Goal: Task Accomplishment & Management: Use online tool/utility

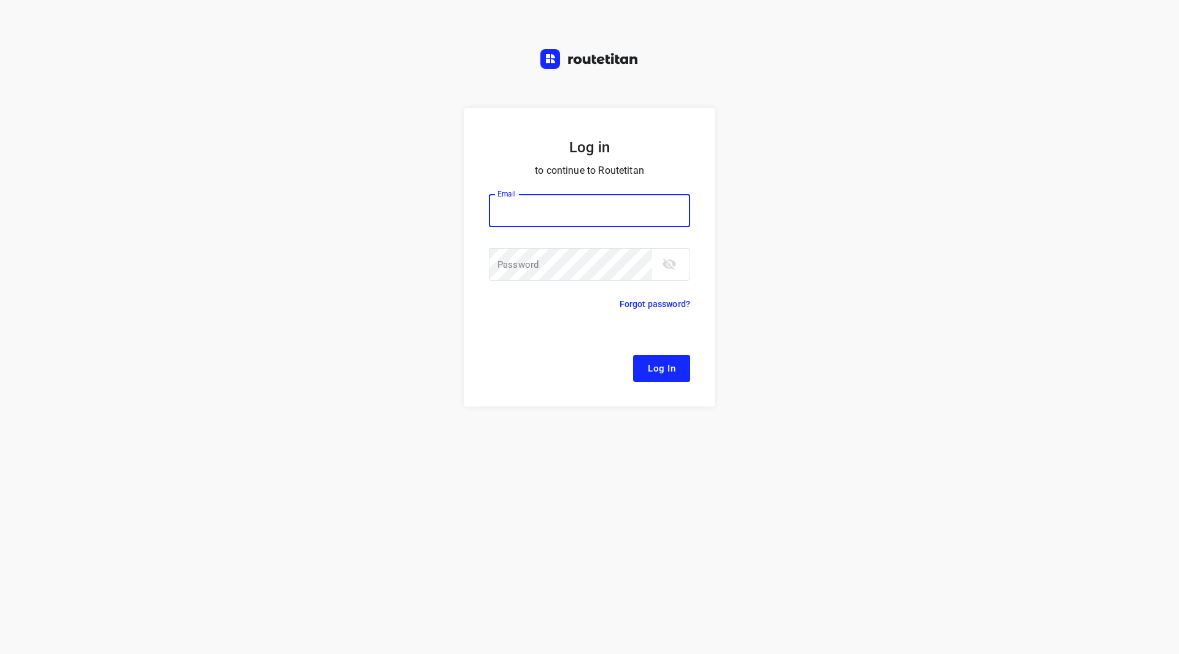
click at [545, 208] on input "email" at bounding box center [589, 210] width 201 height 33
type input "[EMAIL_ADDRESS][DOMAIN_NAME]"
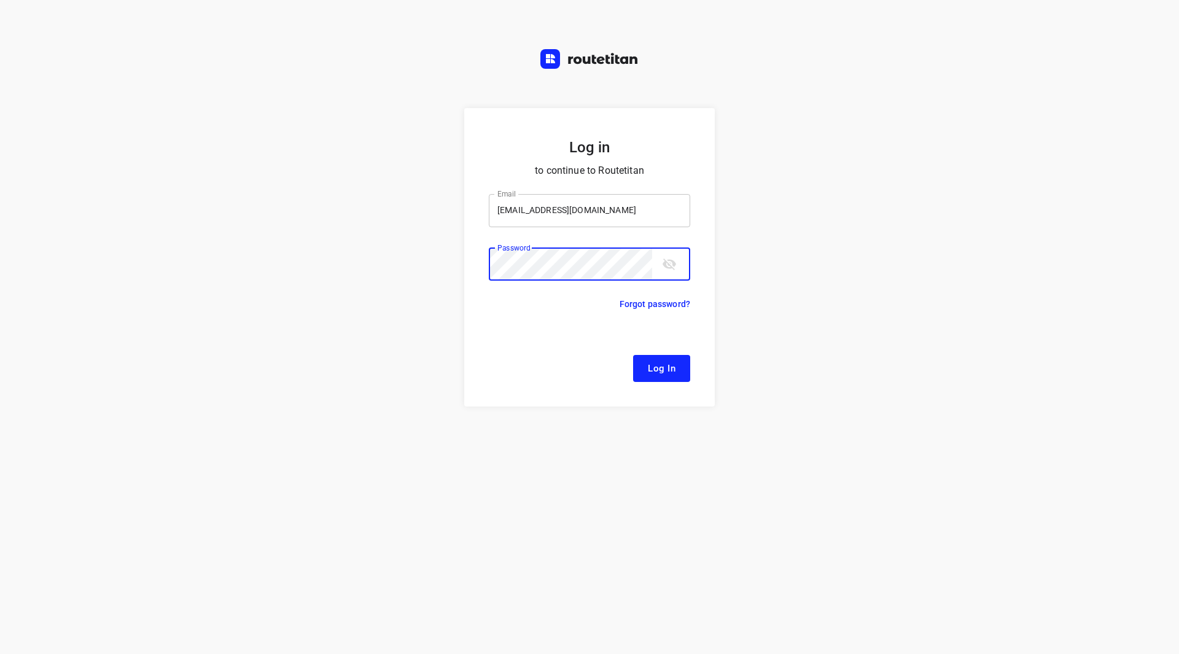
click at [633, 355] on button "Log In" at bounding box center [661, 368] width 57 height 27
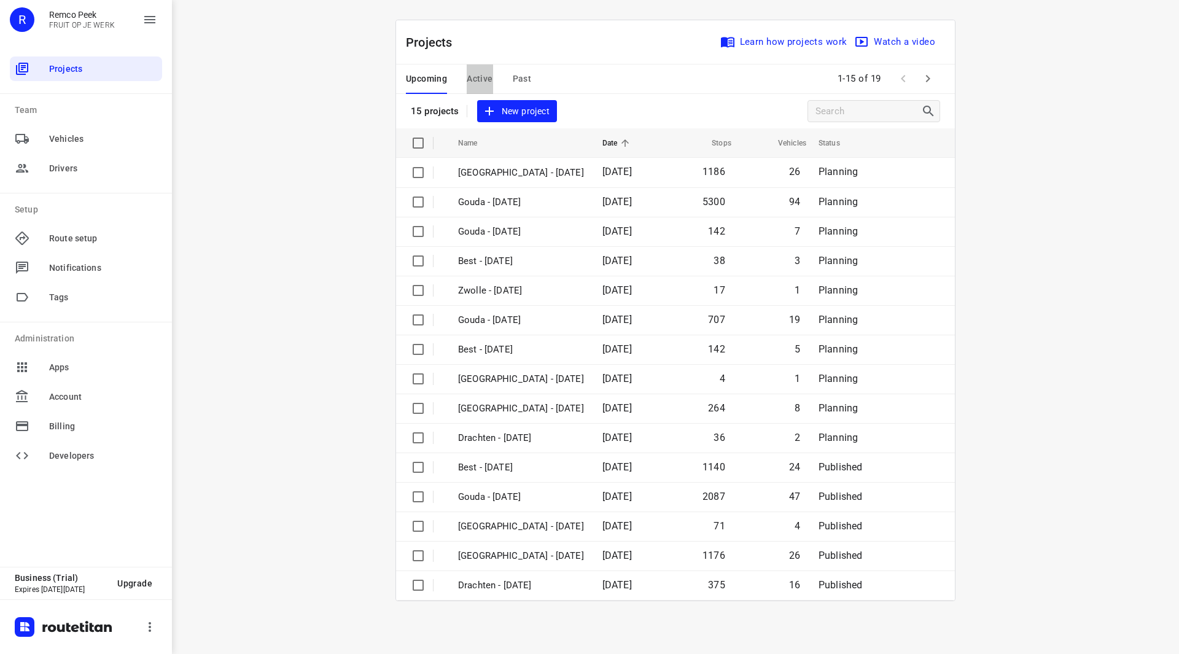
click at [474, 83] on span "Active" at bounding box center [480, 78] width 26 height 15
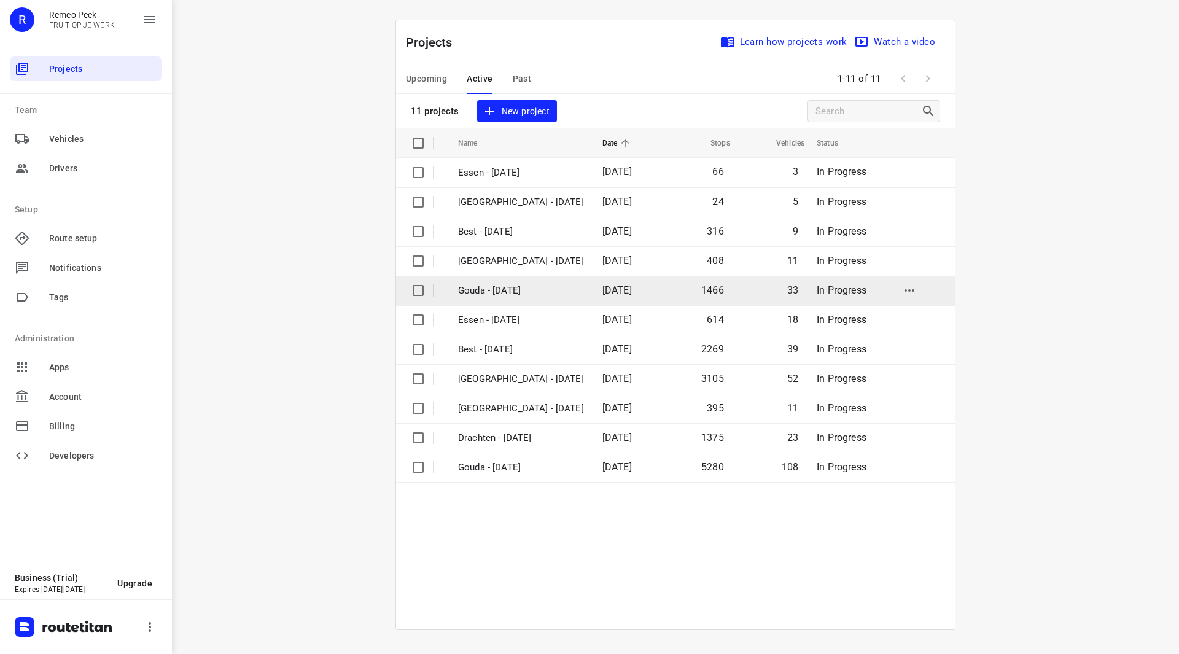
click at [500, 289] on p "Gouda - [DATE]" at bounding box center [521, 291] width 126 height 14
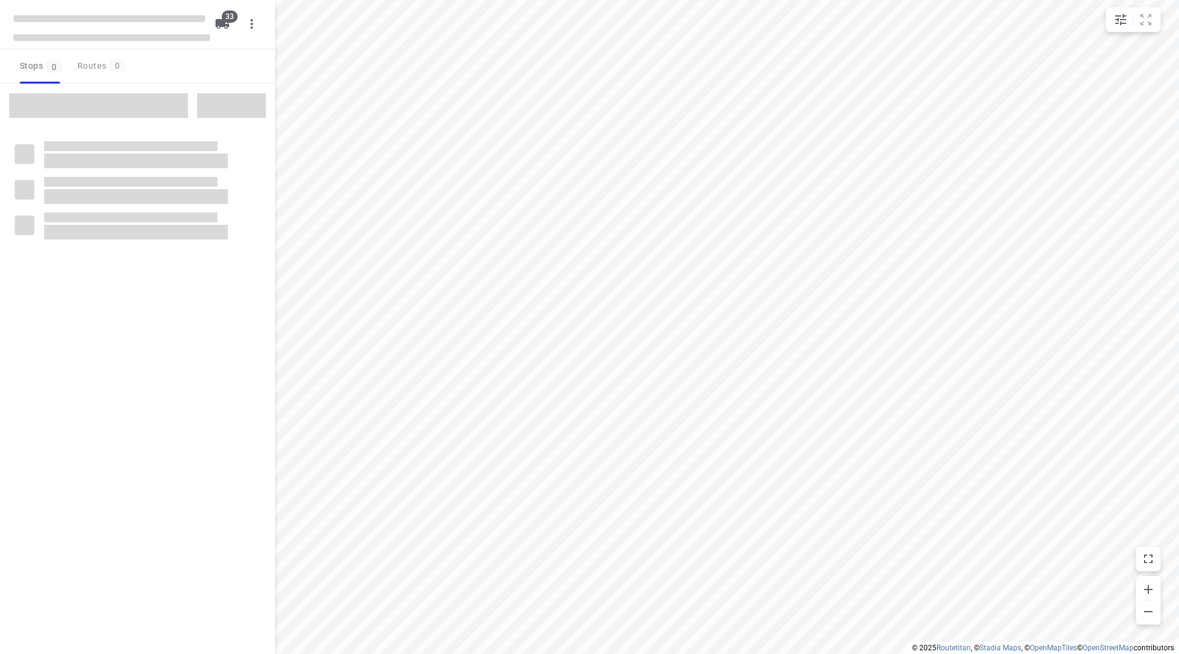
checkbox input "true"
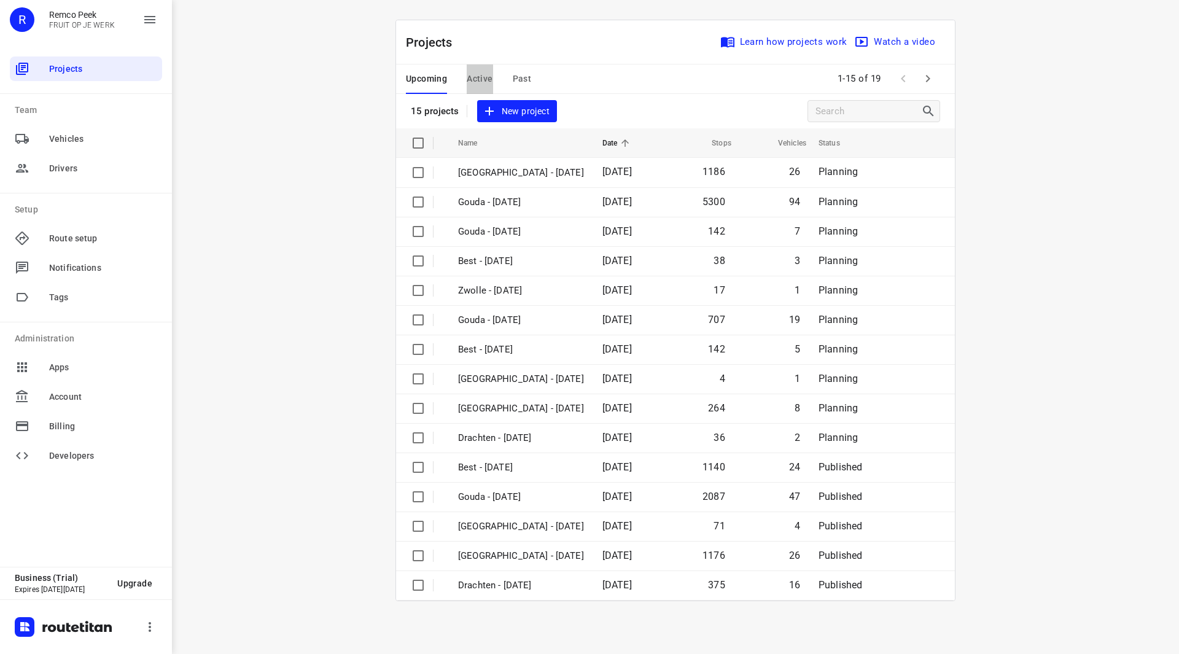
click at [468, 74] on span "Active" at bounding box center [480, 78] width 26 height 15
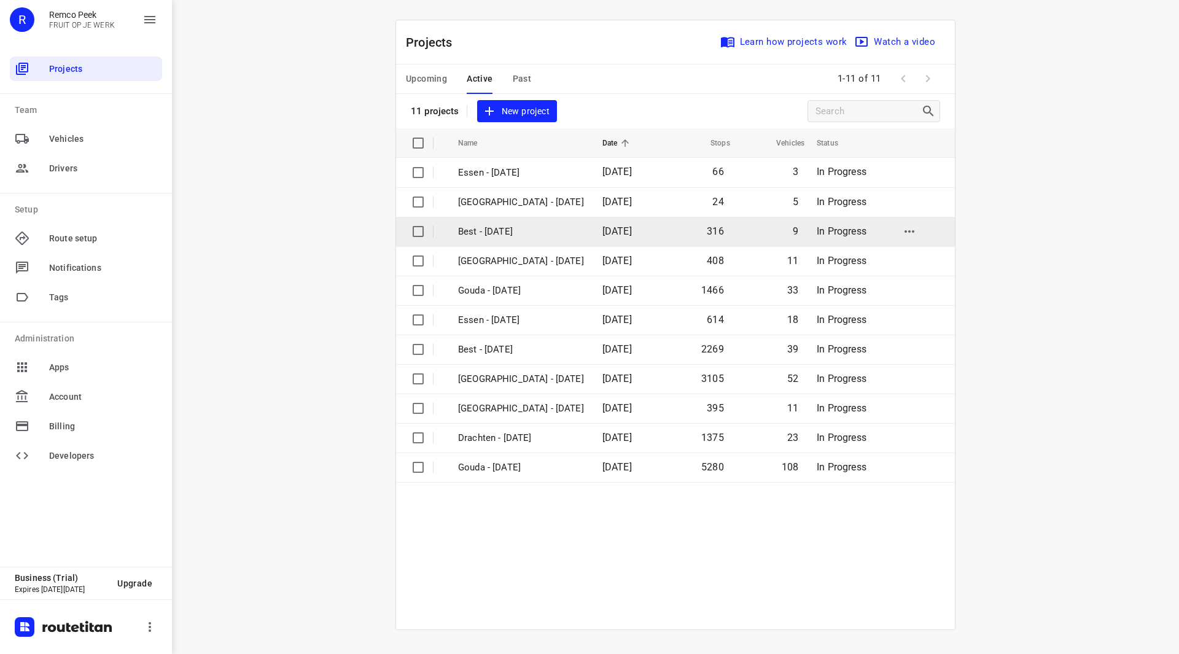
click at [493, 228] on p "Best - [DATE]" at bounding box center [521, 232] width 126 height 14
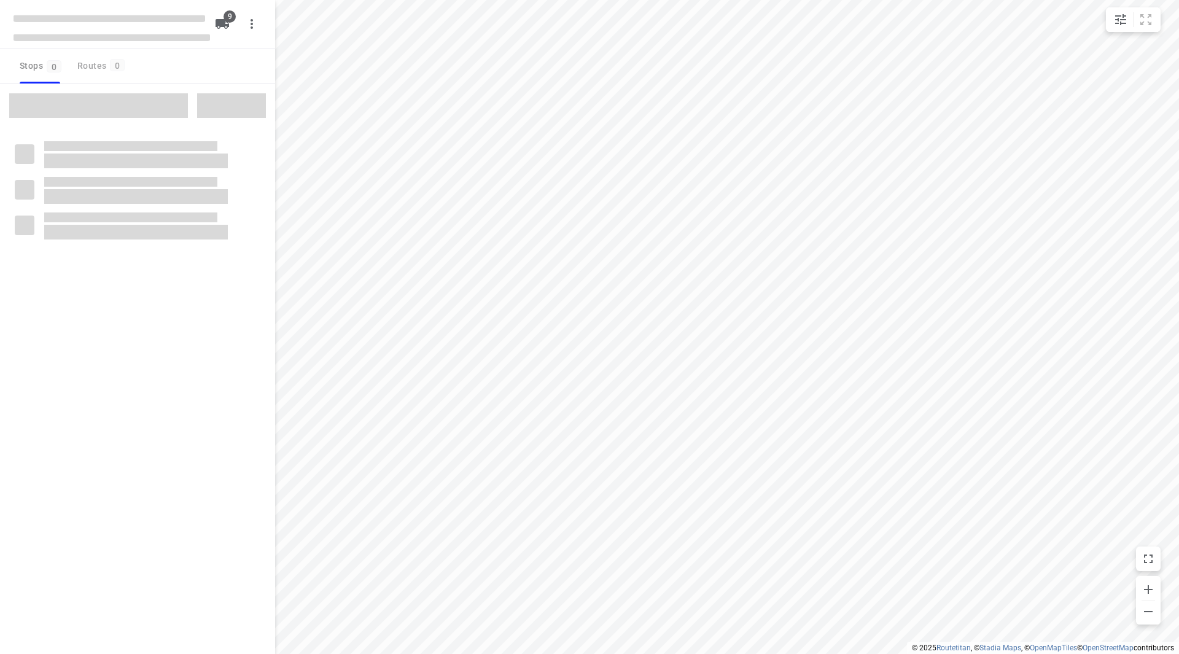
checkbox input "true"
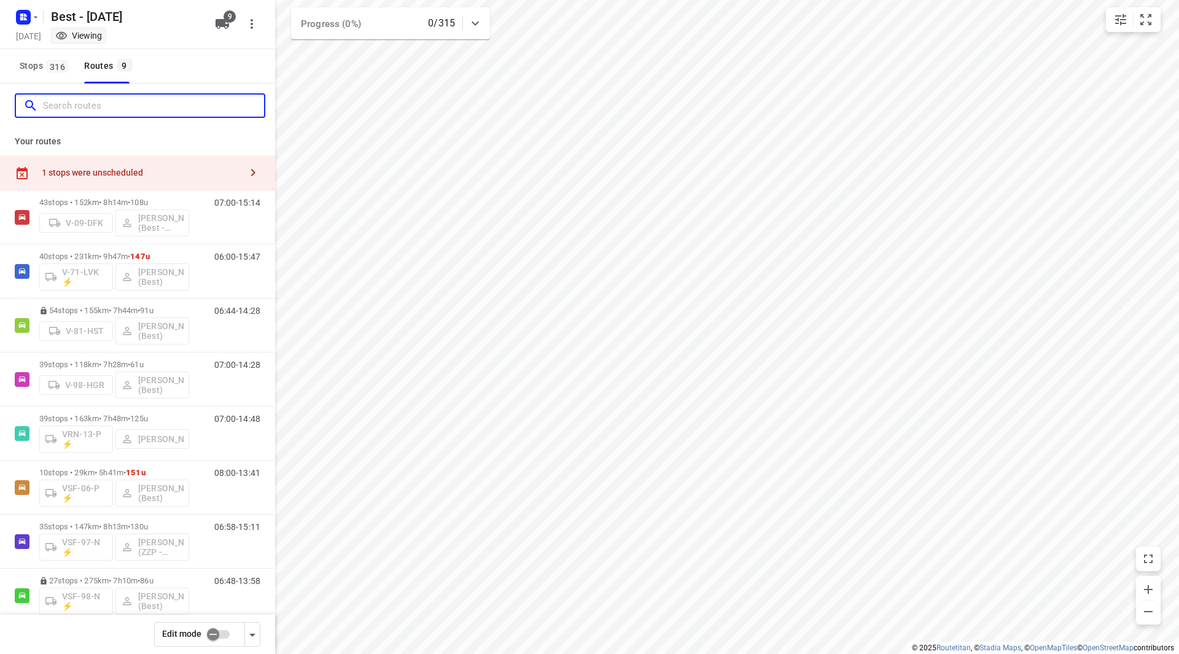
click at [109, 106] on input "Search routes" at bounding box center [153, 105] width 221 height 19
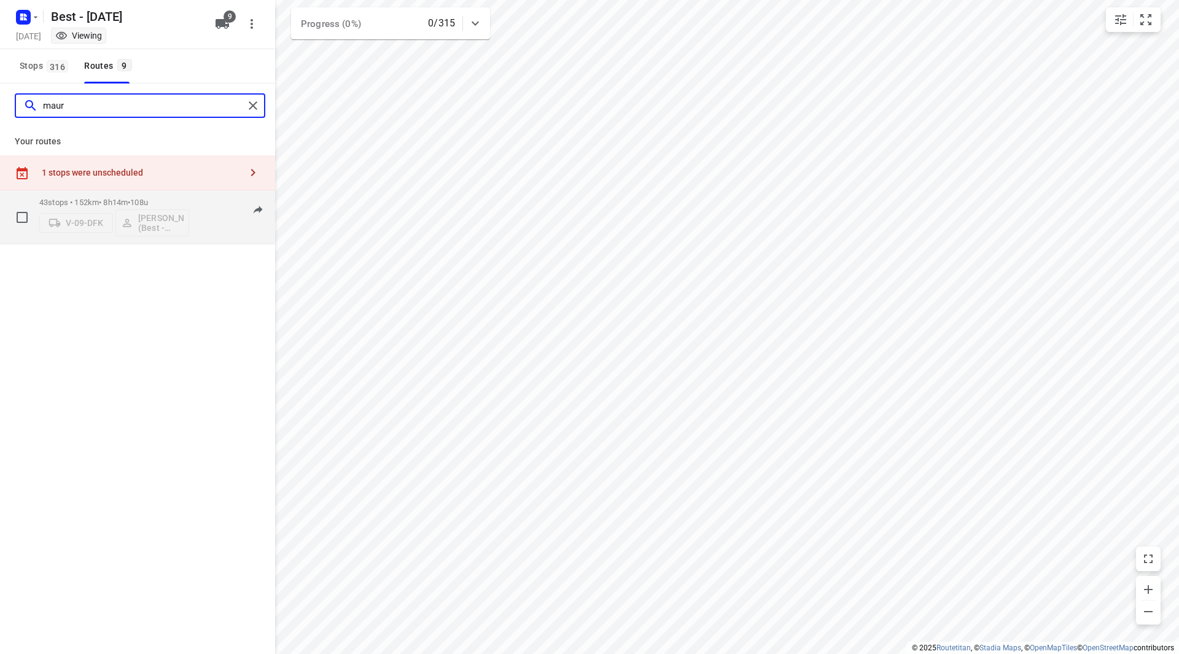
type input "maur"
click at [169, 203] on p "43 stops • 152km • 8h14m • 108u" at bounding box center [114, 202] width 150 height 9
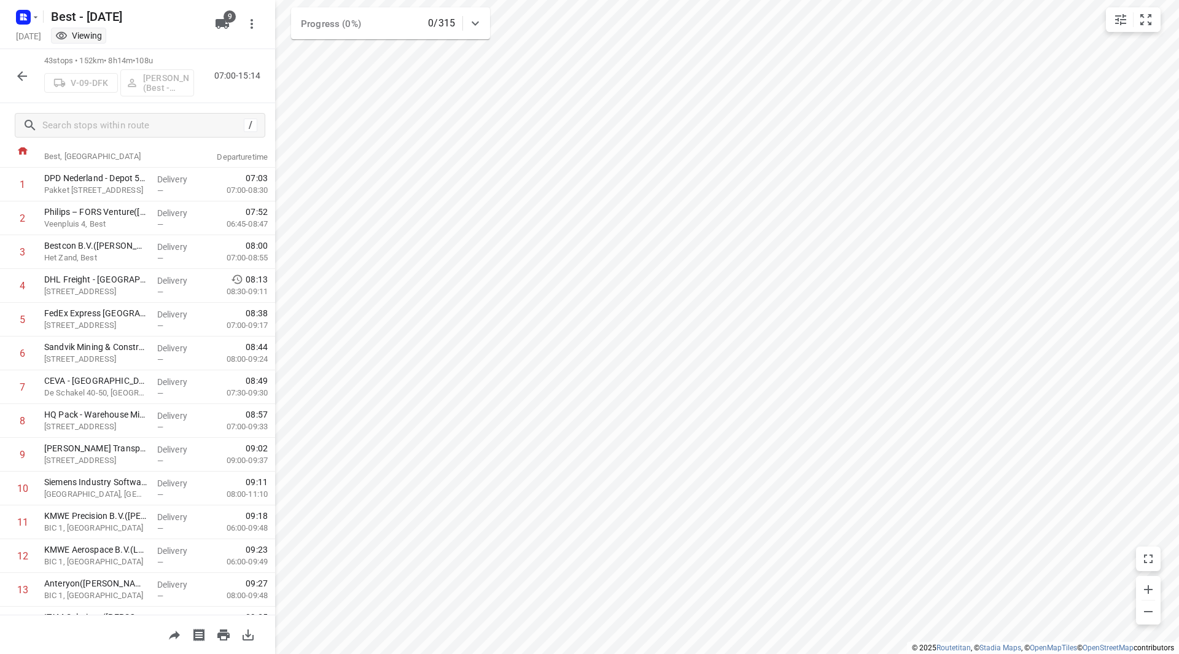
scroll to position [44, 0]
click at [28, 71] on icon "button" at bounding box center [22, 76] width 15 height 15
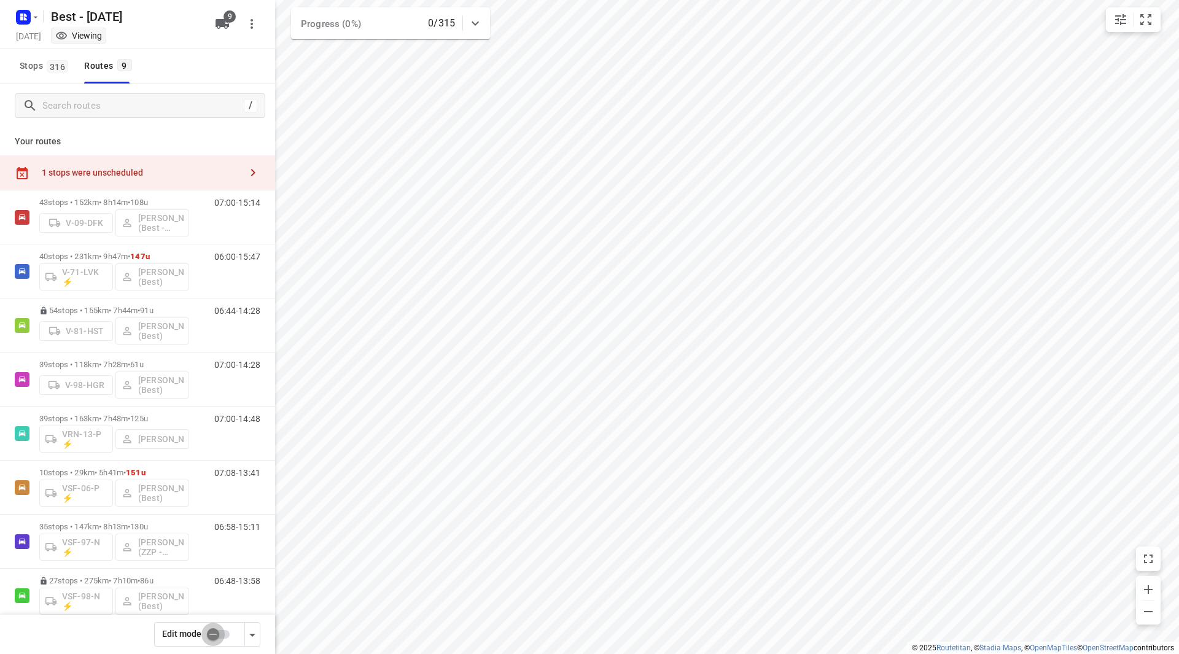
click at [220, 630] on input "checkbox" at bounding box center [213, 634] width 70 height 23
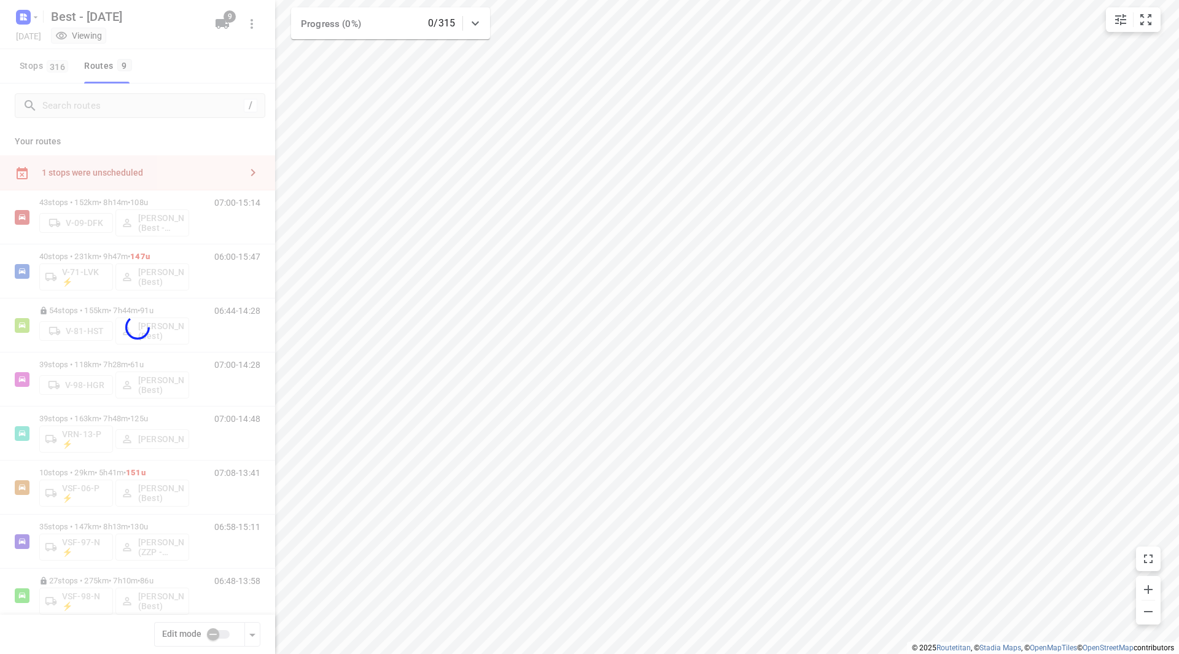
checkbox input "true"
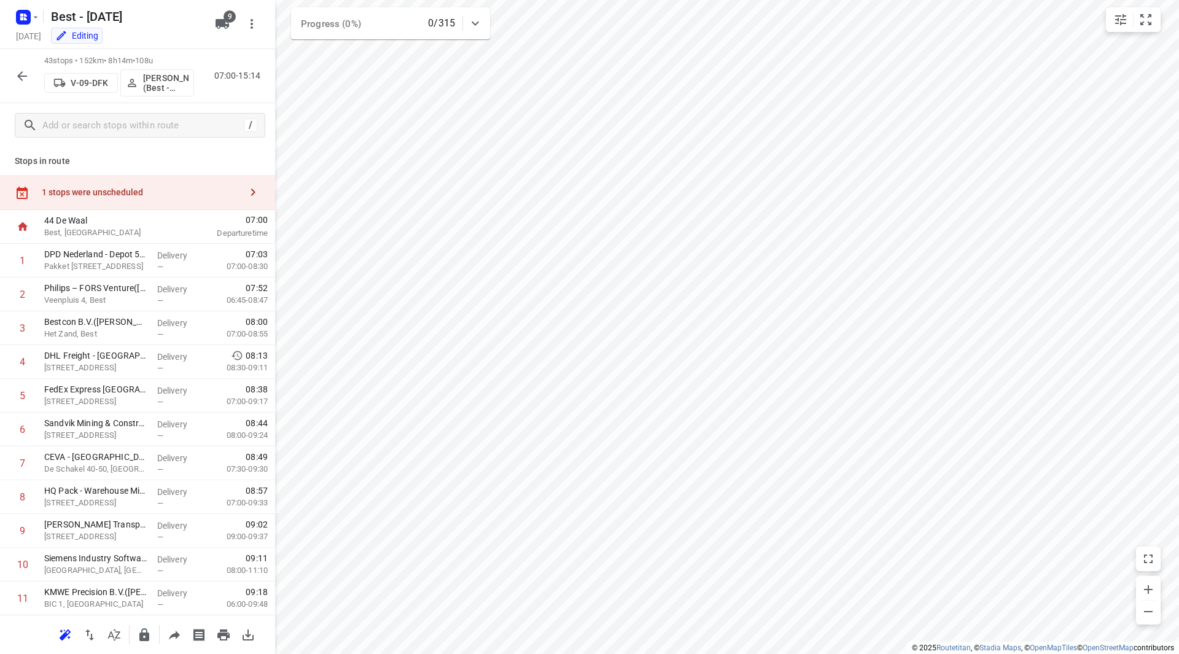
click at [176, 71] on button "Maurice Vanderfeesten (Best - ZZP)" at bounding box center [157, 82] width 74 height 27
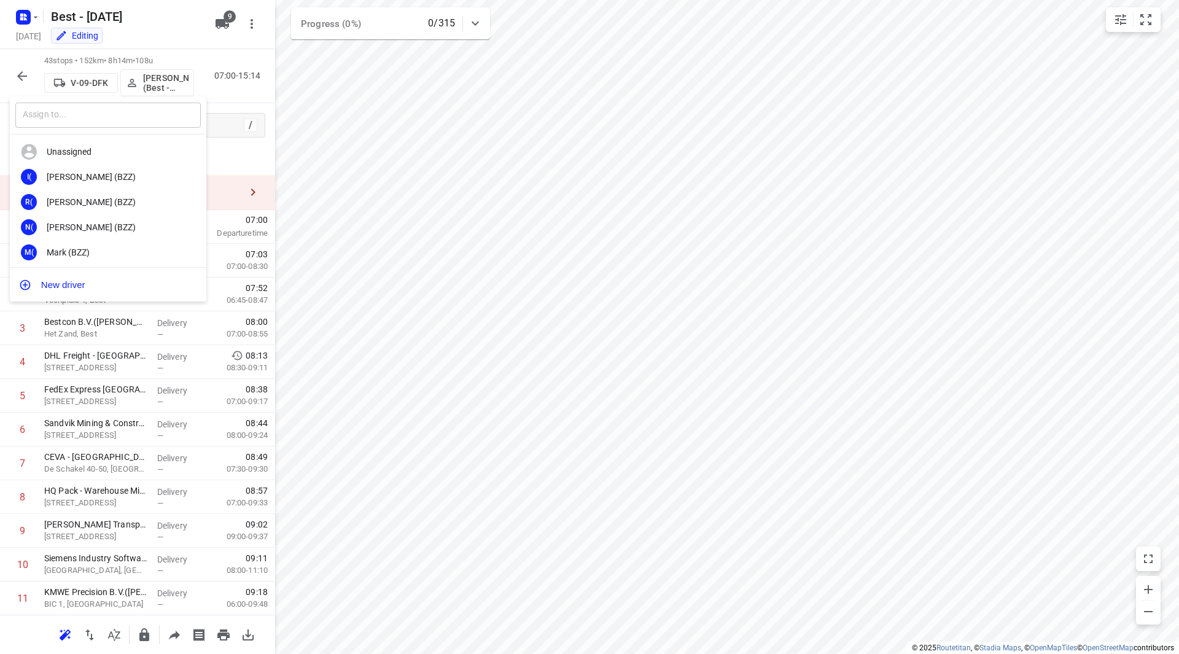
click at [124, 120] on input "text" at bounding box center [107, 115] width 185 height 25
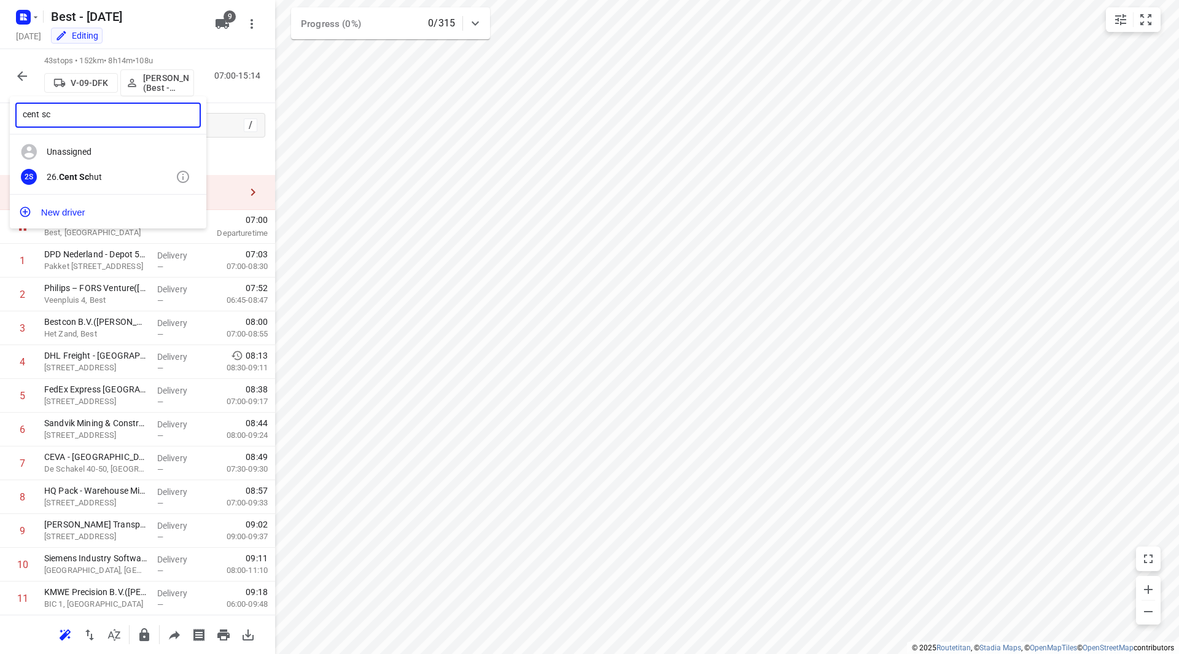
type input "cent sc"
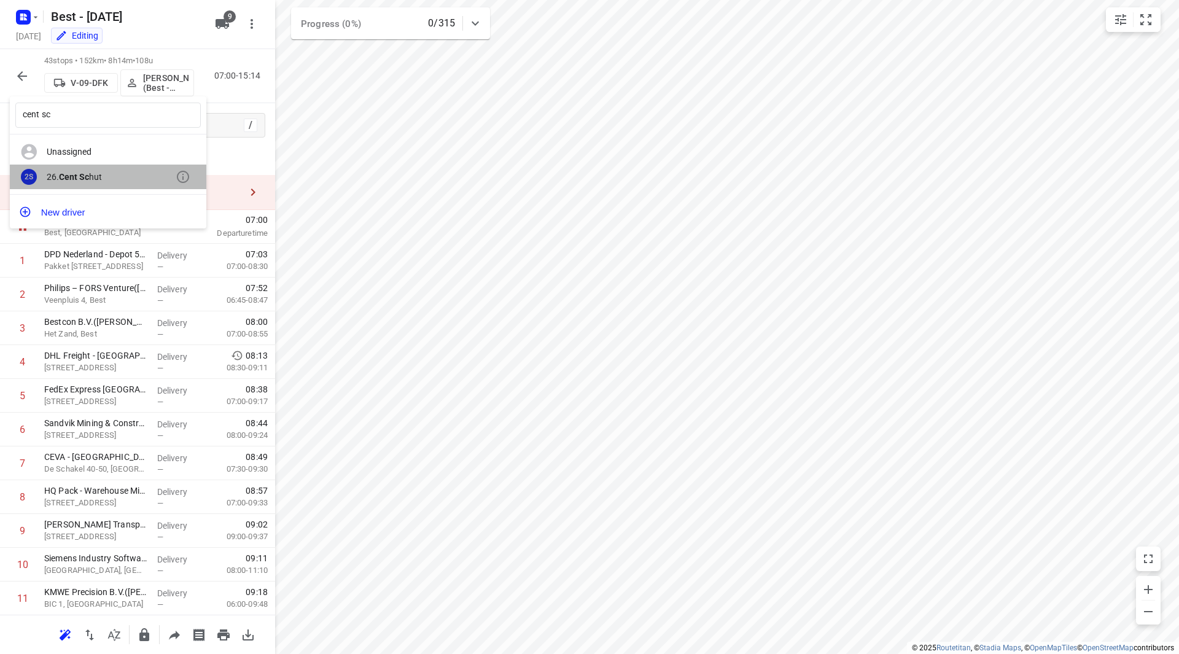
click at [93, 173] on div "26. Cent Sc hut" at bounding box center [111, 177] width 129 height 10
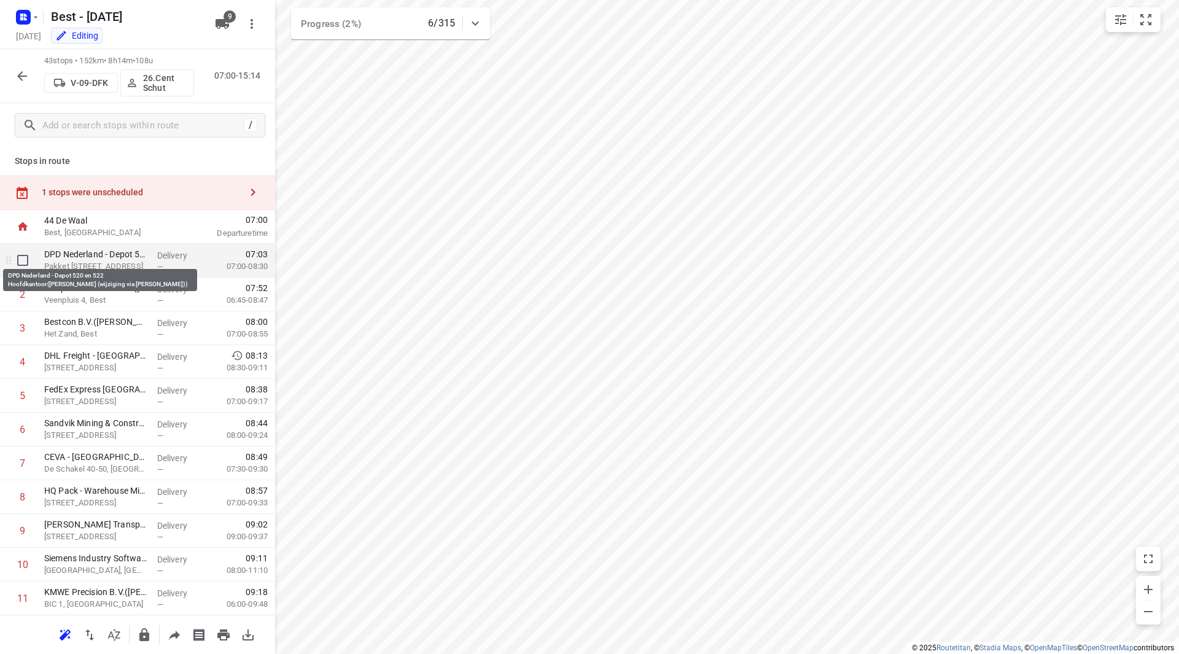
click at [104, 257] on p "DPD Nederland - Depot 520 en 522 Hoofdkantoor(Joyce Nabbe- van Overmeeren (wijz…" at bounding box center [95, 254] width 103 height 12
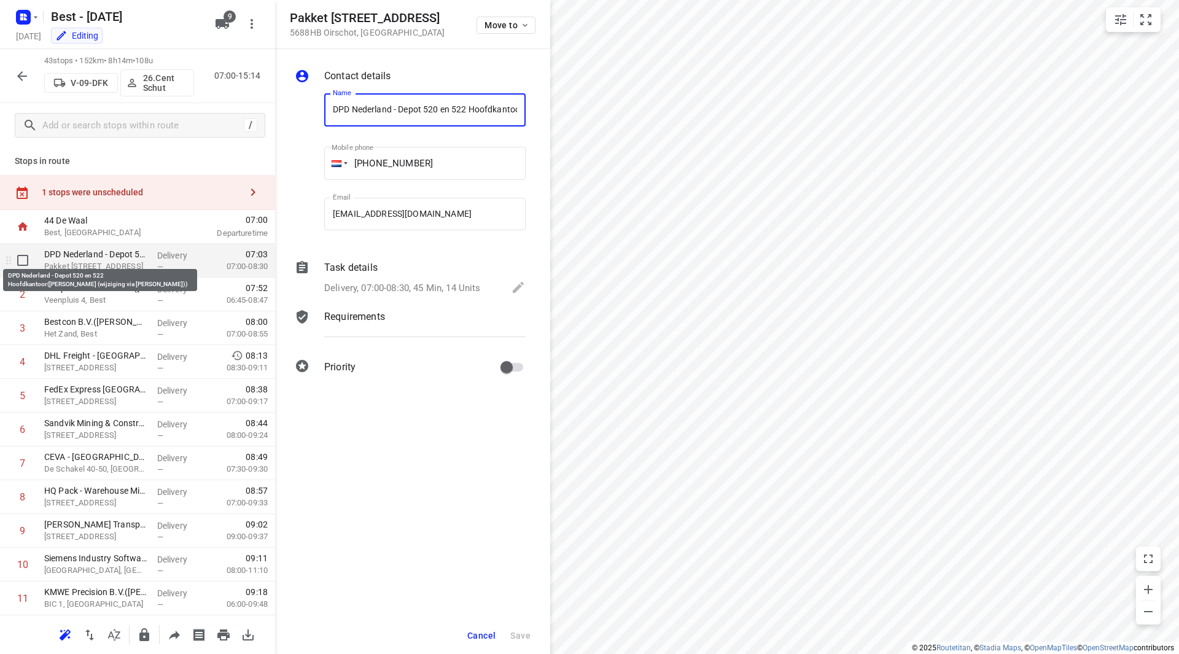
scroll to position [0, 266]
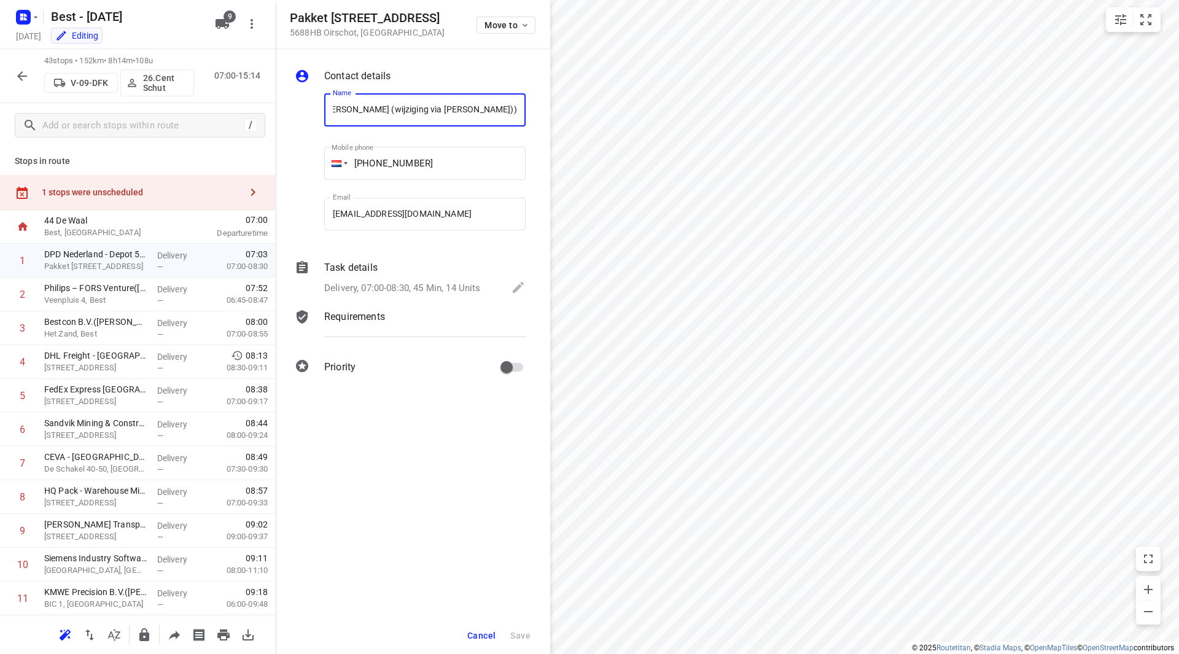
click at [409, 284] on p "Delivery, 07:00-08:30, 45 Min, 14 Units" at bounding box center [402, 288] width 157 height 14
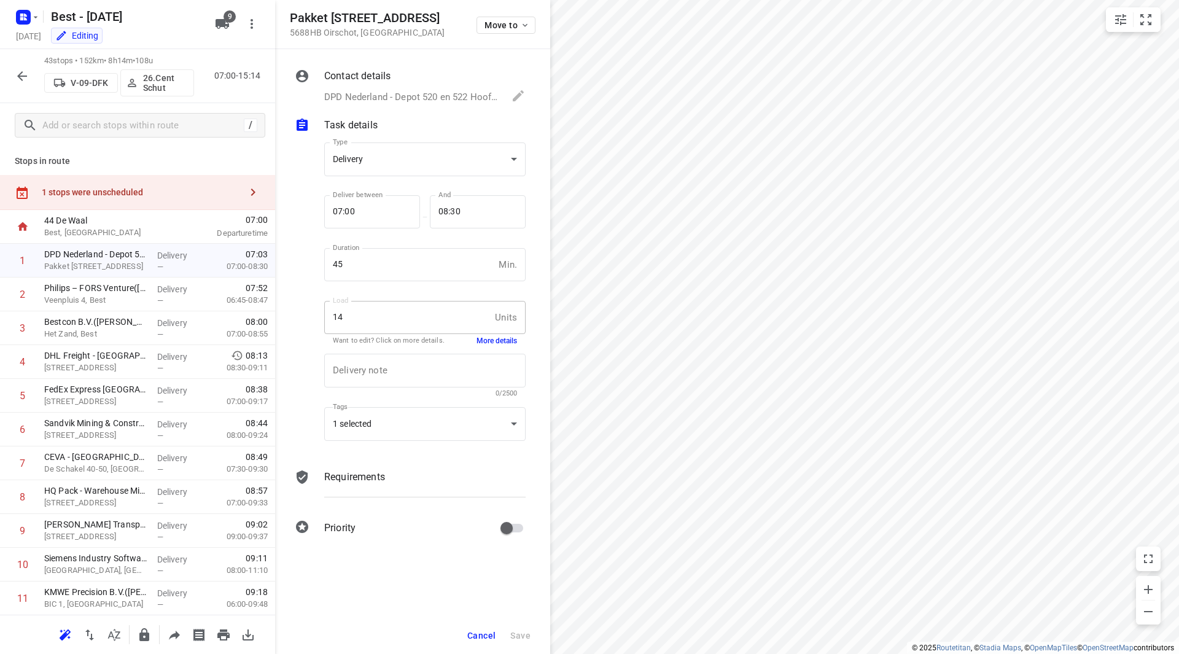
click at [500, 344] on button "More details" at bounding box center [496, 341] width 41 height 10
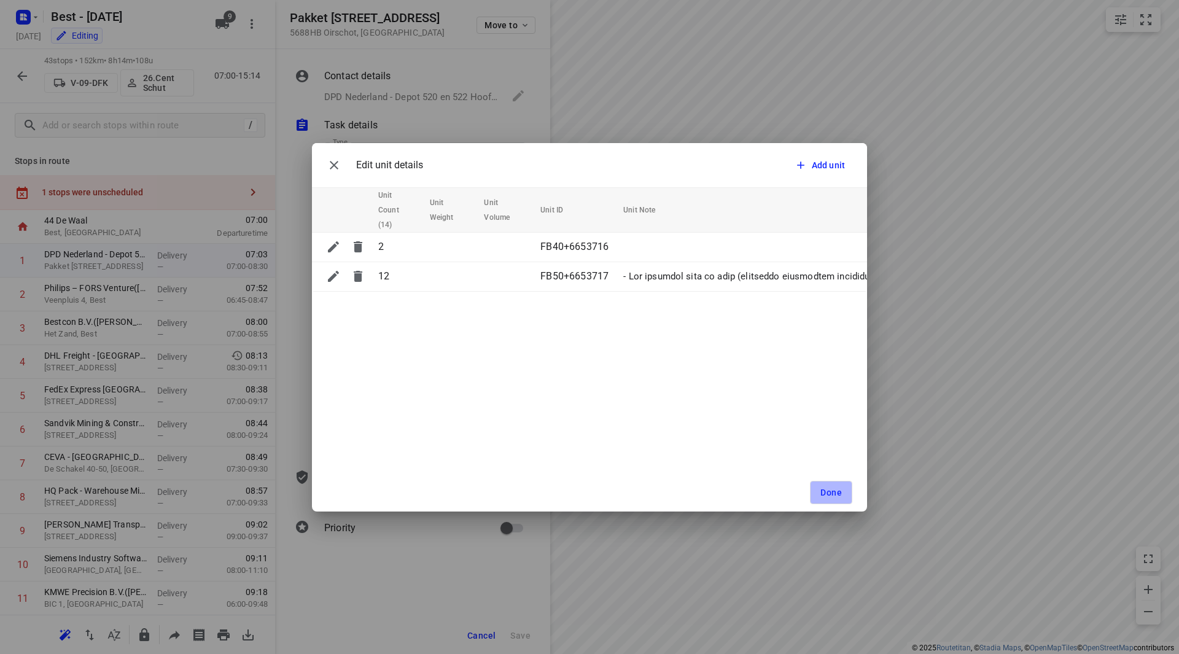
click at [840, 494] on span "Done" at bounding box center [830, 492] width 21 height 10
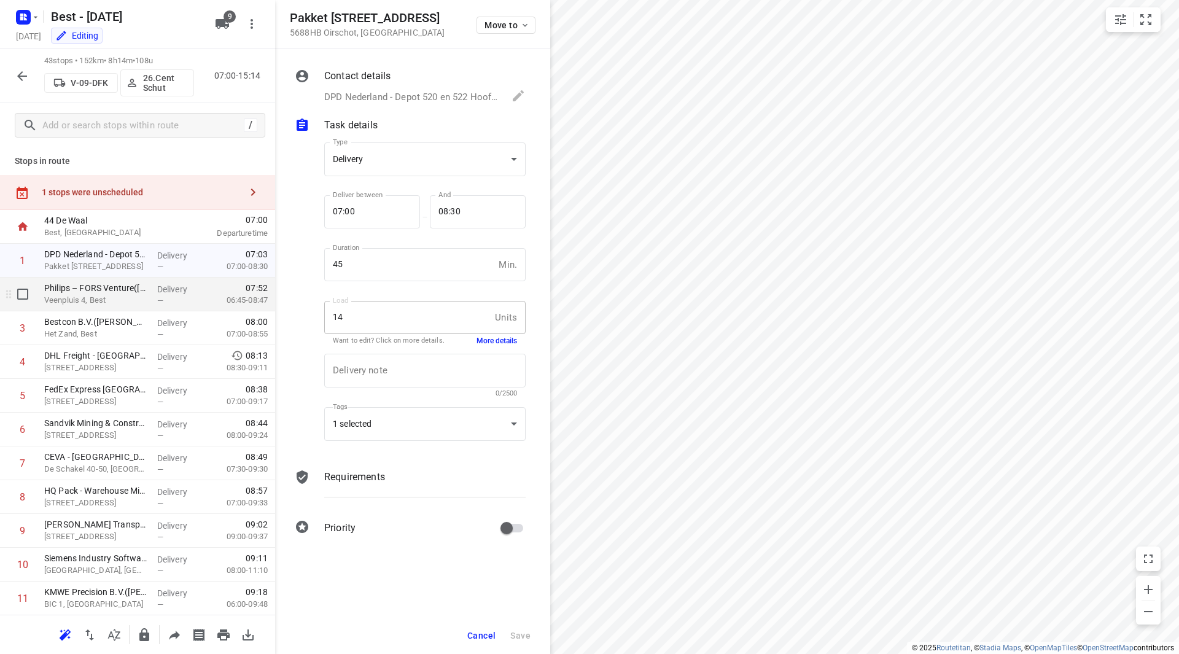
click at [100, 292] on p "Philips – FORS Venture(Anouk Wenting)" at bounding box center [95, 288] width 103 height 12
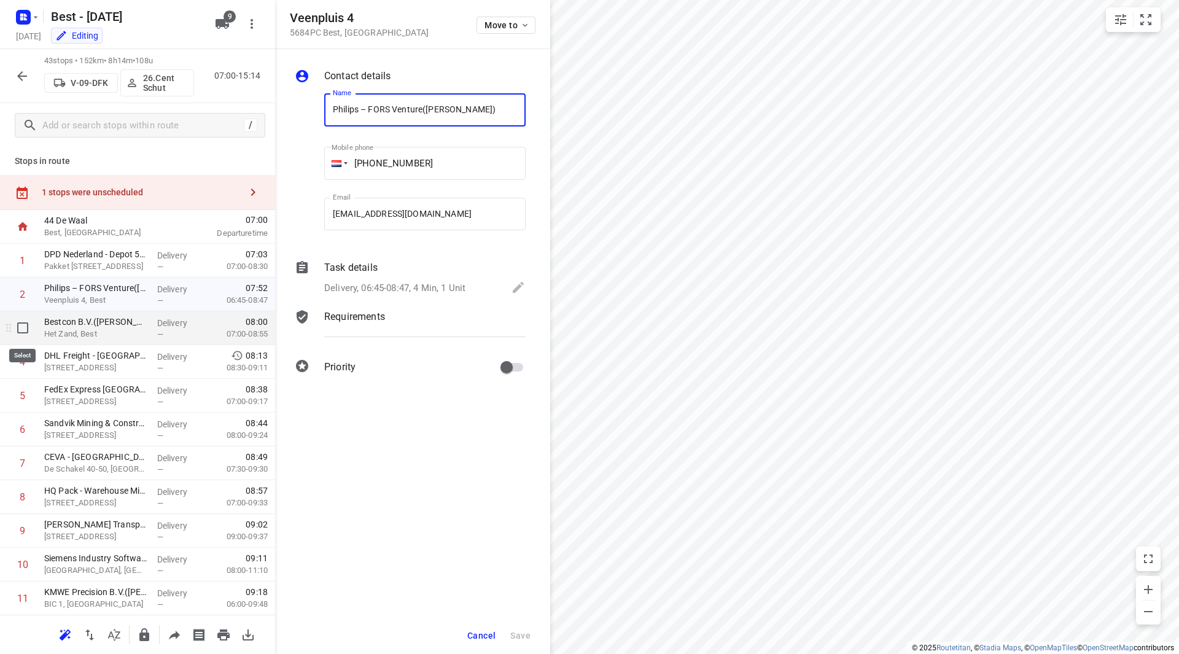
click at [47, 324] on p "Bestcon B.V.(Bernice Bos)" at bounding box center [95, 322] width 103 height 12
click at [385, 278] on div "Task details Delivery, 07:00-08:55, 5 Min, 2 Units" at bounding box center [425, 279] width 206 height 42
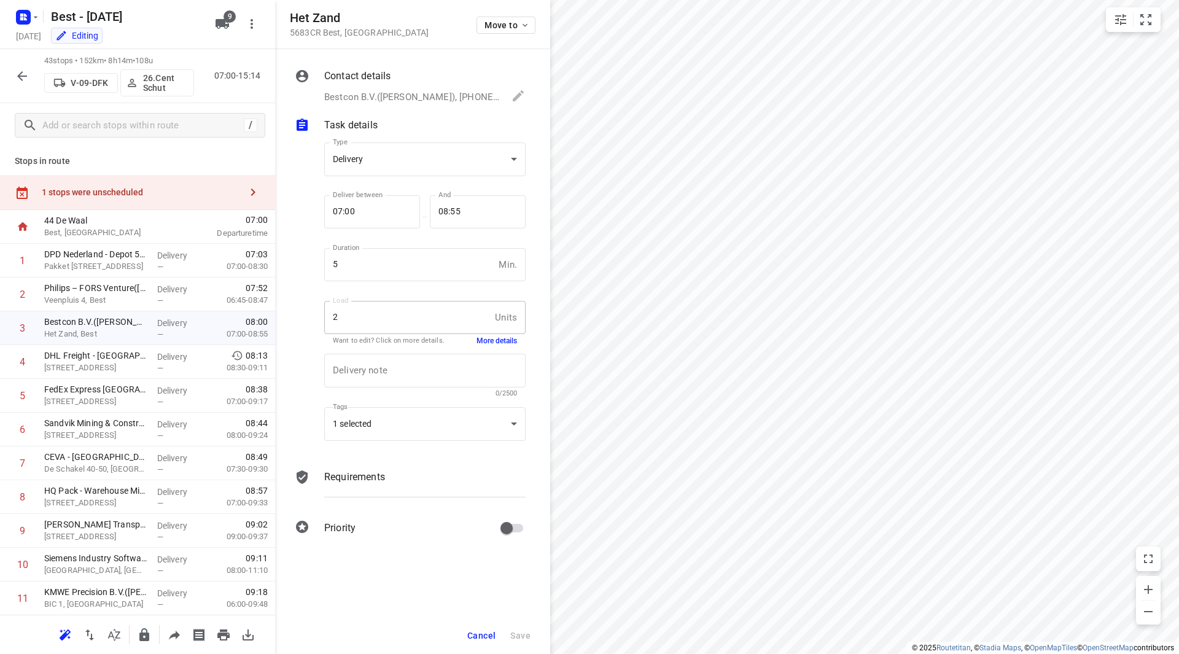
click at [487, 342] on button "More details" at bounding box center [496, 341] width 41 height 10
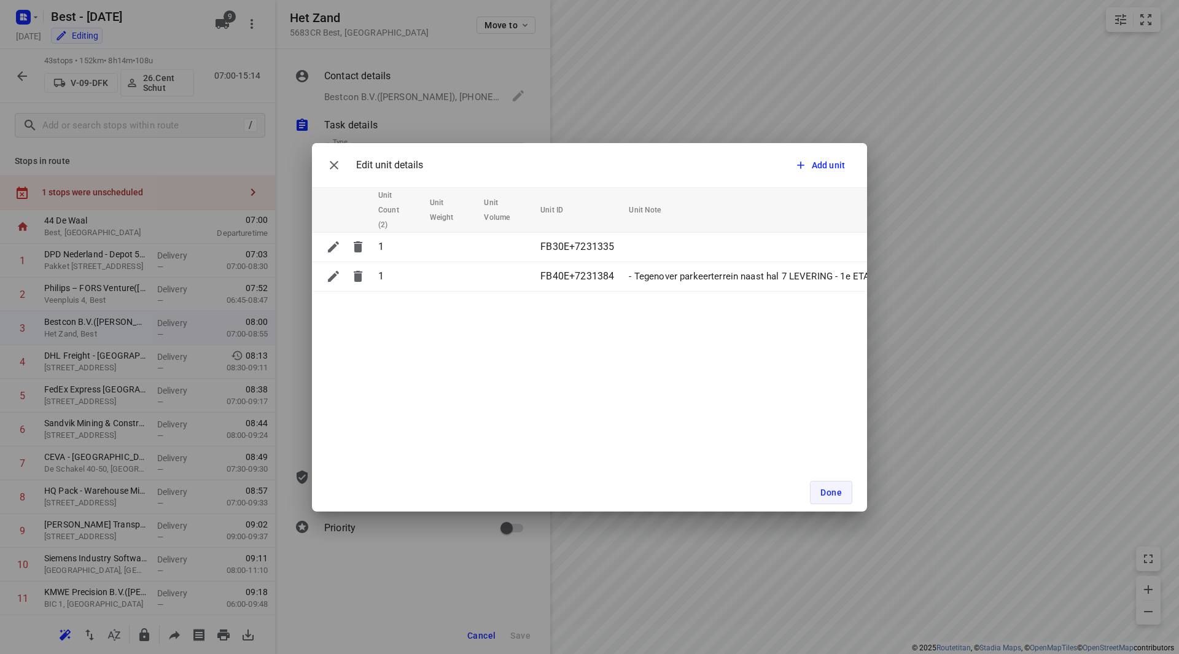
click at [846, 491] on button "Done" at bounding box center [831, 492] width 42 height 23
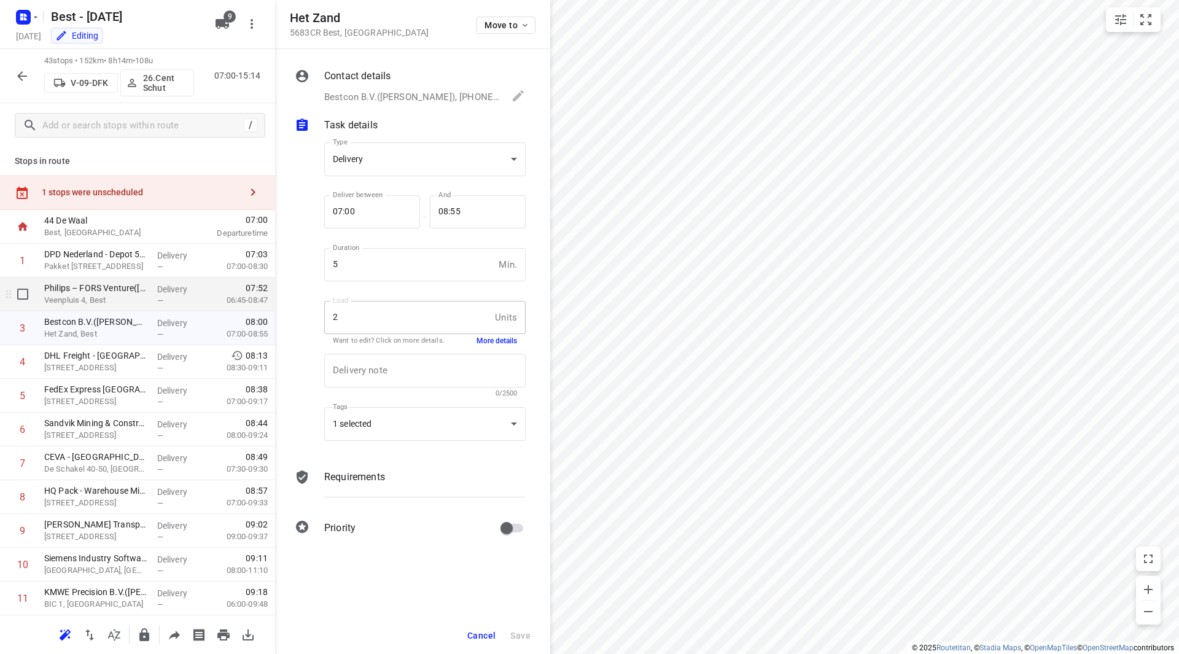
click at [94, 295] on p "Veenpluis 4, Best" at bounding box center [95, 300] width 103 height 12
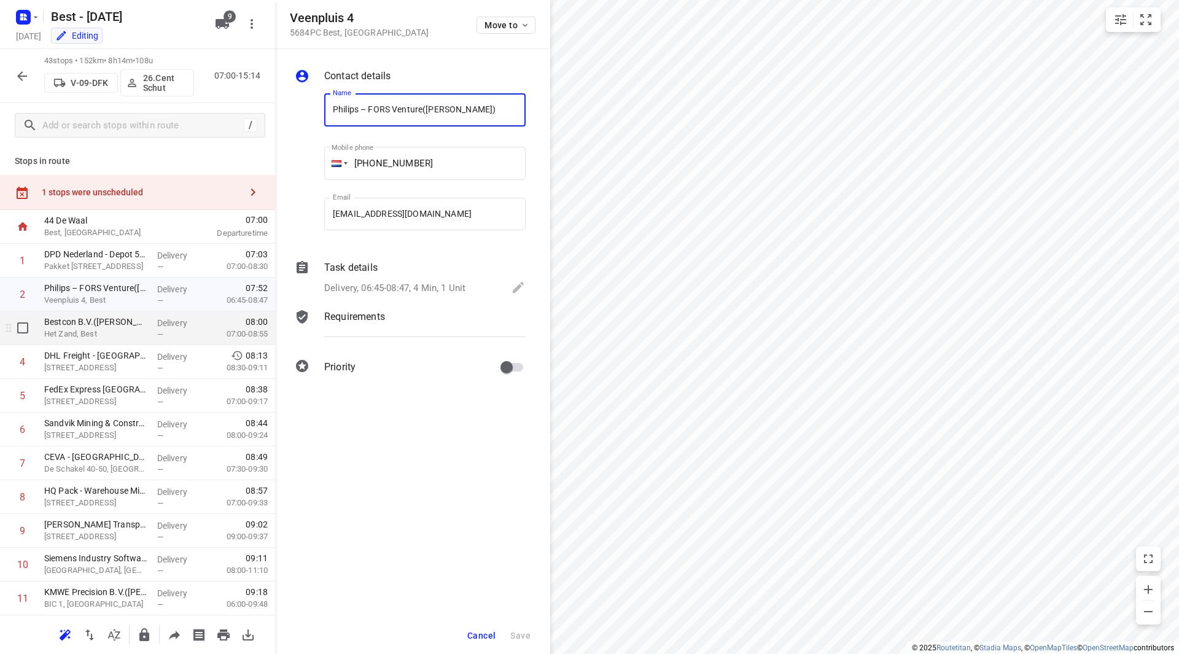
click at [100, 333] on p "Het Zand, Best" at bounding box center [95, 334] width 103 height 12
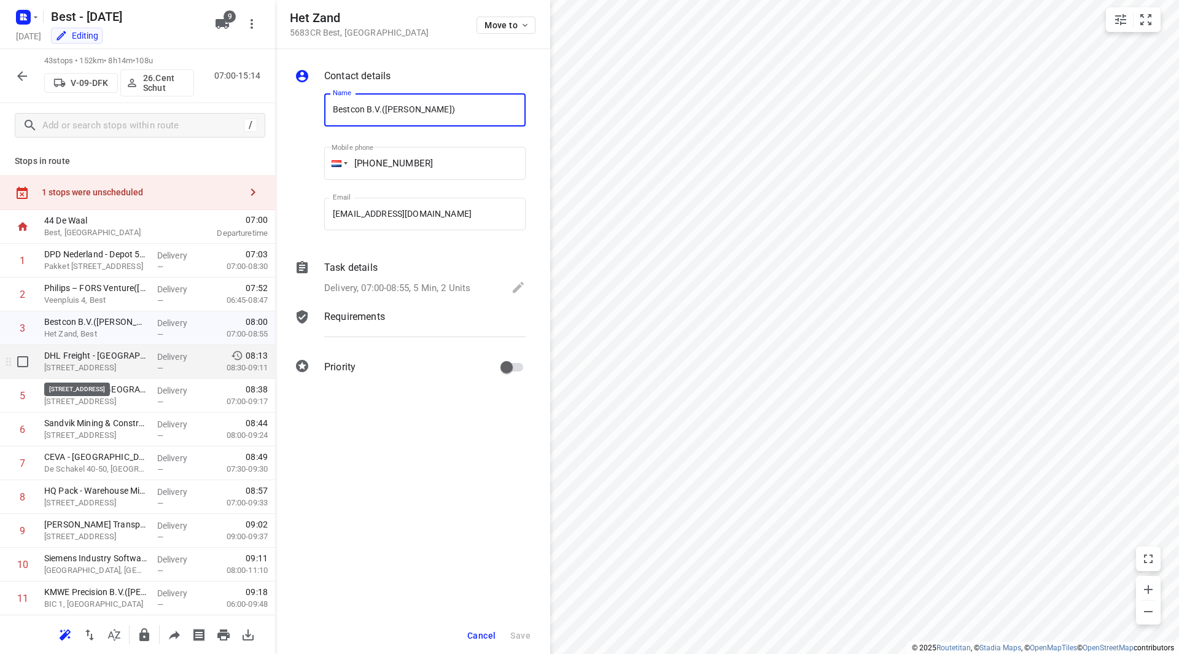
click at [103, 365] on p "Achtseweg Noord 20, Eindhoven" at bounding box center [95, 368] width 103 height 12
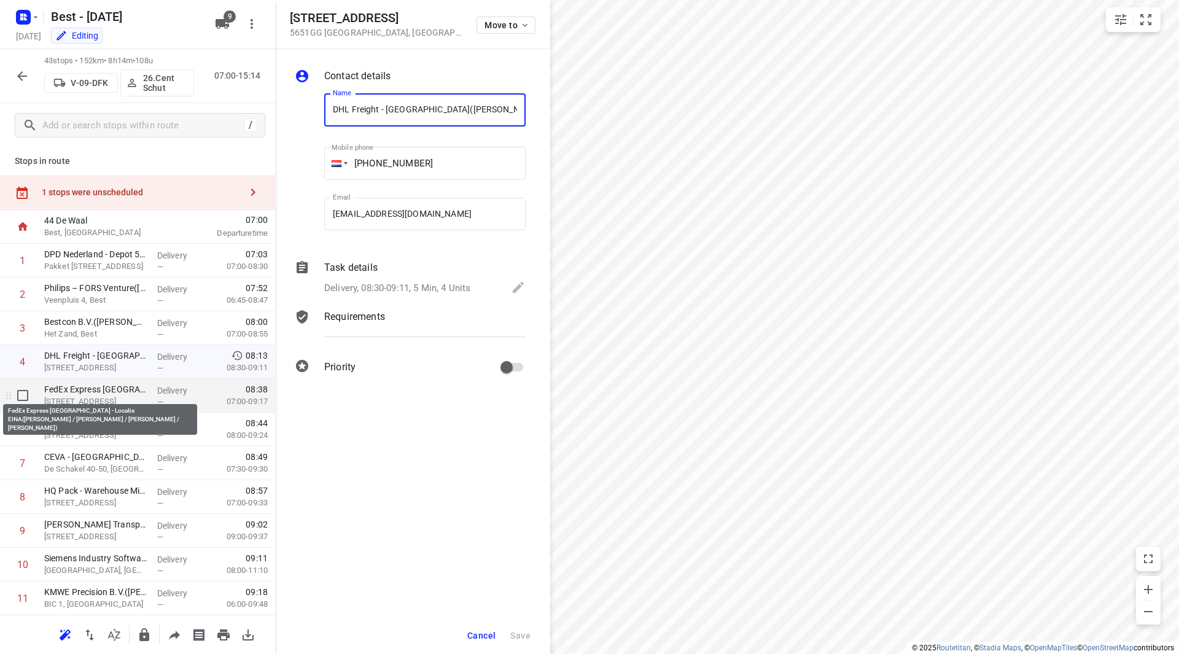
click at [97, 393] on p "FedEx Express Netherlands - Locatie EINA(Inge Vos / Marianne Driessen / Kim Han…" at bounding box center [95, 389] width 103 height 12
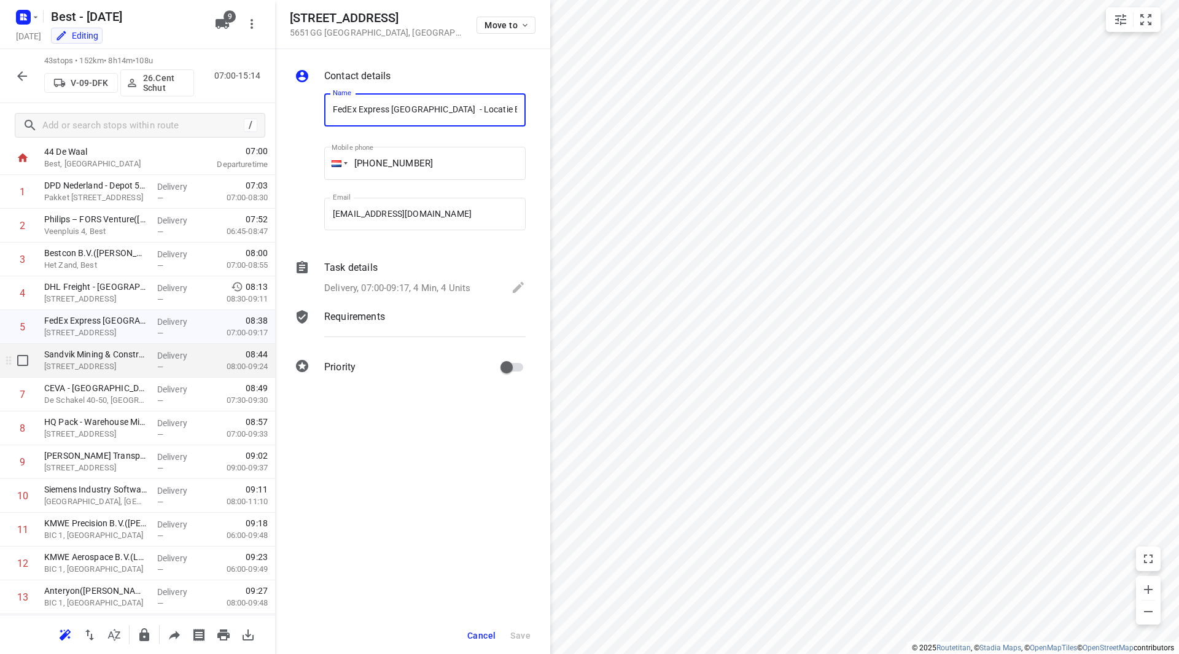
scroll to position [123, 0]
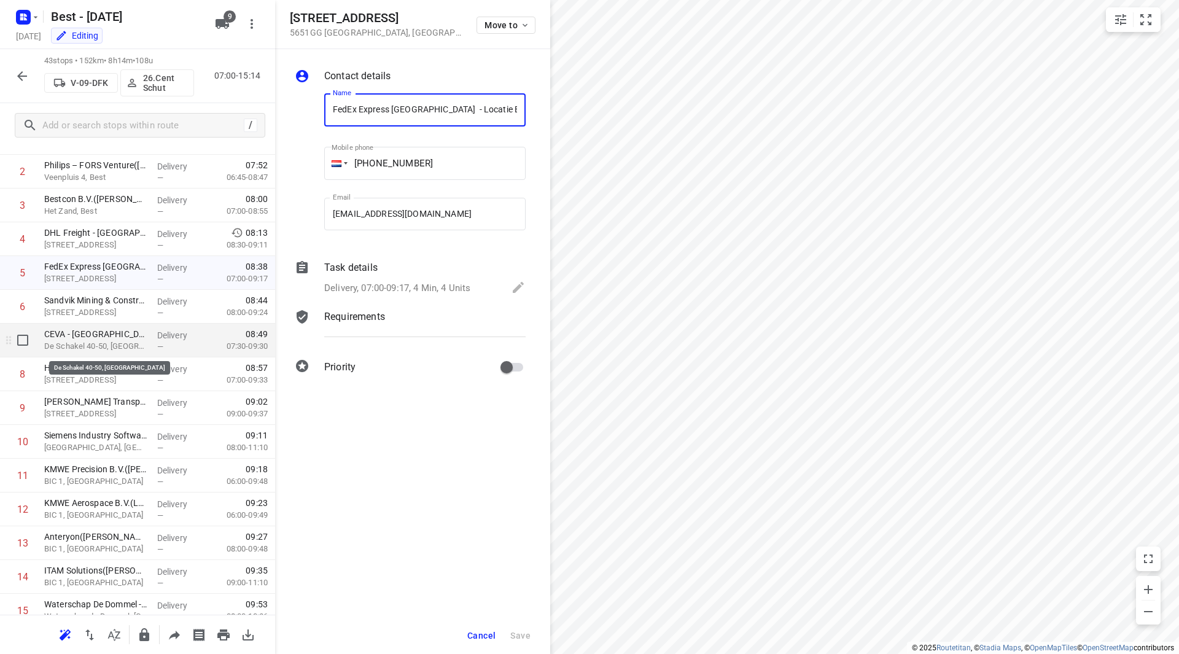
click at [109, 342] on p "De Schakel 40-50, Eindhoven" at bounding box center [95, 346] width 103 height 12
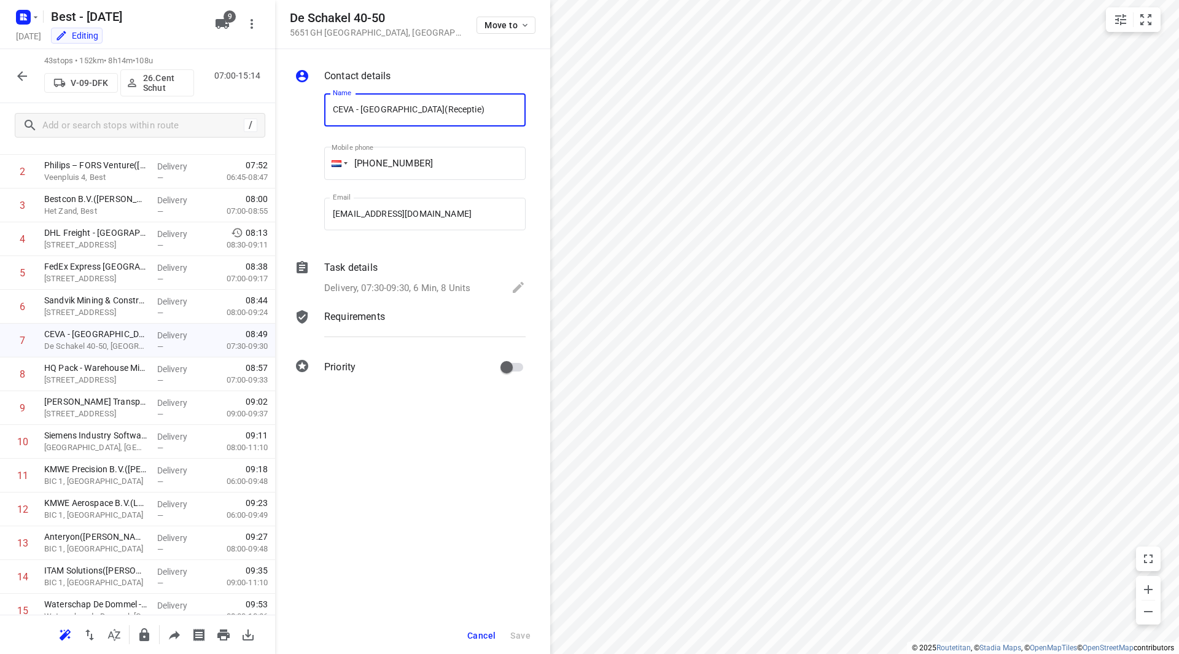
click at [379, 278] on div "Task details Delivery, 07:30-09:30, 6 Min, 8 Units" at bounding box center [425, 279] width 206 height 42
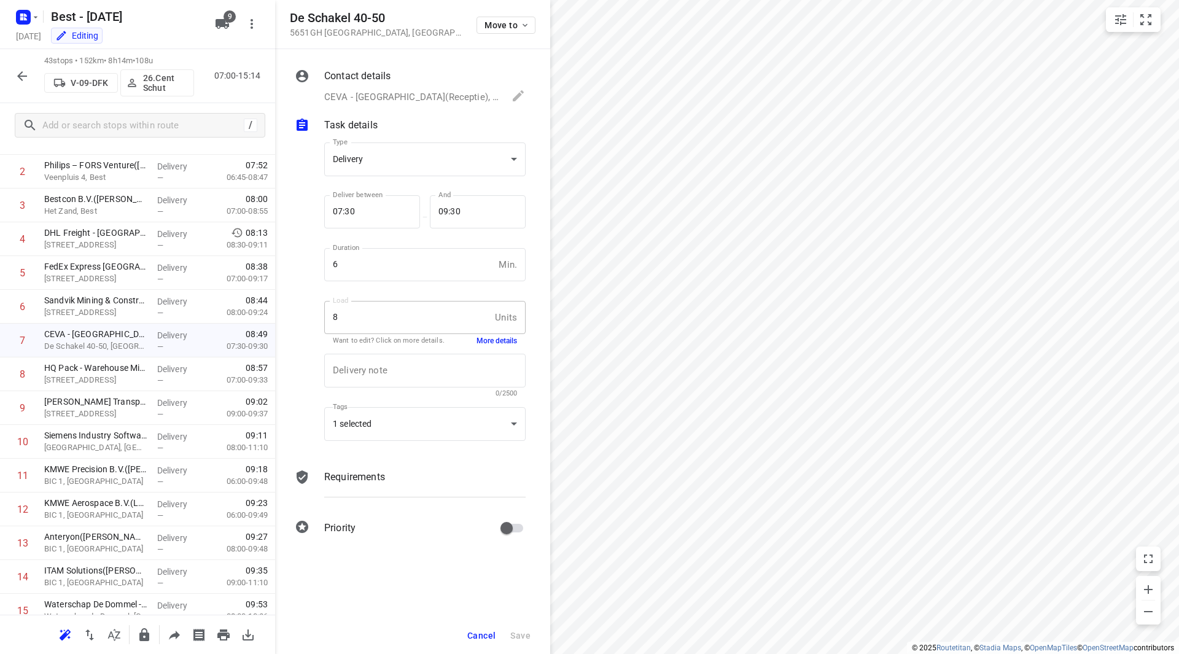
click at [490, 341] on button "More details" at bounding box center [496, 341] width 41 height 10
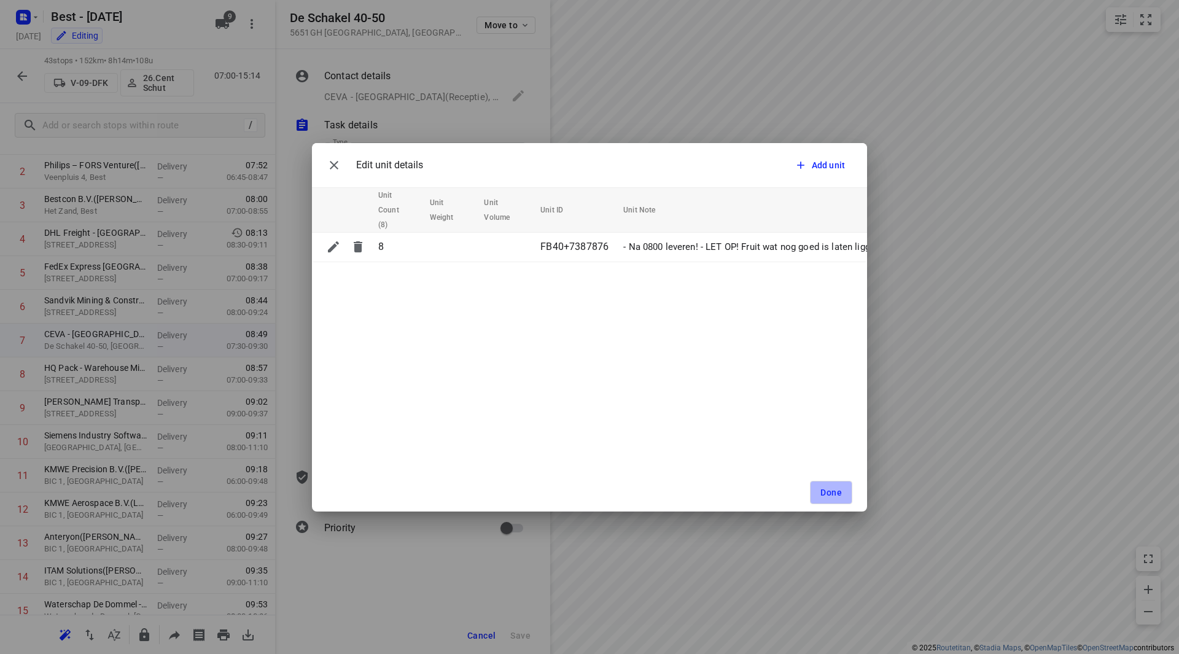
click at [829, 491] on span "Done" at bounding box center [830, 492] width 21 height 10
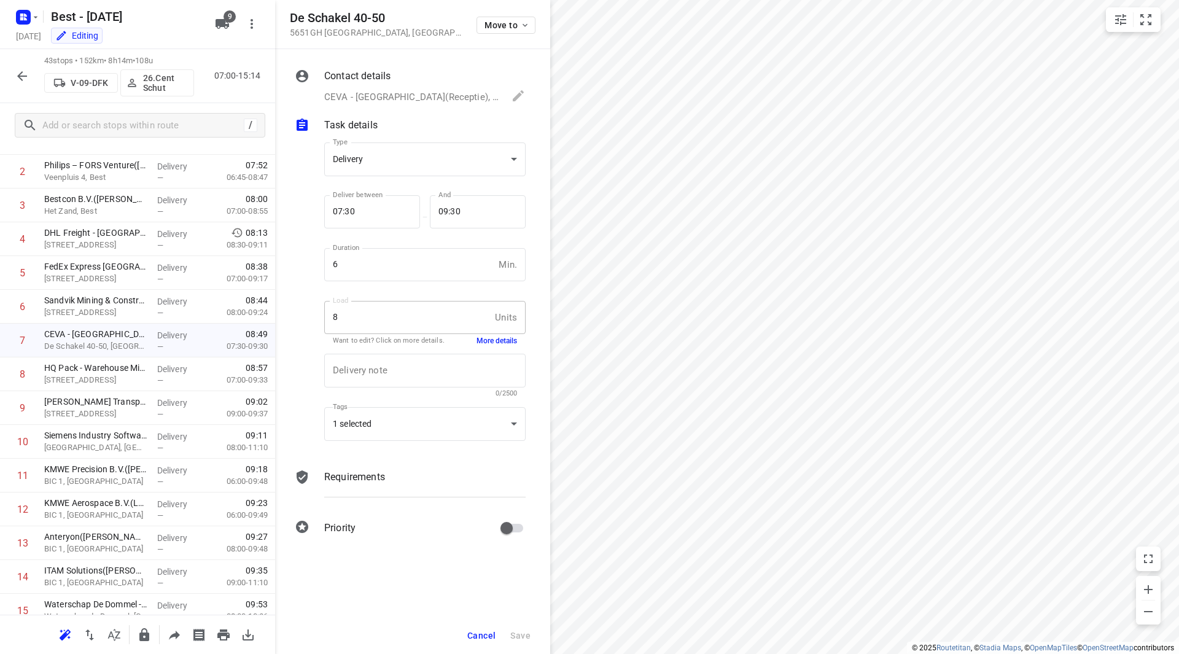
click at [484, 640] on span "Cancel" at bounding box center [481, 635] width 28 height 10
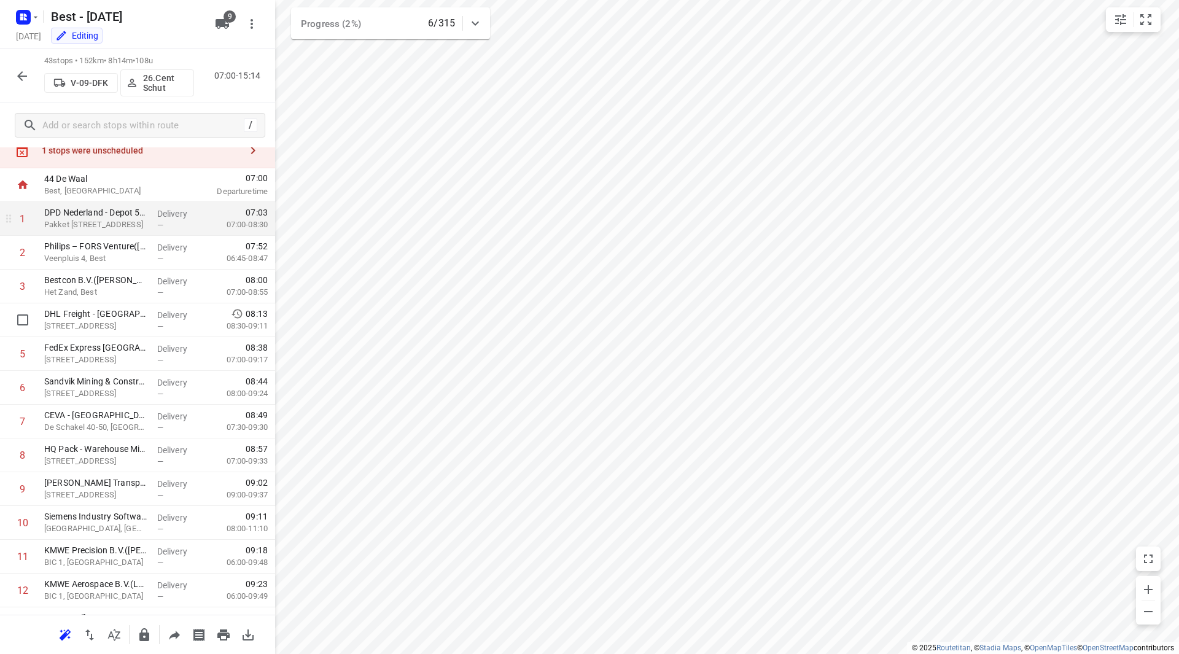
scroll to position [0, 0]
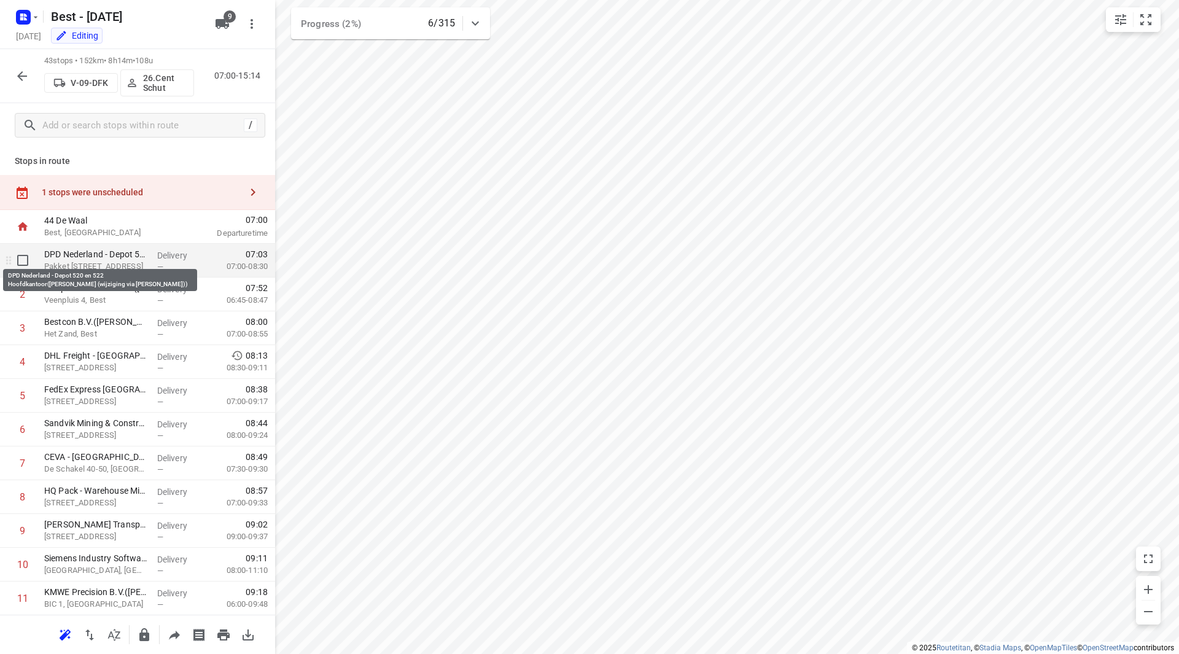
click at [119, 257] on p "DPD Nederland - Depot 520 en 522 Hoofdkantoor(Joyce Nabbe- van Overmeeren (wijz…" at bounding box center [95, 254] width 103 height 12
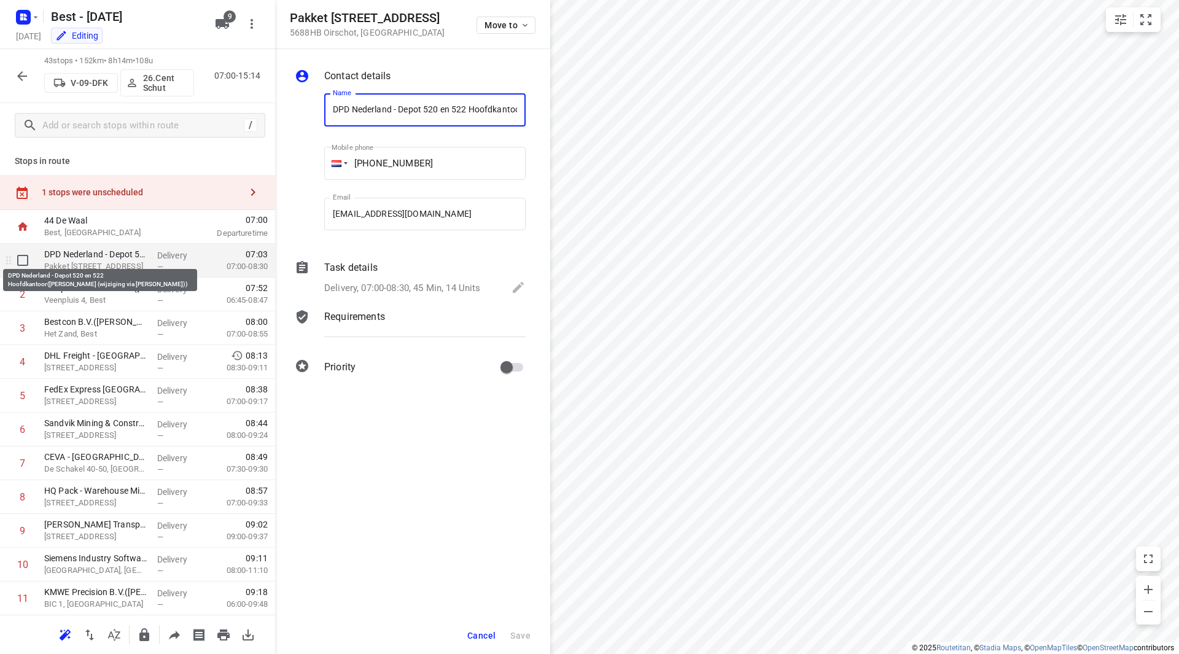
scroll to position [0, 266]
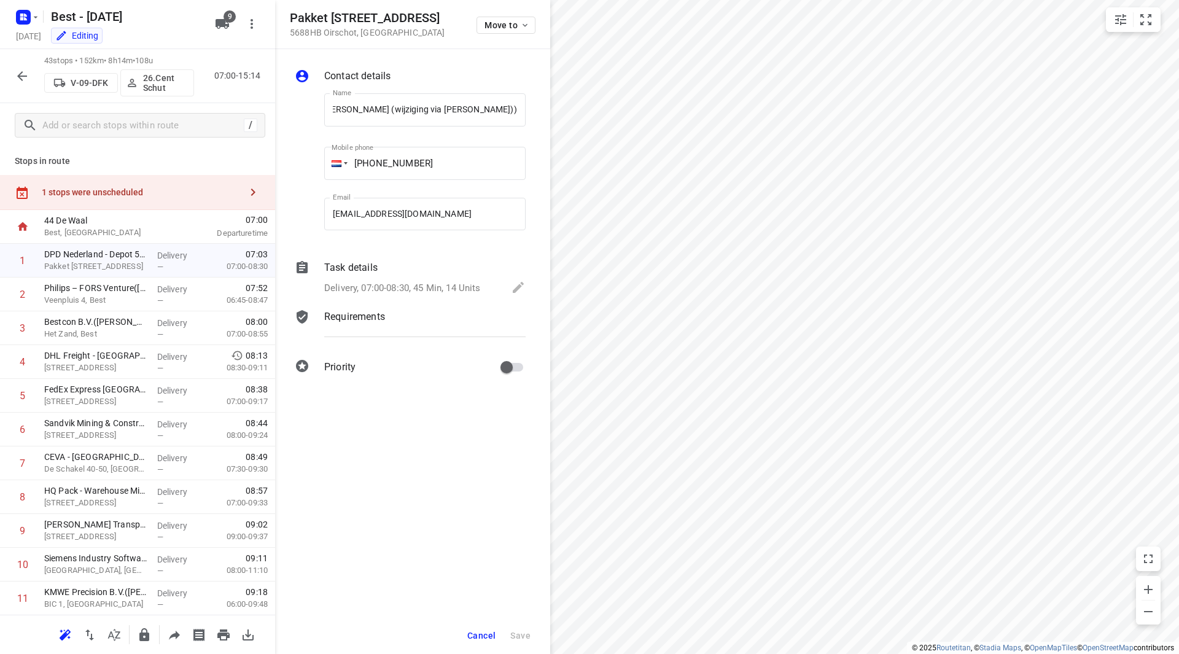
click at [408, 266] on div "Task details" at bounding box center [424, 267] width 201 height 15
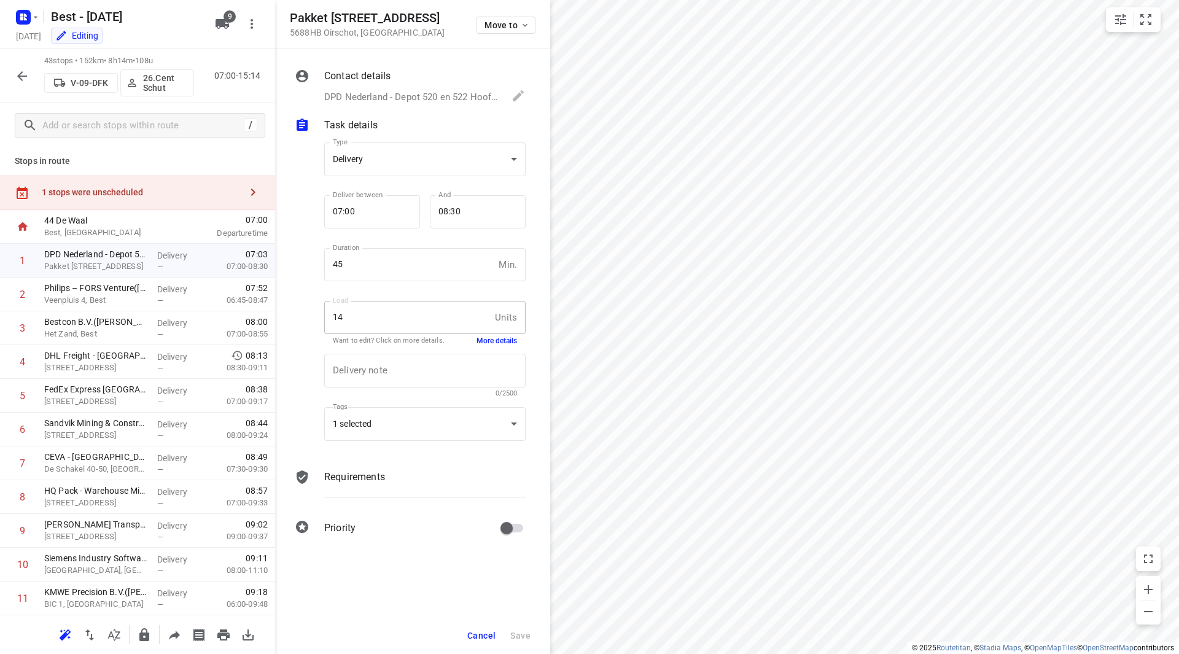
click at [504, 339] on button "More details" at bounding box center [496, 341] width 41 height 10
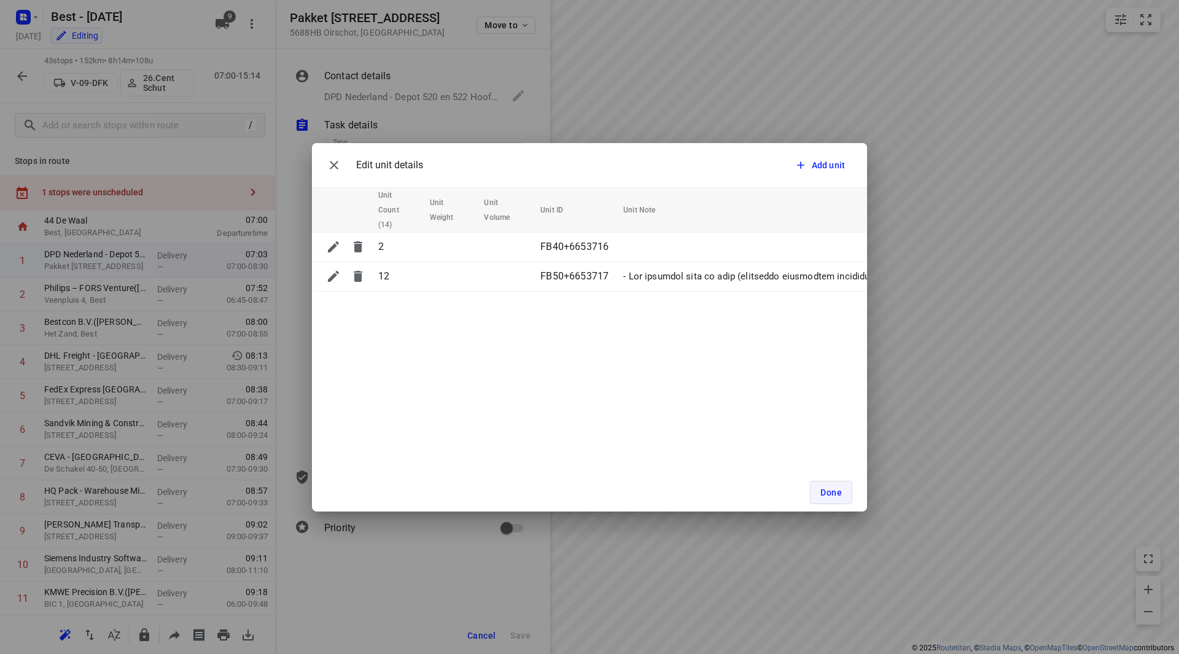
click at [836, 492] on span "Done" at bounding box center [830, 492] width 21 height 10
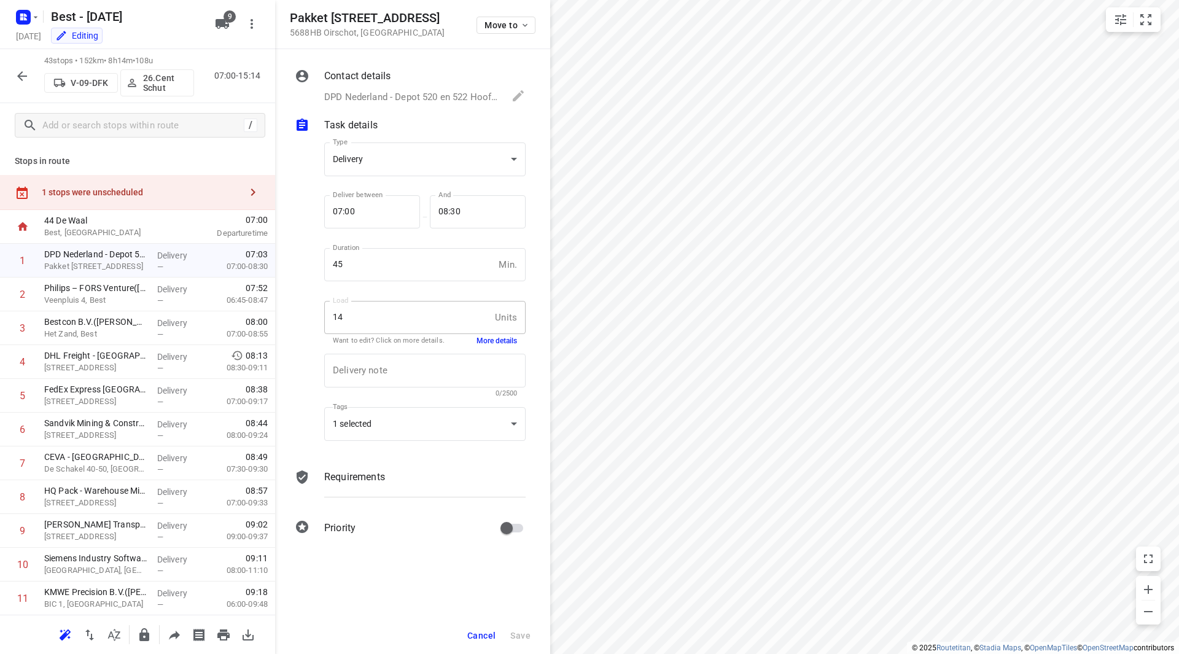
click at [484, 631] on span "Cancel" at bounding box center [481, 635] width 28 height 10
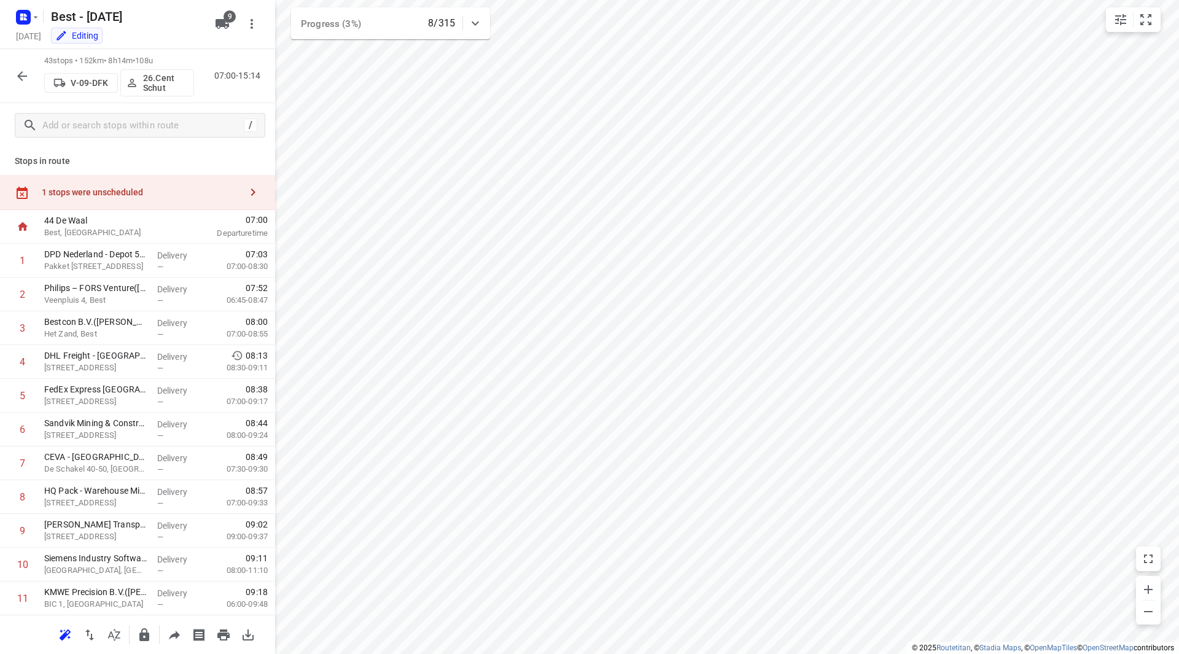
click at [177, 193] on div "1 stops were unscheduled" at bounding box center [141, 192] width 199 height 10
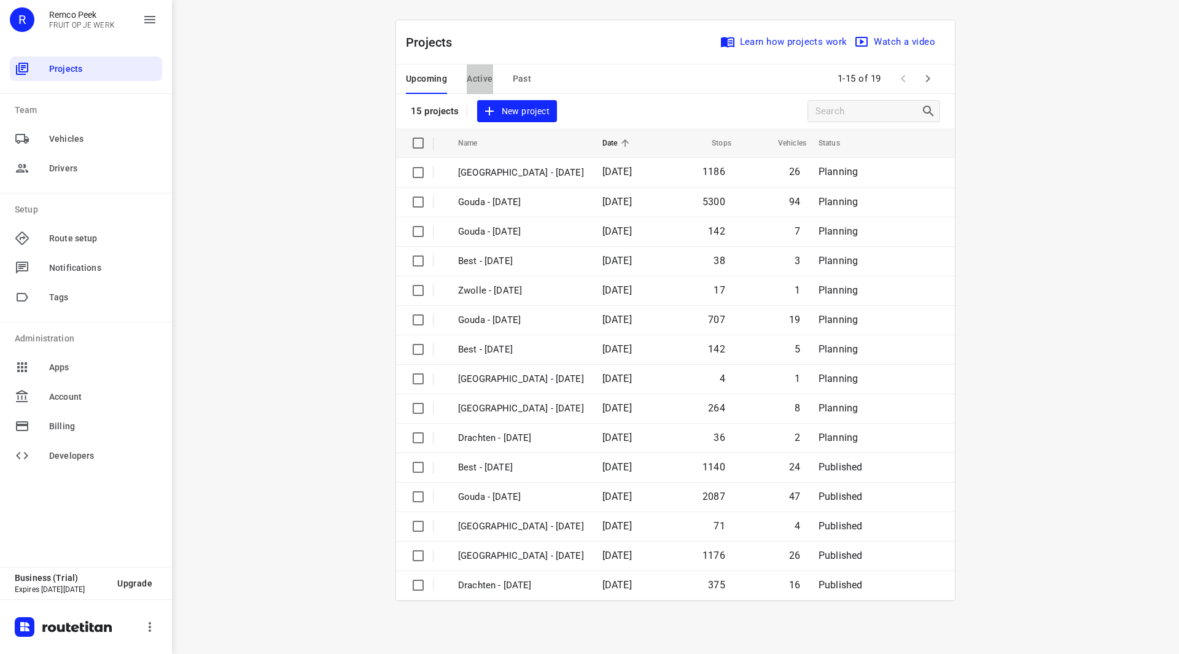
click at [486, 82] on span "Active" at bounding box center [480, 78] width 26 height 15
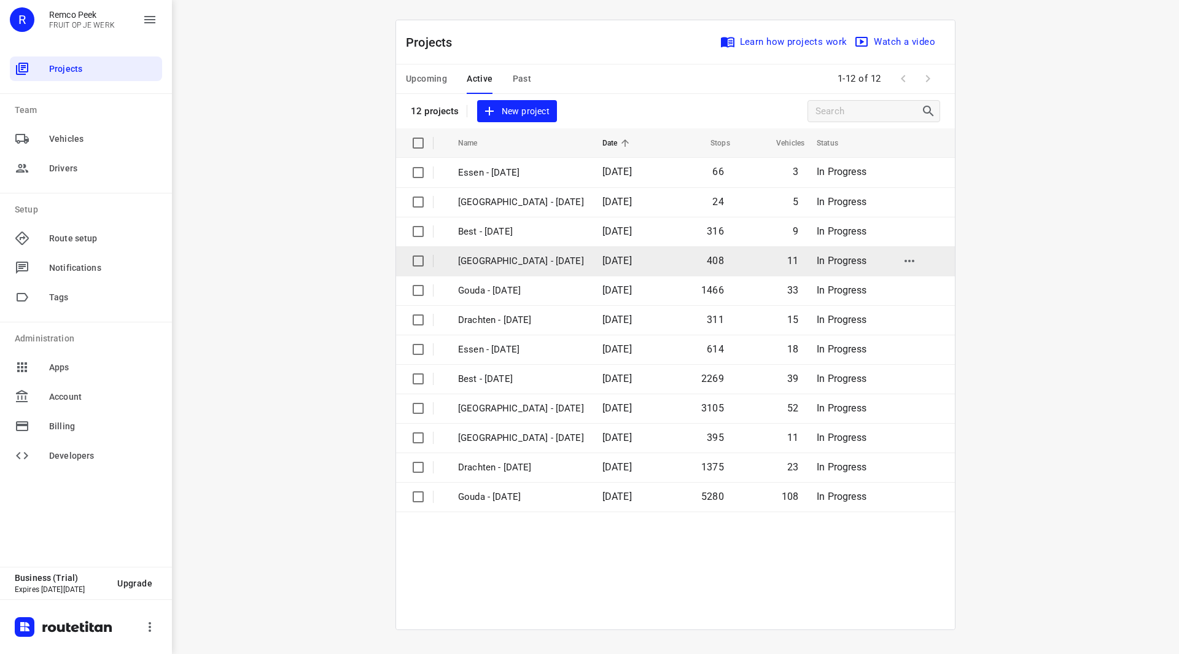
click at [506, 261] on p "Zwolle - Tuesday" at bounding box center [521, 261] width 126 height 14
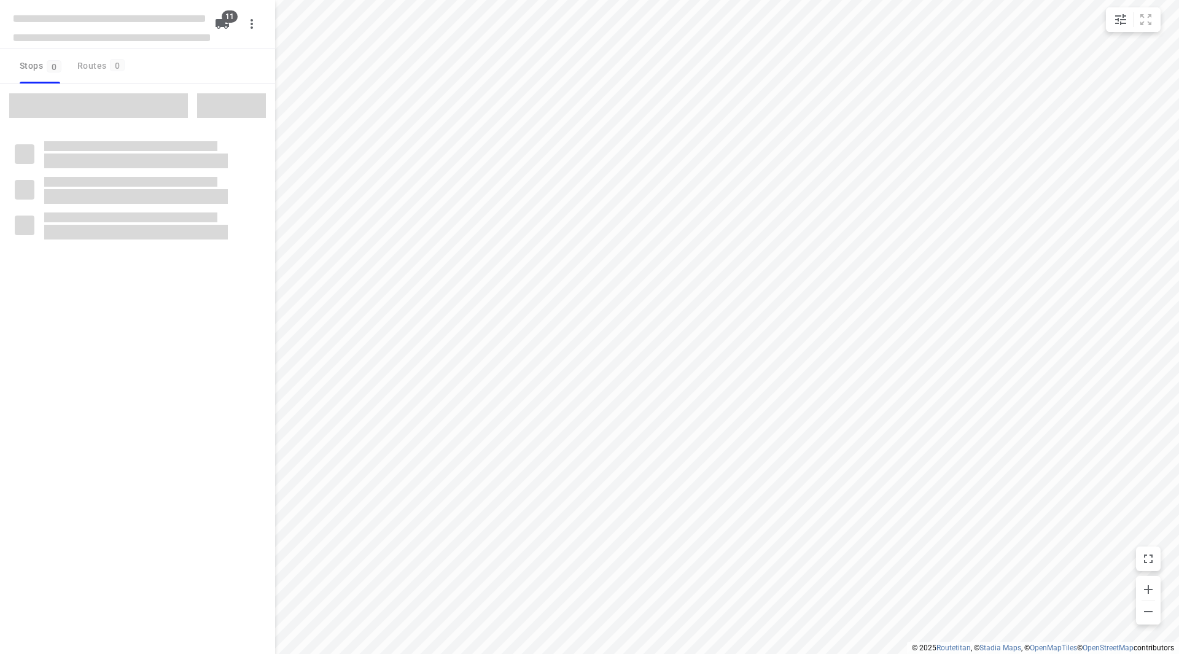
checkbox input "true"
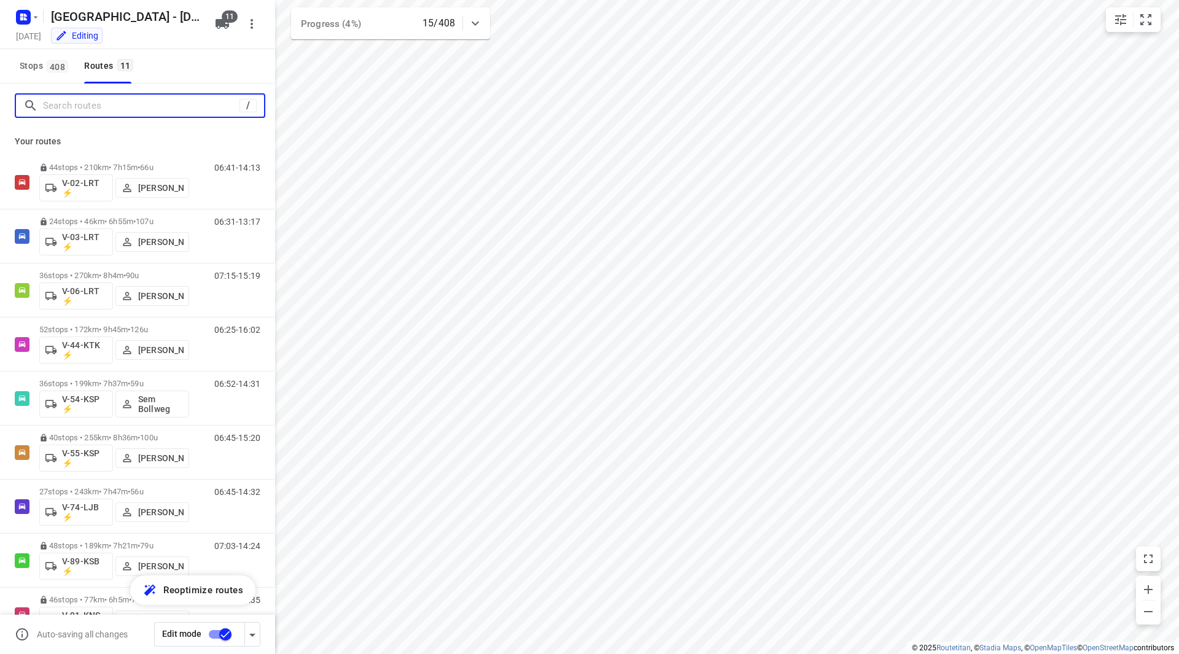
click at [174, 113] on input "Search routes" at bounding box center [141, 105] width 196 height 19
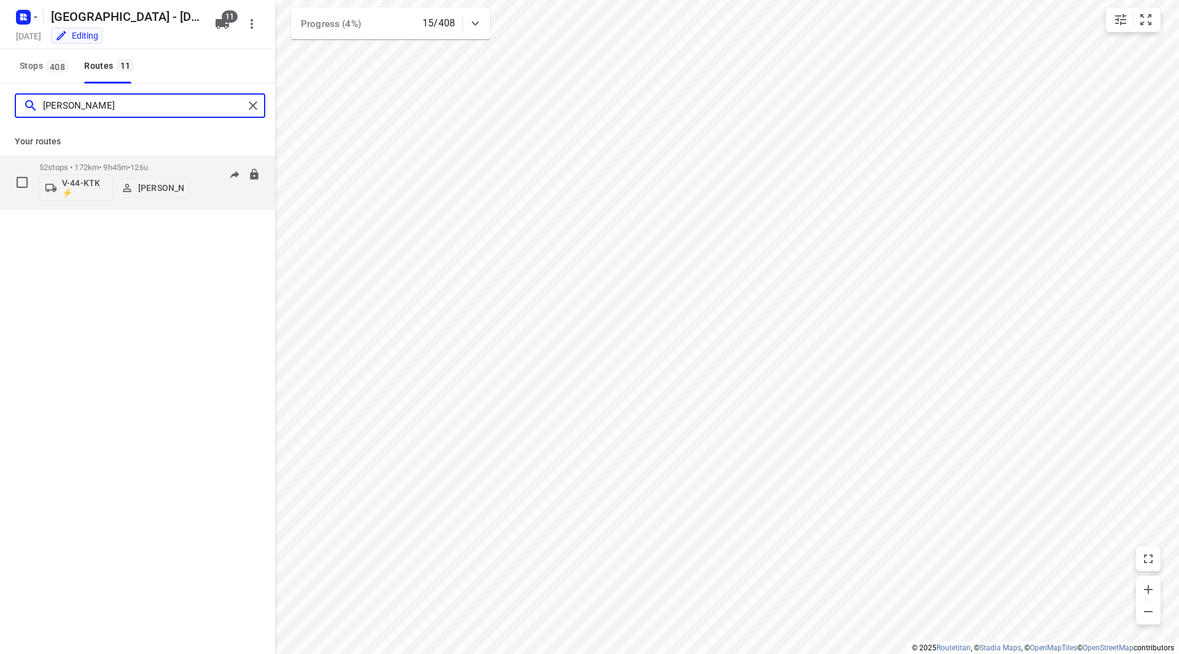
type input "sven"
click at [148, 166] on span "126u" at bounding box center [139, 167] width 18 height 9
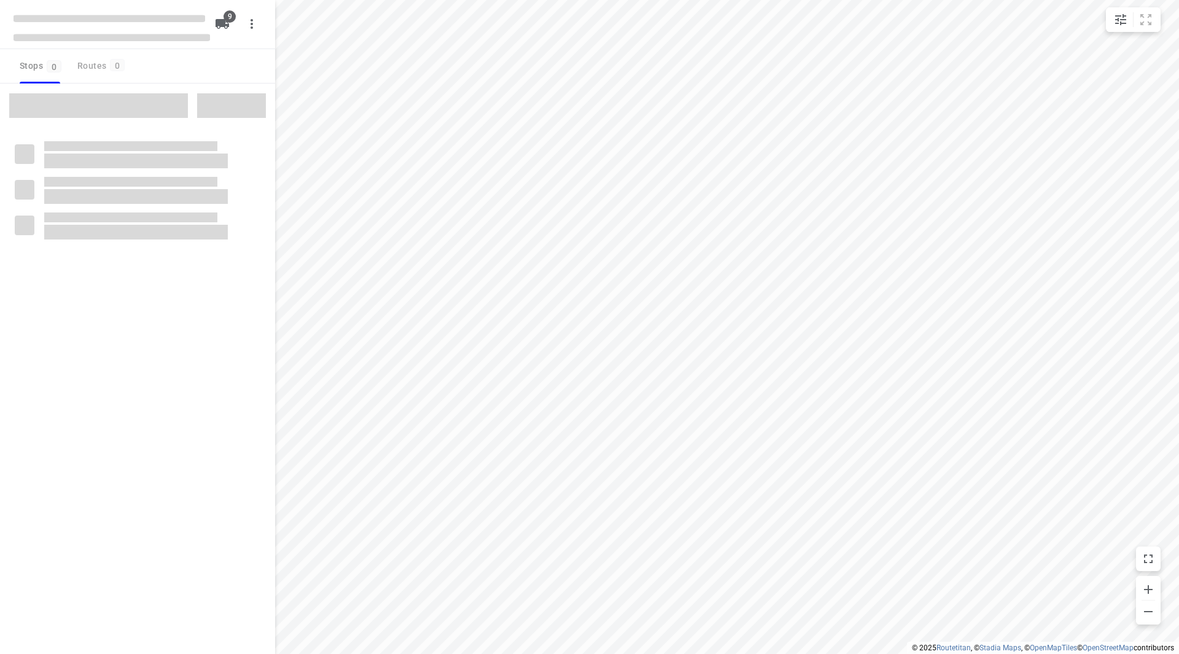
checkbox input "true"
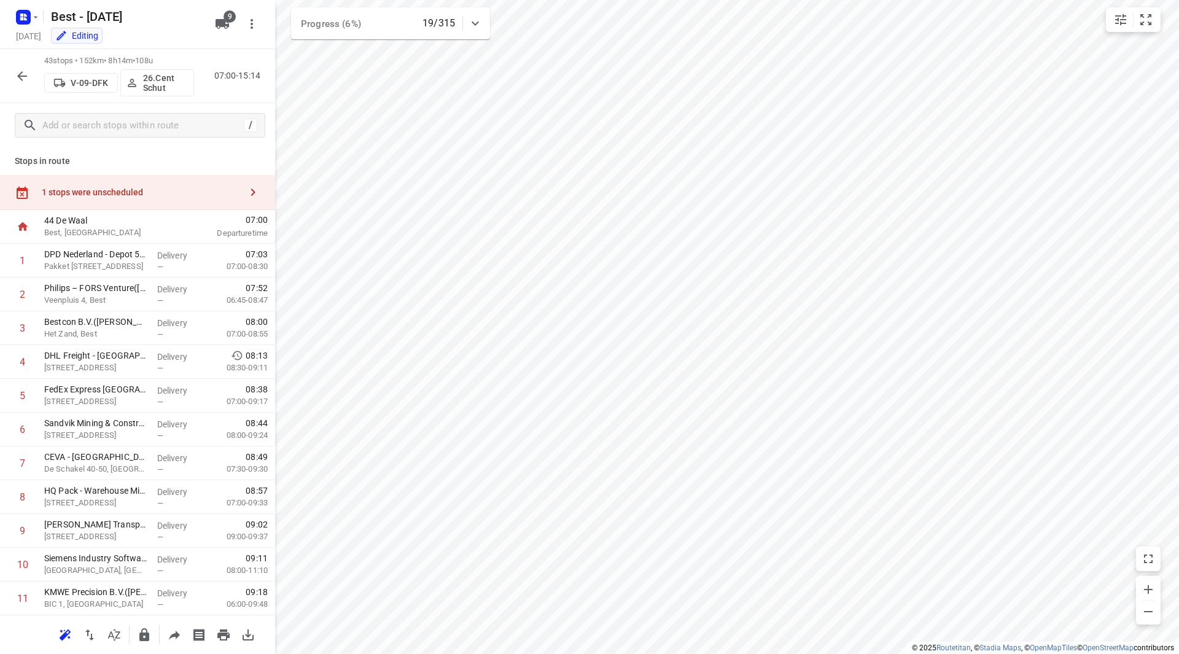
click at [177, 180] on div "1 stops were unscheduled" at bounding box center [137, 192] width 275 height 35
click at [198, 152] on div "Stops in route 1 stops were unscheduled 44 De Waal Best, Netherlands 07:00 Depa…" at bounding box center [137, 380] width 275 height 467
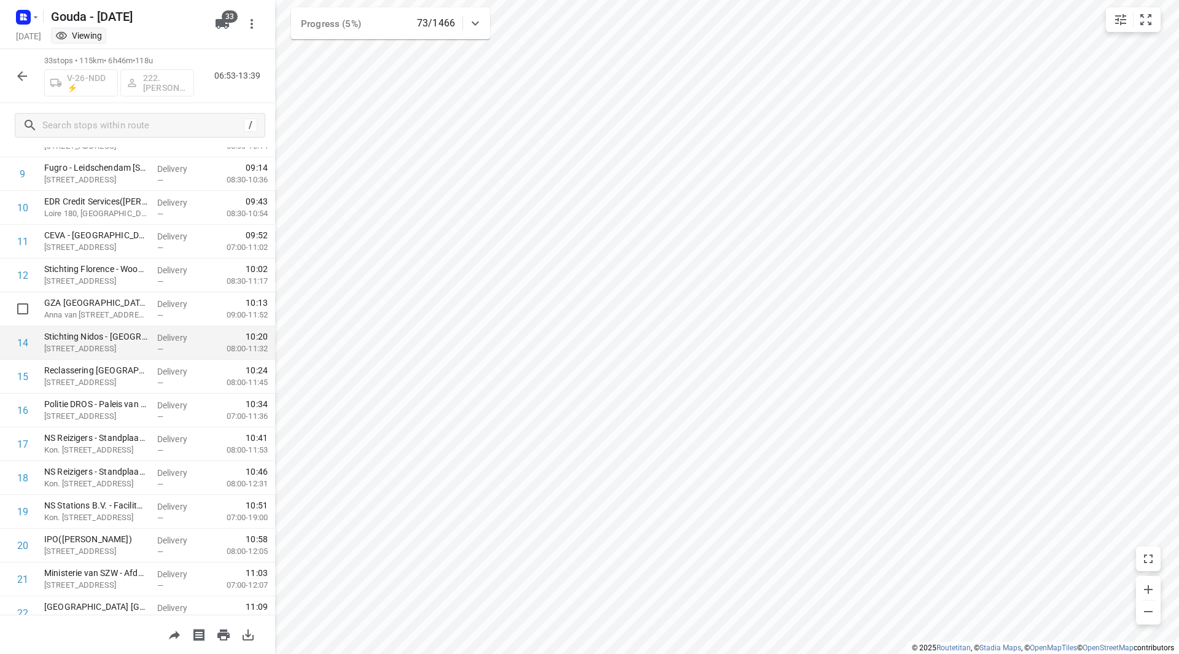
scroll to position [307, 0]
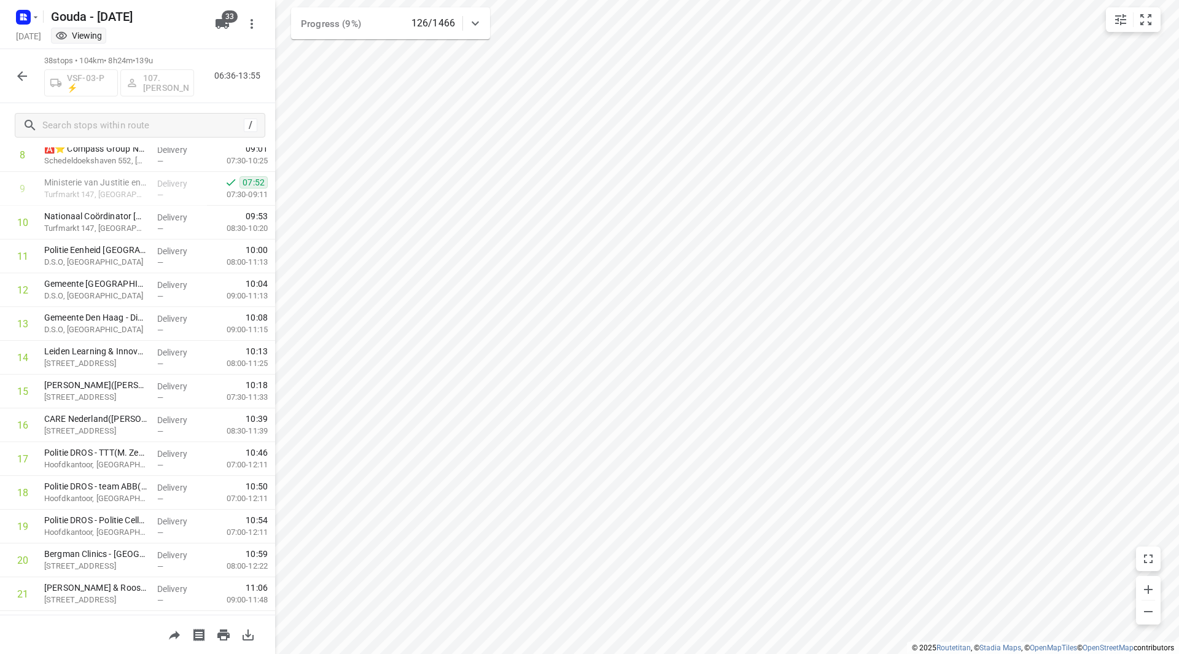
click at [23, 72] on icon "button" at bounding box center [22, 76] width 15 height 15
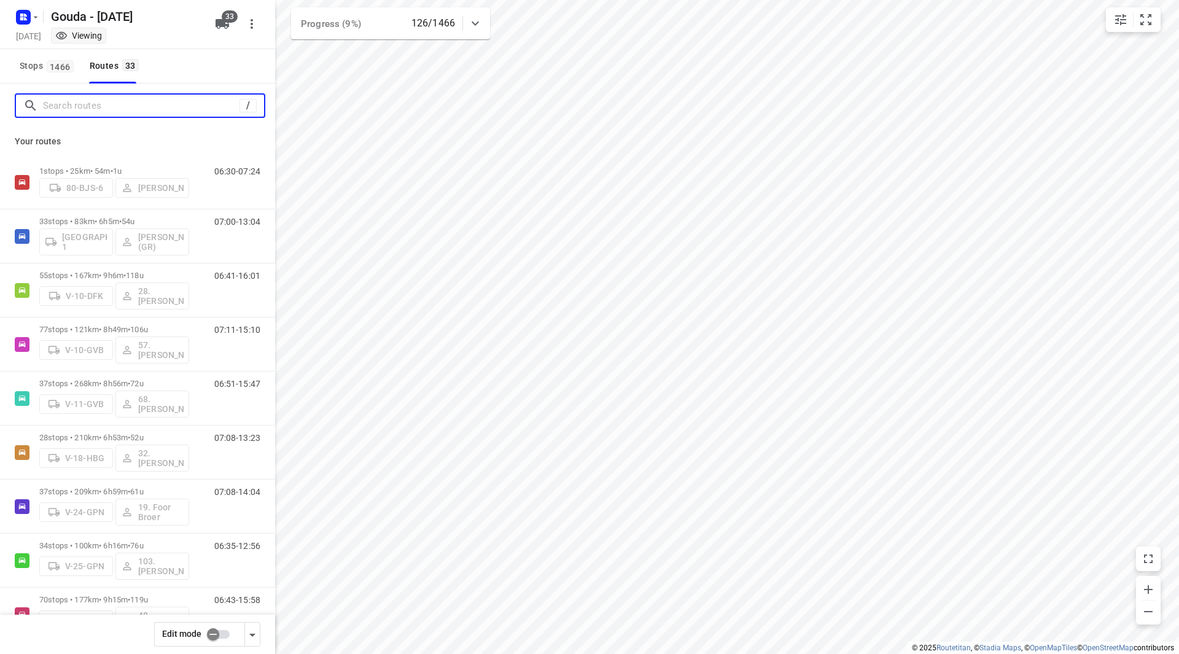
click at [106, 108] on input "Search routes" at bounding box center [141, 105] width 196 height 19
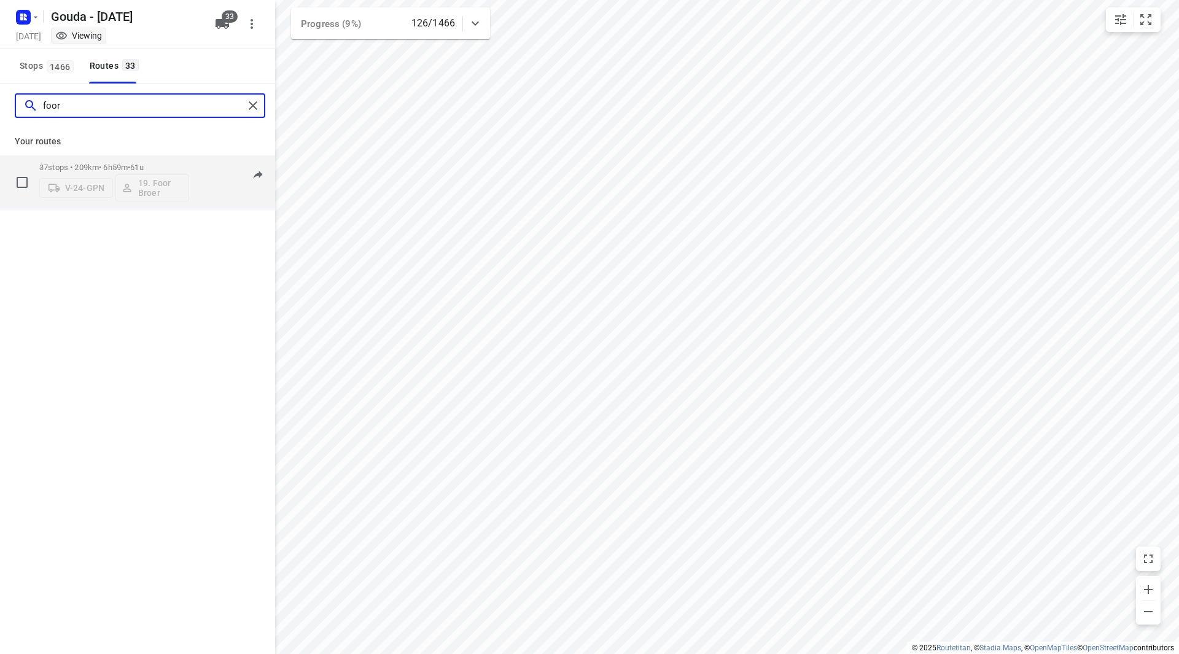
type input "foor"
click at [143, 169] on span "61u" at bounding box center [136, 167] width 13 height 9
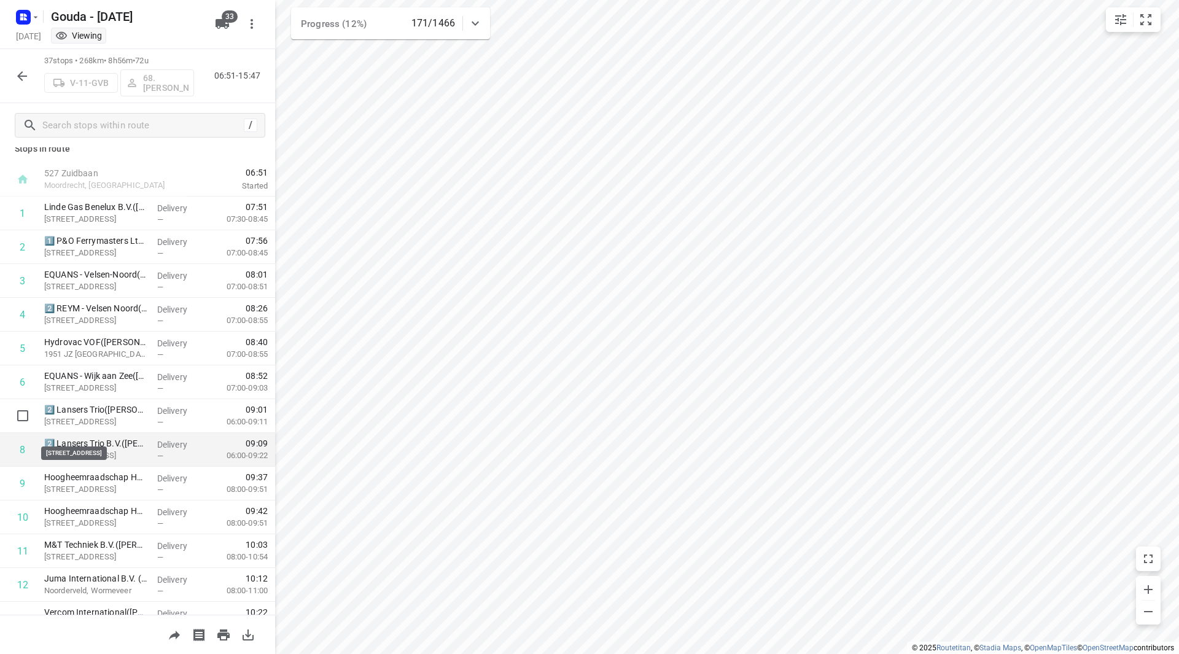
scroll to position [0, 0]
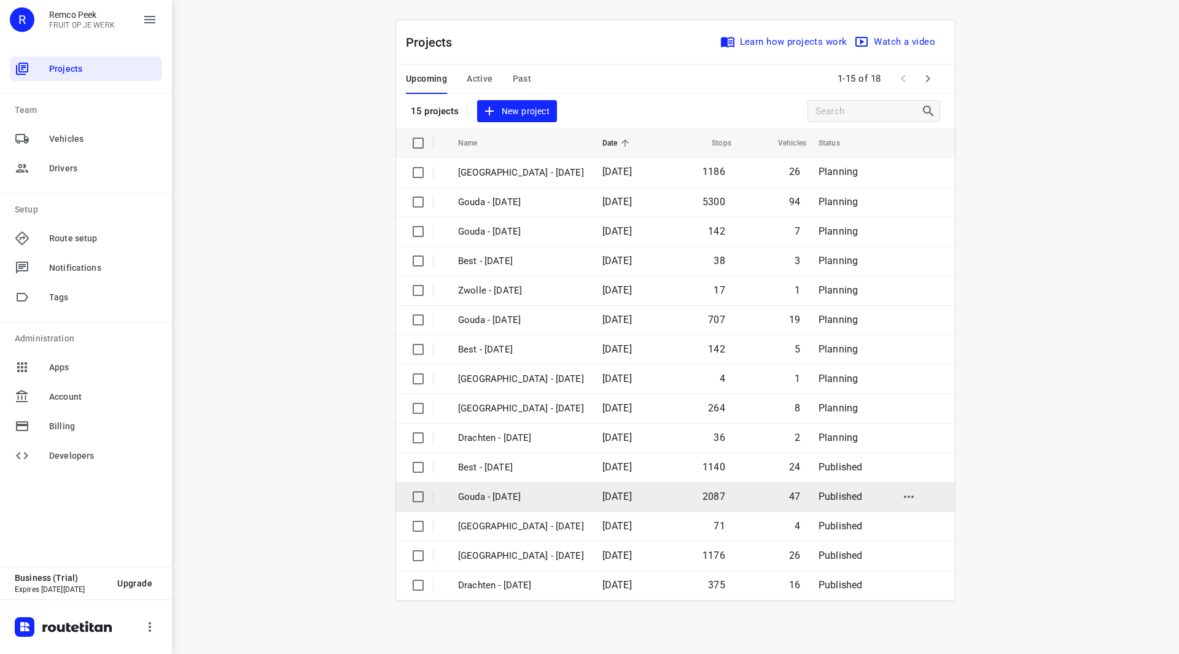
click at [530, 501] on p "Gouda - Wednesday" at bounding box center [521, 497] width 126 height 14
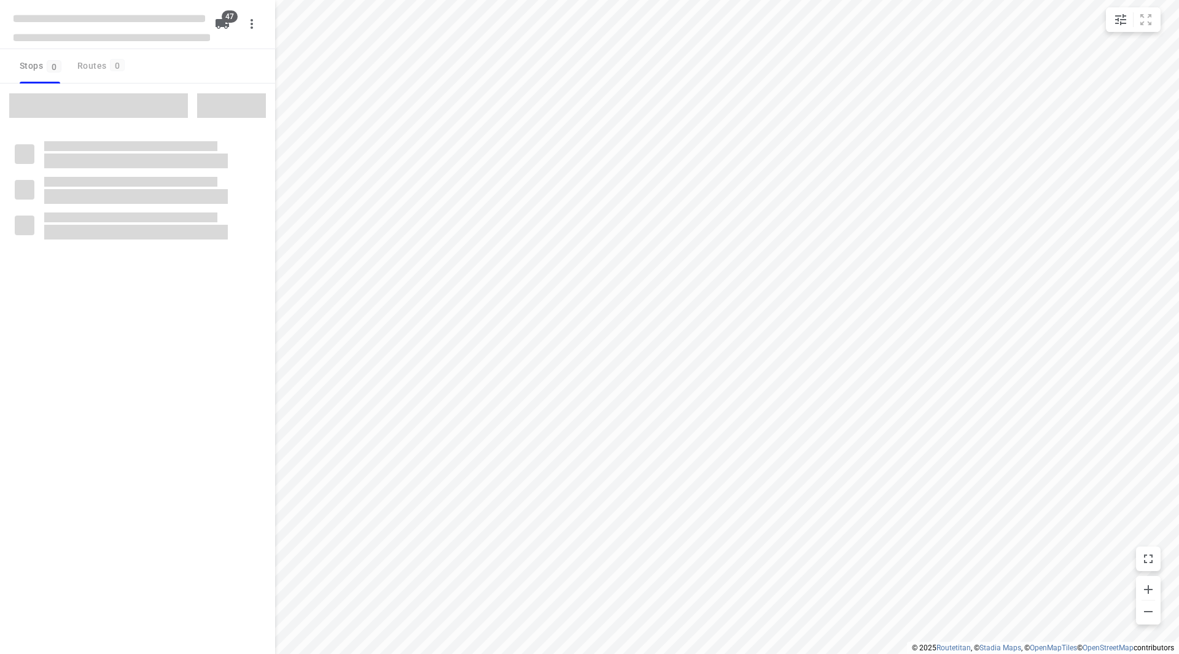
checkbox input "true"
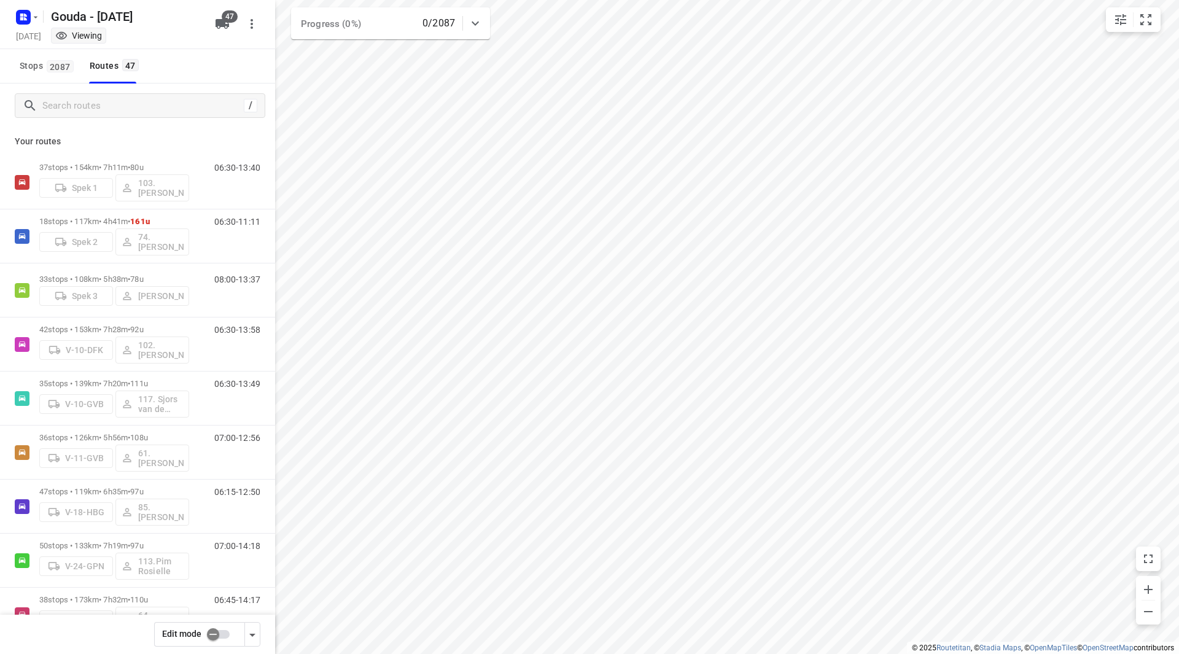
click at [225, 636] on input "checkbox" at bounding box center [213, 634] width 70 height 23
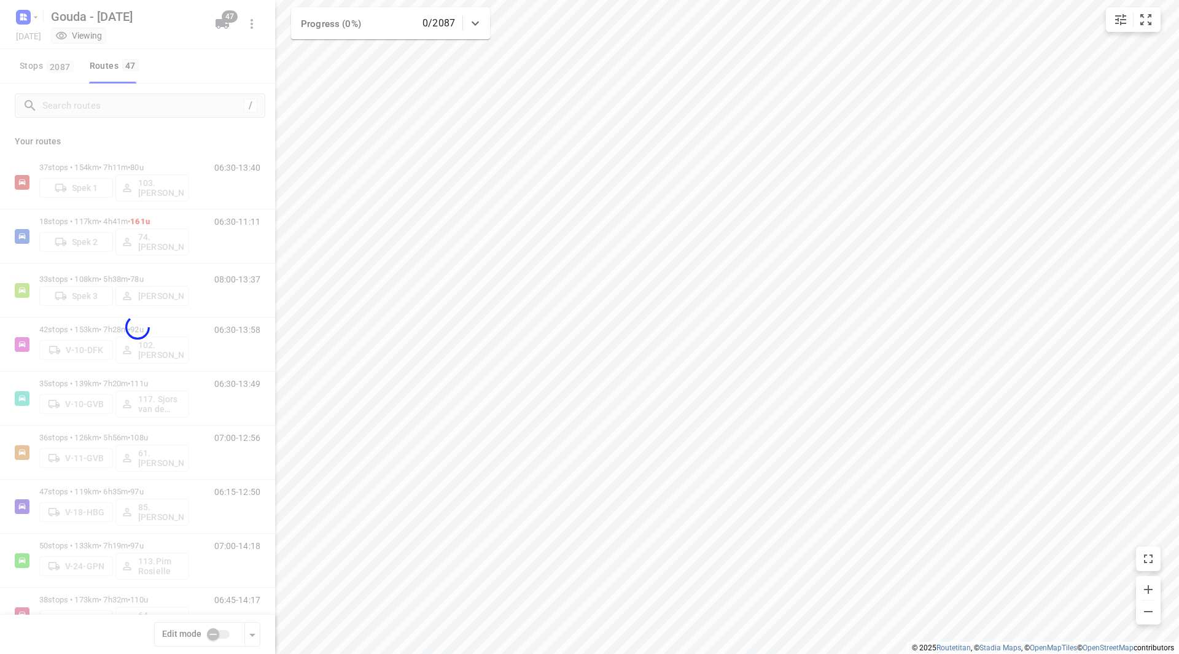
checkbox input "true"
click at [153, 107] on div at bounding box center [137, 327] width 275 height 654
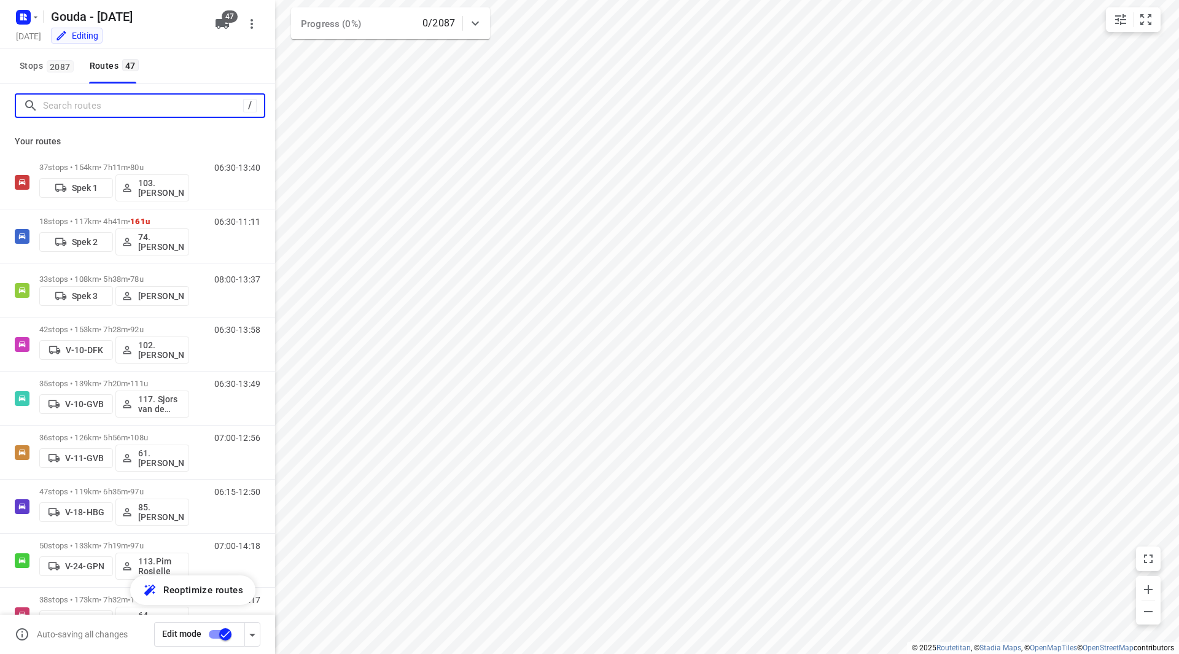
click at [122, 109] on input "Search routes" at bounding box center [143, 105] width 200 height 19
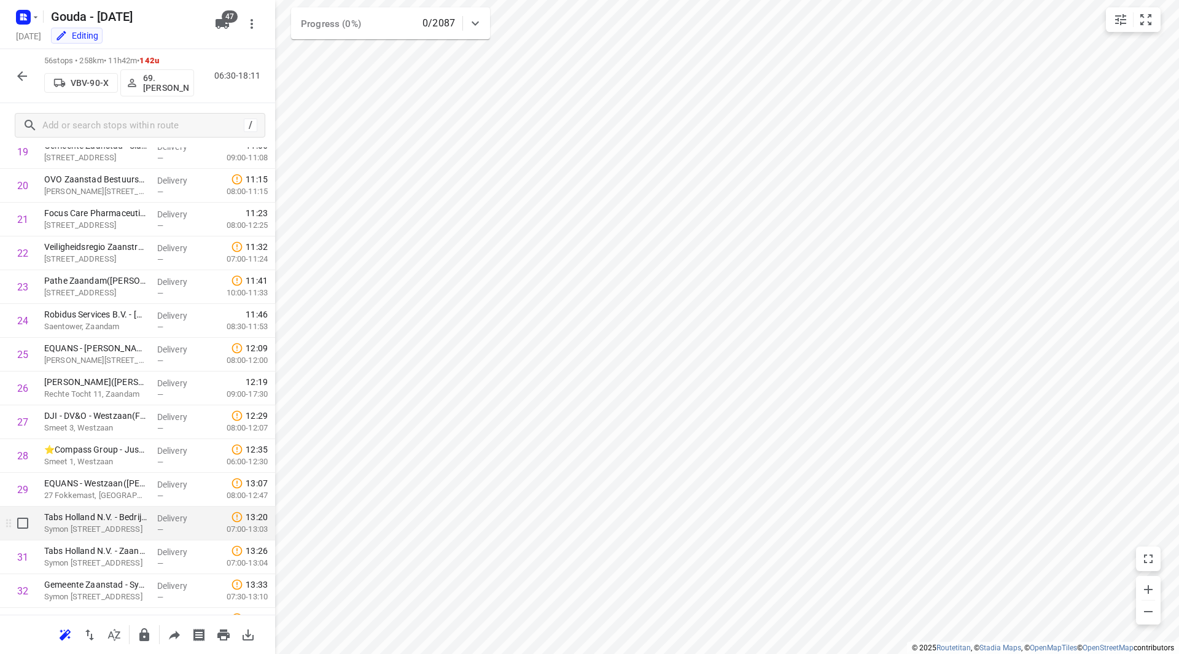
scroll to position [859, 0]
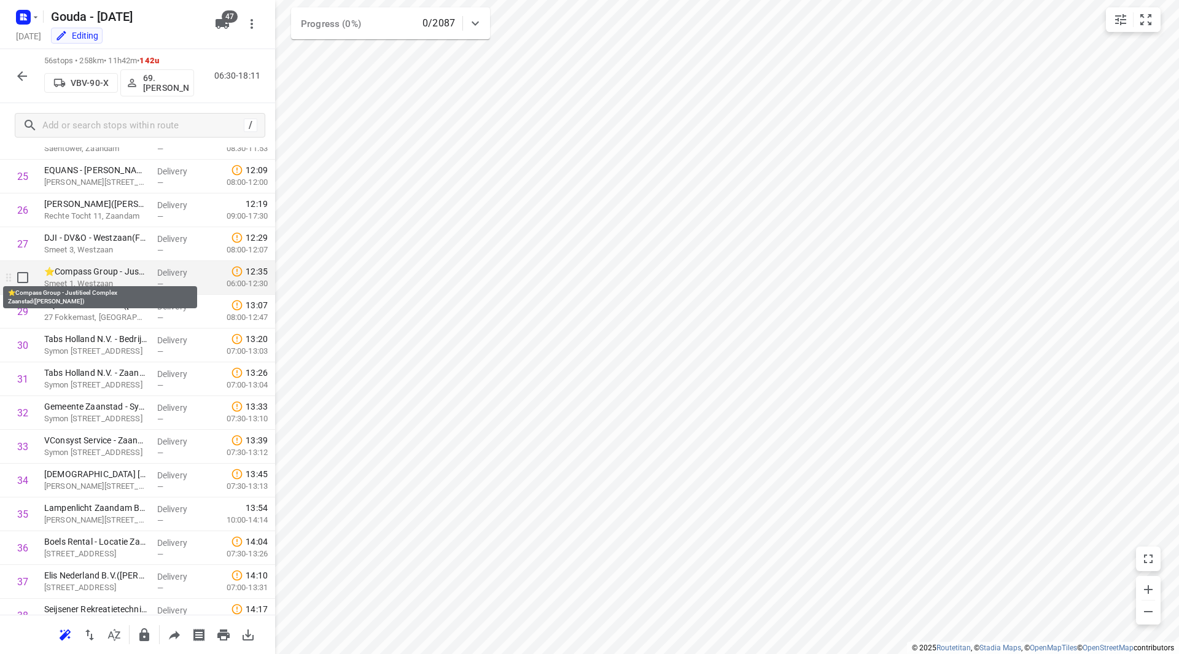
click at [108, 276] on p "⭐Compass Group - Justitieel Complex Zaanstad(Stanley Priesman)" at bounding box center [95, 271] width 103 height 12
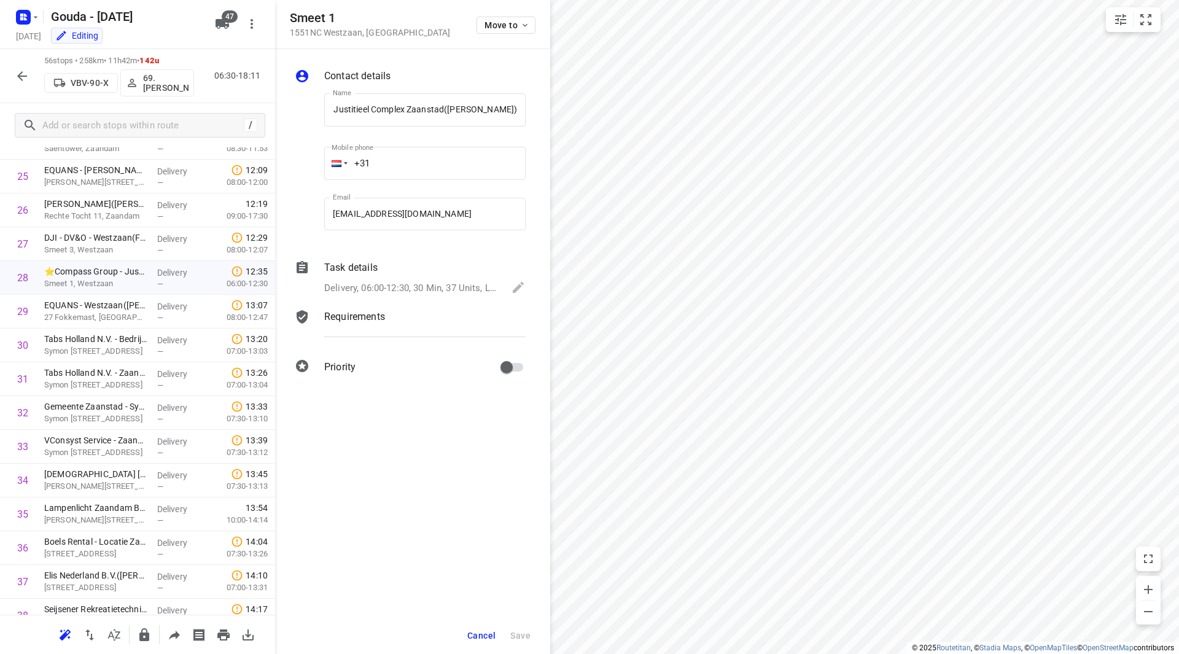
scroll to position [0, 0]
click at [98, 273] on p "⭐Compass Group - Justitieel Complex Zaanstad(Stanley Priesman)" at bounding box center [95, 271] width 103 height 12
click at [402, 354] on div "Priority" at bounding box center [425, 367] width 206 height 28
click at [376, 322] on p "Requirements" at bounding box center [354, 316] width 61 height 15
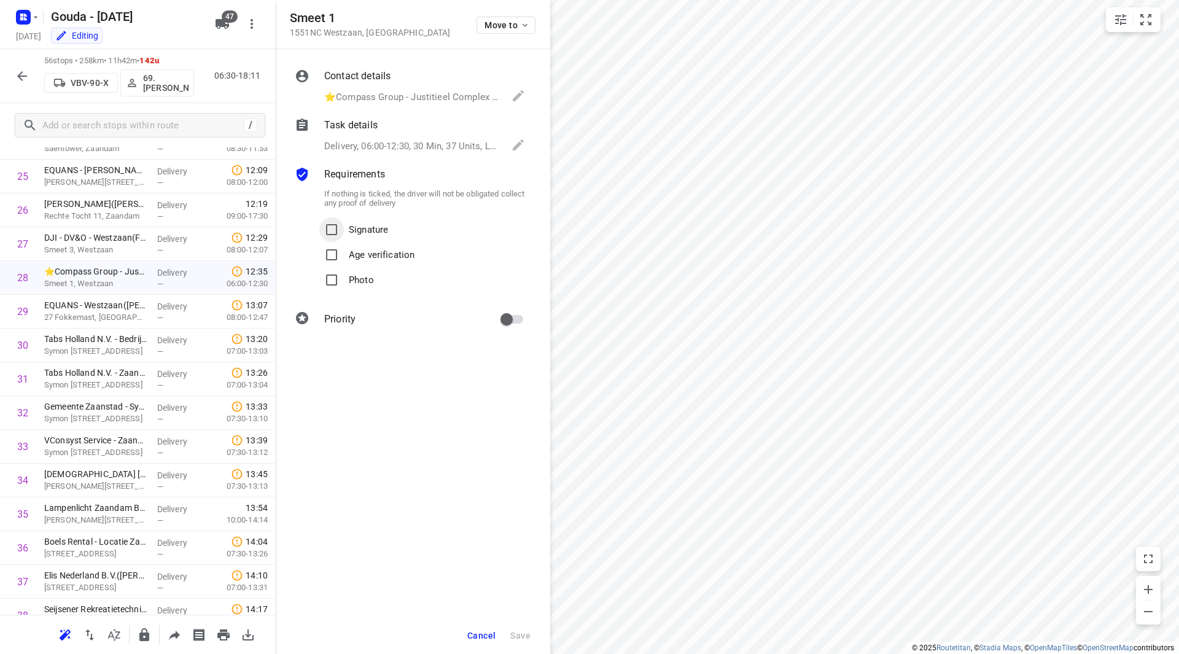
click at [328, 230] on input "Signature" at bounding box center [331, 229] width 25 height 25
checkbox input "true"
click at [518, 636] on span "Save" at bounding box center [520, 635] width 20 height 10
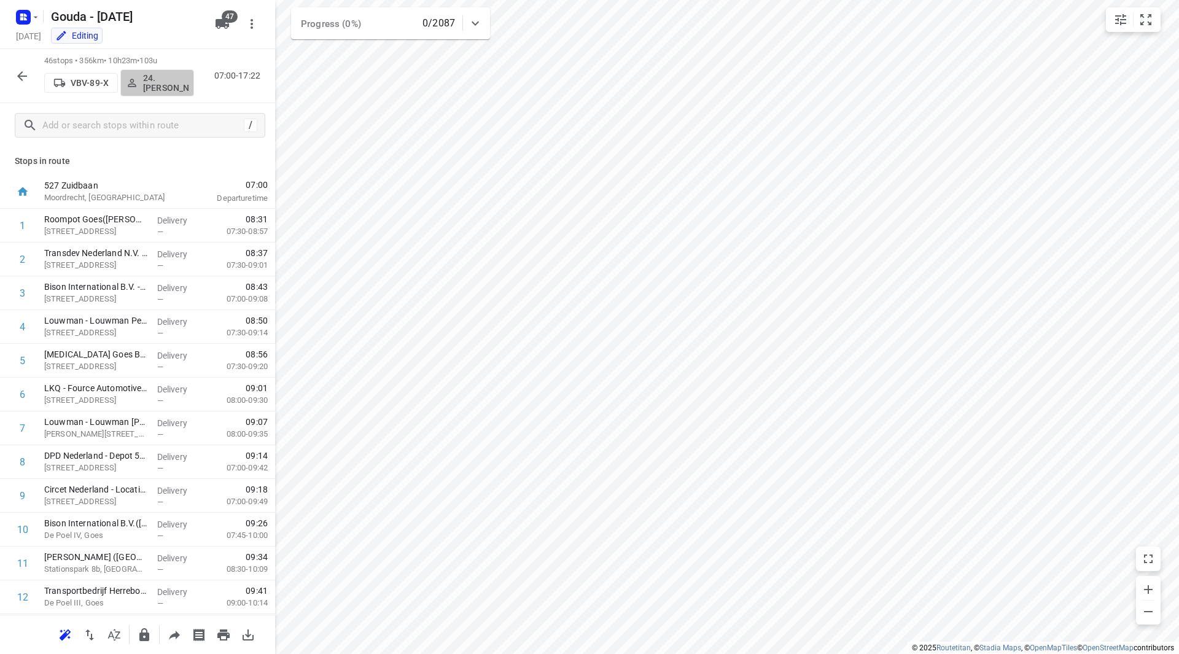
click at [158, 85] on p "24. Yoeri Verboom" at bounding box center [165, 83] width 45 height 20
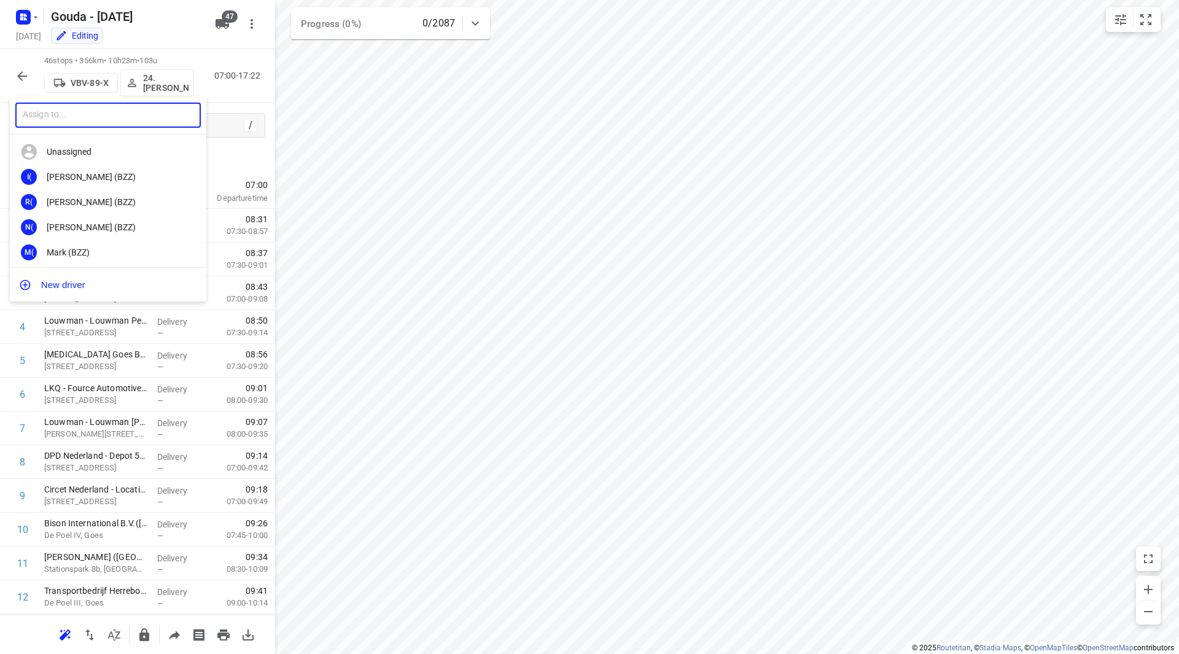
click at [128, 112] on input "text" at bounding box center [107, 115] width 185 height 25
type input "jelle a"
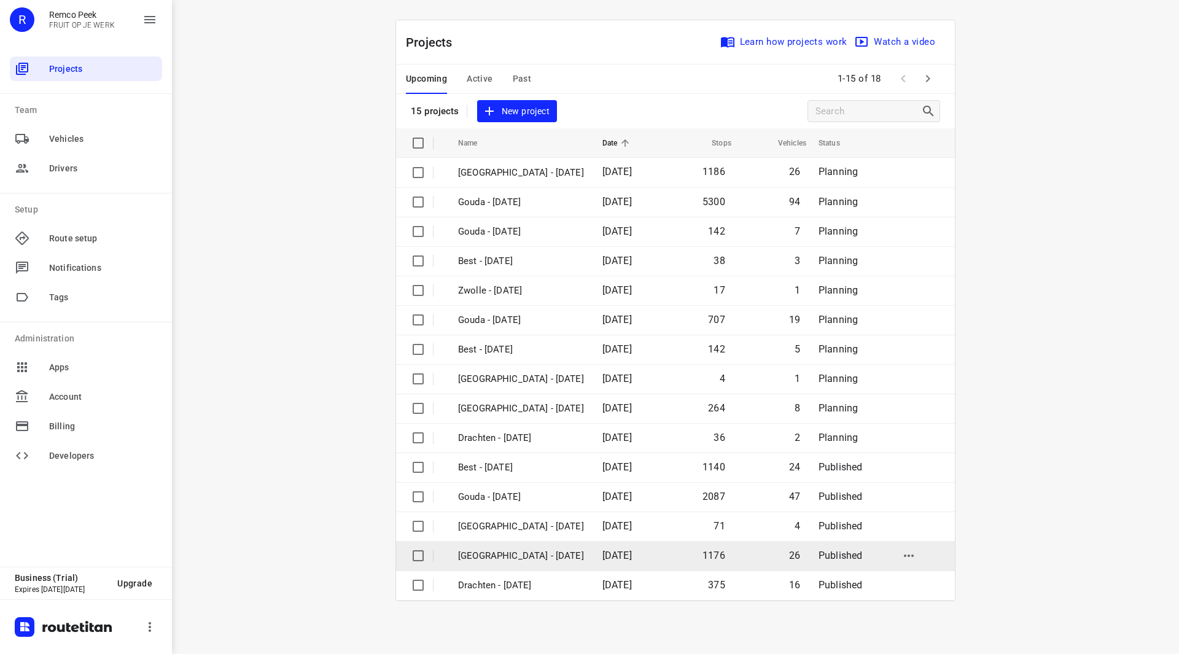
click at [494, 556] on p "[GEOGRAPHIC_DATA] - [DATE]" at bounding box center [521, 556] width 126 height 14
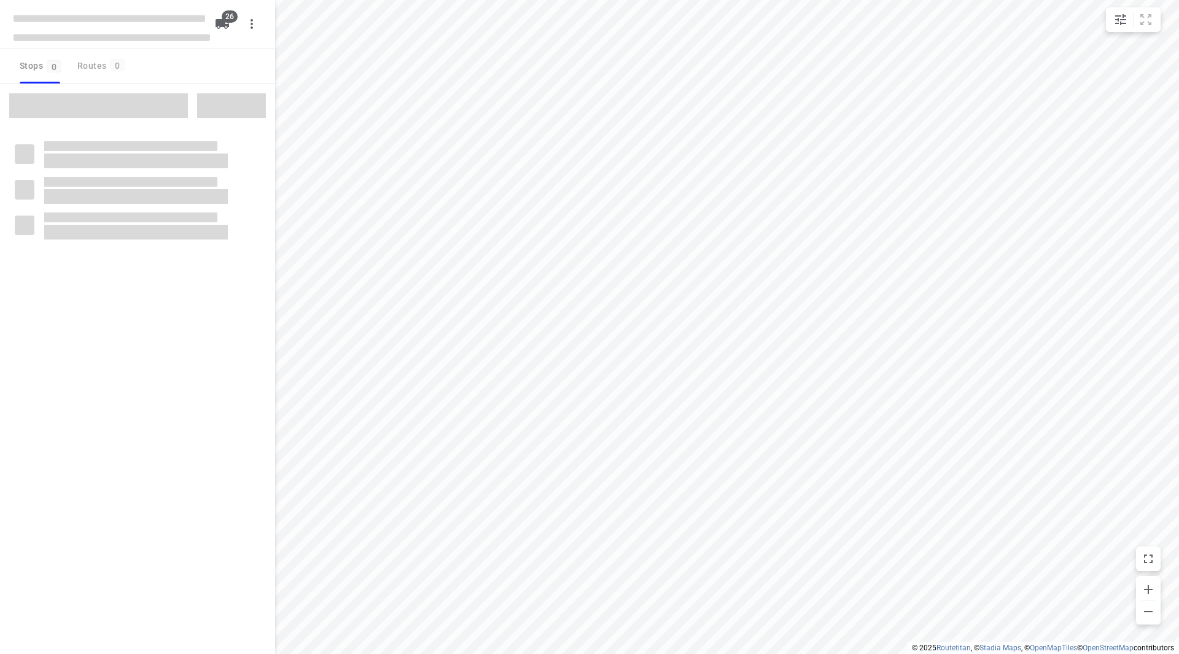
checkbox input "true"
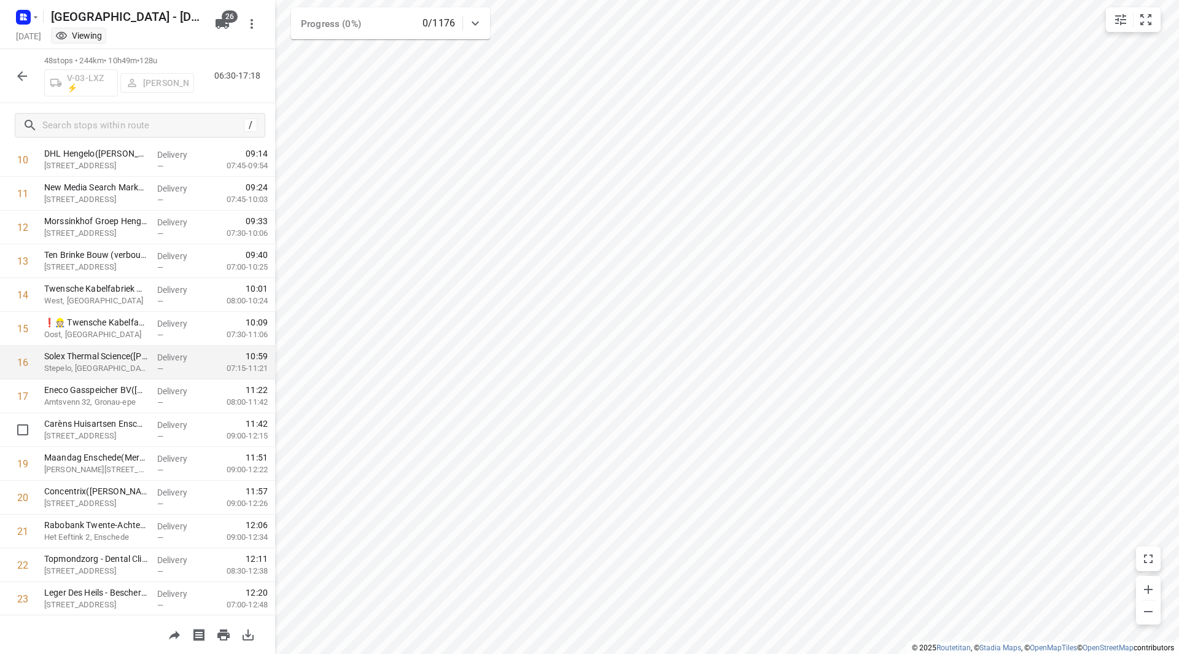
scroll to position [368, 0]
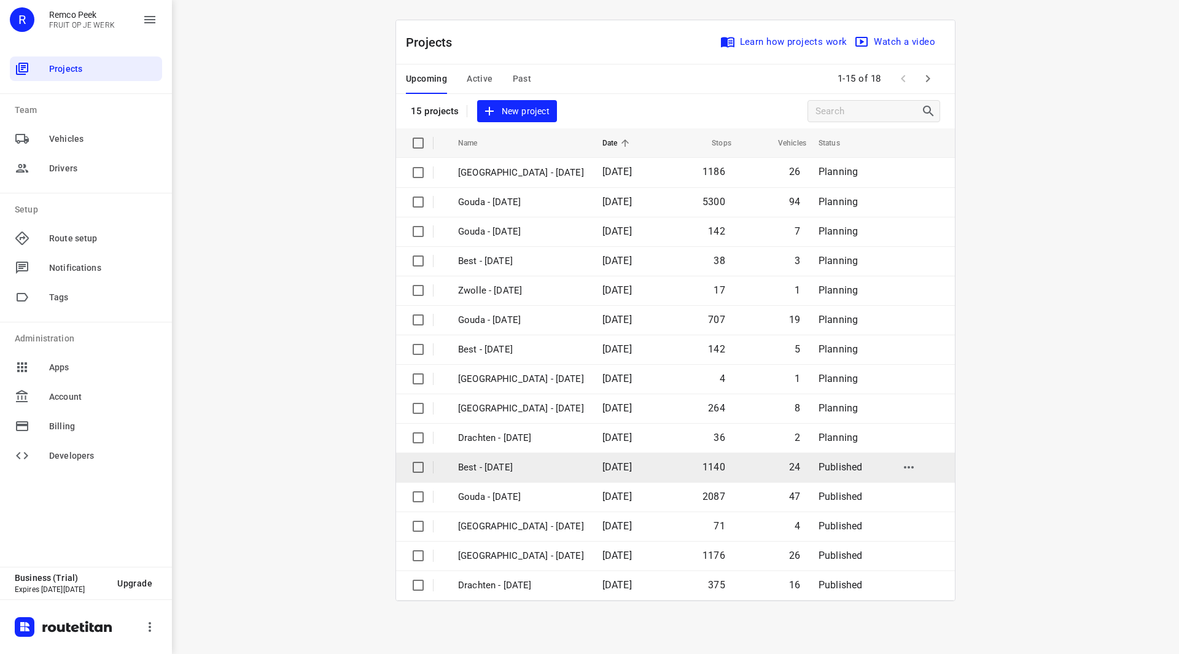
click at [514, 469] on p "Best - [DATE]" at bounding box center [521, 467] width 126 height 14
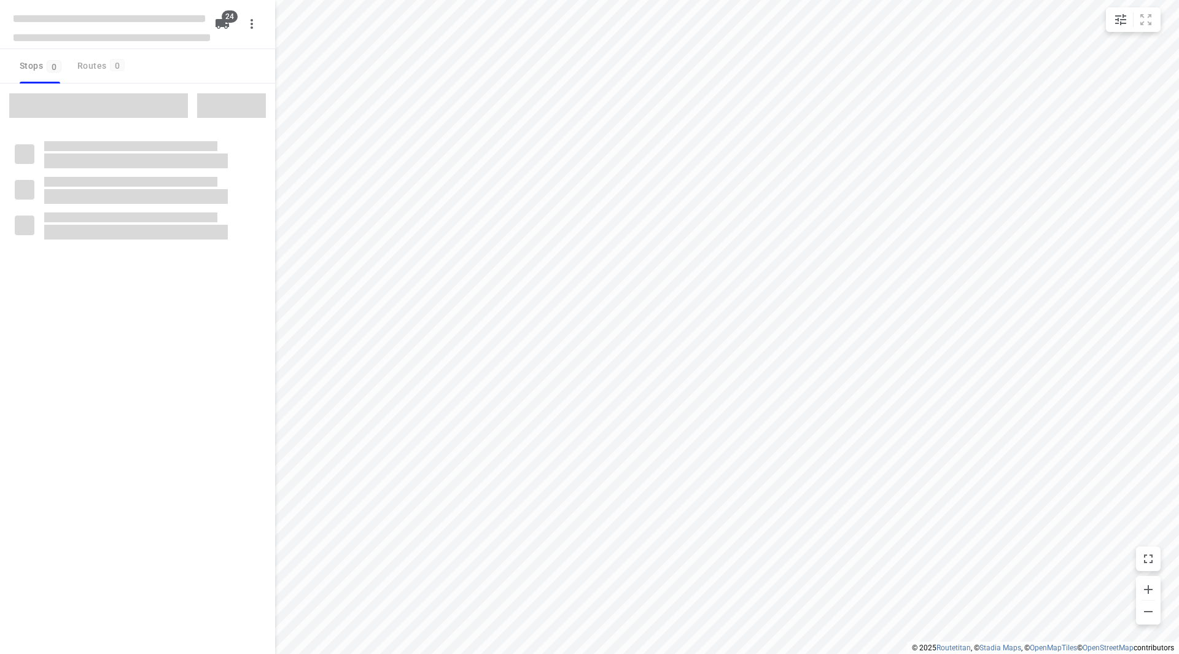
checkbox input "true"
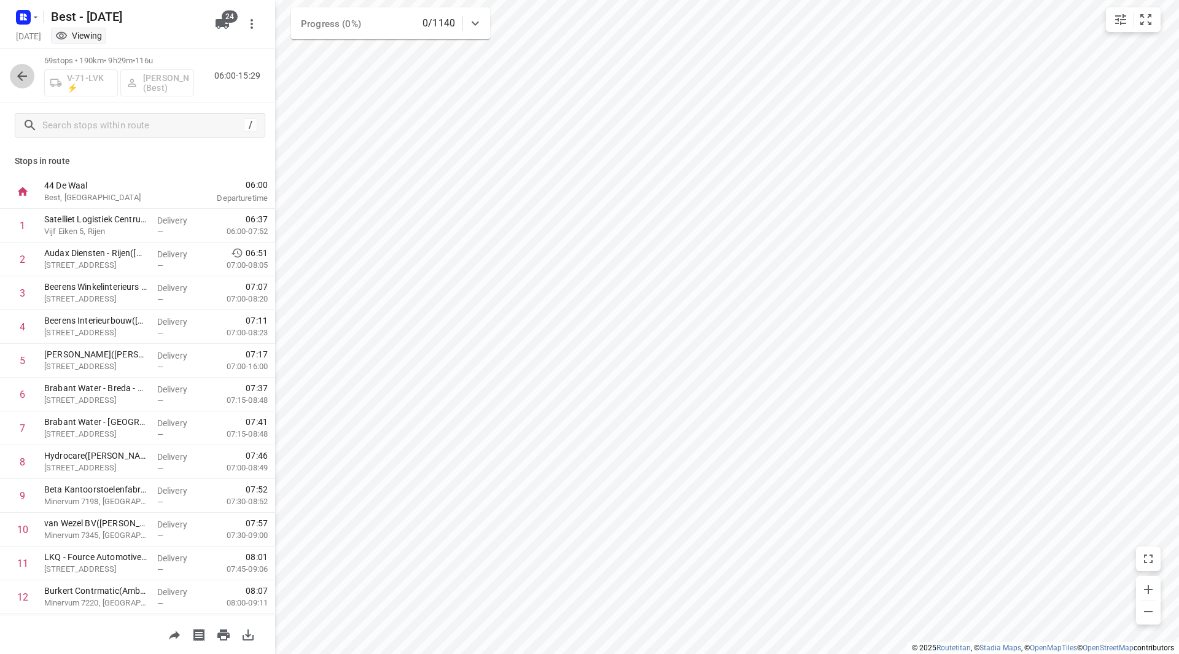
click at [18, 77] on icon "button" at bounding box center [22, 76] width 10 height 10
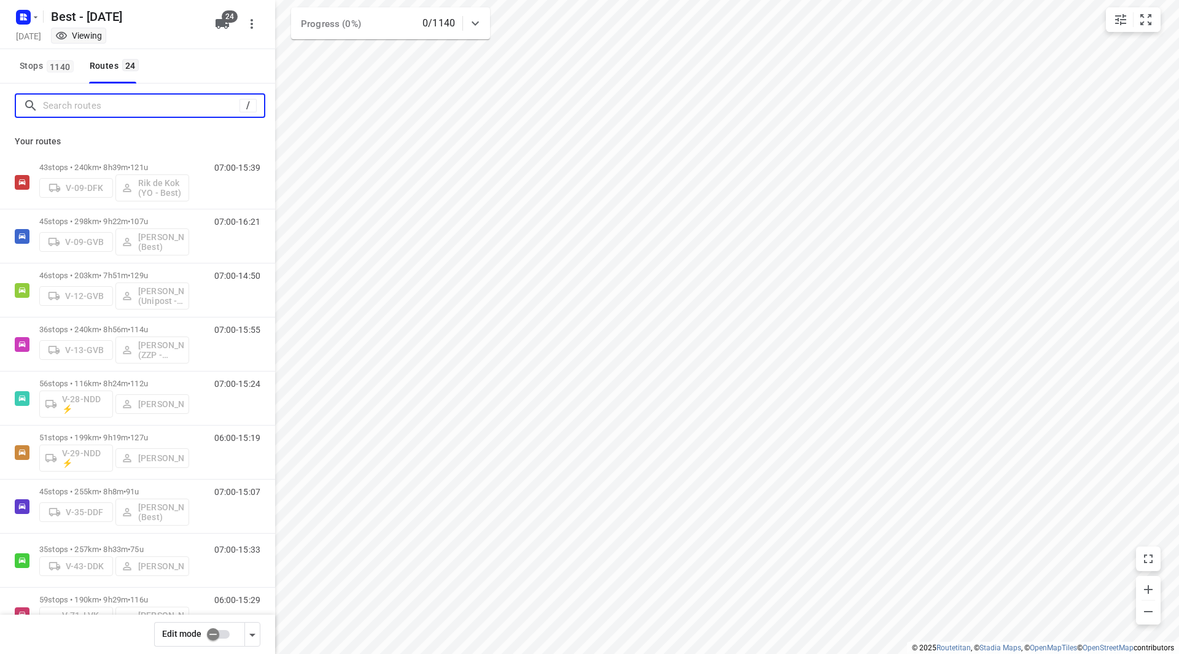
click at [77, 112] on input "Search routes" at bounding box center [141, 105] width 196 height 19
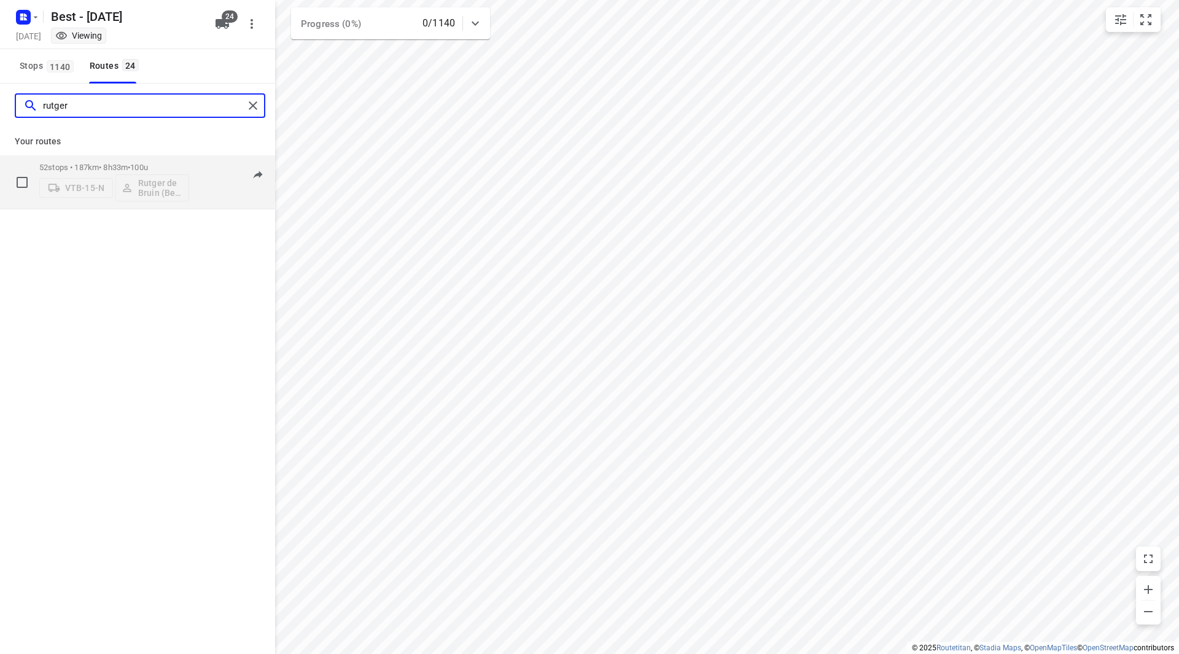
type input "rutger"
click at [179, 163] on p "52 stops • 187km • 8h33m • 100u" at bounding box center [114, 167] width 150 height 9
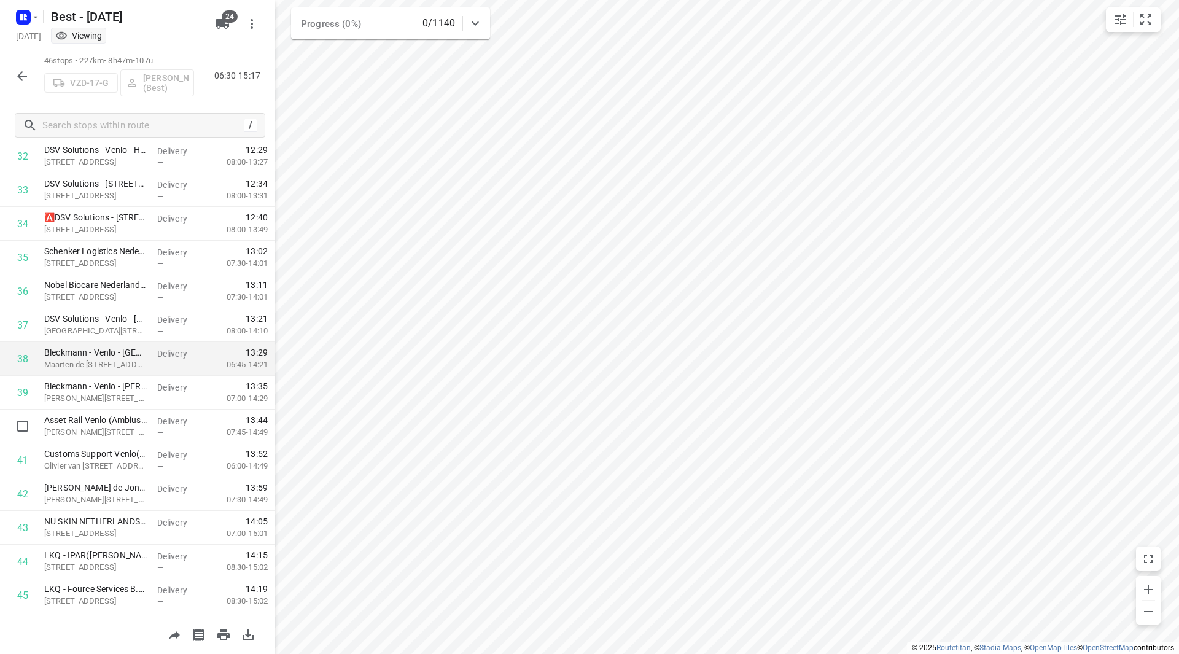
scroll to position [1058, 0]
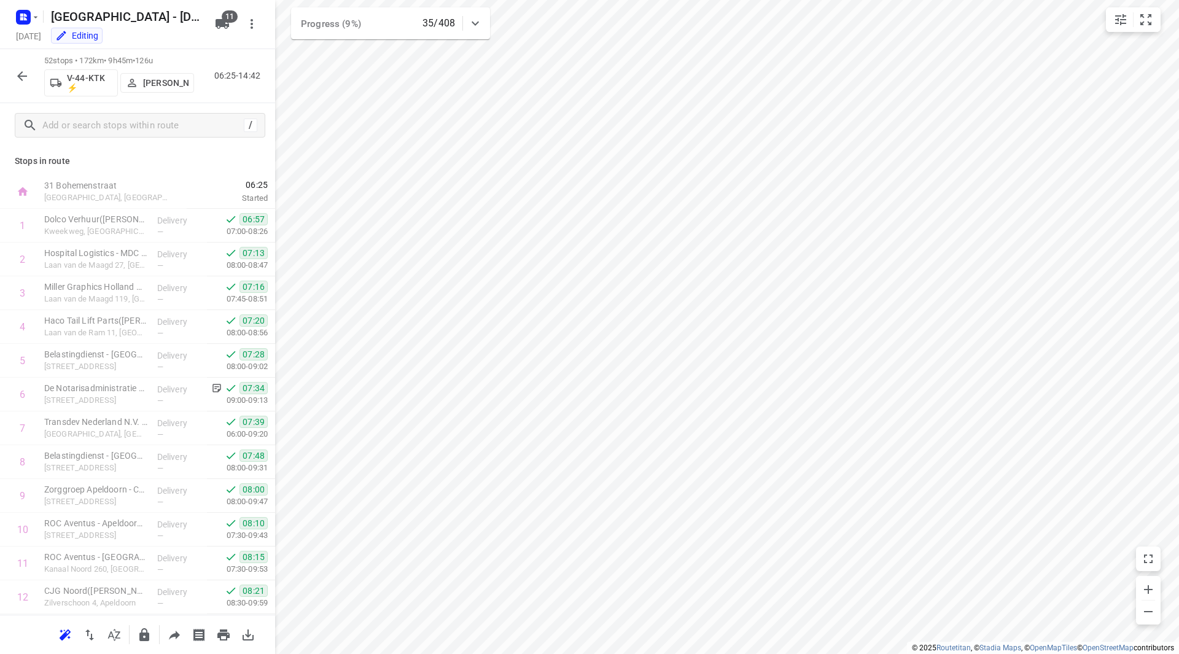
click at [23, 75] on icon "button" at bounding box center [22, 76] width 15 height 15
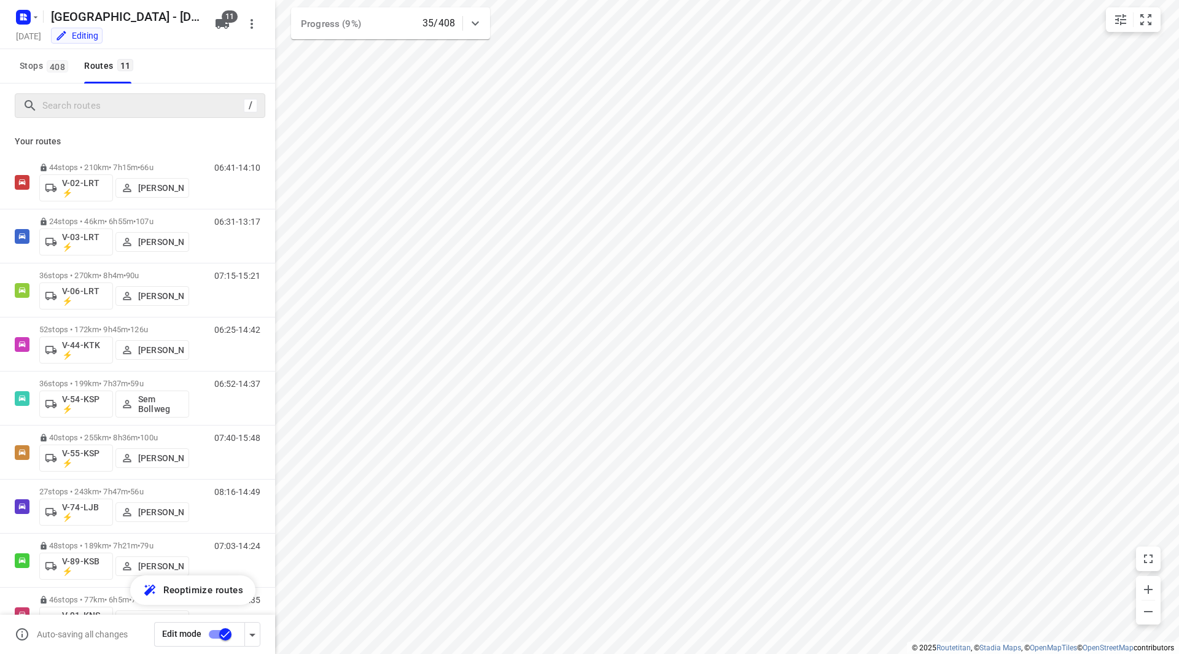
click at [80, 115] on div "/" at bounding box center [140, 105] width 250 height 25
click at [88, 103] on input "Search routes" at bounding box center [141, 105] width 196 height 19
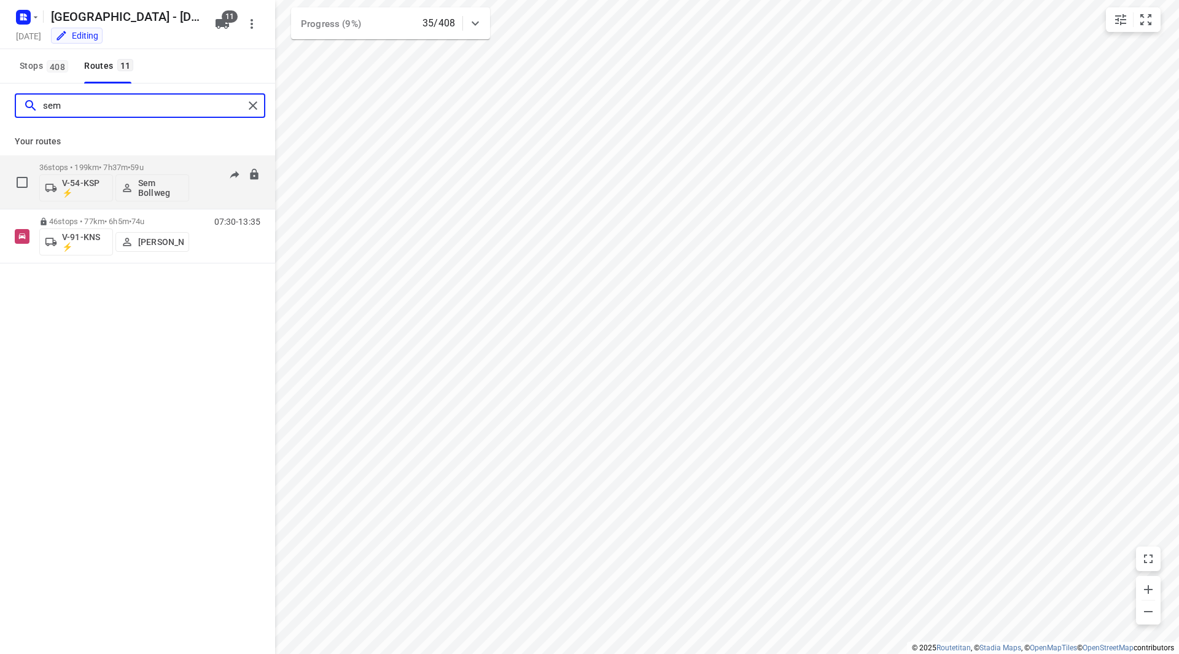
type input "sem"
click at [158, 166] on p "36 stops • 199km • 7h37m • 59u" at bounding box center [114, 167] width 150 height 9
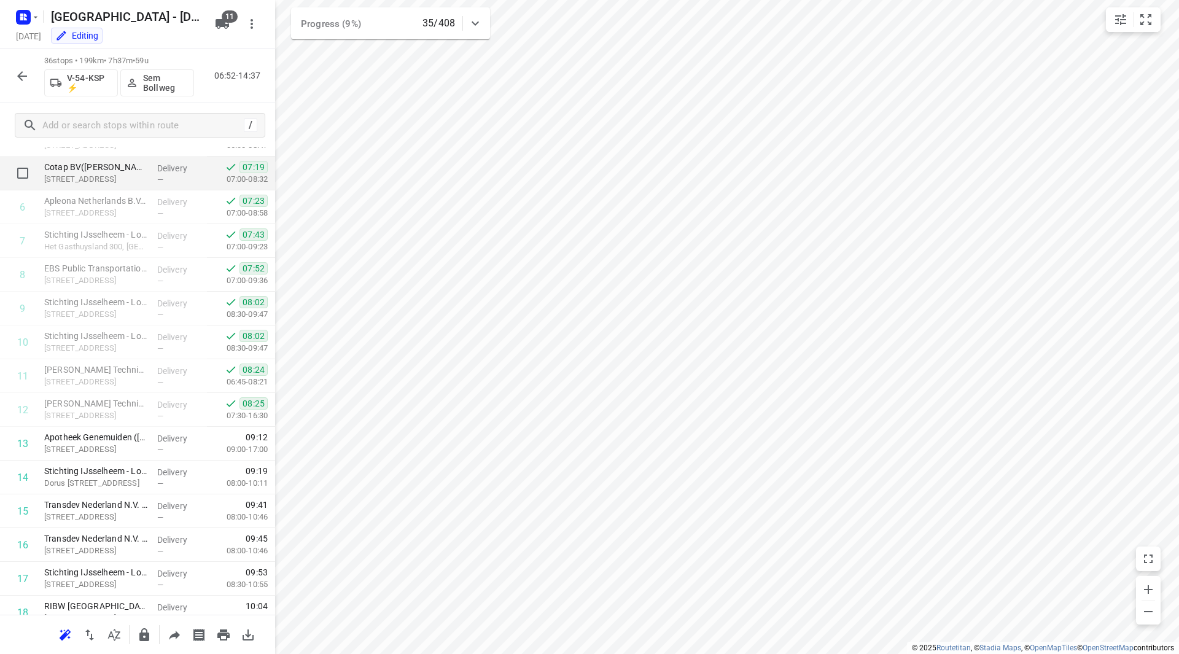
scroll to position [246, 0]
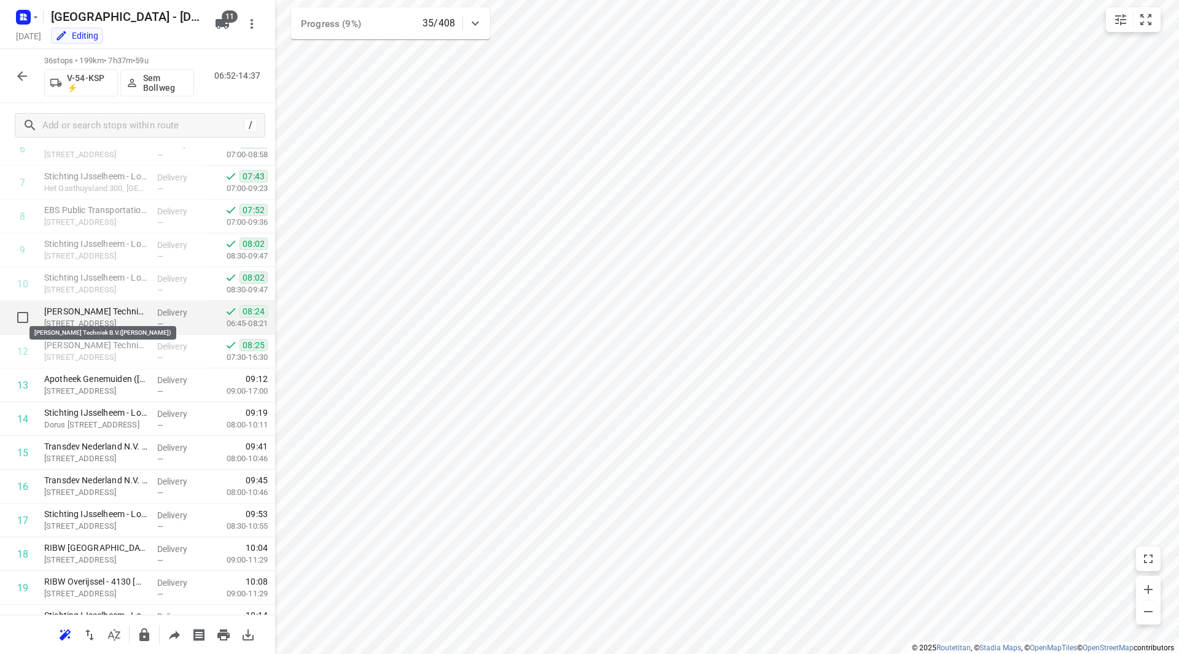
click at [112, 304] on div "[PERSON_NAME] Techniek B.V.([PERSON_NAME]) [STREET_ADDRESS]" at bounding box center [95, 318] width 113 height 34
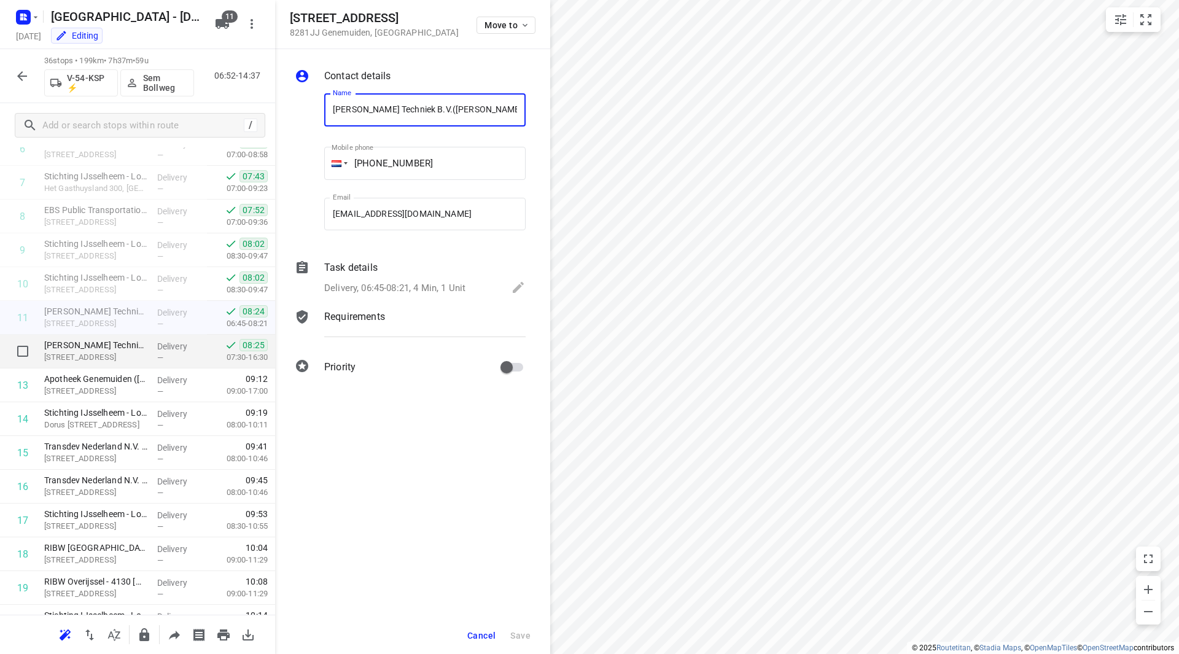
click at [115, 338] on div "[PERSON_NAME] Techniek B.V.([PERSON_NAME]) [STREET_ADDRESS]" at bounding box center [95, 352] width 113 height 34
click at [475, 629] on button "Cancel" at bounding box center [481, 635] width 38 height 22
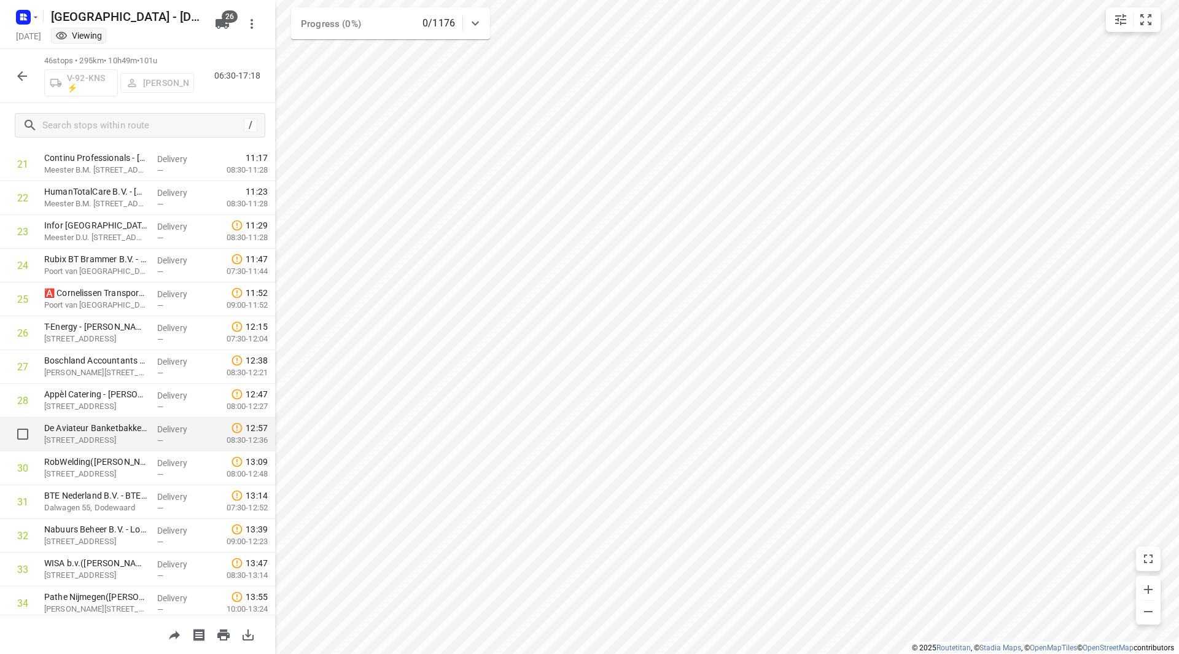
scroll to position [1044, 0]
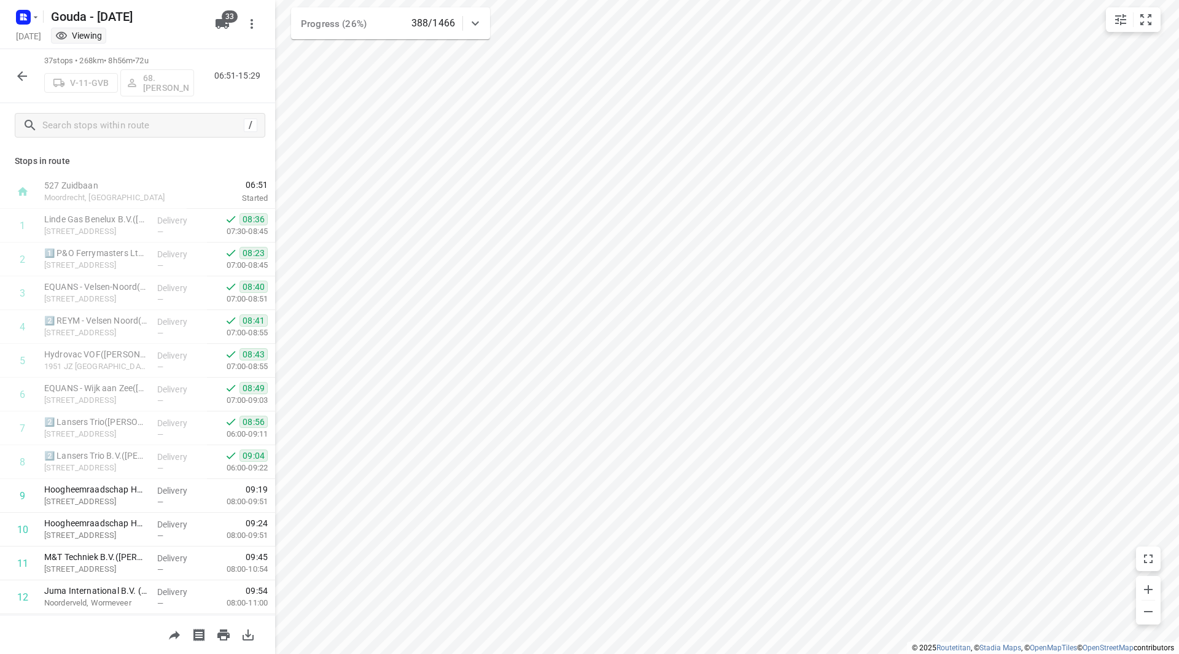
click at [26, 69] on icon "button" at bounding box center [22, 76] width 15 height 15
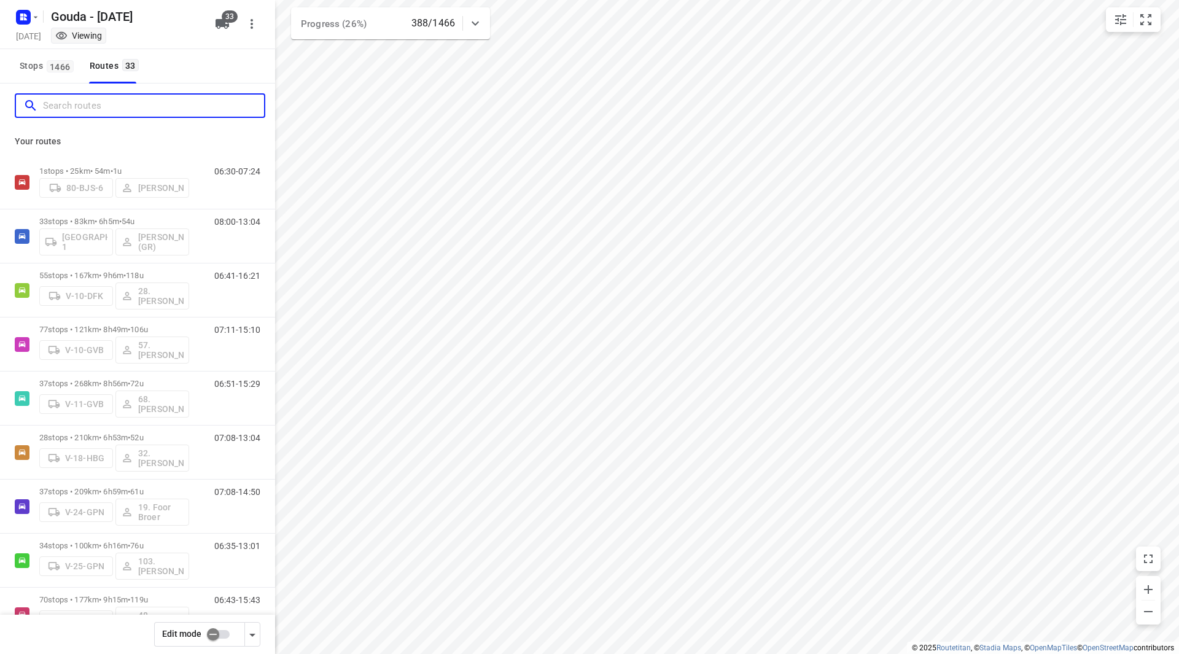
click at [66, 113] on input "Search routes" at bounding box center [153, 105] width 221 height 19
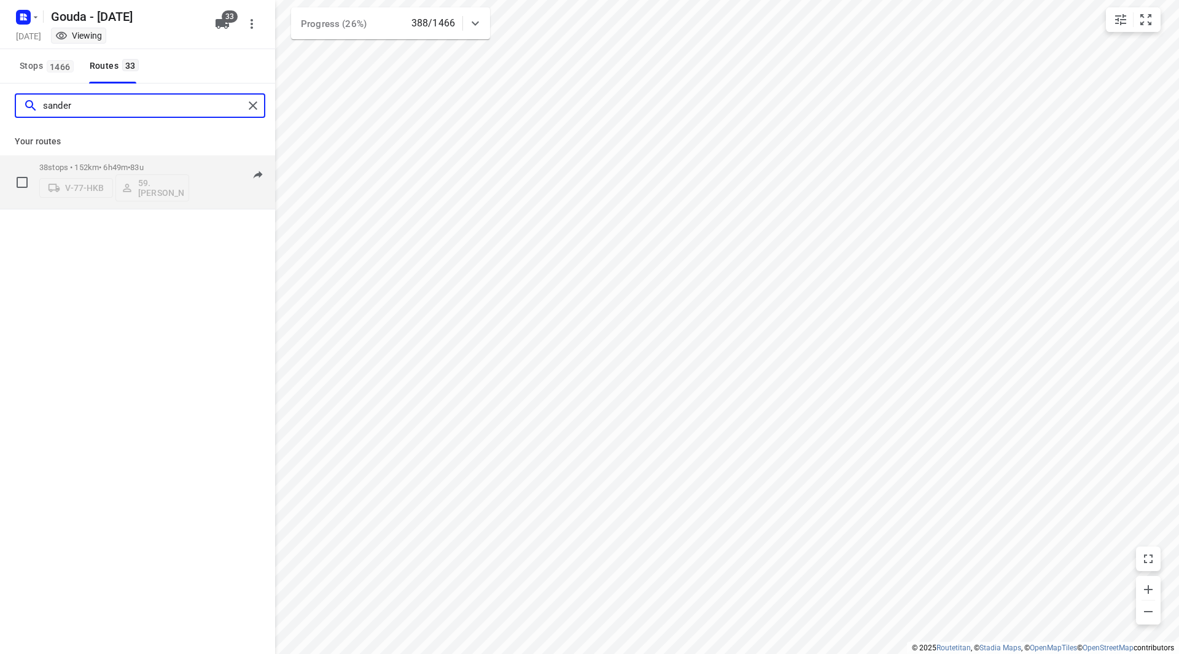
type input "sander"
click at [187, 159] on div "38 stops • 152km • 6h49m • 83u V-77-HKB 59.[PERSON_NAME]" at bounding box center [114, 182] width 150 height 51
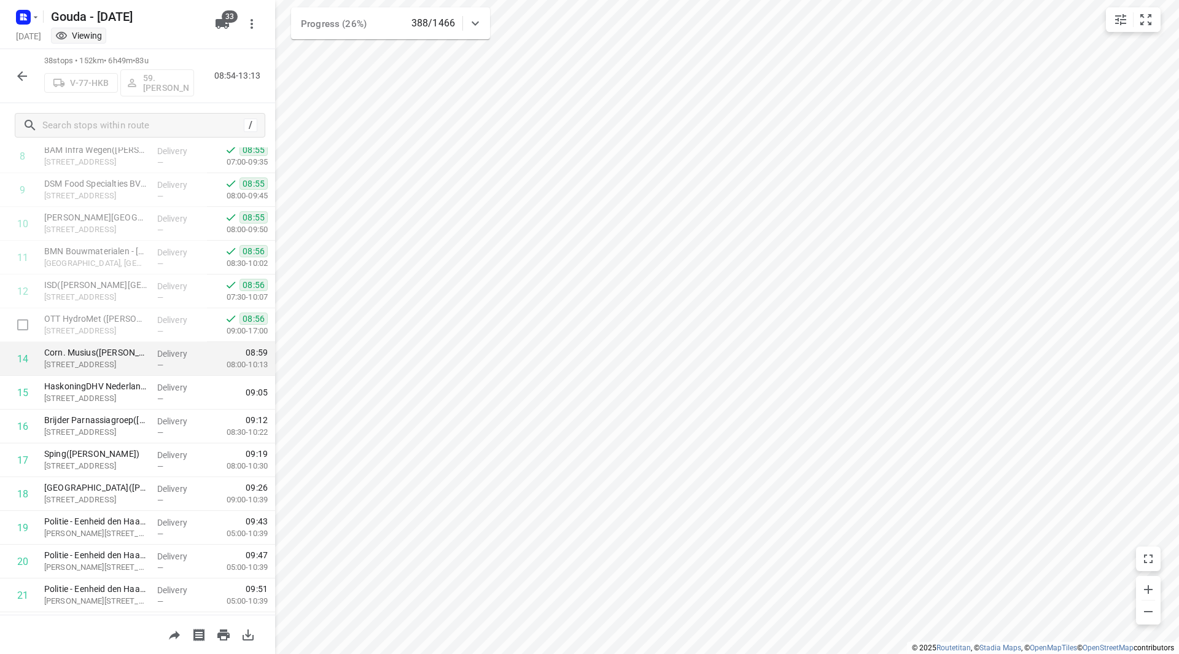
scroll to position [368, 0]
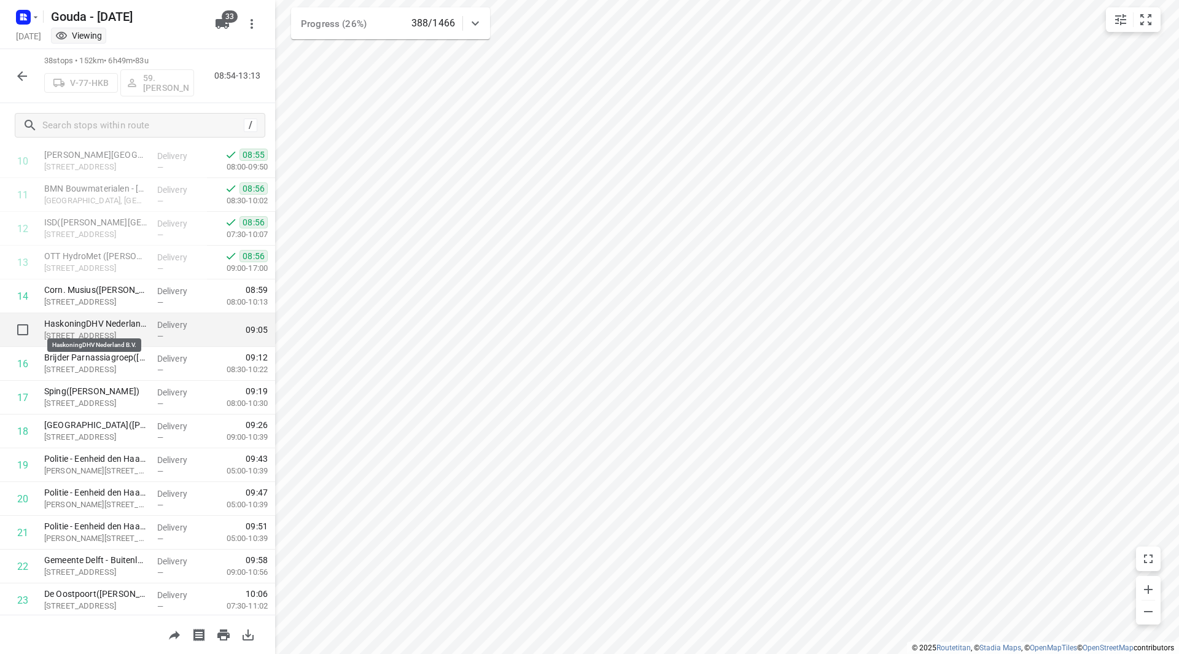
click at [90, 320] on p "HaskoningDHV Nederland B.V." at bounding box center [95, 323] width 103 height 12
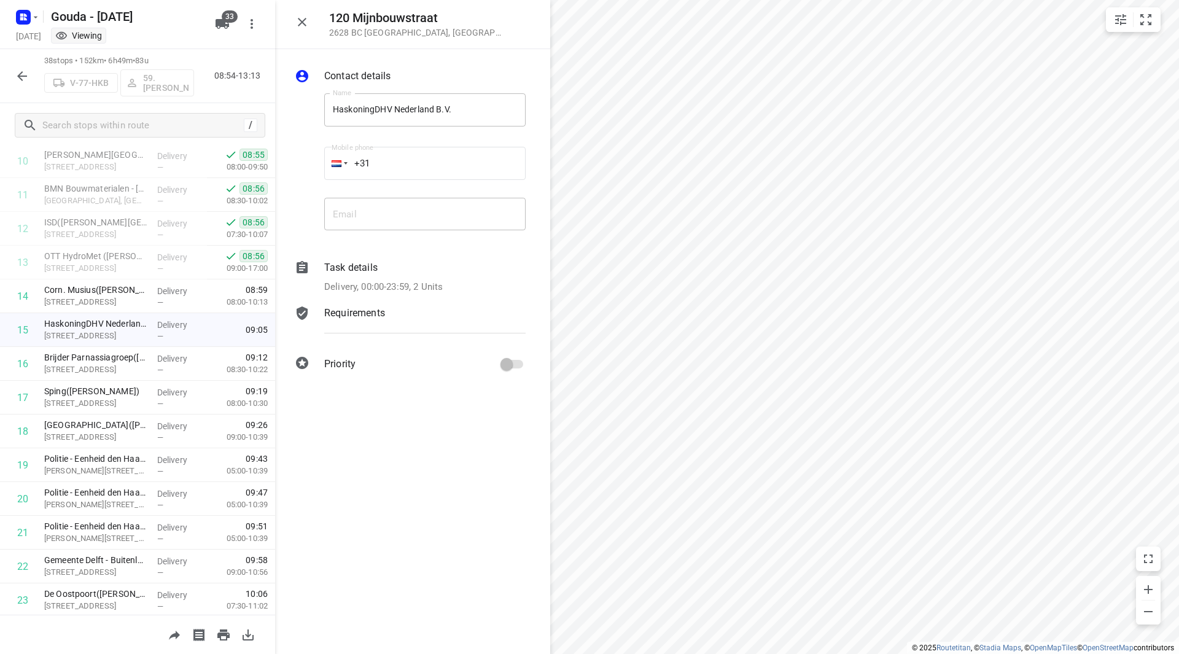
click at [370, 285] on p "Delivery, 00:00-23:59, 2 Units" at bounding box center [383, 287] width 118 height 14
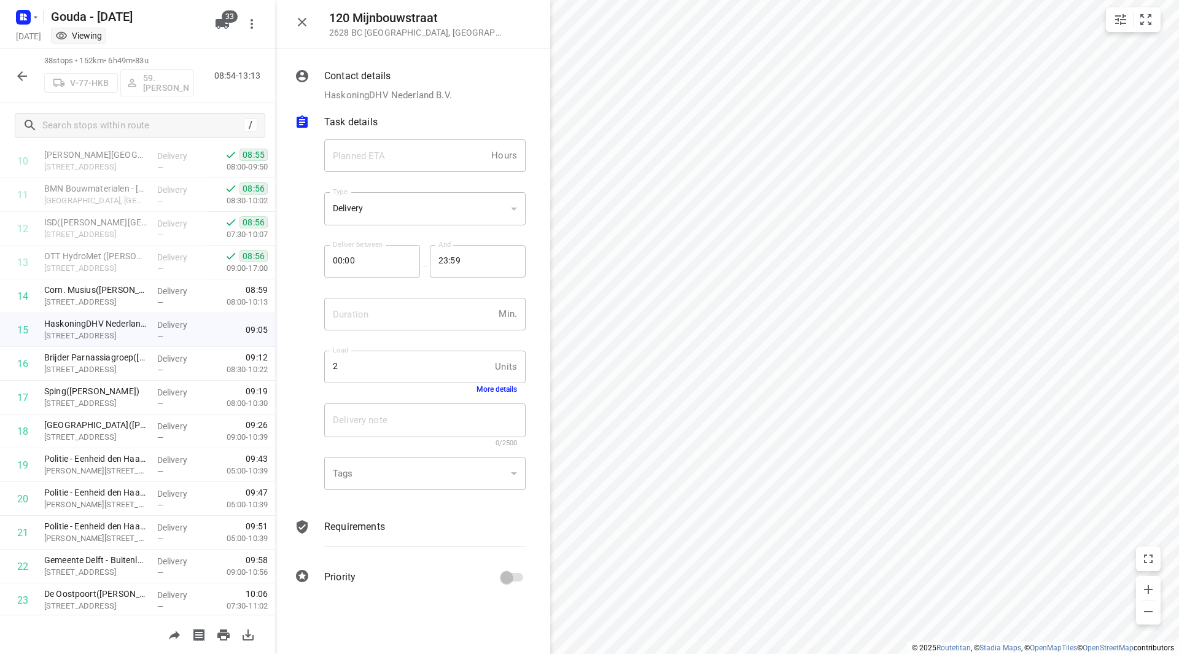
click at [500, 396] on div "Delivery note x Delivery note 0/2500" at bounding box center [424, 425] width 211 height 58
click at [500, 394] on div "Load 2 Units Load More details" at bounding box center [424, 372] width 211 height 58
click at [500, 390] on button "More details" at bounding box center [496, 389] width 41 height 9
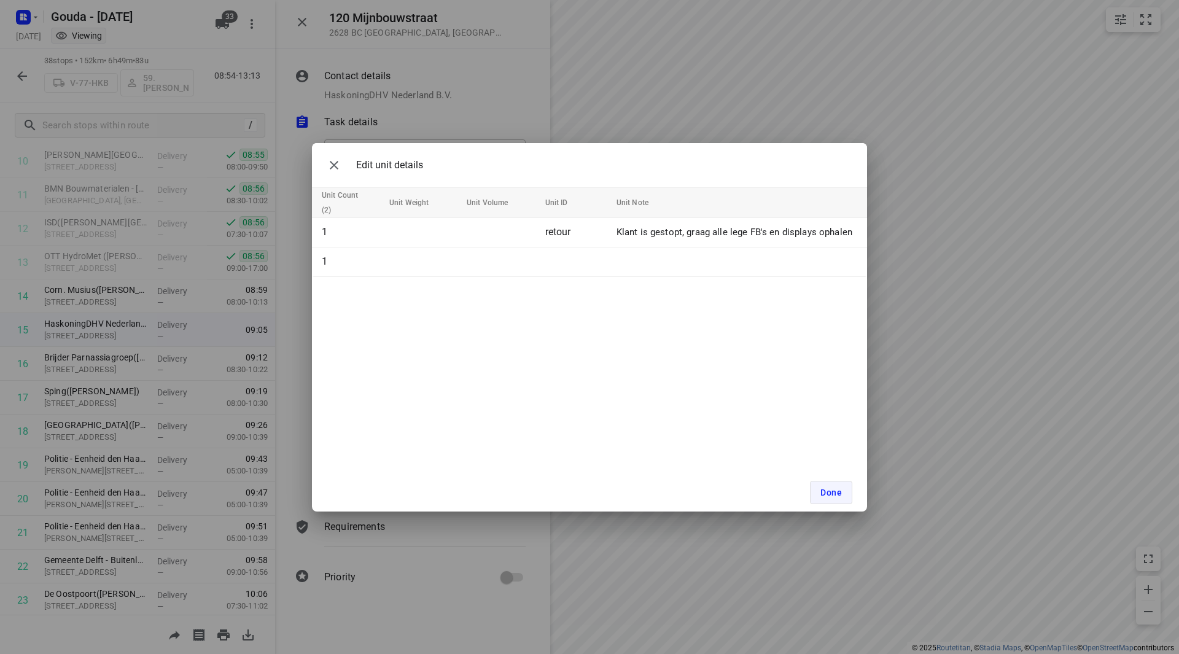
click at [828, 495] on span "Done" at bounding box center [830, 492] width 21 height 10
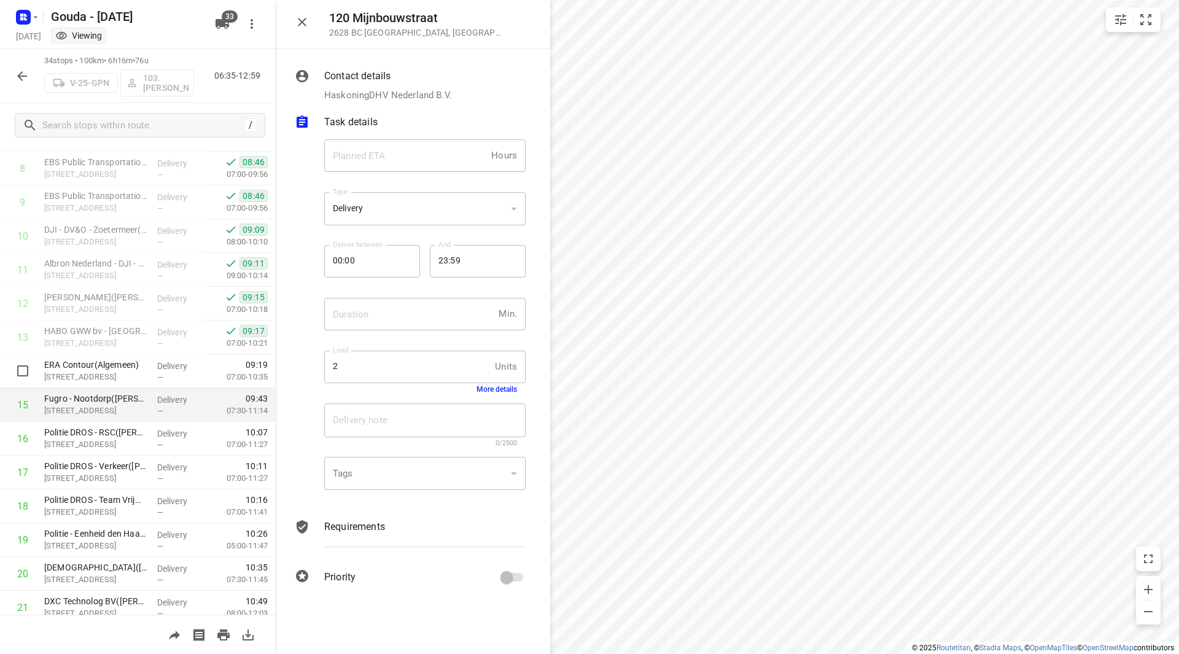
scroll to position [346, 0]
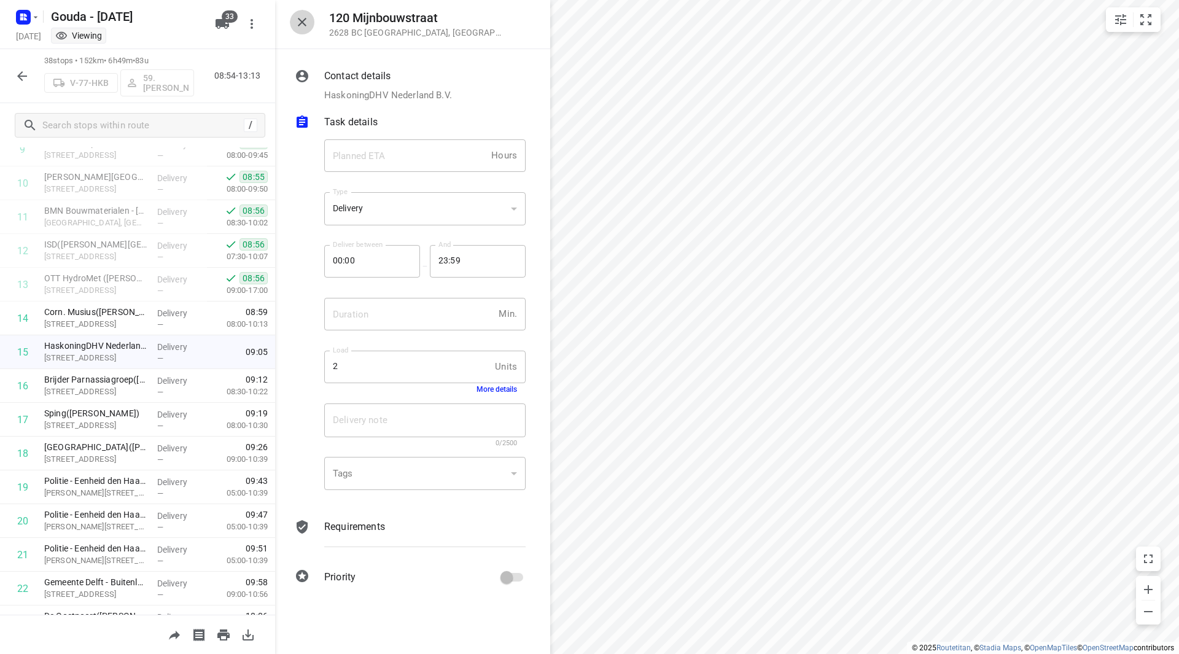
click at [302, 23] on icon "button" at bounding box center [302, 22] width 15 height 15
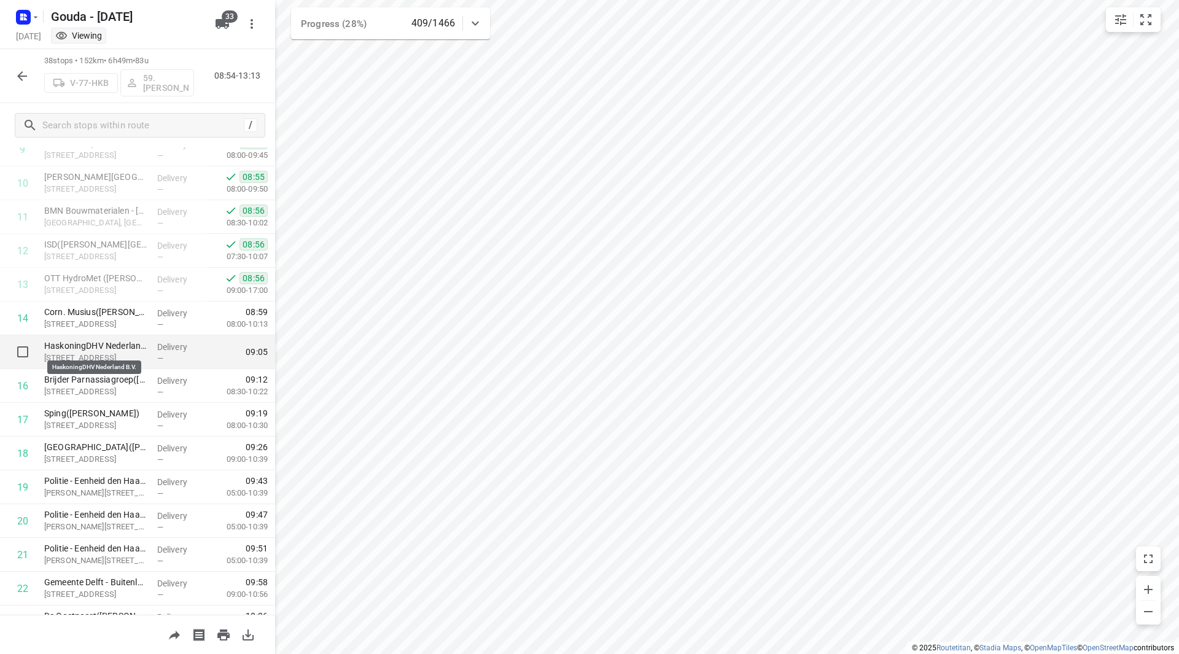
click at [112, 346] on p "HaskoningDHV Nederland B.V." at bounding box center [95, 345] width 103 height 12
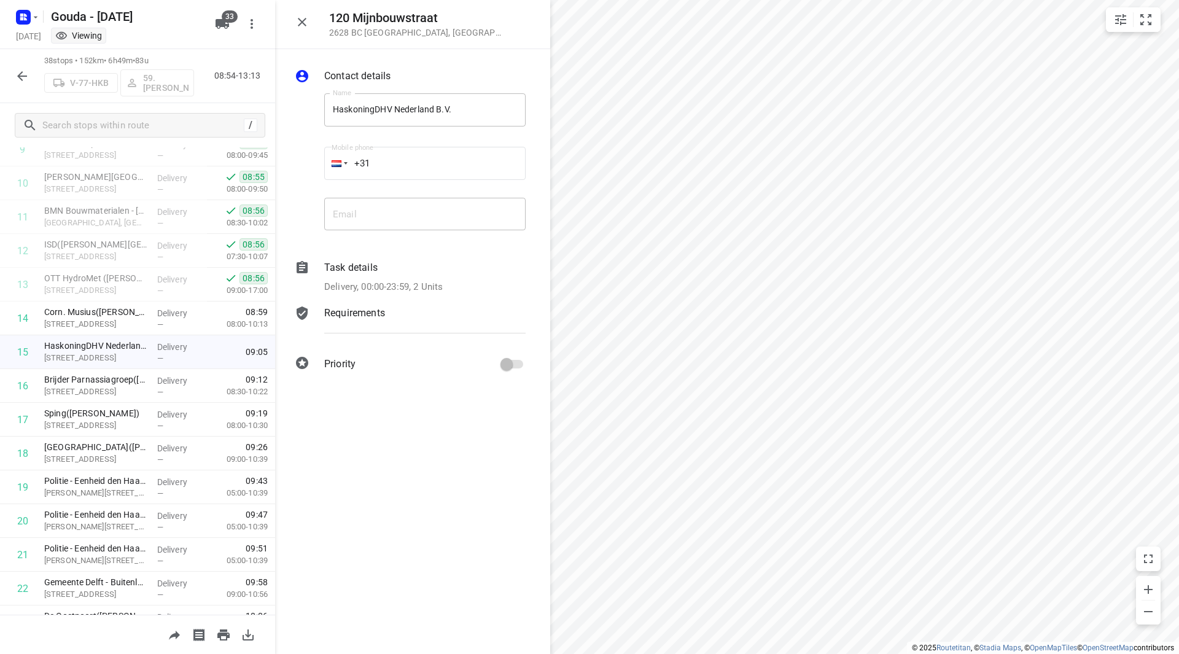
click at [400, 280] on p "Delivery, 00:00-23:59, 2 Units" at bounding box center [383, 287] width 118 height 14
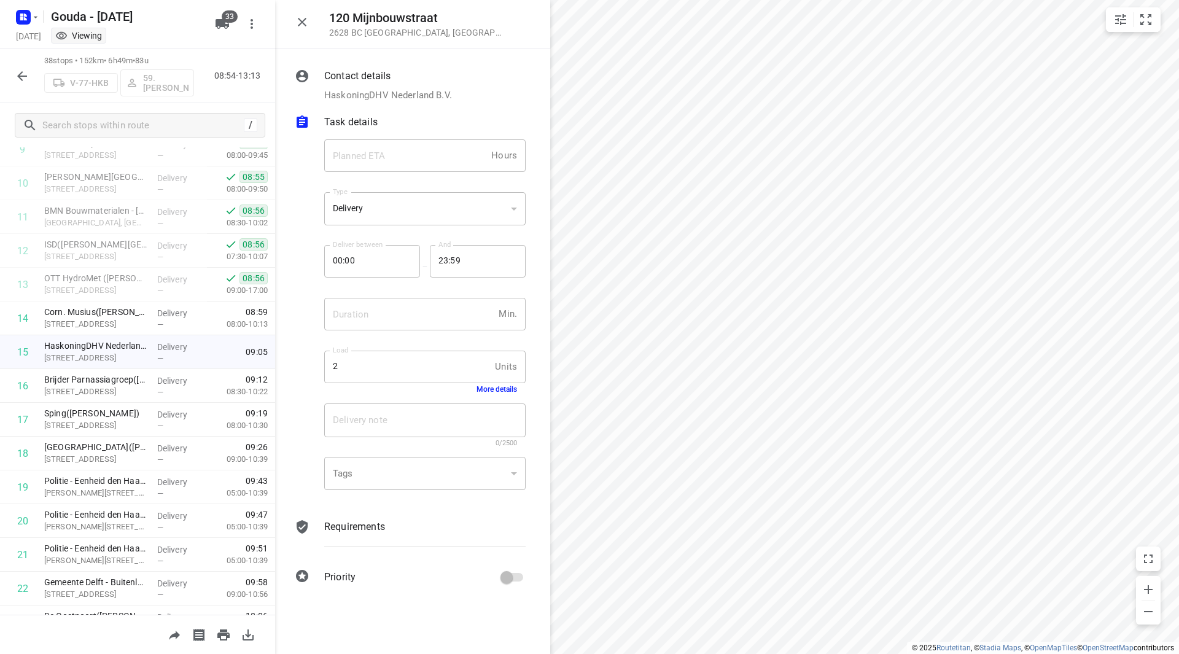
click at [496, 388] on button "More details" at bounding box center [496, 389] width 41 height 9
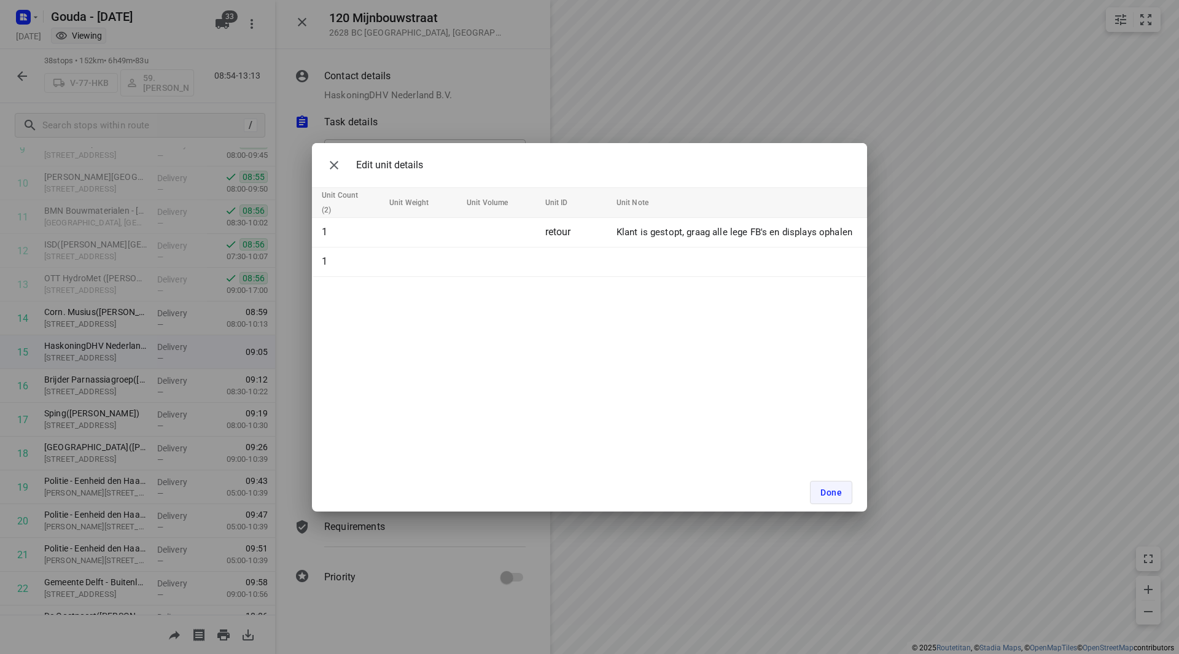
click at [819, 487] on button "Done" at bounding box center [831, 492] width 42 height 23
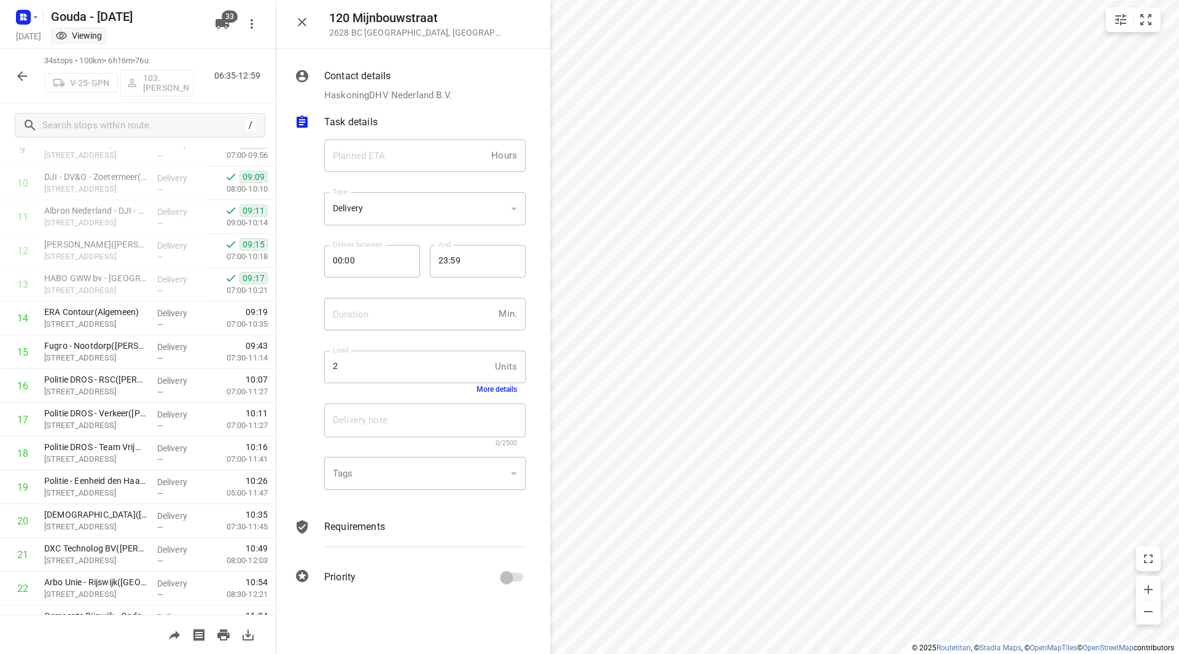
click at [305, 17] on icon "button" at bounding box center [302, 22] width 15 height 15
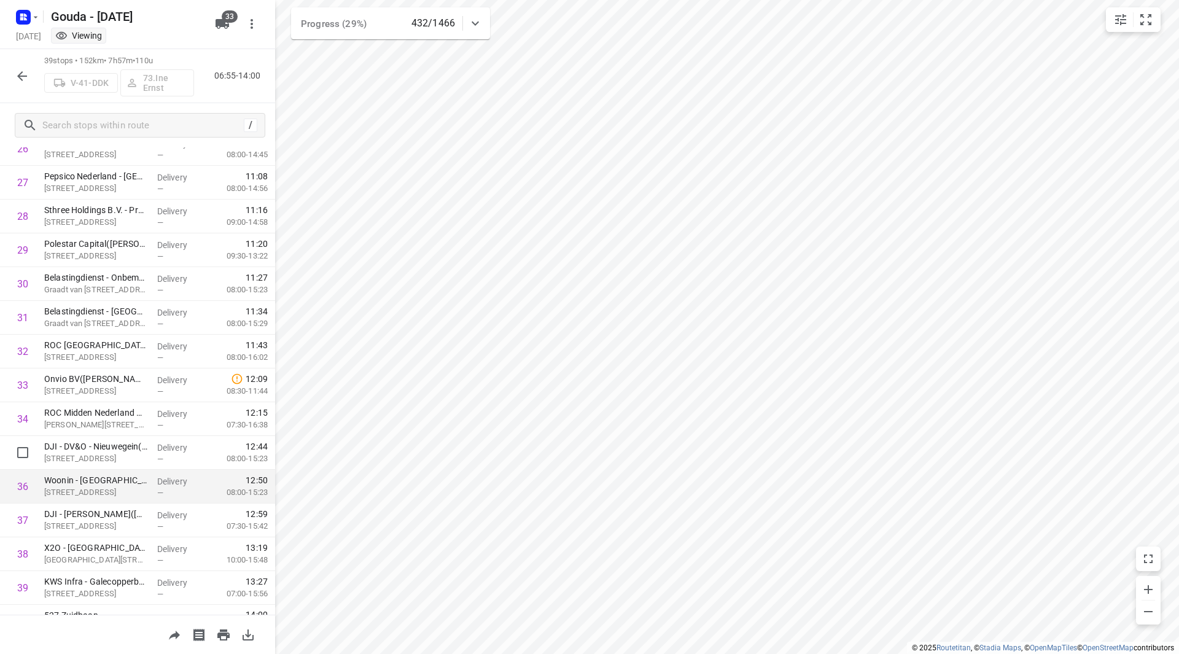
scroll to position [945, 0]
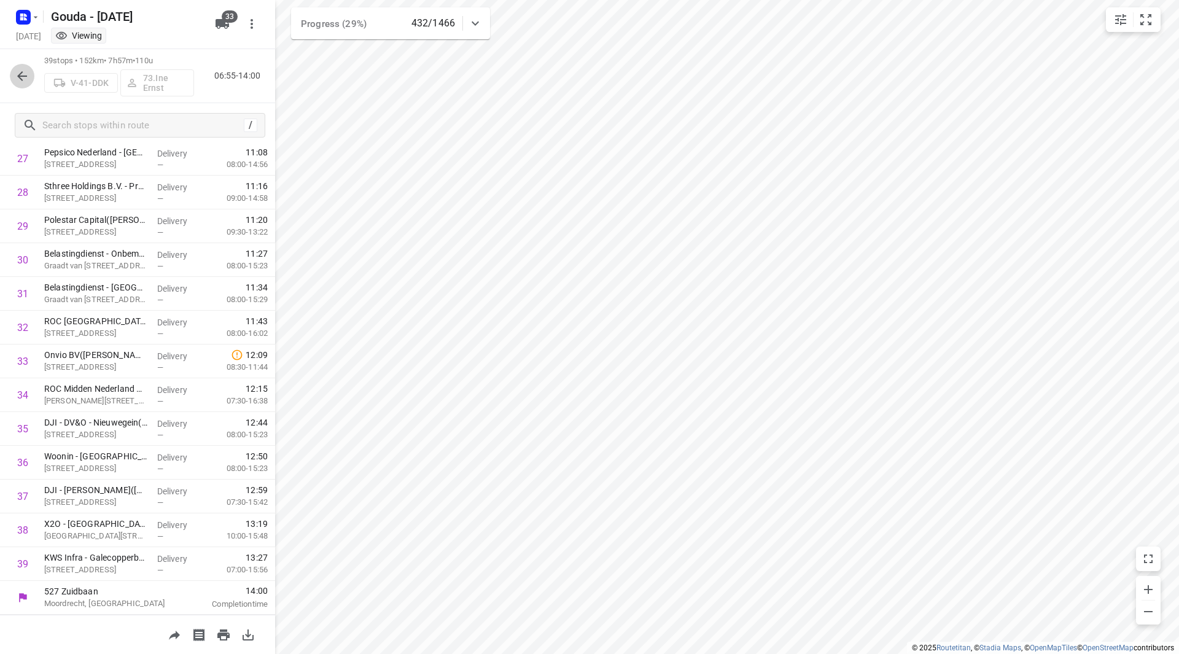
click at [28, 71] on icon "button" at bounding box center [22, 76] width 15 height 15
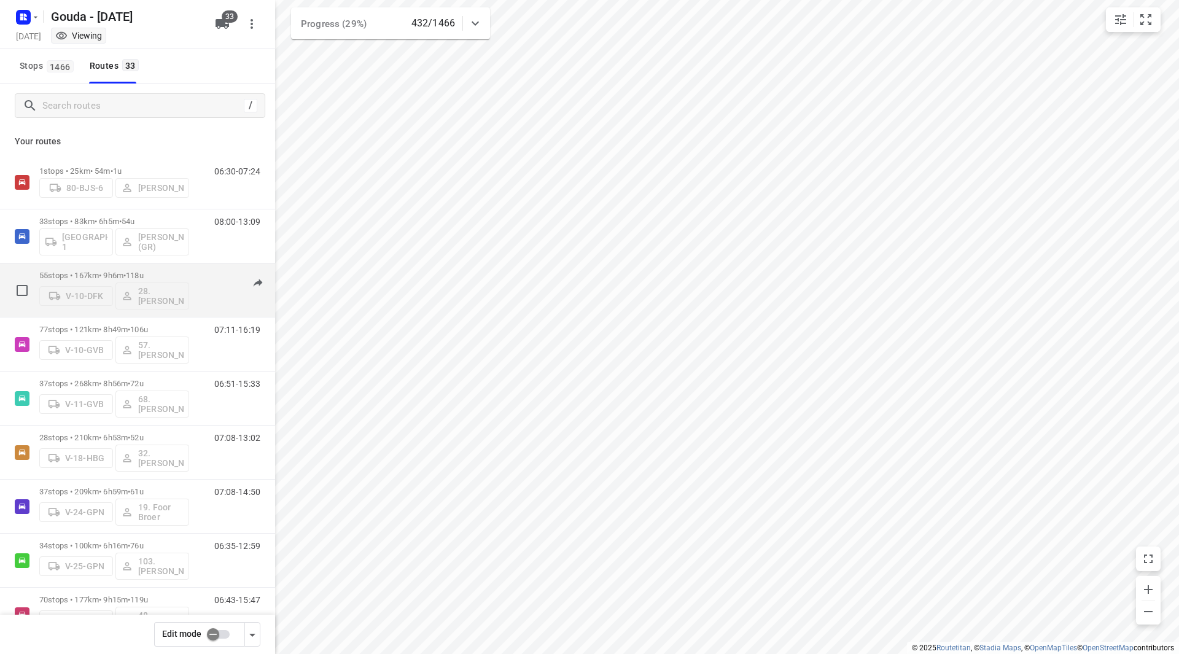
click at [125, 273] on p "55 stops • 167km • 9h6m • 118u" at bounding box center [114, 275] width 150 height 9
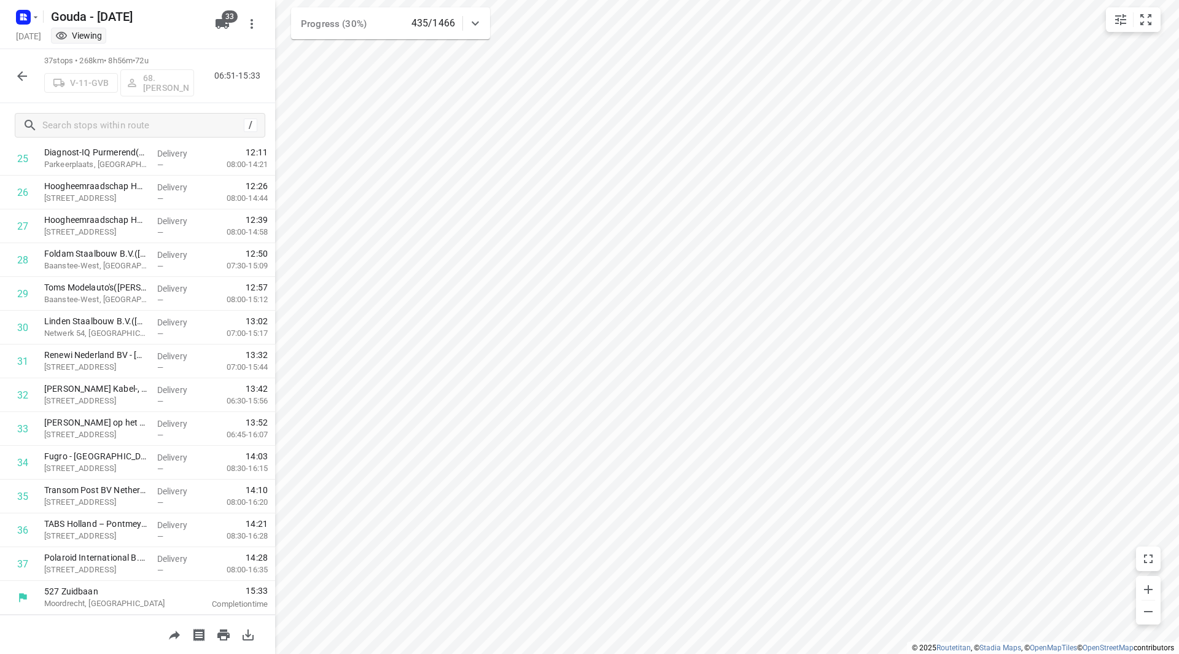
scroll to position [877, 0]
click at [18, 73] on icon "button" at bounding box center [22, 76] width 15 height 15
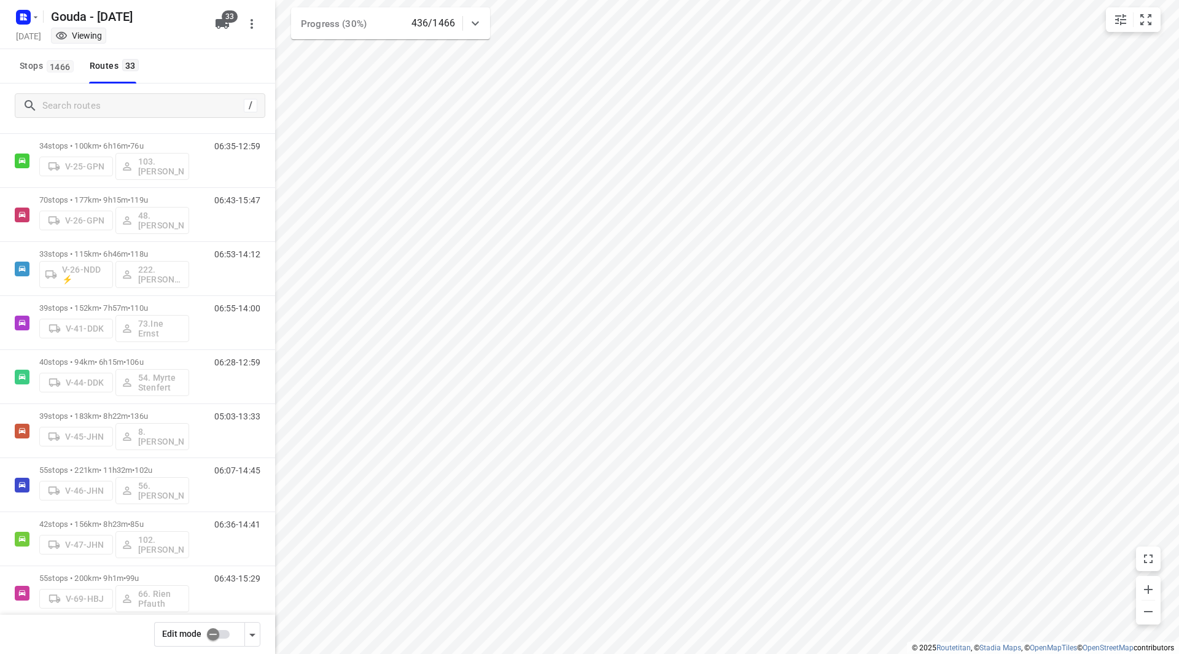
scroll to position [415, 0]
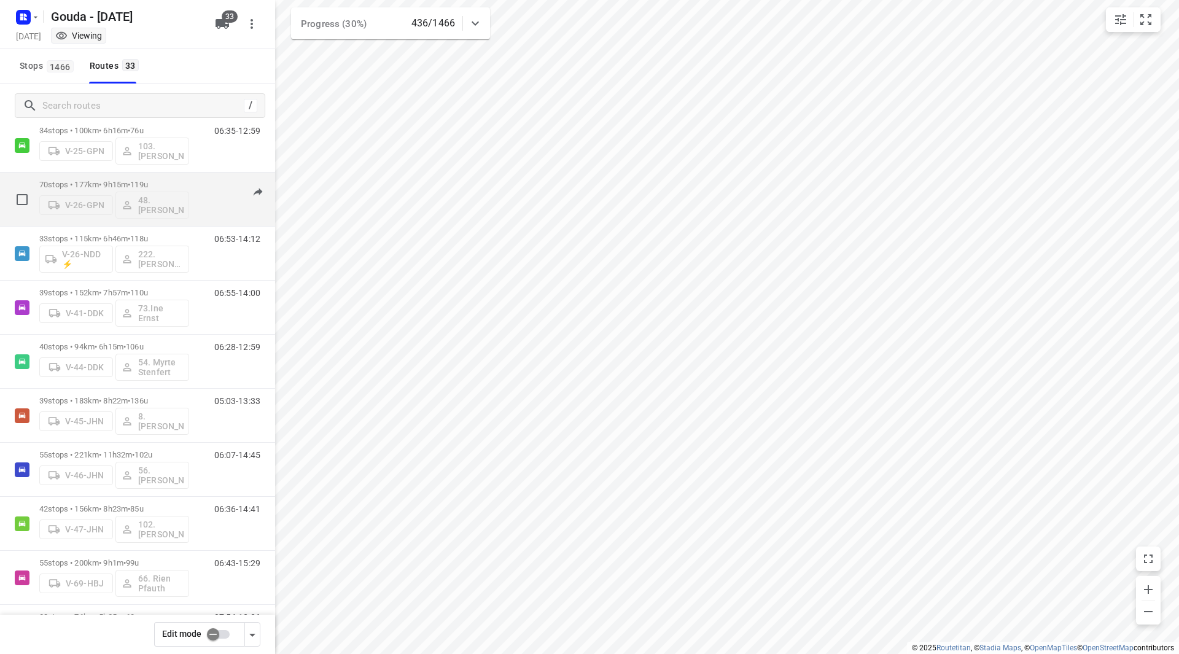
click at [148, 180] on span "119u" at bounding box center [139, 184] width 18 height 9
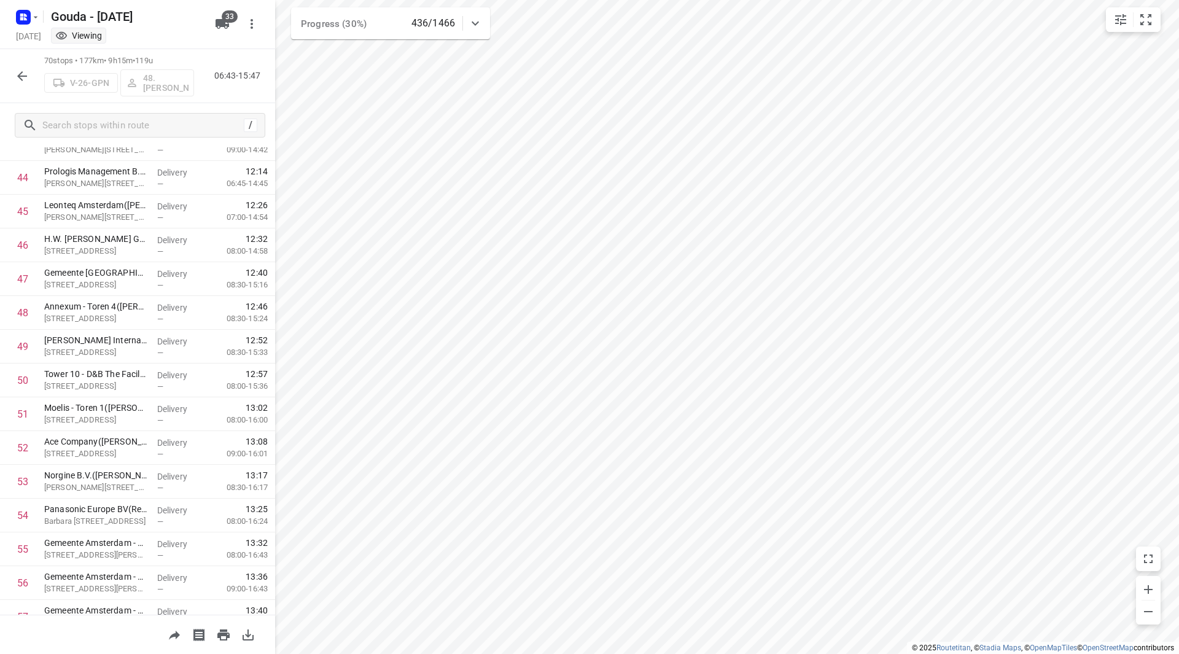
scroll to position [1992, 0]
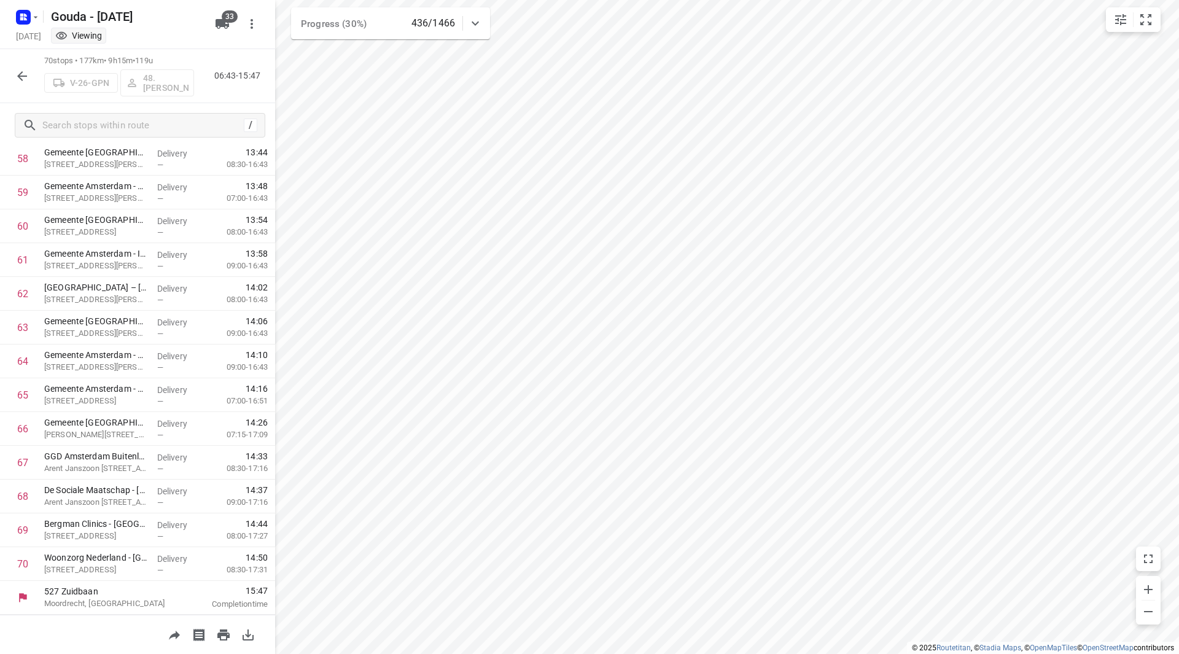
click at [28, 75] on icon "button" at bounding box center [22, 76] width 15 height 15
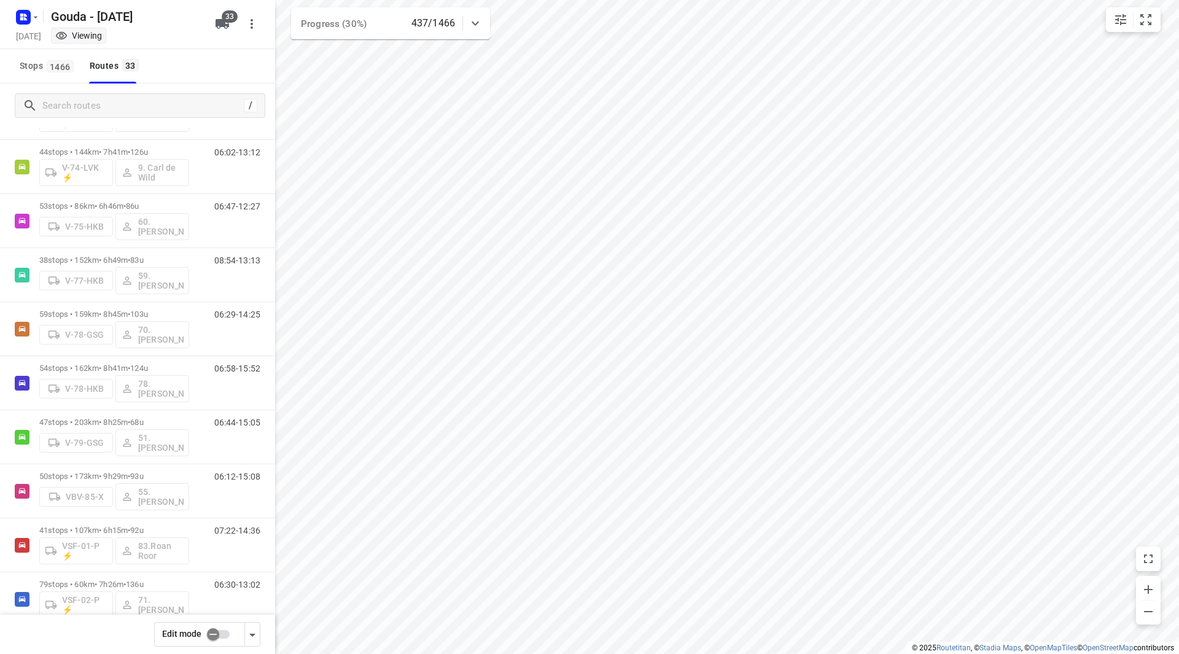
scroll to position [1148, 0]
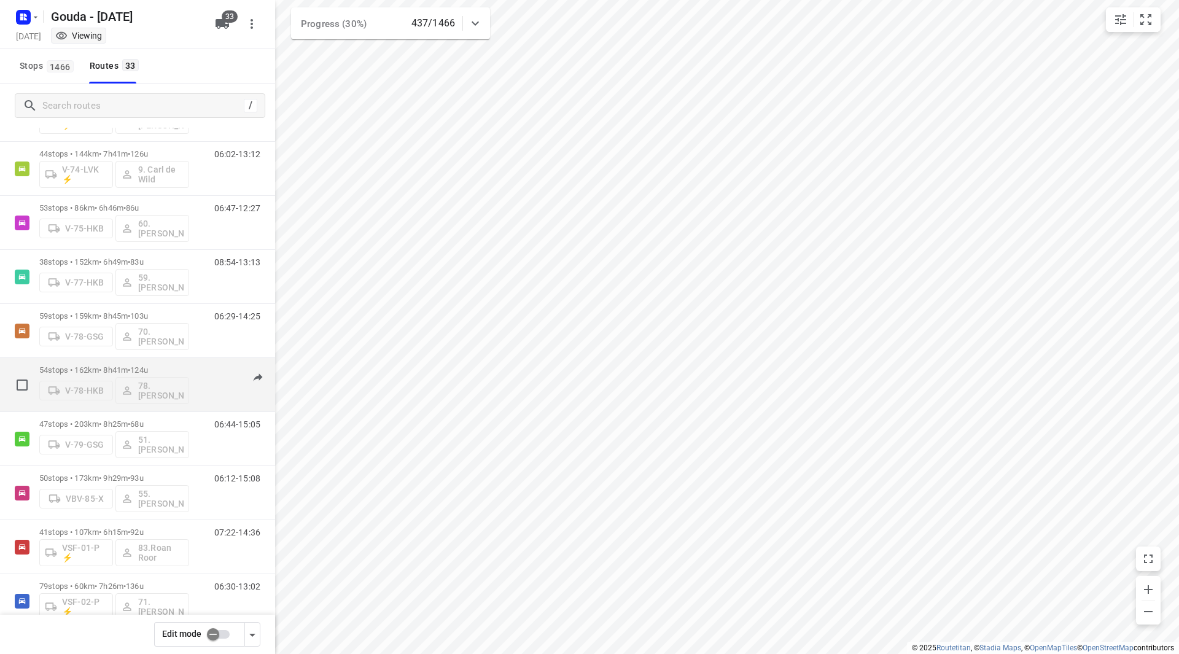
click at [173, 364] on div "54 stops • 162km • 8h41m • 124u V-78-HKB 78.Jesse Bekkering" at bounding box center [114, 384] width 150 height 51
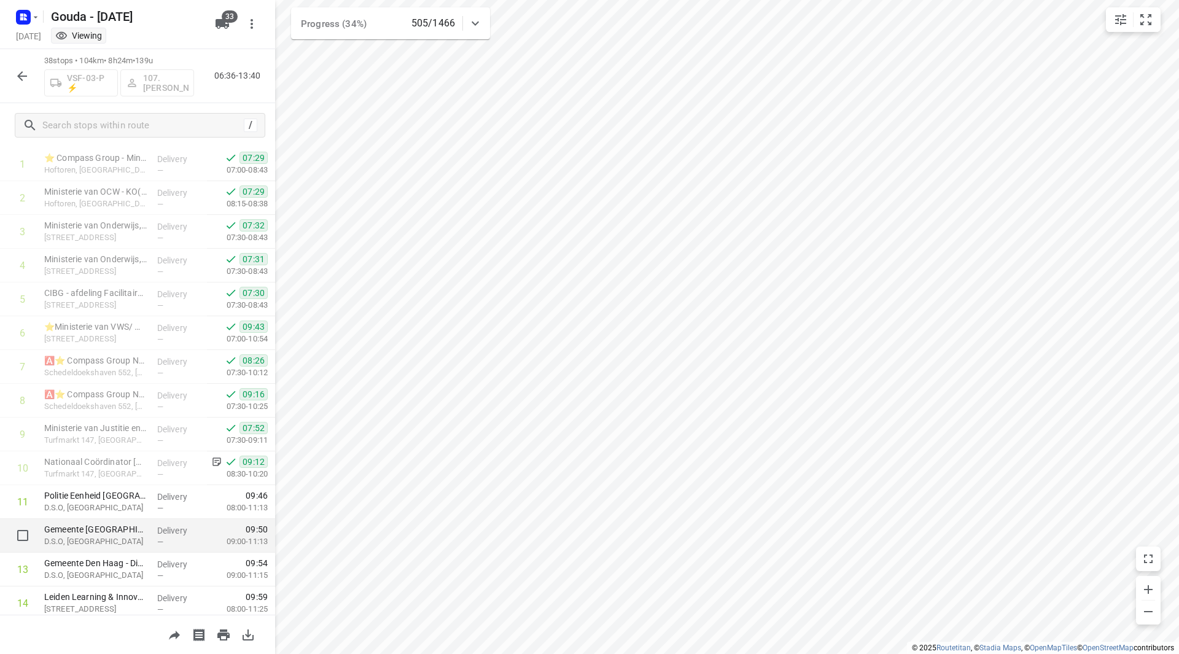
scroll to position [123, 0]
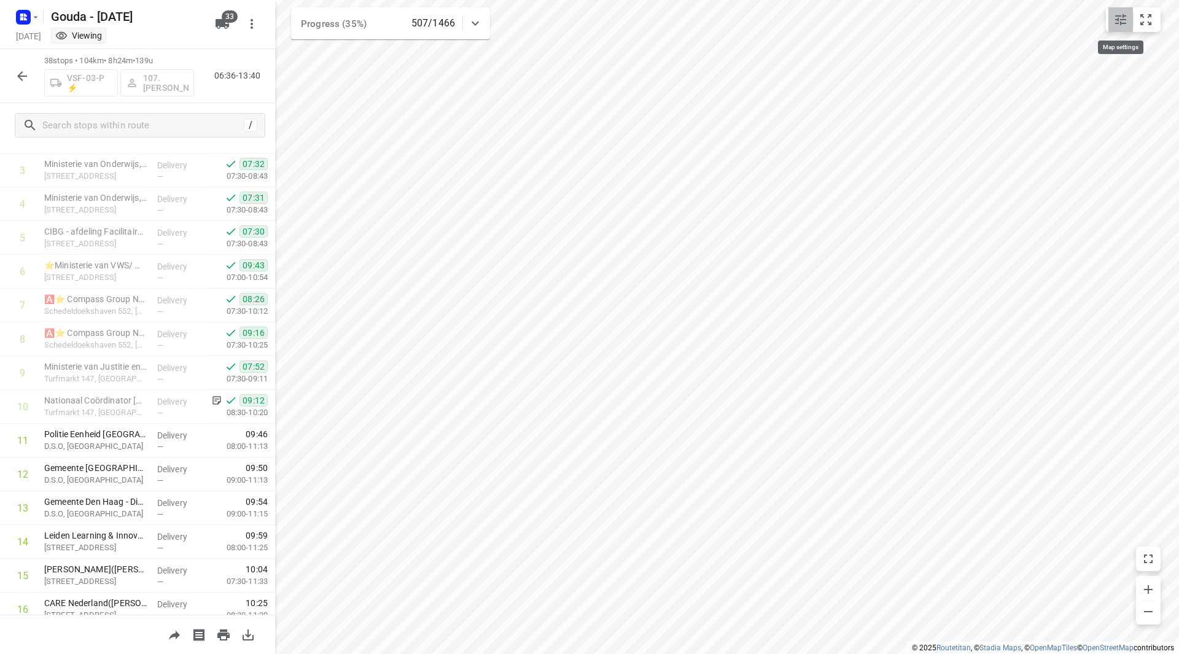
click at [1123, 17] on icon "small contained button group" at bounding box center [1120, 19] width 11 height 11
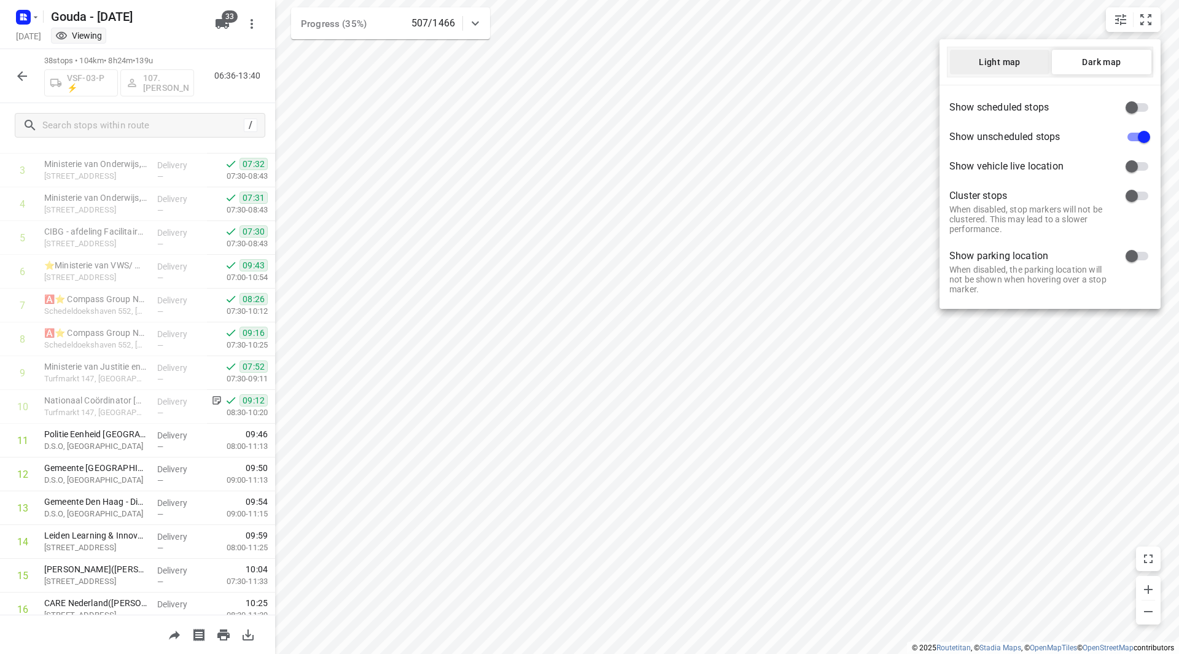
click at [1027, 69] on button "Light map" at bounding box center [999, 62] width 99 height 25
click at [533, 278] on div at bounding box center [589, 327] width 1179 height 654
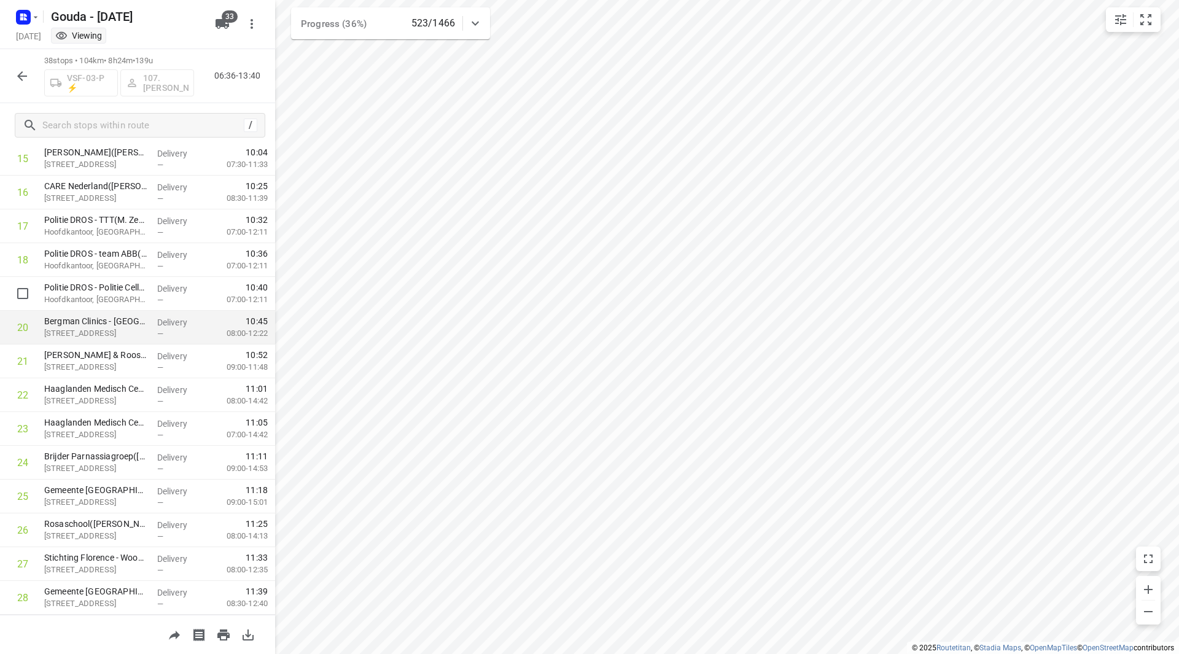
scroll to position [553, 0]
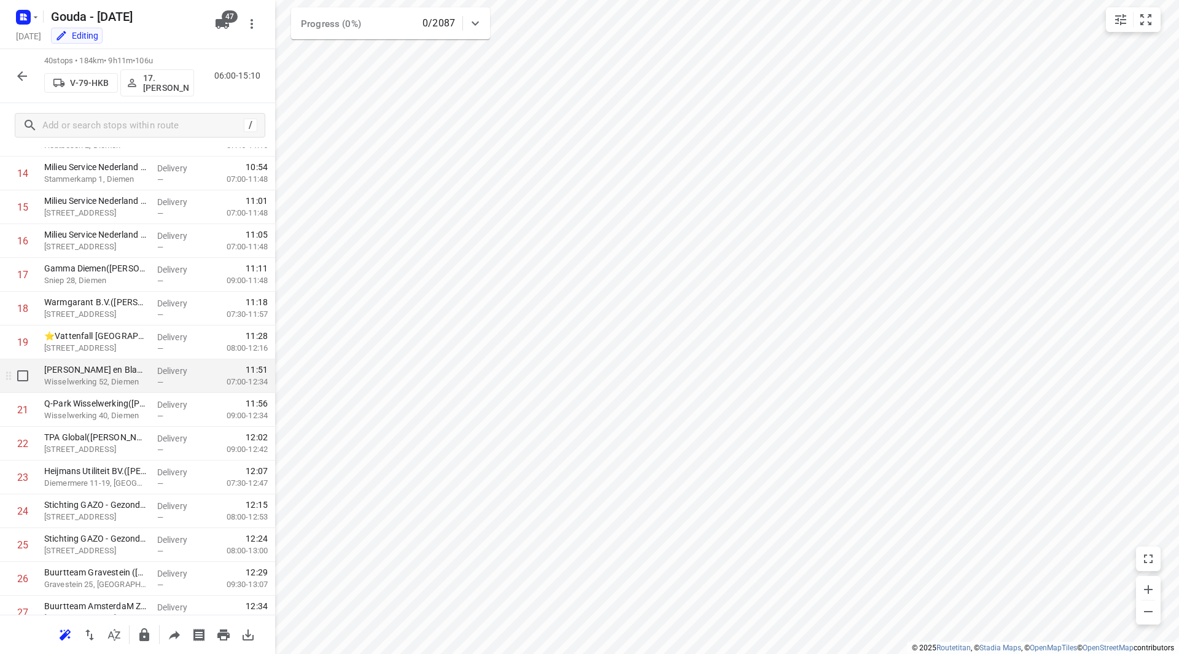
scroll to position [675, 0]
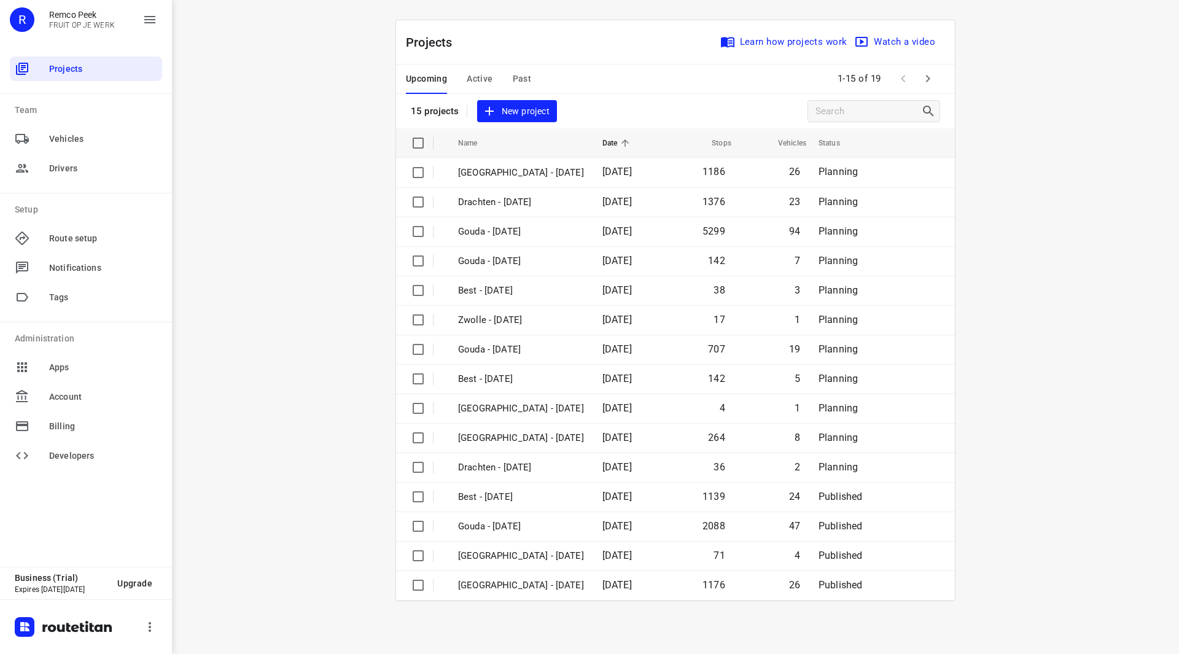
click at [521, 79] on span "Past" at bounding box center [522, 78] width 19 height 15
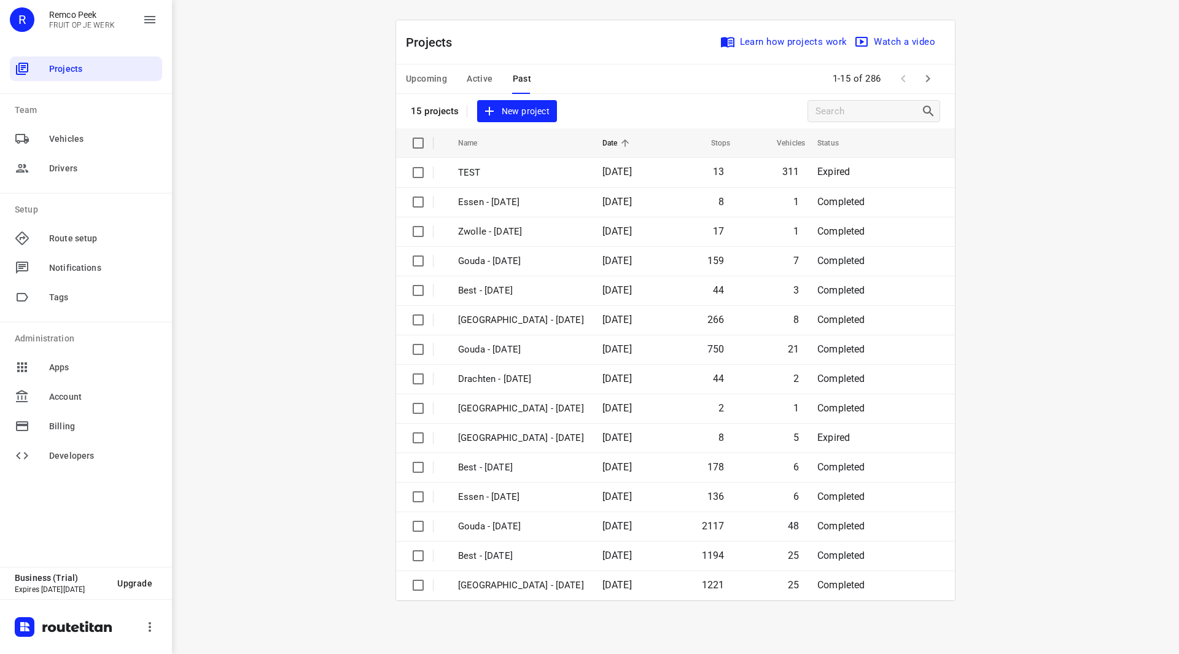
click at [460, 82] on div "Upcoming Active Past" at bounding box center [478, 78] width 145 height 29
click at [481, 79] on span "Active" at bounding box center [480, 78] width 26 height 15
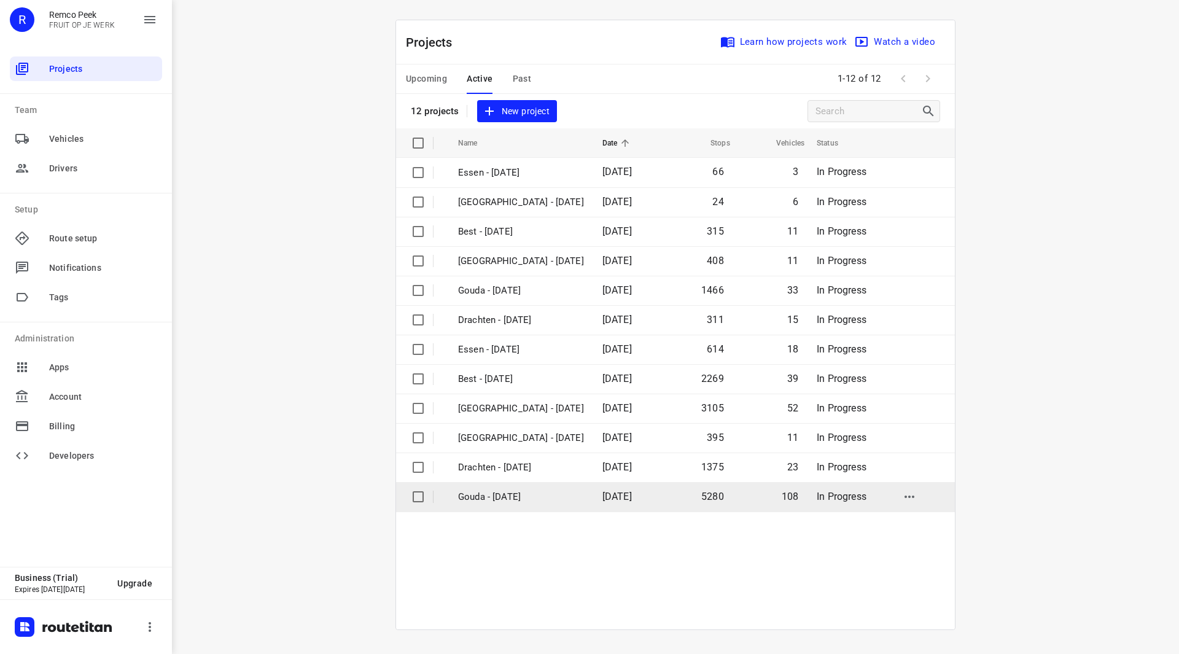
click at [508, 497] on p "Gouda - [DATE]" at bounding box center [521, 497] width 126 height 14
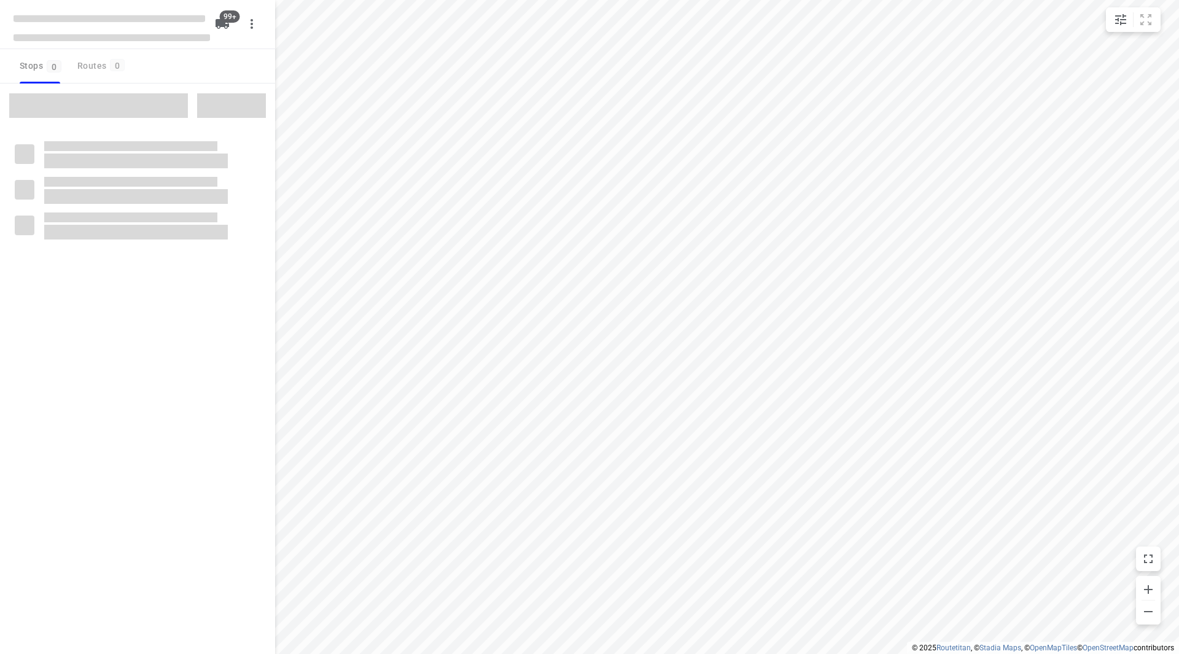
checkbox input "true"
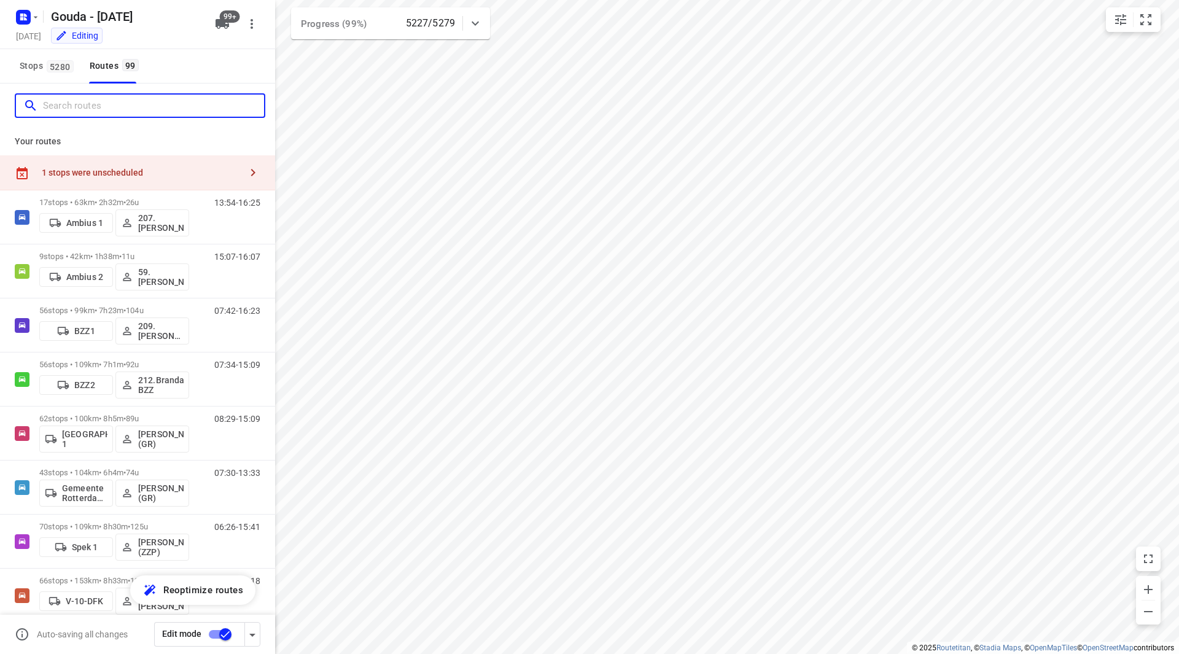
click at [142, 109] on input "Search routes" at bounding box center [153, 105] width 221 height 19
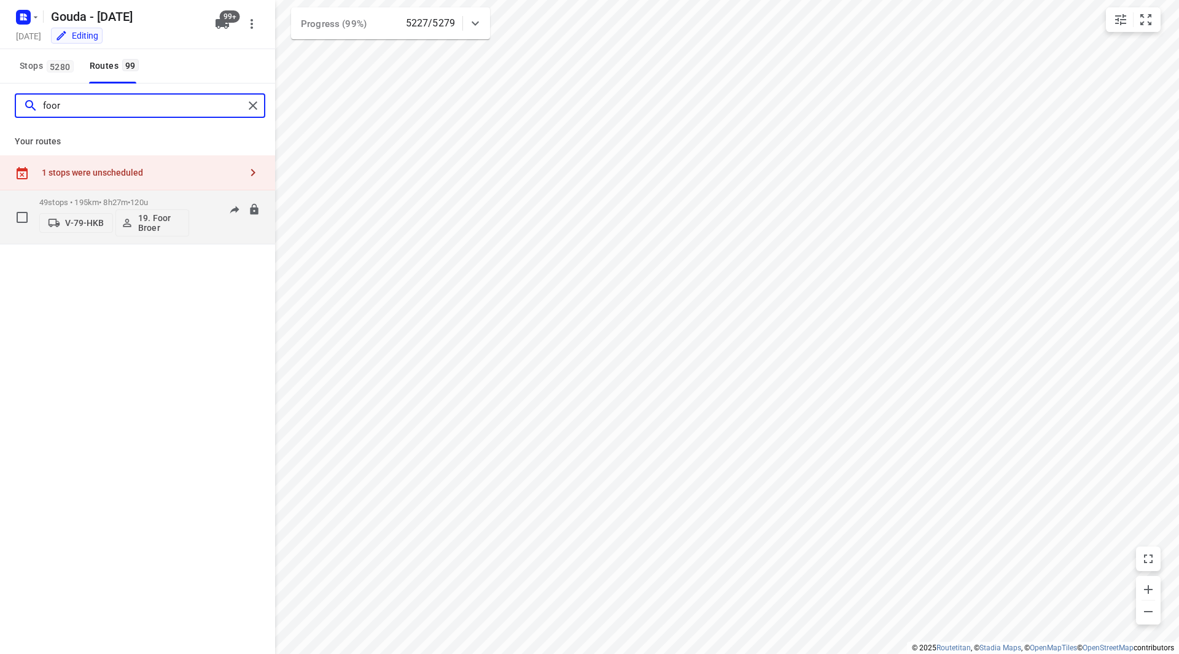
type input "foor"
click at [172, 195] on div "49 stops • 195km • 8h27m • 120u V-79-HKB 19. Foor Broer" at bounding box center [114, 217] width 150 height 51
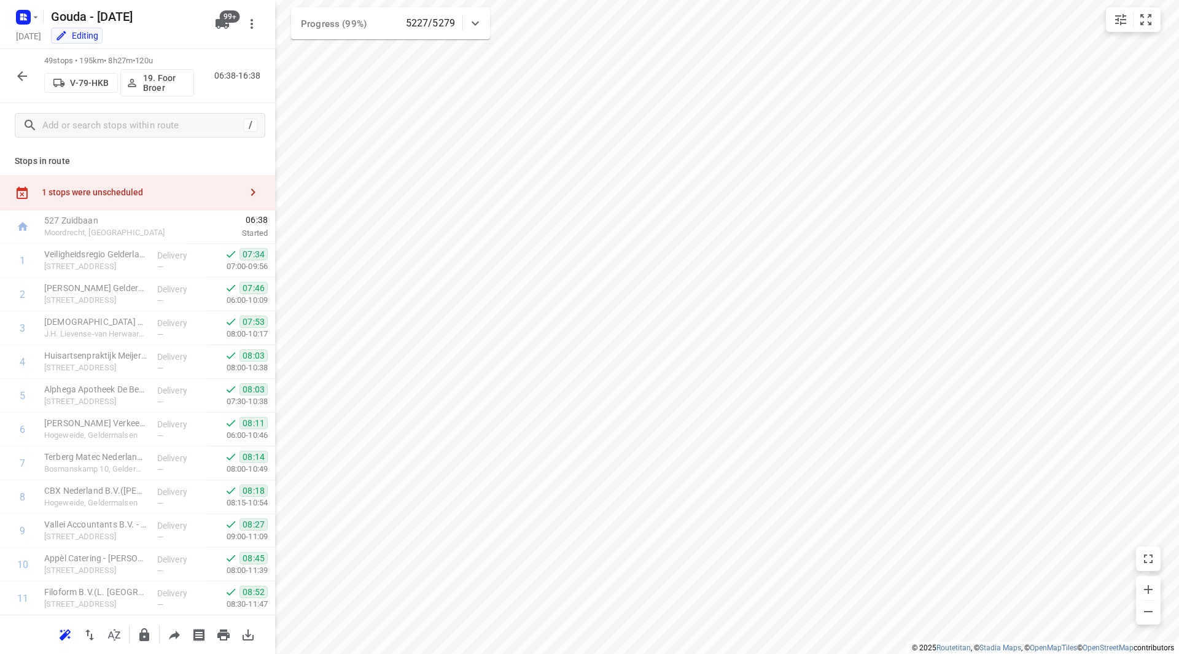
click at [25, 77] on icon "button" at bounding box center [22, 76] width 15 height 15
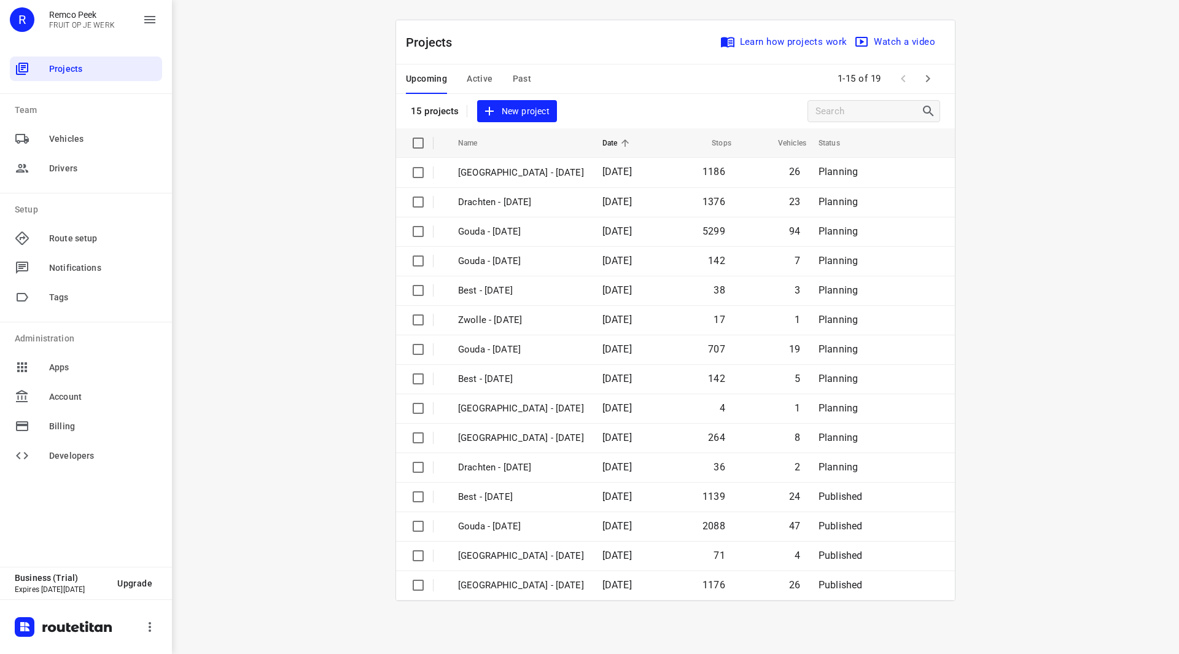
click at [504, 76] on div "Upcoming Active Past" at bounding box center [478, 78] width 145 height 29
click at [521, 78] on span "Past" at bounding box center [522, 78] width 19 height 15
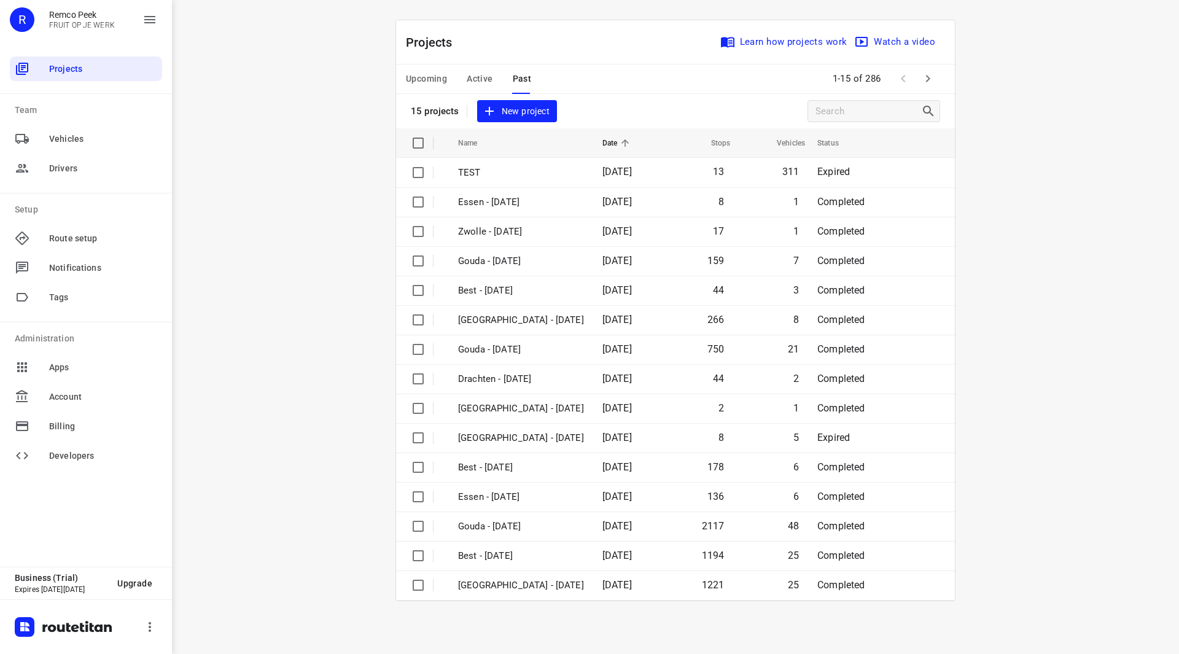
click at [501, 84] on div "Upcoming Active Past" at bounding box center [478, 78] width 145 height 29
click at [491, 77] on span "Active" at bounding box center [480, 78] width 26 height 15
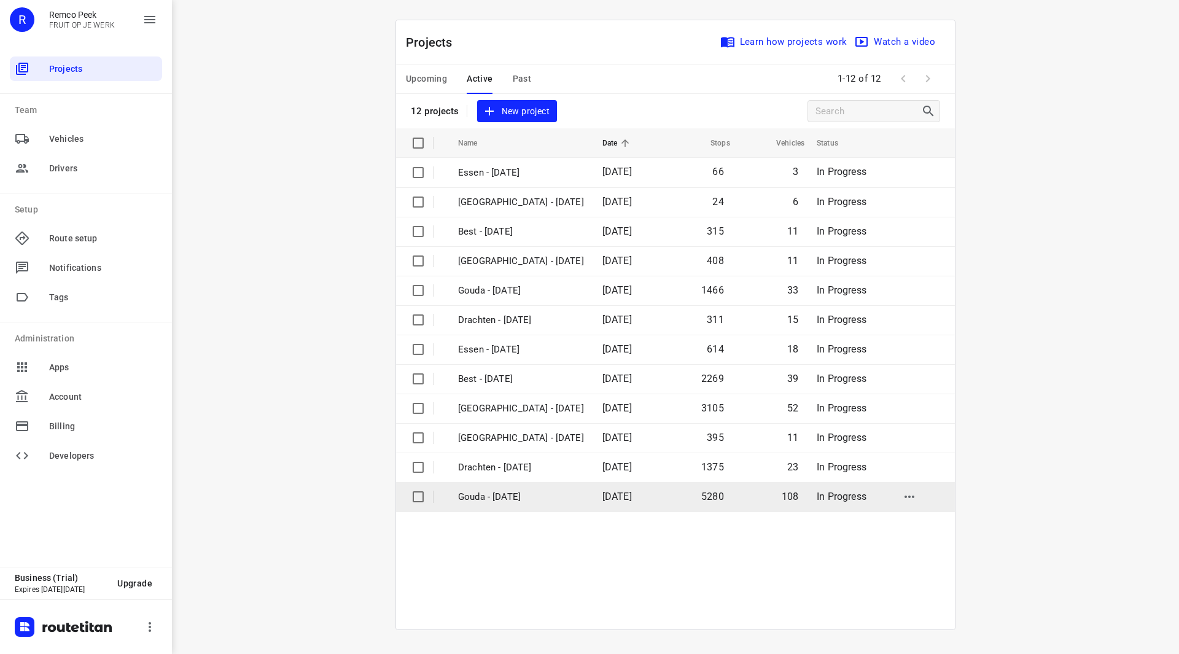
click at [509, 495] on p "Gouda - Monday" at bounding box center [521, 497] width 126 height 14
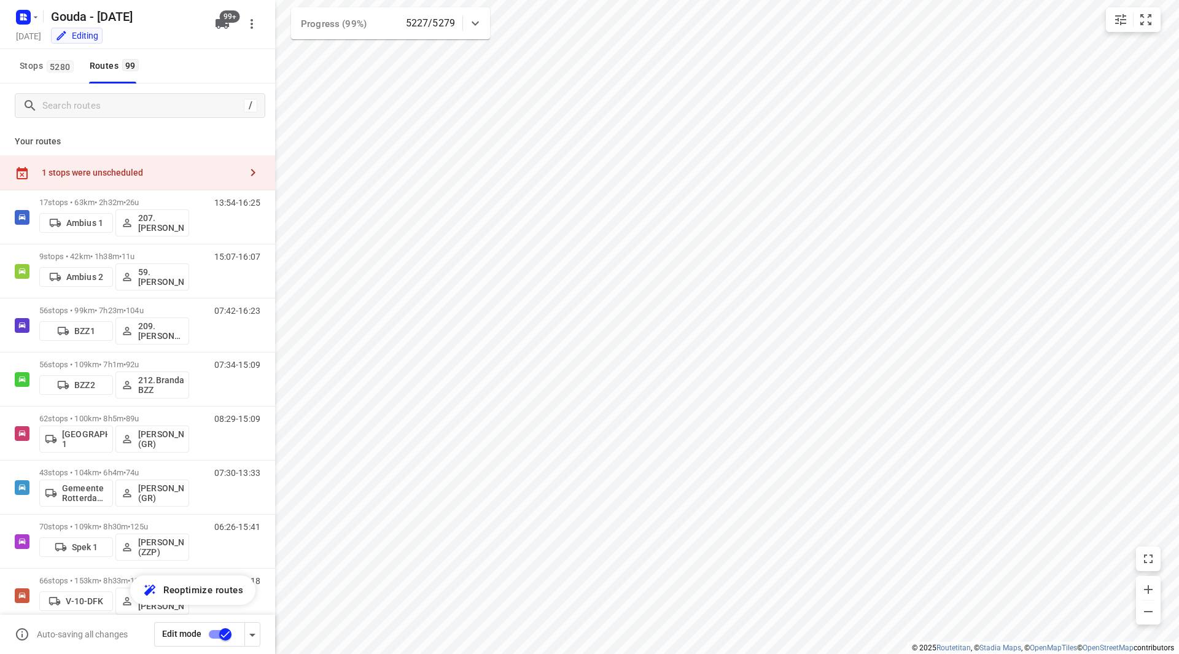
checkbox input "true"
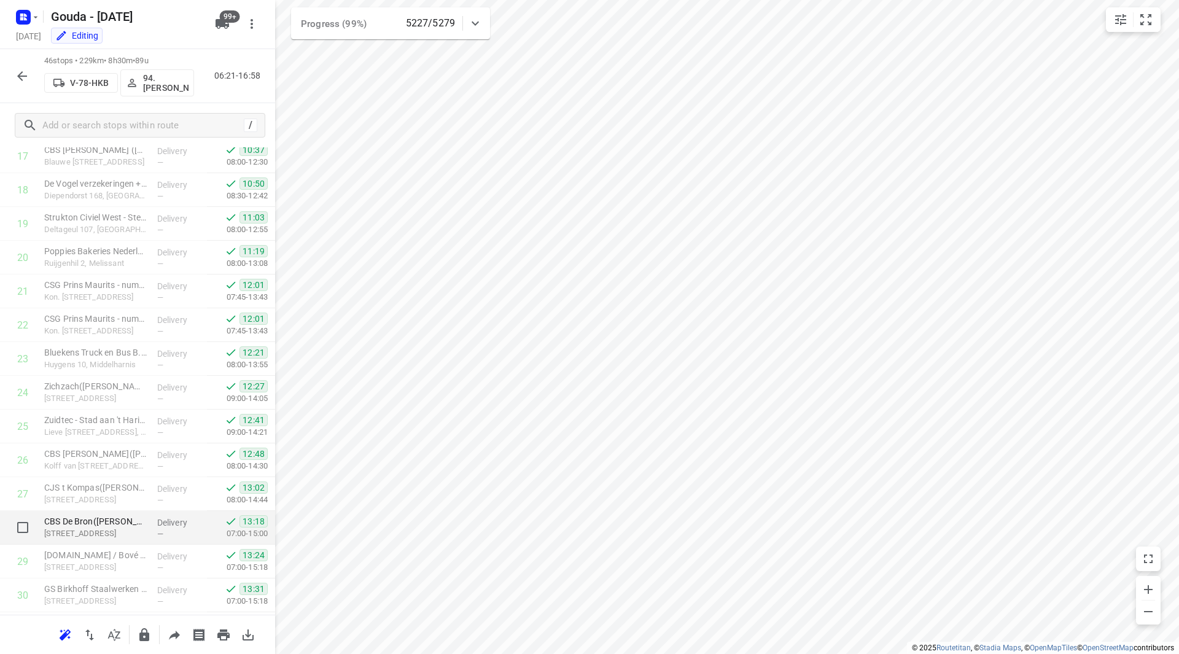
scroll to position [664, 0]
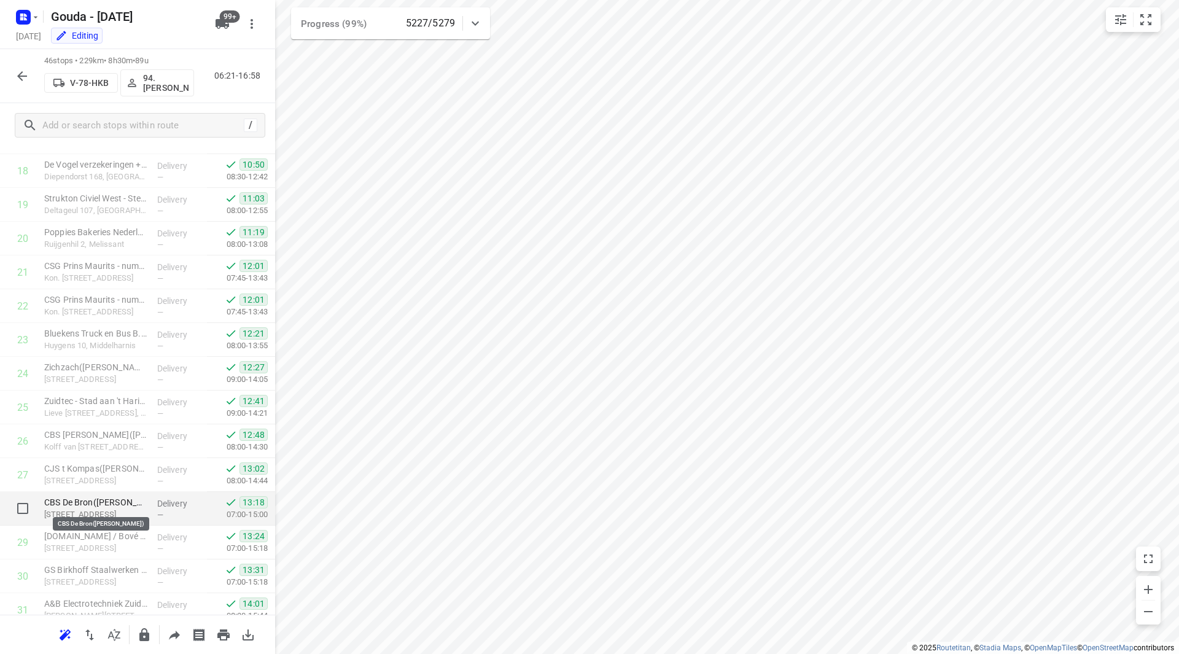
click at [102, 502] on p "CBS De Bron(Karin Meijer)" at bounding box center [95, 502] width 103 height 12
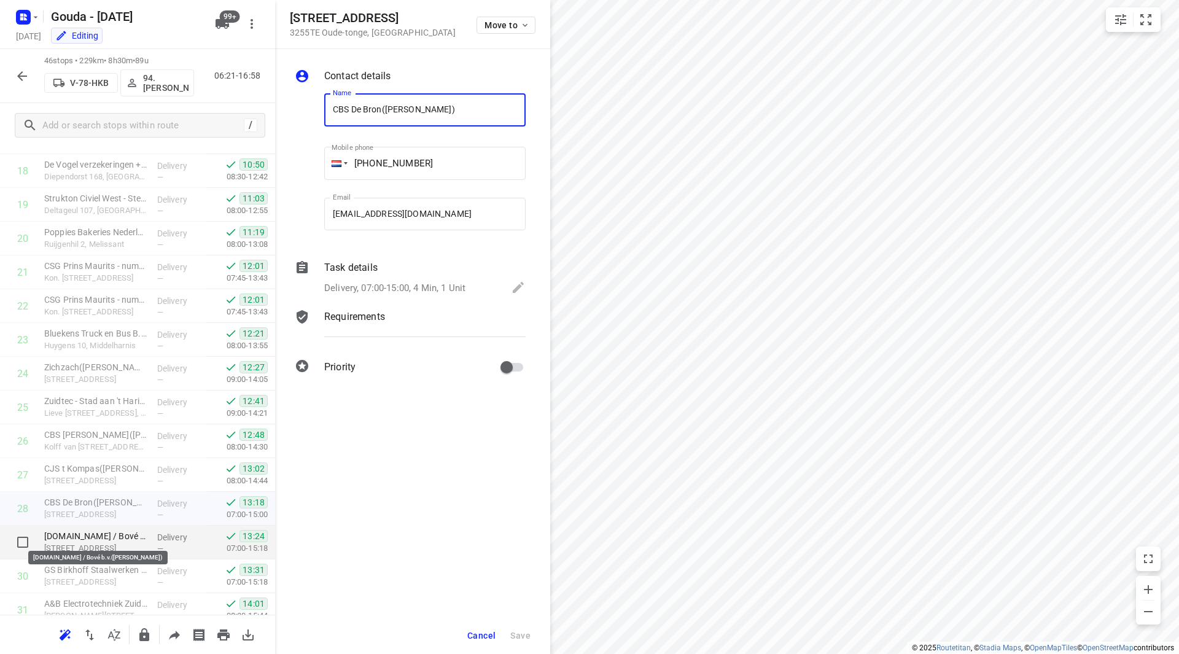
click at [102, 532] on p "Hygienepapier.nl / Bové b.v.(Mirian Winkels)" at bounding box center [95, 536] width 103 height 12
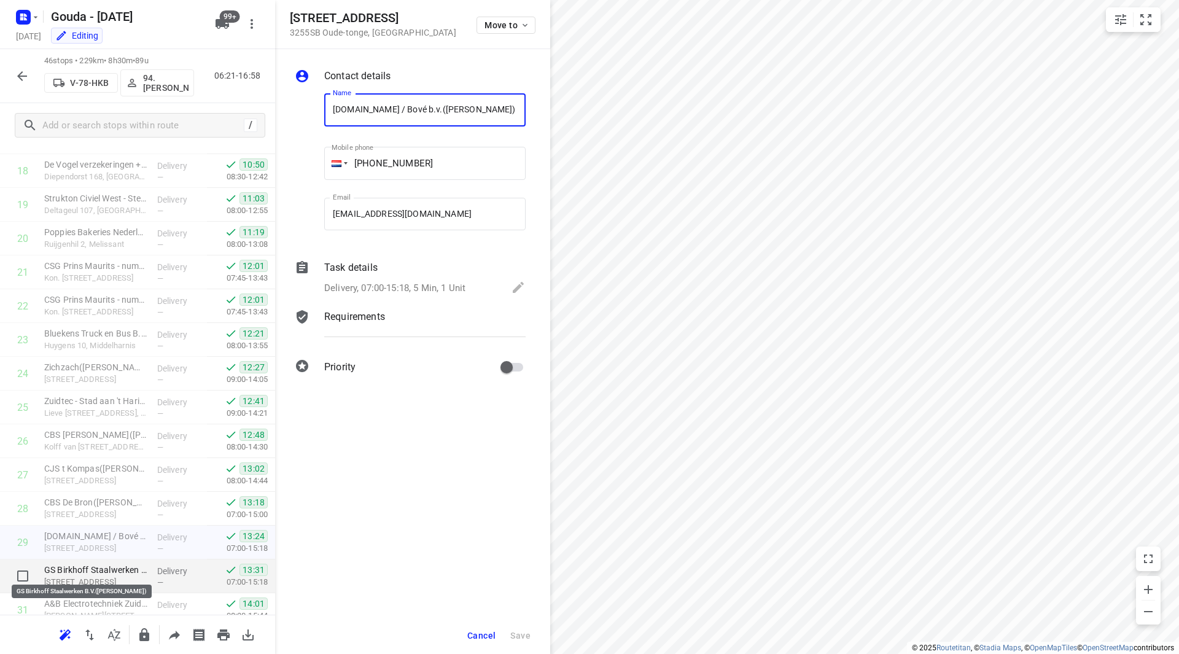
click at [94, 567] on p "GS Birkhoff Staalwerken B.V.(Kayleigh van den Ochtend)" at bounding box center [95, 570] width 103 height 12
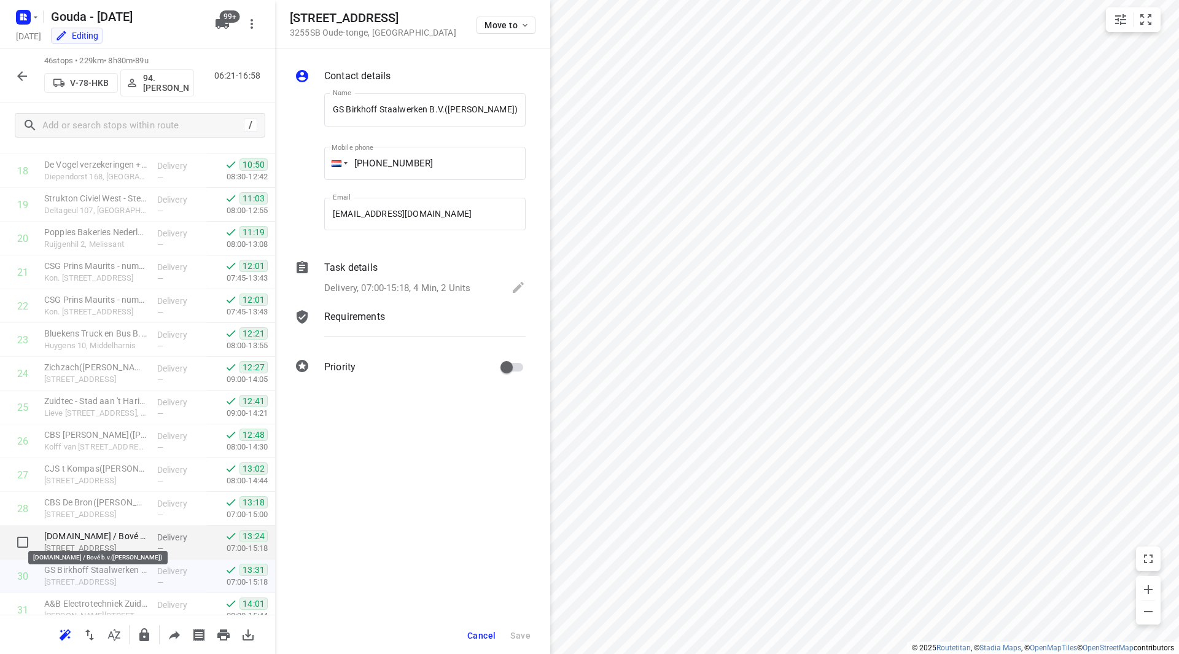
click at [98, 534] on p "Hygienepapier.nl / Bové b.v.(Mirian Winkels)" at bounding box center [95, 536] width 103 height 12
click at [481, 635] on span "Cancel" at bounding box center [481, 635] width 28 height 10
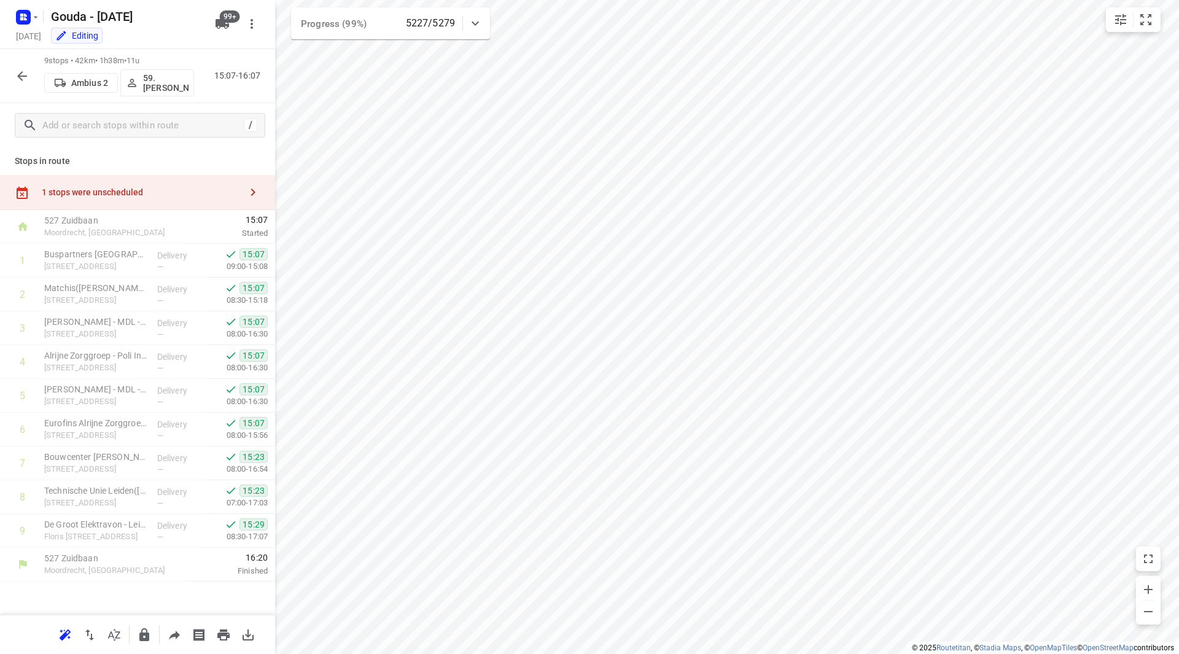
scroll to position [0, 0]
click at [266, 200] on div "Stops in route 1 stops were unscheduled 527 Zuidbaan Moordrecht, Netherlands 05…" at bounding box center [137, 380] width 275 height 467
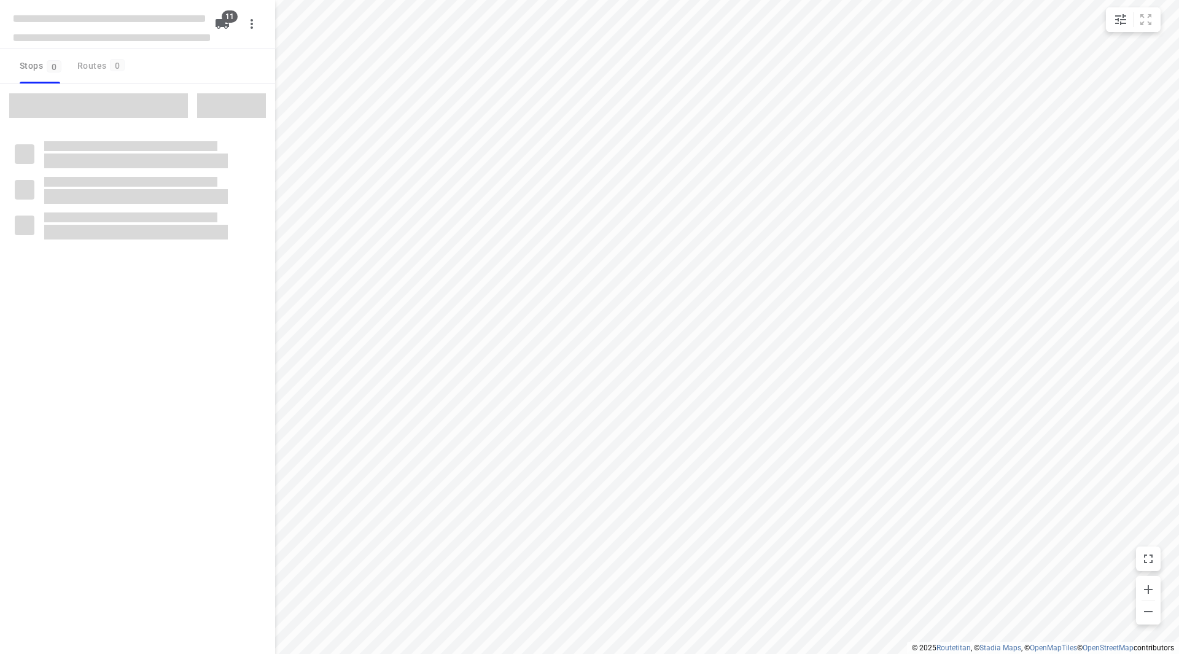
checkbox input "true"
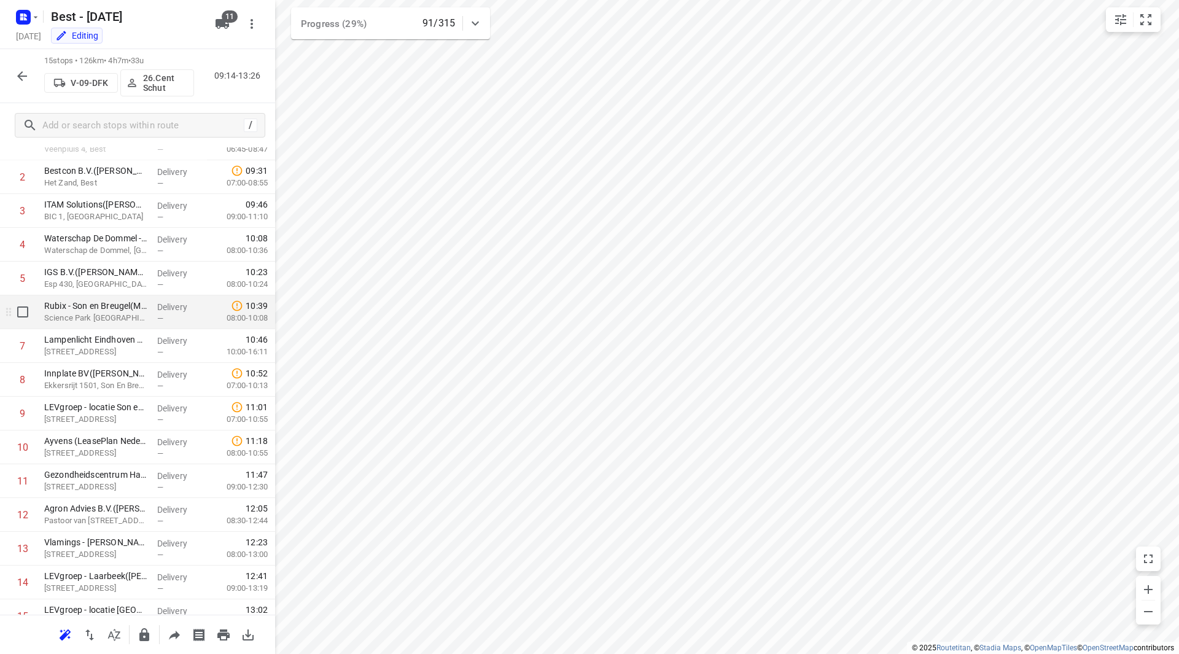
scroll to position [134, 0]
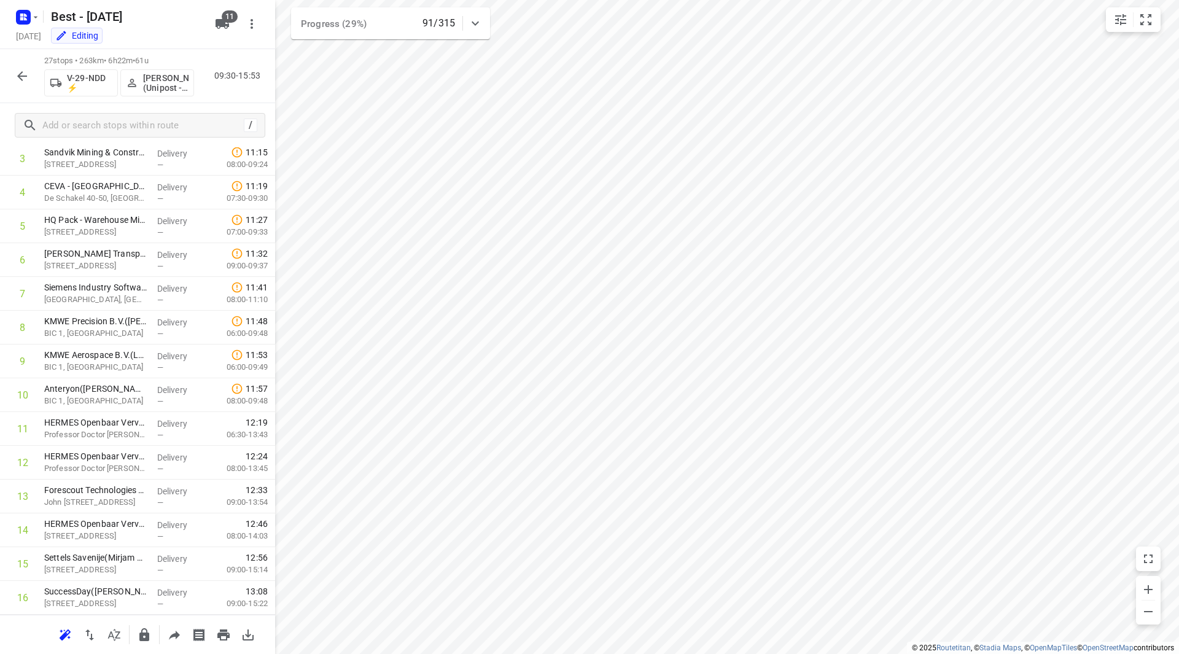
click at [25, 75] on icon "button" at bounding box center [22, 76] width 15 height 15
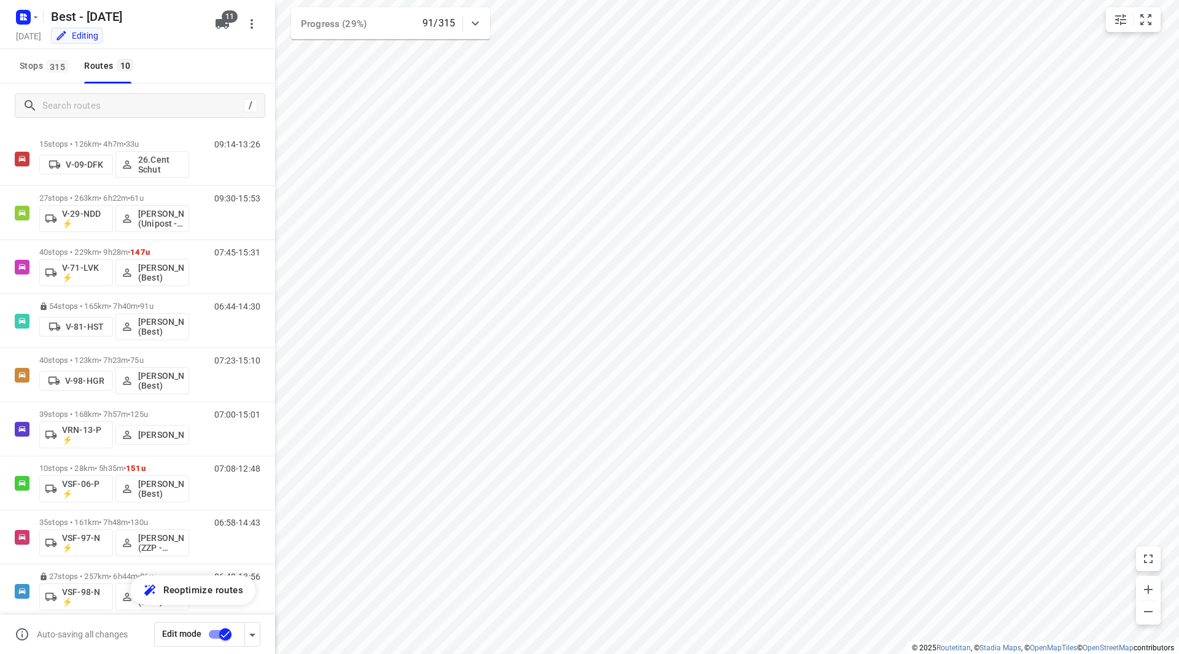
scroll to position [17, 0]
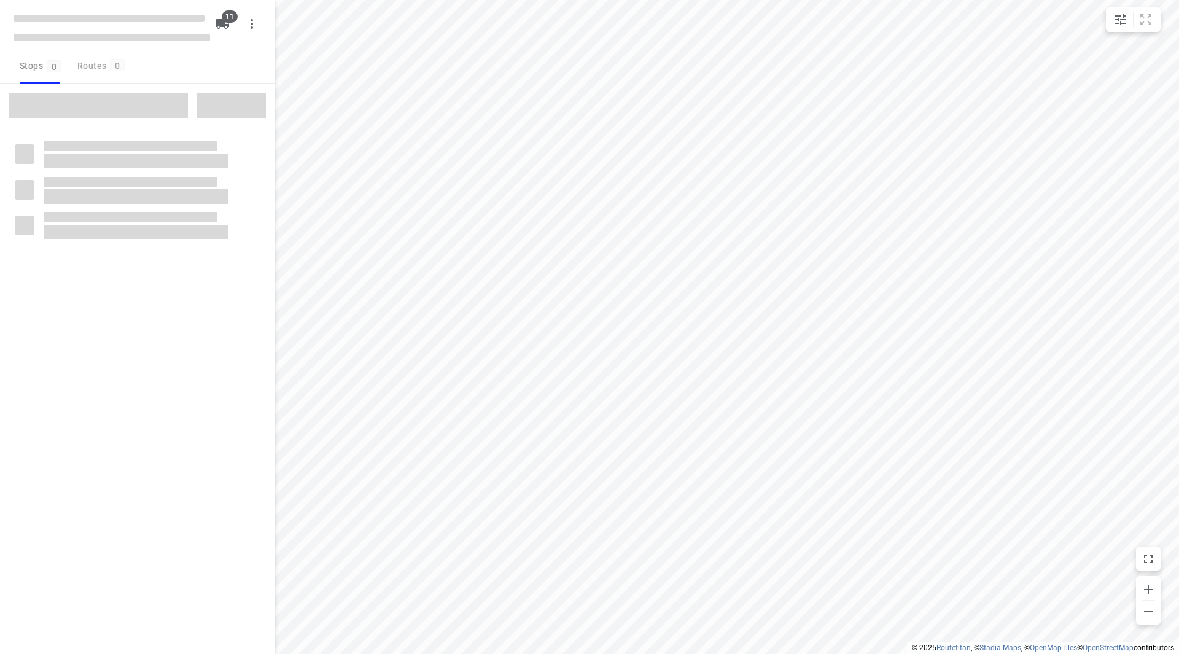
checkbox input "true"
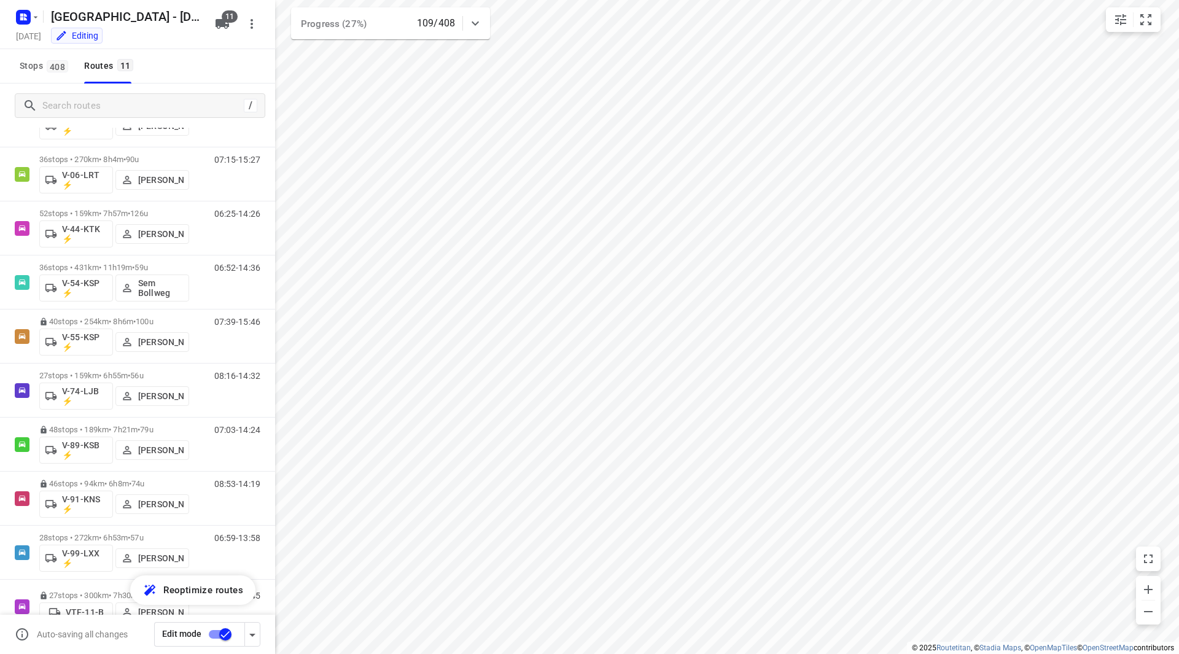
scroll to position [147, 0]
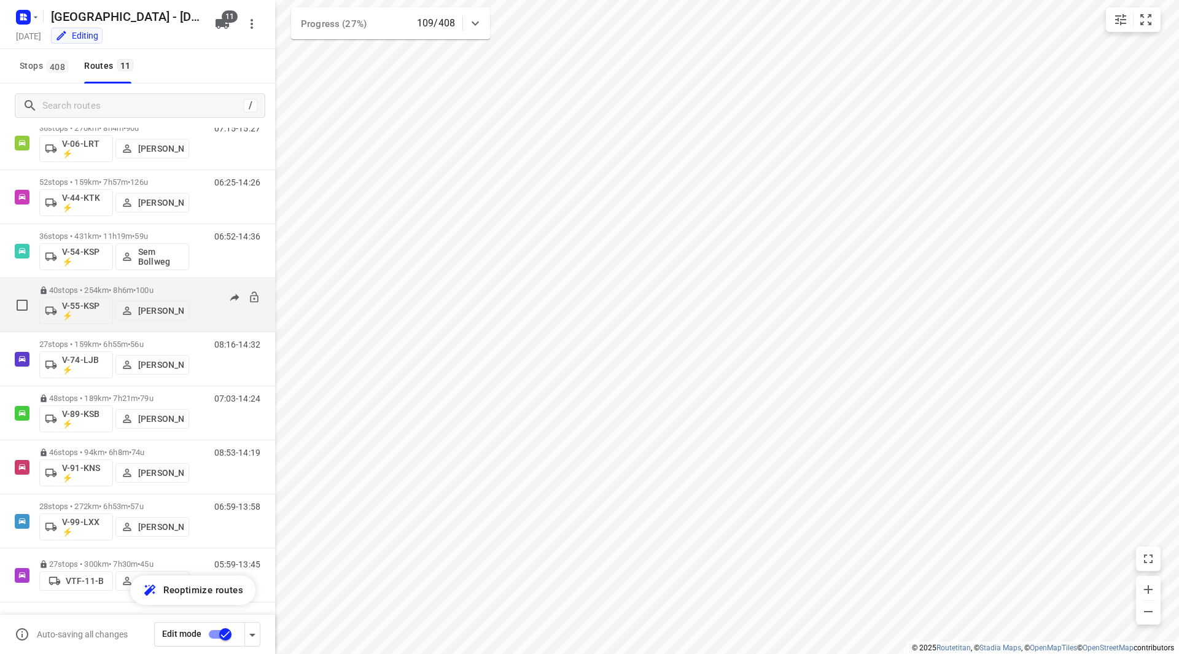
click at [136, 283] on div "40 stops • 254km • 8h6m • 100u V-55-KSP ⚡ [PERSON_NAME]" at bounding box center [114, 304] width 150 height 51
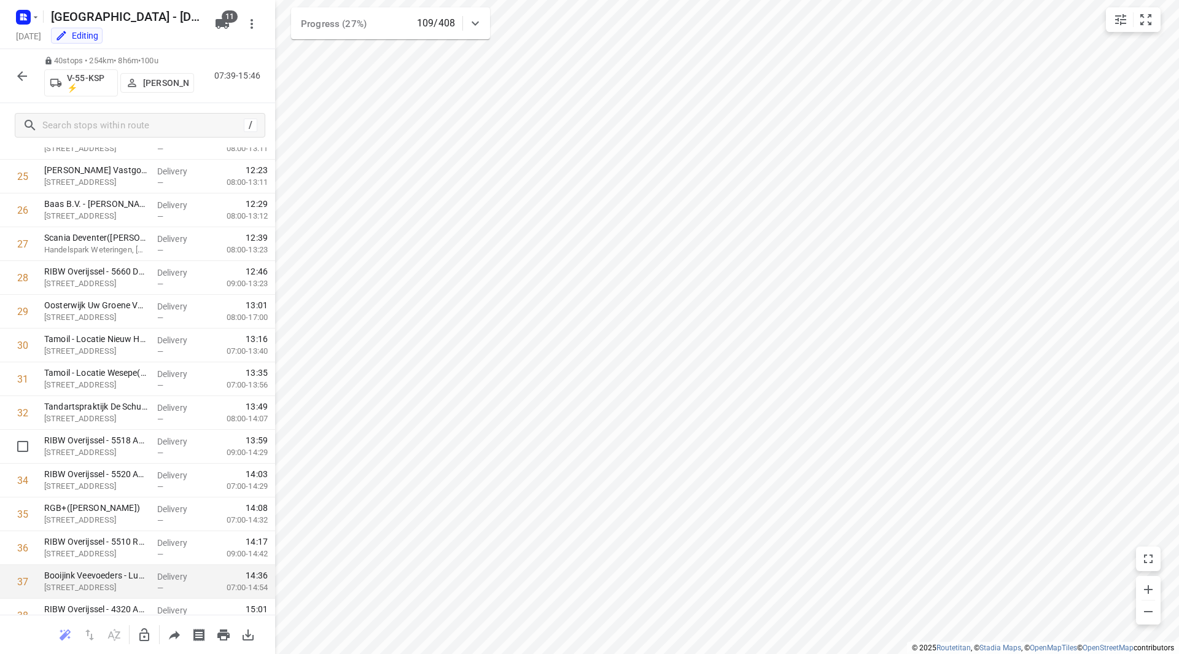
scroll to position [979, 0]
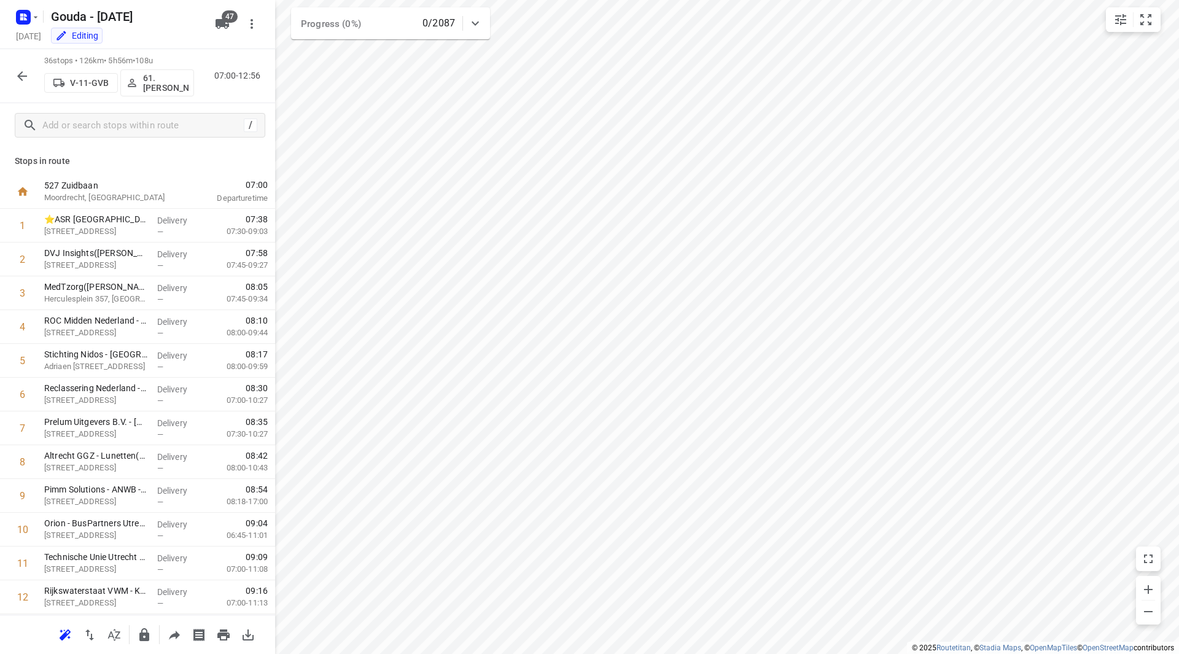
scroll to position [675, 0]
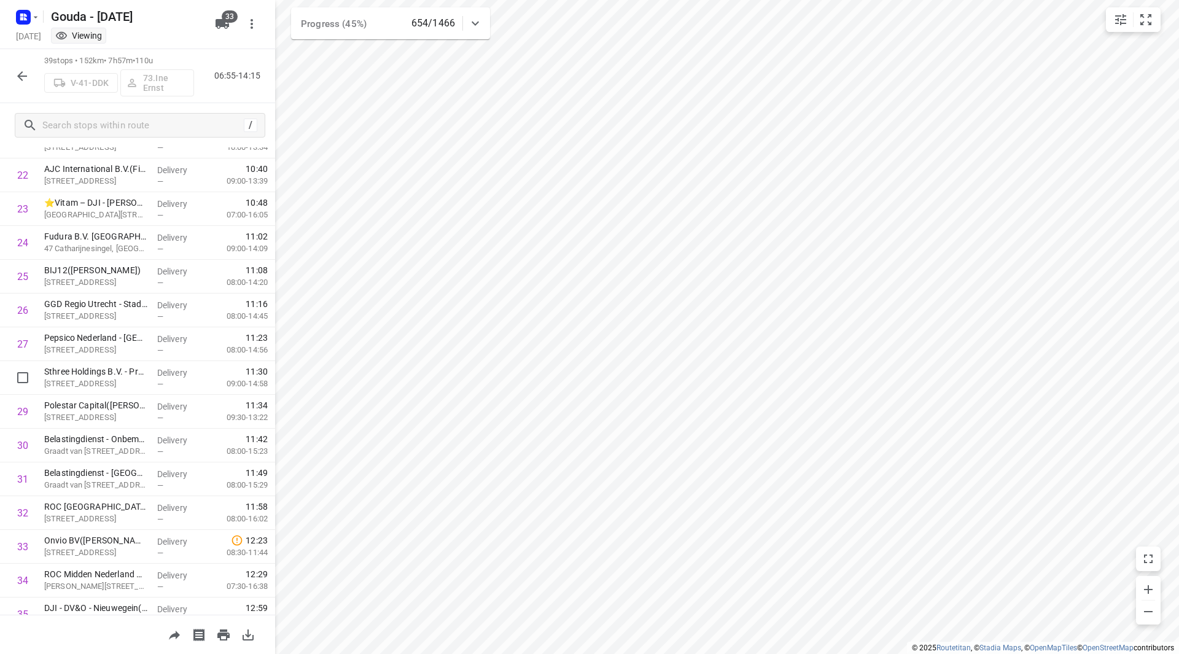
scroll to position [945, 0]
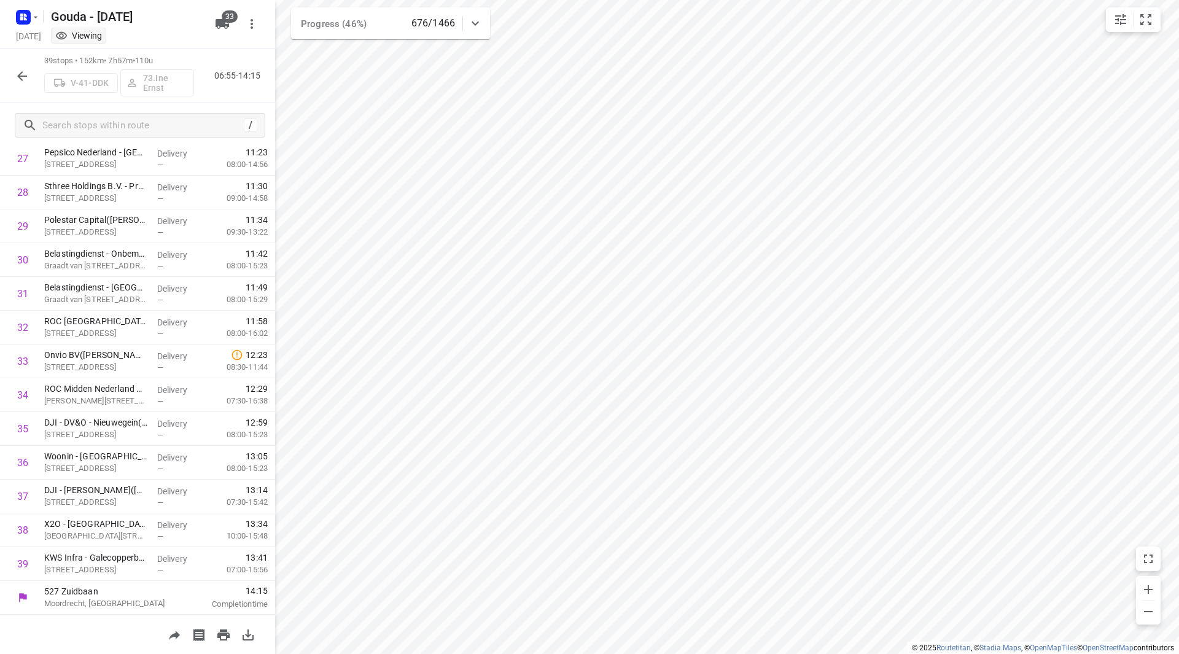
click at [1106, 20] on div "i © 2025 Routetitan , © Stadia Maps , © OpenMapTiles © OpenStreetMap contributo…" at bounding box center [589, 327] width 1179 height 654
click at [1109, 20] on button "small contained button group" at bounding box center [1120, 19] width 25 height 25
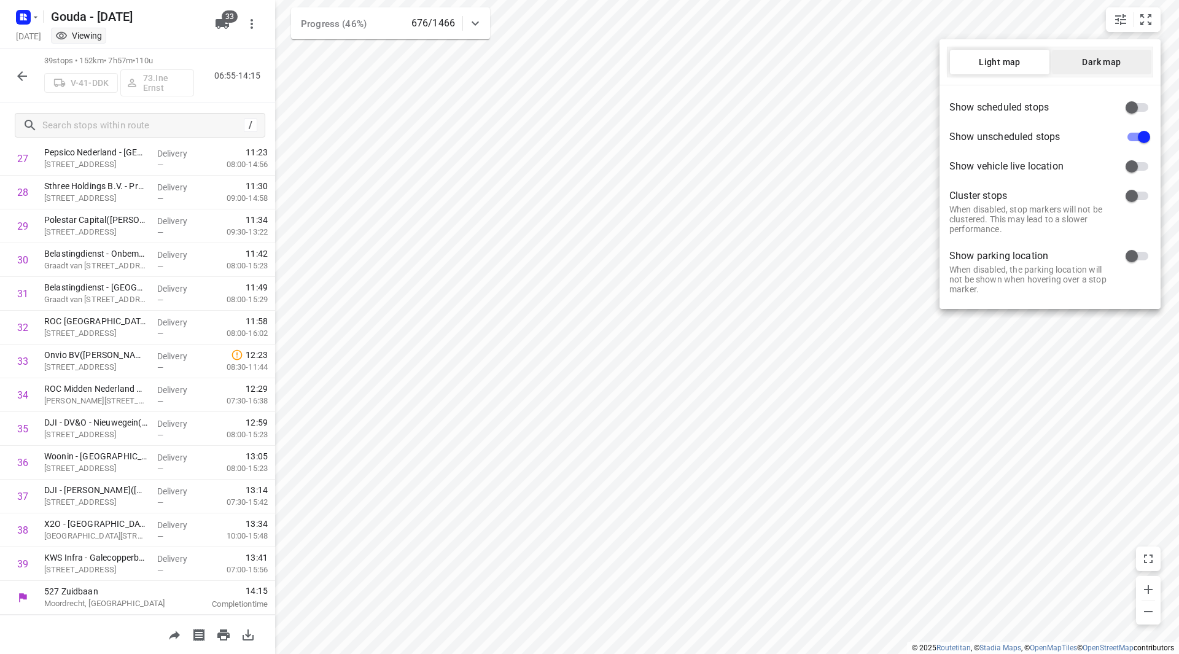
click at [1090, 63] on span "Dark map" at bounding box center [1101, 62] width 99 height 10
click at [524, 121] on div at bounding box center [589, 327] width 1179 height 654
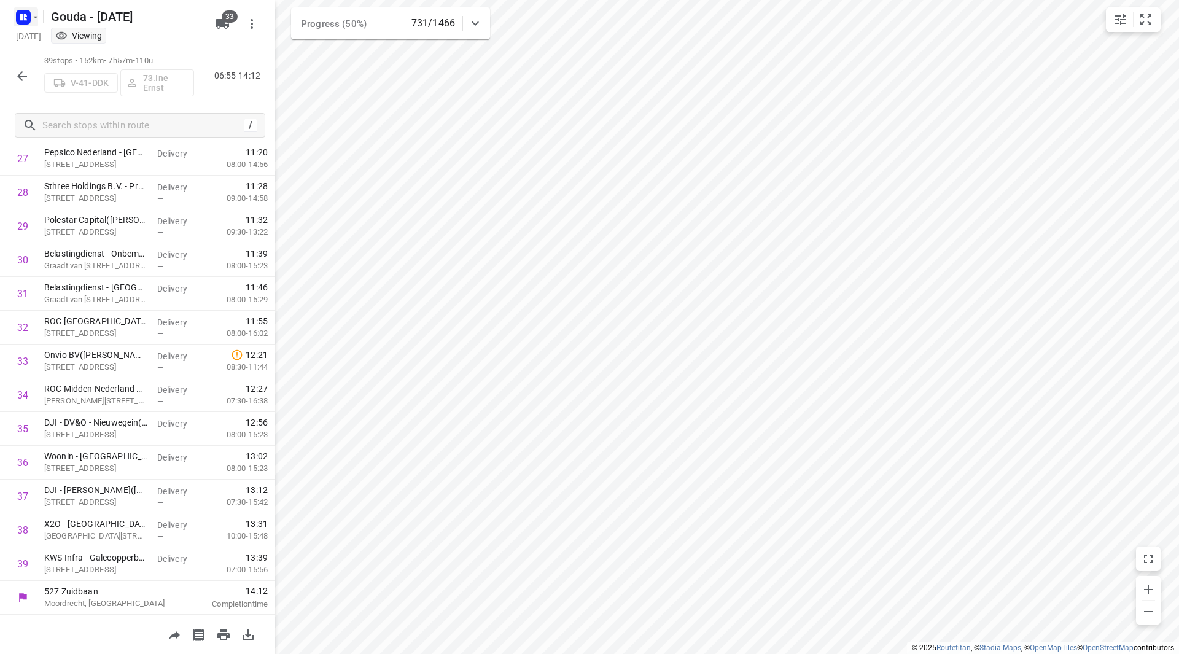
click at [35, 20] on icon "button" at bounding box center [36, 17] width 10 height 10
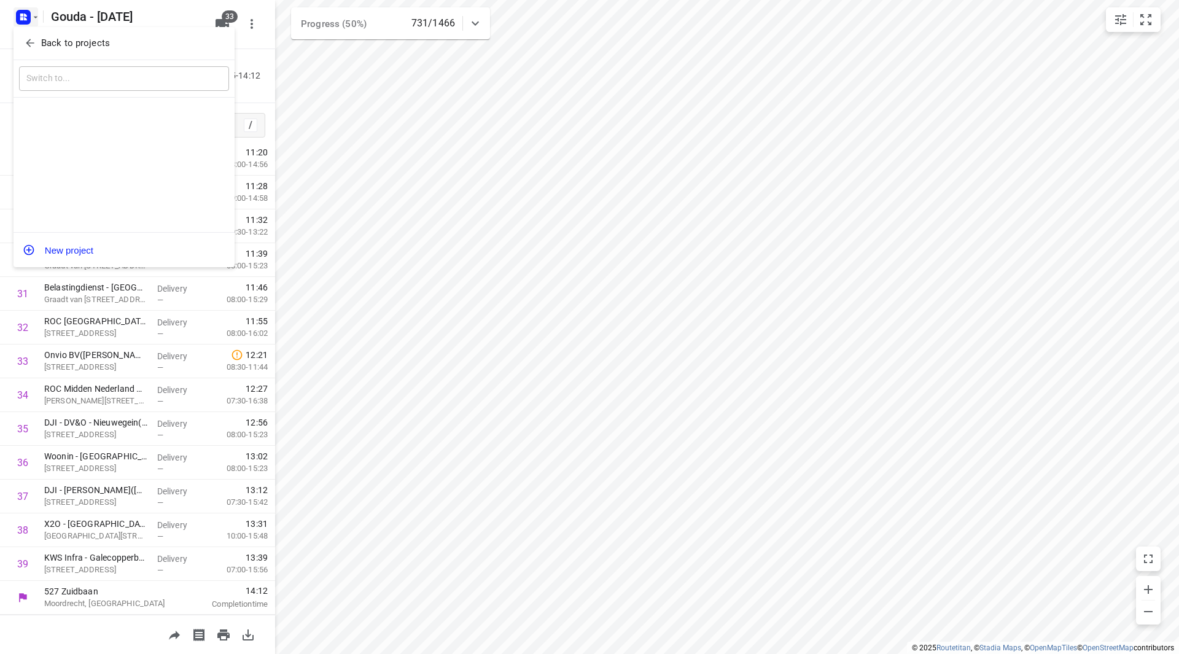
click at [41, 32] on div "Back to projects" at bounding box center [124, 43] width 221 height 33
click at [44, 36] on button "Back to projects" at bounding box center [124, 43] width 210 height 20
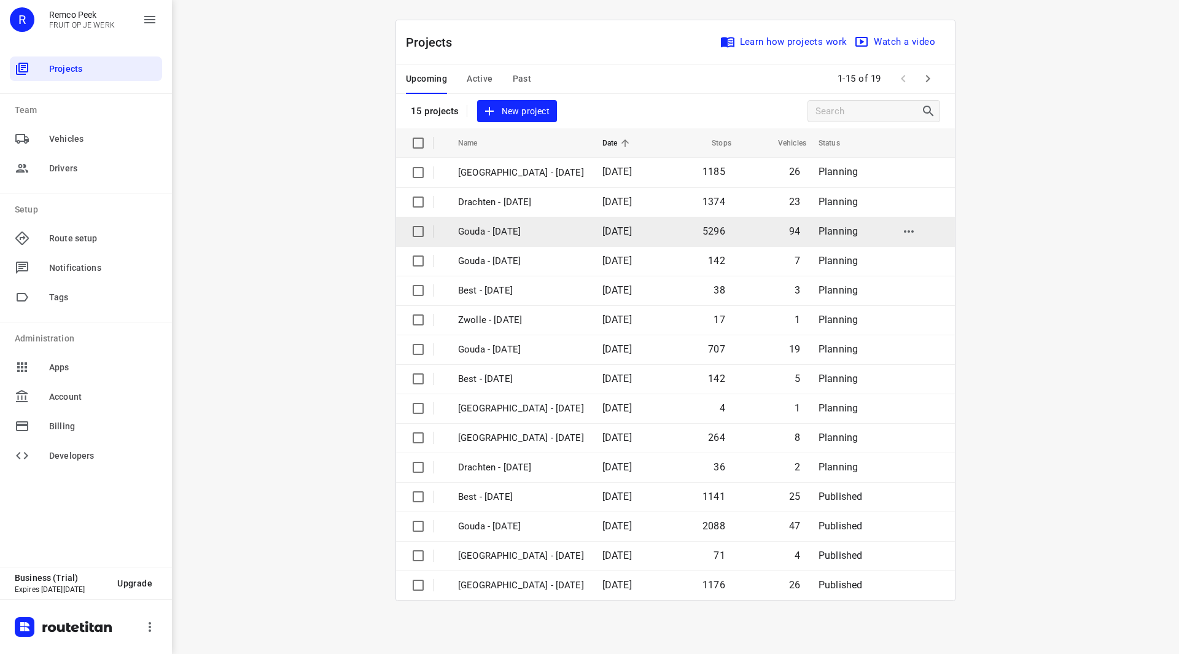
click at [513, 233] on p "Gouda - [DATE]" at bounding box center [521, 232] width 126 height 14
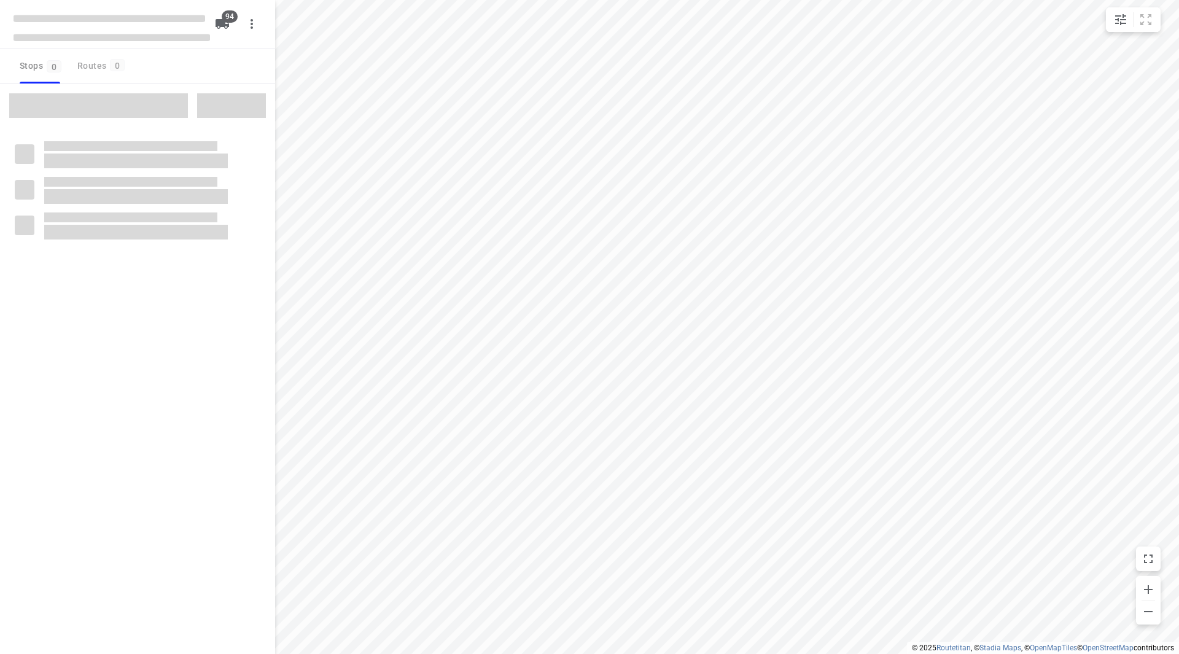
checkbox input "true"
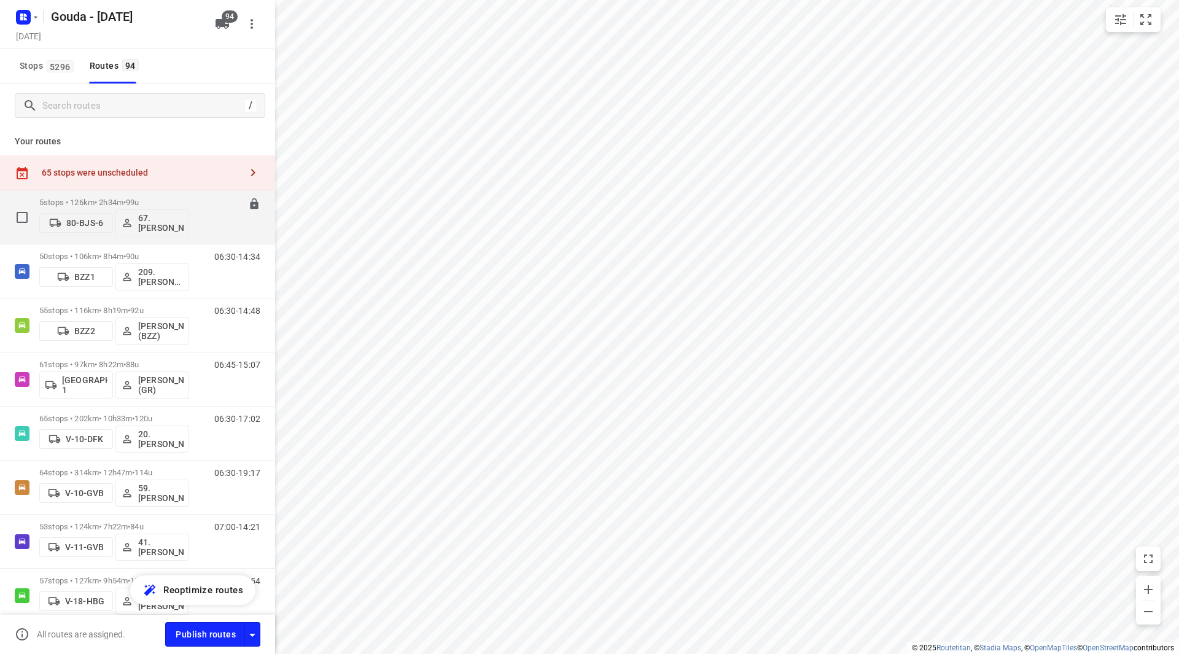
click at [172, 197] on div "5 stops • 126km • 2h34m • 99u 80-BJS-6 67. Rob de Jong" at bounding box center [114, 217] width 150 height 51
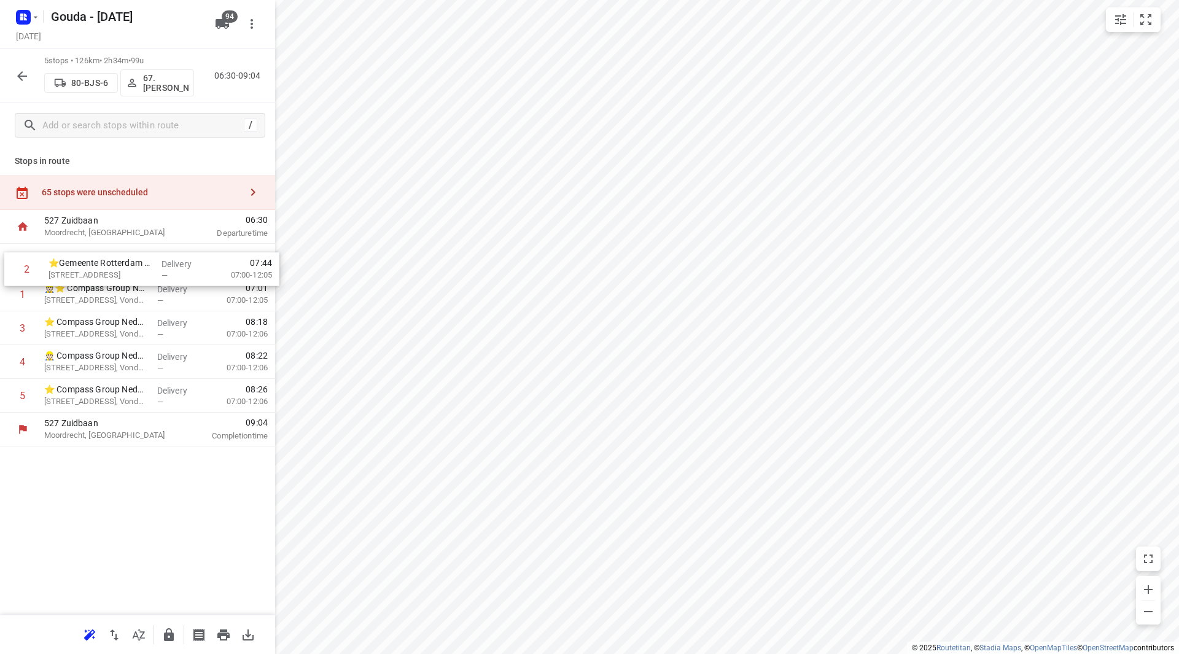
click at [130, 258] on div "1 👷🏻⭐ Compass Group Nederland B.V. - Shell Pernis(Postkamer (Contactpersoon loc…" at bounding box center [137, 328] width 275 height 169
click at [171, 635] on icon "button" at bounding box center [169, 634] width 10 height 13
click at [23, 69] on icon "button" at bounding box center [22, 76] width 15 height 15
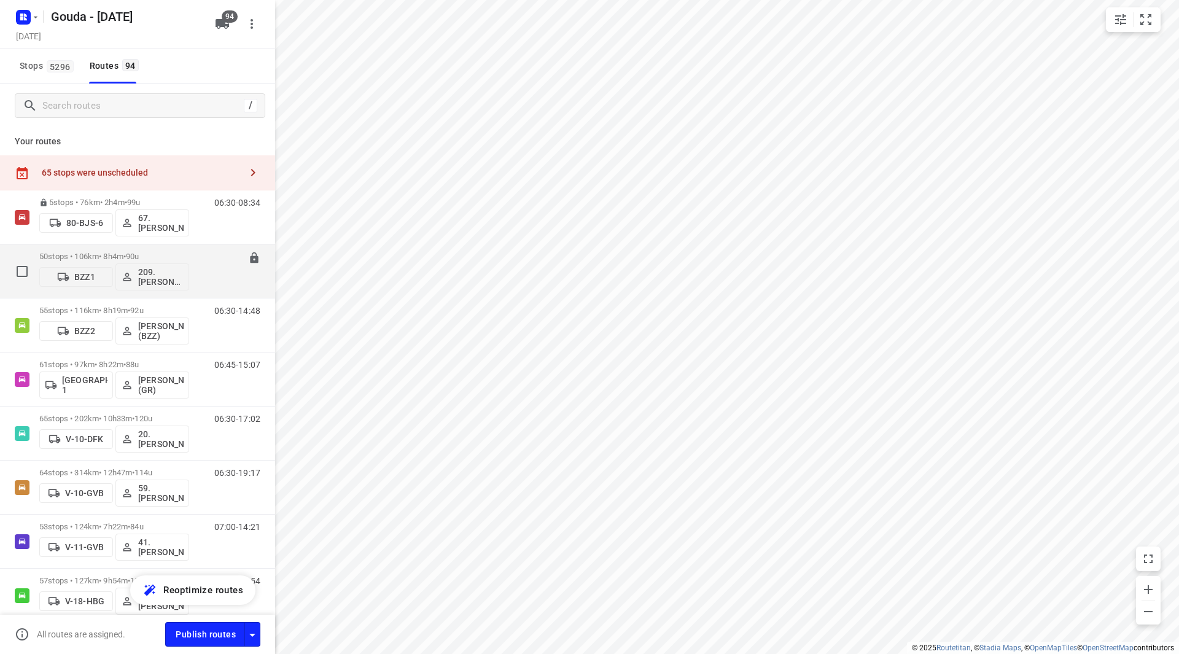
click at [139, 252] on span "90u" at bounding box center [132, 256] width 13 height 9
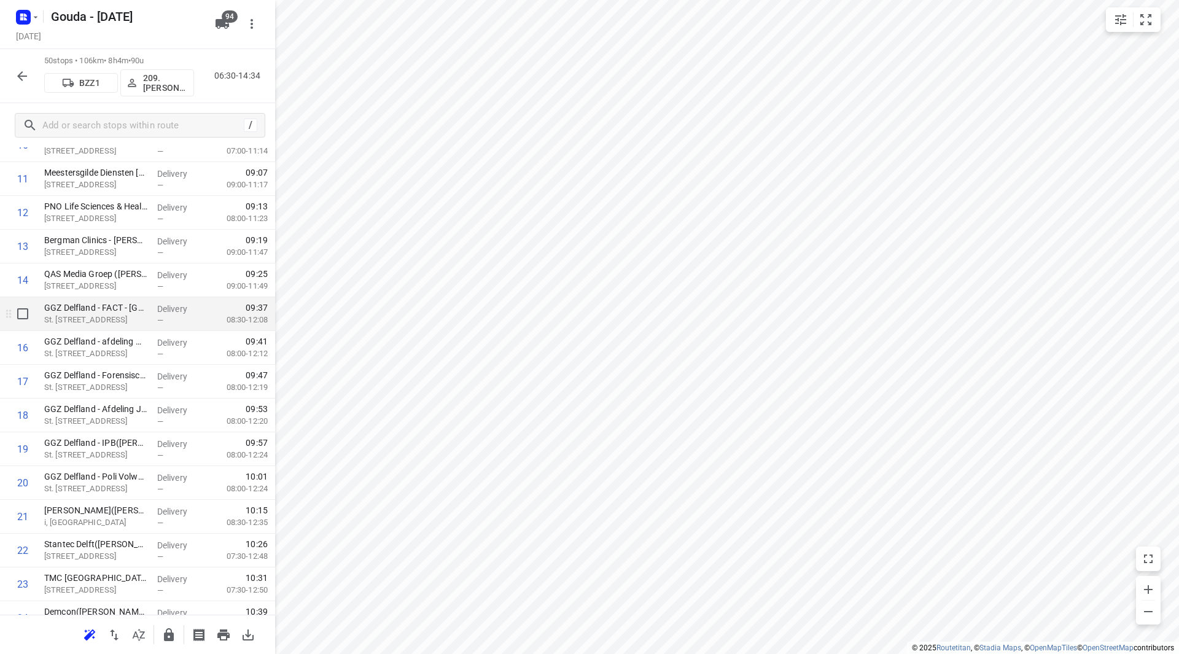
scroll to position [430, 0]
drag, startPoint x: 118, startPoint y: 277, endPoint x: 117, endPoint y: 239, distance: 37.5
click at [117, 239] on div "1 Andros Clinics - Rijswijk(Astrid Verlaan) Madame Curielaan 10, Rijswijk Deliv…" at bounding box center [137, 667] width 275 height 1688
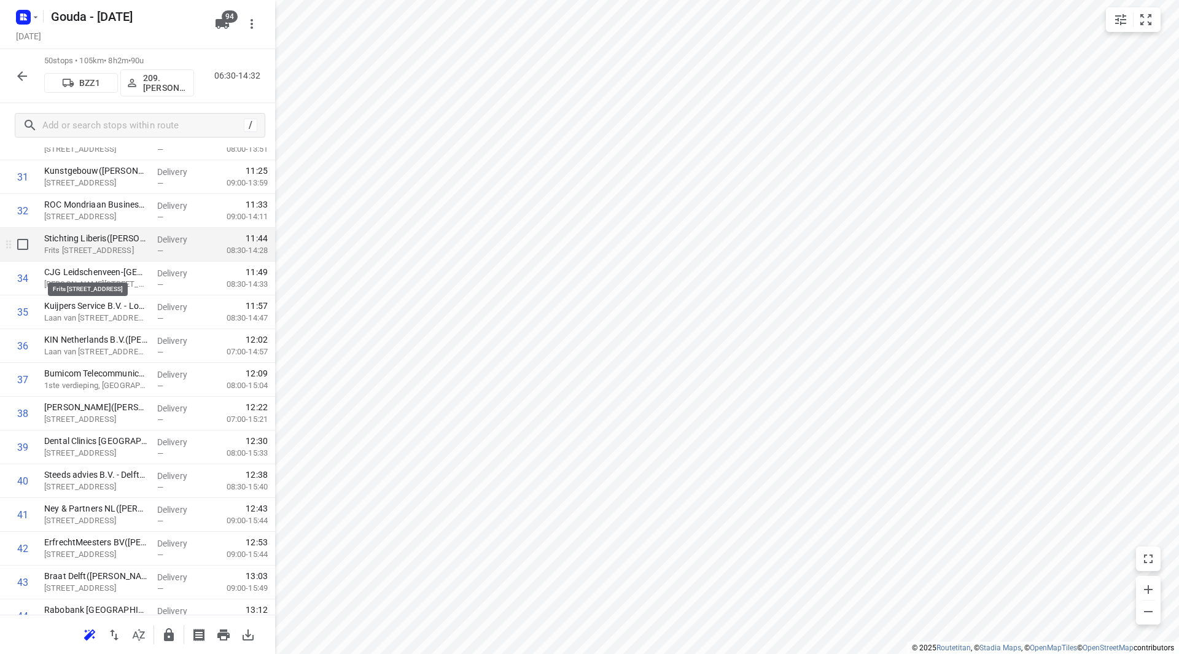
scroll to position [1035, 0]
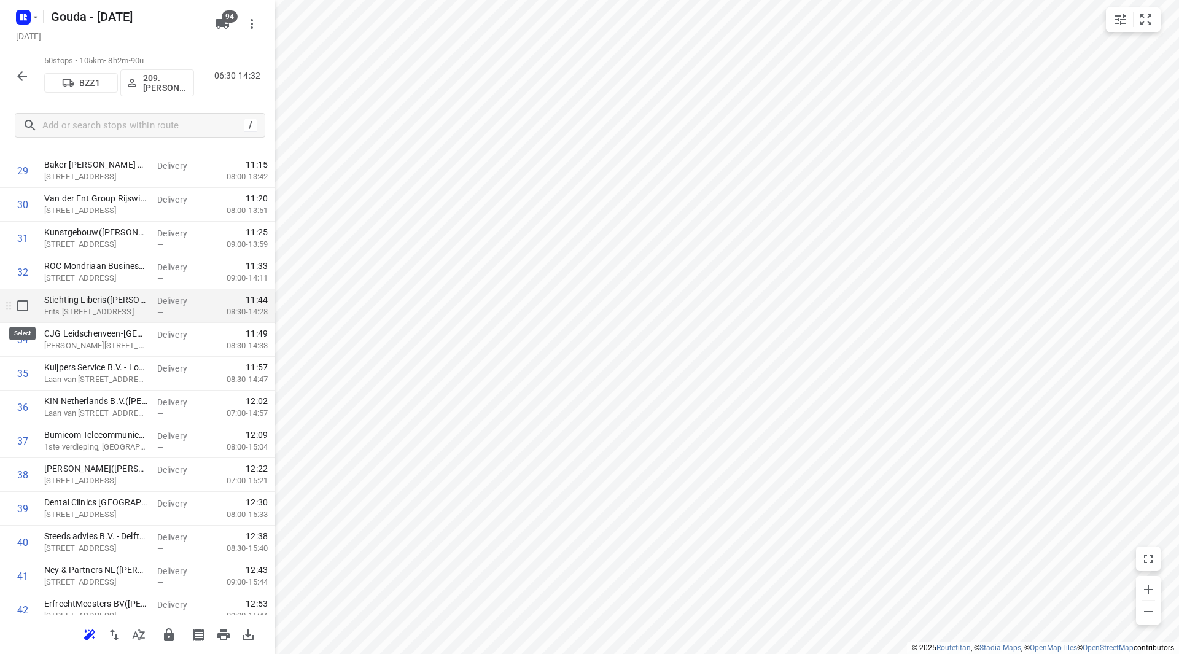
click at [22, 307] on input "checkbox" at bounding box center [22, 305] width 25 height 25
checkbox input "true"
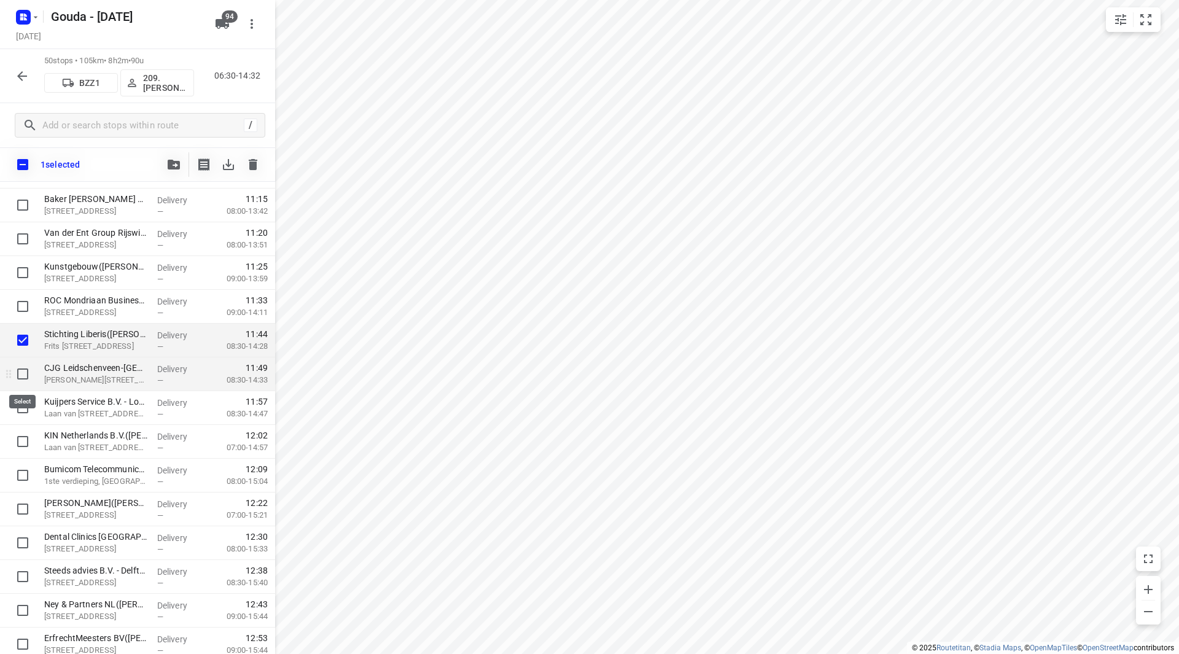
click at [19, 376] on input "checkbox" at bounding box center [22, 374] width 25 height 25
checkbox input "true"
click at [21, 414] on input "checkbox" at bounding box center [22, 407] width 25 height 25
checkbox input "true"
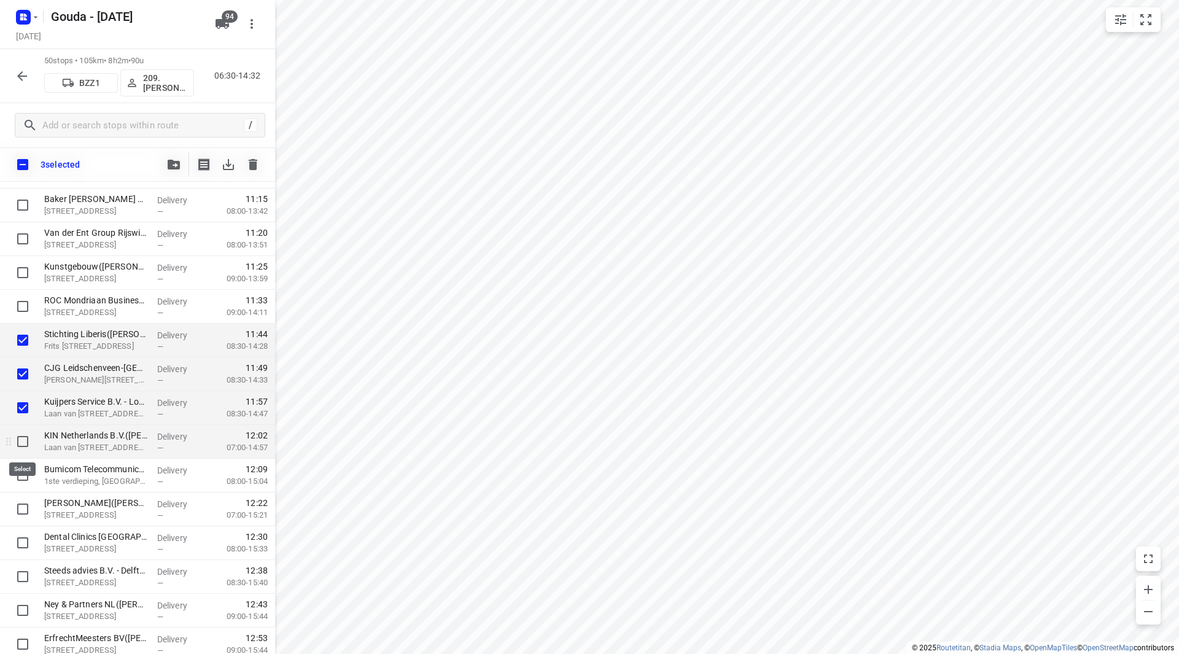
click at [26, 443] on input "checkbox" at bounding box center [22, 441] width 25 height 25
checkbox input "true"
click at [30, 476] on input "checkbox" at bounding box center [22, 475] width 25 height 25
checkbox input "true"
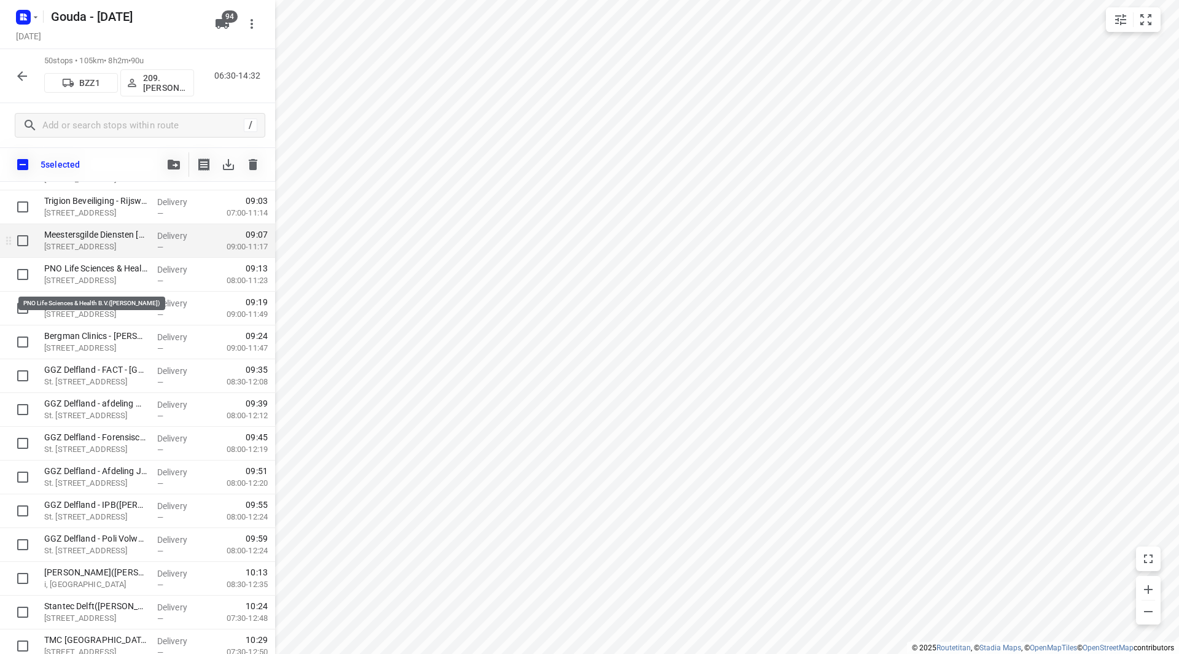
scroll to position [360, 0]
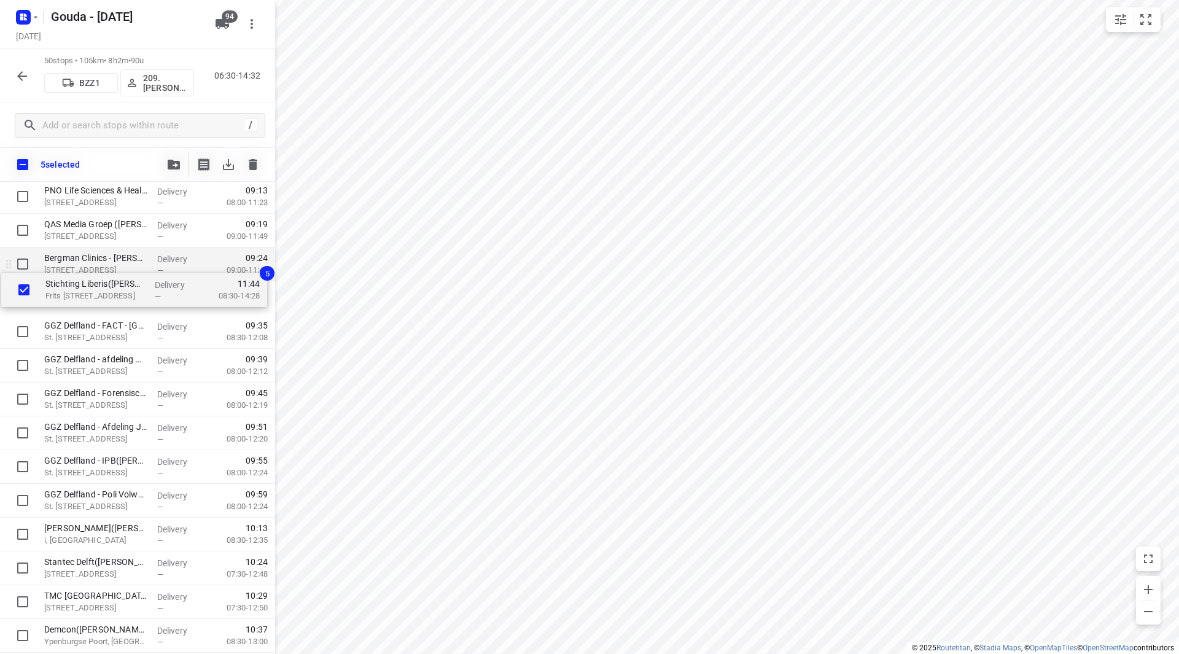
drag, startPoint x: 74, startPoint y: 585, endPoint x: 82, endPoint y: 276, distance: 309.5
click at [82, 276] on div "Andros Clinics - Rijswijk(Astrid Verlaan) Madame Curielaan 10, Rijswijk Deliver…" at bounding box center [137, 652] width 275 height 1688
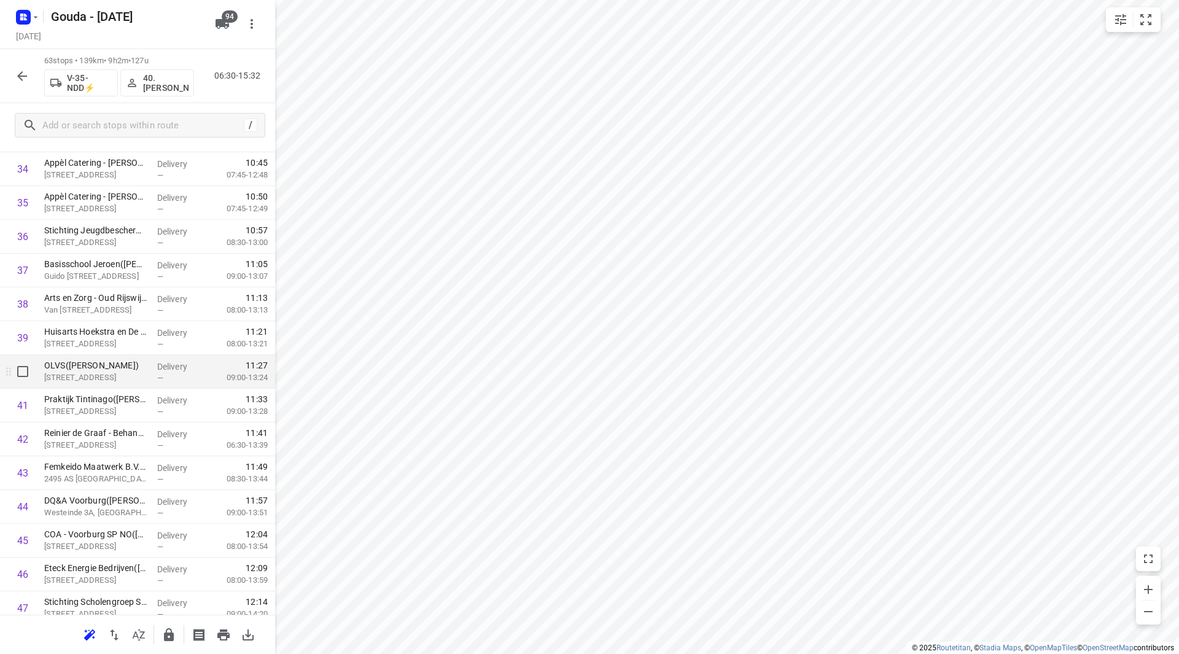
scroll to position [1513, 0]
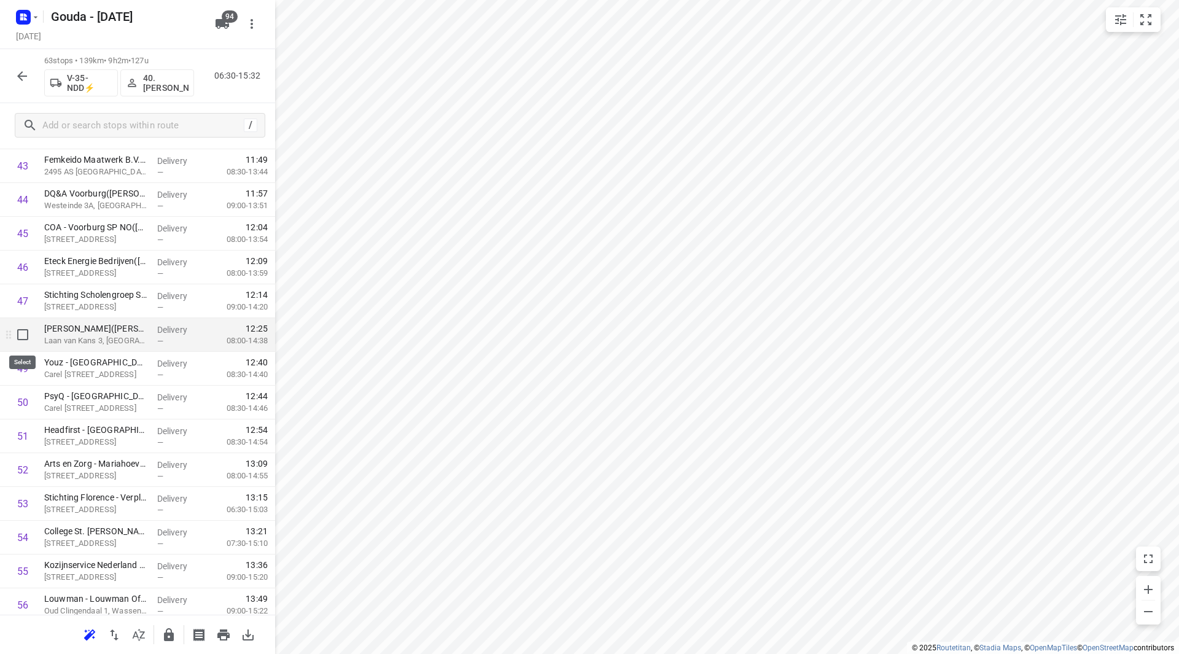
click at [20, 332] on input "checkbox" at bounding box center [22, 334] width 25 height 25
checkbox input "true"
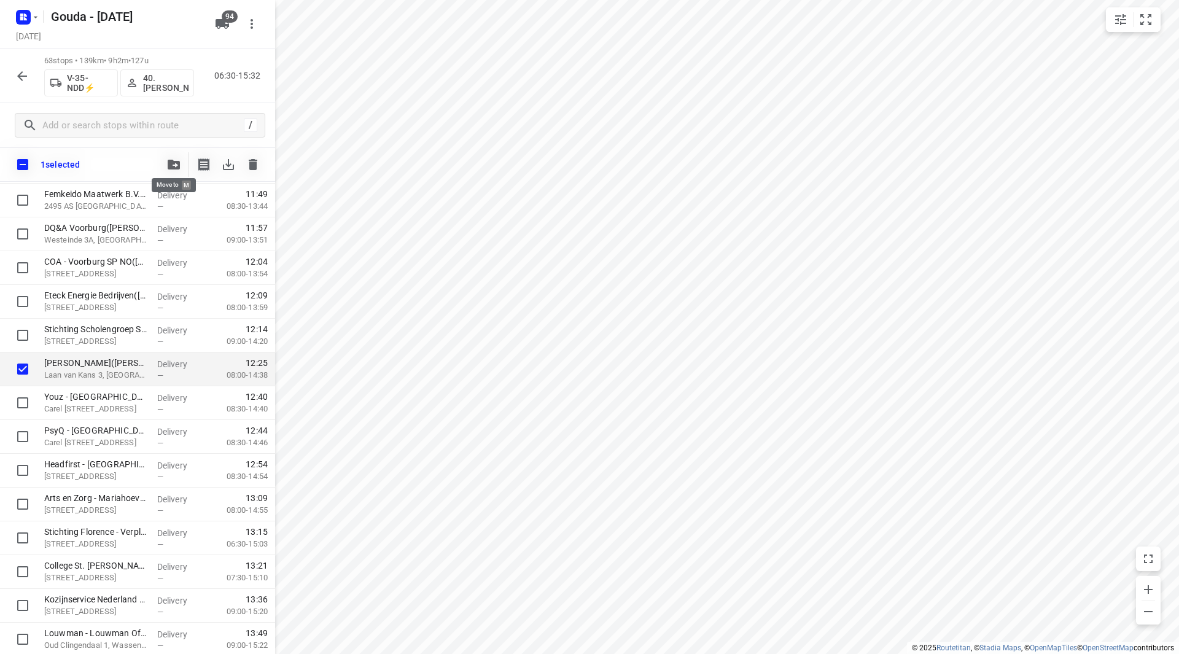
click at [173, 162] on icon "button" at bounding box center [174, 165] width 12 height 10
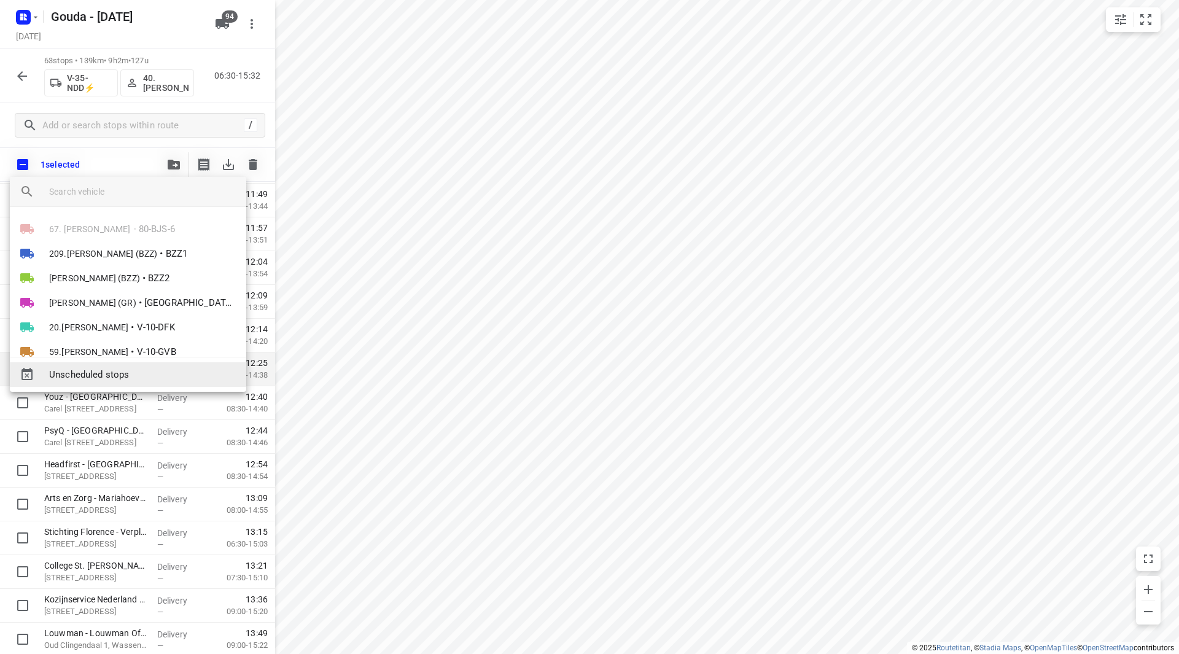
click at [134, 376] on span "Unscheduled stops" at bounding box center [142, 375] width 187 height 14
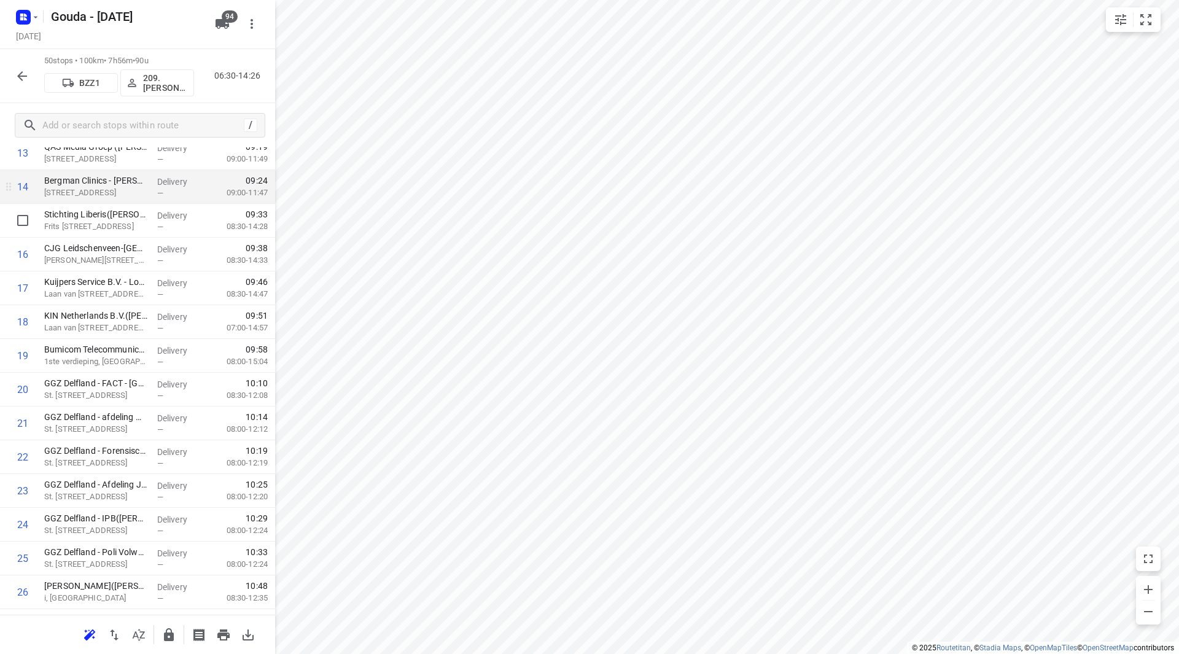
scroll to position [492, 0]
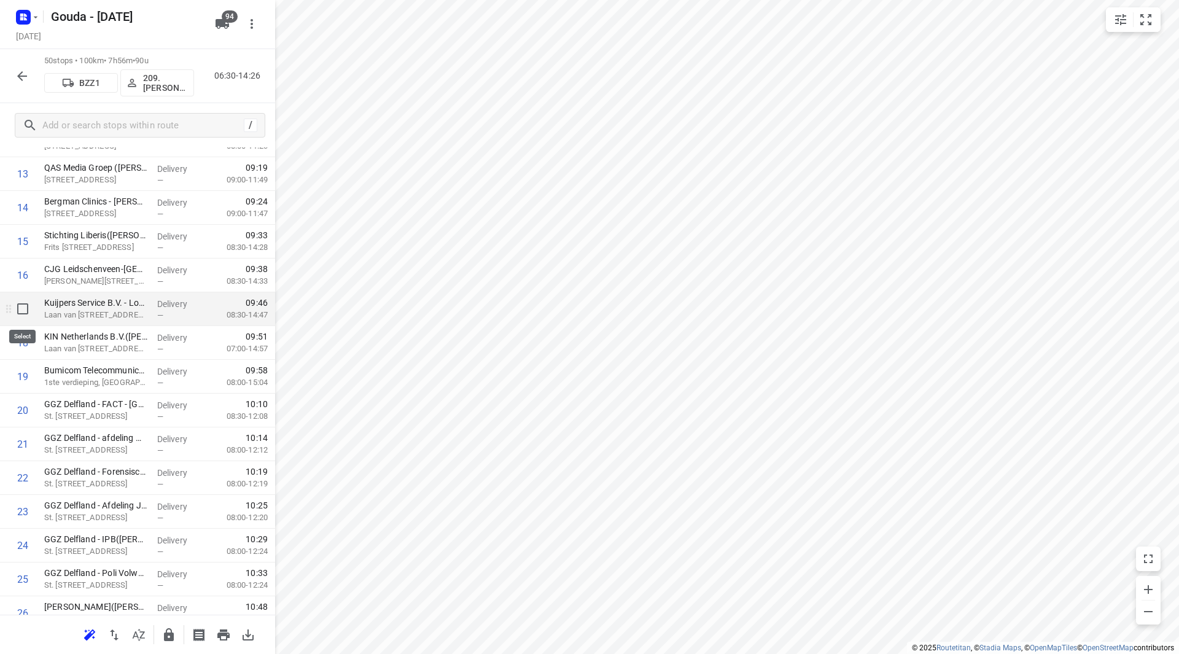
click at [25, 313] on input "checkbox" at bounding box center [22, 309] width 25 height 25
checkbox input "true"
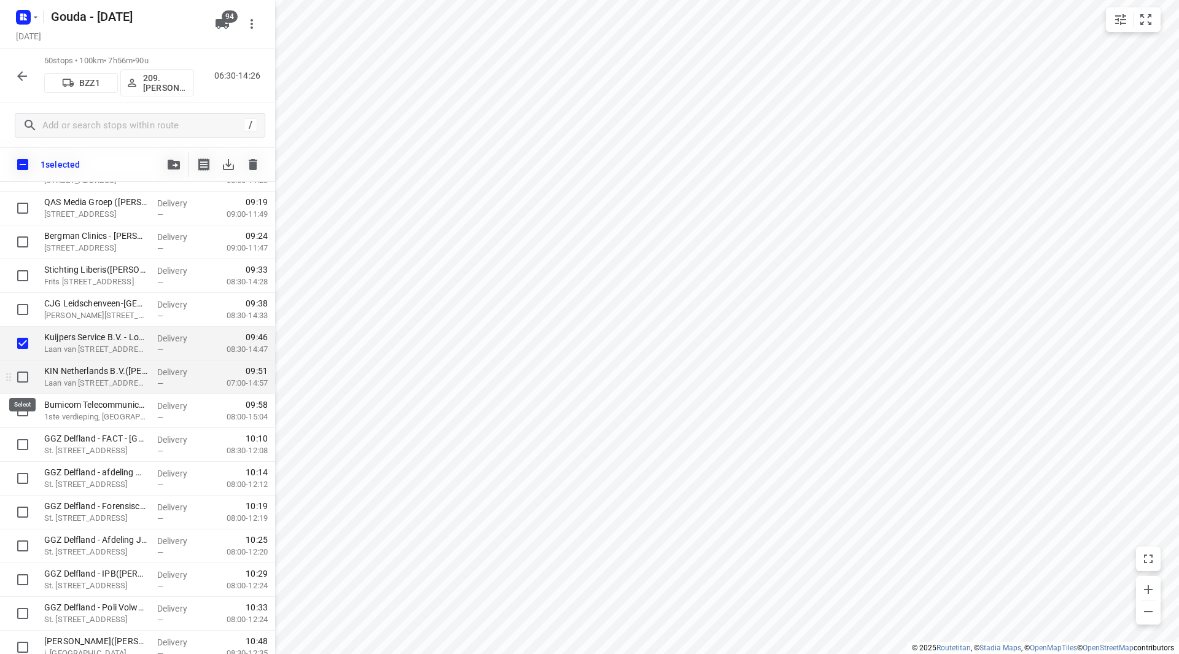
click at [28, 373] on input "checkbox" at bounding box center [22, 377] width 25 height 25
checkbox input "true"
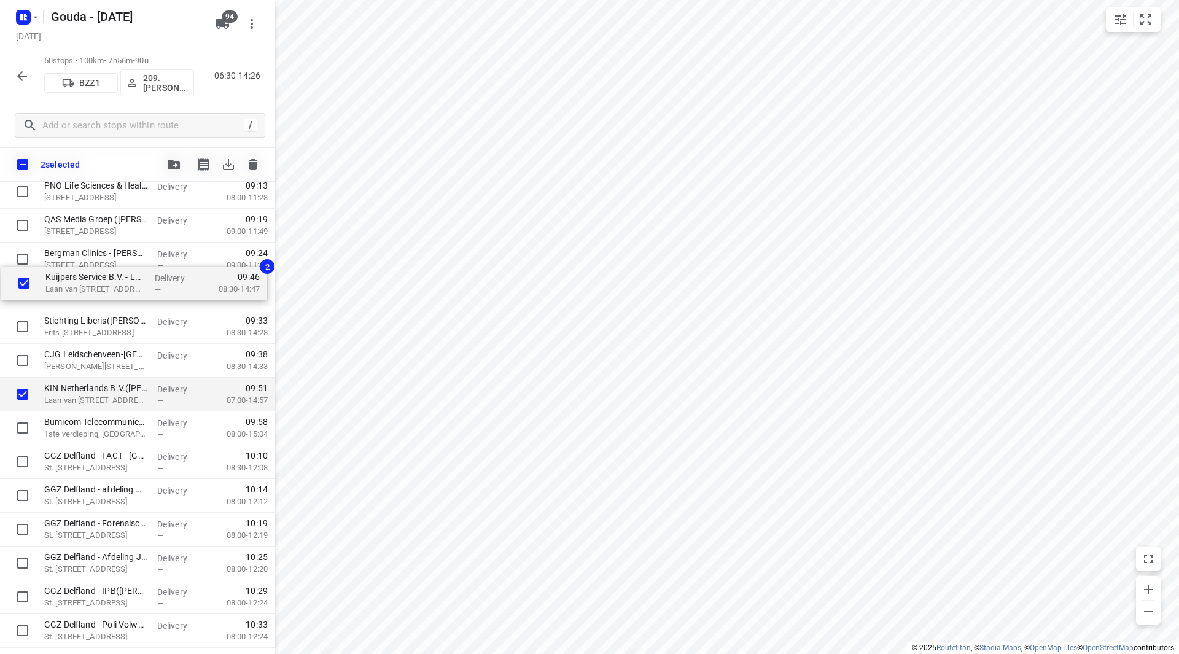
drag, startPoint x: 82, startPoint y: 342, endPoint x: 87, endPoint y: 290, distance: 52.4
click at [87, 290] on div "Andros Clinics - Rijswijk(Astrid Verlaan) Madame Curielaan 10, Rijswijk Deliver…" at bounding box center [137, 648] width 275 height 1688
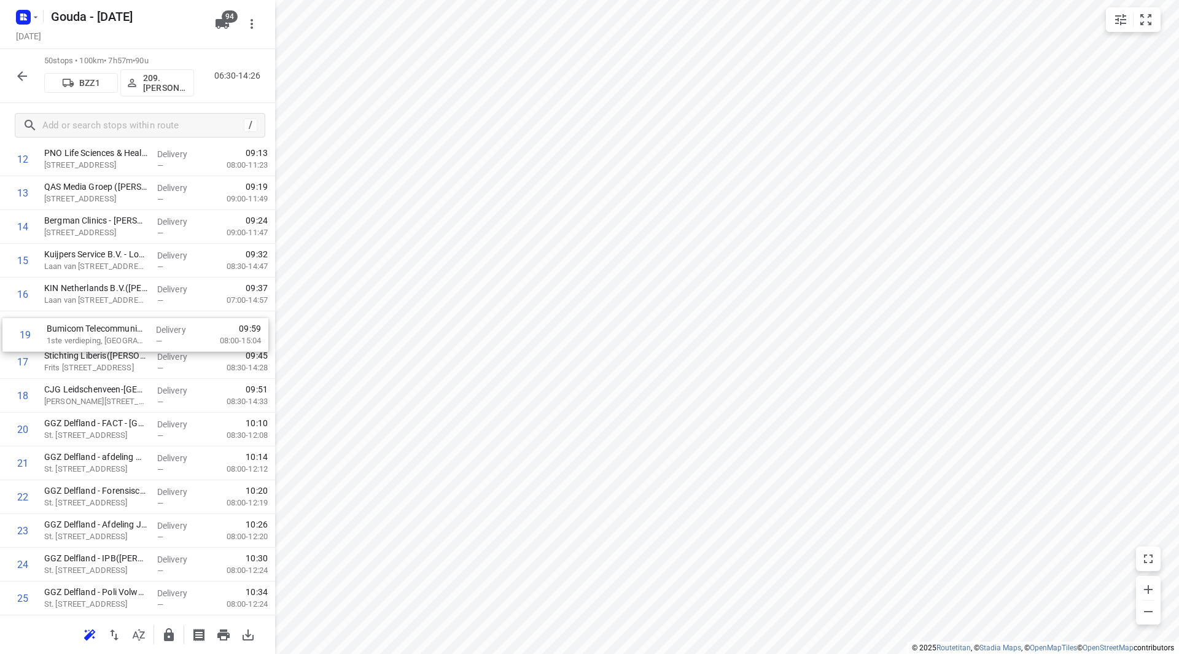
drag, startPoint x: 82, startPoint y: 381, endPoint x: 83, endPoint y: 317, distance: 64.5
click at [83, 317] on div "1 Andros Clinics - Rijswijk(Astrid Verlaan) Madame Curielaan 10, Rijswijk Deliv…" at bounding box center [137, 615] width 275 height 1688
drag, startPoint x: 110, startPoint y: 405, endPoint x: 111, endPoint y: 373, distance: 31.9
click at [111, 376] on div "1 Andros Clinics - Rijswijk(Astrid Verlaan) Madame Curielaan 10, Rijswijk Deliv…" at bounding box center [137, 615] width 275 height 1688
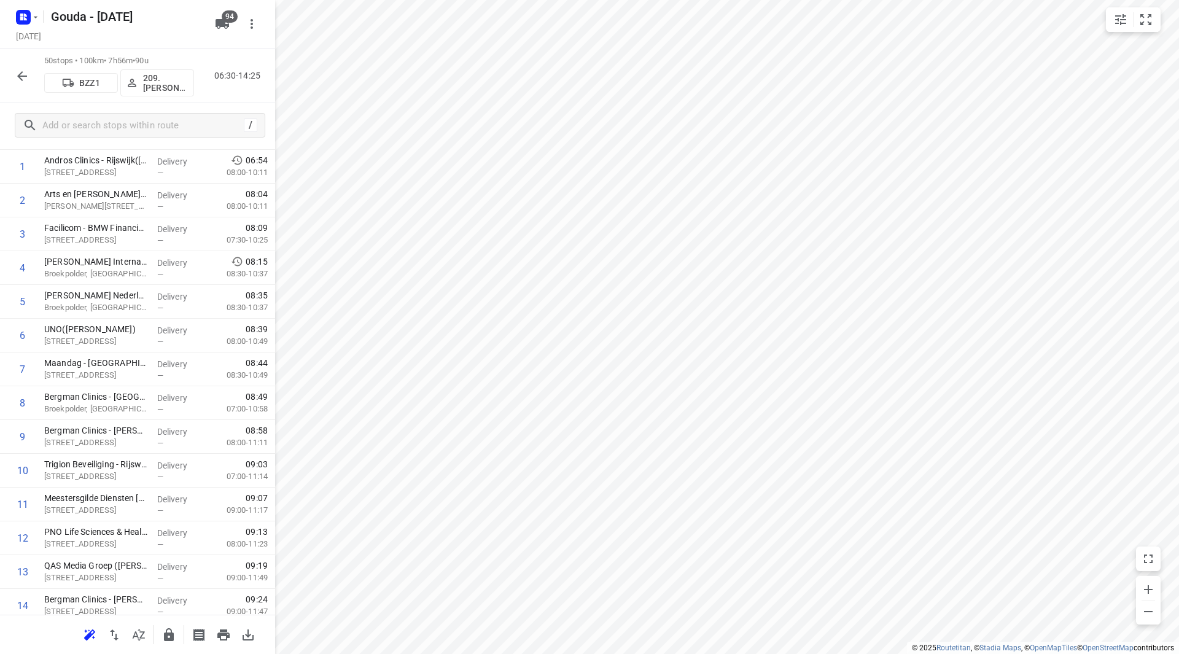
scroll to position [0, 0]
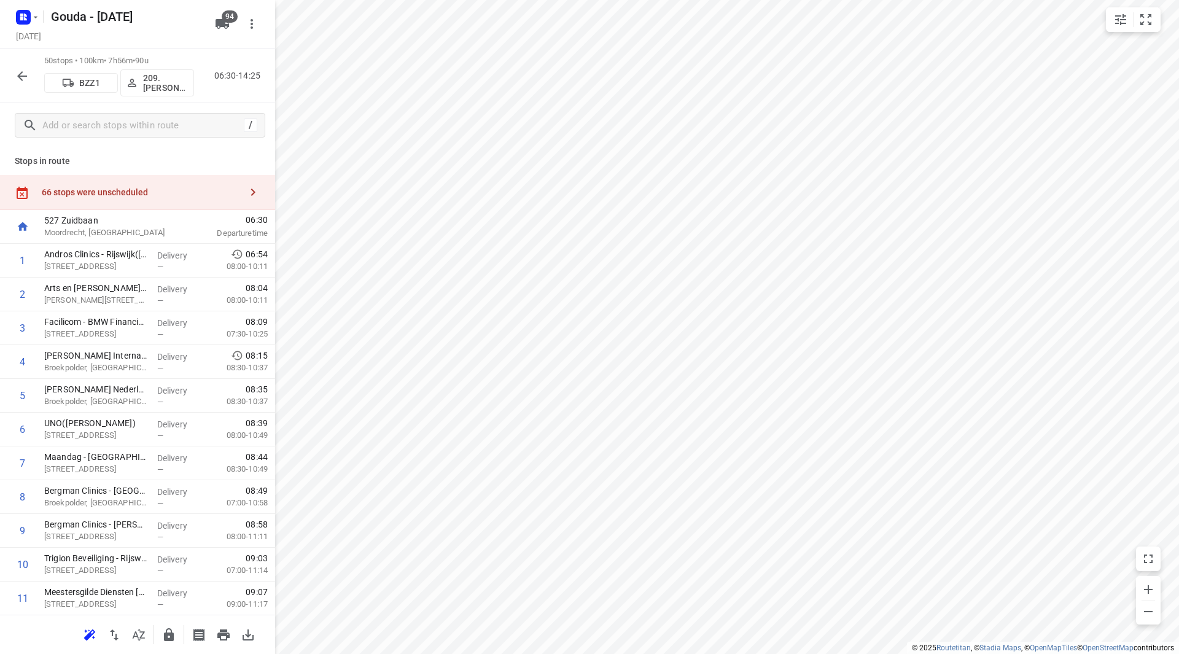
click at [180, 196] on div "66 stops were unscheduled" at bounding box center [141, 192] width 199 height 10
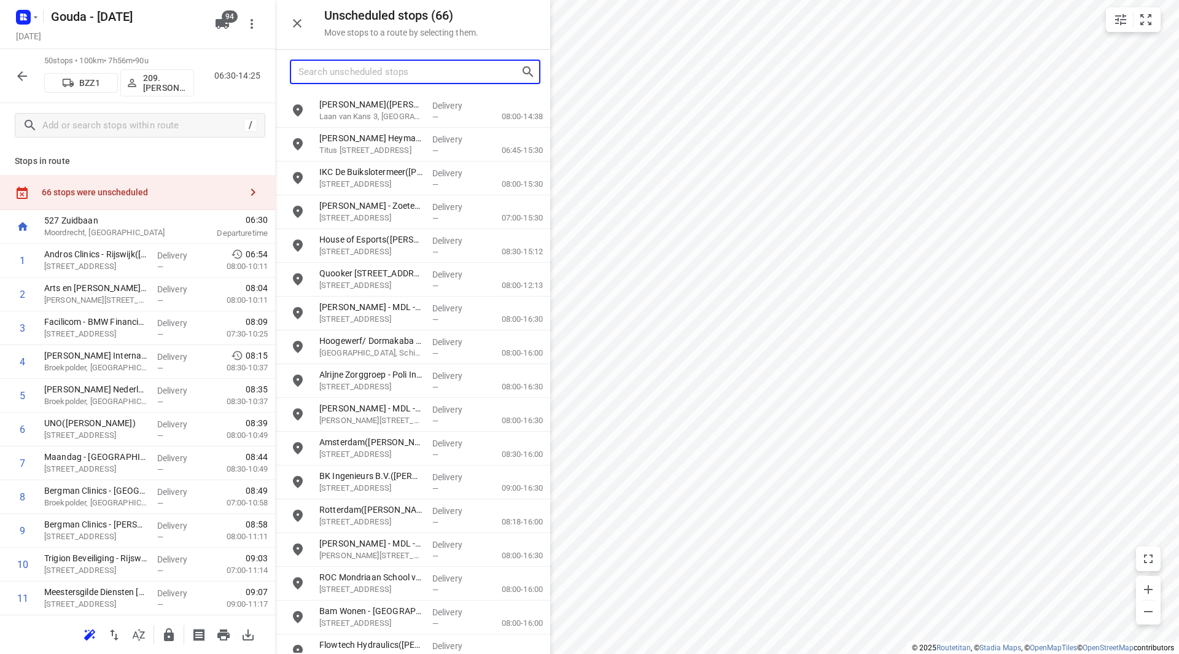
click at [365, 70] on input "Search unscheduled stops" at bounding box center [409, 72] width 222 height 19
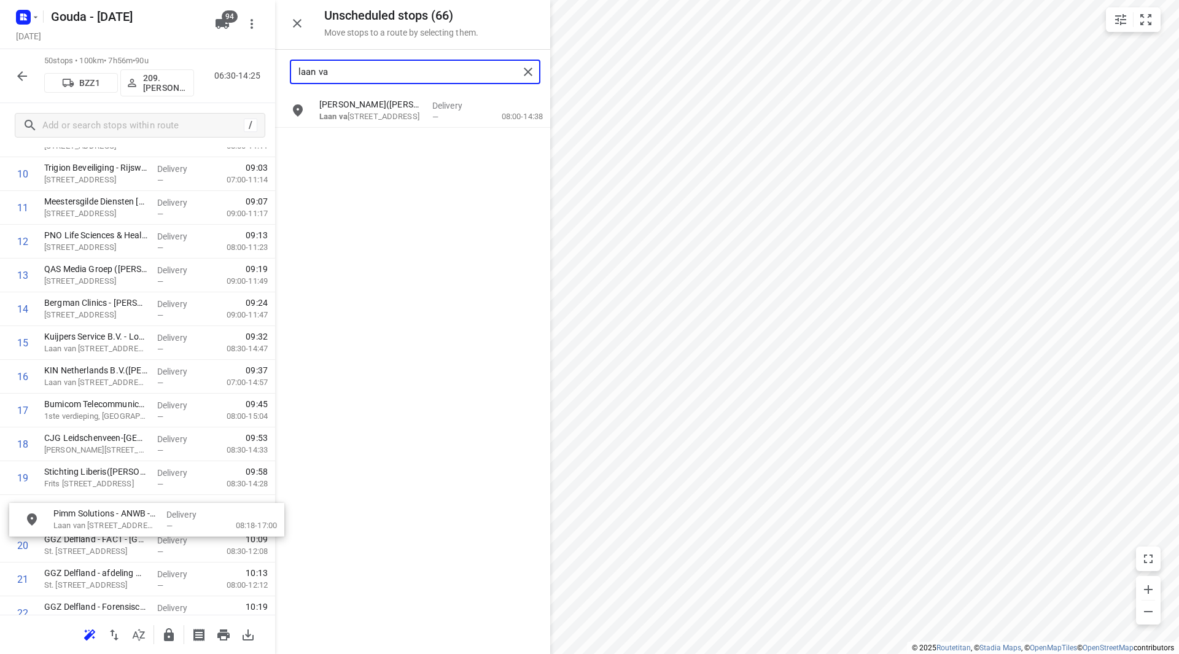
scroll to position [394, 0]
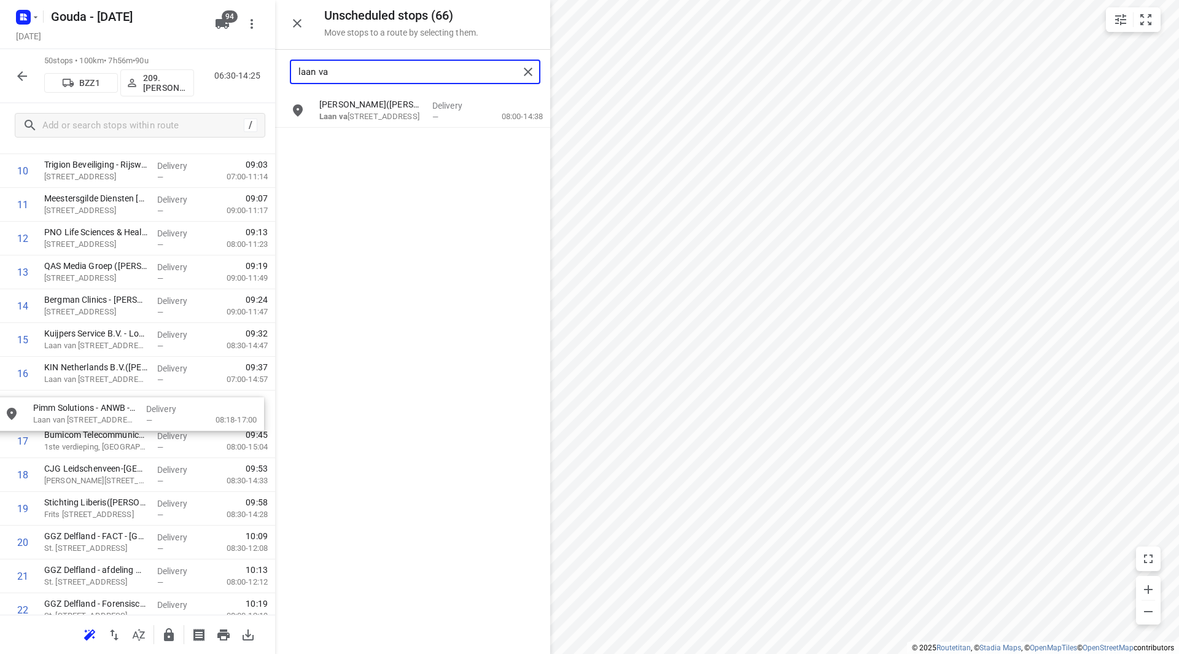
drag, startPoint x: 372, startPoint y: 153, endPoint x: 83, endPoint y: 421, distance: 394.4
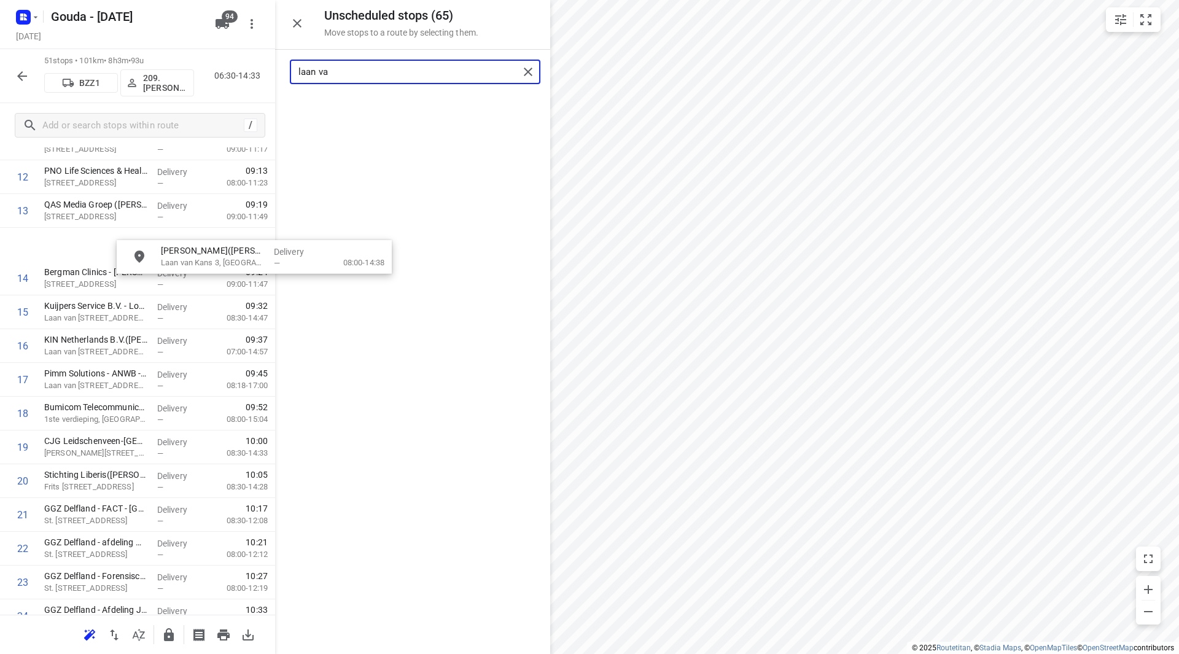
scroll to position [454, 0]
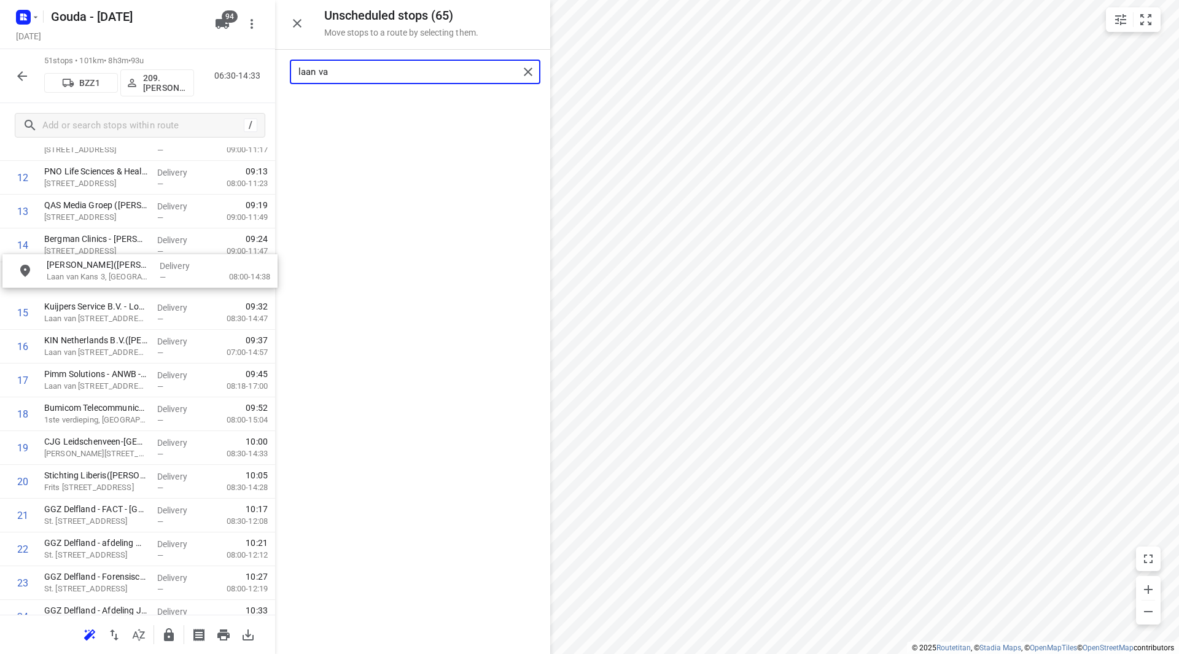
drag, startPoint x: 357, startPoint y: 113, endPoint x: 85, endPoint y: 282, distance: 320.4
type input "laan va"
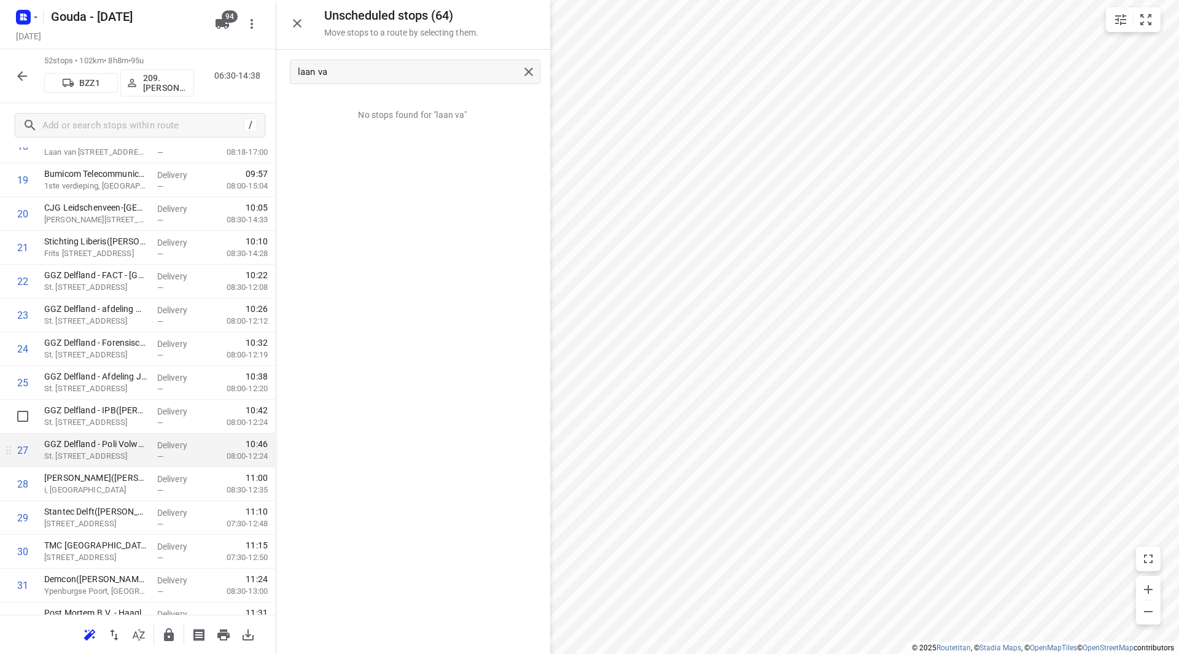
scroll to position [700, 0]
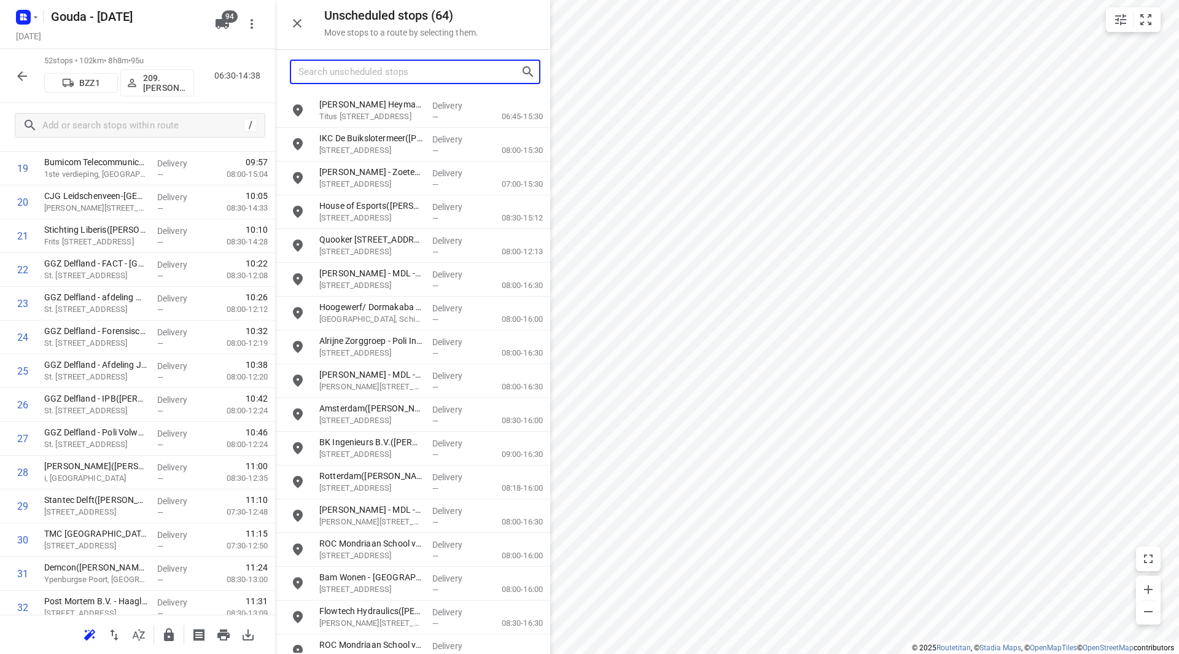
click at [344, 68] on input "Search unscheduled stops" at bounding box center [409, 72] width 222 height 19
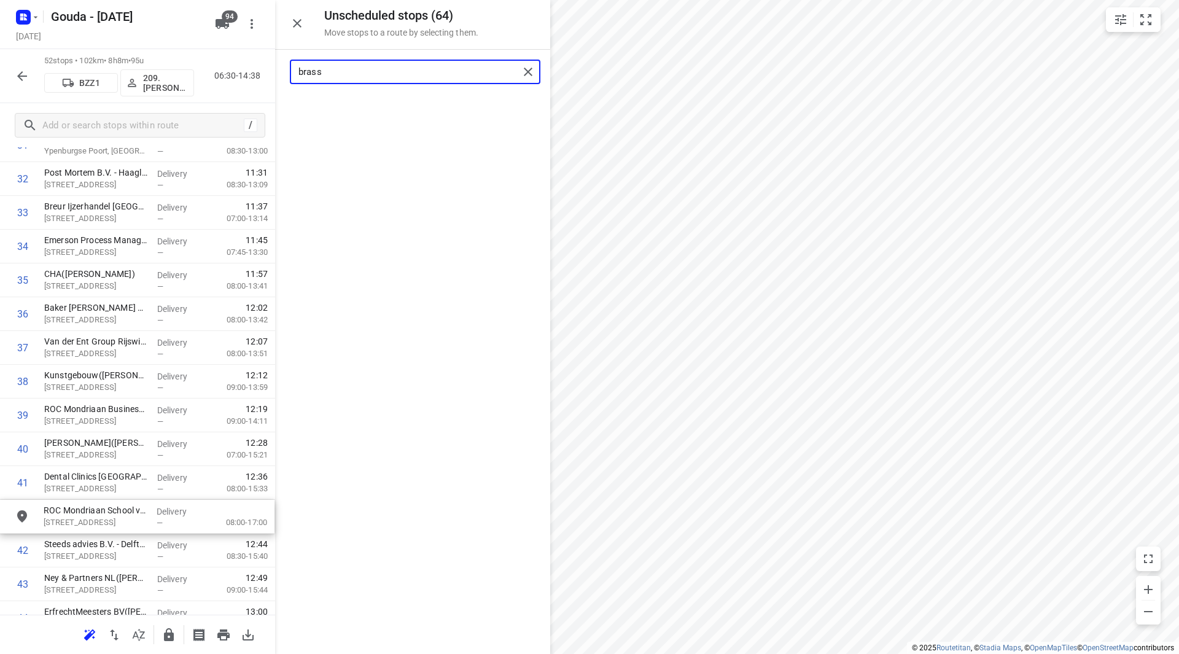
scroll to position [1133, 0]
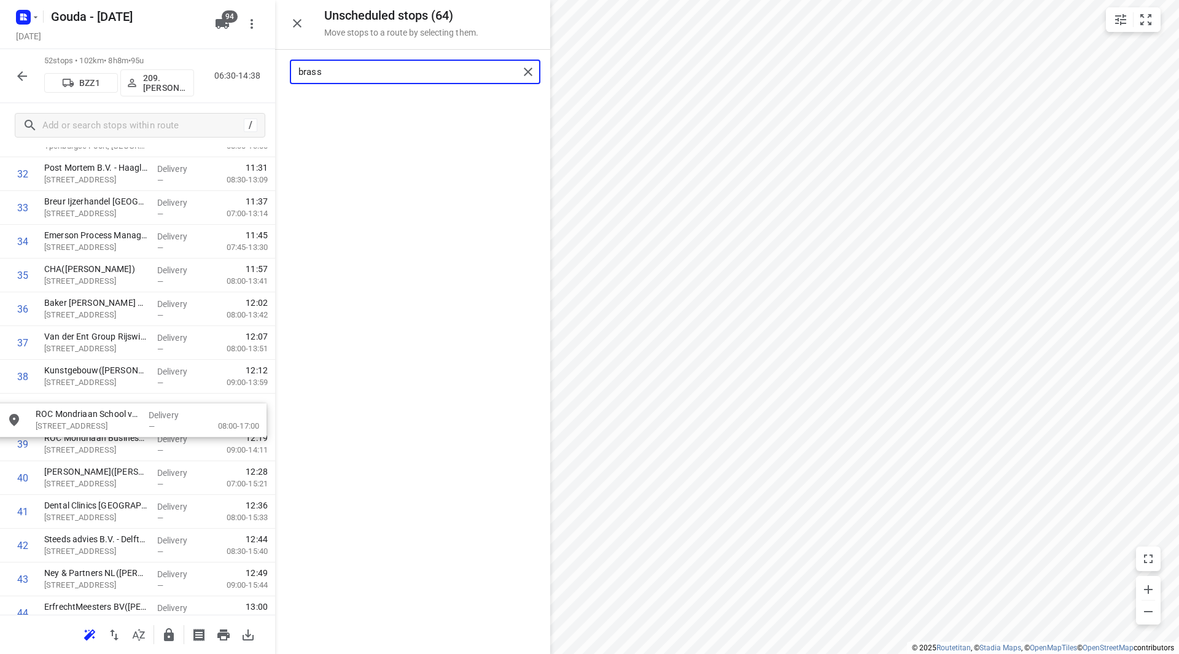
drag, startPoint x: 353, startPoint y: 114, endPoint x: 86, endPoint y: 414, distance: 401.3
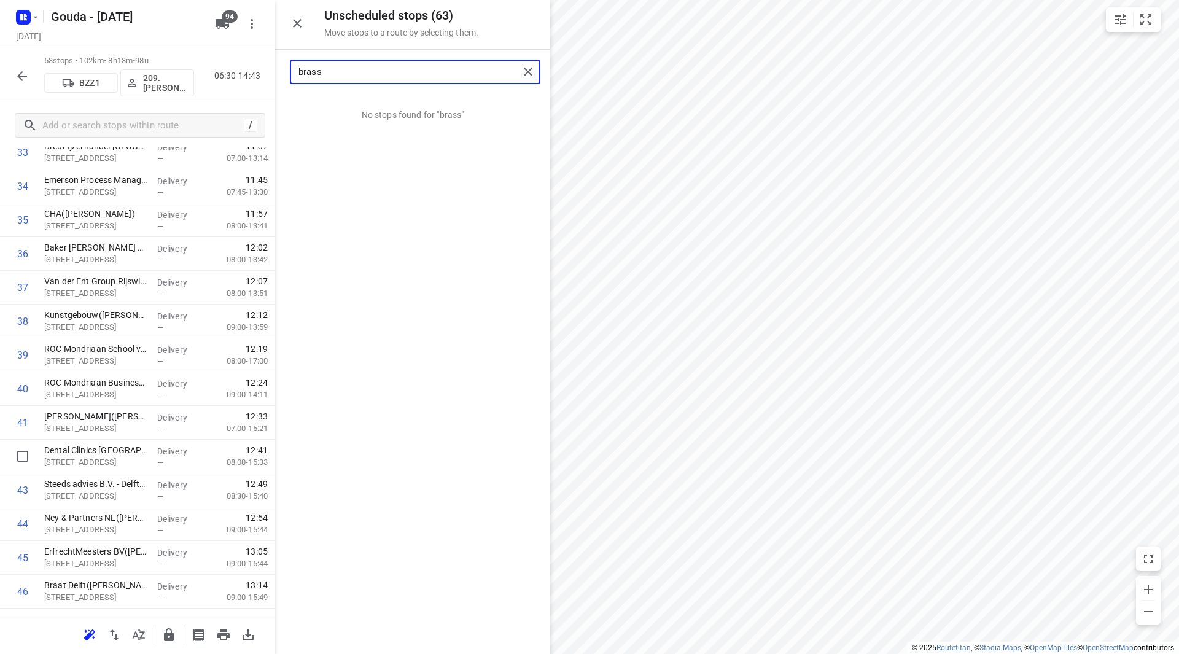
scroll to position [1195, 0]
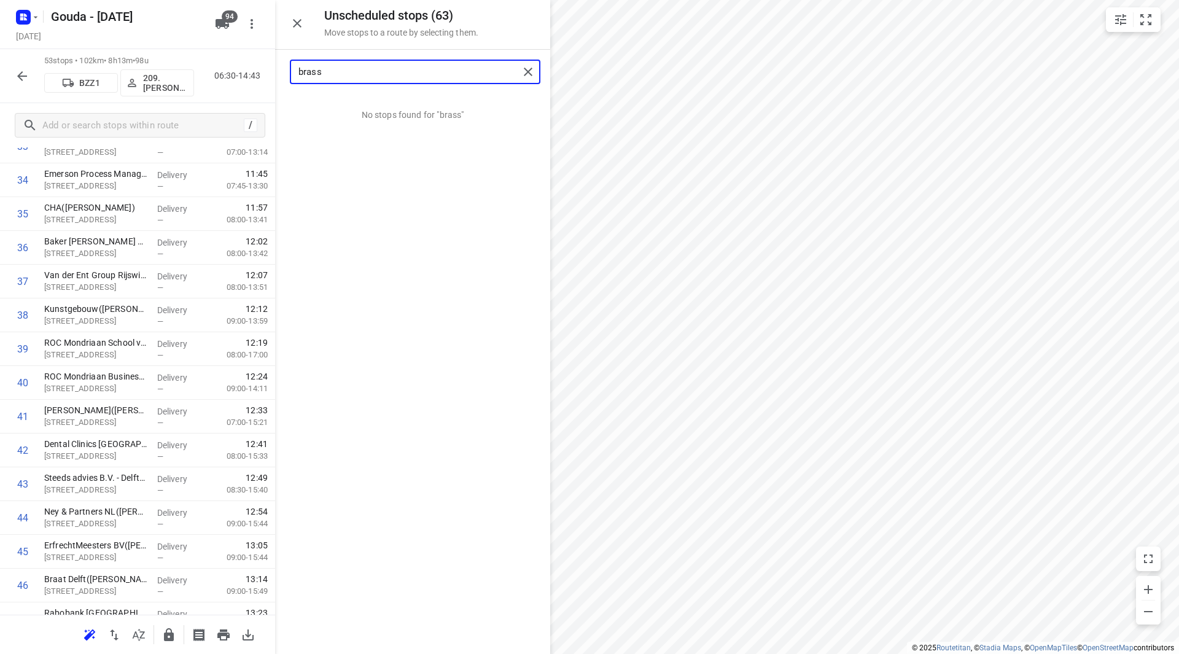
type input "brass"
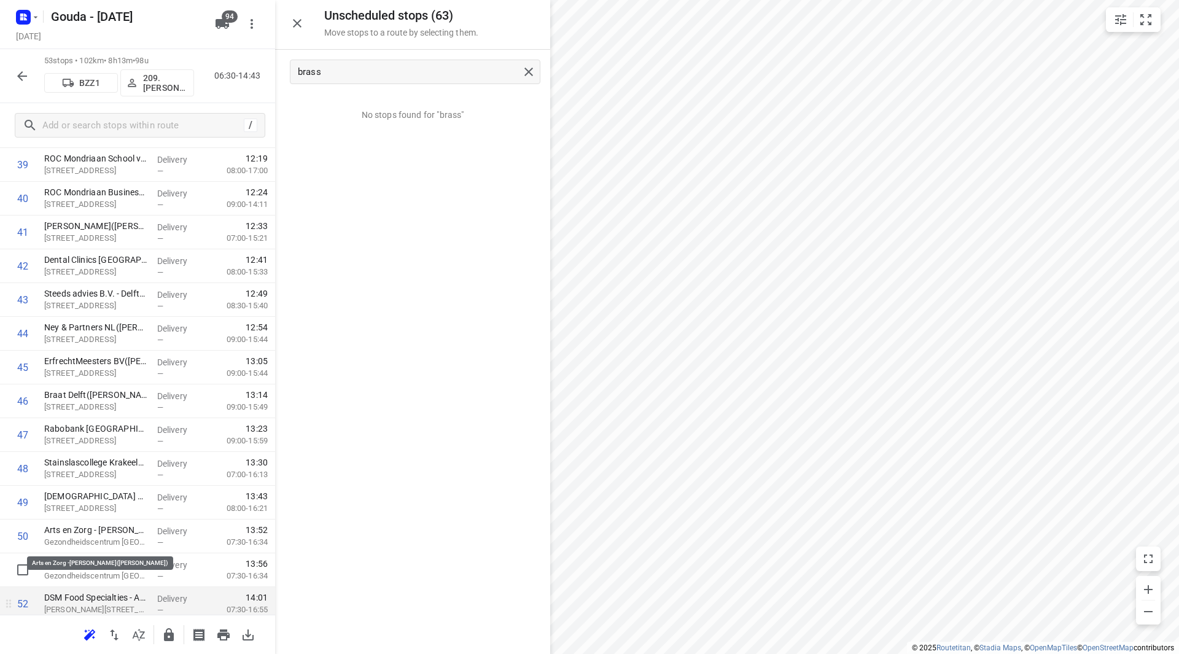
scroll to position [1453, 0]
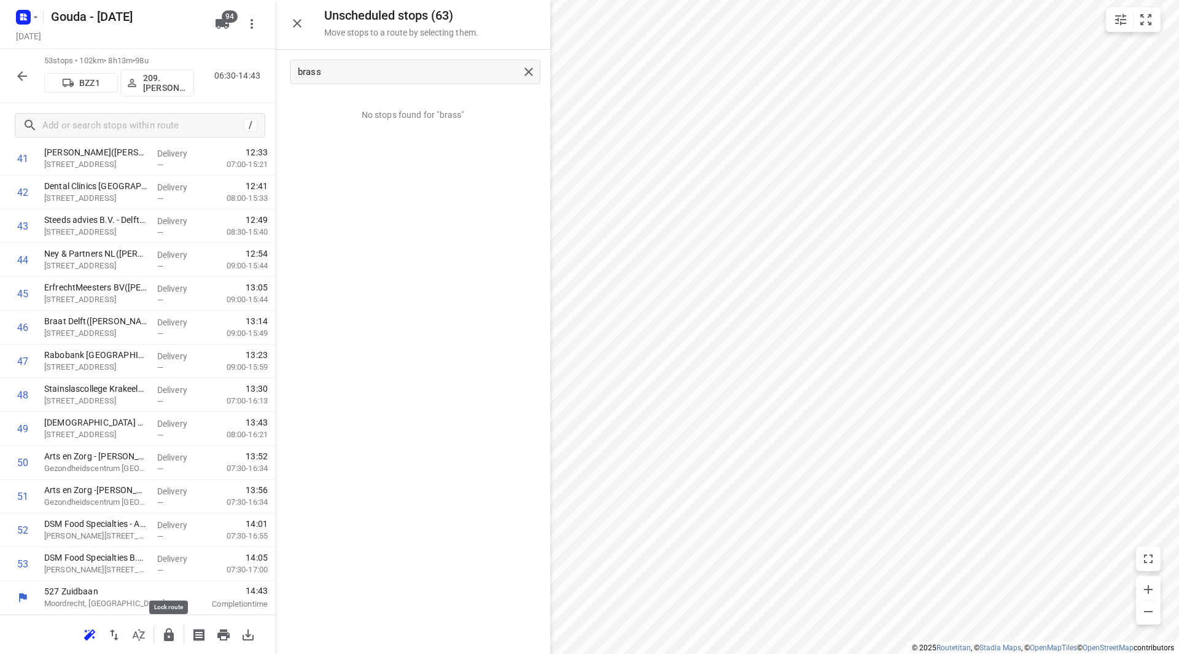
click at [174, 637] on icon "button" at bounding box center [169, 634] width 10 height 13
click at [21, 67] on button "button" at bounding box center [22, 76] width 25 height 25
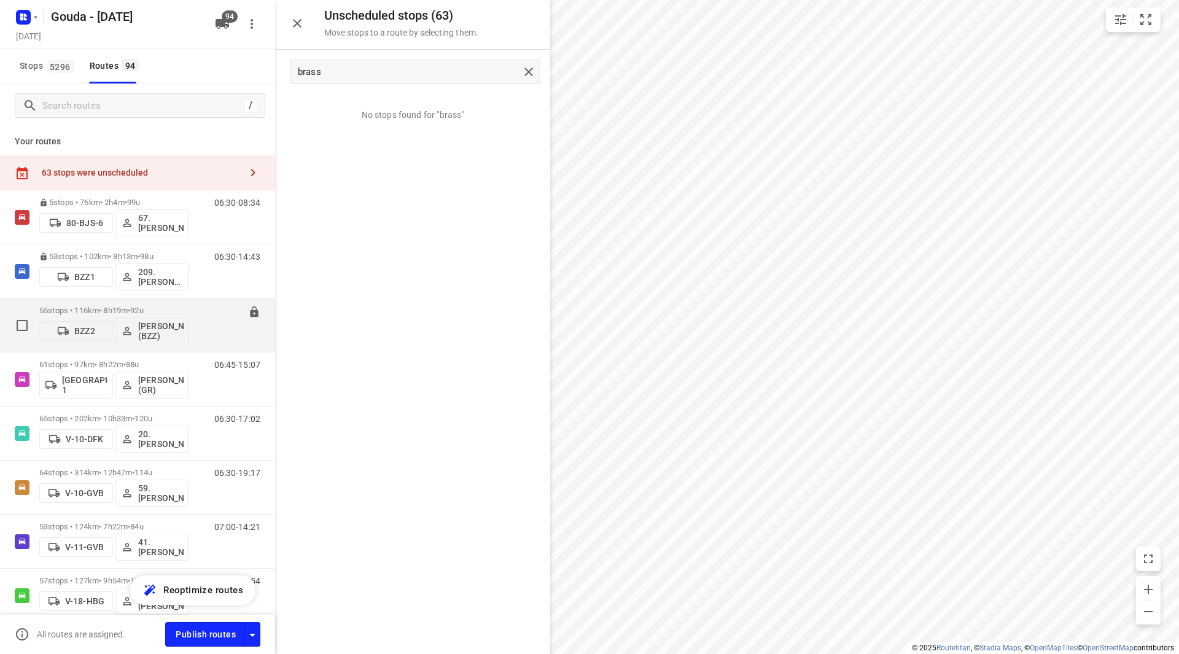
click at [150, 302] on div "55 stops • 116km • 8h19m • 92u BZZ2 Dennis Dorian Babeu (BZZ)" at bounding box center [114, 325] width 150 height 51
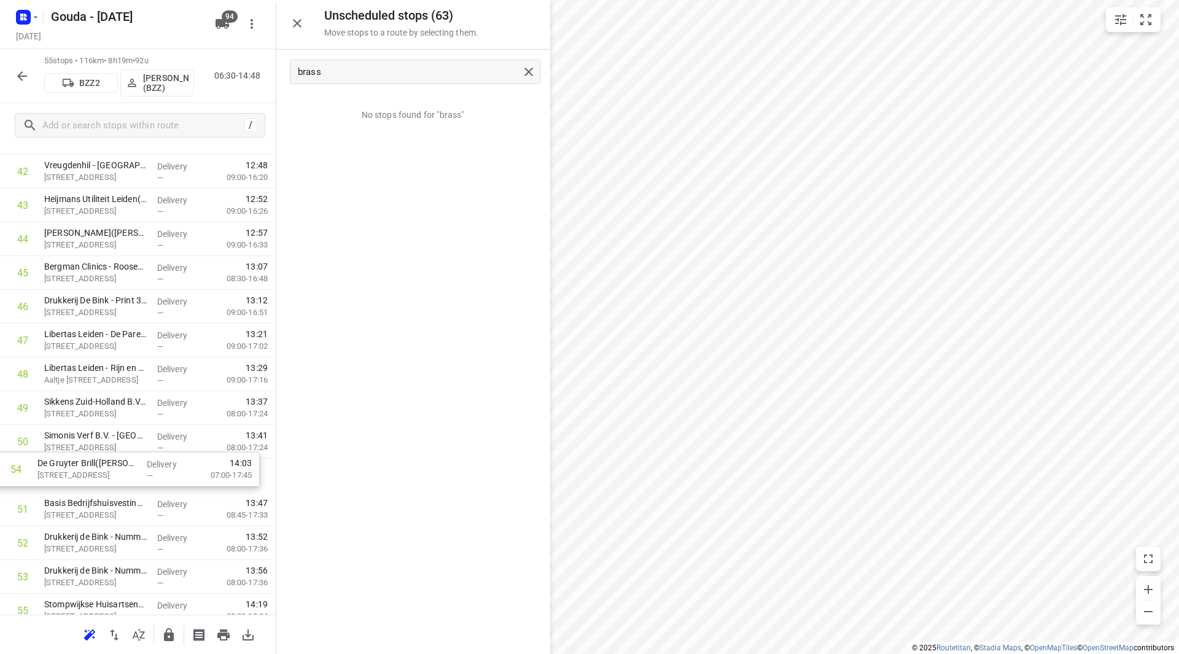
scroll to position [1475, 0]
drag, startPoint x: 91, startPoint y: 573, endPoint x: 82, endPoint y: 267, distance: 306.5
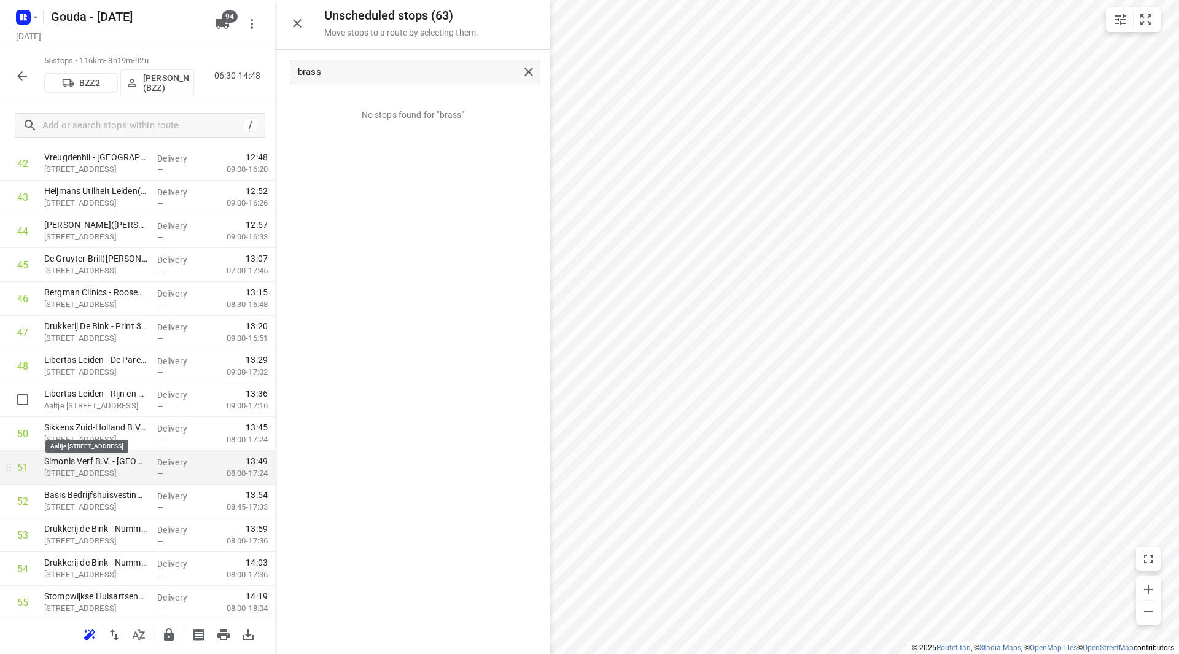
scroll to position [1520, 0]
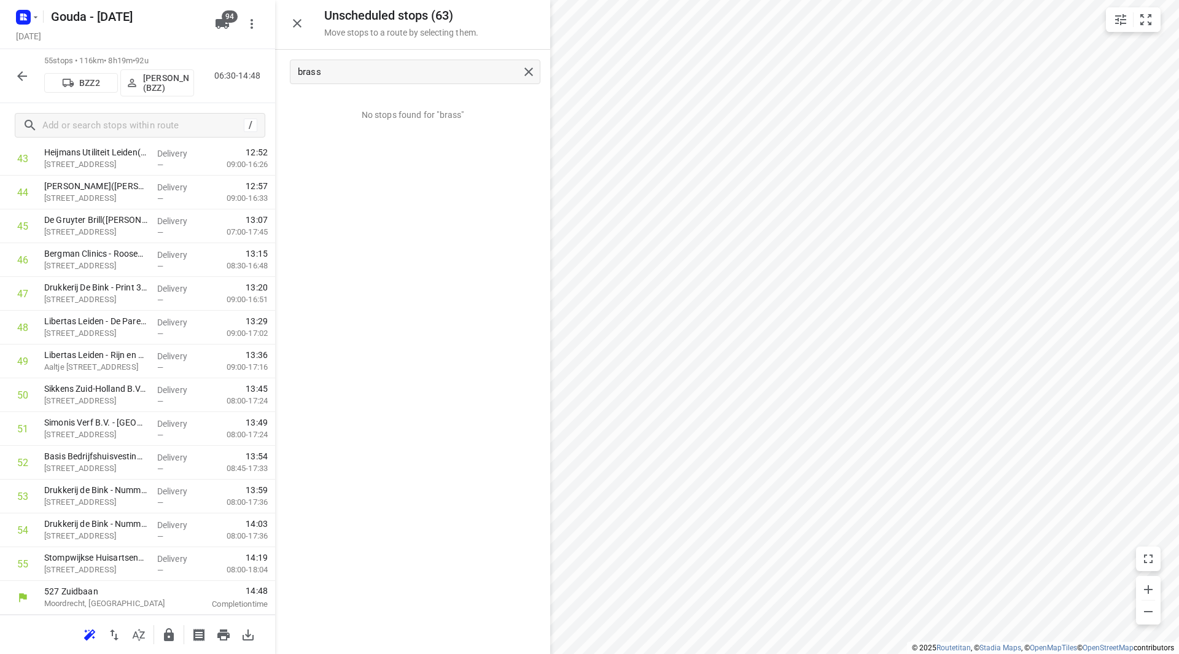
click at [173, 635] on icon "button" at bounding box center [169, 634] width 10 height 13
click at [19, 72] on icon "button" at bounding box center [22, 76] width 15 height 15
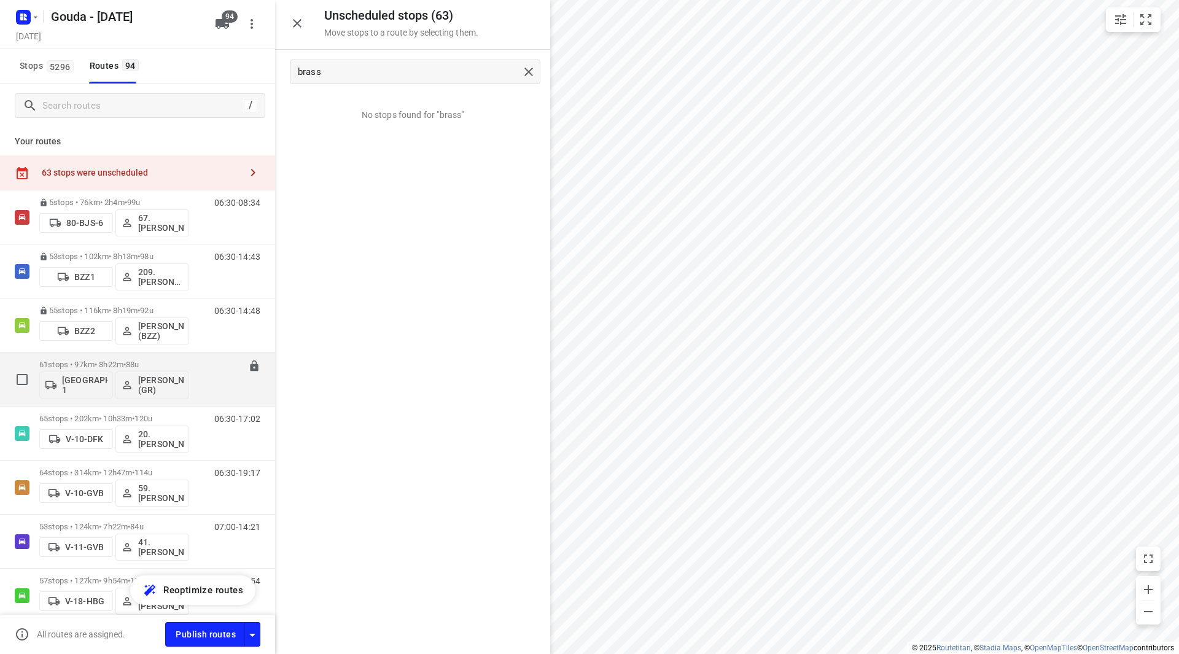
click at [119, 370] on div "Gemeente Rotterdam 1 Glenn Coomans (GR)" at bounding box center [114, 383] width 150 height 29
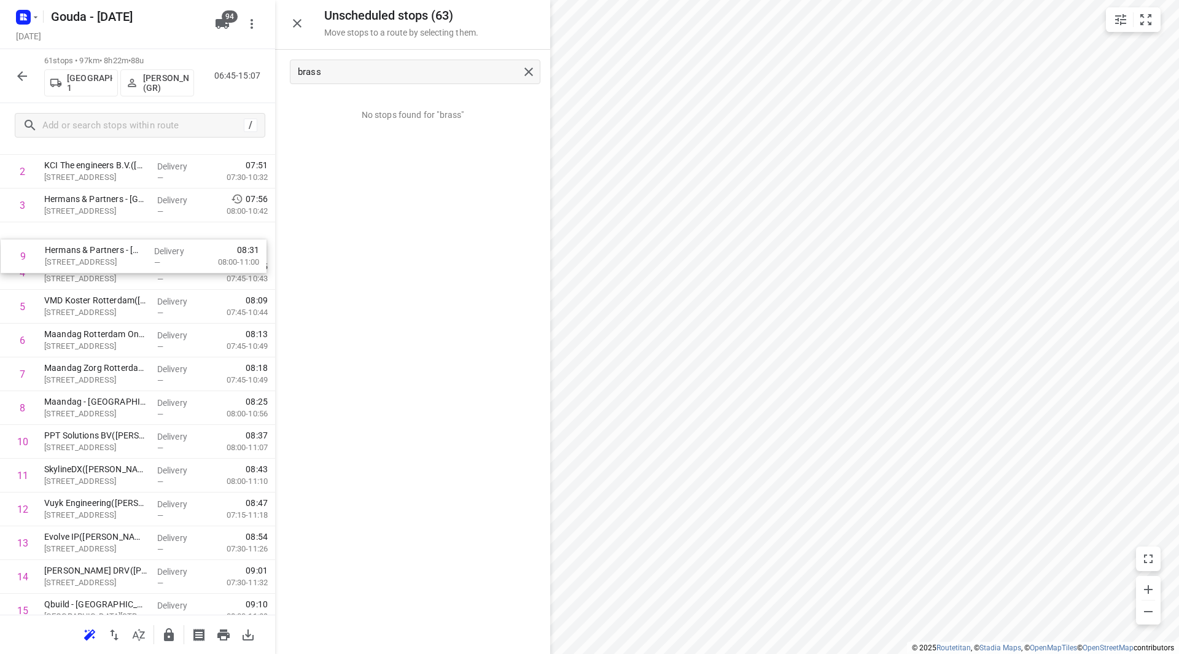
scroll to position [116, 0]
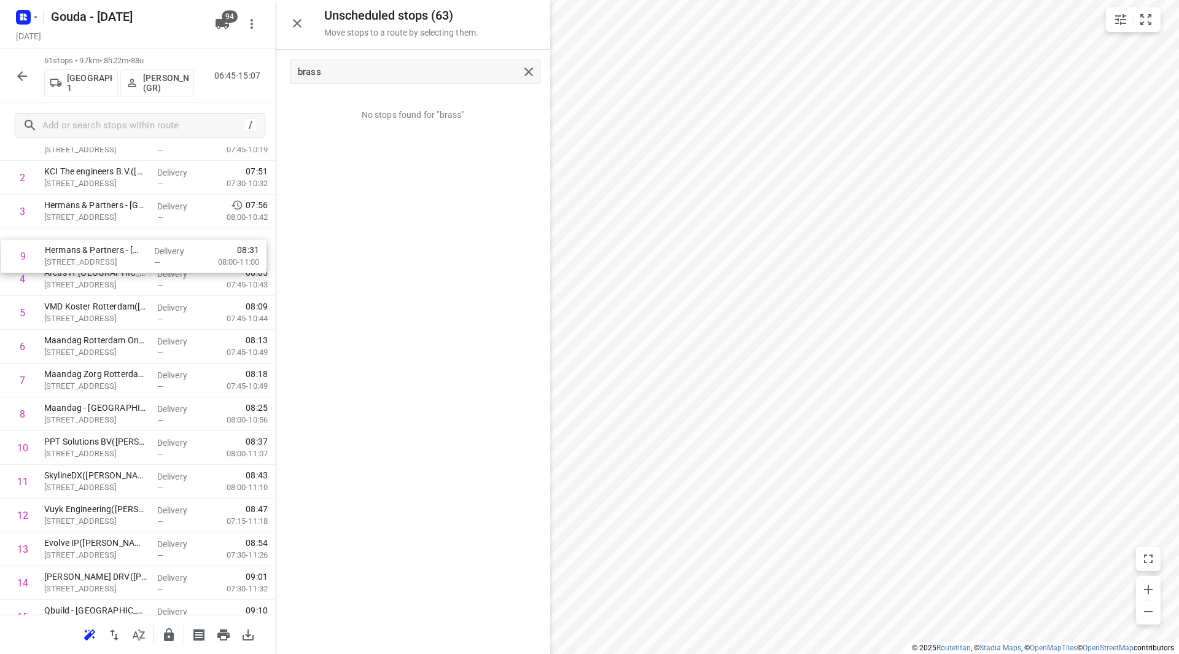
drag, startPoint x: 114, startPoint y: 412, endPoint x: 115, endPoint y: 252, distance: 159.6
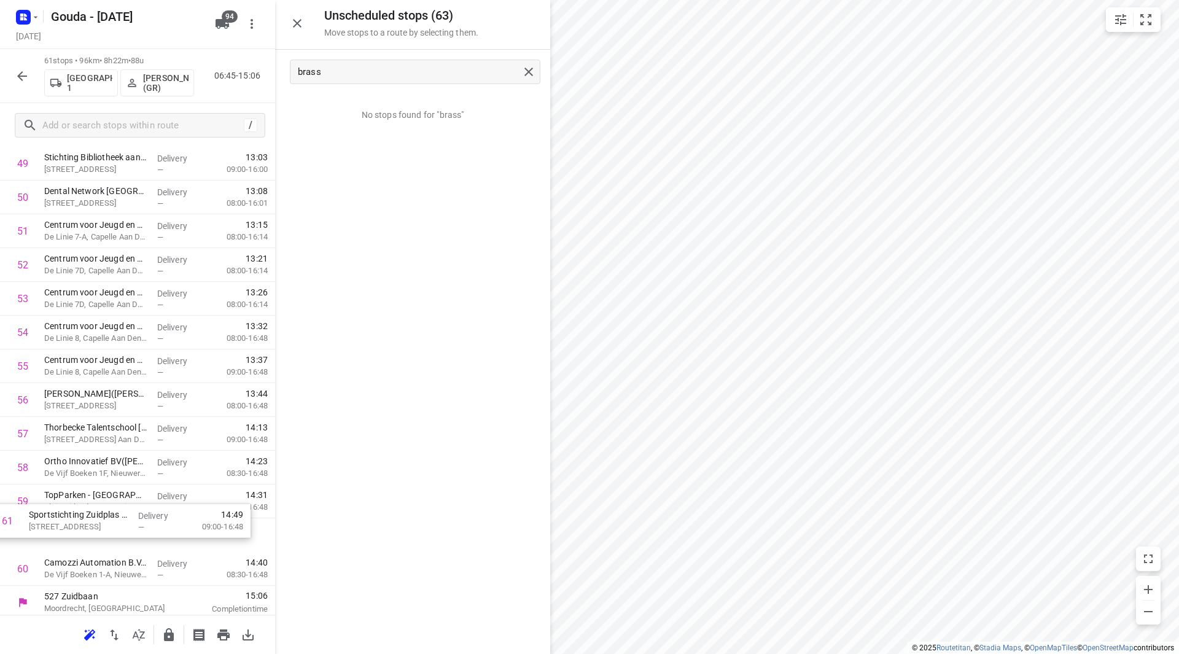
scroll to position [1721, 0]
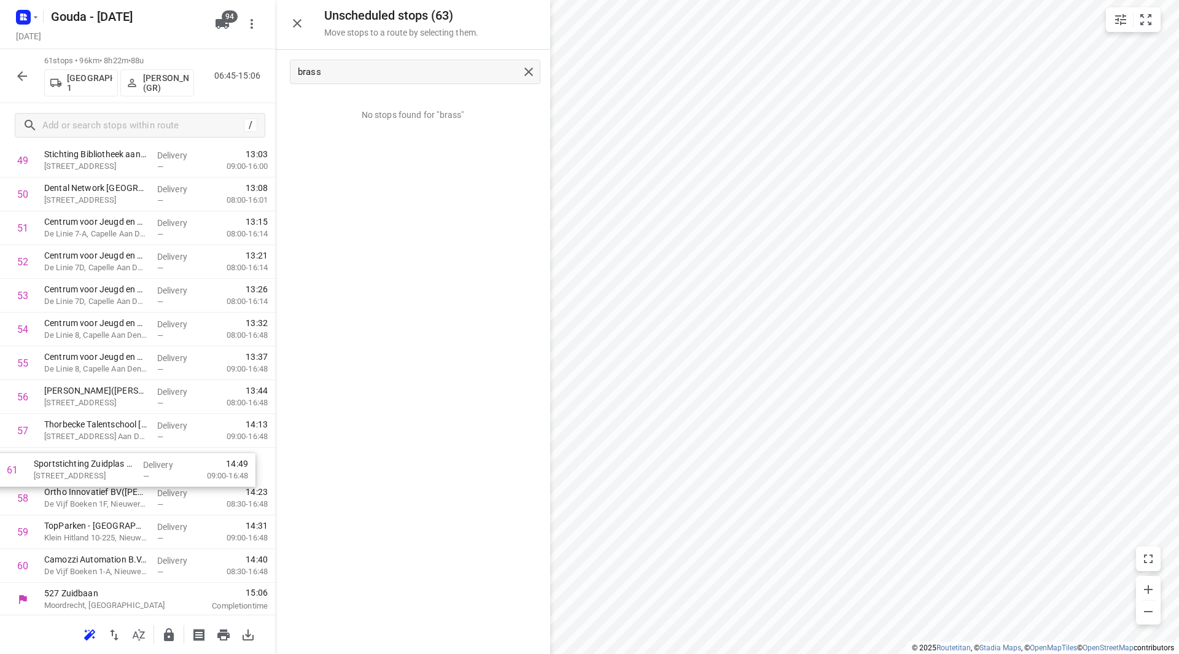
drag, startPoint x: 132, startPoint y: 562, endPoint x: 123, endPoint y: 416, distance: 145.8
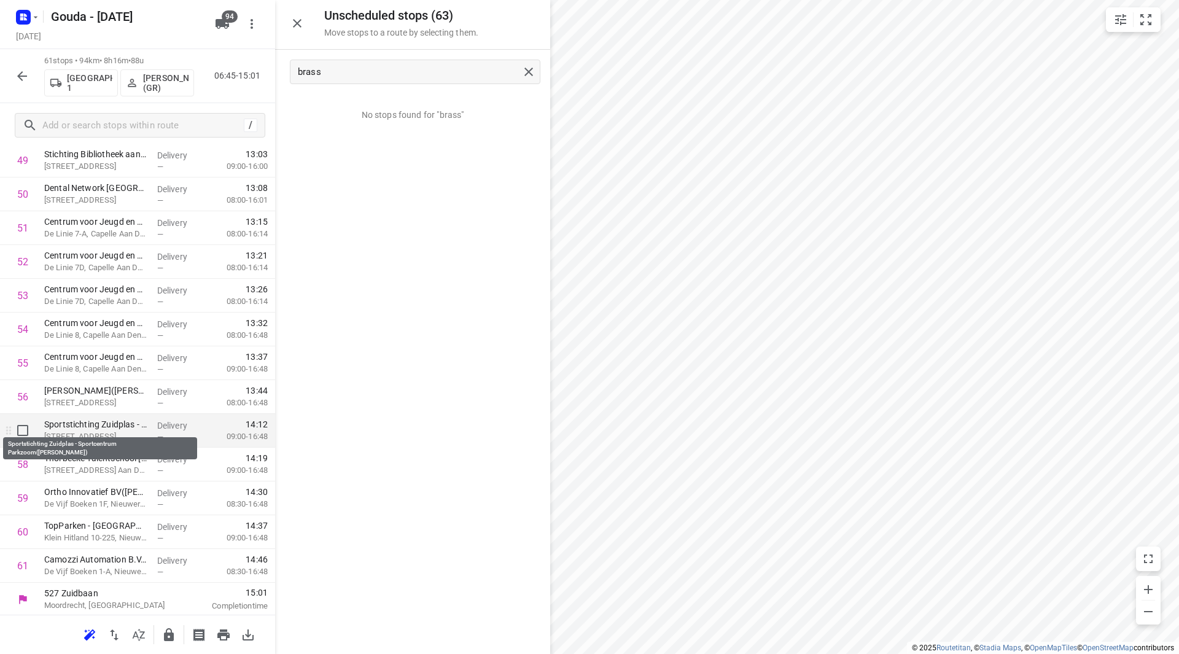
scroll to position [1723, 0]
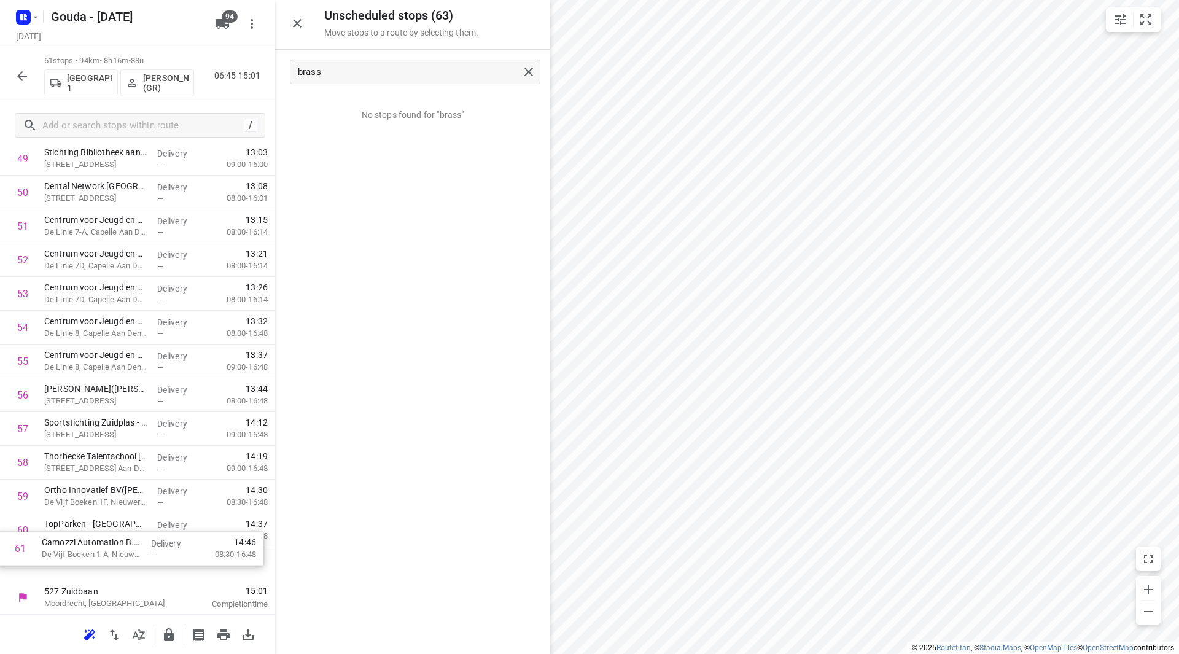
drag, startPoint x: 135, startPoint y: 558, endPoint x: 131, endPoint y: 519, distance: 38.9
click at [163, 632] on icon "button" at bounding box center [168, 634] width 15 height 15
click at [17, 75] on icon "button" at bounding box center [22, 76] width 15 height 15
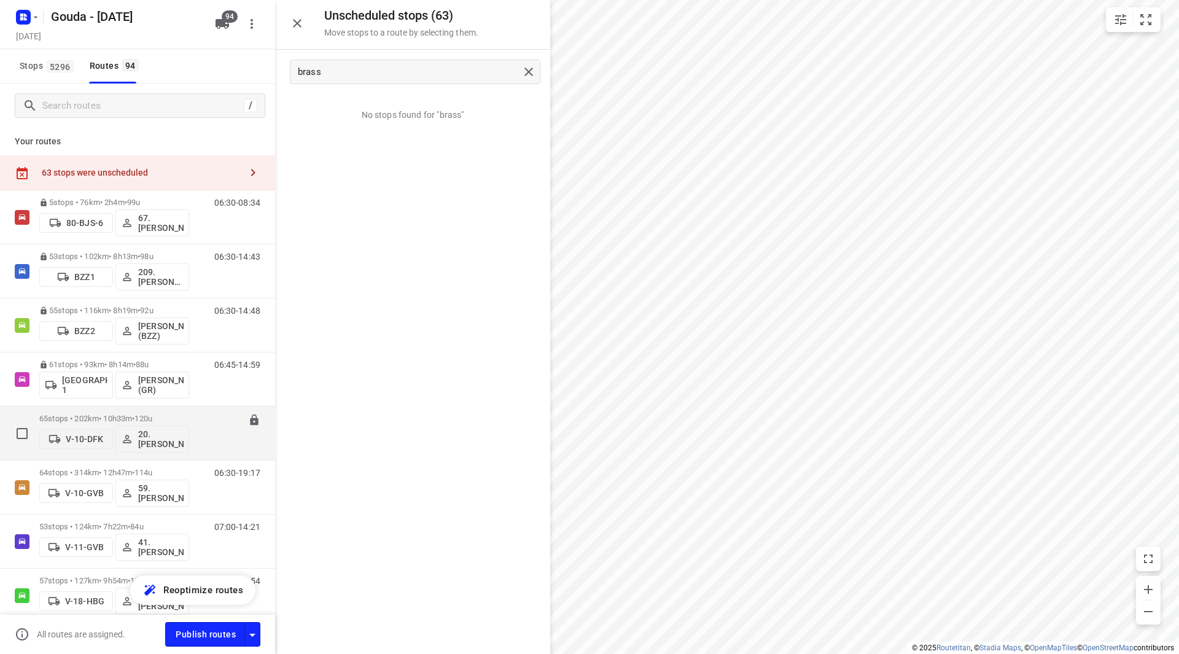
click at [108, 417] on p "65 stops • 202km • 10h33m • 120u" at bounding box center [114, 418] width 150 height 9
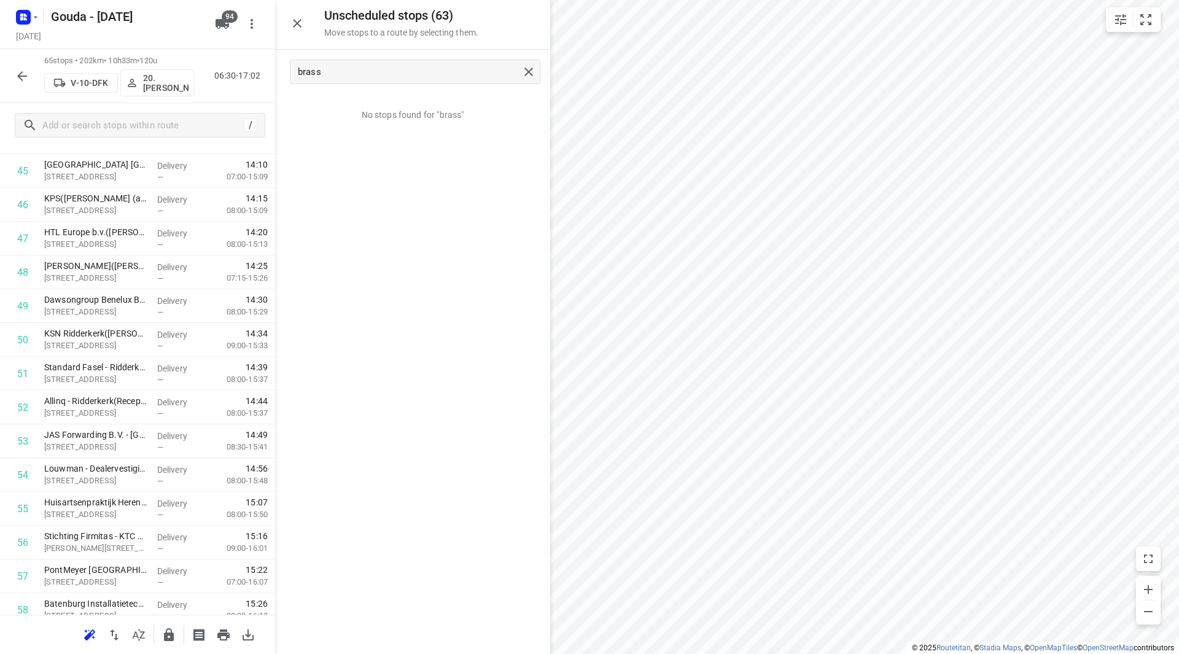
scroll to position [1729, 0]
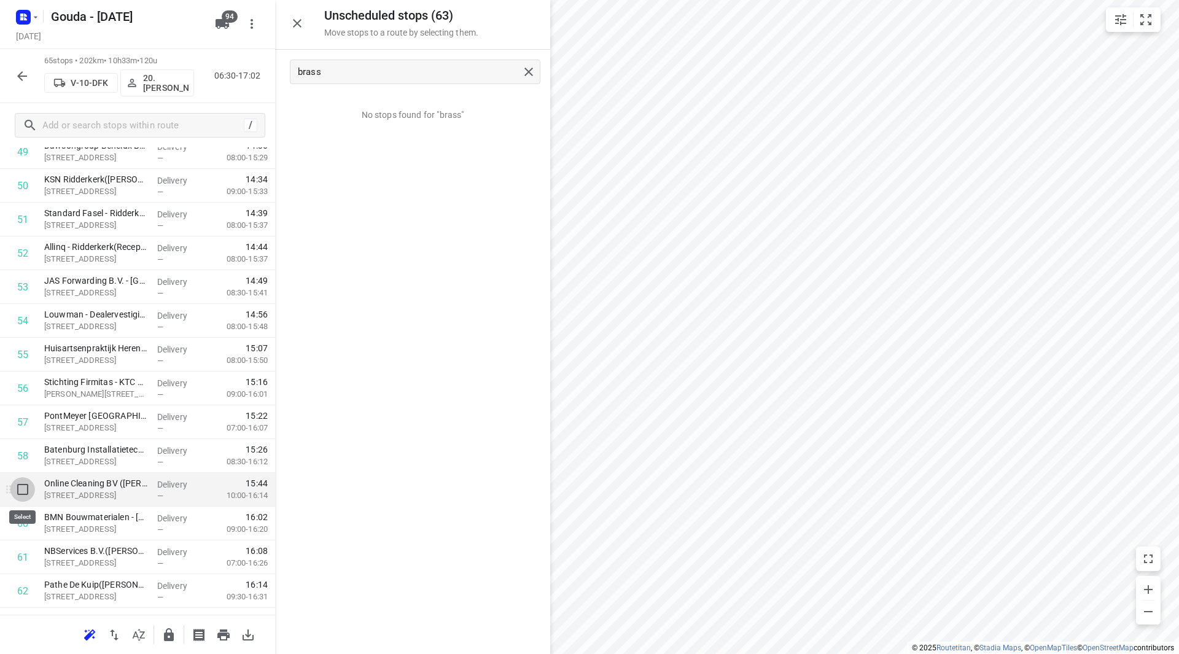
click at [17, 487] on input "checkbox" at bounding box center [22, 489] width 25 height 25
checkbox input "true"
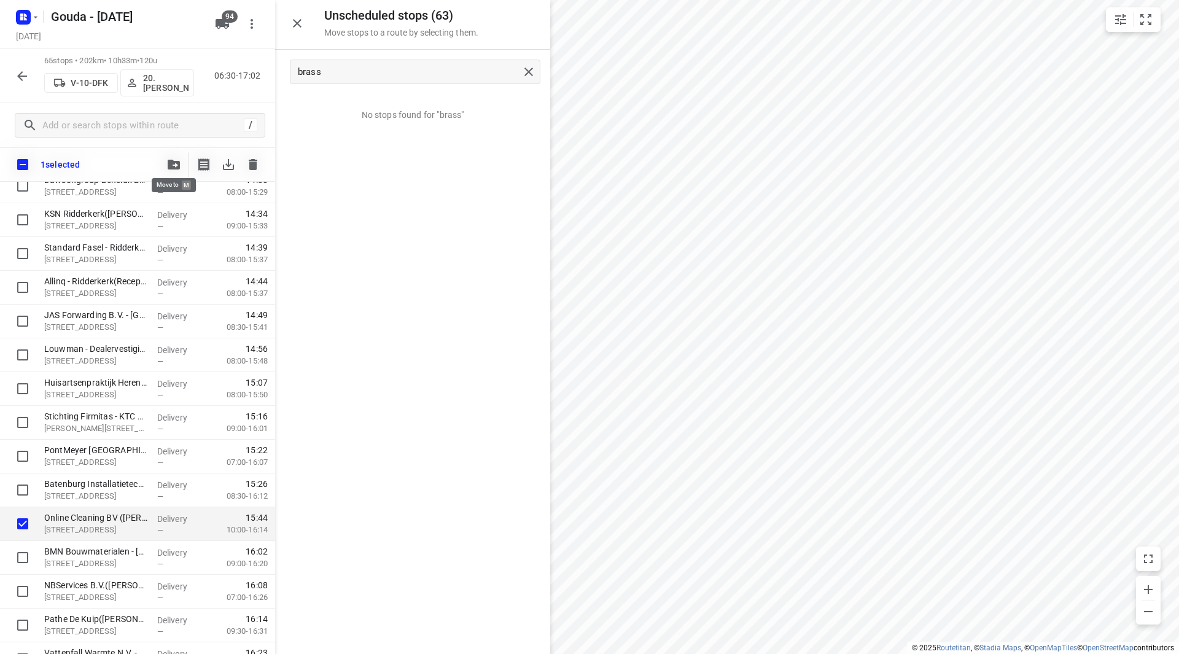
click at [181, 161] on button "button" at bounding box center [173, 164] width 25 height 25
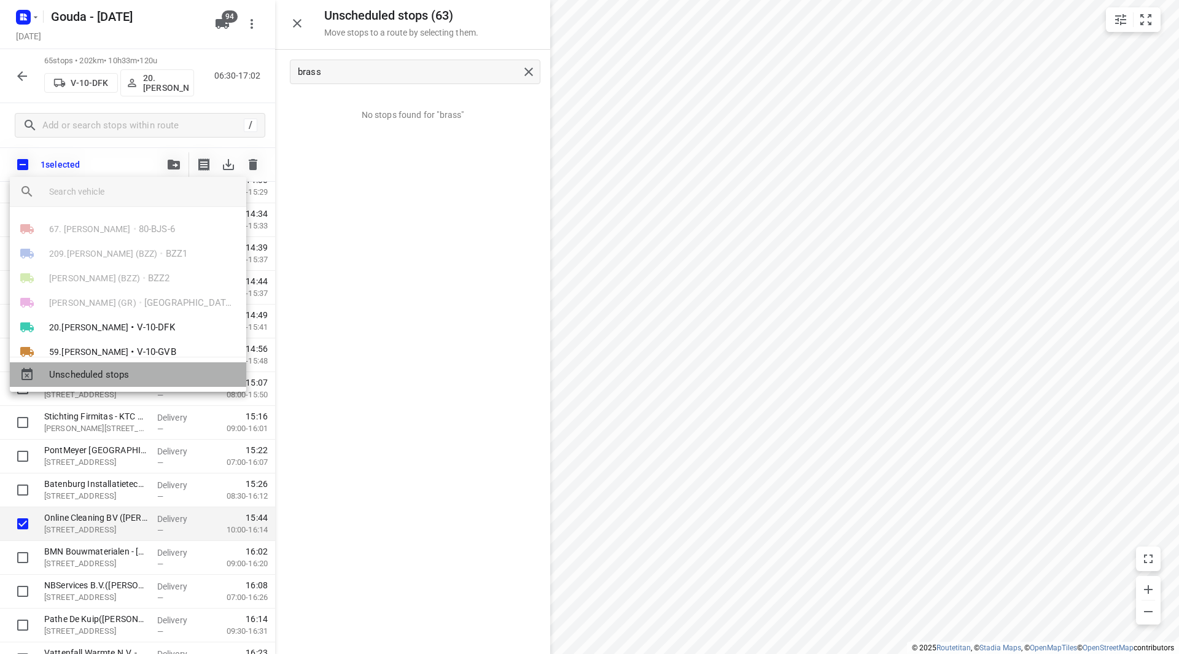
click at [106, 373] on span "Unscheduled stops" at bounding box center [142, 375] width 187 height 14
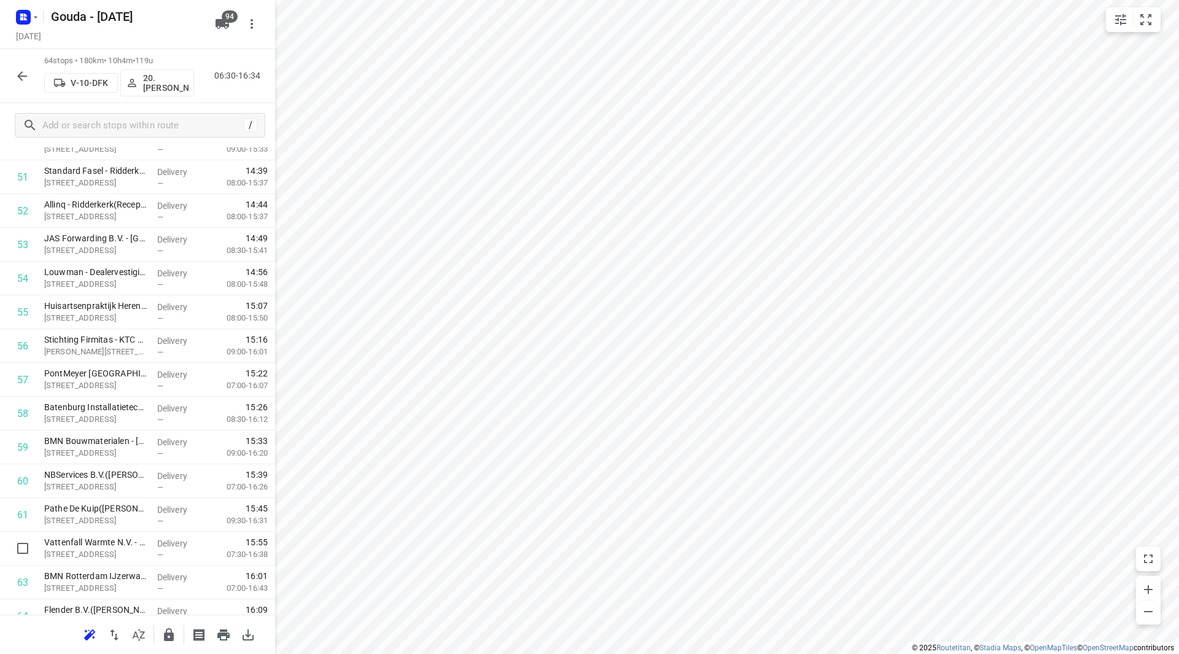
scroll to position [1824, 0]
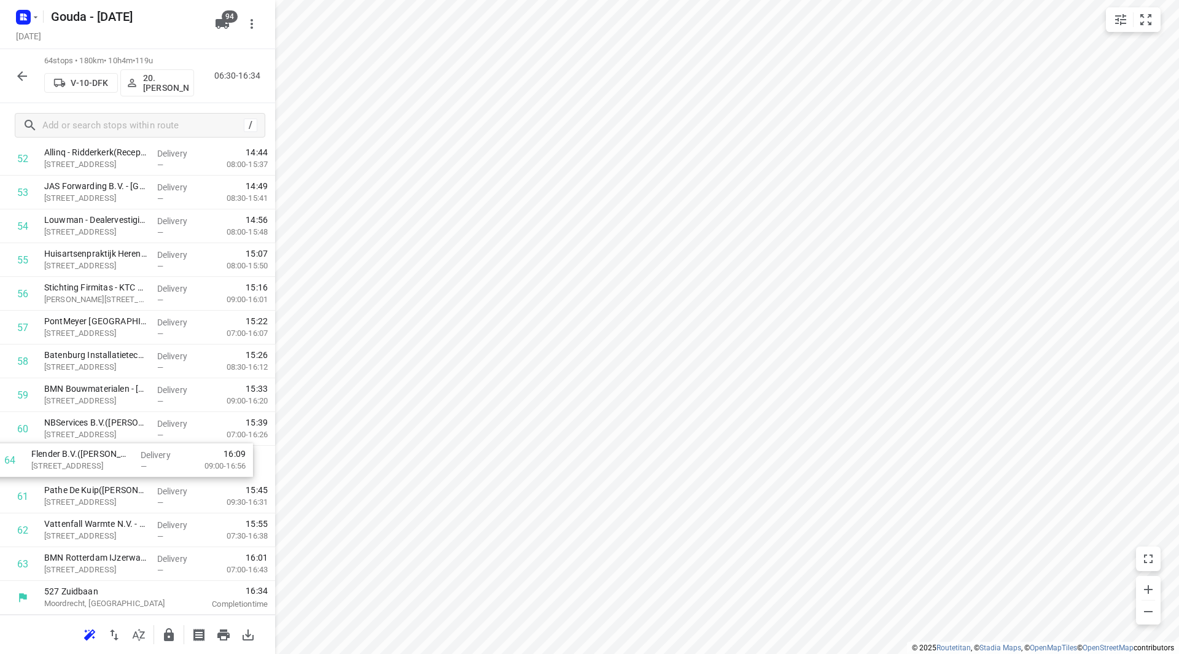
drag, startPoint x: 150, startPoint y: 568, endPoint x: 135, endPoint y: 459, distance: 111.0
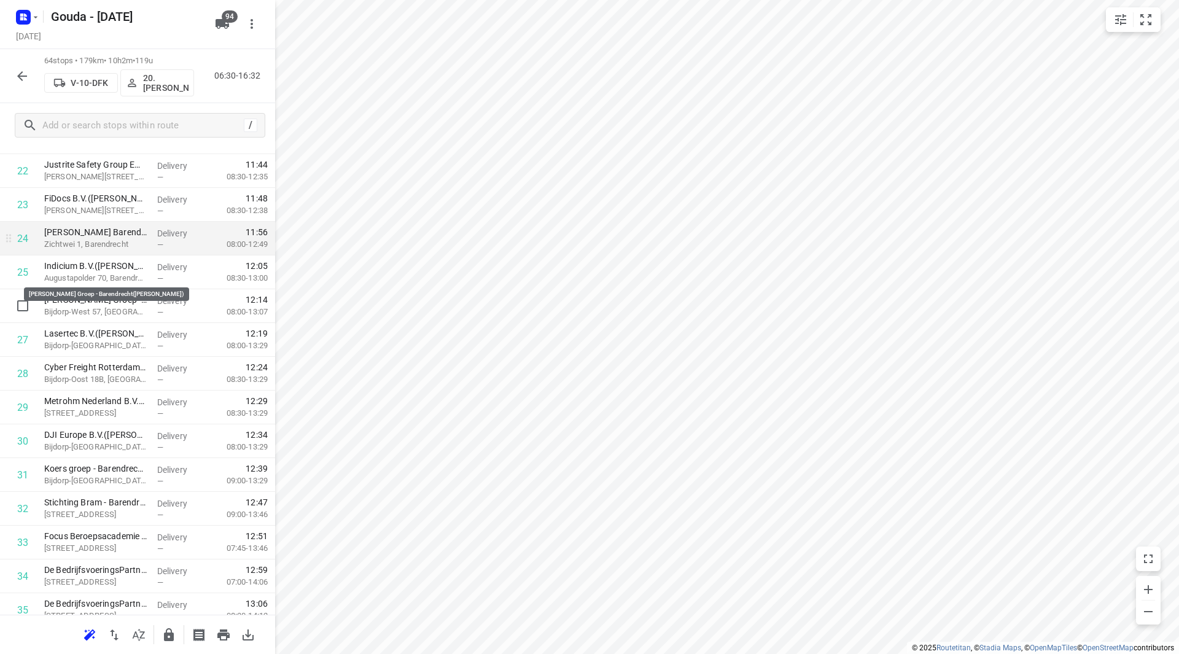
scroll to position [780, 0]
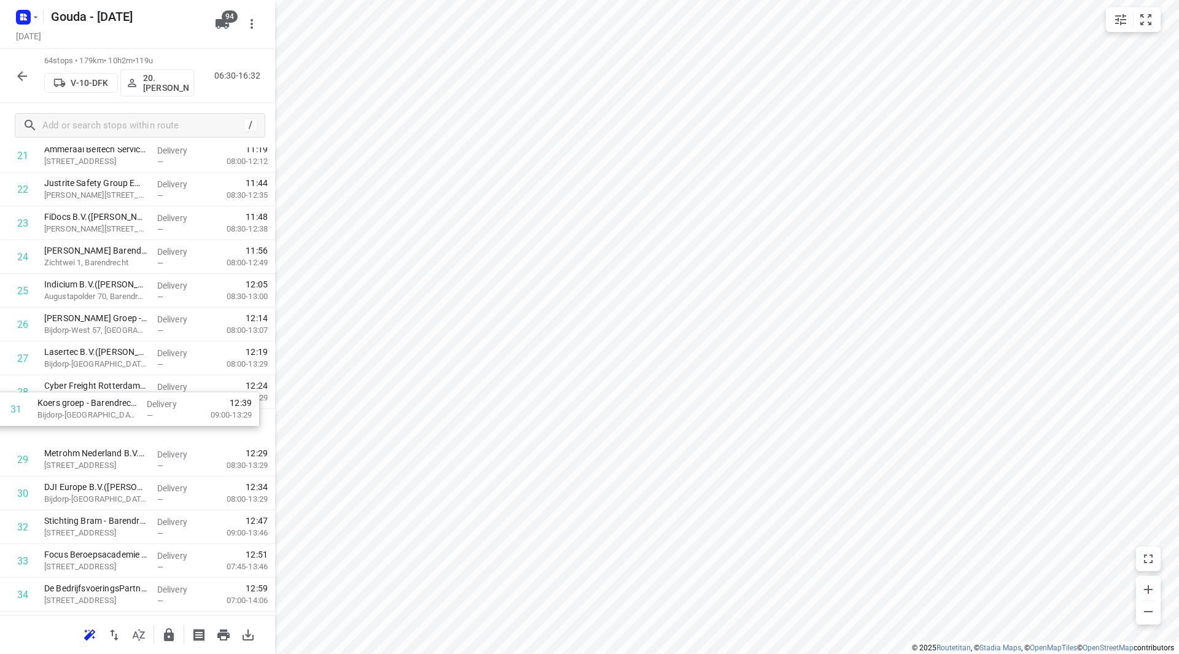
drag, startPoint x: 171, startPoint y: 496, endPoint x: 164, endPoint y: 384, distance: 112.0
click at [164, 384] on div "1 FrieslandCampina Maasdam(Karin Vonk) Lageweg 4-8, Maasdam Delivery — 07:06 07…" at bounding box center [137, 543] width 275 height 2161
drag, startPoint x: 104, startPoint y: 487, endPoint x: 100, endPoint y: 413, distance: 74.4
click at [100, 413] on div "1 FrieslandCampina Maasdam(Karin Vonk) Lageweg 4-8, Maasdam Delivery — 07:06 07…" at bounding box center [137, 543] width 275 height 2161
drag, startPoint x: 103, startPoint y: 322, endPoint x: 105, endPoint y: 489, distance: 167.0
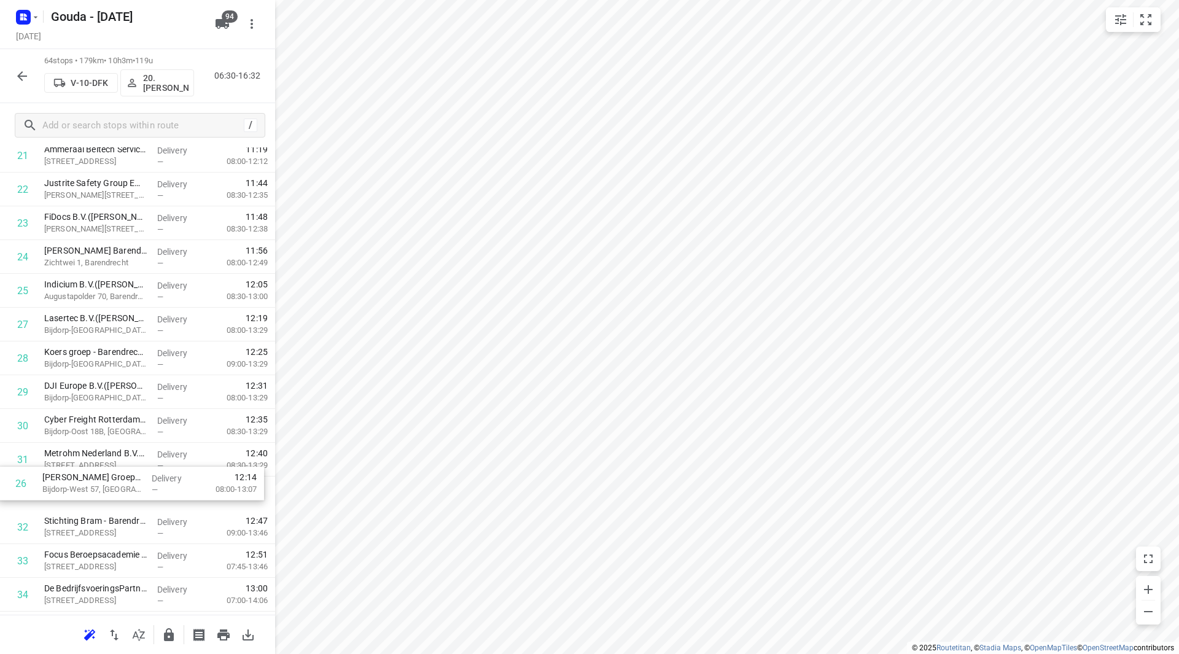
click at [105, 489] on div "1 FrieslandCampina Maasdam(Karin Vonk) Lageweg 4-8, Maasdam Delivery — 07:06 07…" at bounding box center [137, 543] width 275 height 2161
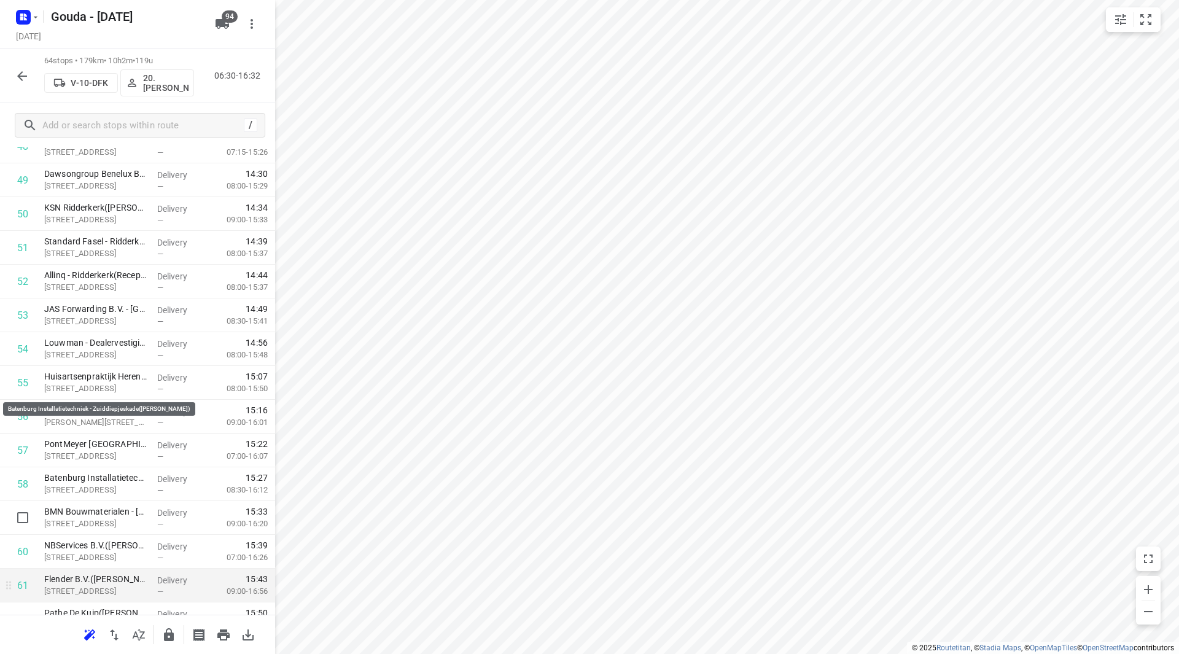
scroll to position [1824, 0]
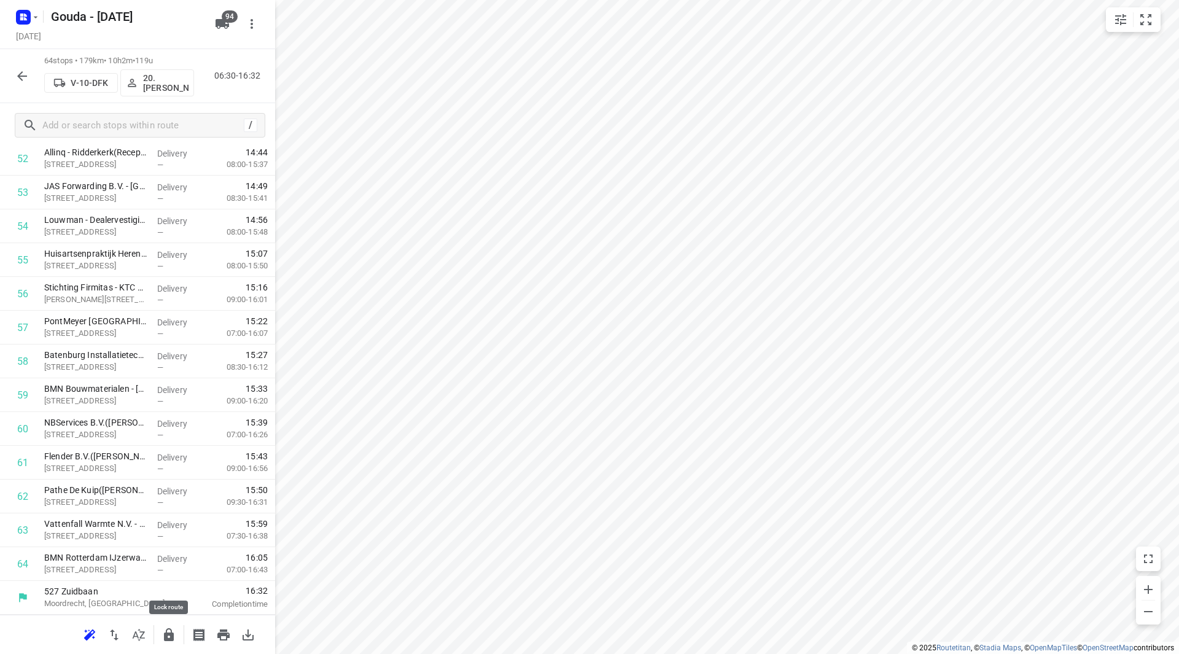
click at [169, 637] on icon "button" at bounding box center [168, 634] width 15 height 15
click at [26, 79] on icon "button" at bounding box center [22, 76] width 15 height 15
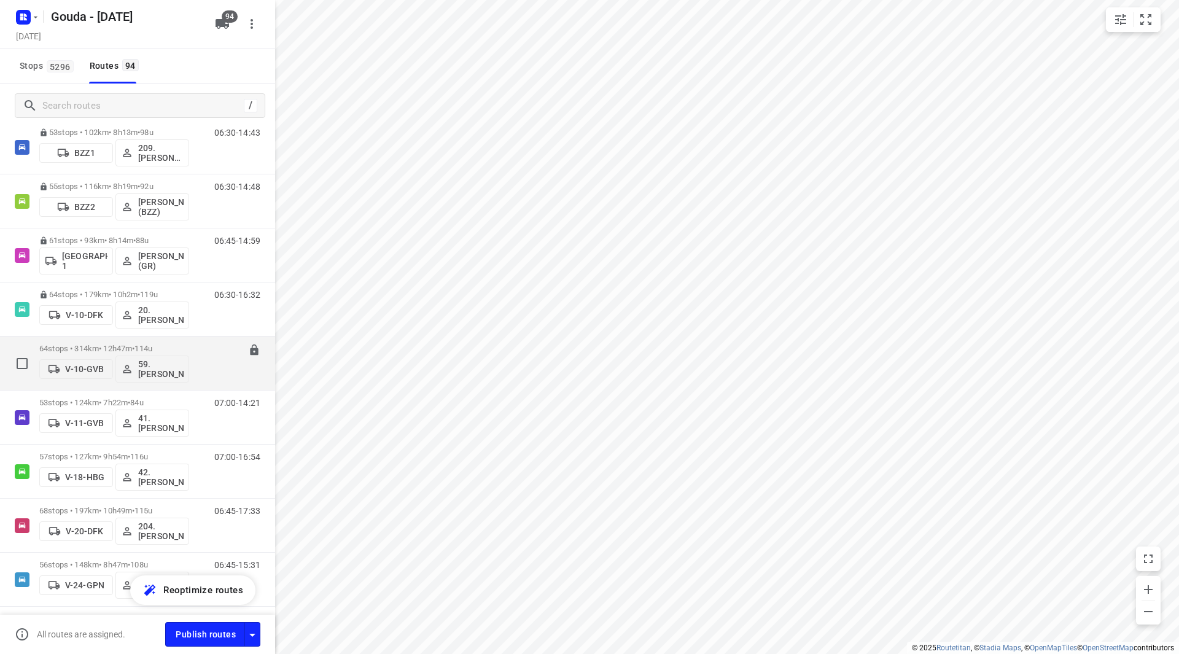
scroll to position [123, 0]
click at [109, 338] on div "64 stops • 314km • 12h47m • 114u V-10-GVB 59.Sander Jannes 06:30-19:17" at bounding box center [137, 365] width 275 height 54
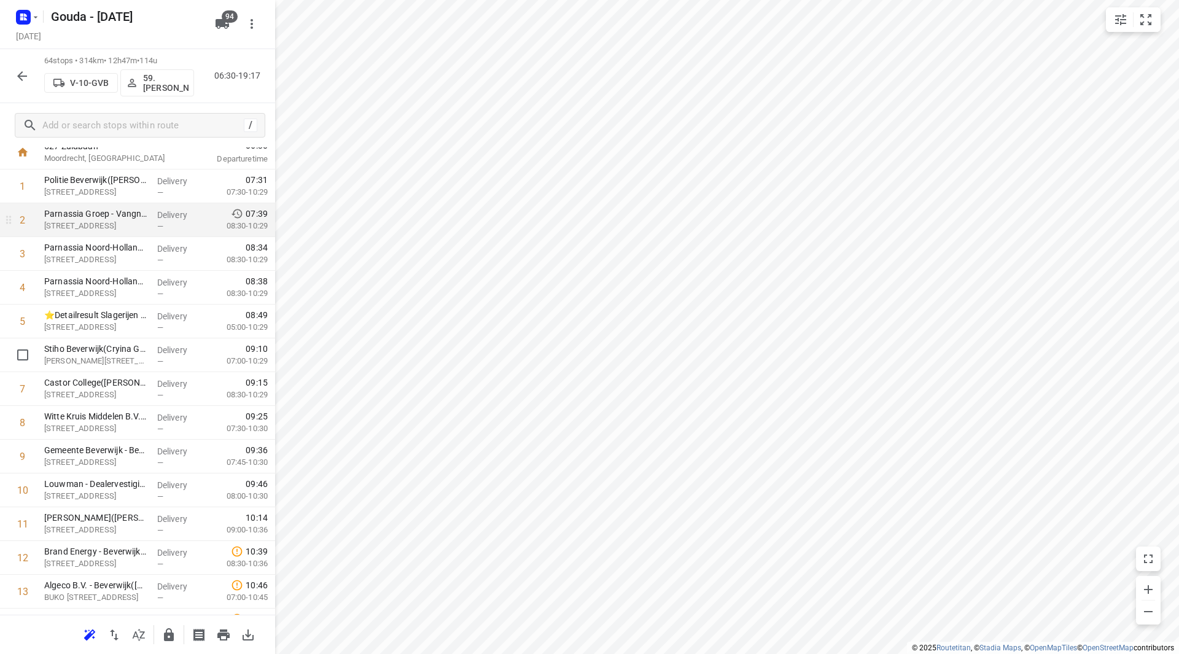
scroll to position [61, 0]
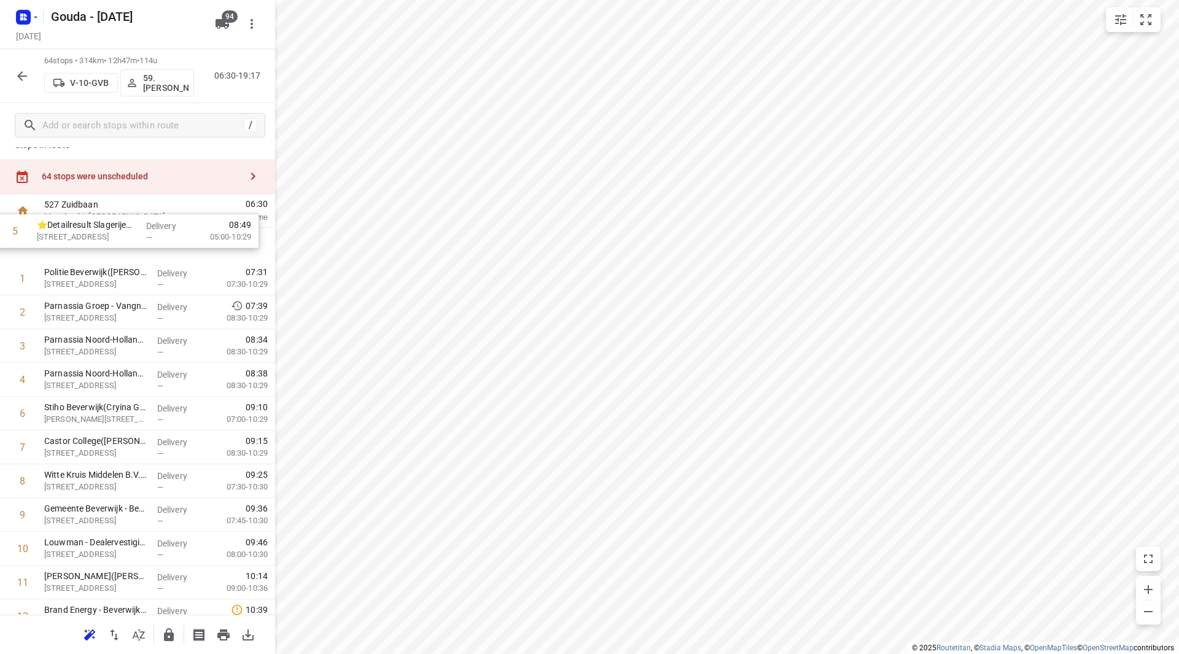
drag, startPoint x: 112, startPoint y: 338, endPoint x: 108, endPoint y: 231, distance: 106.9
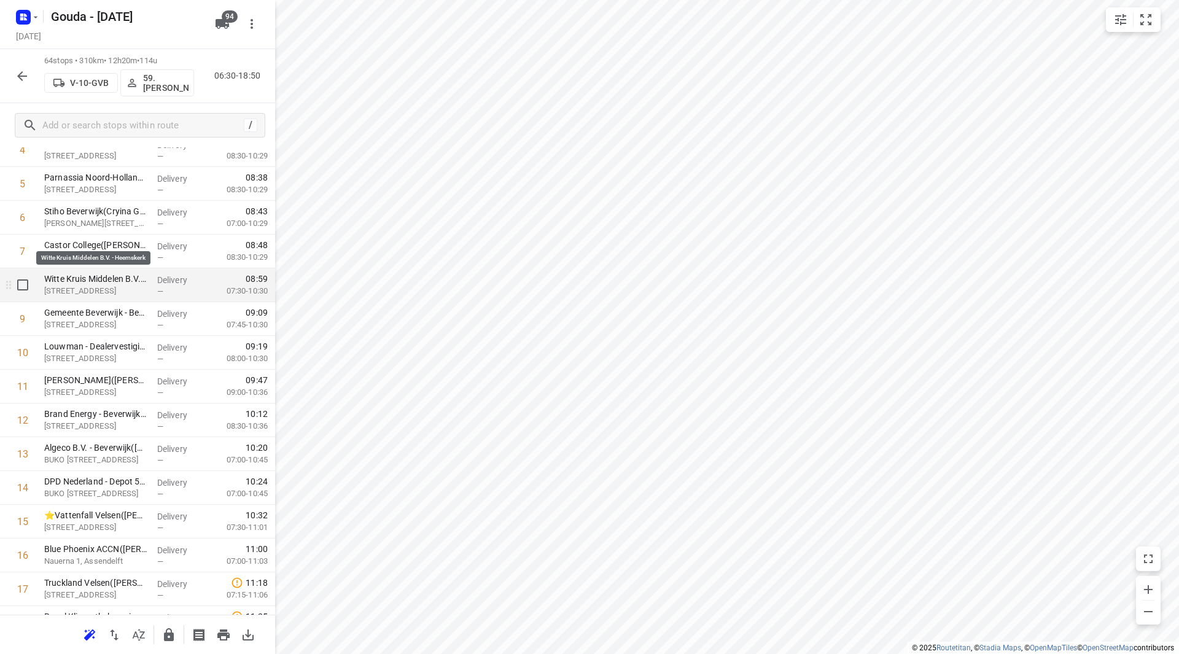
scroll to position [193, 0]
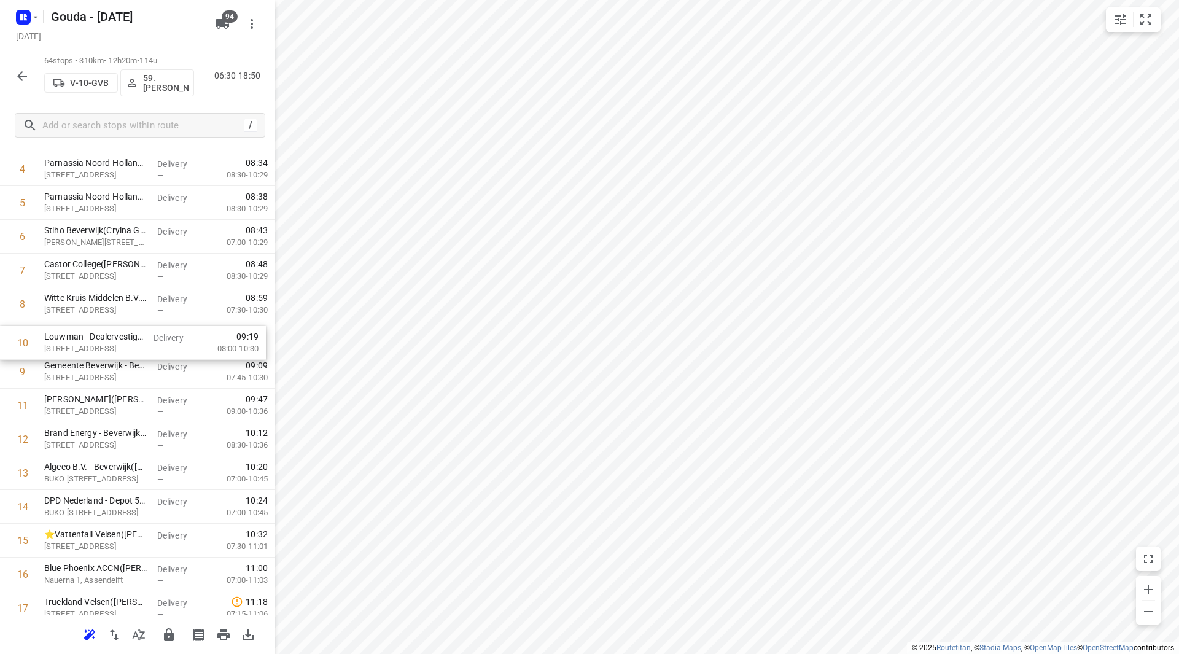
drag, startPoint x: 88, startPoint y: 371, endPoint x: 88, endPoint y: 338, distance: 33.2
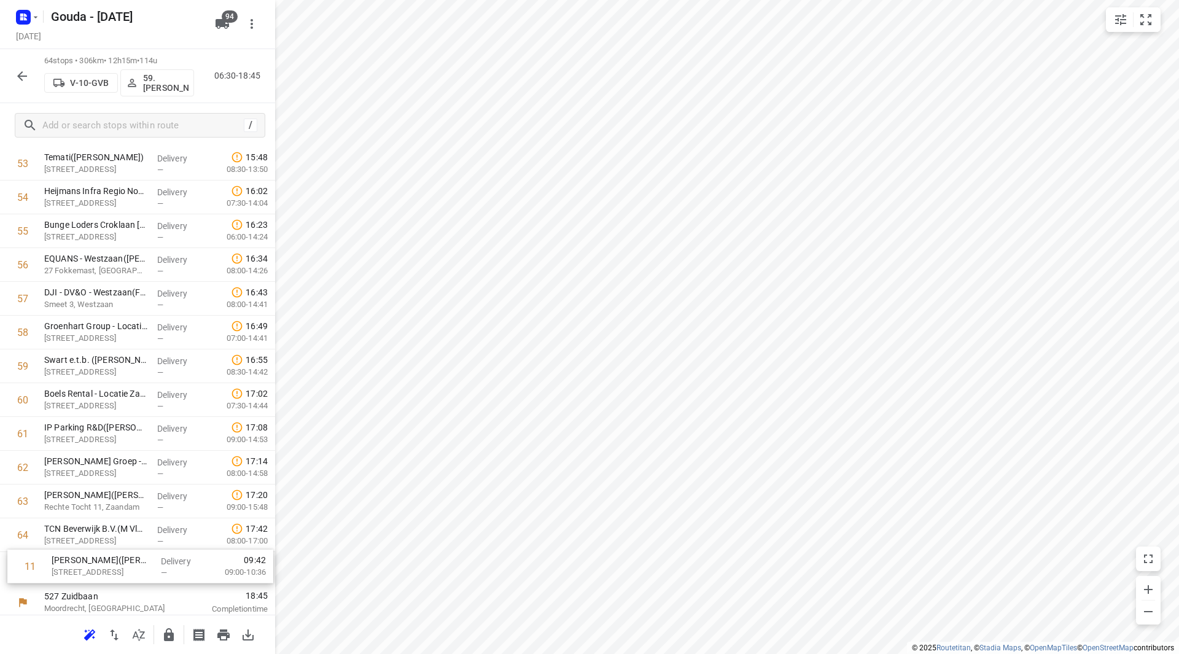
scroll to position [1824, 0]
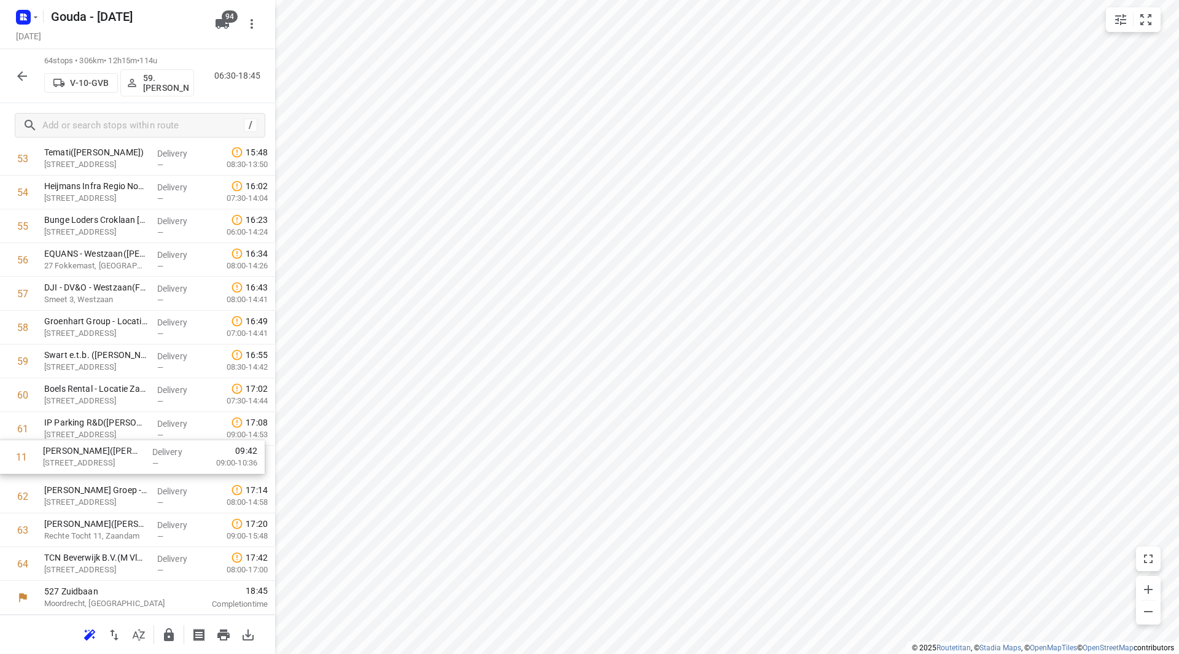
drag, startPoint x: 77, startPoint y: 284, endPoint x: 76, endPoint y: 464, distance: 179.9
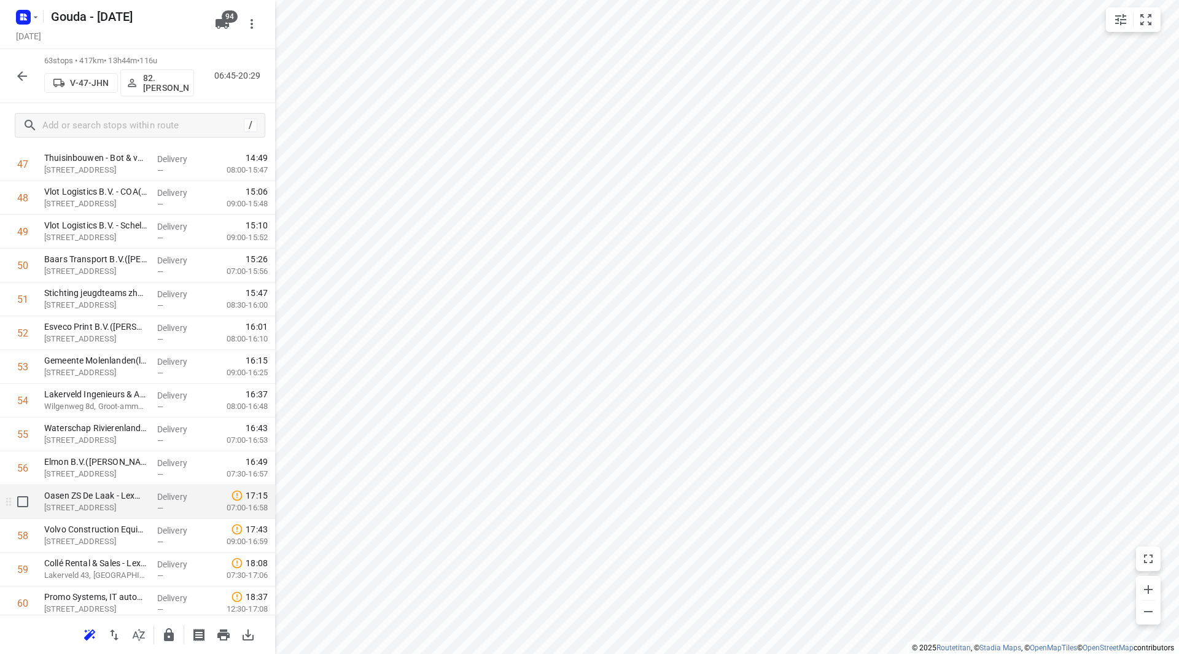
scroll to position [1701, 0]
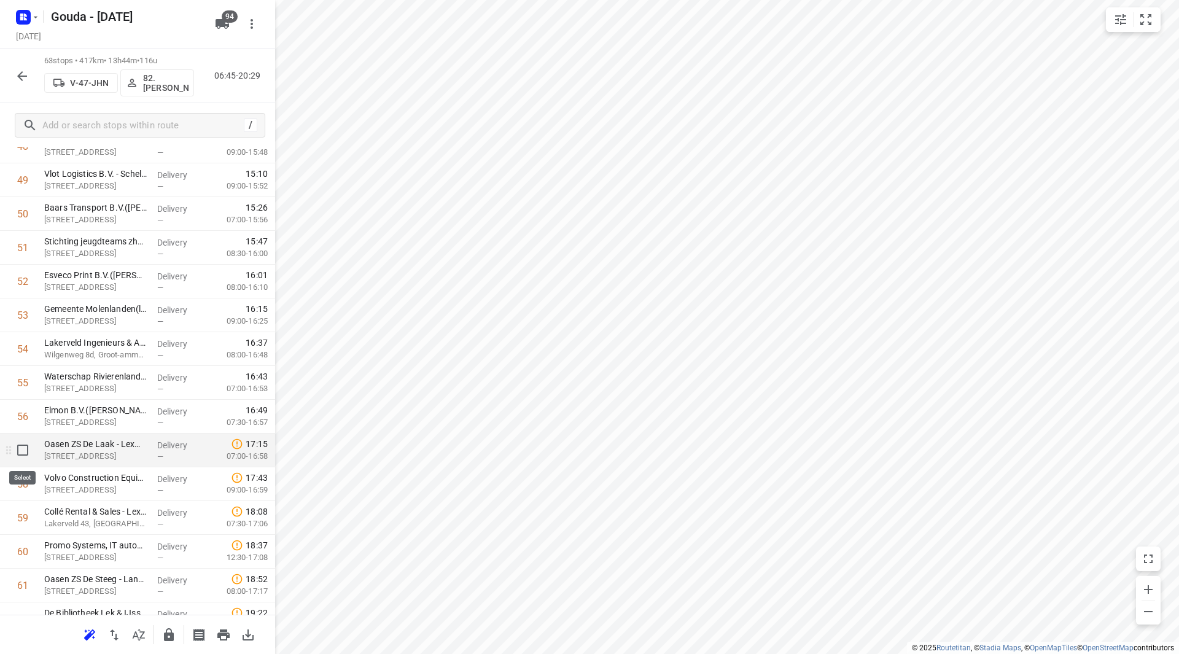
drag, startPoint x: 23, startPoint y: 457, endPoint x: 22, endPoint y: 471, distance: 13.5
click at [23, 457] on input "checkbox" at bounding box center [22, 450] width 25 height 25
checkbox input "true"
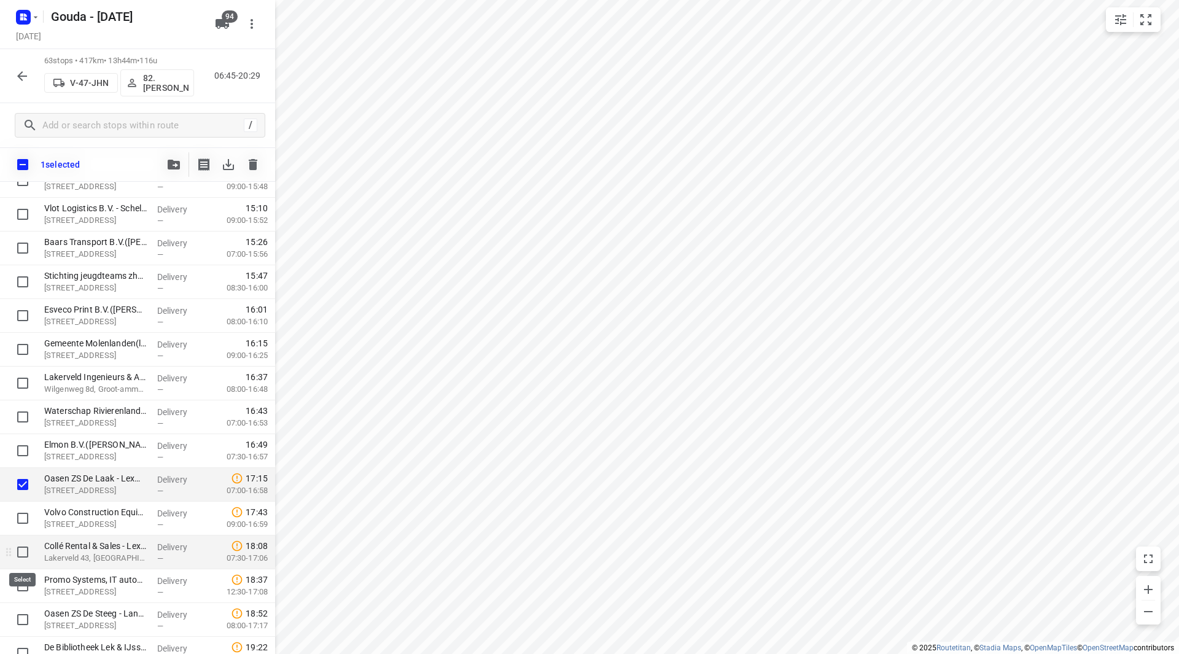
click at [21, 548] on input "checkbox" at bounding box center [22, 552] width 25 height 25
checkbox input "true"
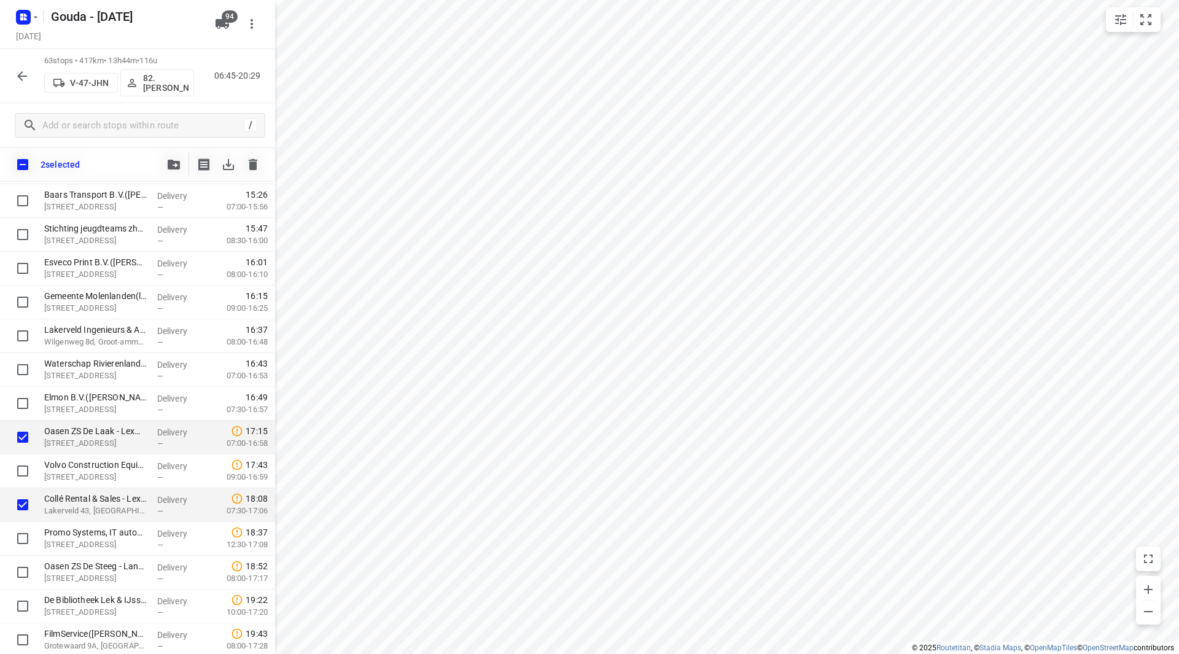
scroll to position [1785, 0]
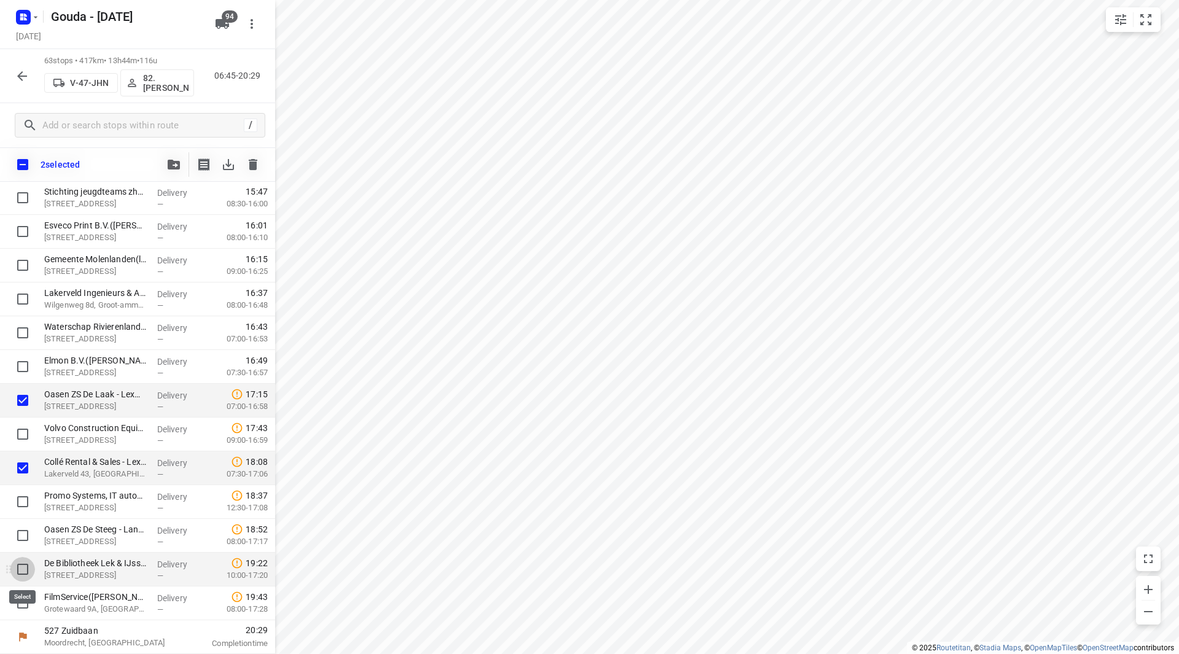
click at [19, 568] on input "checkbox" at bounding box center [22, 569] width 25 height 25
checkbox input "true"
click at [176, 155] on button "button" at bounding box center [173, 164] width 25 height 25
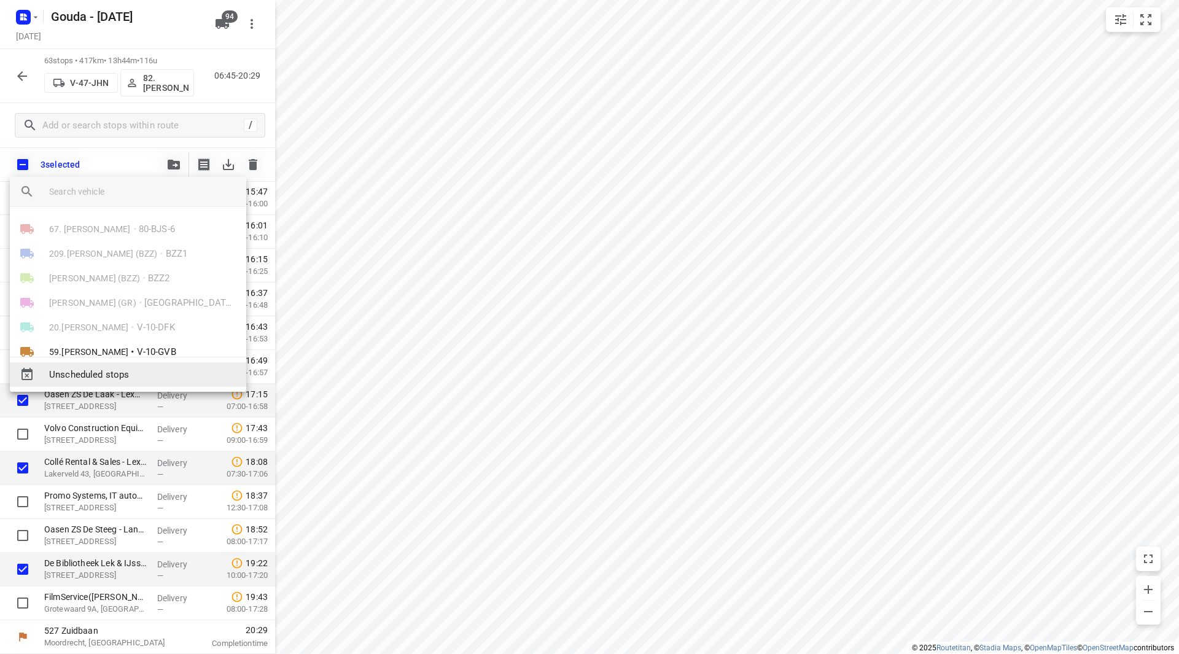
click at [91, 370] on span "Unscheduled stops" at bounding box center [142, 375] width 187 height 14
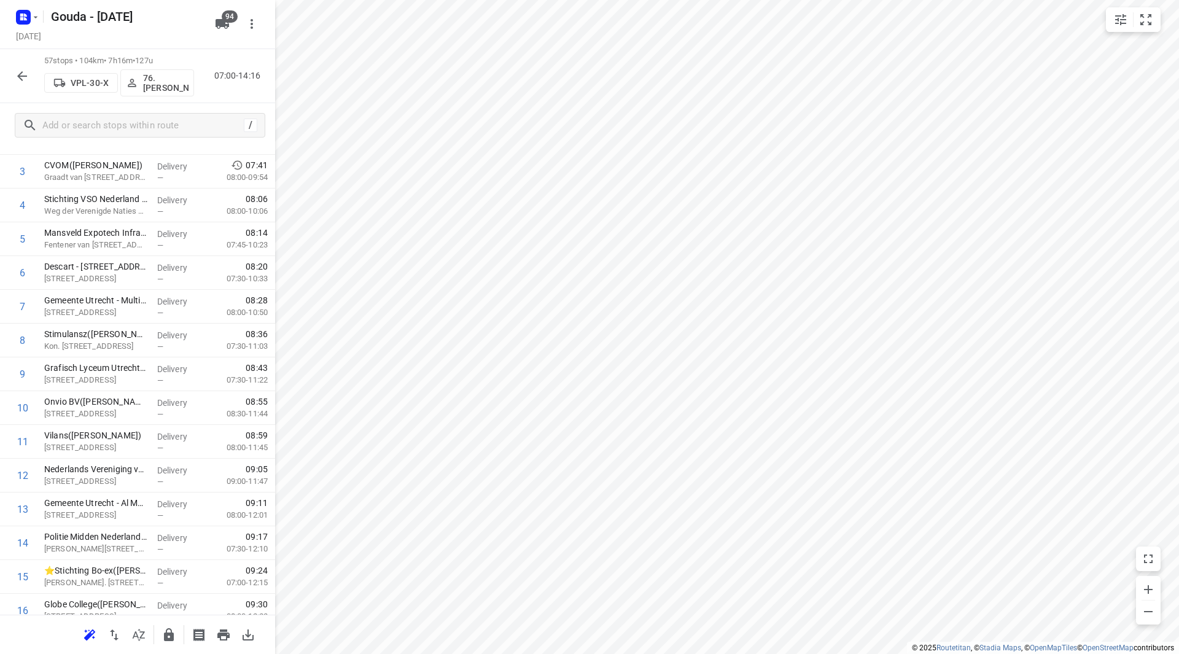
scroll to position [0, 0]
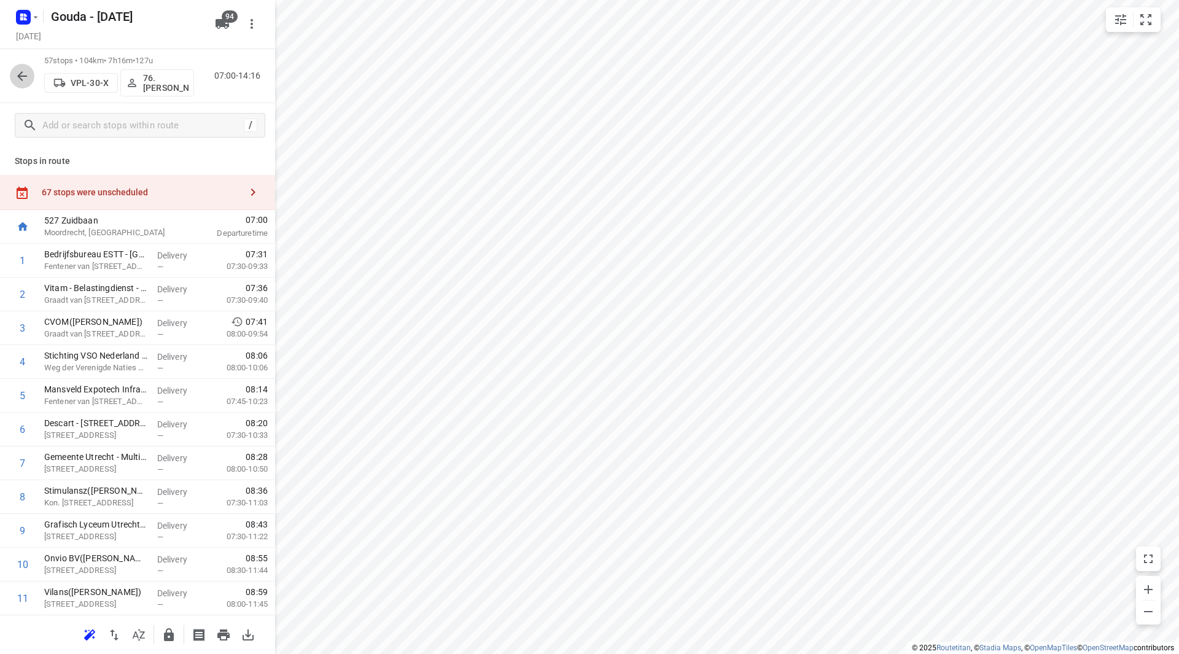
click at [29, 75] on icon "button" at bounding box center [22, 76] width 15 height 15
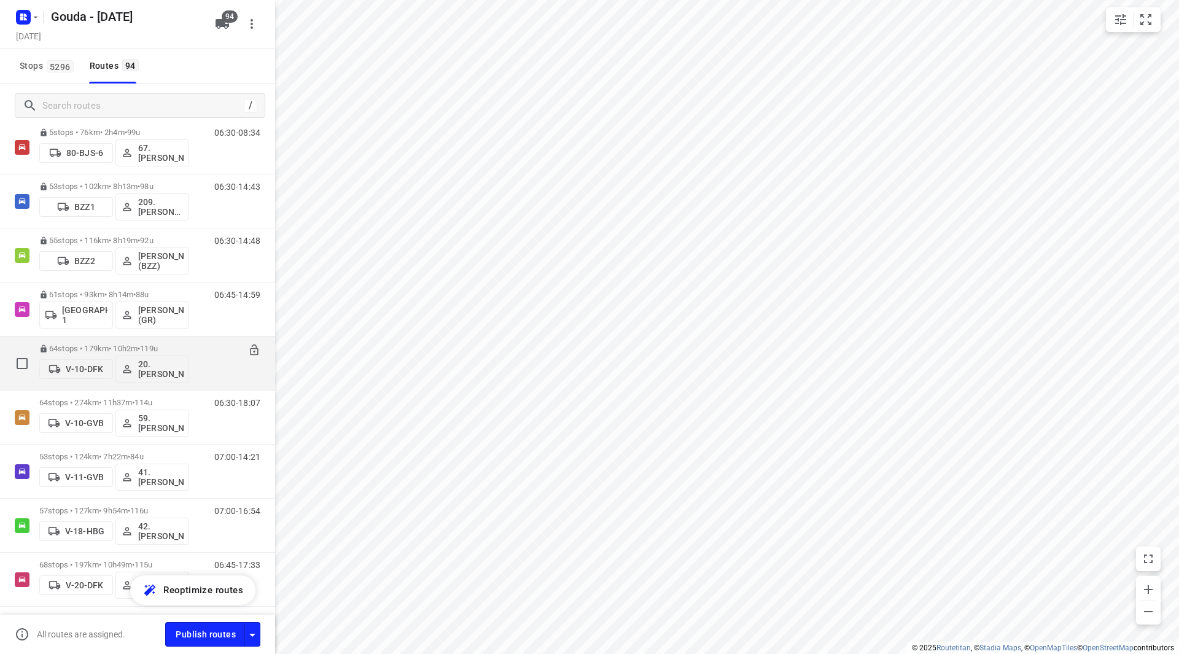
scroll to position [184, 0]
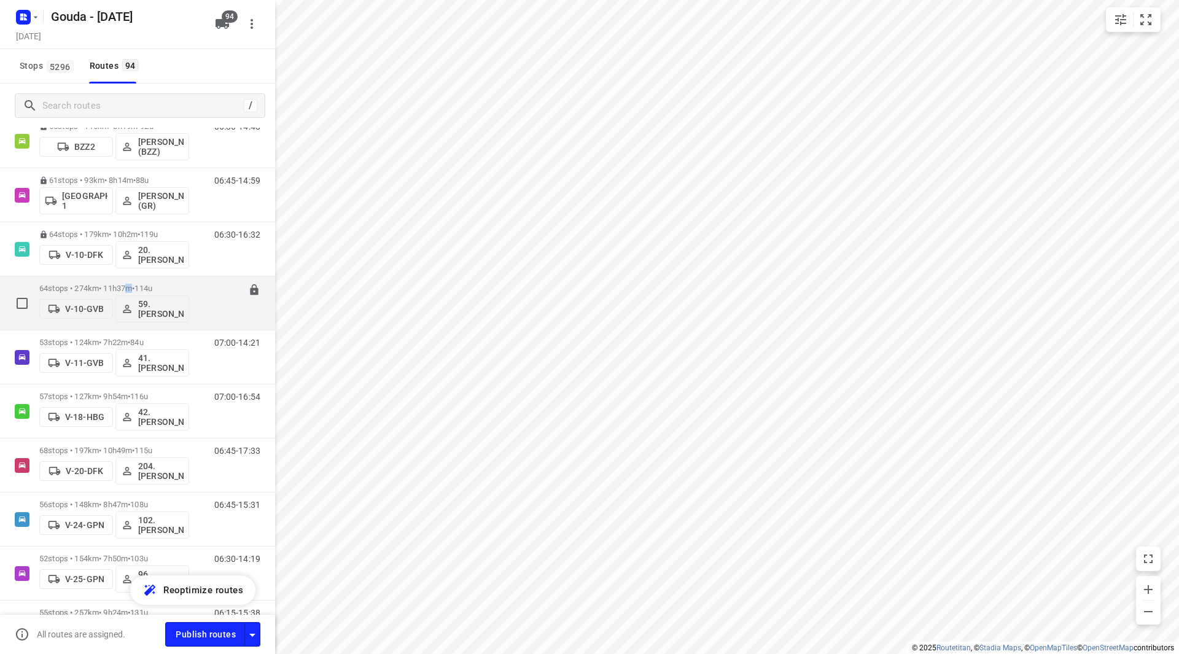
click at [136, 285] on p "64 stops • 274km • 11h37m • 114u" at bounding box center [114, 288] width 150 height 9
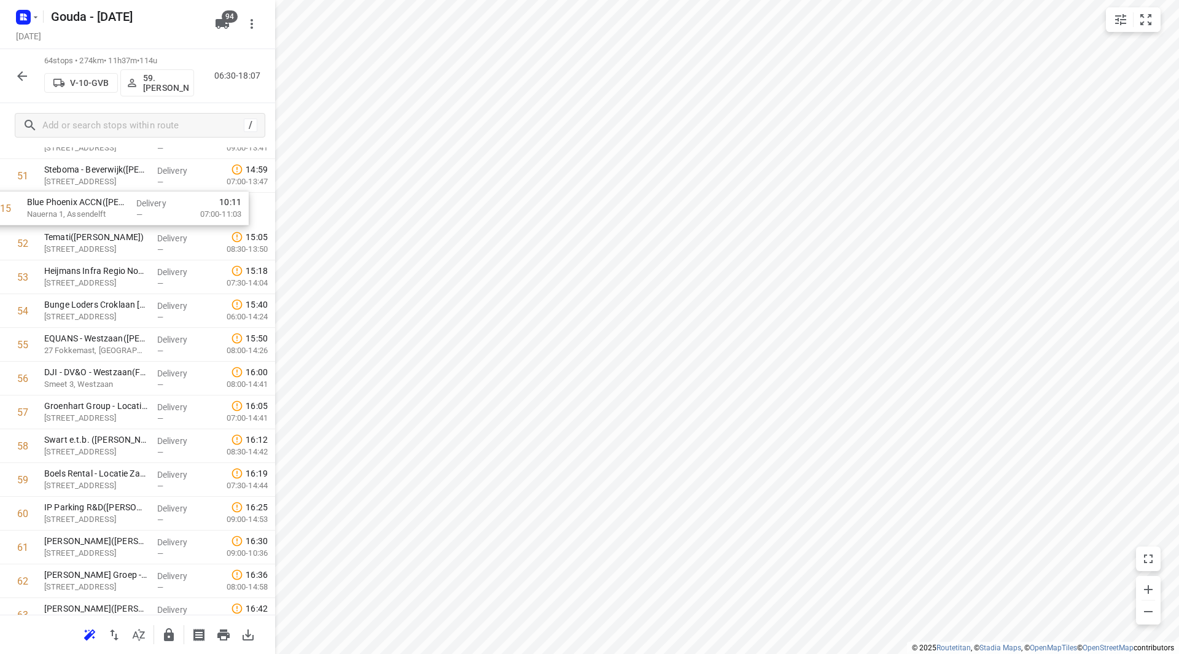
scroll to position [1734, 0]
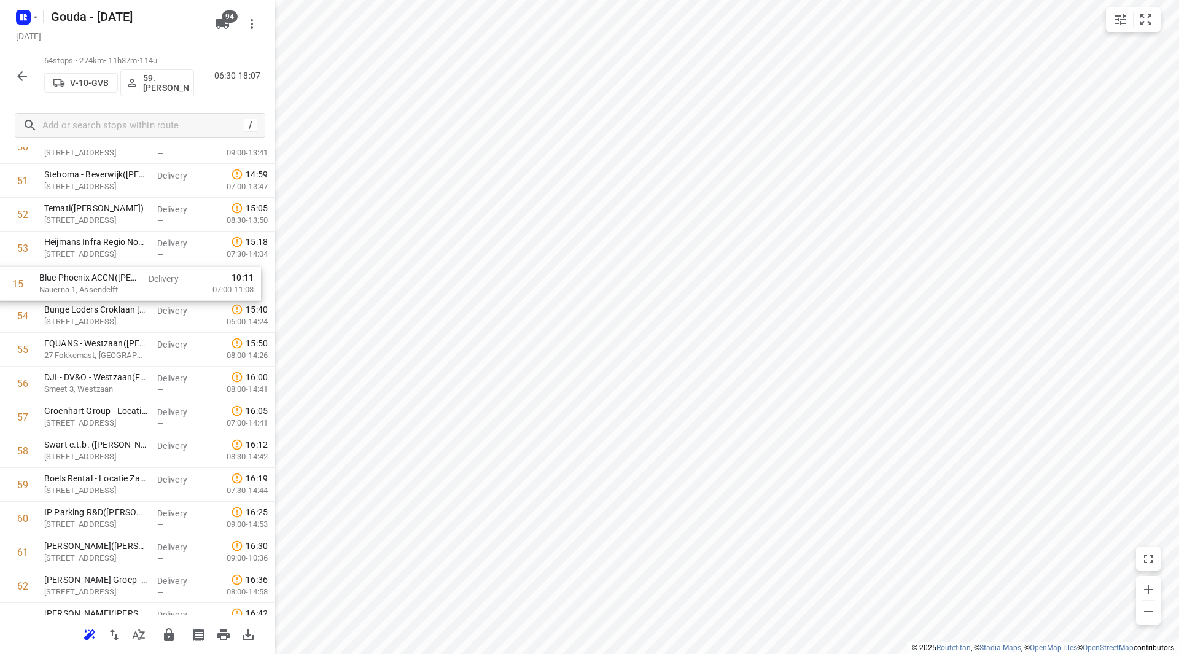
drag, startPoint x: 115, startPoint y: 349, endPoint x: 110, endPoint y: 271, distance: 78.1
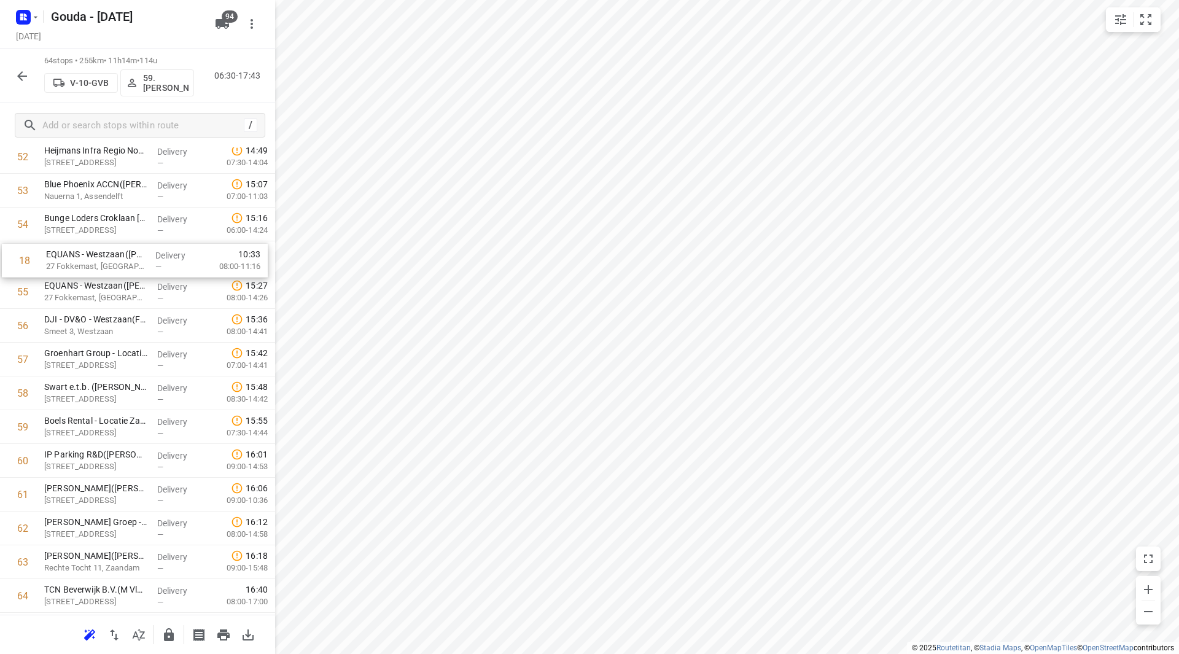
scroll to position [1786, 0]
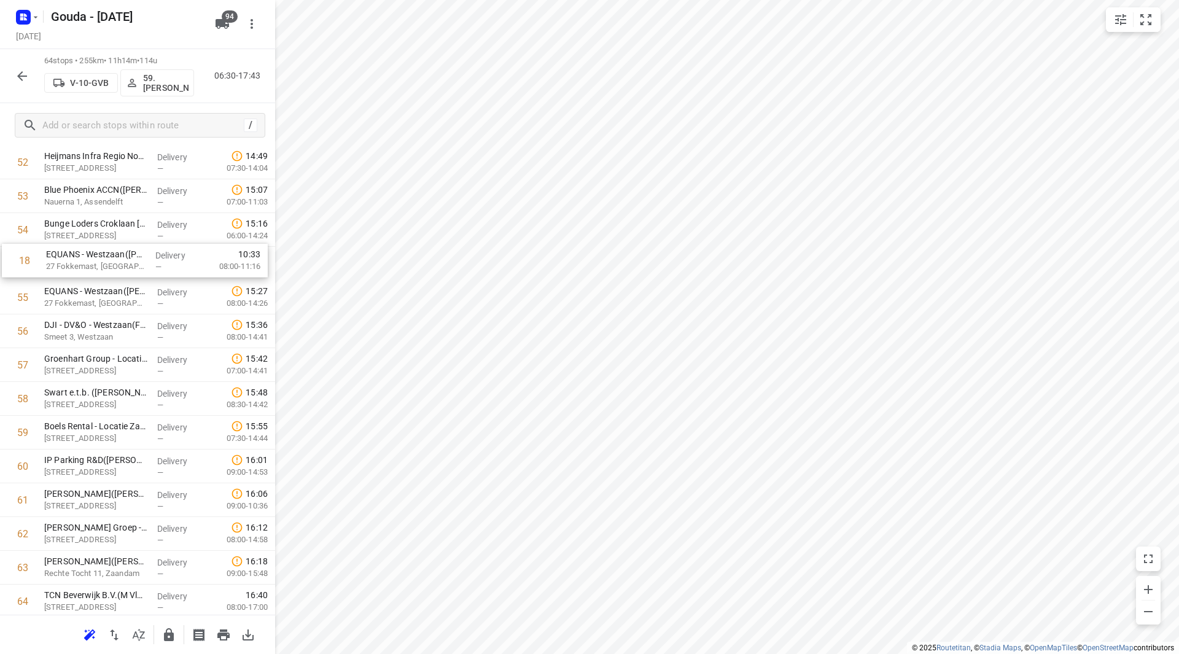
drag, startPoint x: 89, startPoint y: 384, endPoint x: 91, endPoint y: 266, distance: 117.9
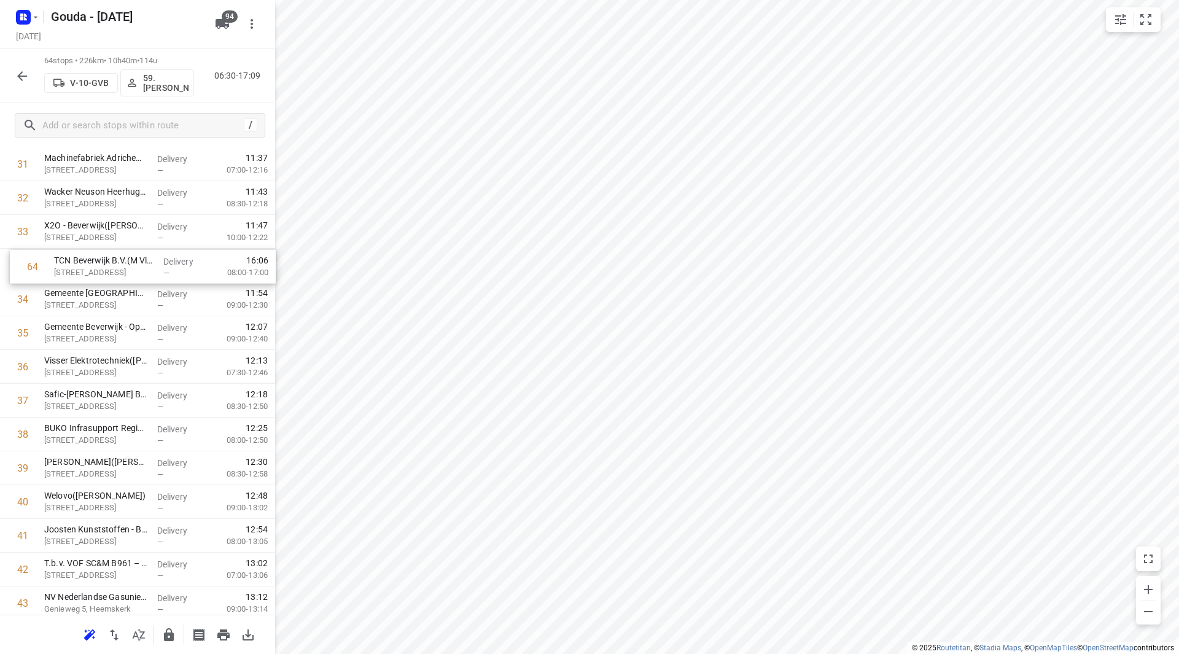
scroll to position [1106, 0]
drag, startPoint x: 67, startPoint y: 570, endPoint x: 67, endPoint y: 300, distance: 270.7
click at [67, 300] on div "1 ⭐Detailresult Slagerijen B.V.(Caroline McCall) Platformweg 3, Velsen-noord De…" at bounding box center [137, 218] width 275 height 2161
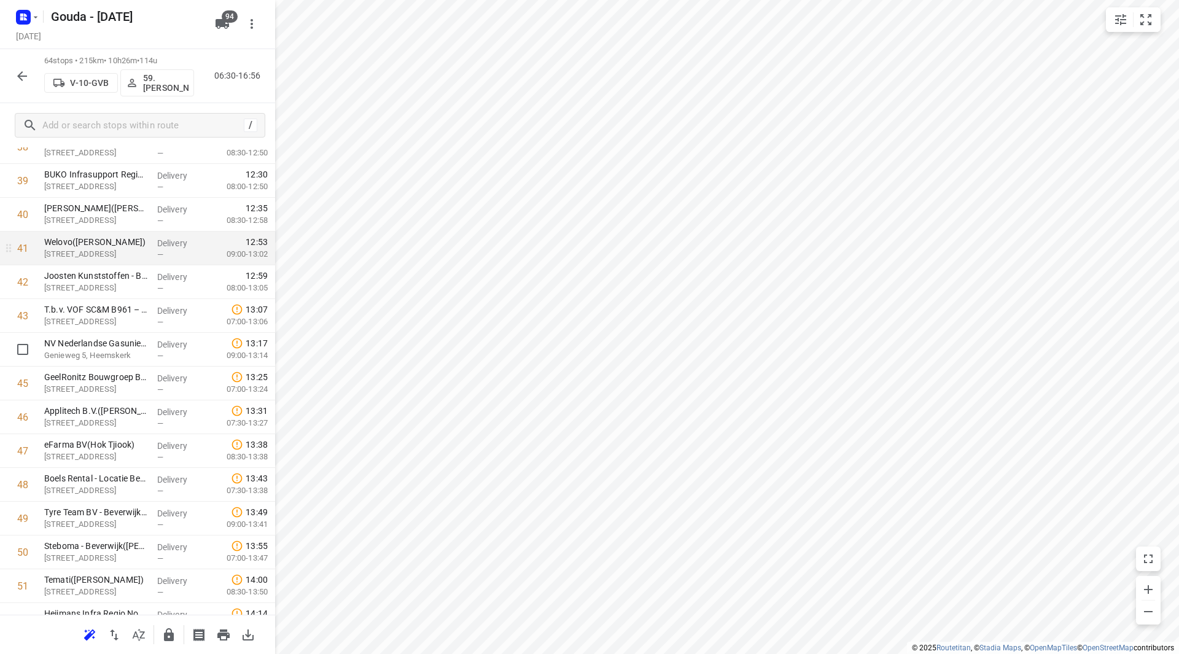
scroll to position [1351, 0]
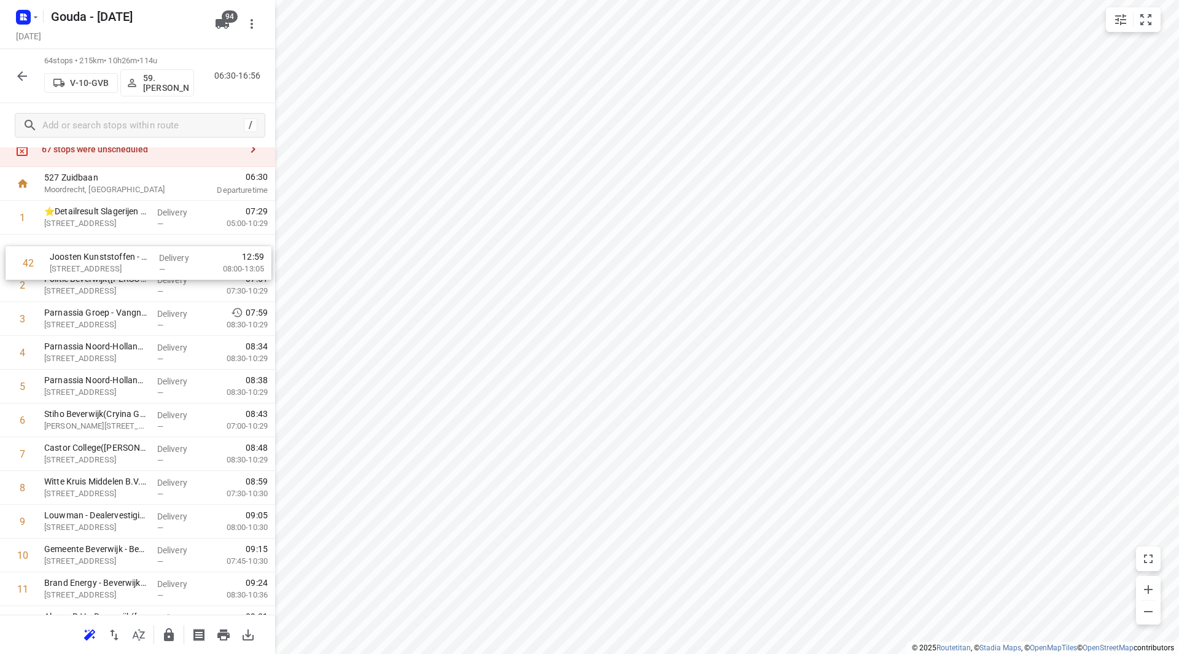
drag, startPoint x: 128, startPoint y: 297, endPoint x: 133, endPoint y: 262, distance: 35.9
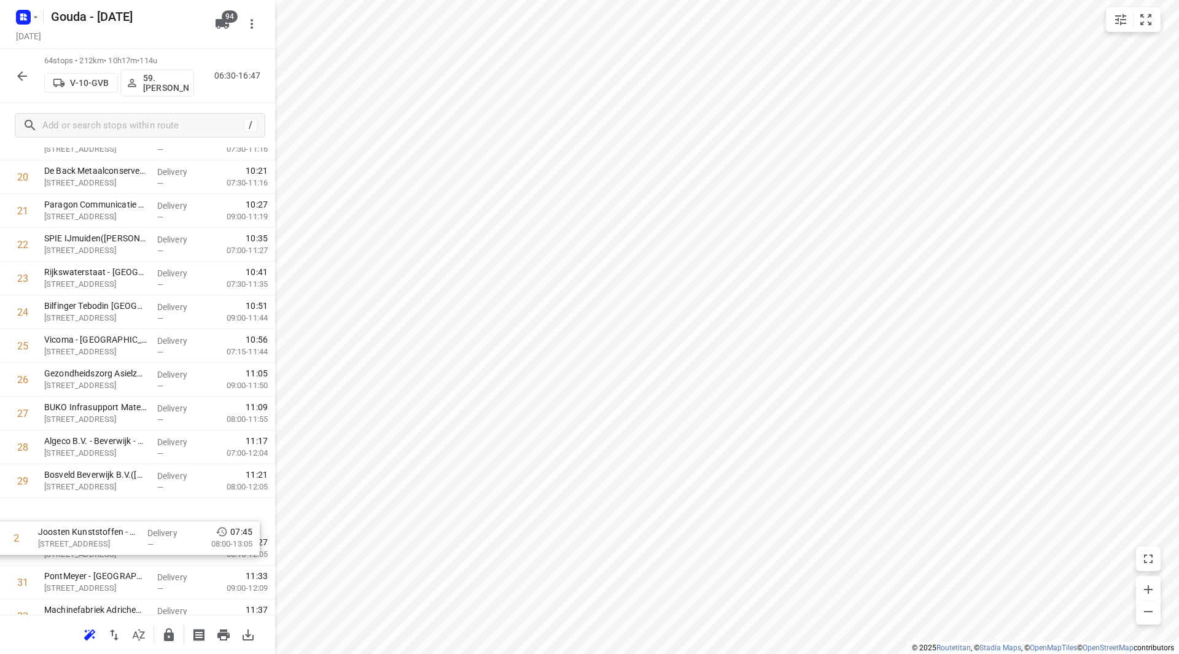
scroll to position [693, 0]
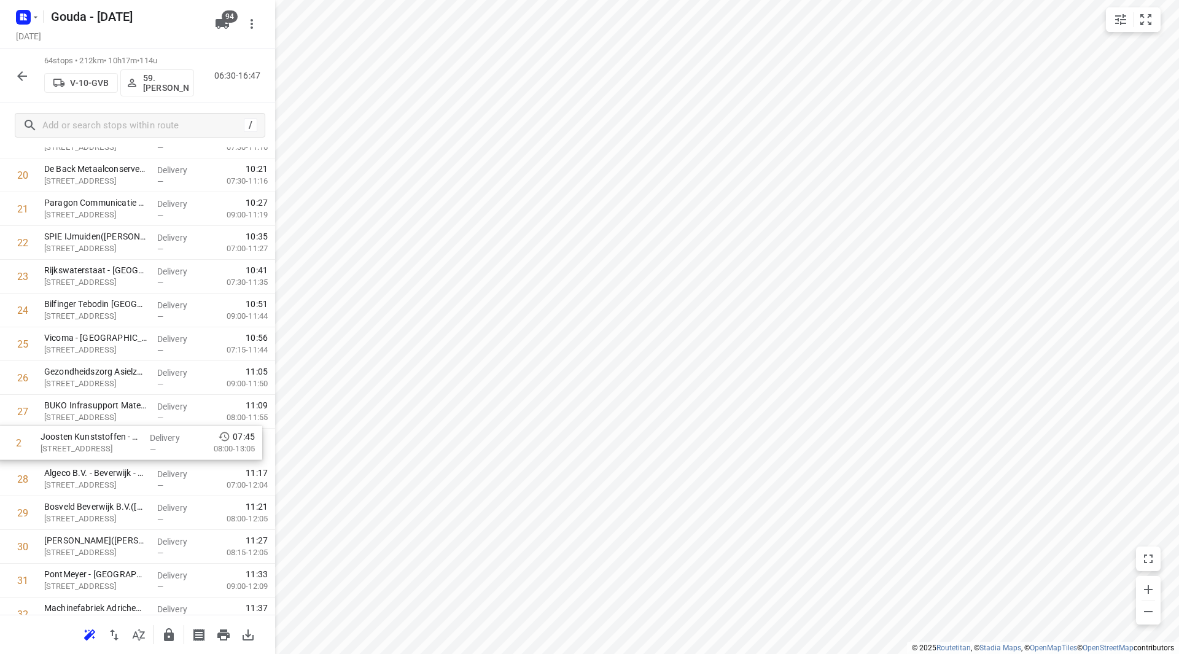
drag, startPoint x: 82, startPoint y: 420, endPoint x: 81, endPoint y: 441, distance: 21.5
click at [81, 441] on div "1 ⭐Detailresult Slagerijen B.V.(Caroline McCall) Platformweg 3, Velsen-noord De…" at bounding box center [137, 631] width 275 height 2161
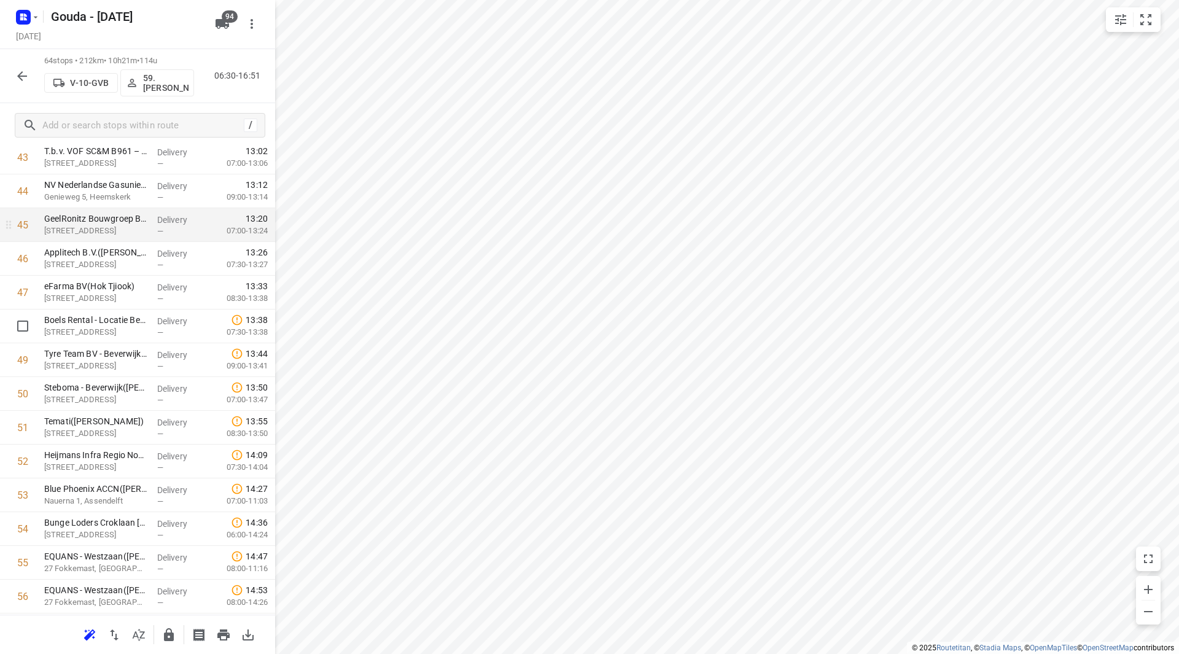
scroll to position [1491, 0]
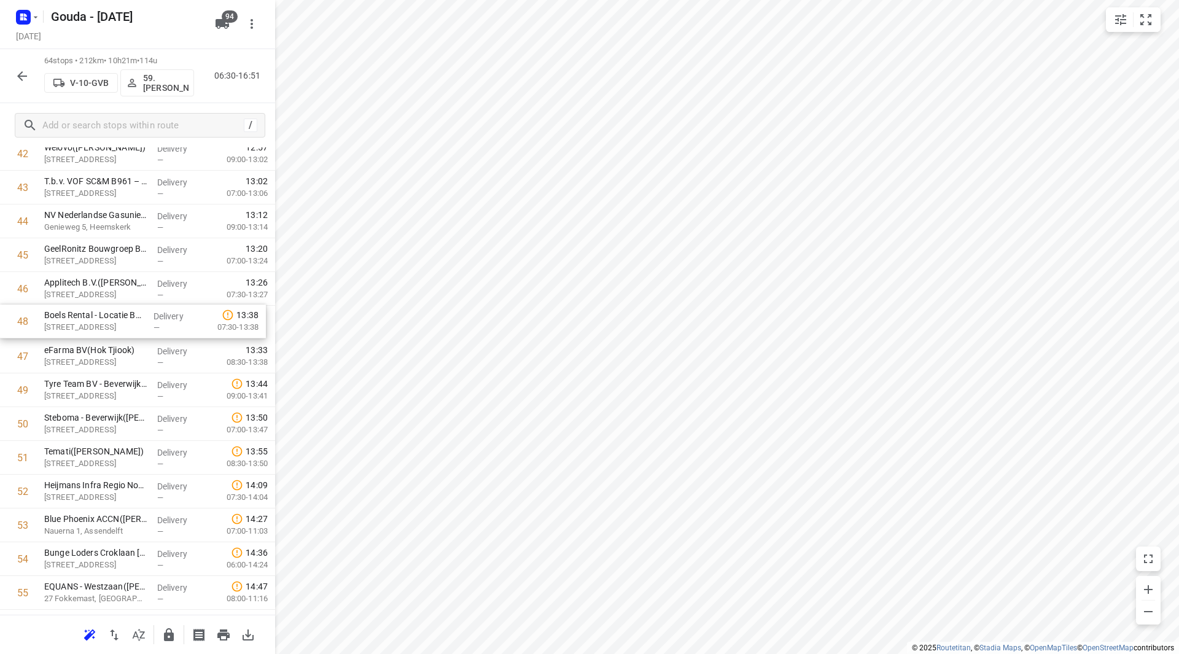
drag, startPoint x: 87, startPoint y: 366, endPoint x: 91, endPoint y: 325, distance: 40.7
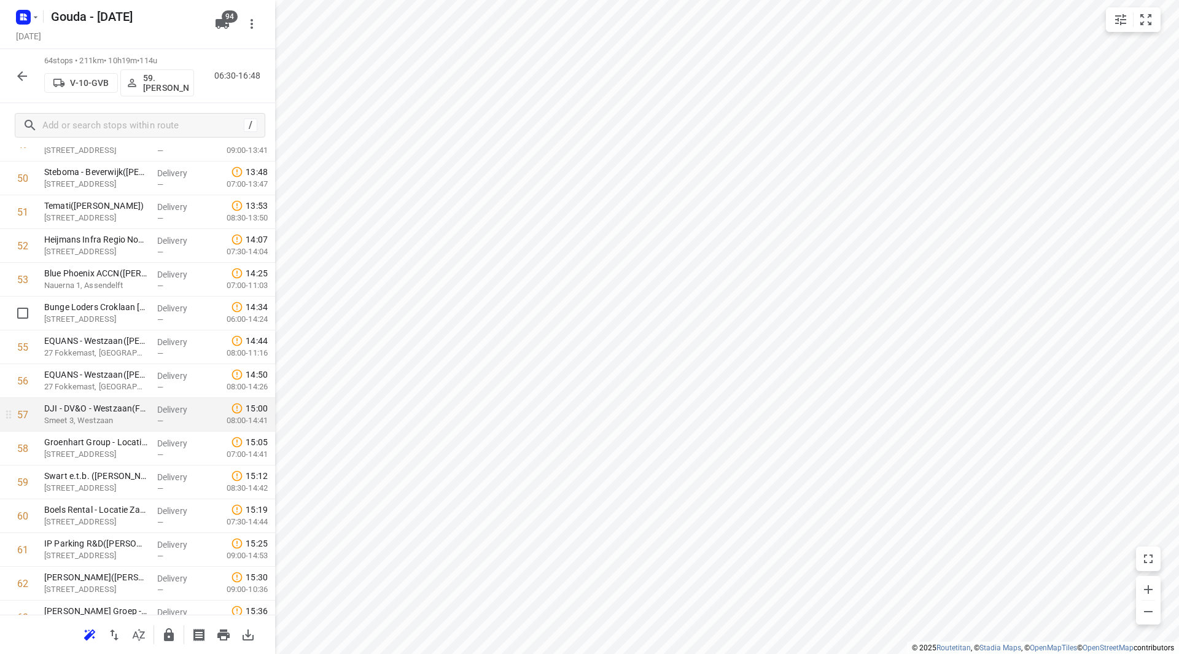
scroll to position [1824, 0]
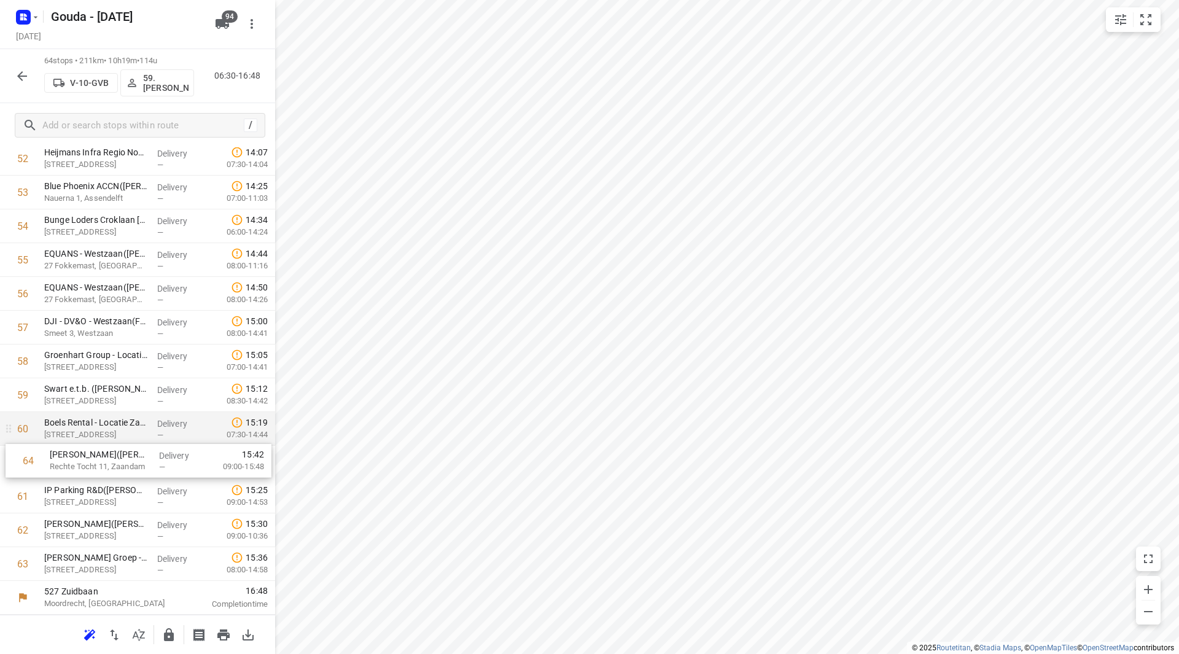
drag, startPoint x: 101, startPoint y: 551, endPoint x: 107, endPoint y: 443, distance: 108.2
click at [160, 626] on button "button" at bounding box center [169, 635] width 25 height 25
click at [23, 87] on button "button" at bounding box center [22, 76] width 25 height 25
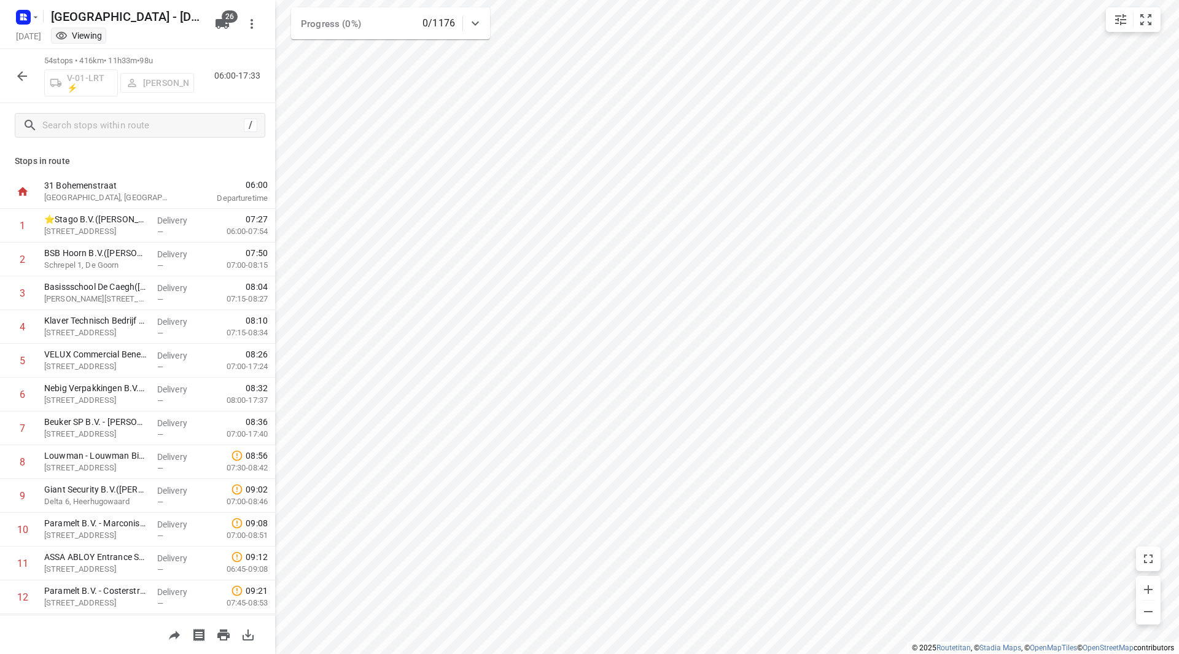
scroll to position [1044, 0]
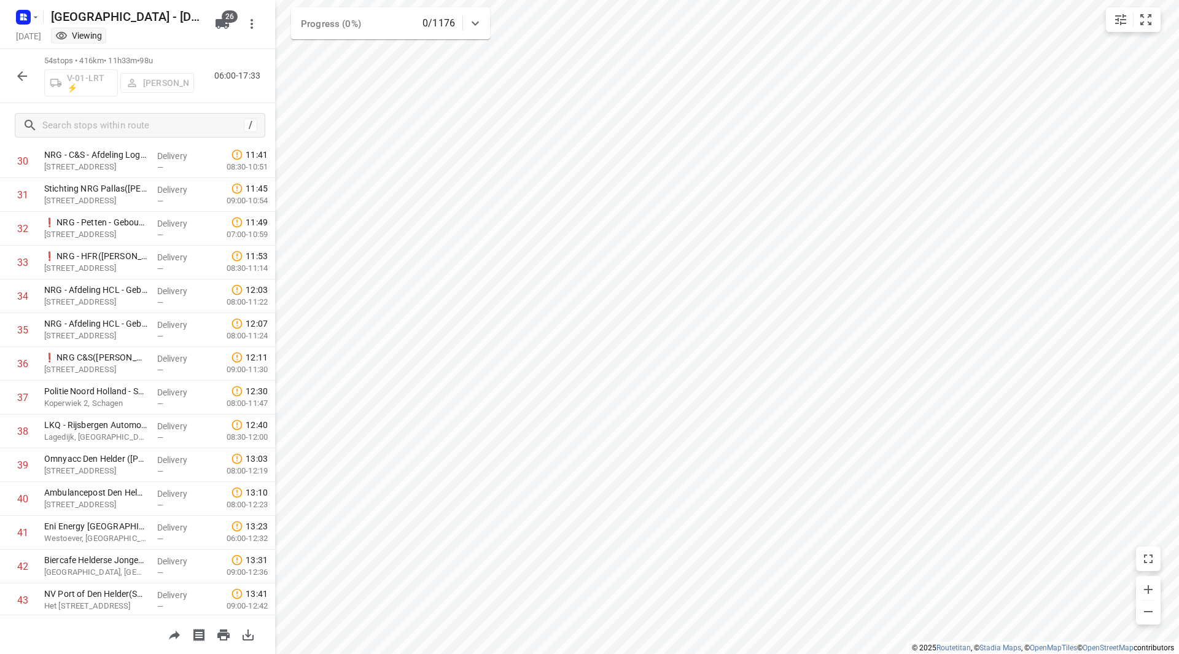
click at [18, 76] on icon "button" at bounding box center [22, 76] width 10 height 10
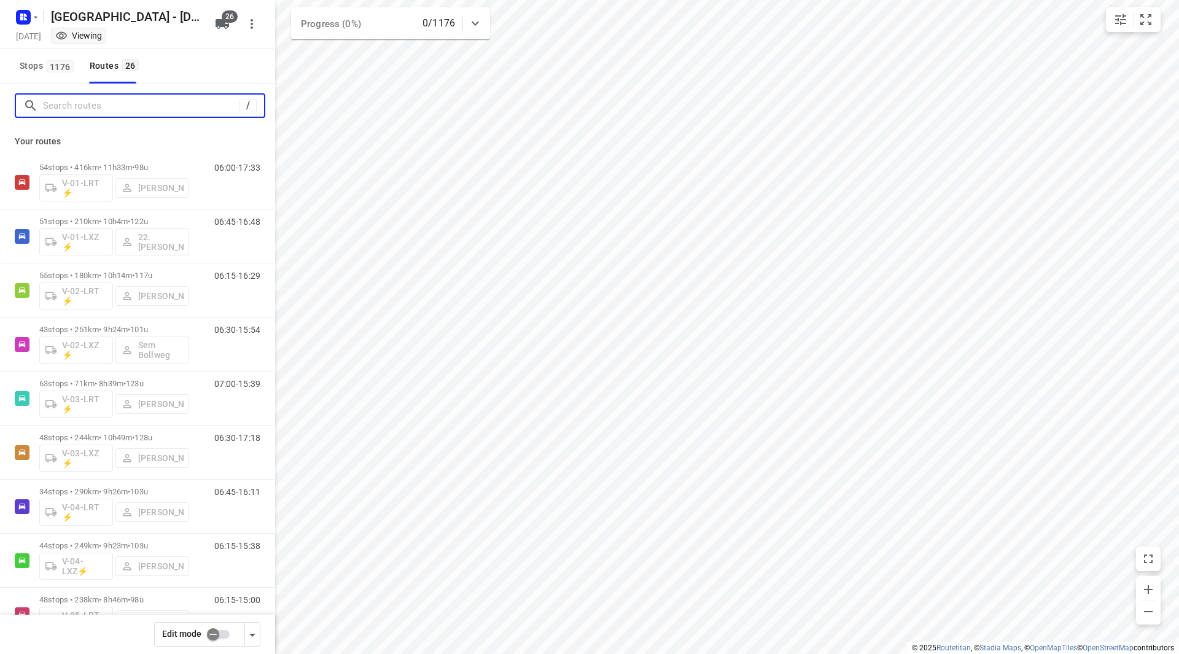
click at [88, 99] on input "Search routes" at bounding box center [141, 105] width 196 height 19
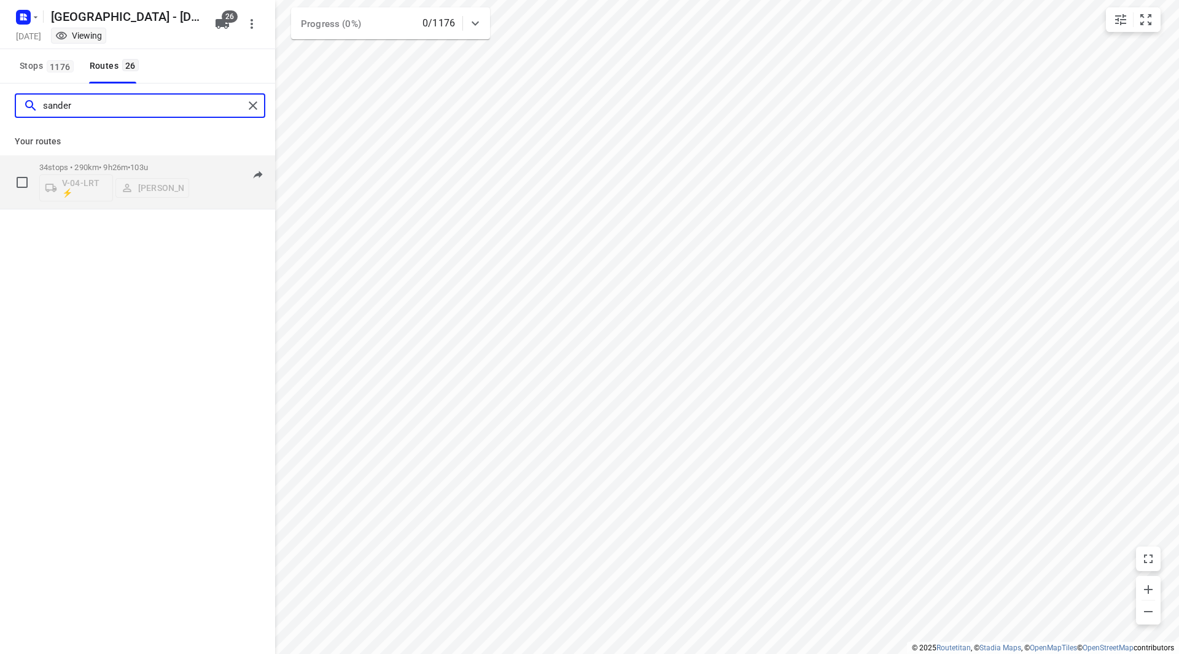
type input "sander"
click at [148, 163] on span "103u" at bounding box center [139, 167] width 18 height 9
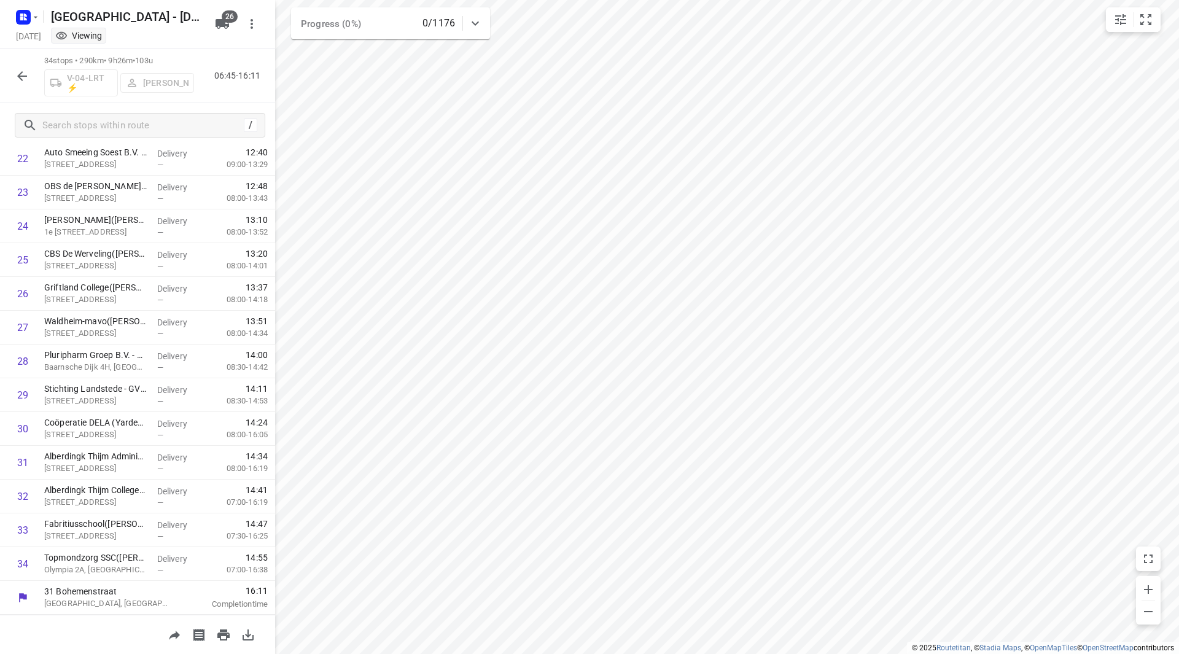
scroll to position [0, 0]
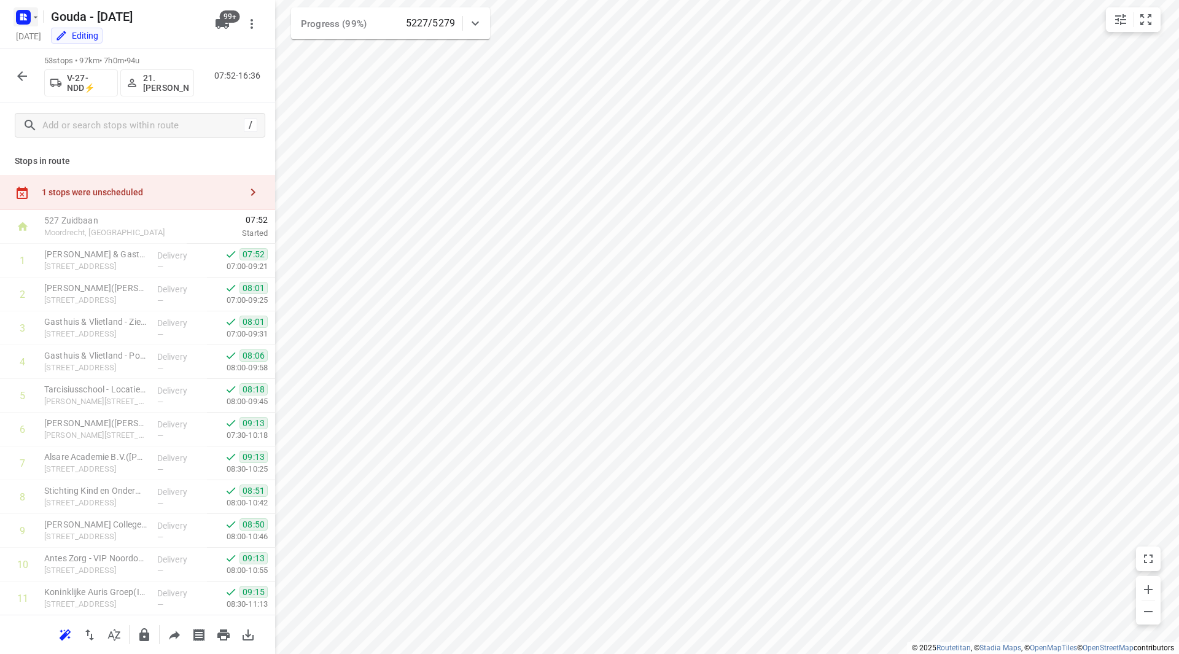
drag, startPoint x: 0, startPoint y: 0, endPoint x: 29, endPoint y: 13, distance: 31.6
click at [29, 13] on rect "button" at bounding box center [23, 17] width 15 height 15
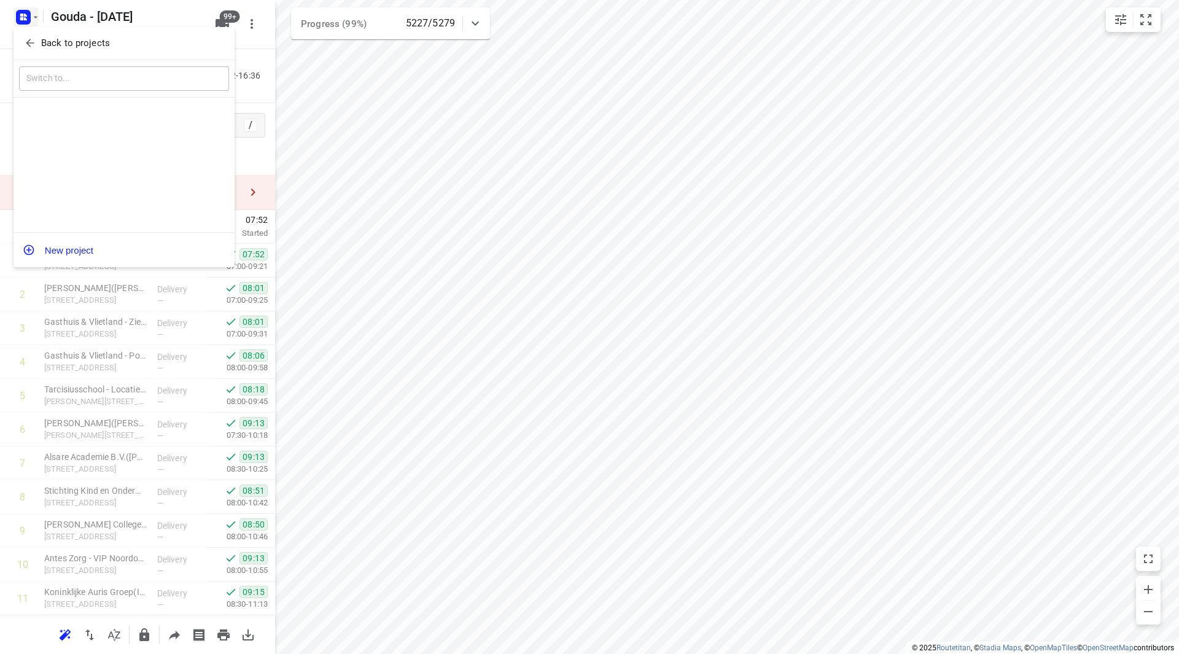
click at [42, 41] on p "Back to projects" at bounding box center [75, 43] width 69 height 14
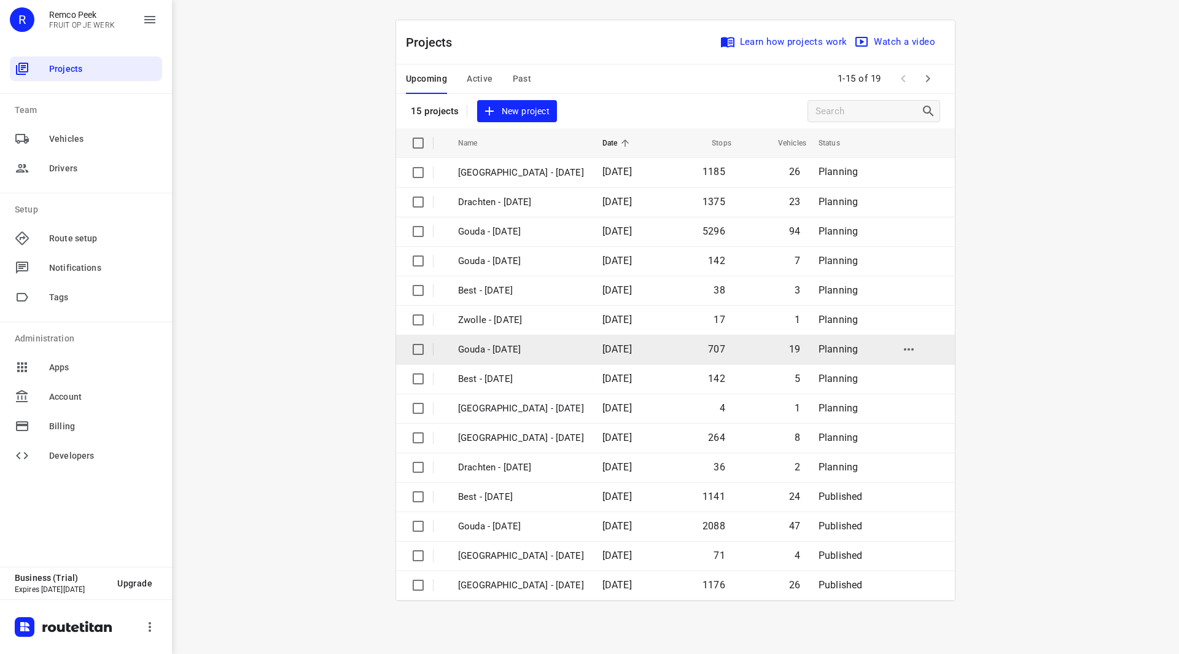
click at [513, 352] on p "Gouda - [DATE]" at bounding box center [521, 350] width 126 height 14
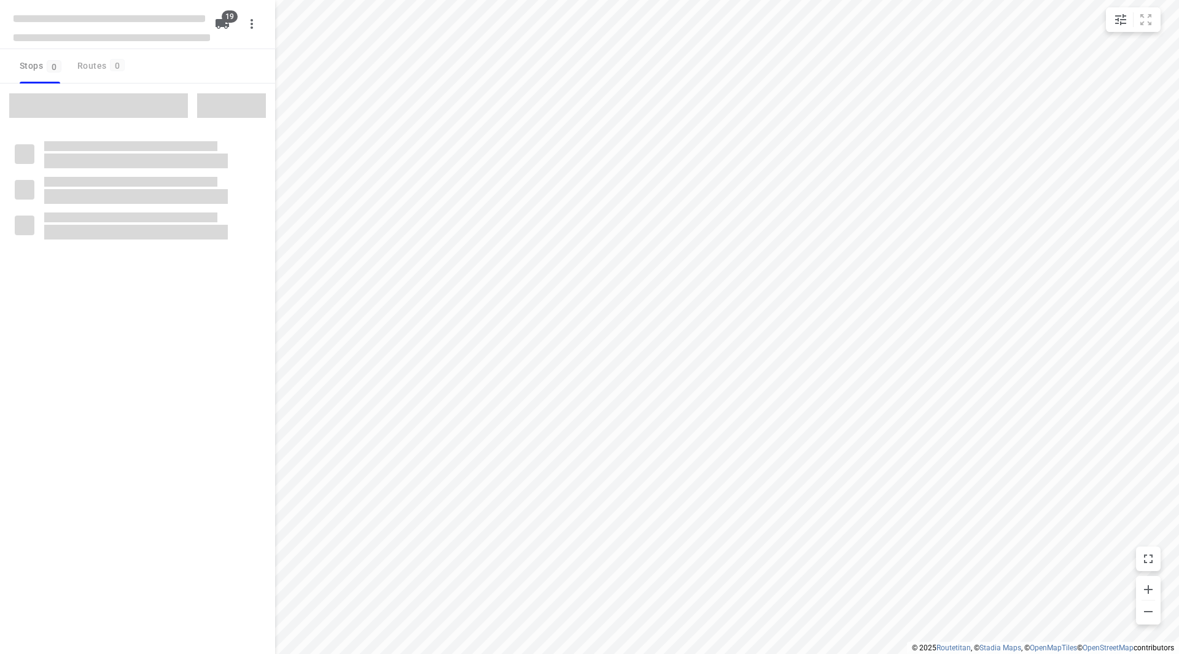
checkbox input "true"
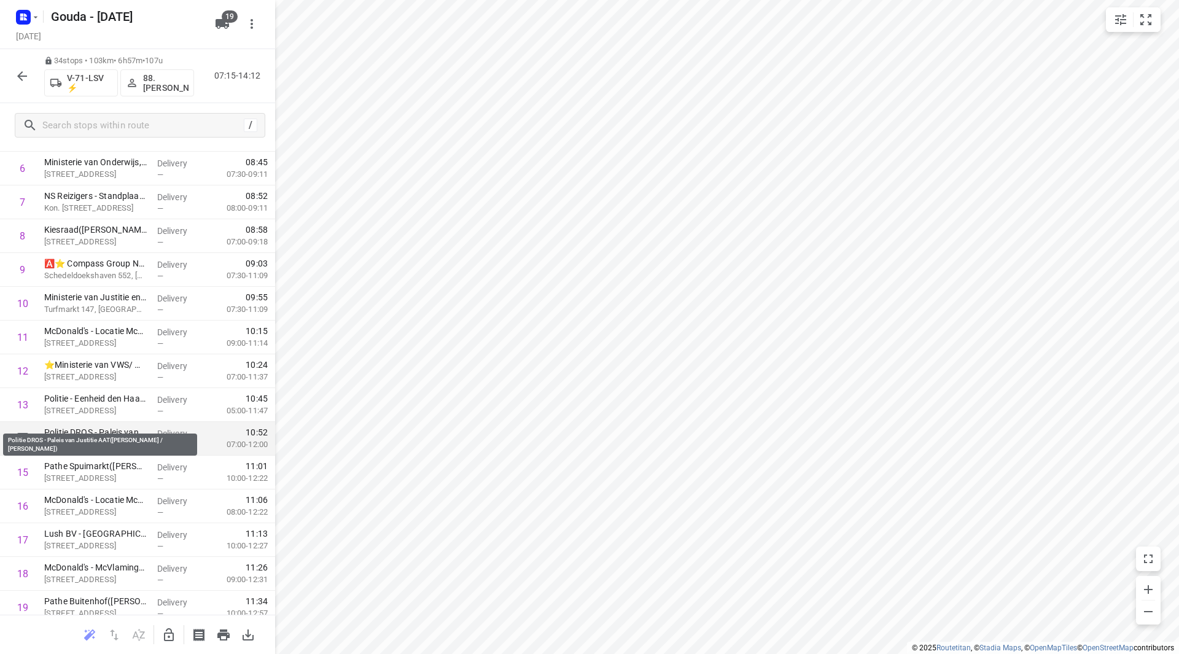
scroll to position [246, 0]
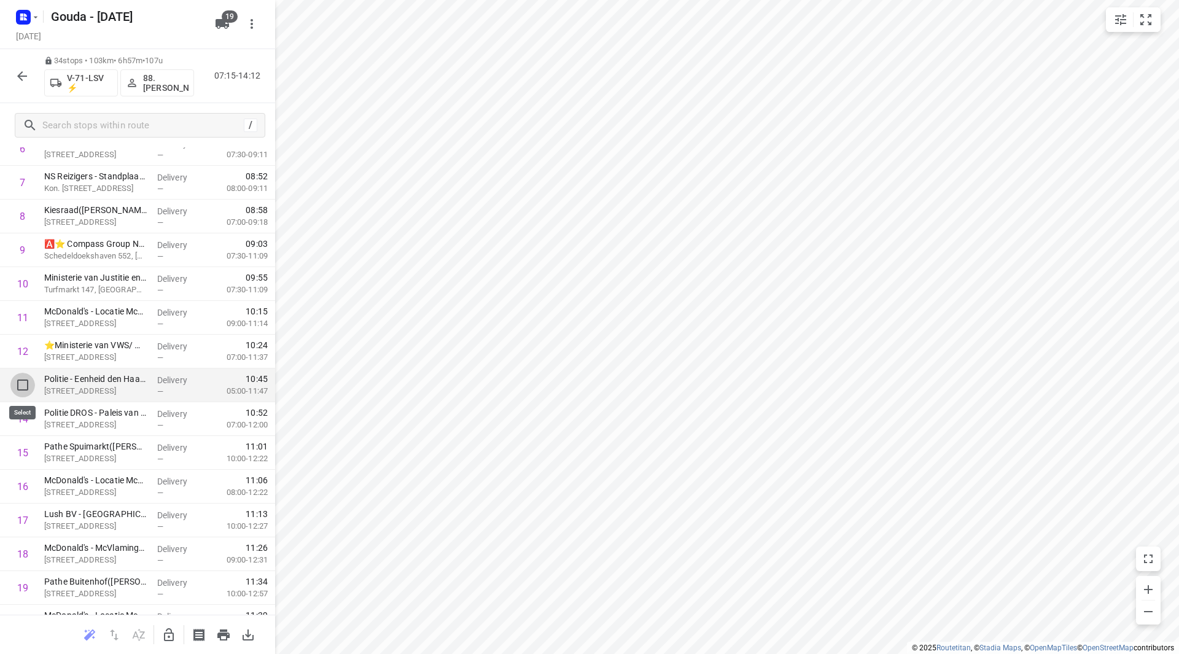
click at [25, 386] on input "checkbox" at bounding box center [22, 385] width 25 height 25
checkbox input "true"
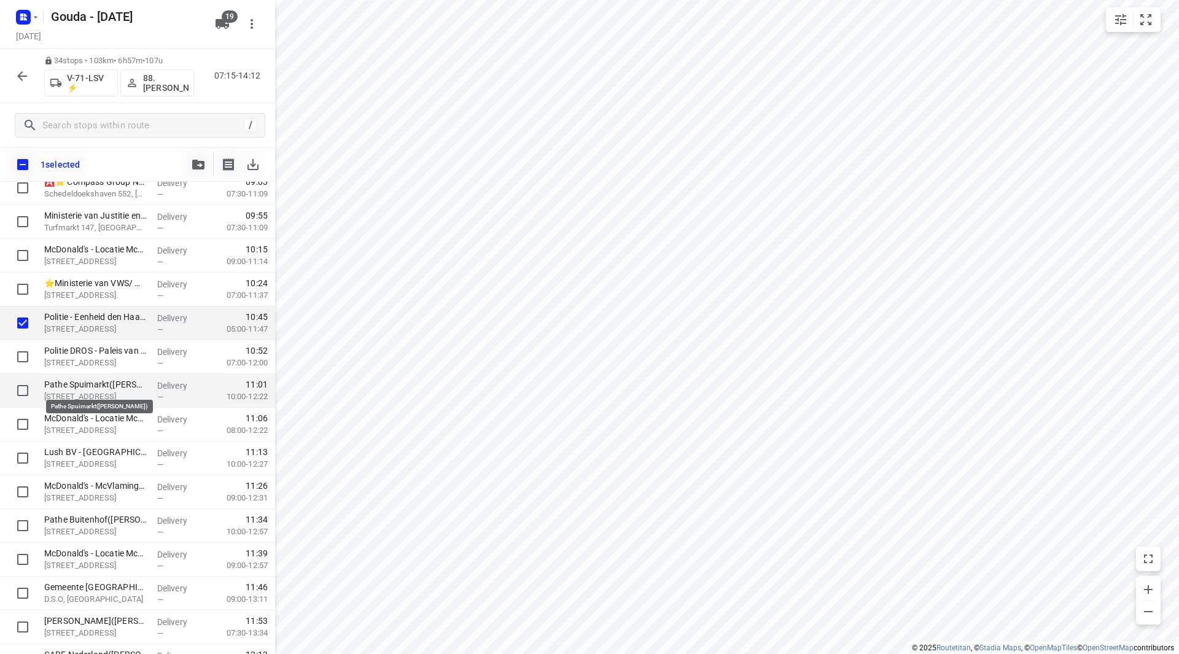
scroll to position [341, 0]
click at [22, 327] on input "checkbox" at bounding box center [22, 323] width 25 height 25
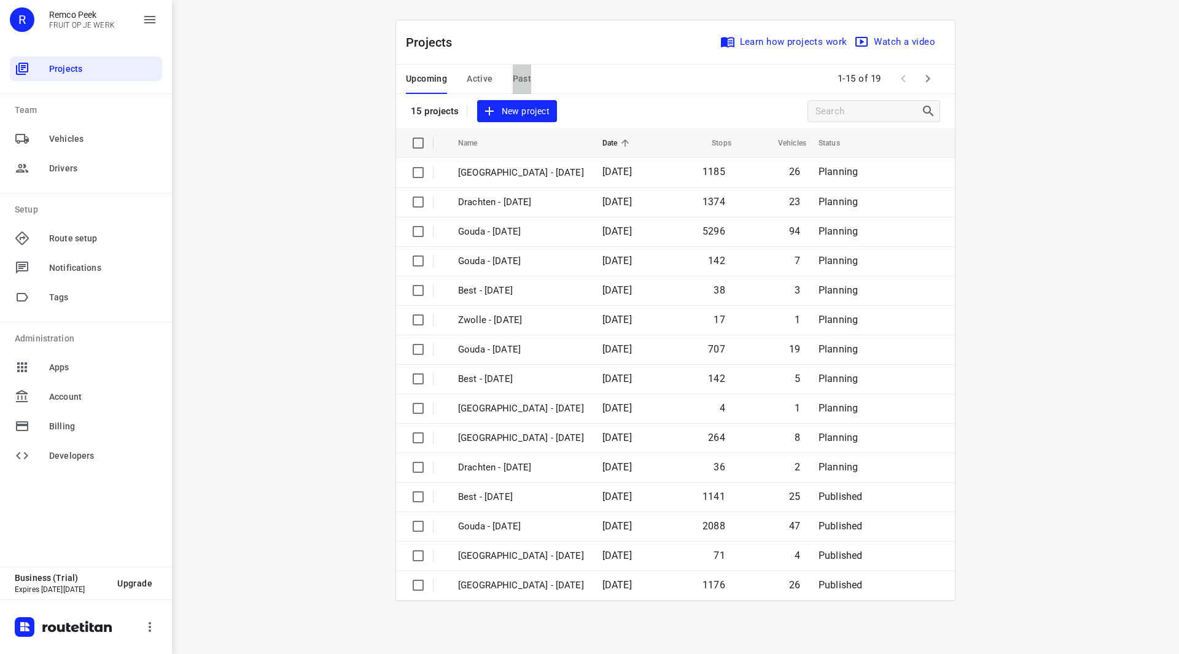
click at [519, 78] on span "Past" at bounding box center [522, 78] width 19 height 15
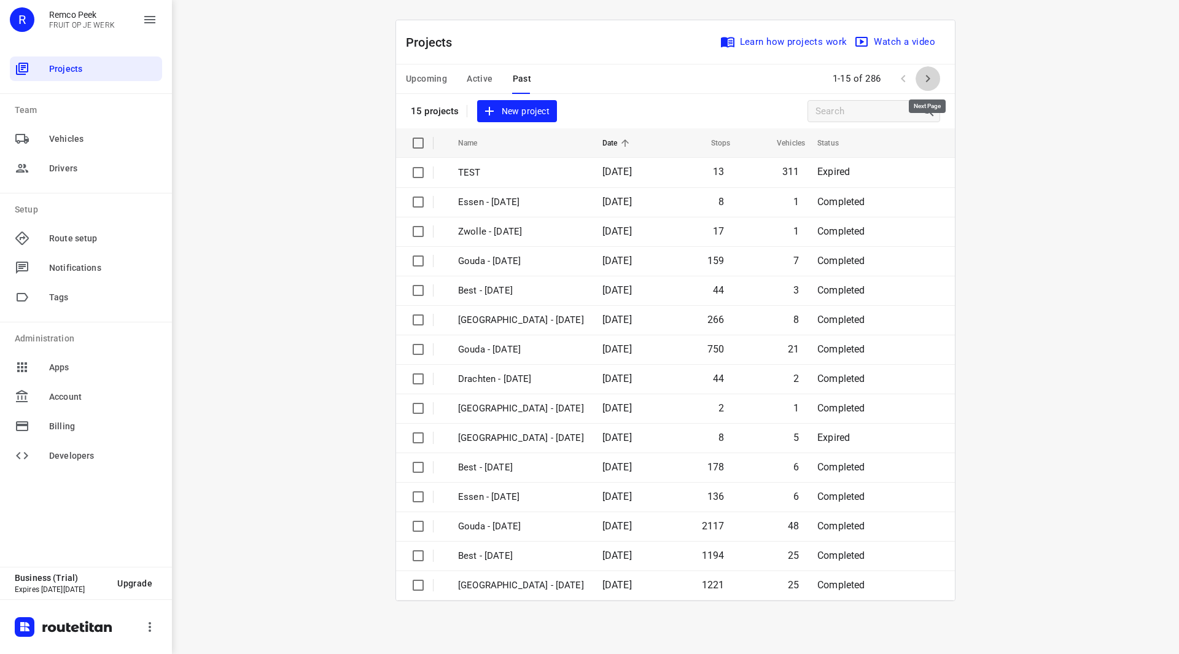
click at [931, 81] on icon "button" at bounding box center [927, 78] width 15 height 15
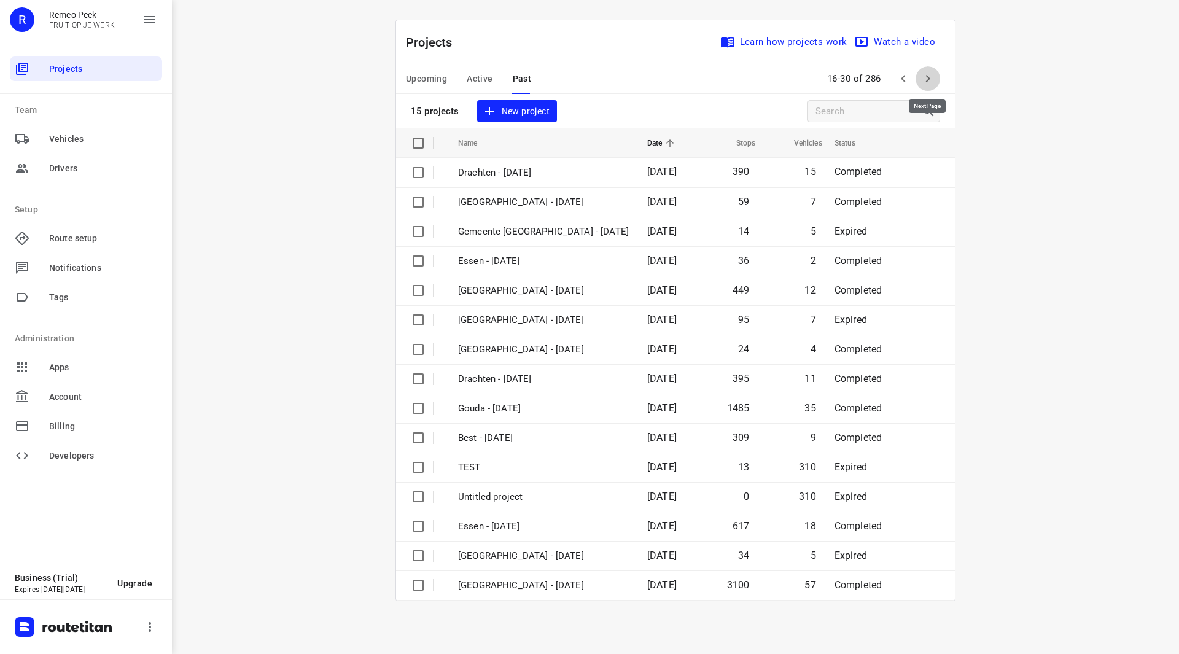
click at [925, 83] on icon "button" at bounding box center [927, 78] width 15 height 15
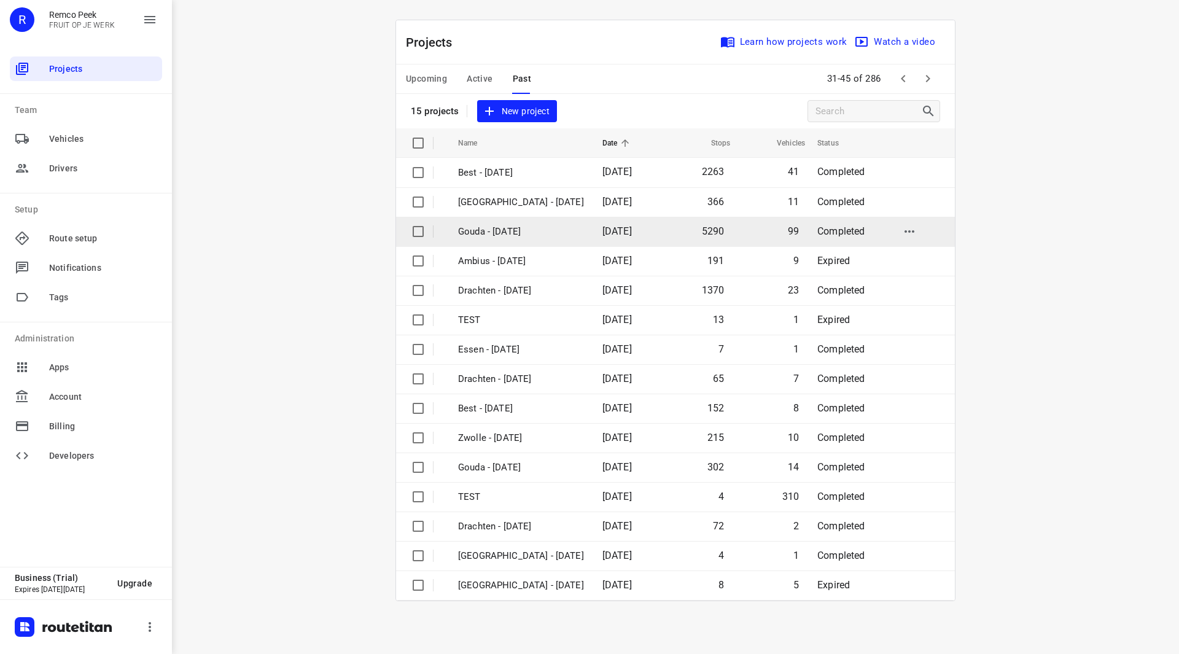
click at [514, 238] on td "Gouda - [DATE]" at bounding box center [519, 231] width 147 height 29
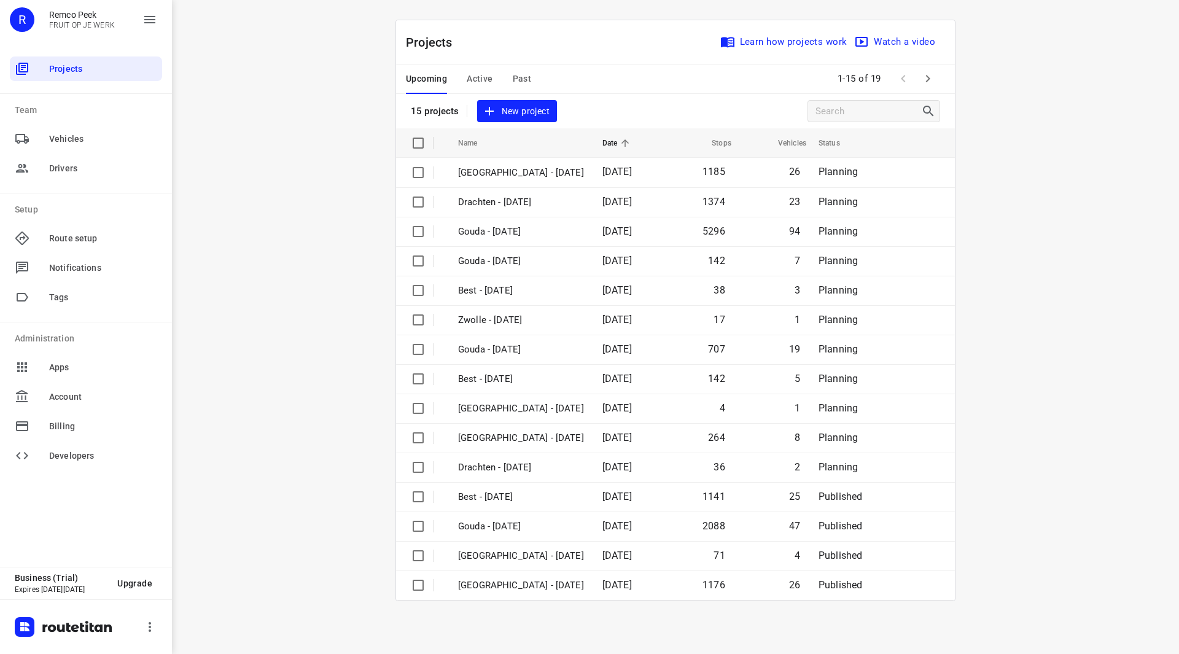
click at [481, 72] on span "Active" at bounding box center [480, 78] width 26 height 15
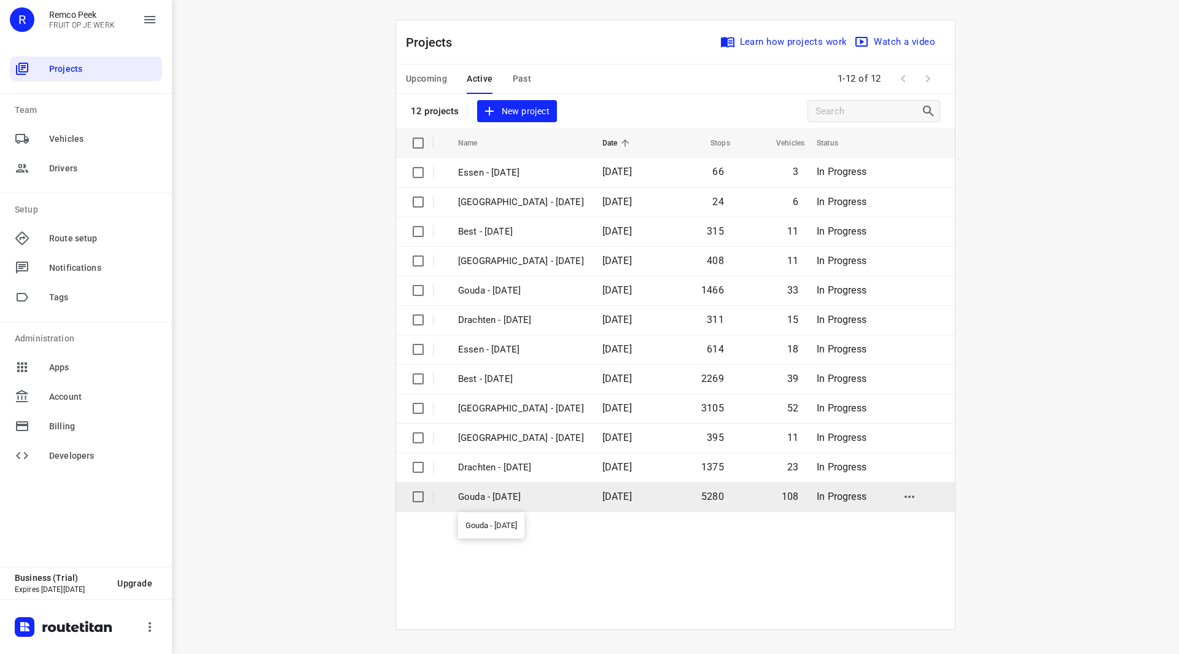
click at [503, 499] on p "Gouda - [DATE]" at bounding box center [521, 497] width 126 height 14
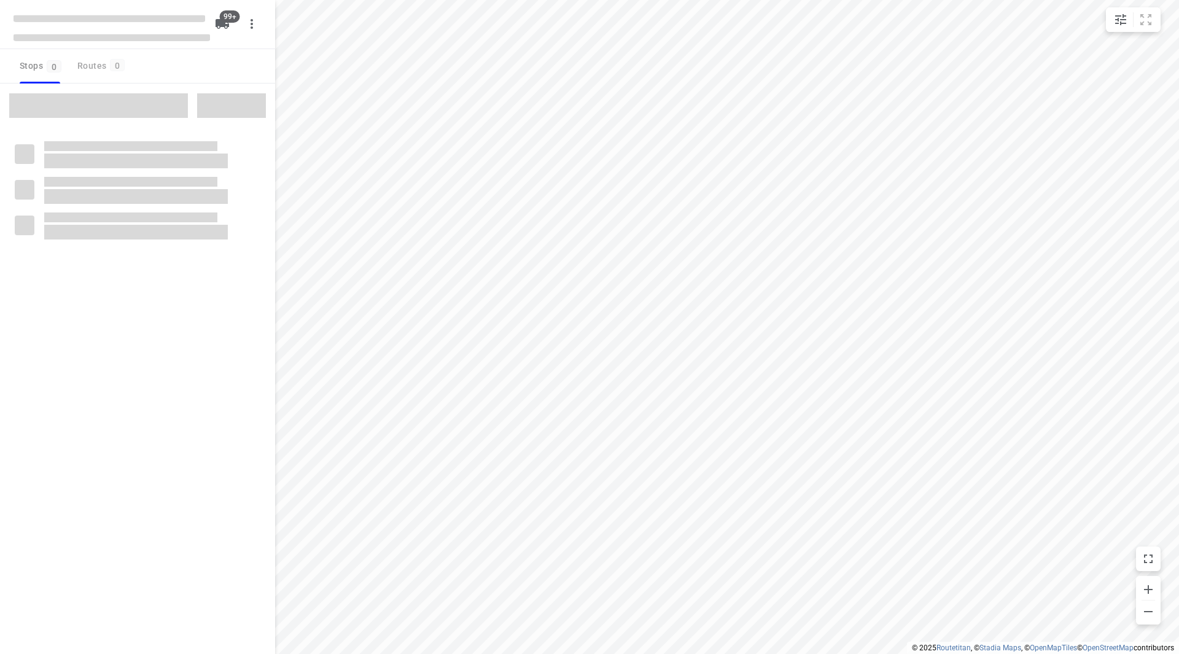
checkbox input "true"
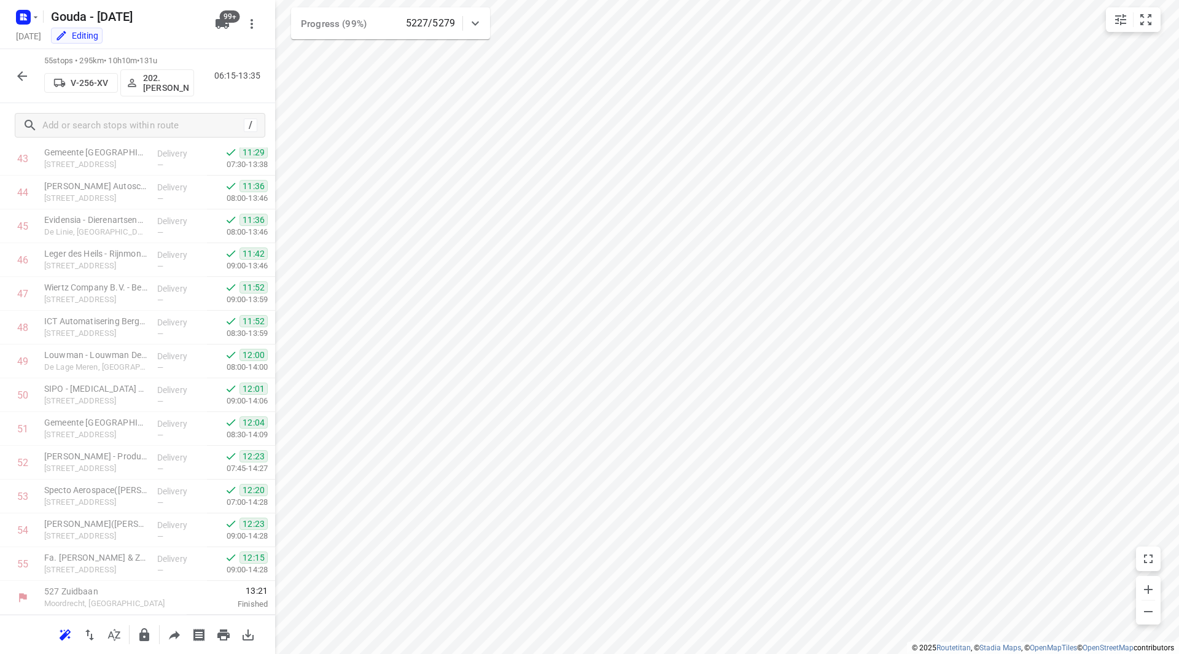
scroll to position [1520, 0]
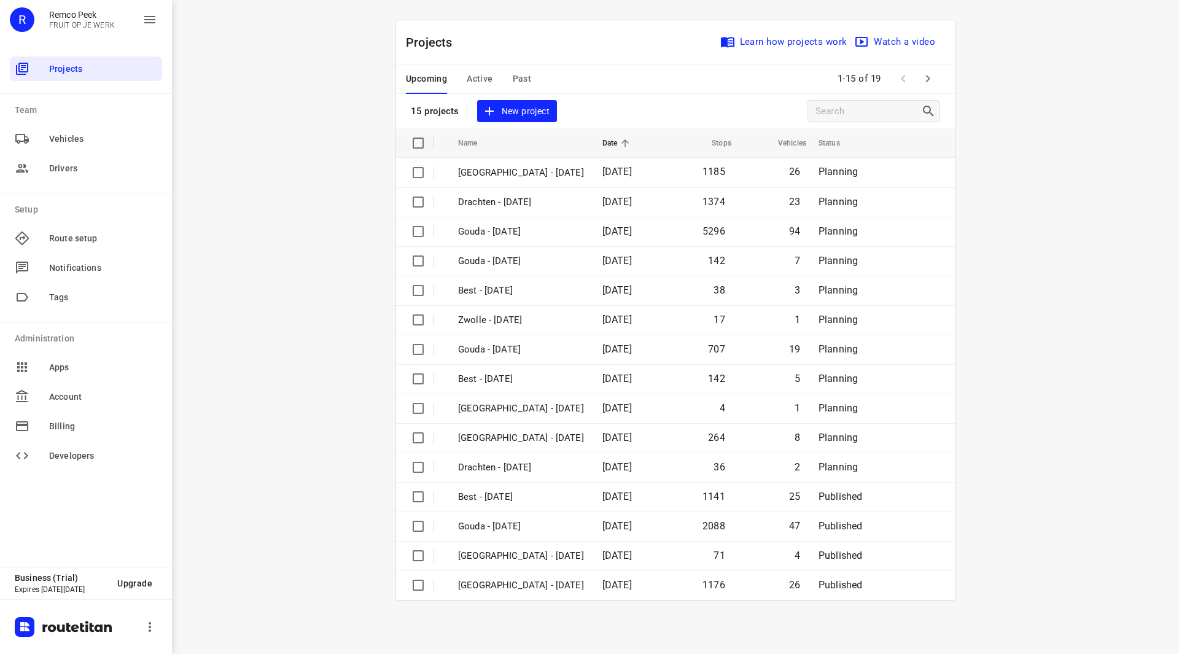
click at [516, 77] on span "Past" at bounding box center [522, 78] width 19 height 15
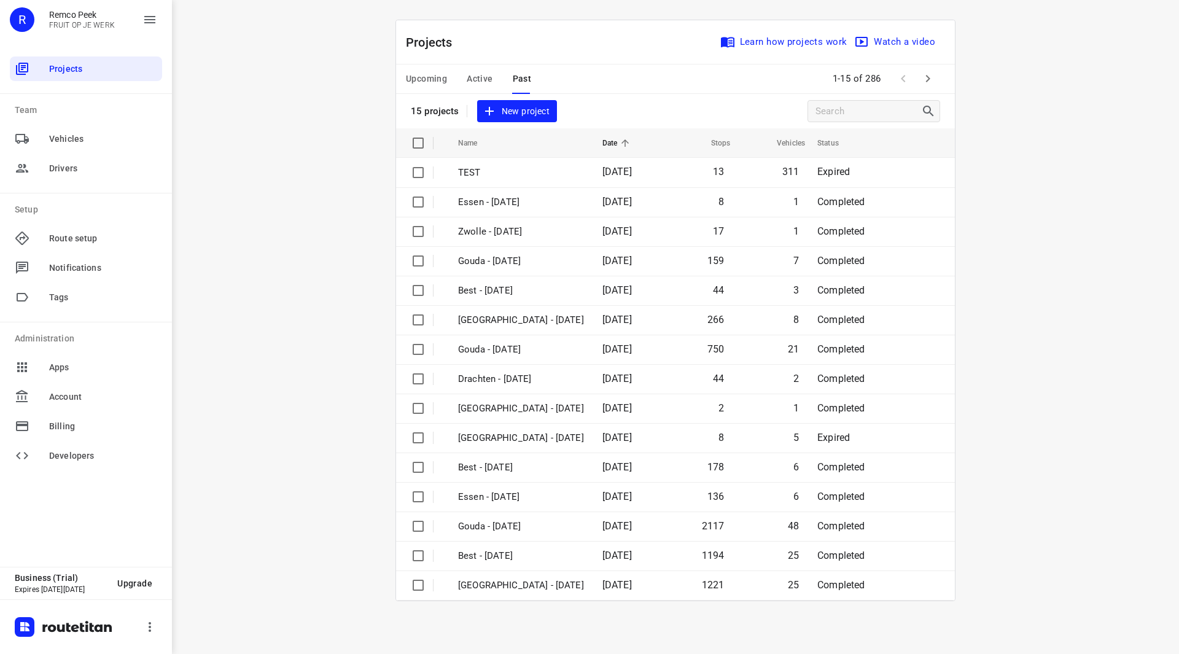
click at [938, 83] on button "button" at bounding box center [927, 78] width 25 height 25
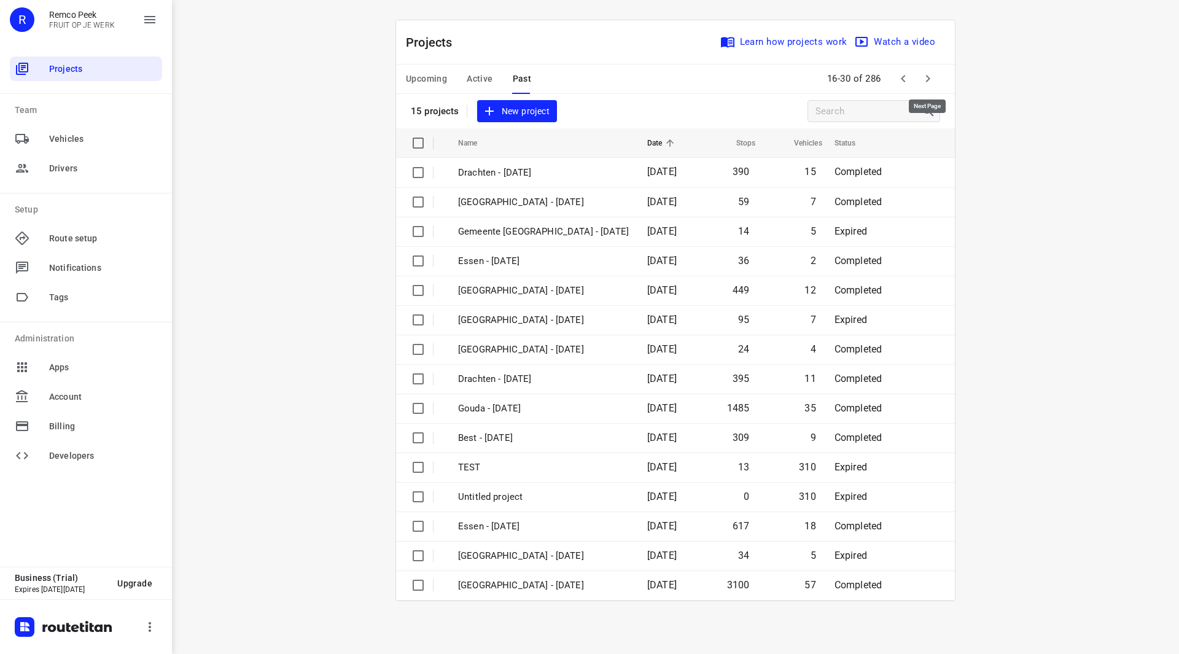
click at [936, 81] on button "button" at bounding box center [927, 78] width 25 height 25
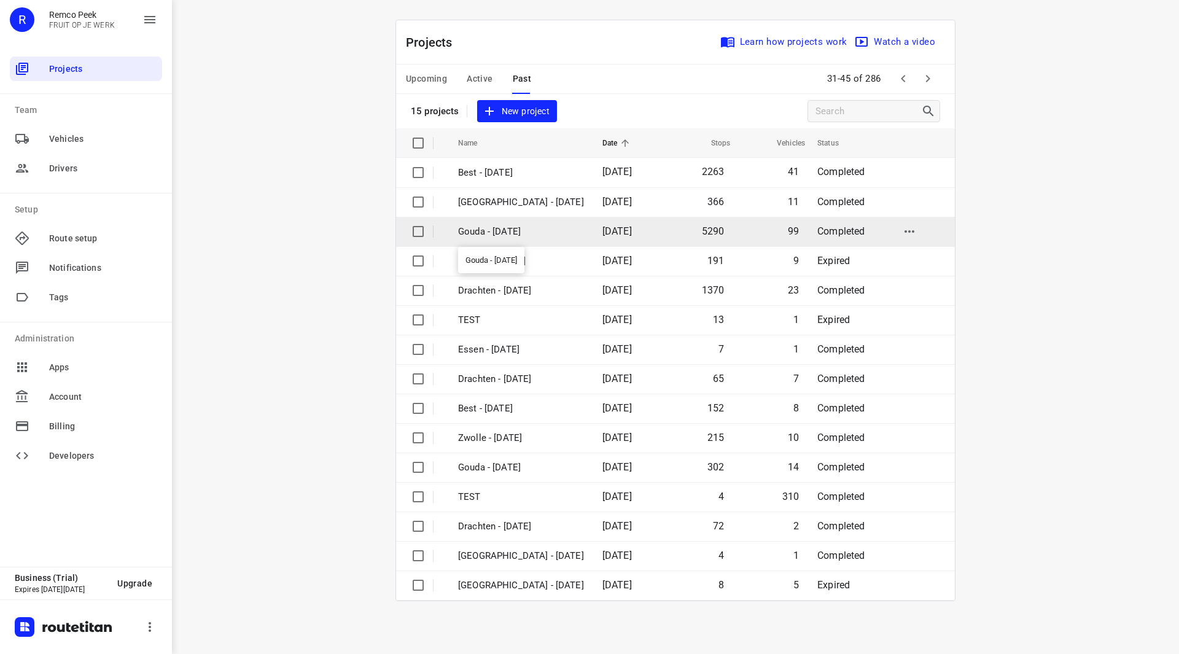
click at [519, 233] on p "Gouda - [DATE]" at bounding box center [521, 232] width 126 height 14
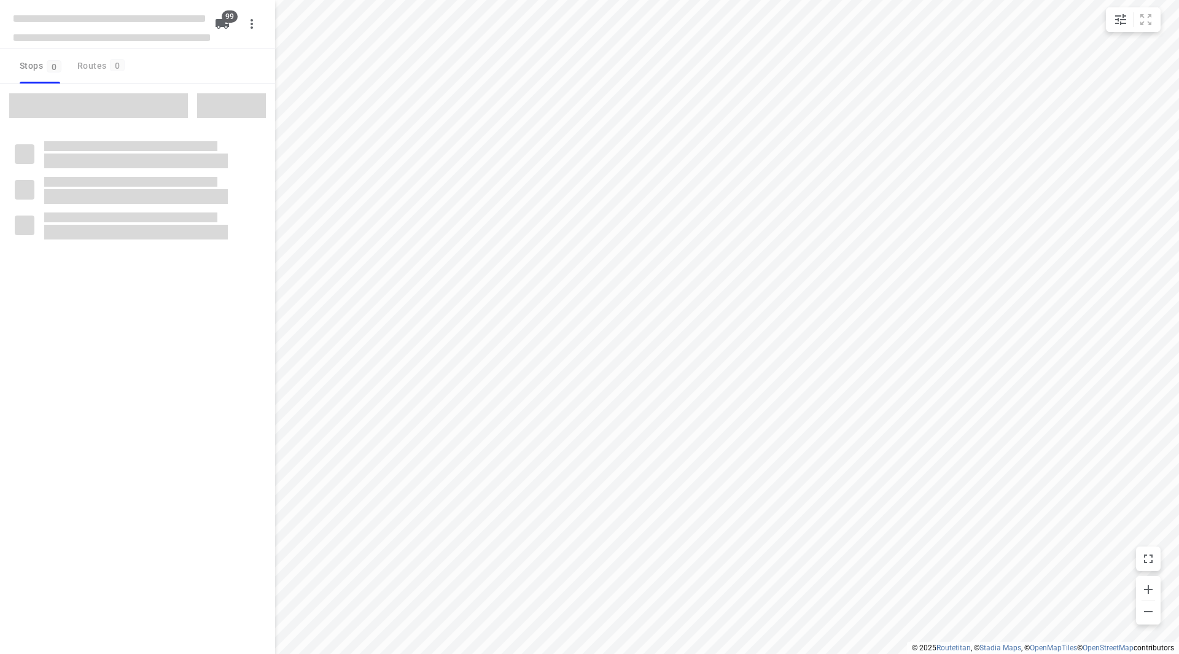
checkbox input "true"
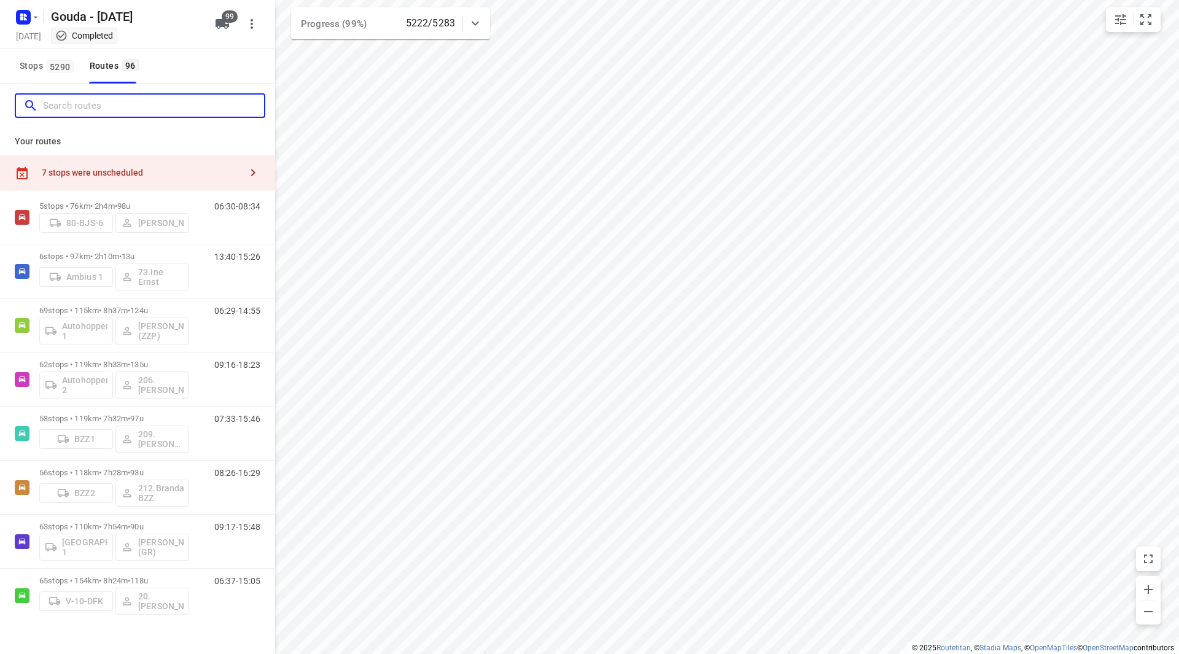
click at [184, 101] on input "Search routes" at bounding box center [153, 105] width 221 height 19
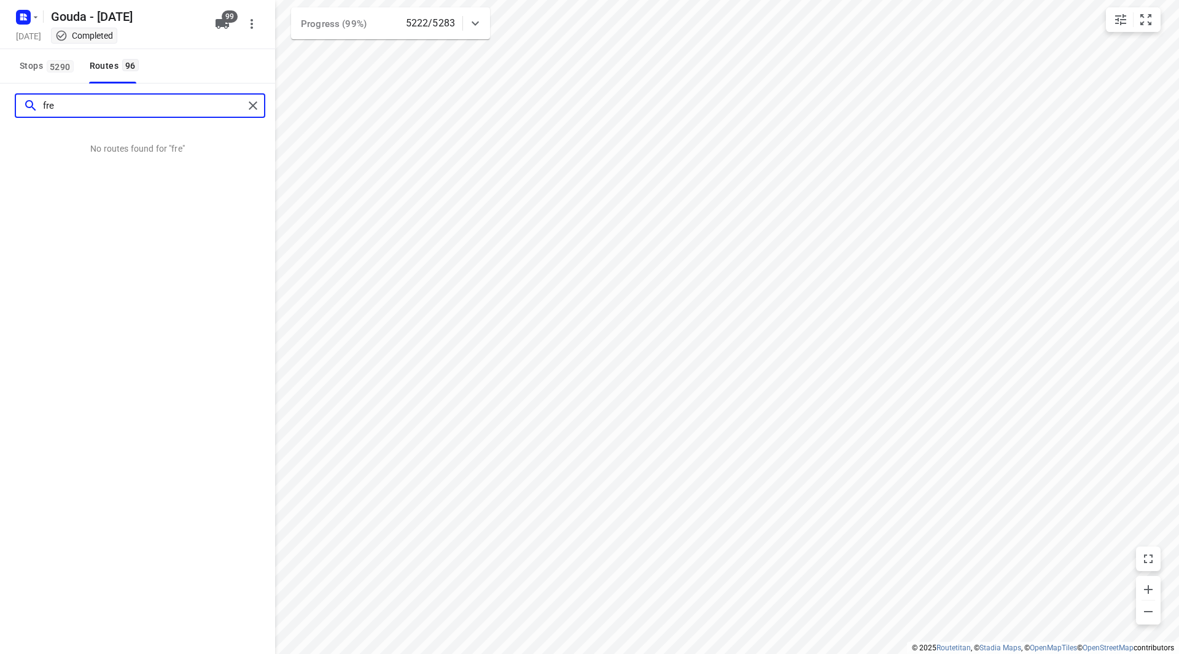
type input "fred"
drag, startPoint x: 109, startPoint y: 114, endPoint x: 2, endPoint y: 121, distance: 107.1
click at [10, 111] on div "fred" at bounding box center [137, 105] width 275 height 44
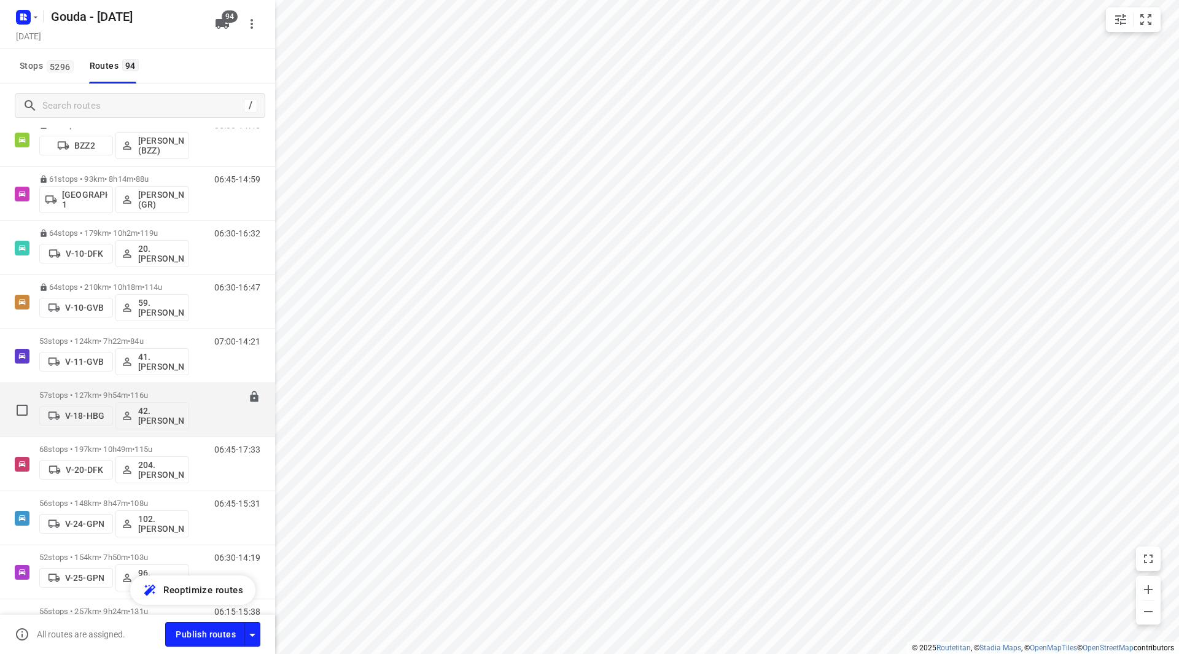
scroll to position [184, 0]
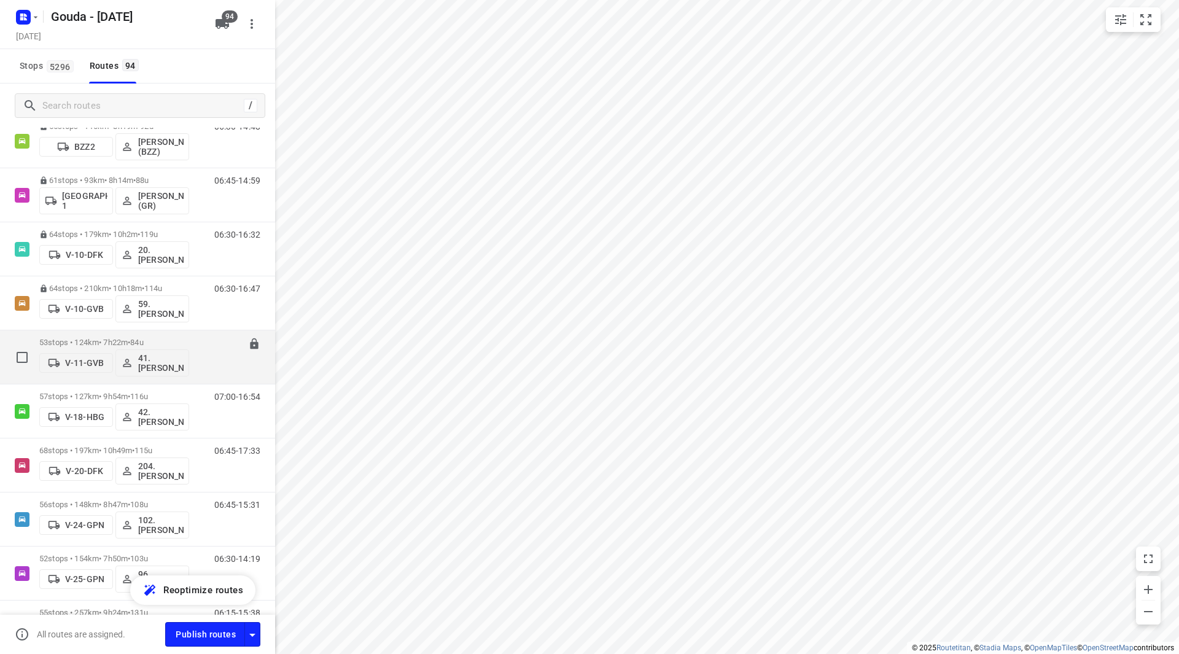
click at [107, 341] on p "53 stops • 124km • 7h22m • 84u" at bounding box center [114, 342] width 150 height 9
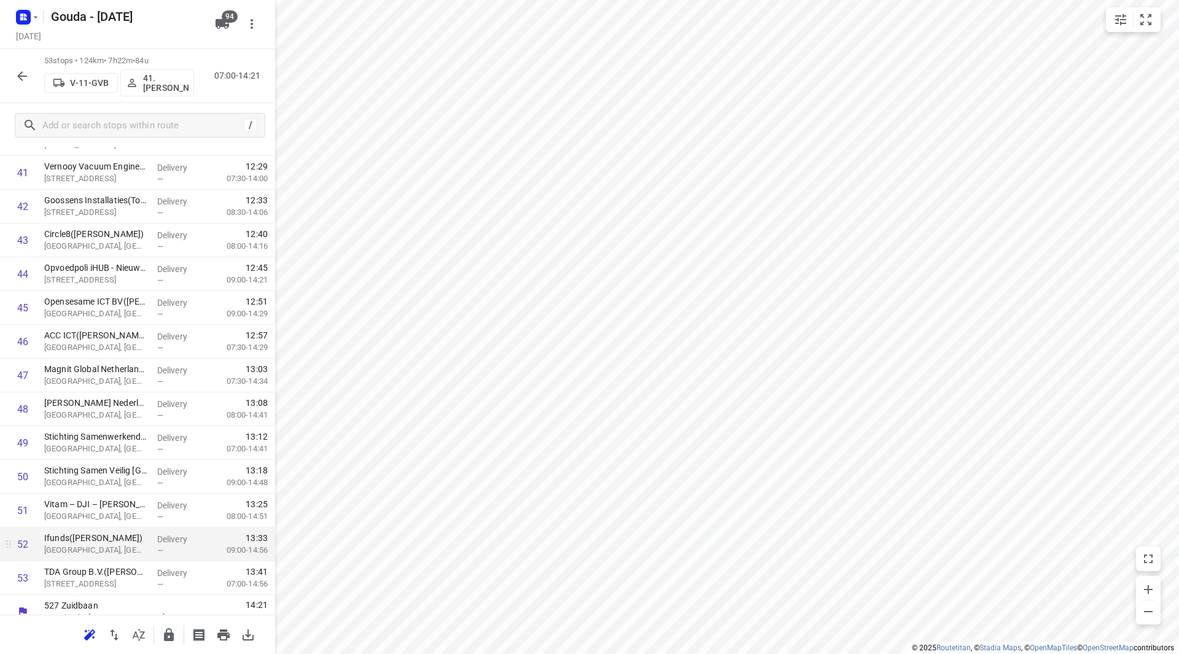
scroll to position [1453, 0]
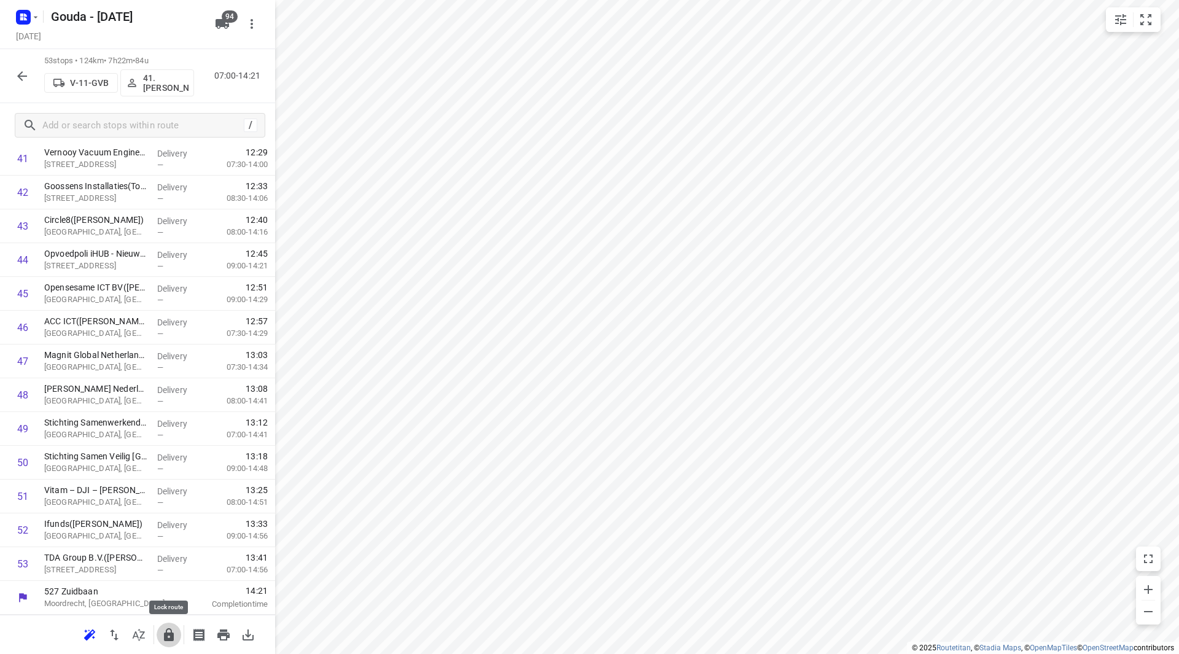
click at [171, 635] on icon "button" at bounding box center [169, 634] width 10 height 13
click at [25, 84] on button "button" at bounding box center [22, 76] width 25 height 25
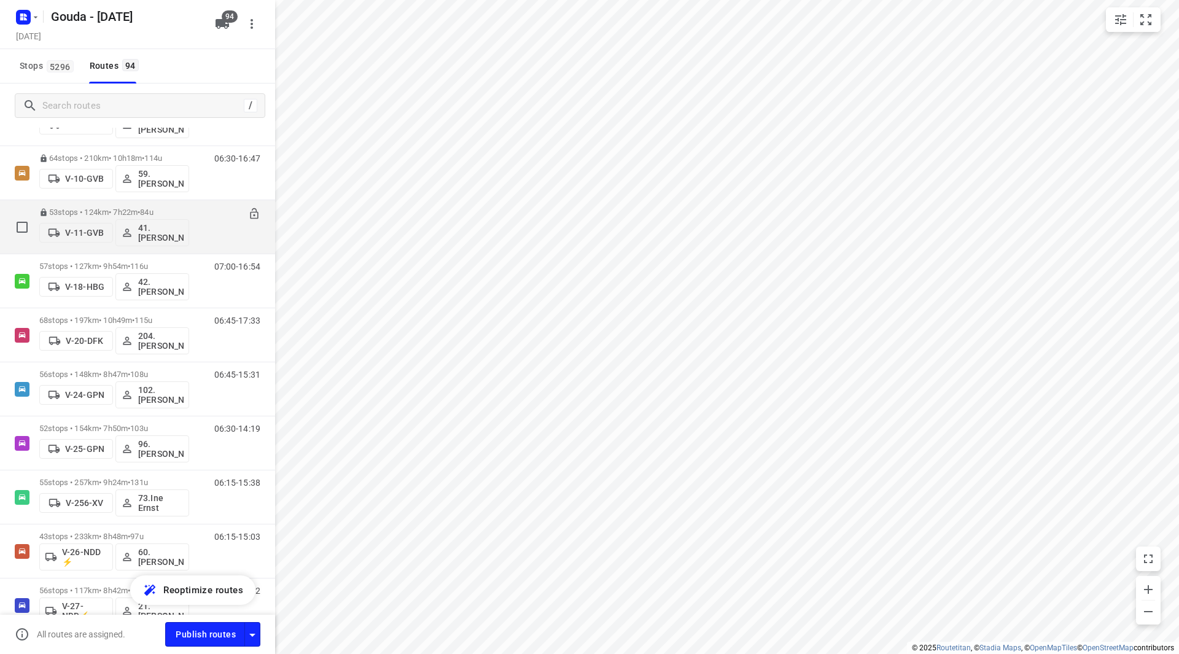
scroll to position [246, 0]
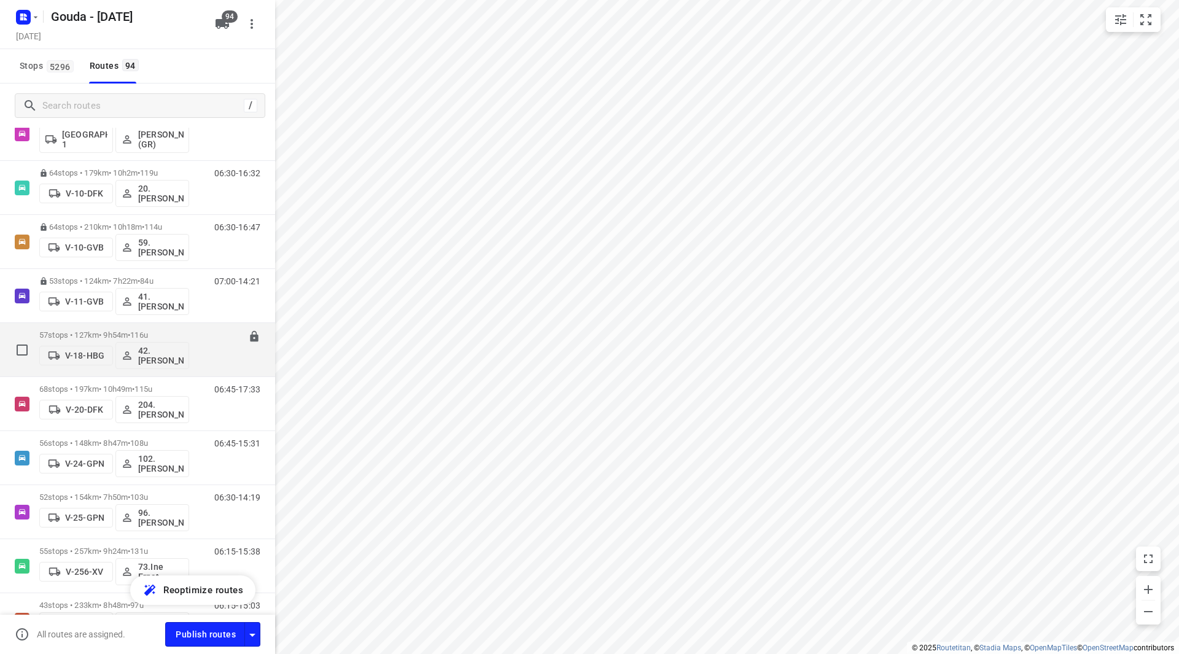
click at [126, 329] on div "57 stops • 127km • 9h54m • 116u V-18-HBG 42.Gerrit-Jan Heijink" at bounding box center [114, 349] width 150 height 51
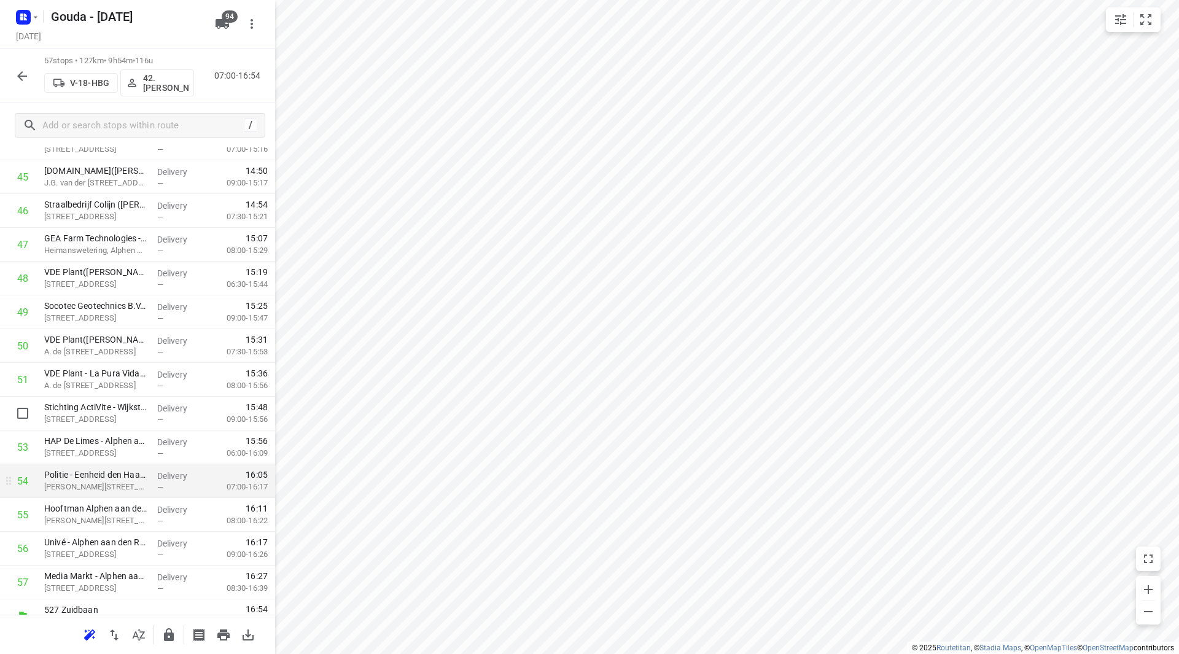
scroll to position [1588, 0]
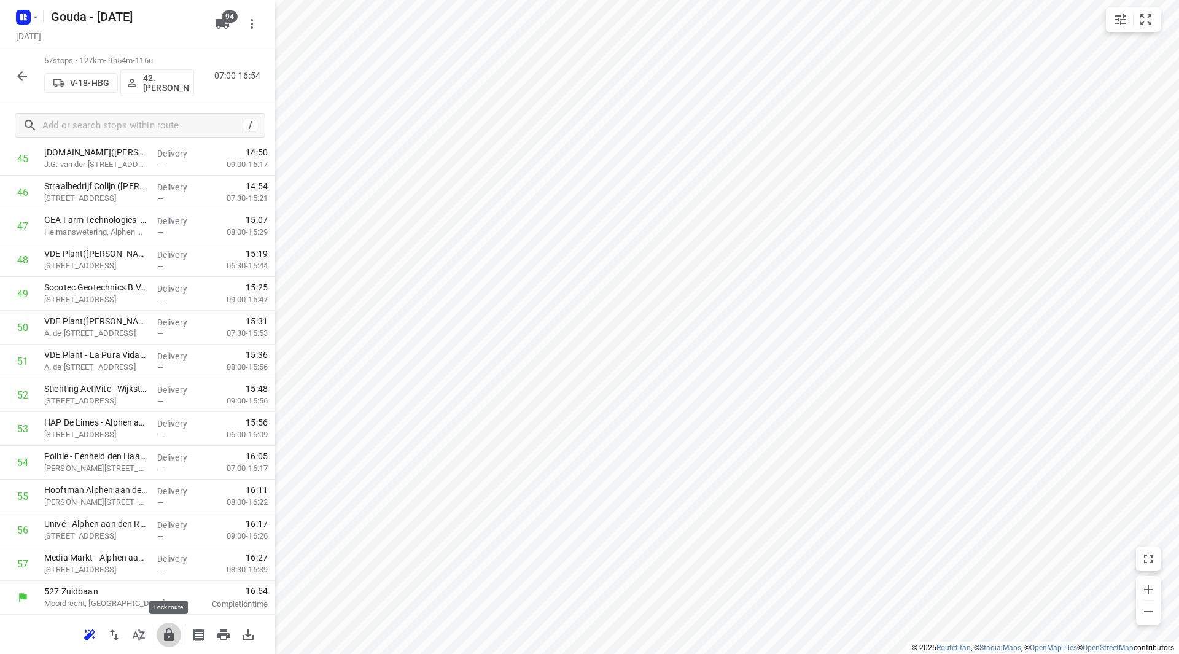
click at [170, 635] on icon "button" at bounding box center [169, 634] width 10 height 13
click at [24, 75] on icon "button" at bounding box center [22, 76] width 15 height 15
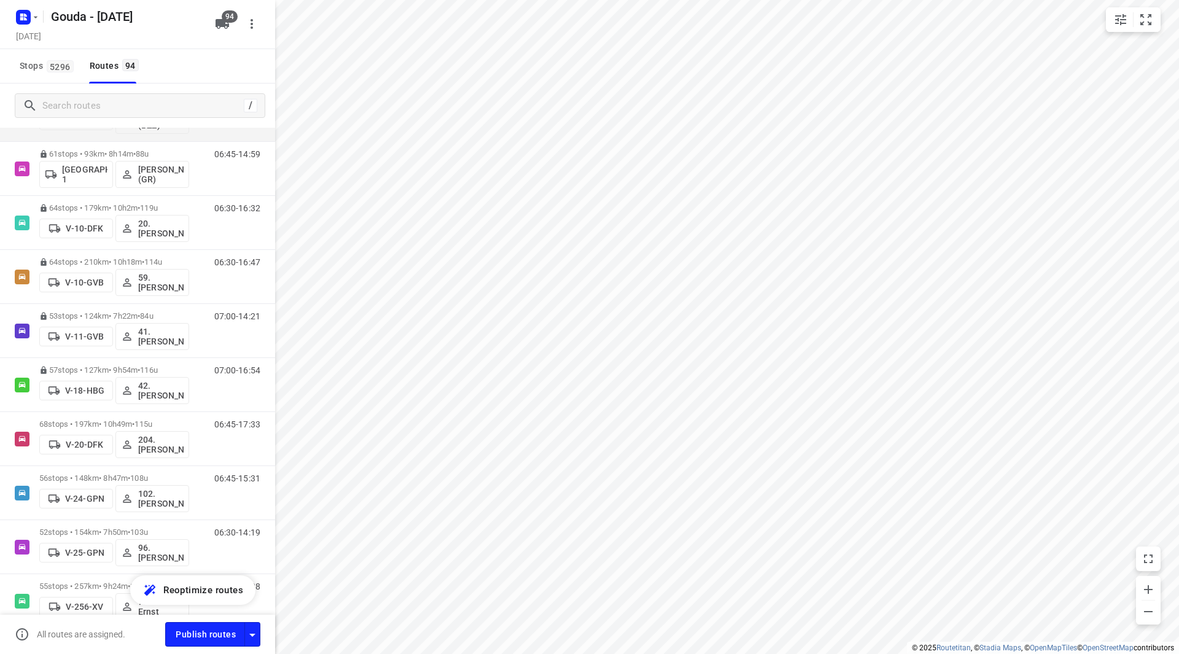
scroll to position [307, 0]
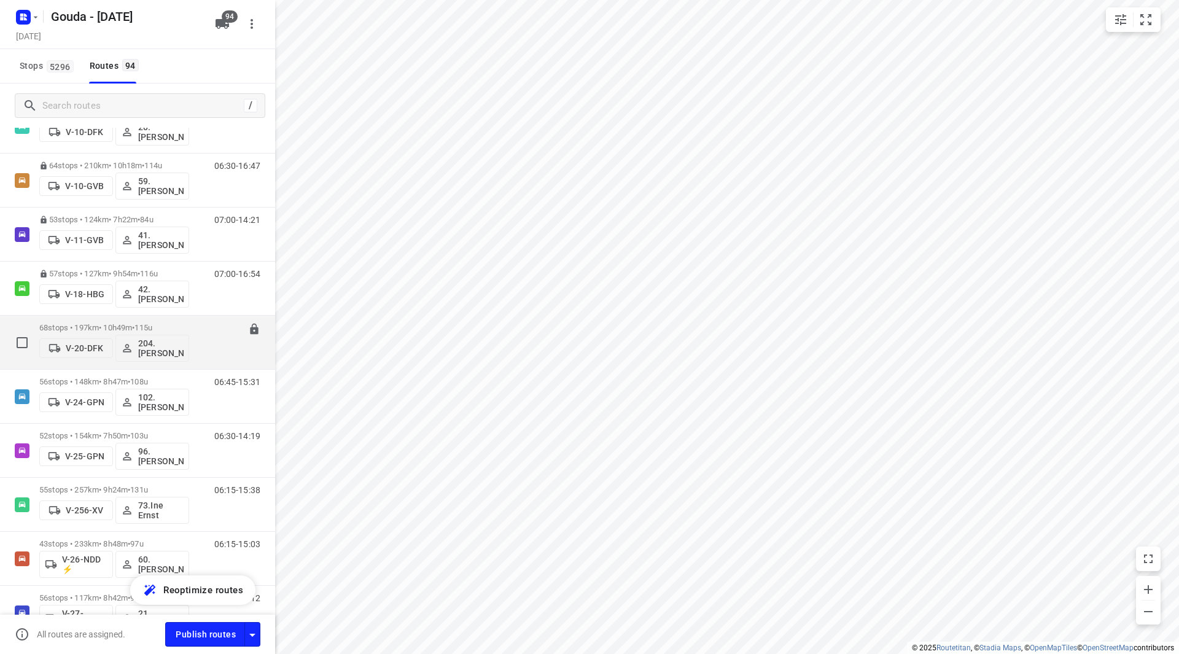
click at [123, 328] on p "68 stops • 197km • 10h49m • 115u" at bounding box center [114, 327] width 150 height 9
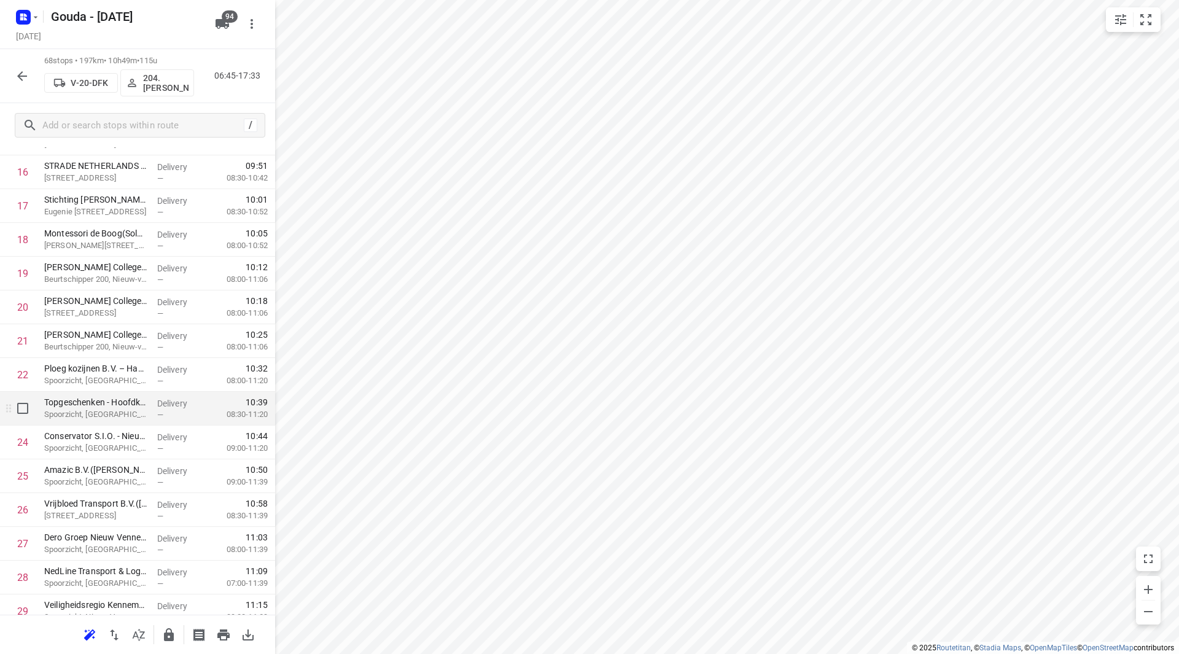
scroll to position [614, 0]
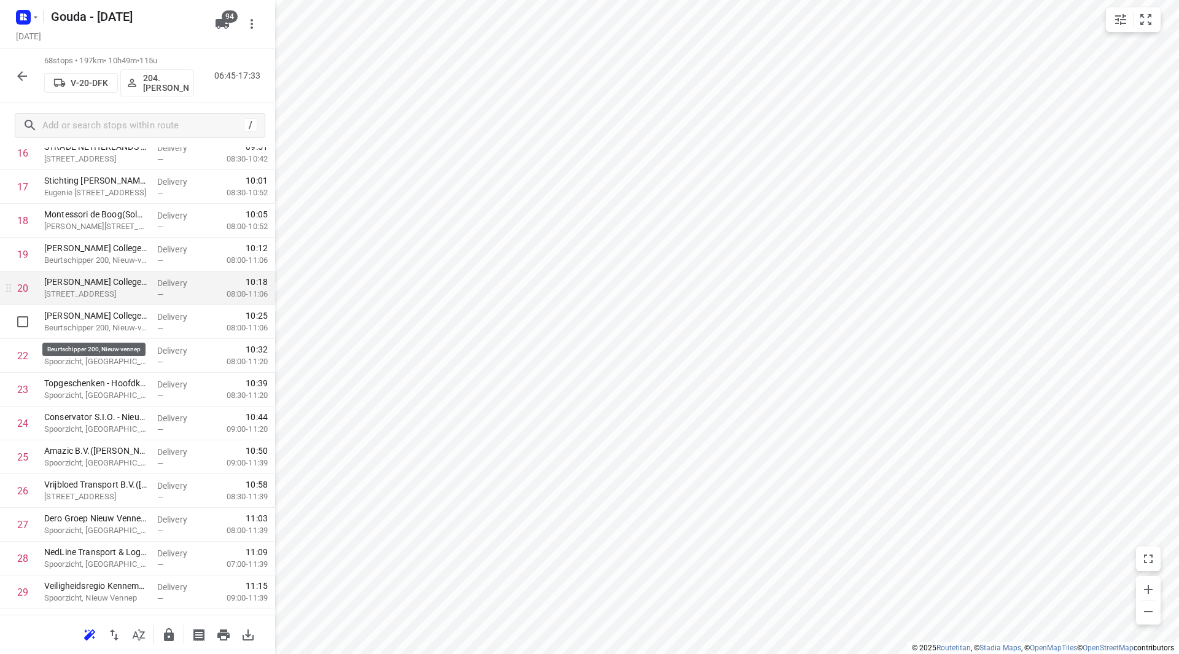
drag, startPoint x: 118, startPoint y: 327, endPoint x: 116, endPoint y: 299, distance: 28.3
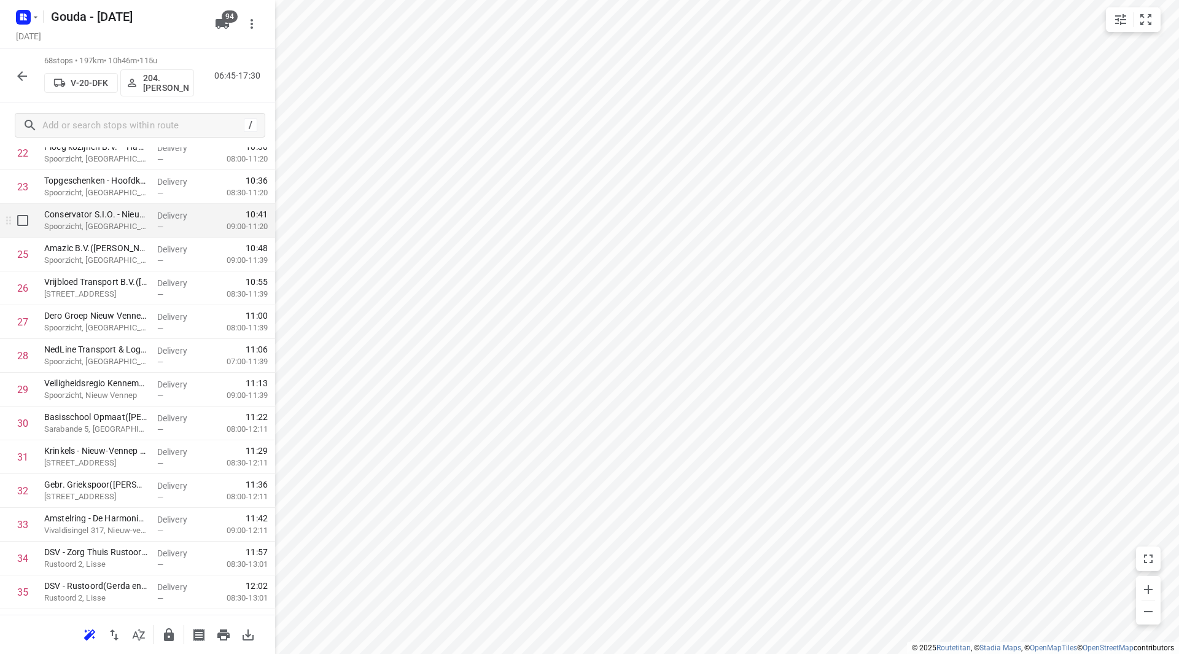
scroll to position [798, 0]
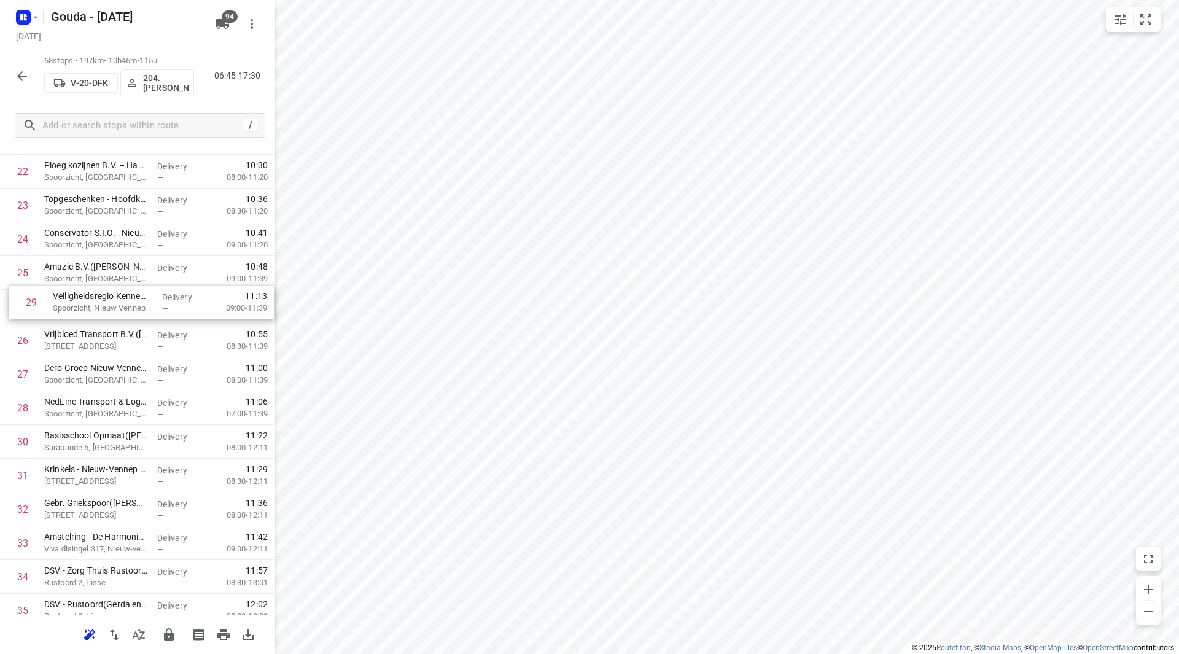
drag, startPoint x: 124, startPoint y: 401, endPoint x: 134, endPoint y: 279, distance: 123.2
click at [134, 279] on div "1 DACHSER Netherlands Food Logistics B.V. - Roelofarendsveen(Erik van der Zwet)…" at bounding box center [137, 594] width 275 height 2296
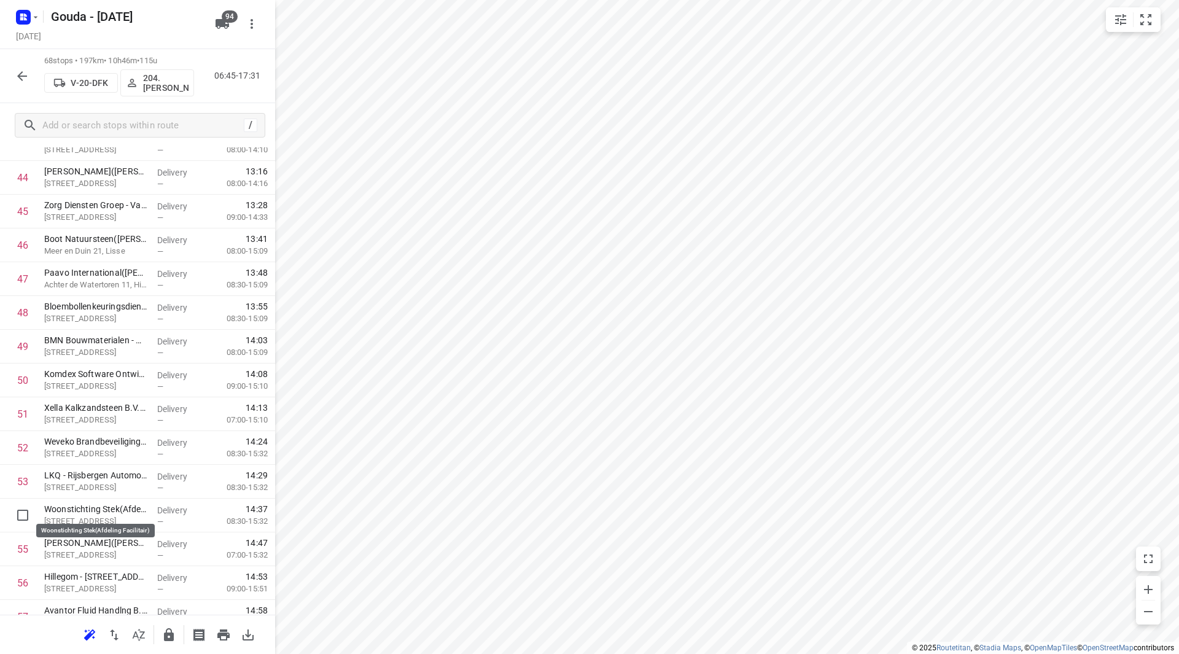
scroll to position [1535, 0]
drag, startPoint x: 100, startPoint y: 514, endPoint x: 96, endPoint y: 436, distance: 77.5
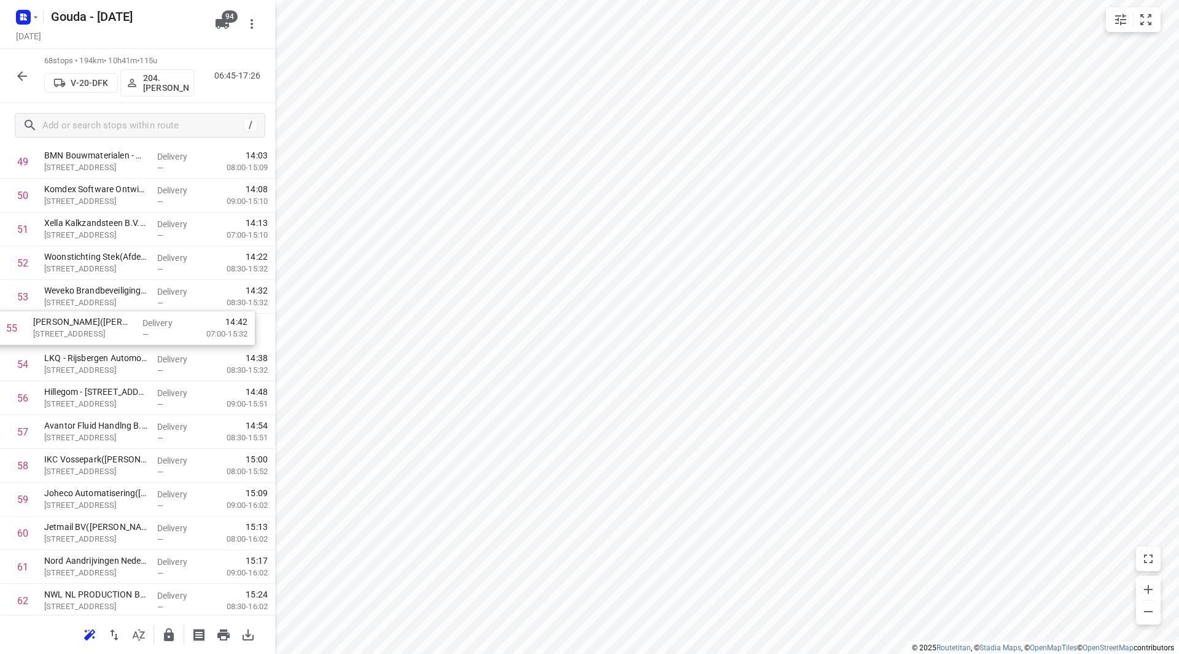
drag, startPoint x: 154, startPoint y: 338, endPoint x: 157, endPoint y: 330, distance: 8.9
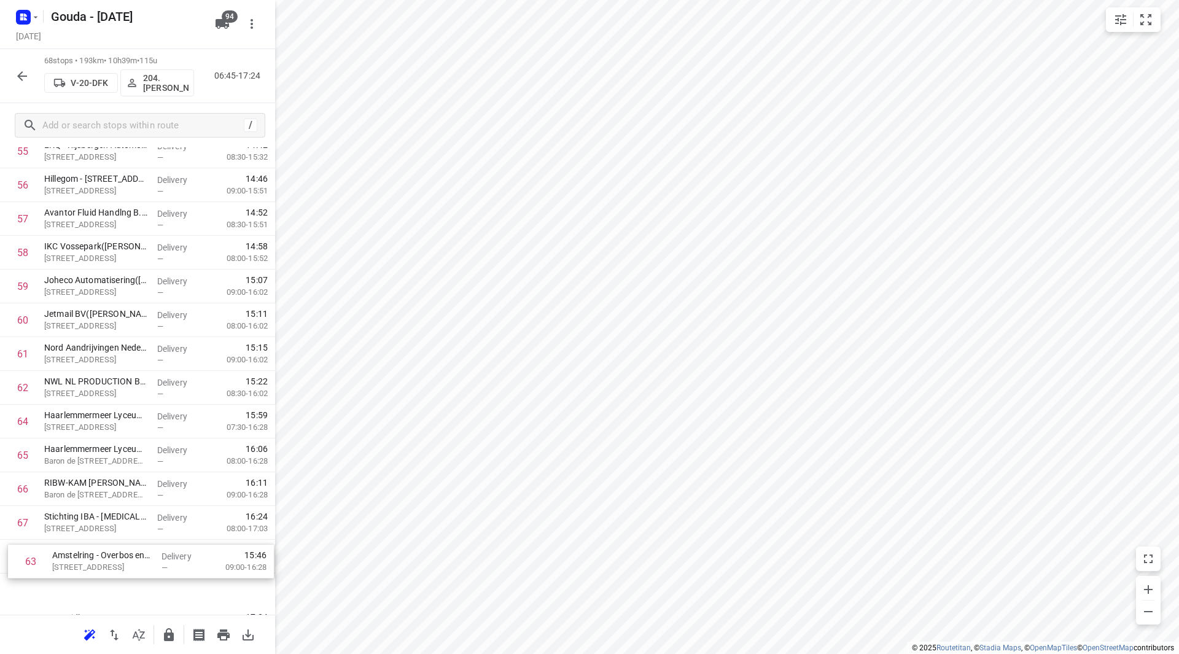
scroll to position [1959, 0]
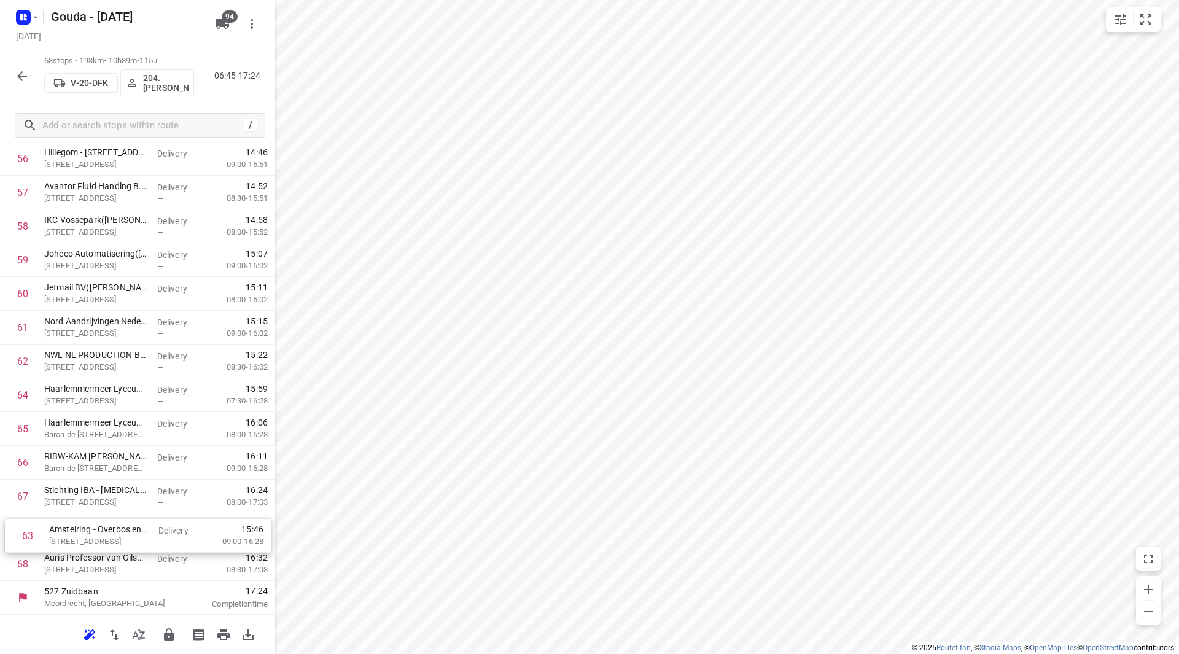
drag, startPoint x: 111, startPoint y: 451, endPoint x: 119, endPoint y: 537, distance: 86.3
drag, startPoint x: 103, startPoint y: 540, endPoint x: 104, endPoint y: 546, distance: 6.3
drag, startPoint x: 93, startPoint y: 566, endPoint x: 90, endPoint y: 487, distance: 78.6
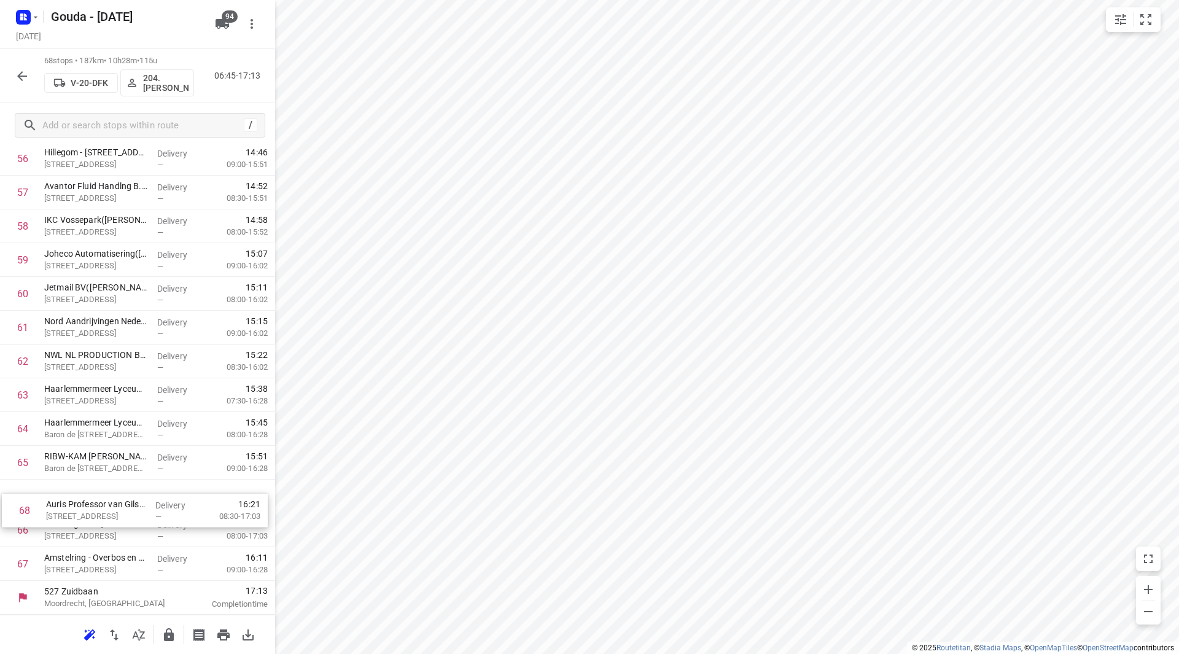
click at [170, 632] on icon "button" at bounding box center [168, 634] width 15 height 15
click at [23, 74] on icon "button" at bounding box center [22, 76] width 15 height 15
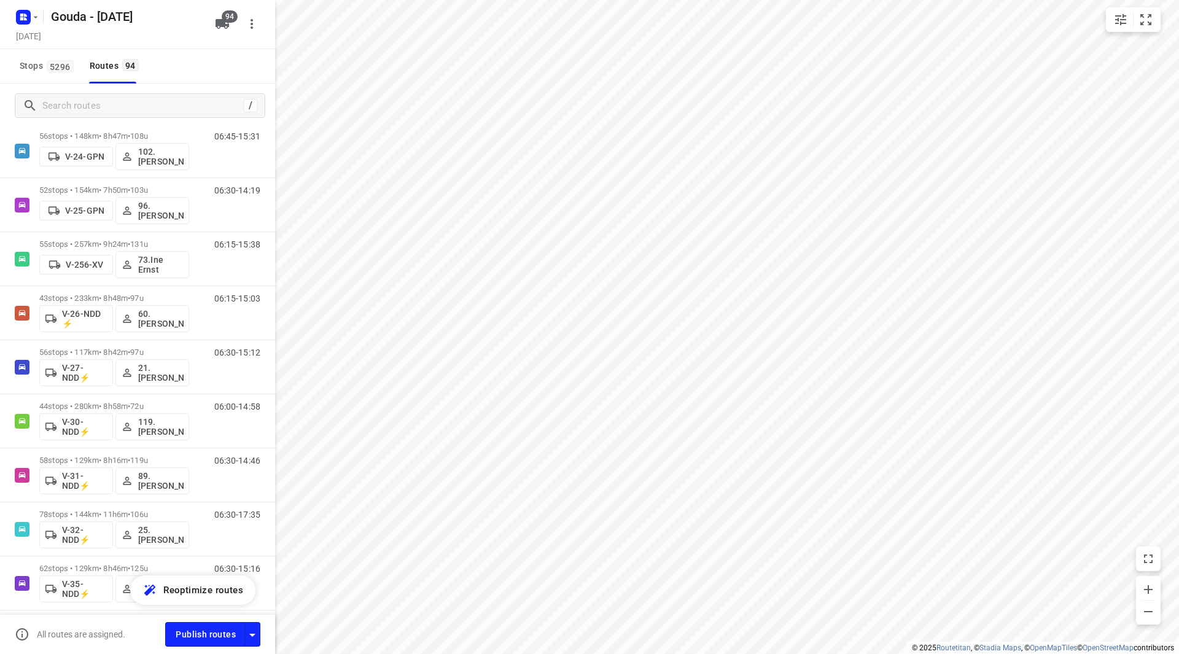
scroll to position [368, 0]
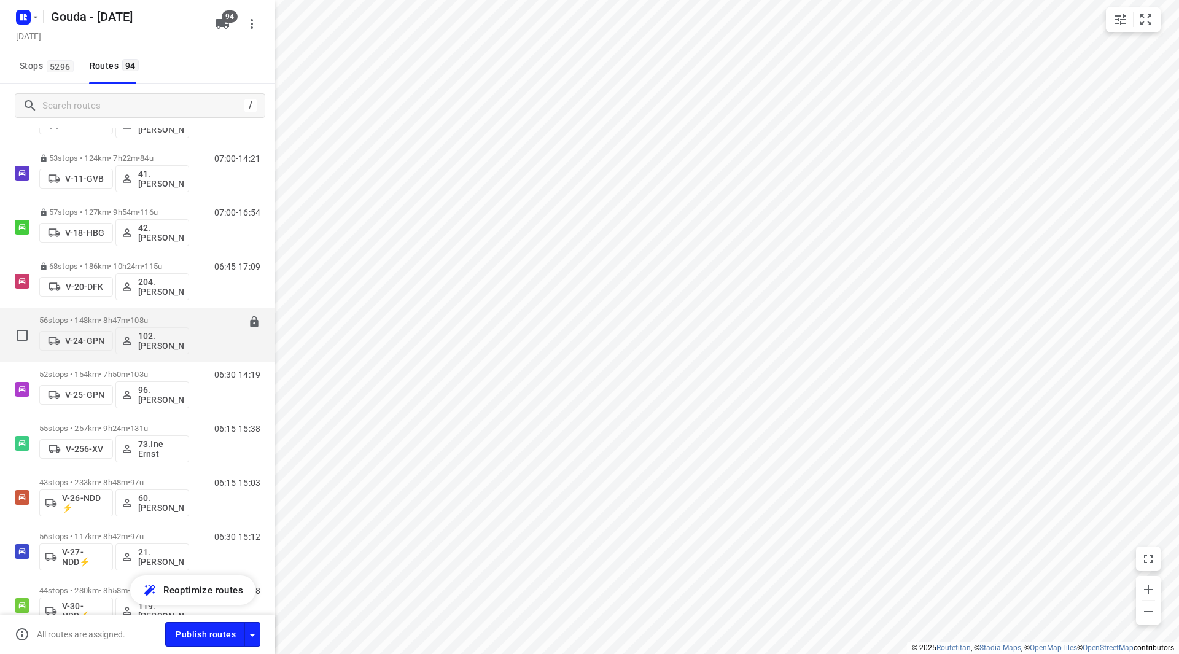
click at [122, 322] on p "56 stops • 148km • 8h47m • 108u" at bounding box center [114, 320] width 150 height 9
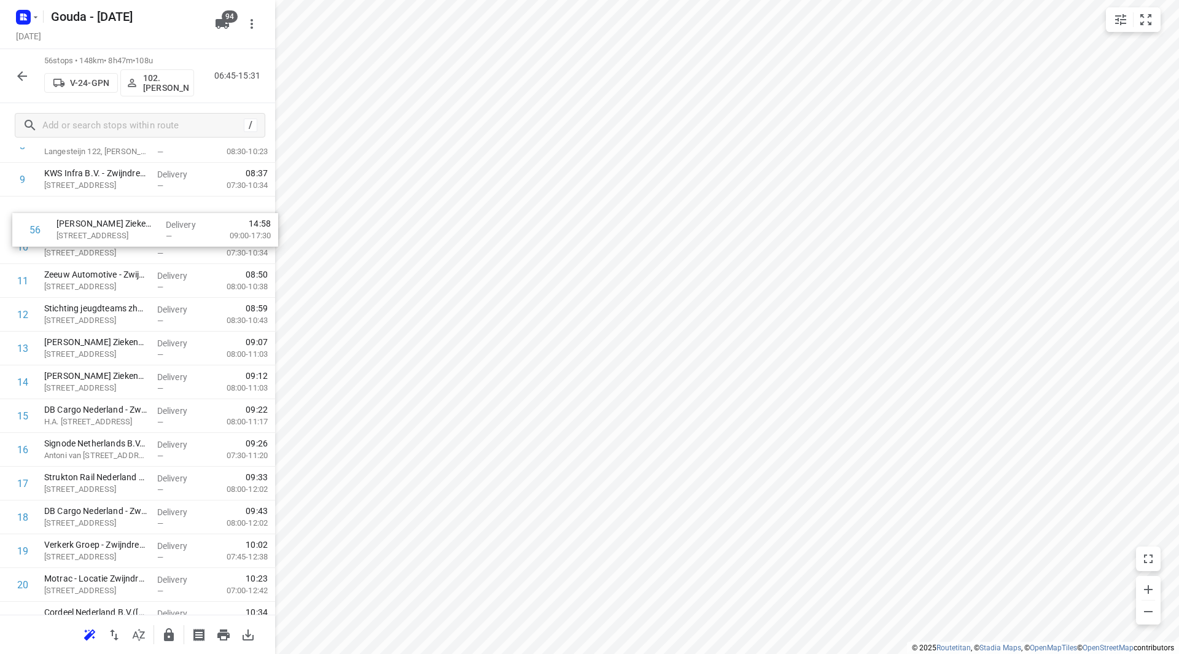
scroll to position [327, 0]
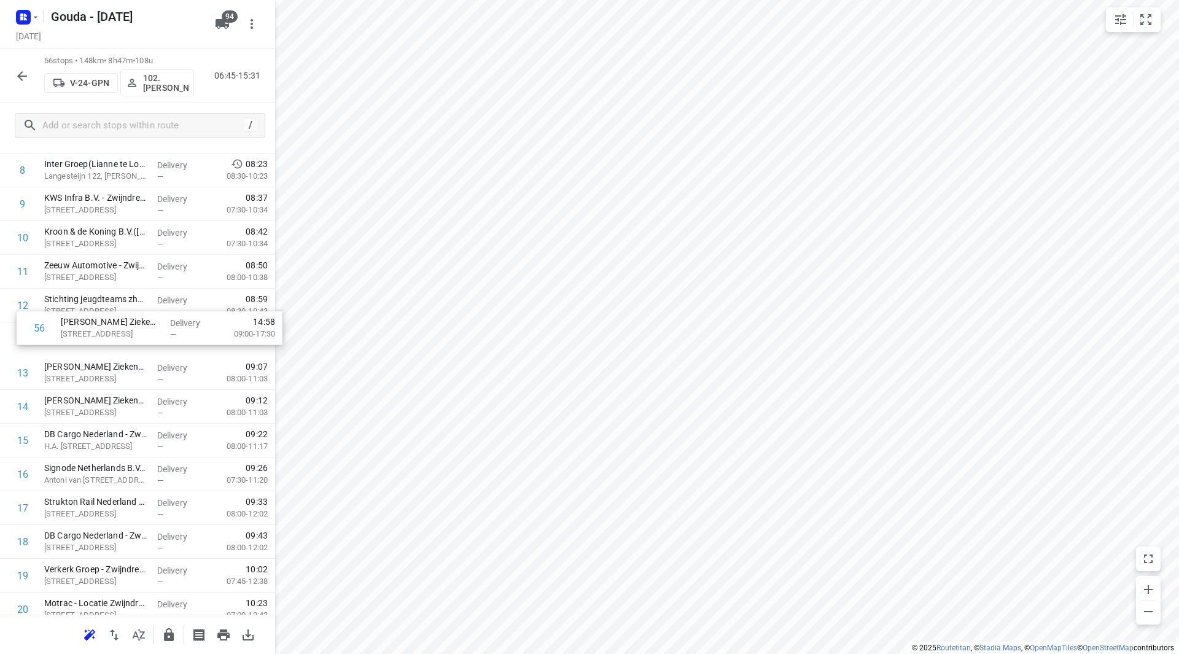
drag, startPoint x: 130, startPoint y: 582, endPoint x: 139, endPoint y: 338, distance: 244.5
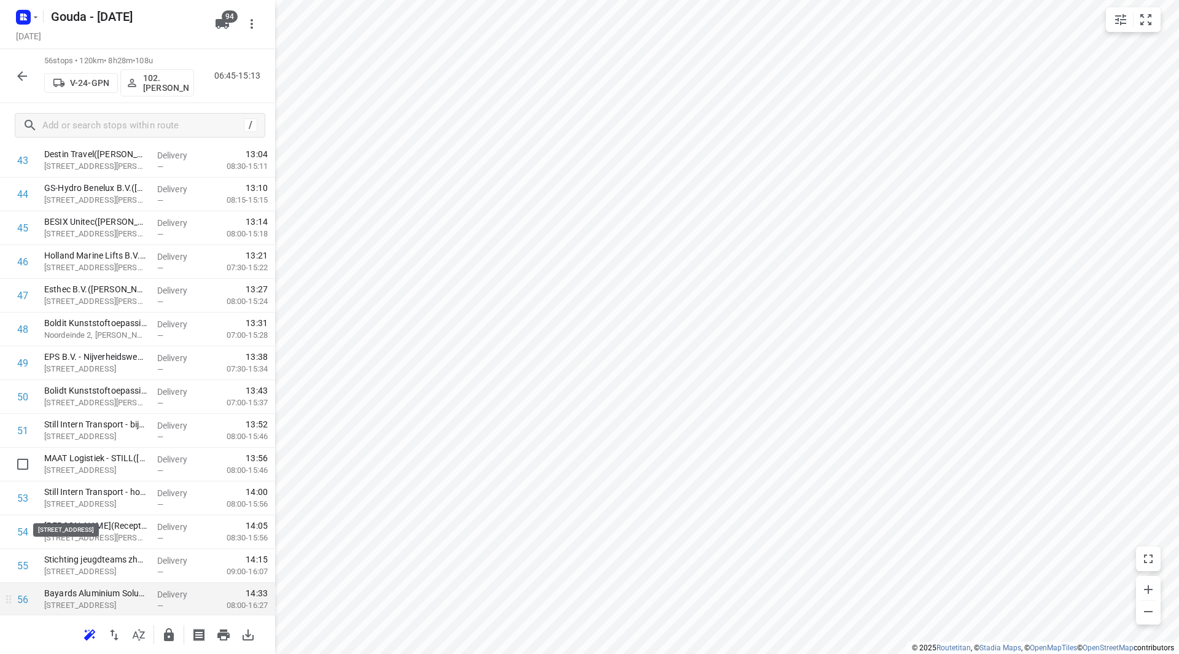
scroll to position [1554, 0]
click at [163, 630] on icon "button" at bounding box center [168, 634] width 15 height 15
click at [17, 79] on icon "button" at bounding box center [22, 76] width 15 height 15
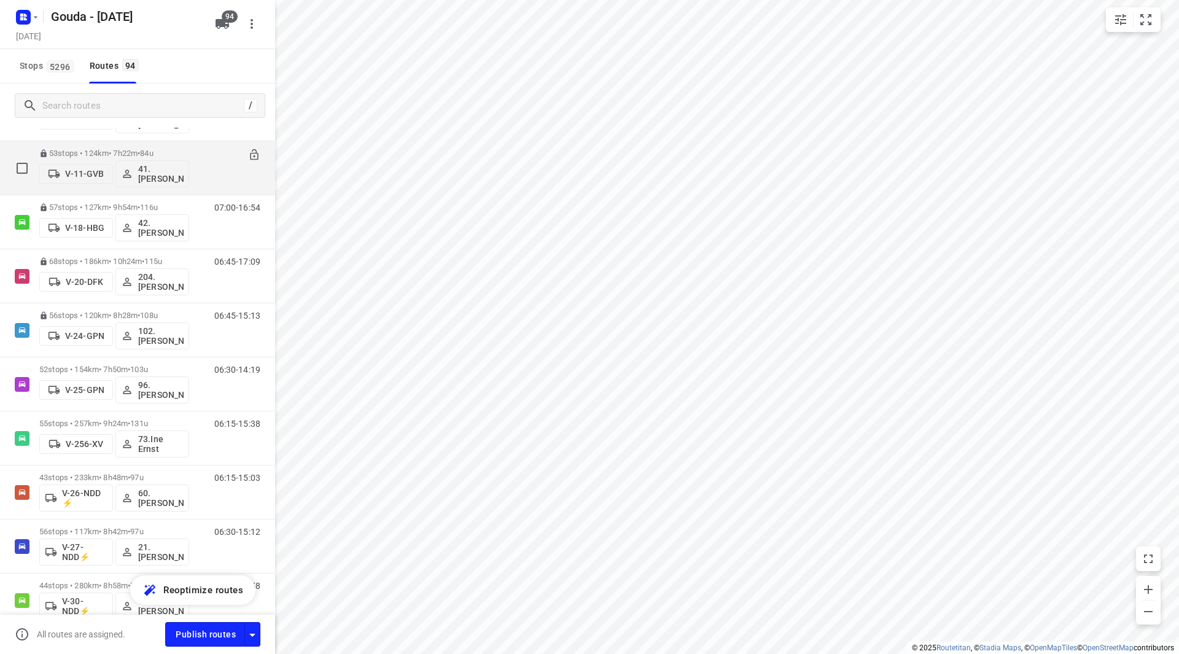
scroll to position [491, 0]
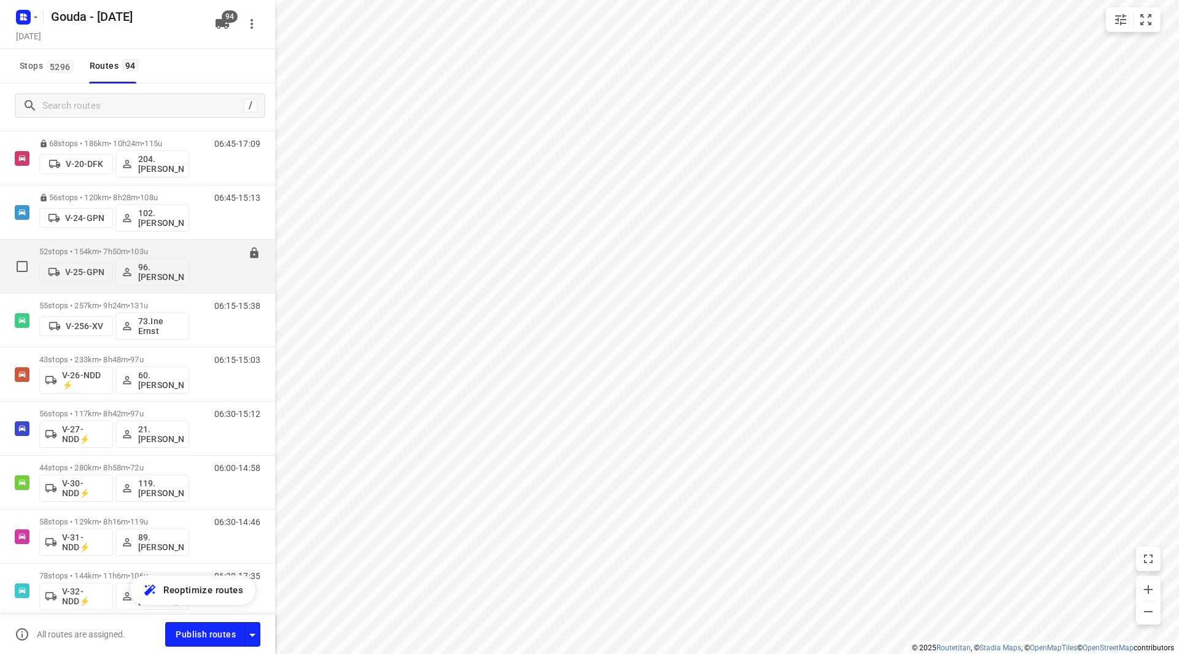
click at [95, 250] on p "52 stops • 154km • 7h50m • 103u" at bounding box center [114, 251] width 150 height 9
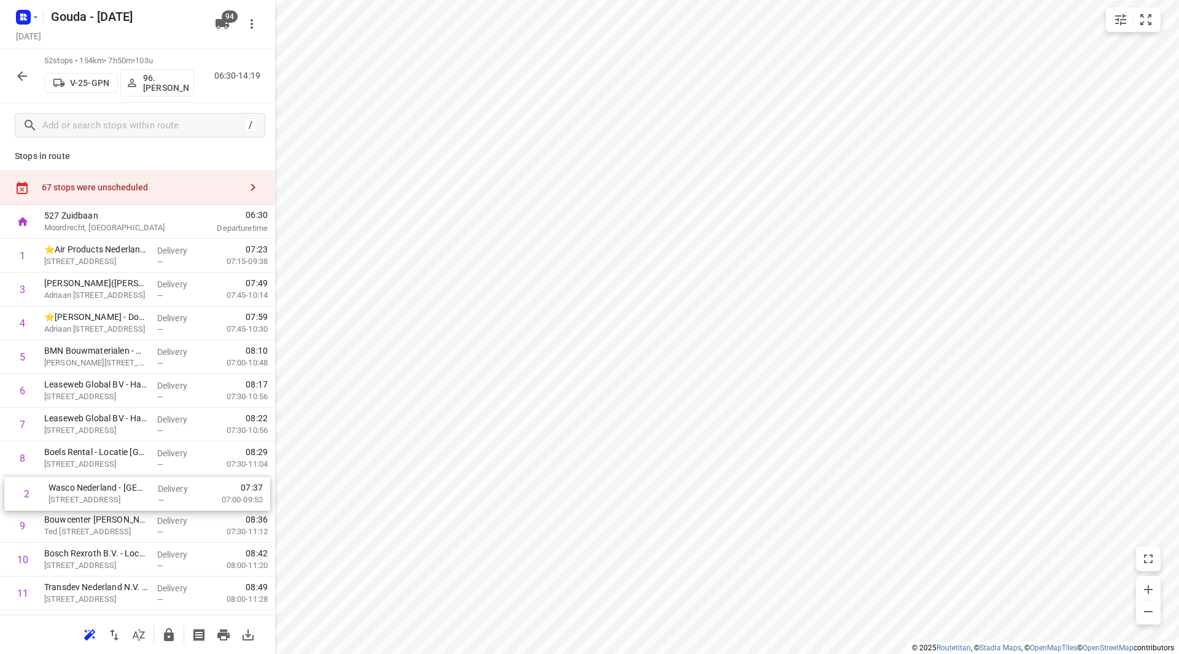
scroll to position [8, 0]
drag, startPoint x: 122, startPoint y: 302, endPoint x: 126, endPoint y: 498, distance: 196.5
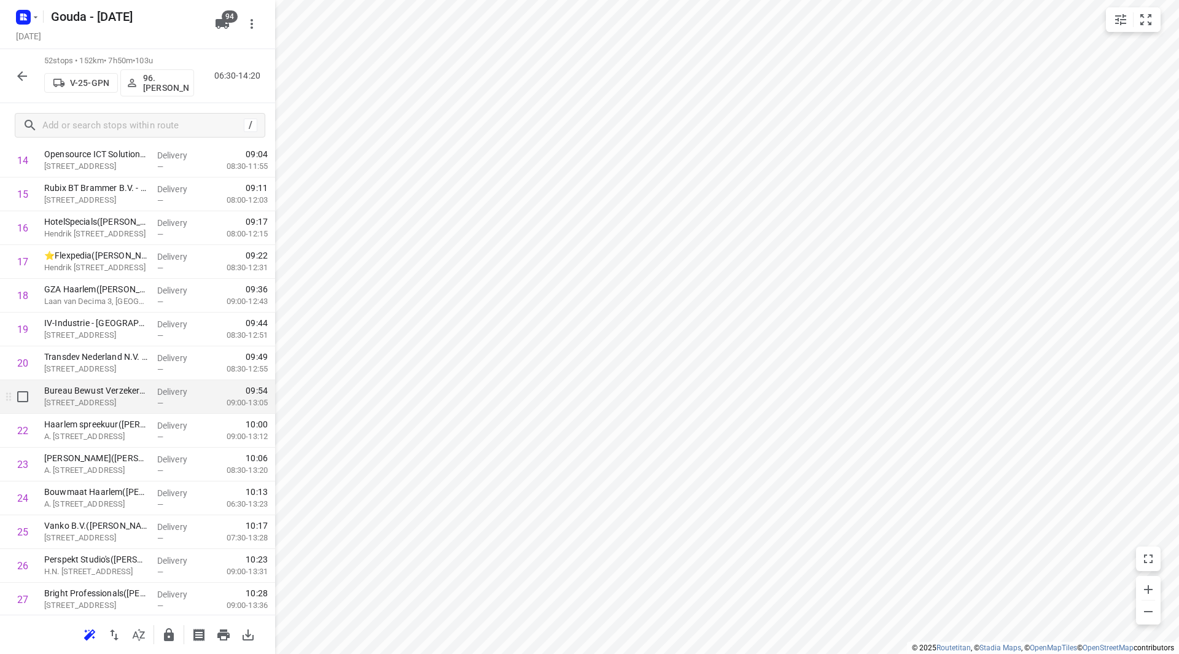
scroll to position [560, 0]
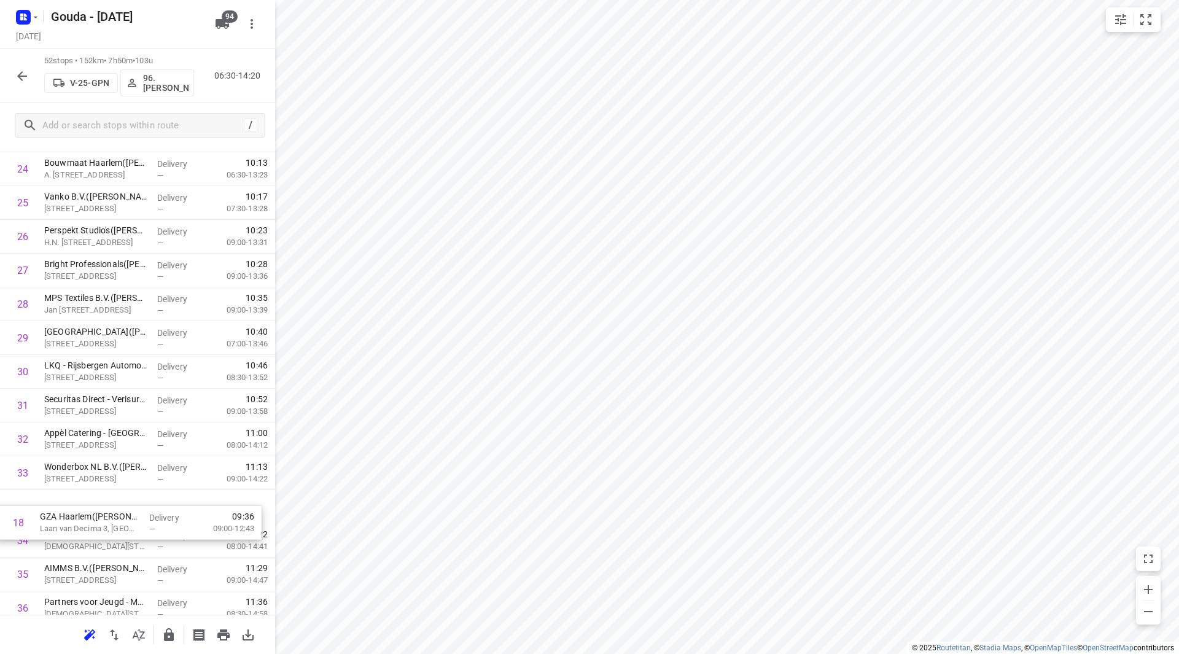
drag, startPoint x: 123, startPoint y: 263, endPoint x: 118, endPoint y: 502, distance: 238.9
click at [118, 502] on div "1 ⭐Air Products Nederland B.V. - Amsterdam(Antoinette/Bianca) Schalkwijkpolderw…" at bounding box center [137, 287] width 275 height 1756
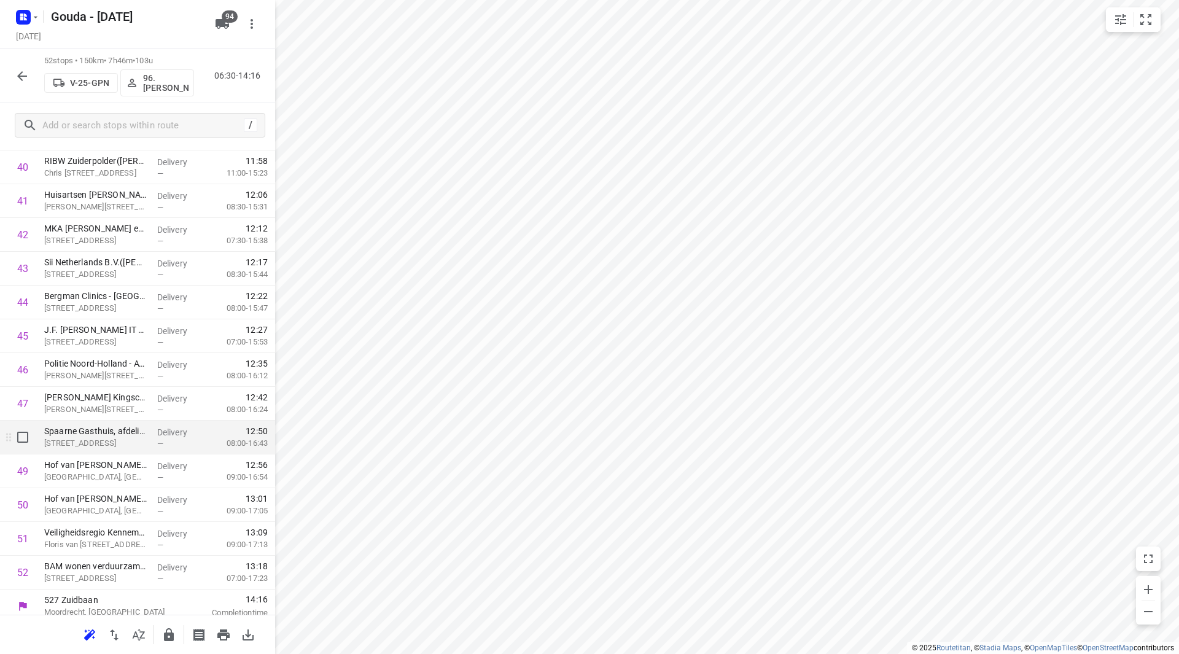
scroll to position [1419, 0]
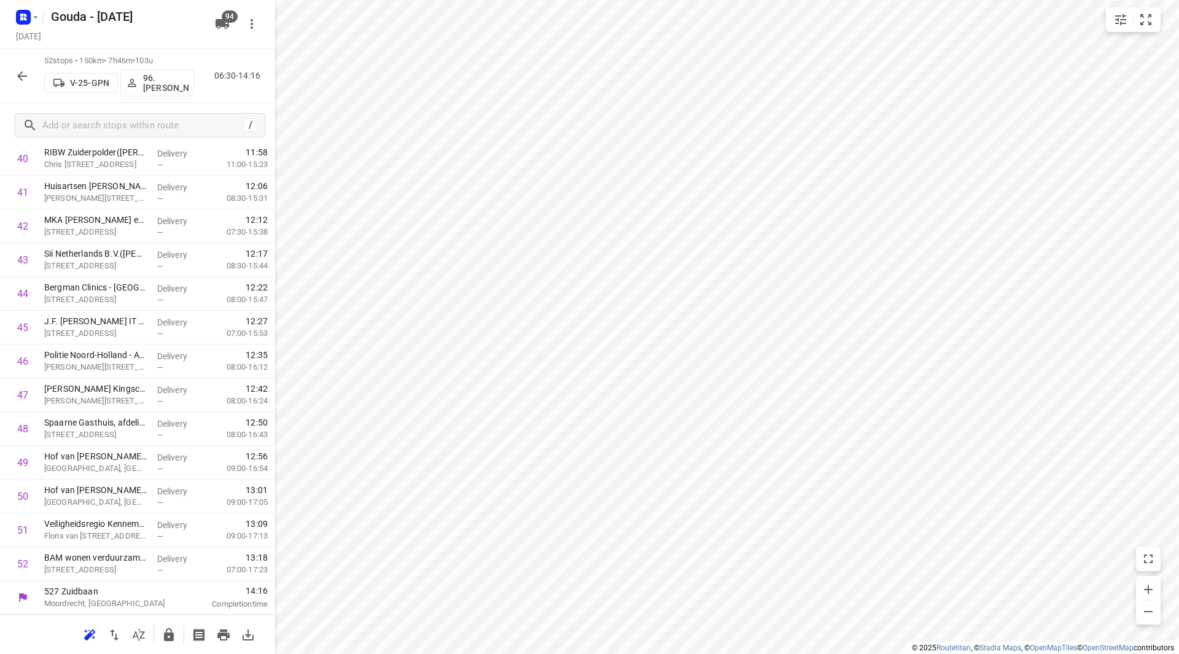
click at [169, 629] on icon "button" at bounding box center [168, 634] width 15 height 15
click at [18, 76] on icon "button" at bounding box center [22, 76] width 10 height 10
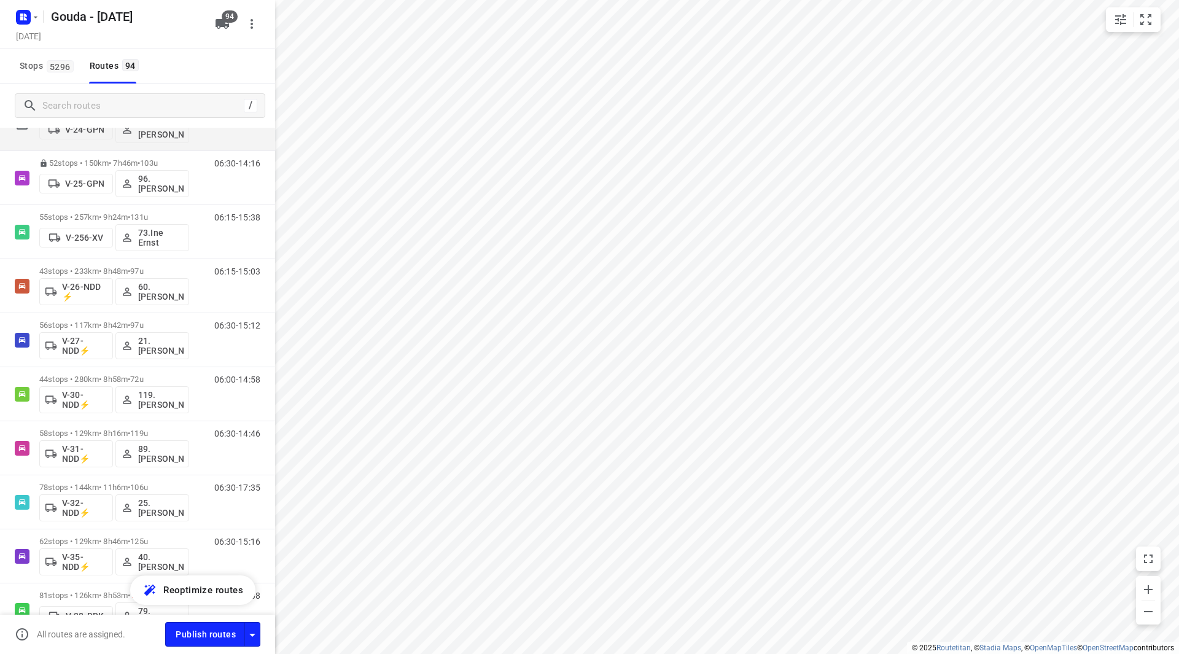
scroll to position [430, 0]
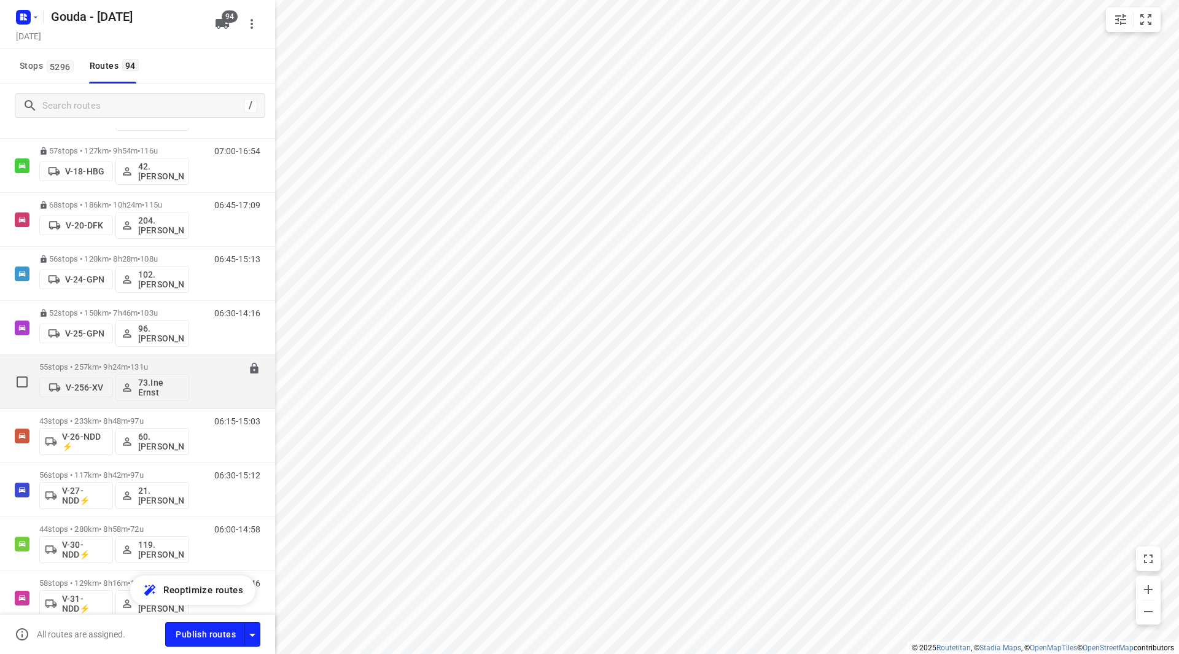
click at [112, 365] on p "55 stops • 257km • 9h24m • 131u" at bounding box center [114, 366] width 150 height 9
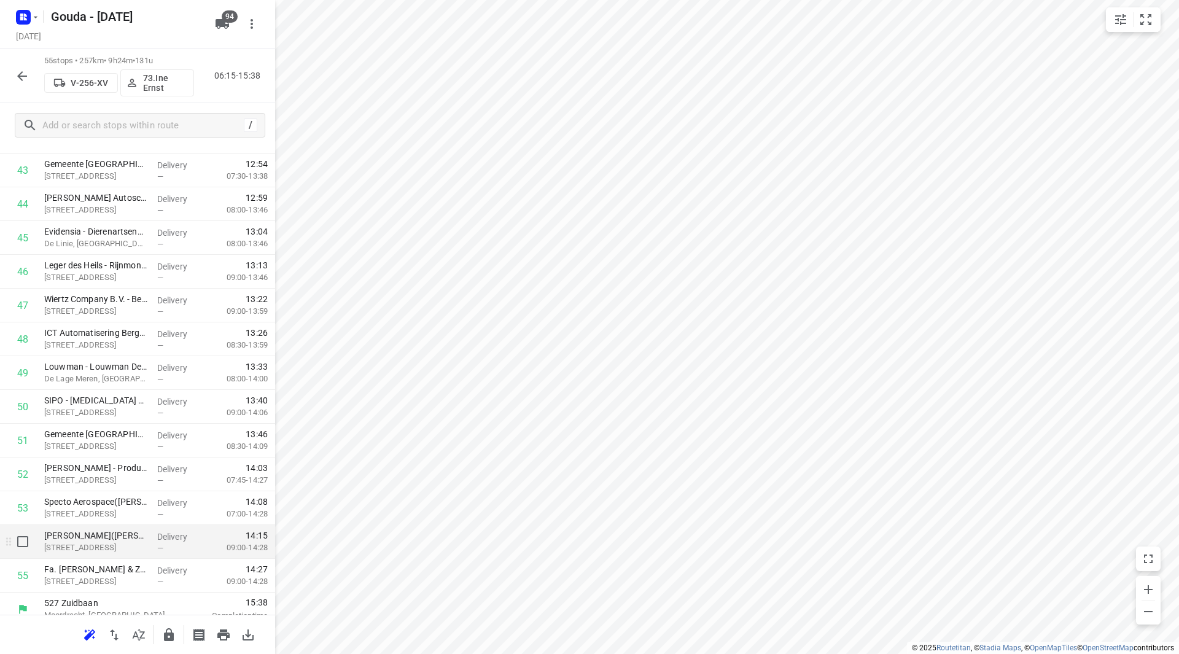
scroll to position [1520, 0]
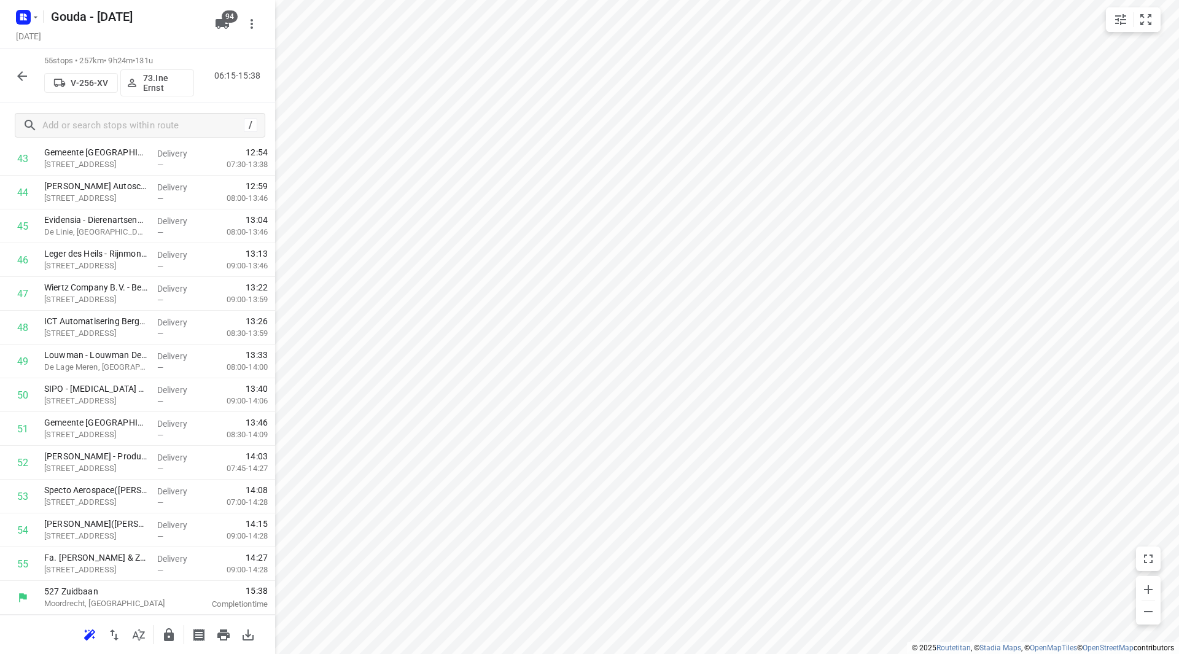
click at [168, 634] on icon "button" at bounding box center [169, 634] width 10 height 13
click at [19, 71] on icon "button" at bounding box center [22, 76] width 15 height 15
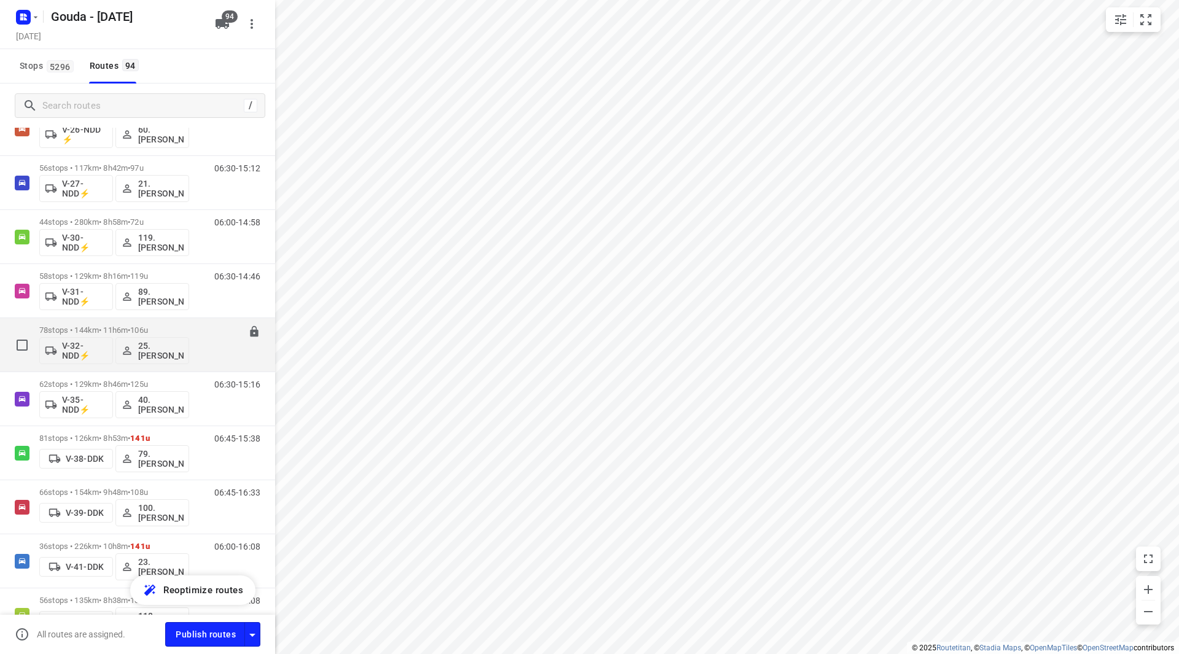
scroll to position [491, 0]
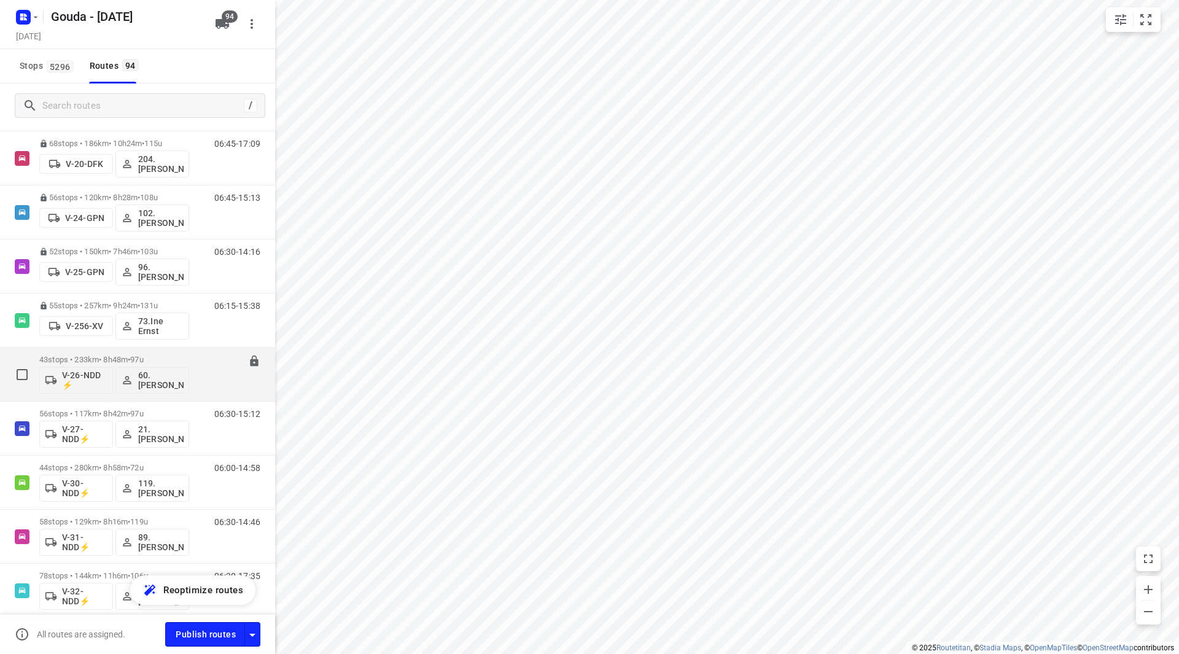
click at [95, 363] on p "43 stops • 233km • 8h48m • 97u" at bounding box center [114, 359] width 150 height 9
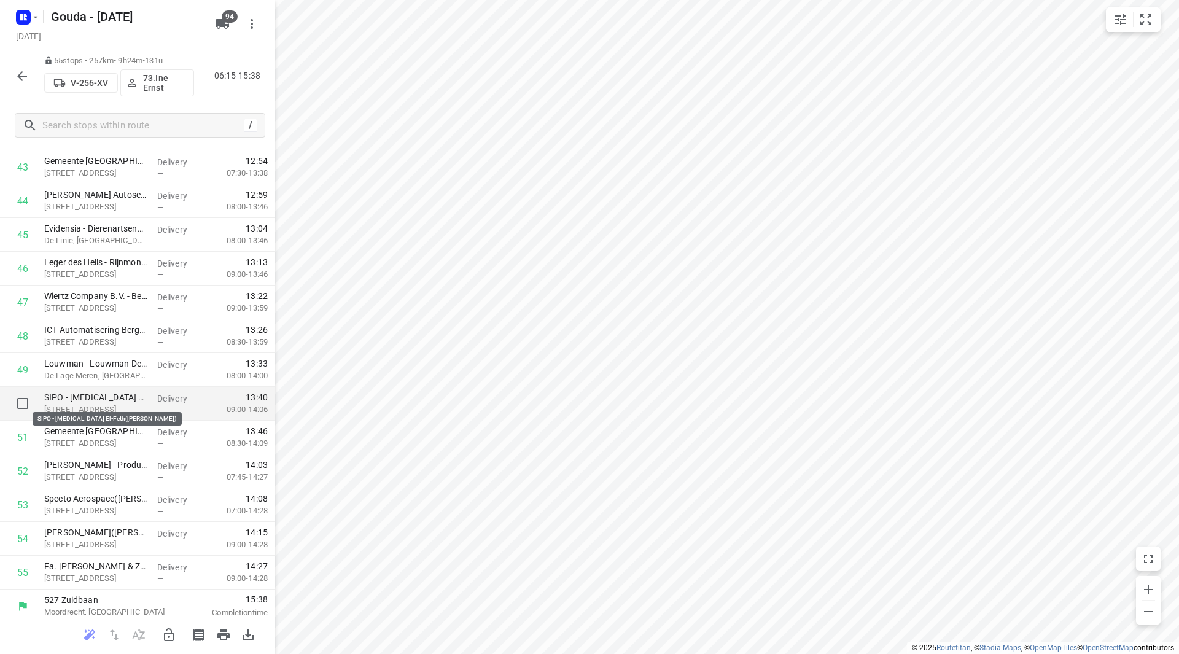
scroll to position [1520, 0]
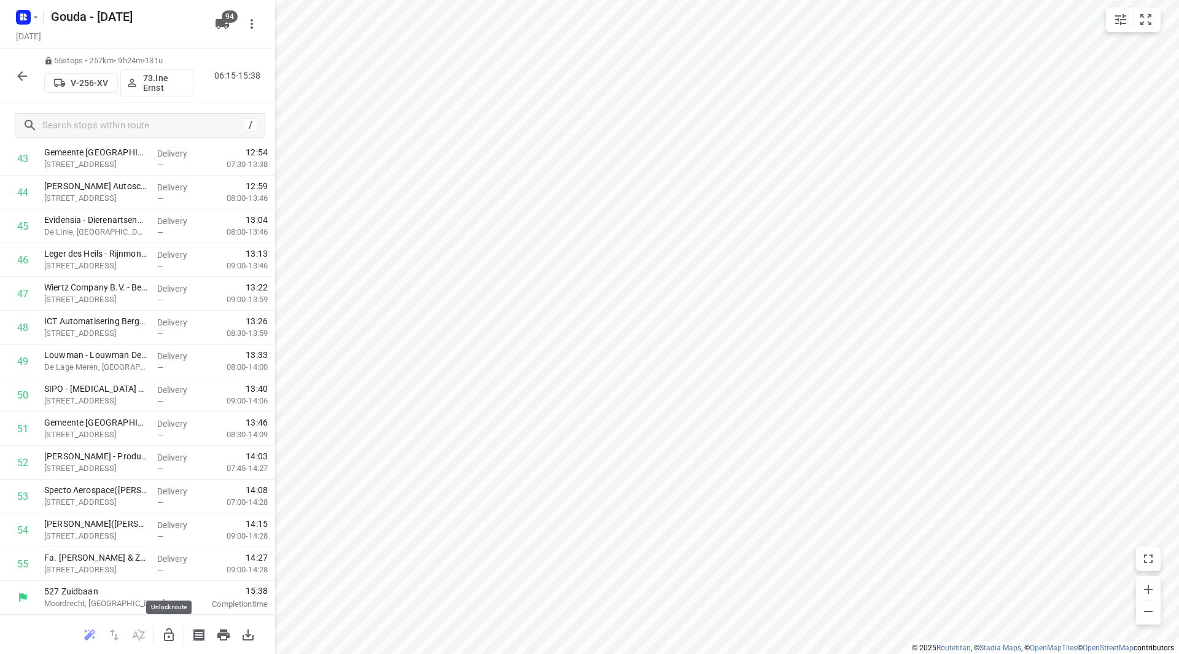
click at [166, 631] on icon "button" at bounding box center [168, 634] width 15 height 15
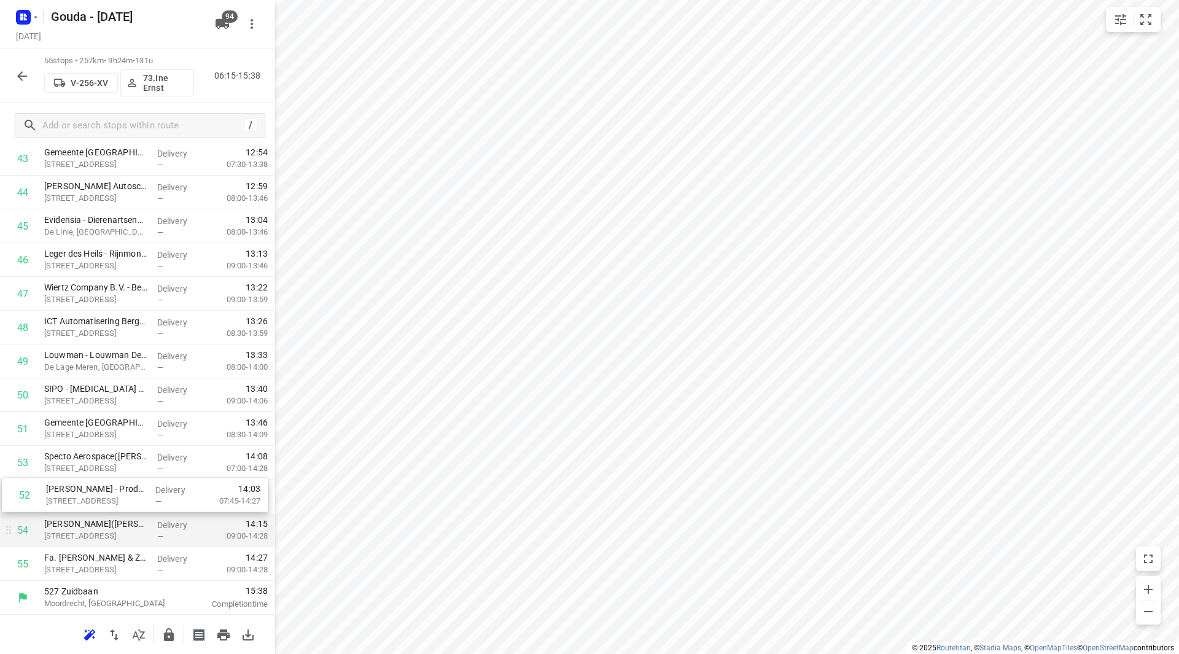
drag, startPoint x: 96, startPoint y: 464, endPoint x: 101, endPoint y: 513, distance: 49.4
click at [170, 632] on icon "button" at bounding box center [168, 634] width 15 height 15
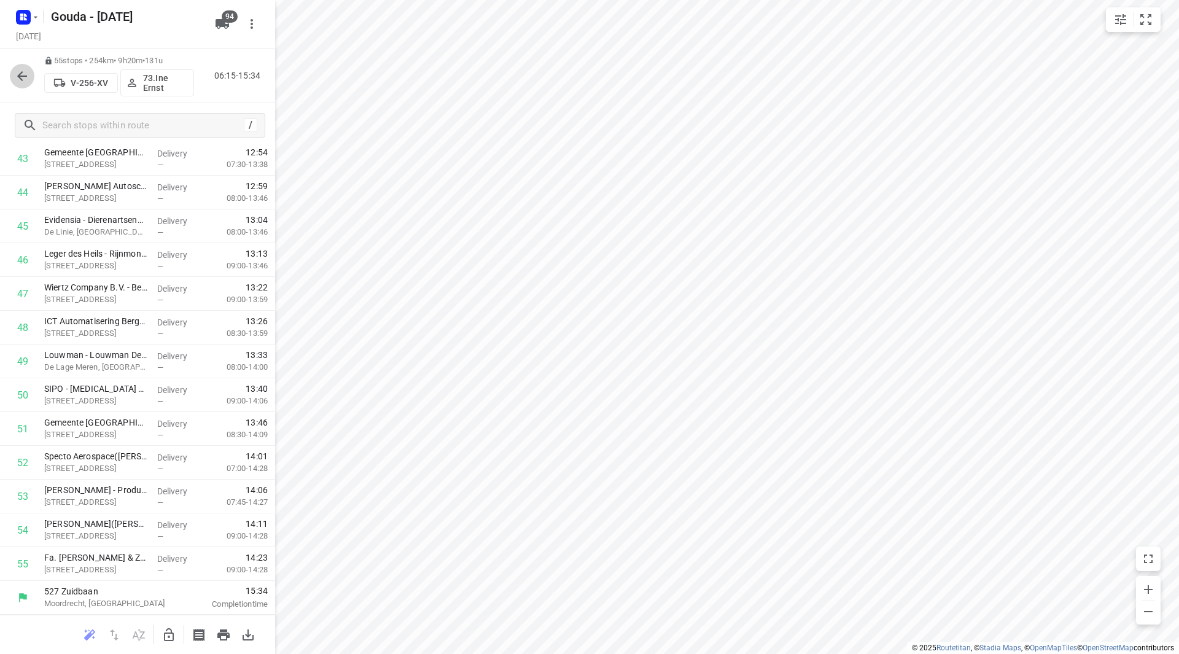
click at [22, 76] on icon "button" at bounding box center [22, 76] width 10 height 10
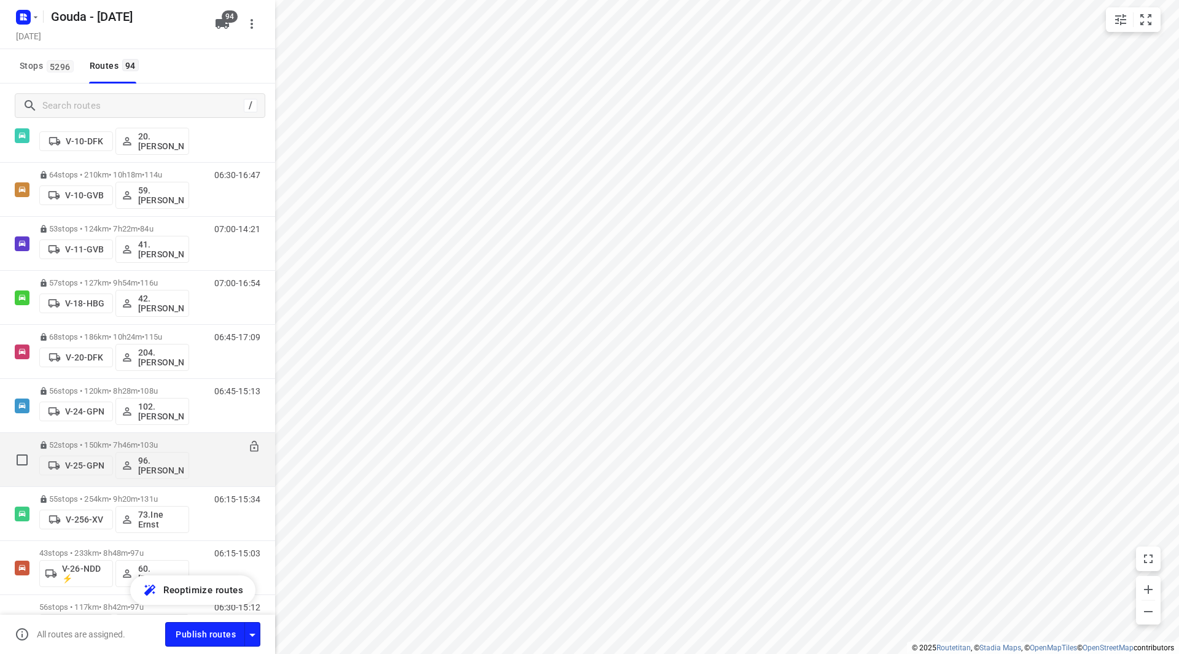
scroll to position [368, 0]
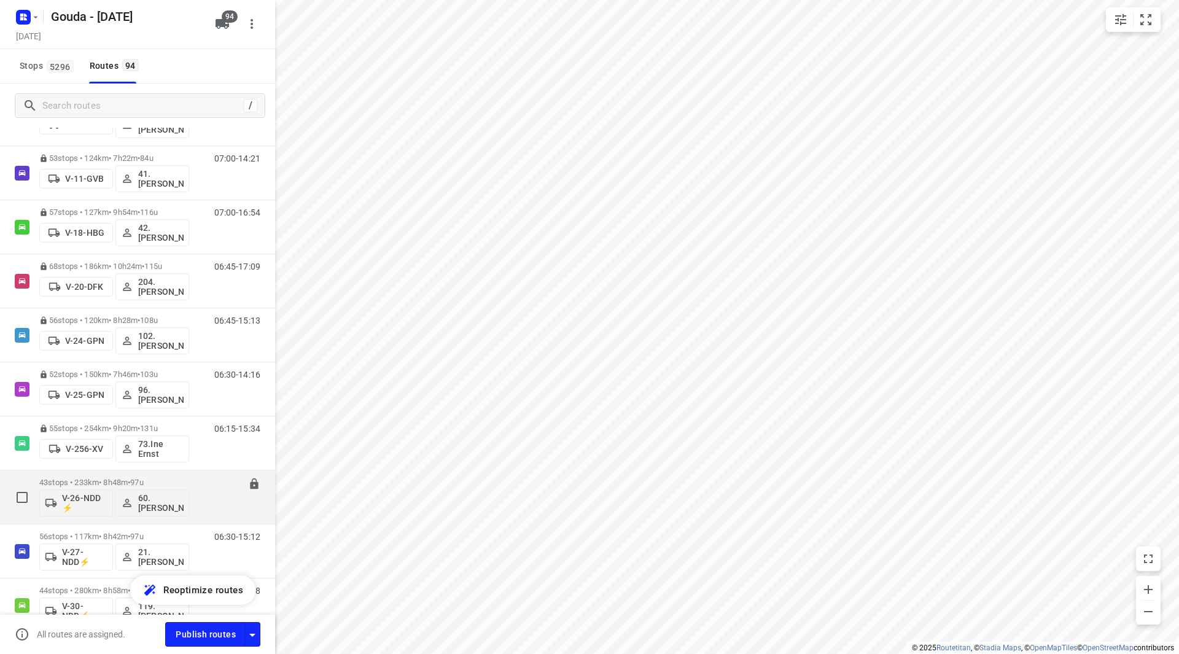
click at [130, 471] on div "43 stops • 233km • 8h48m • 97u V-26-NDD ⚡ 60. Peter Stuurman 06:15-15:03" at bounding box center [137, 497] width 275 height 54
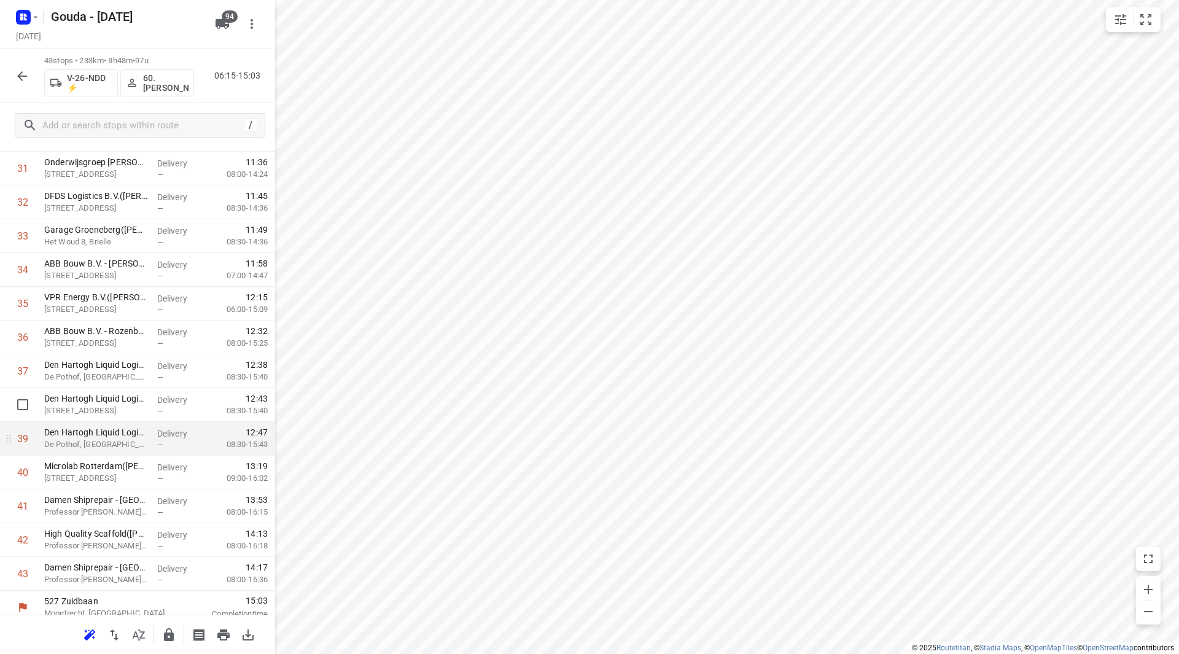
scroll to position [1115, 0]
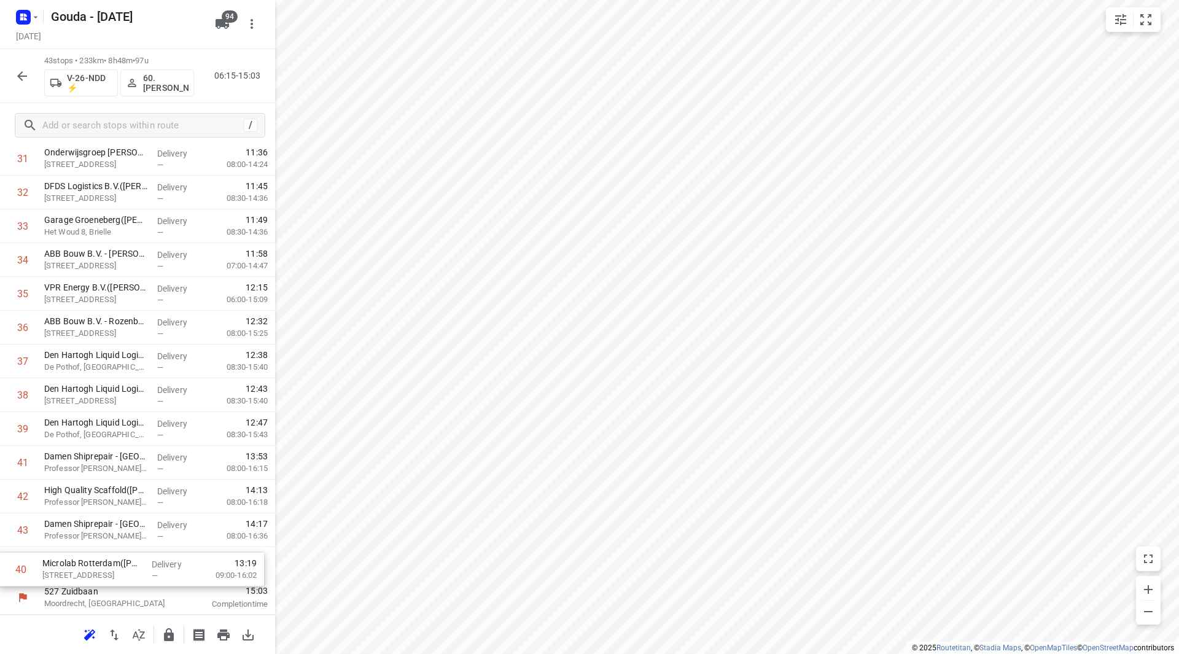
drag, startPoint x: 91, startPoint y: 465, endPoint x: 88, endPoint y: 579, distance: 114.2
click at [123, 566] on p "Hennekijnstraat 12, Rotterdam" at bounding box center [95, 570] width 103 height 12
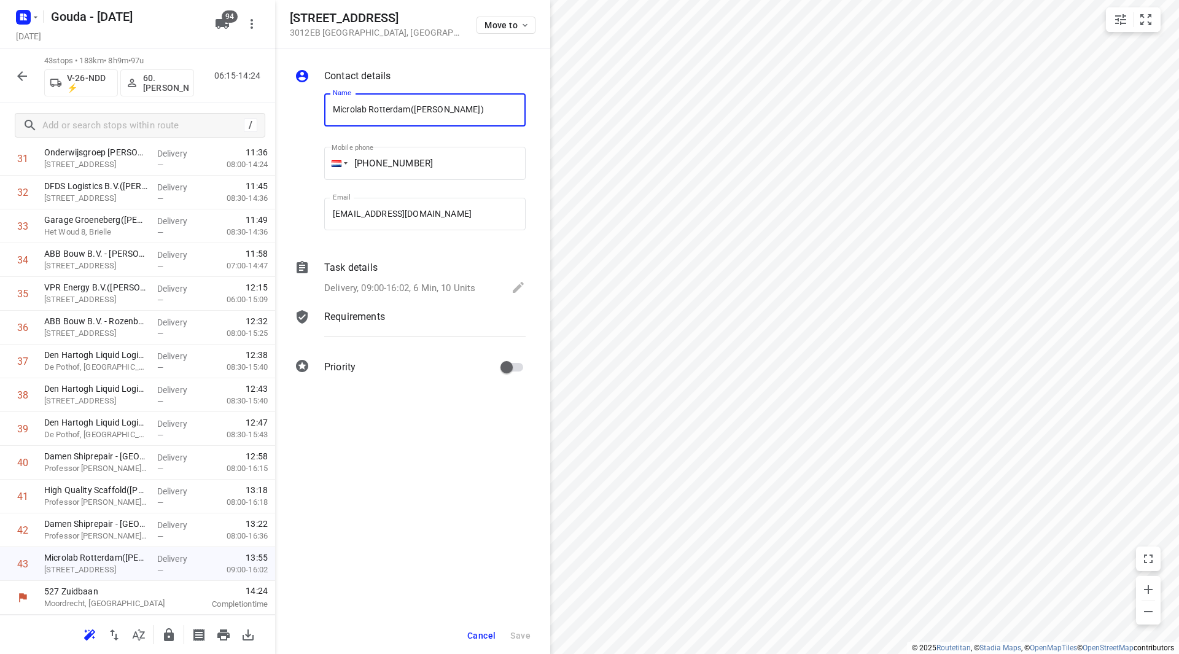
click at [429, 287] on p "Delivery, 09:00-16:02, 6 Min, 10 Units" at bounding box center [399, 288] width 151 height 14
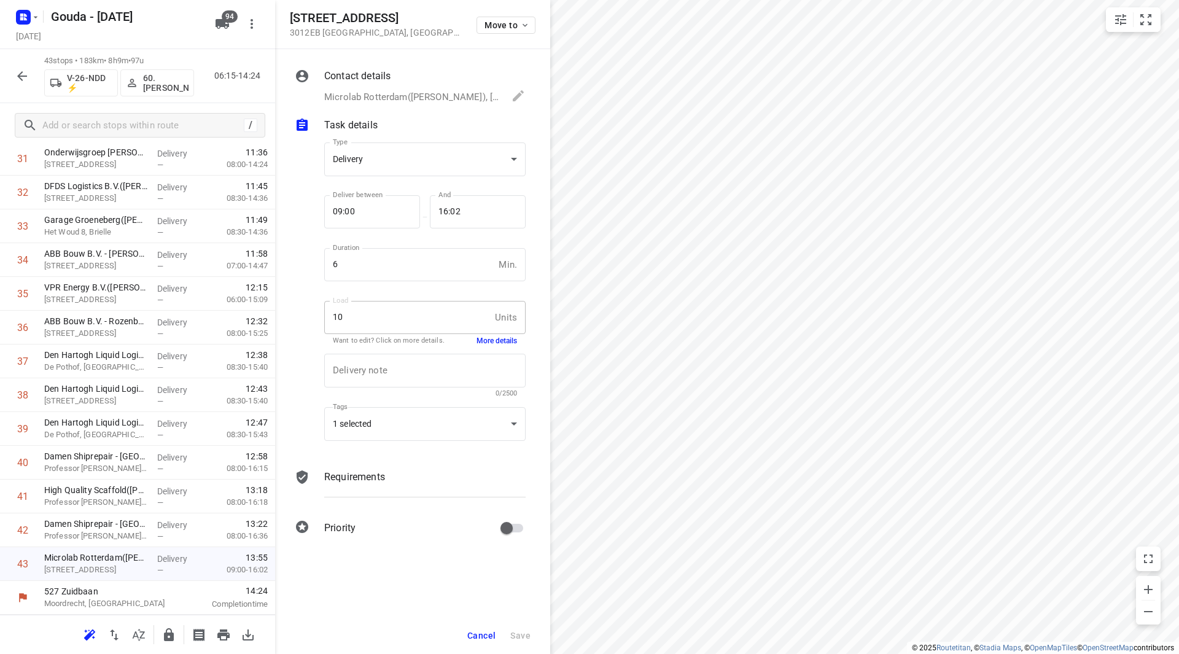
click at [492, 340] on button "More details" at bounding box center [496, 341] width 41 height 10
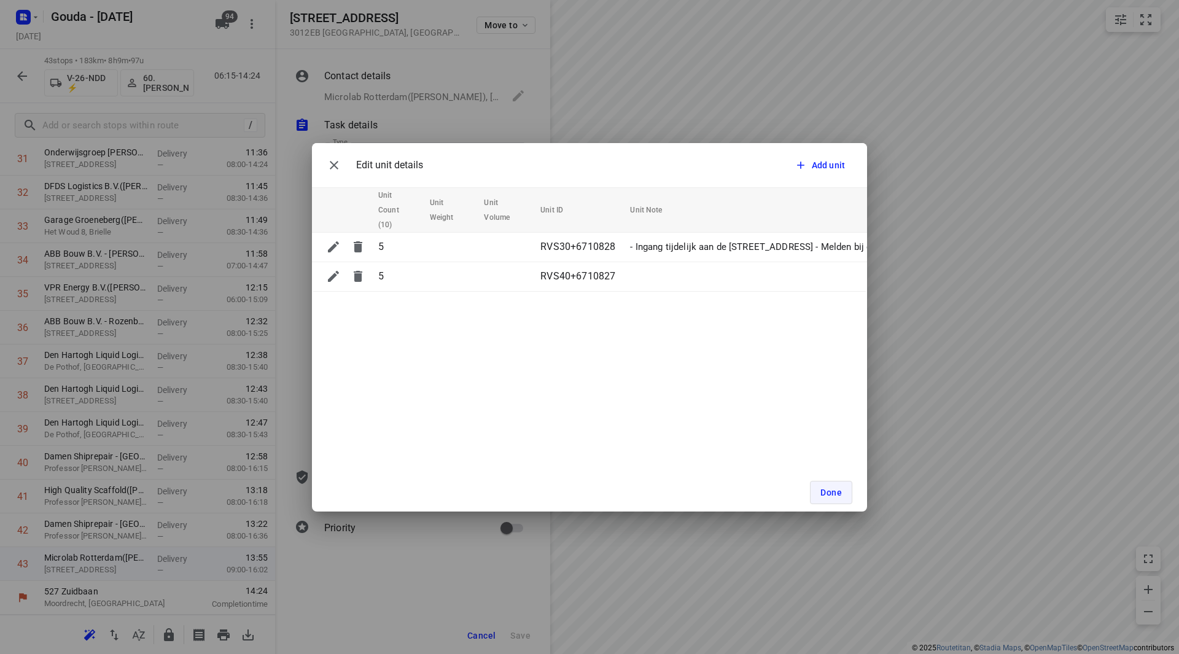
click at [826, 494] on span "Done" at bounding box center [830, 492] width 21 height 10
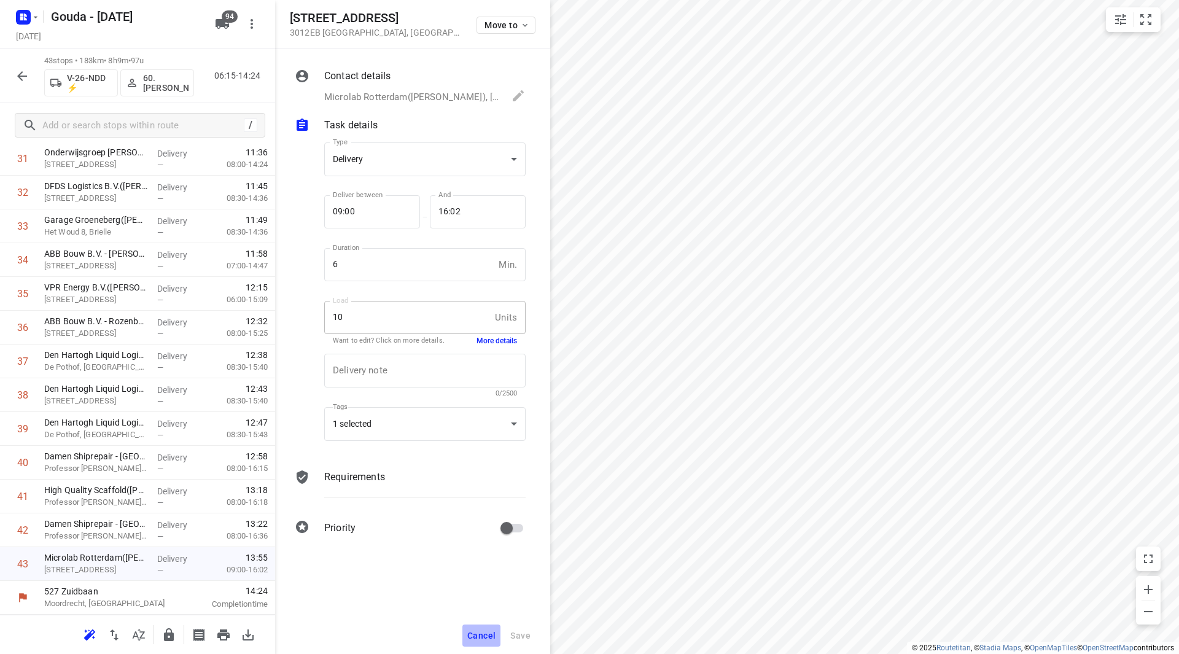
click at [482, 627] on button "Cancel" at bounding box center [481, 635] width 38 height 22
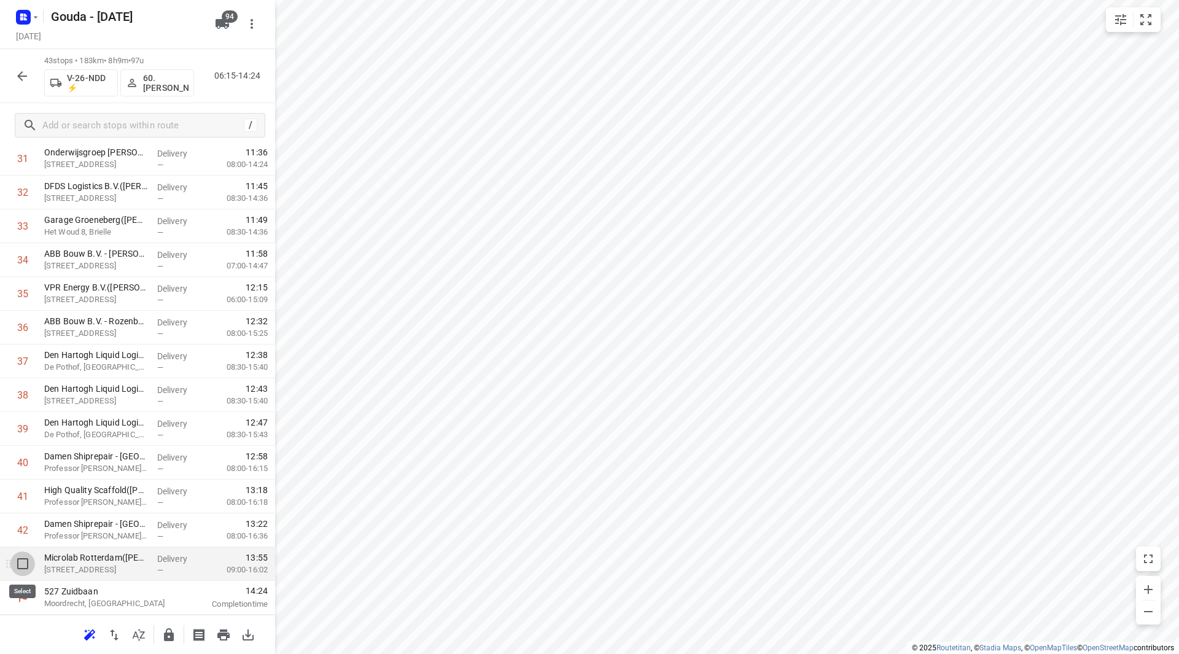
click at [20, 562] on input "checkbox" at bounding box center [22, 563] width 25 height 25
checkbox input "true"
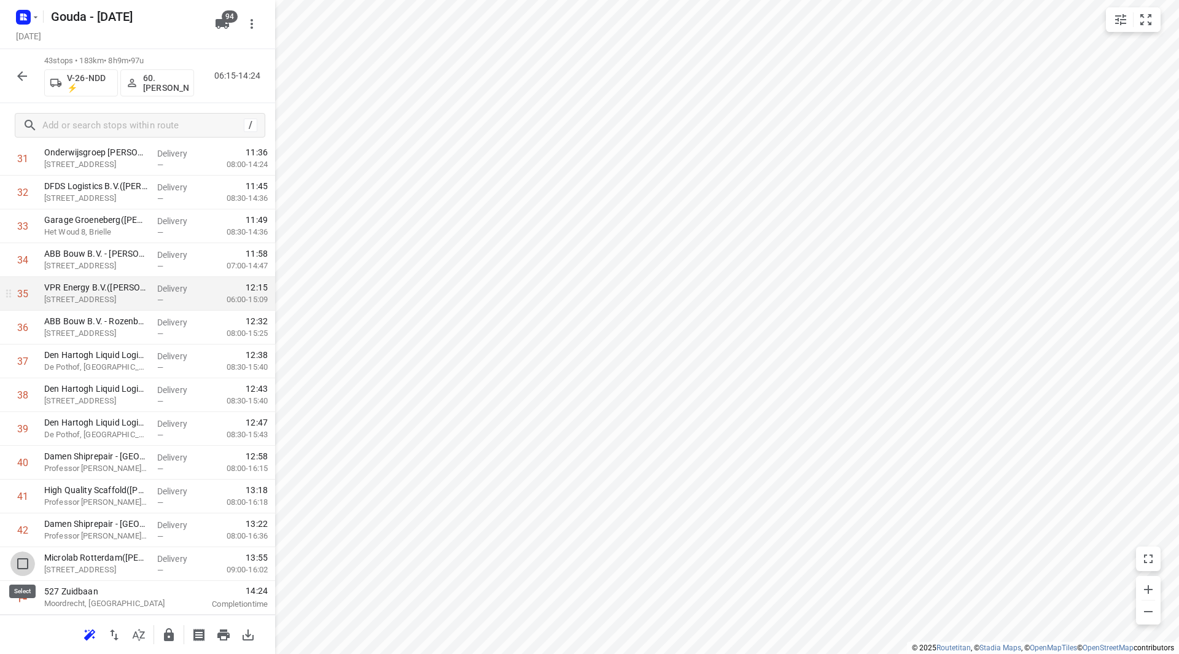
scroll to position [1110, 0]
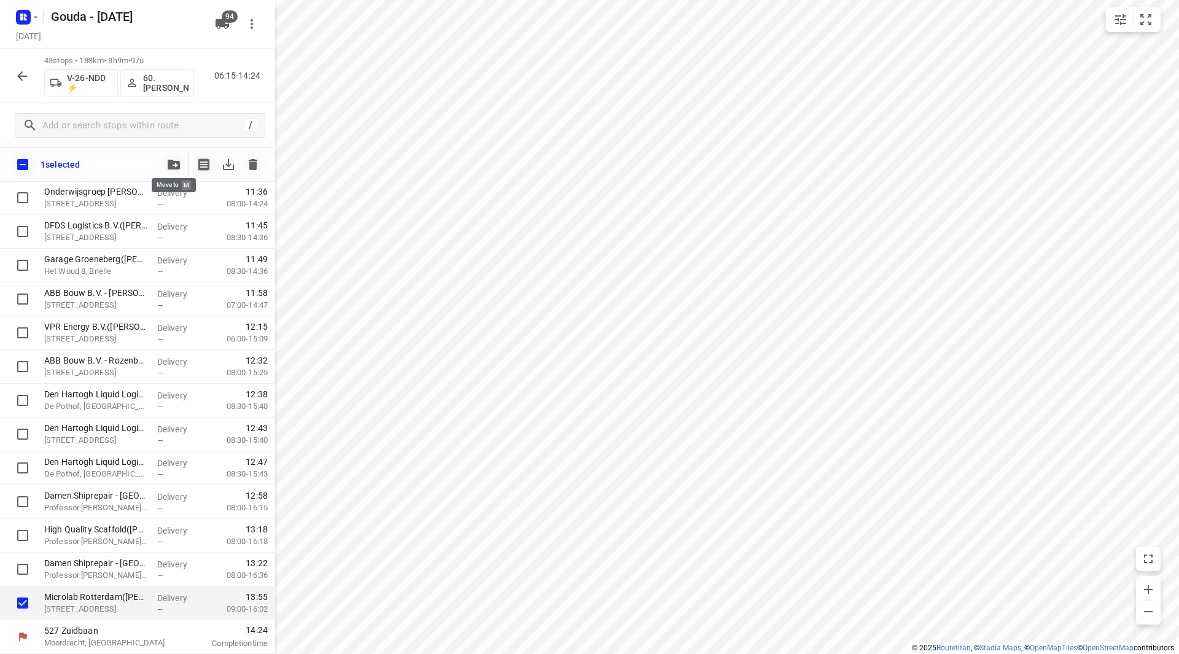
click at [178, 164] on icon "button" at bounding box center [174, 165] width 12 height 10
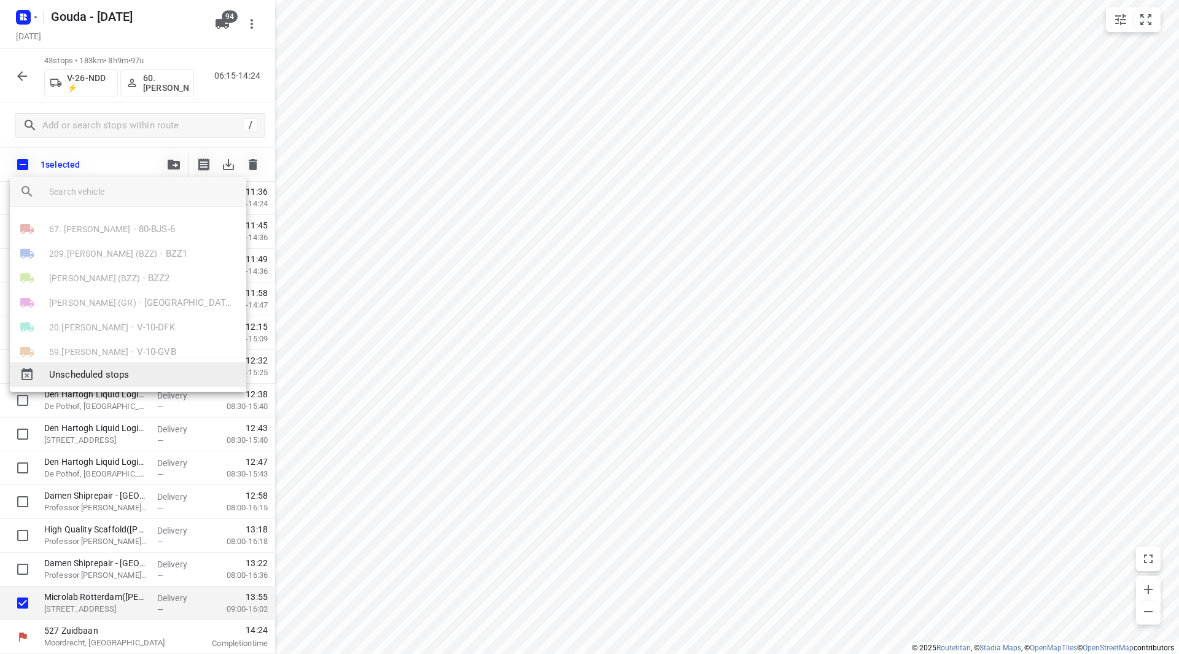
click at [144, 376] on span "Unscheduled stops" at bounding box center [142, 375] width 187 height 14
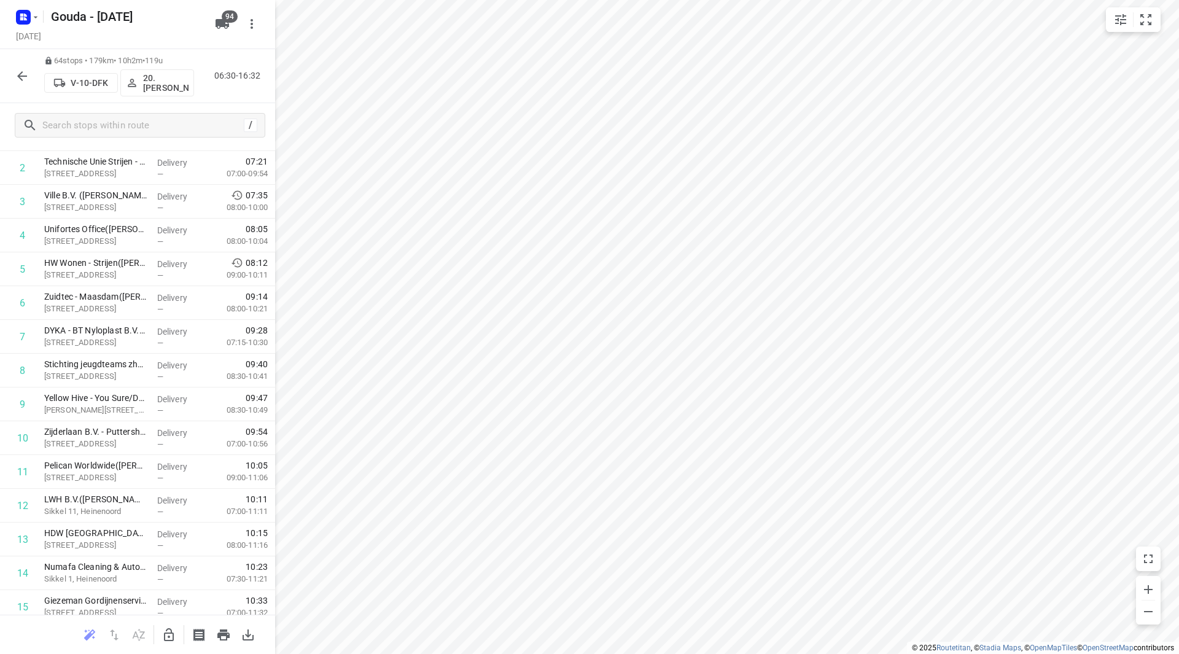
scroll to position [0, 0]
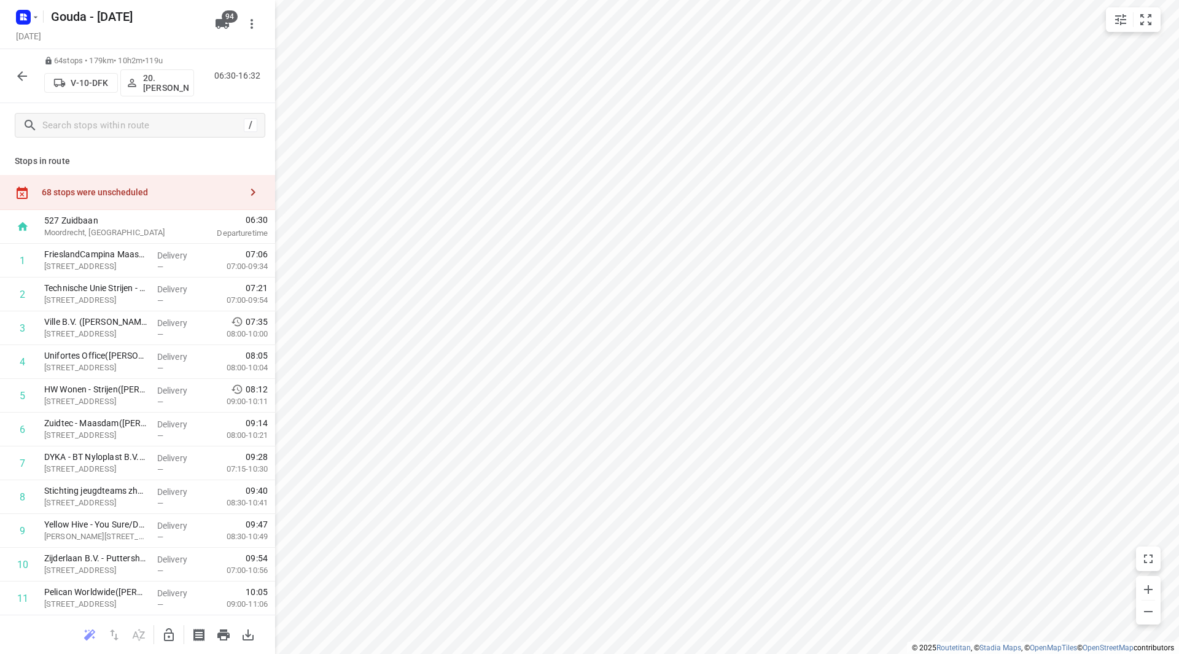
click at [184, 185] on div "68 stops were unscheduled" at bounding box center [137, 192] width 275 height 35
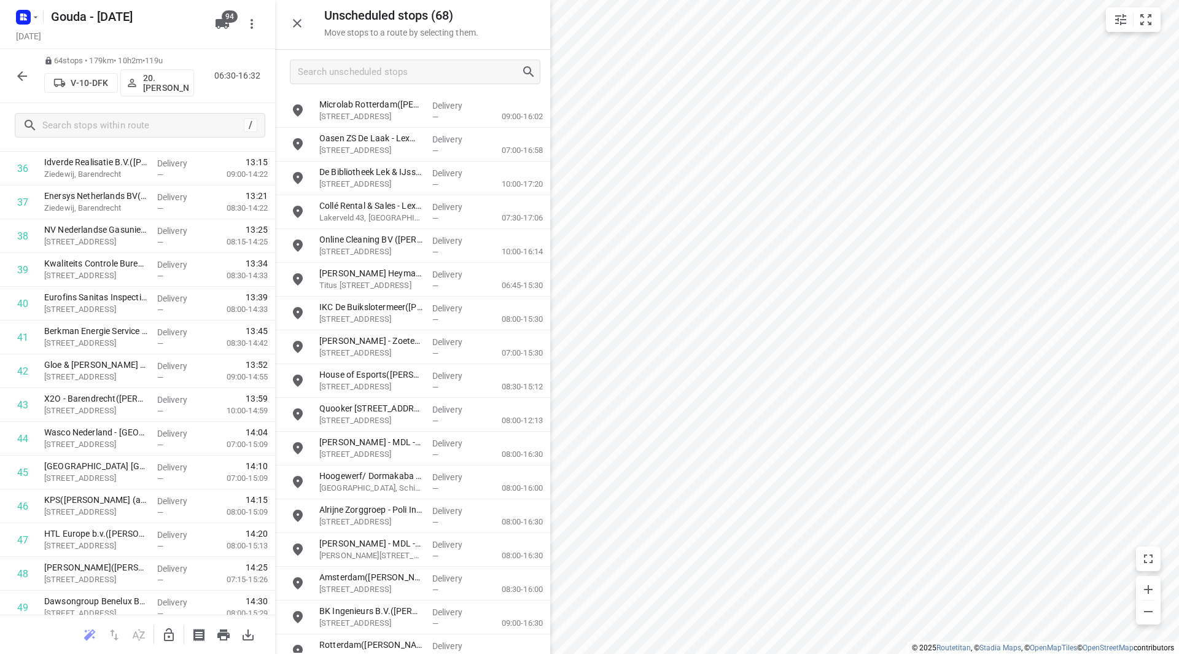
scroll to position [1824, 0]
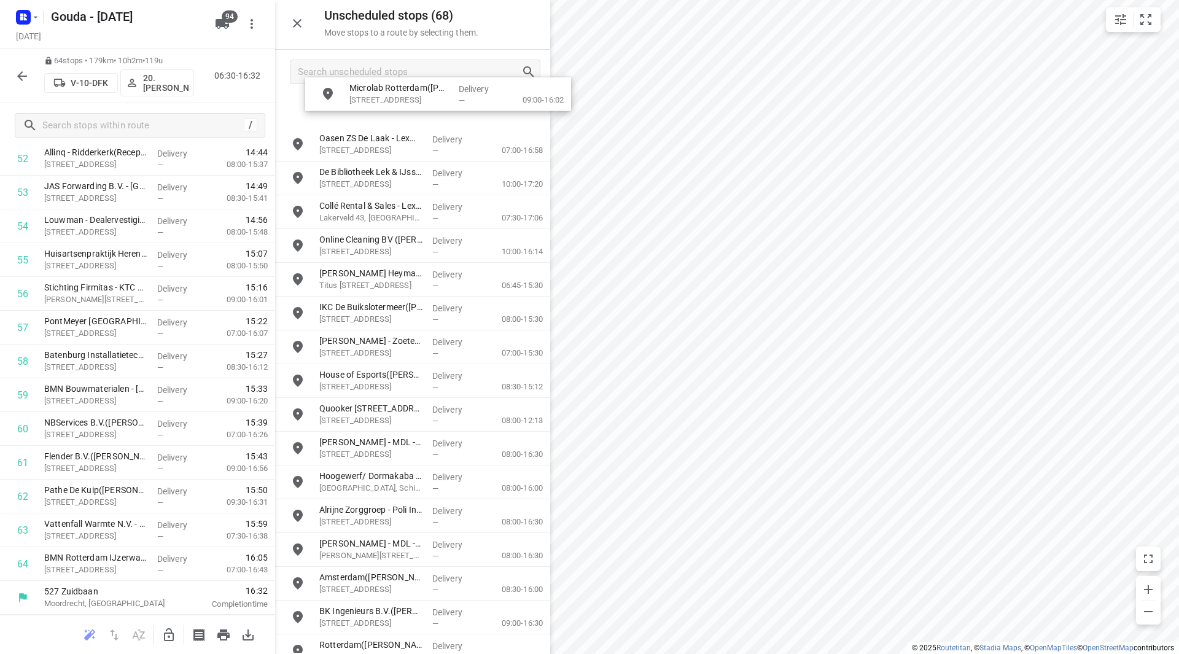
drag, startPoint x: 348, startPoint y: 129, endPoint x: 405, endPoint y: 97, distance: 65.4
click at [169, 634] on icon "button" at bounding box center [168, 634] width 15 height 15
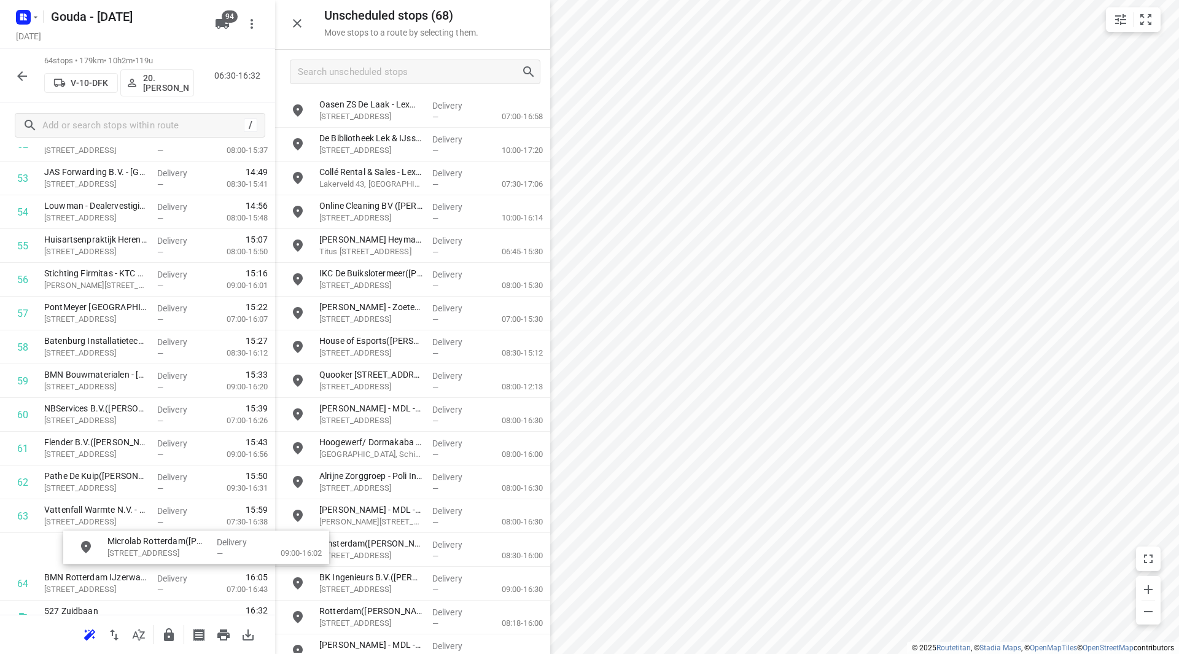
scroll to position [1858, 0]
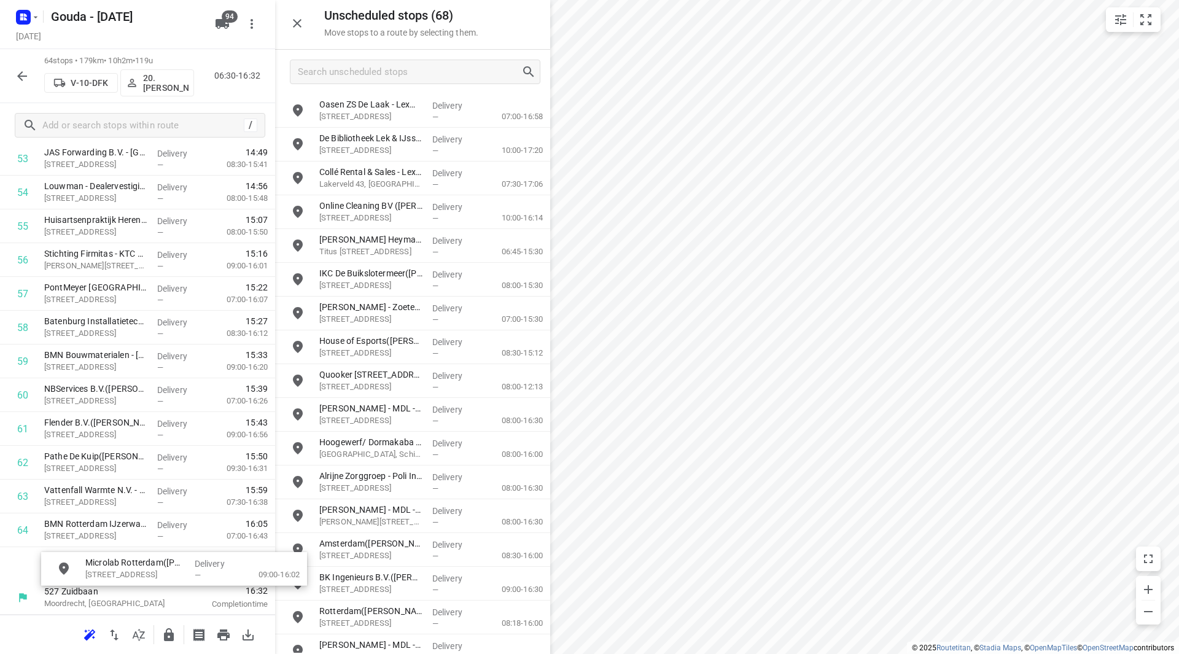
drag, startPoint x: 370, startPoint y: 112, endPoint x: 114, endPoint y: 564, distance: 519.0
click at [173, 636] on icon "button" at bounding box center [169, 634] width 10 height 13
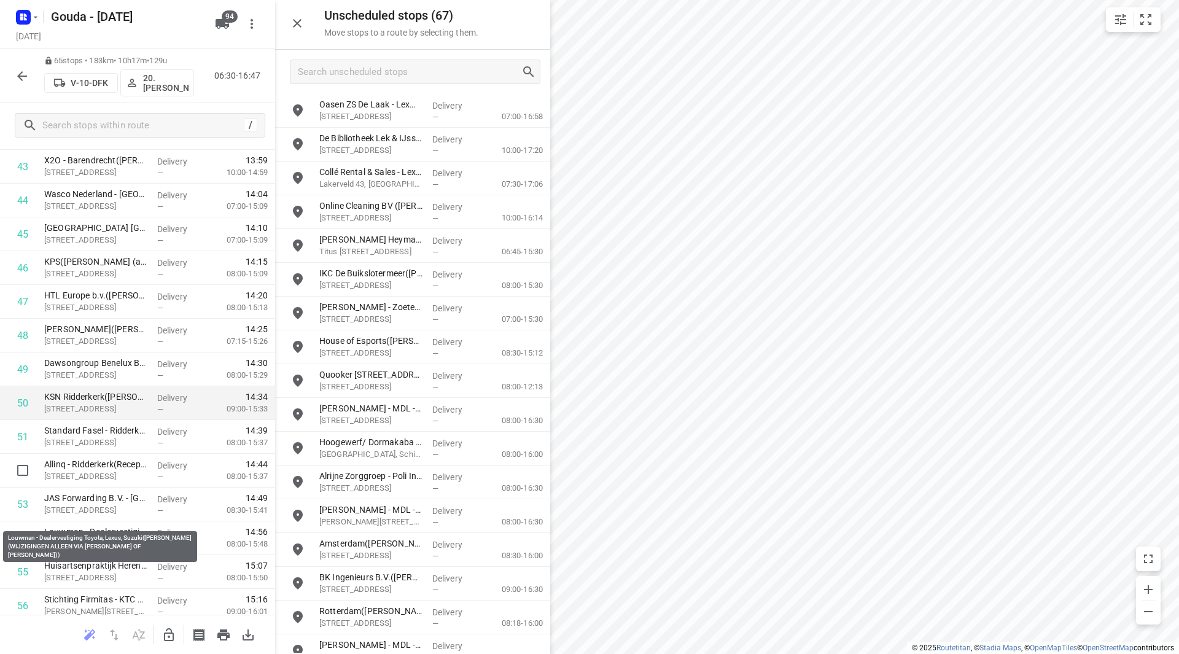
scroll to position [1489, 0]
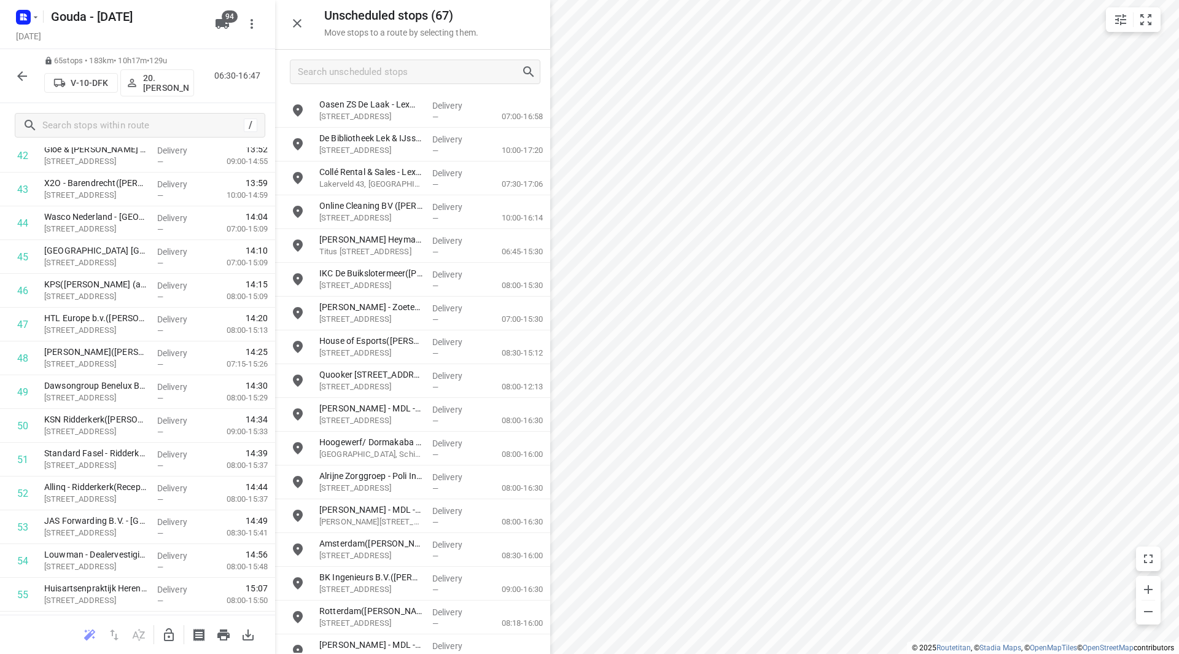
click at [19, 78] on icon "button" at bounding box center [22, 76] width 15 height 15
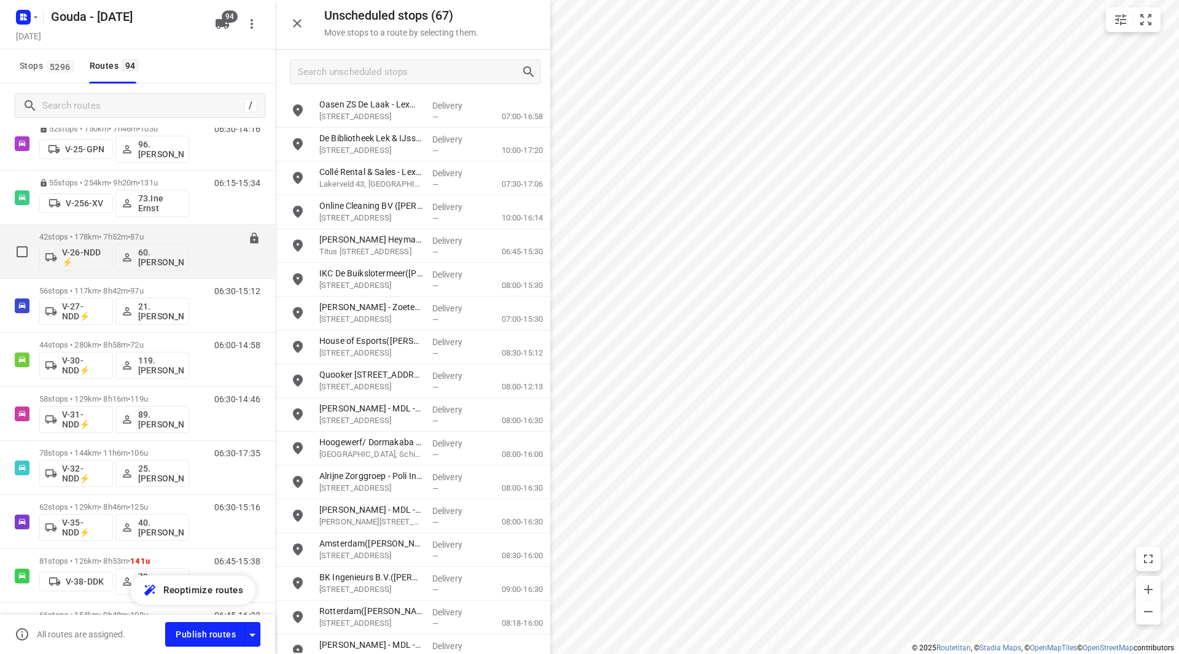
scroll to position [553, 0]
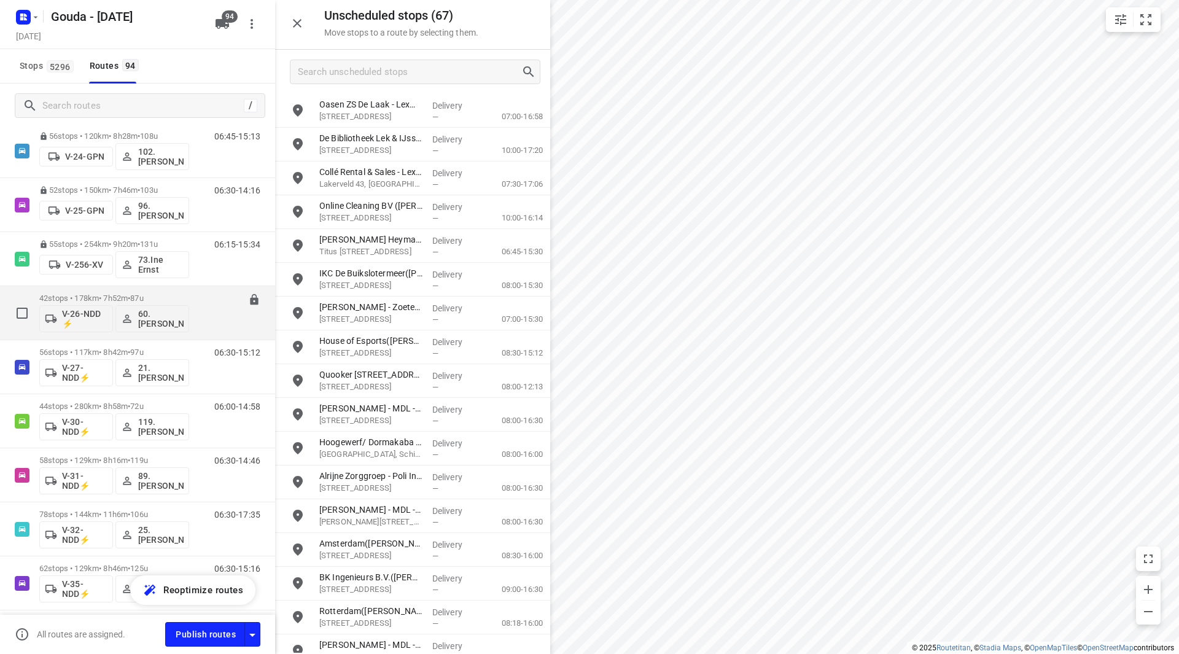
click at [126, 293] on div "42 stops • 178km • 7h52m • 87u V-26-NDD ⚡ 60. Peter Stuurman" at bounding box center [114, 312] width 150 height 51
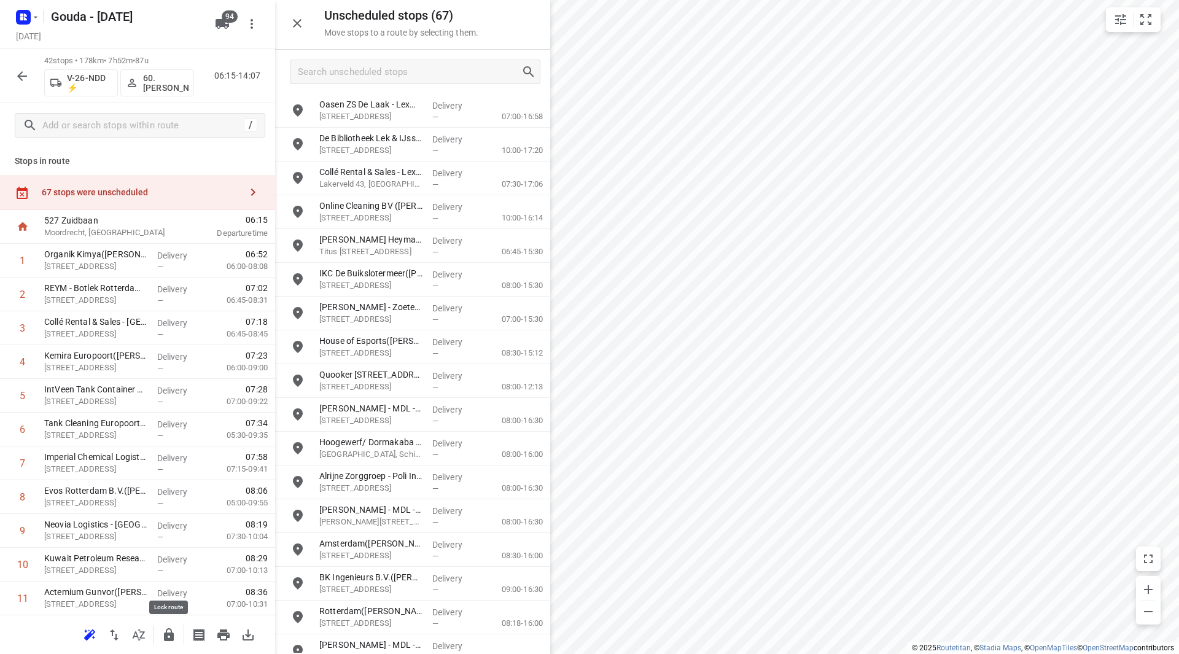
click at [174, 635] on icon "button" at bounding box center [169, 634] width 10 height 13
click at [25, 79] on icon "button" at bounding box center [22, 76] width 15 height 15
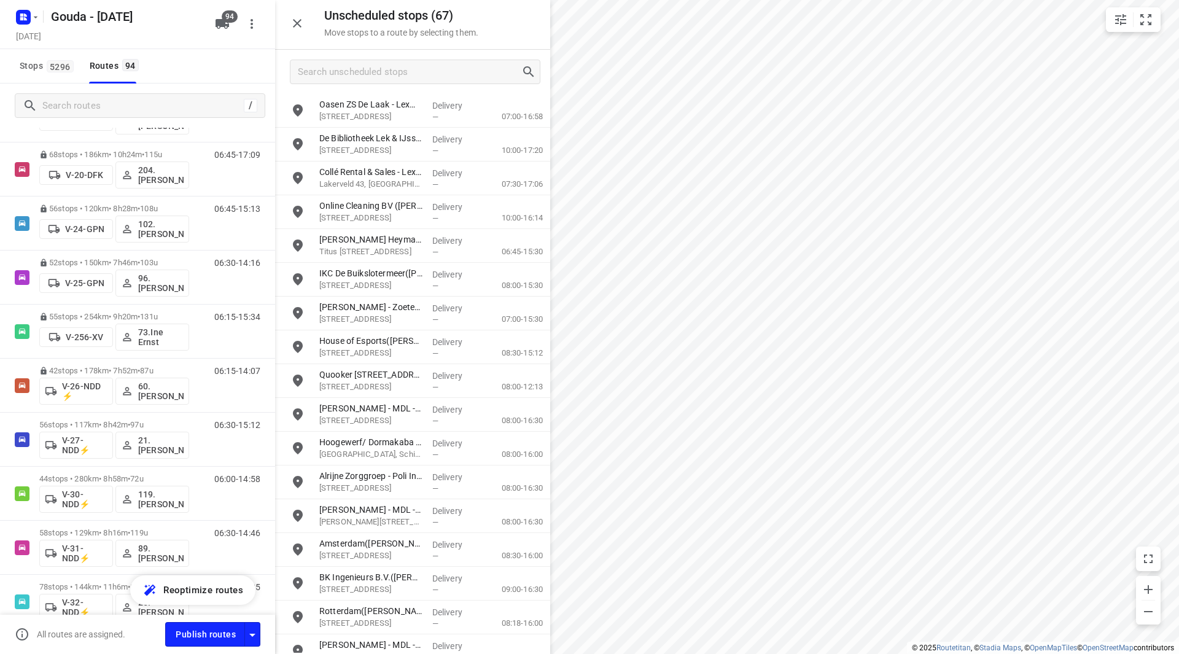
scroll to position [493, 0]
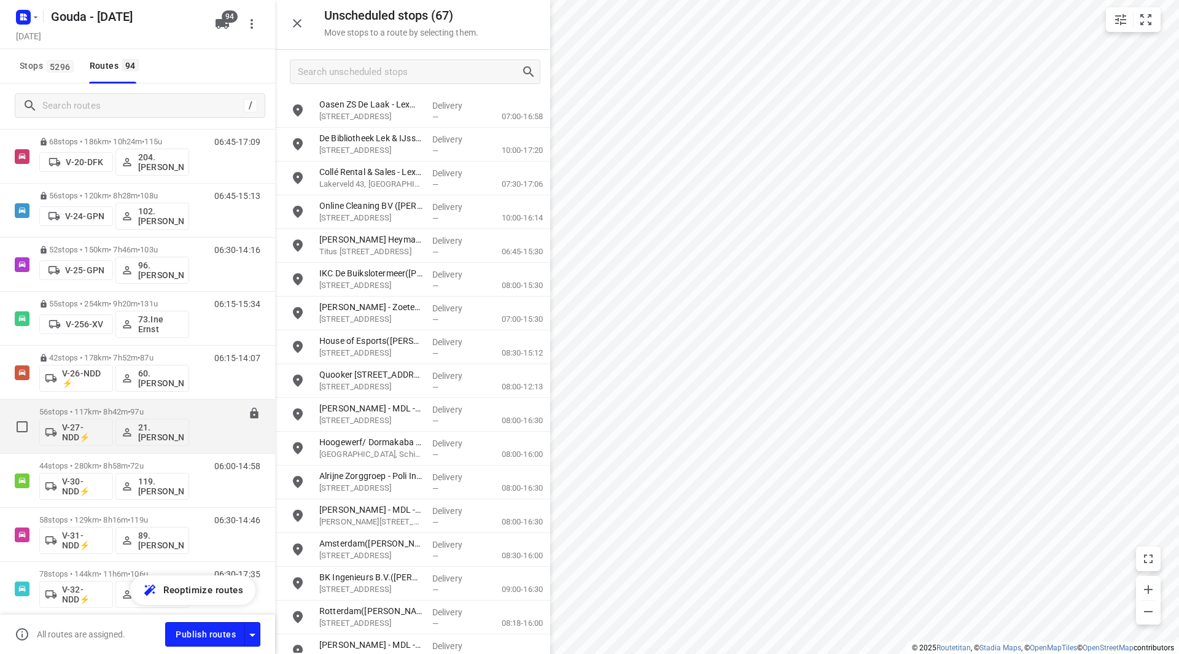
click at [117, 405] on div "56 stops • 117km • 8h42m • 97u V-27-NDD⚡ 21. Frank van der Kraan" at bounding box center [114, 426] width 150 height 51
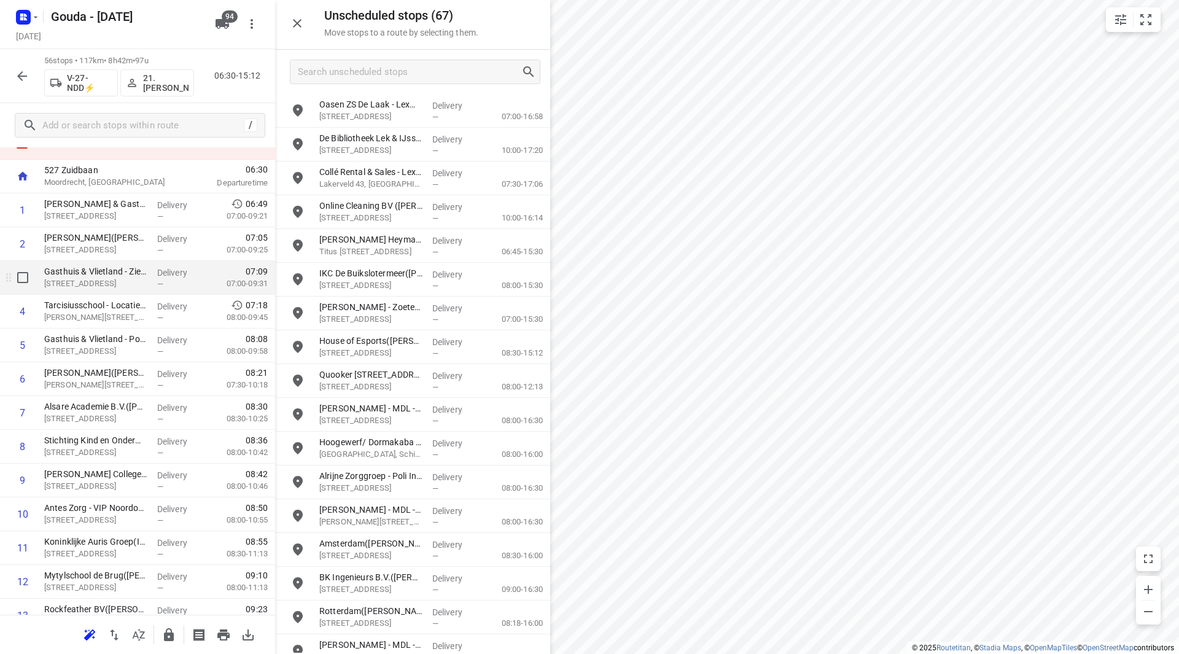
scroll to position [61, 0]
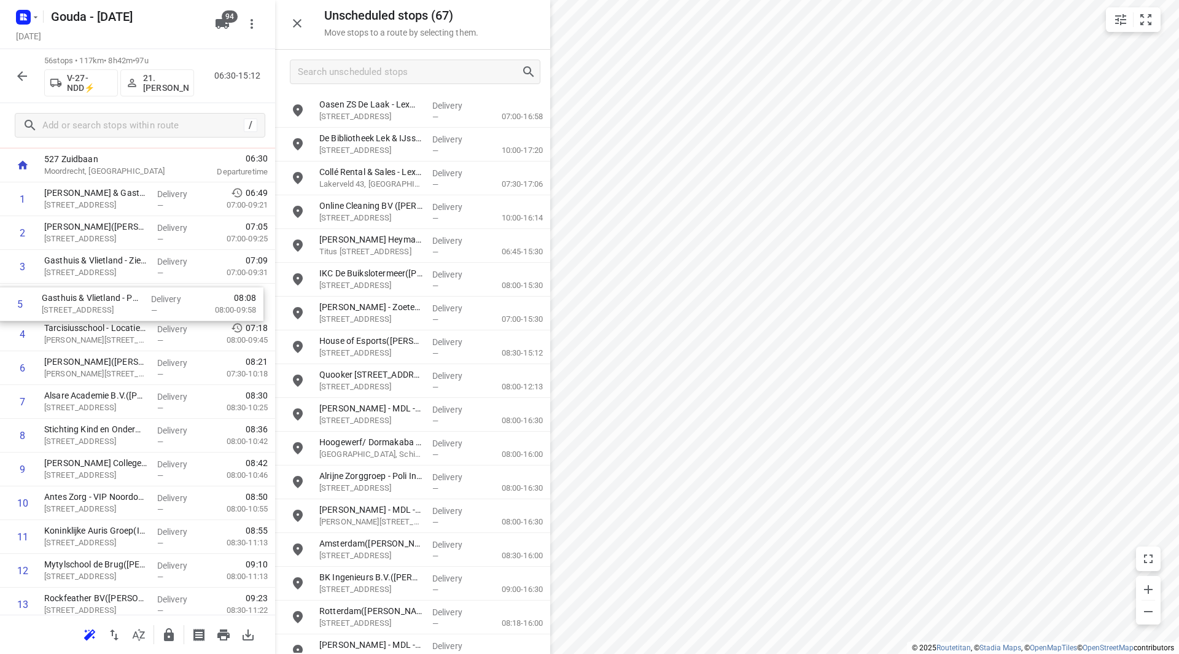
drag, startPoint x: 114, startPoint y: 327, endPoint x: 112, endPoint y: 299, distance: 28.3
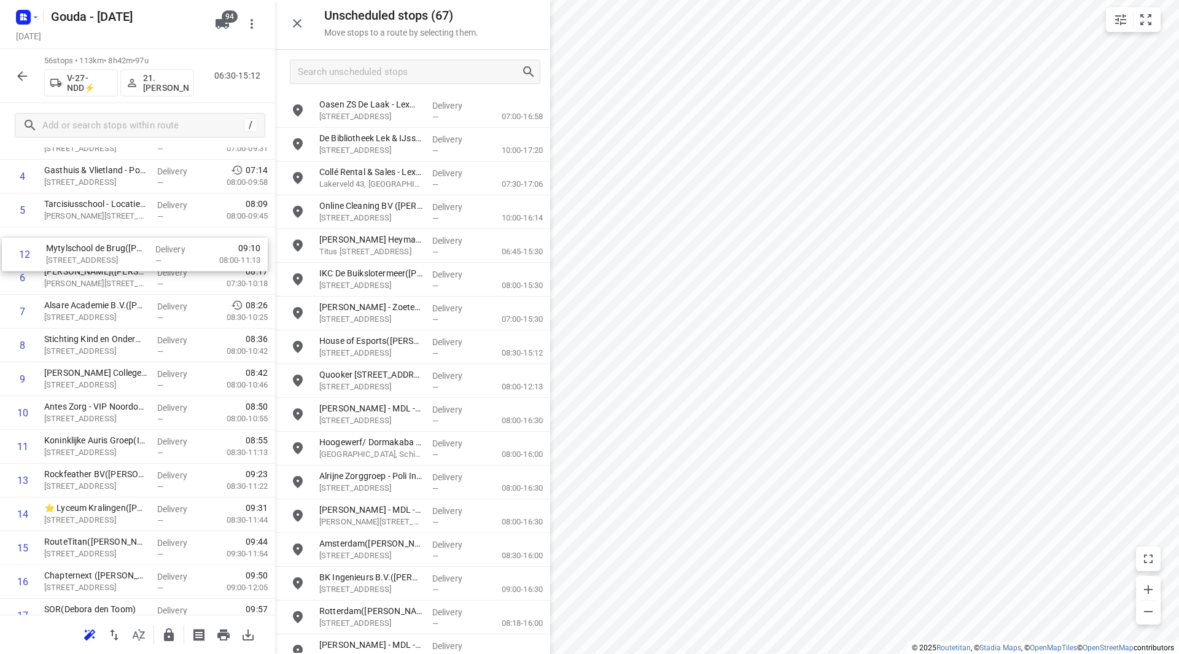
scroll to position [180, 0]
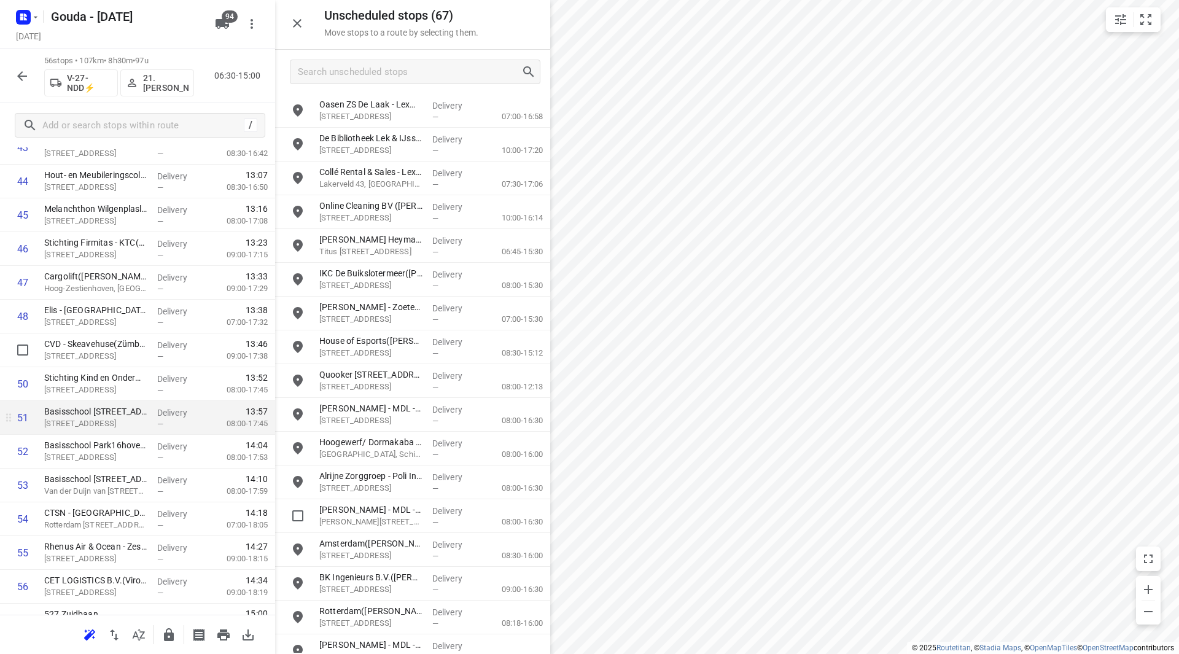
scroll to position [1554, 0]
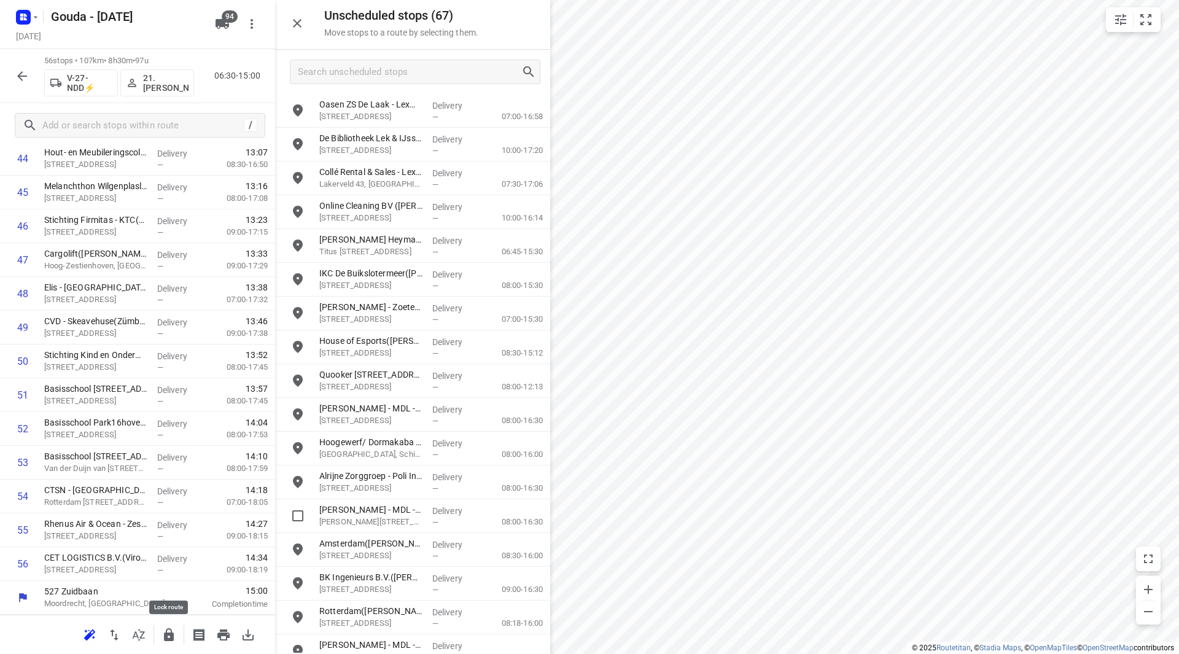
click at [174, 642] on icon "button" at bounding box center [168, 634] width 15 height 15
click at [30, 78] on button "button" at bounding box center [22, 76] width 25 height 25
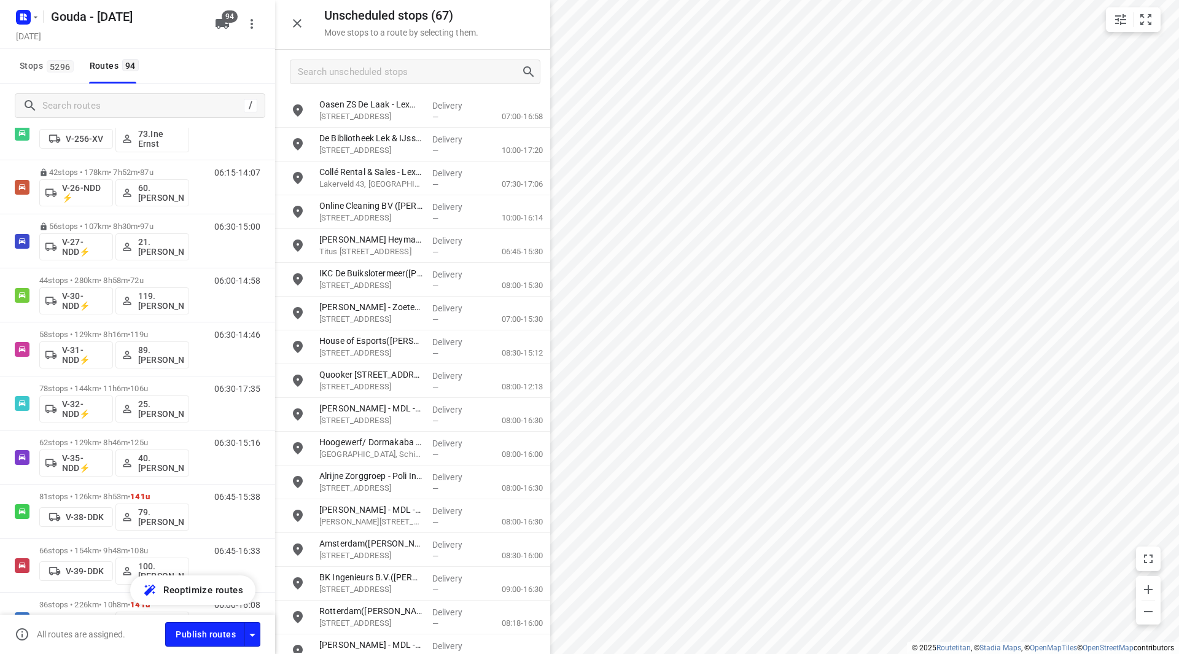
scroll to position [672, 0]
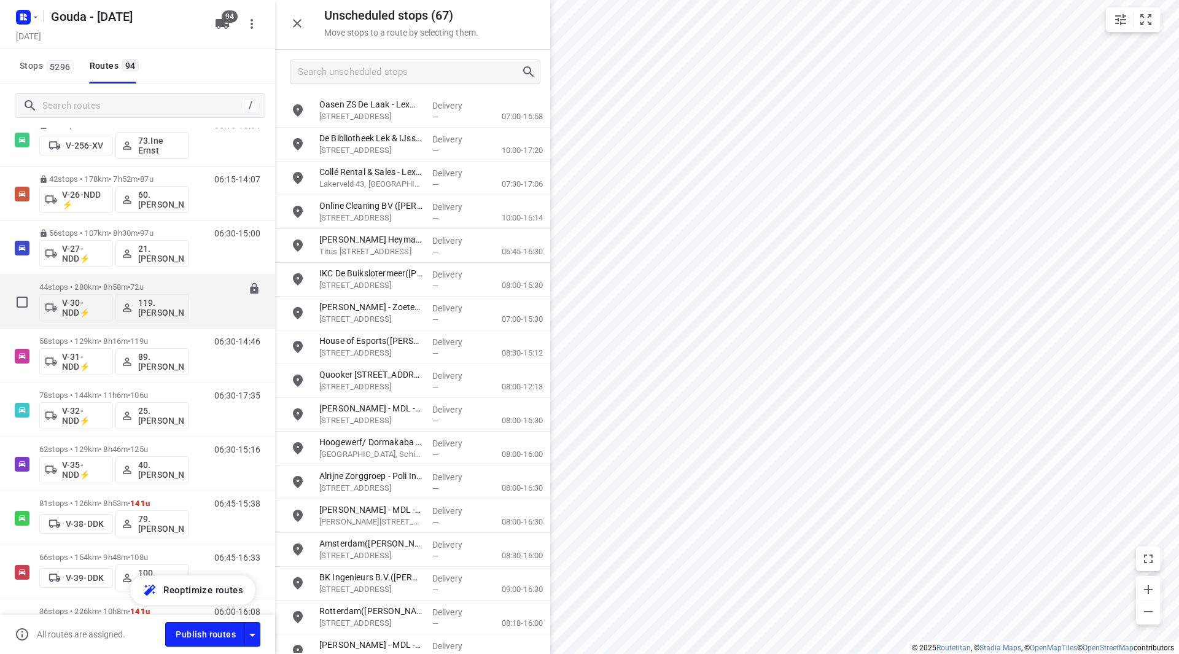
click at [118, 288] on p "44 stops • 280km • 8h58m • 72u" at bounding box center [114, 286] width 150 height 9
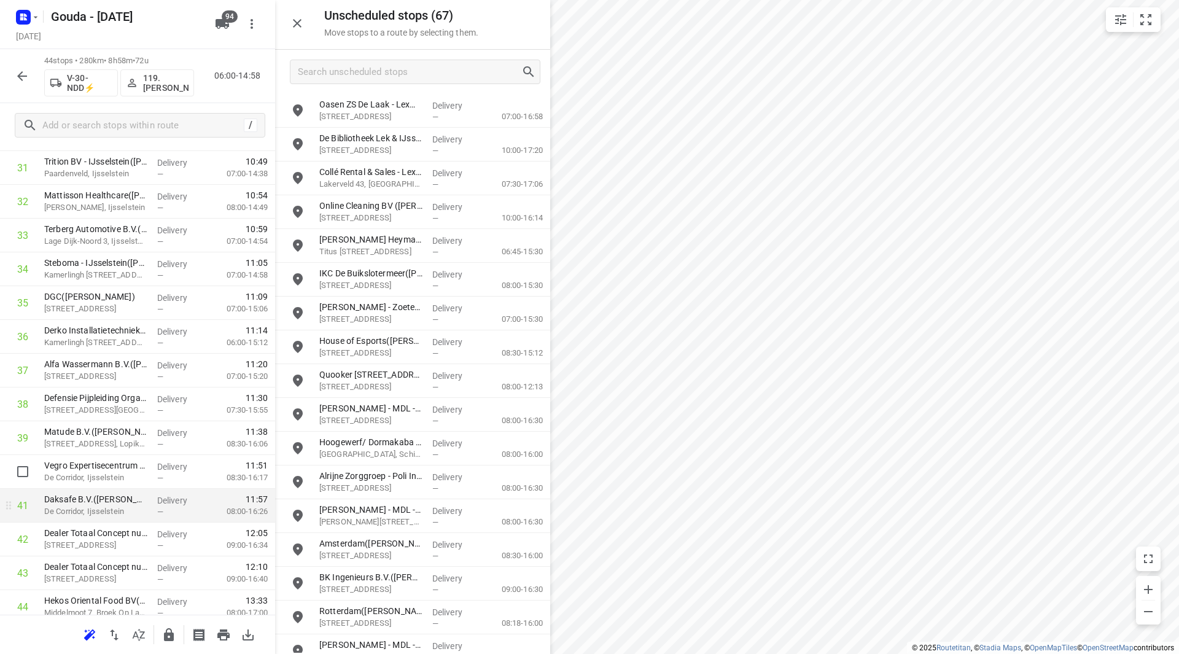
scroll to position [1149, 0]
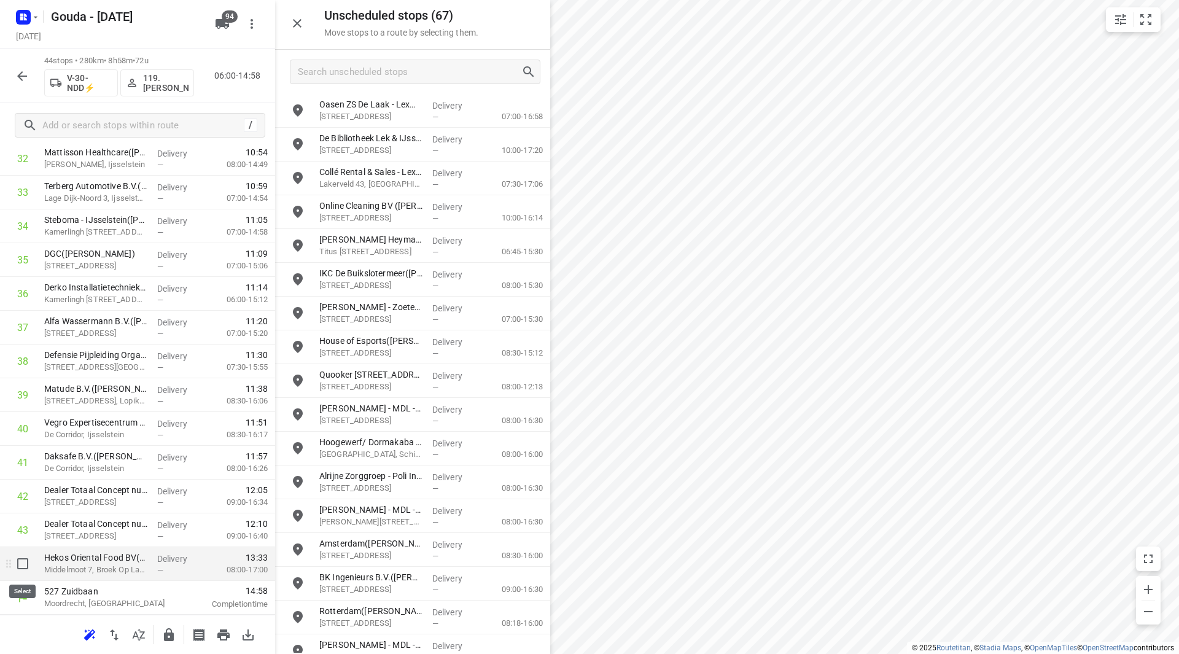
click at [23, 565] on input "checkbox" at bounding box center [22, 563] width 25 height 25
checkbox input "true"
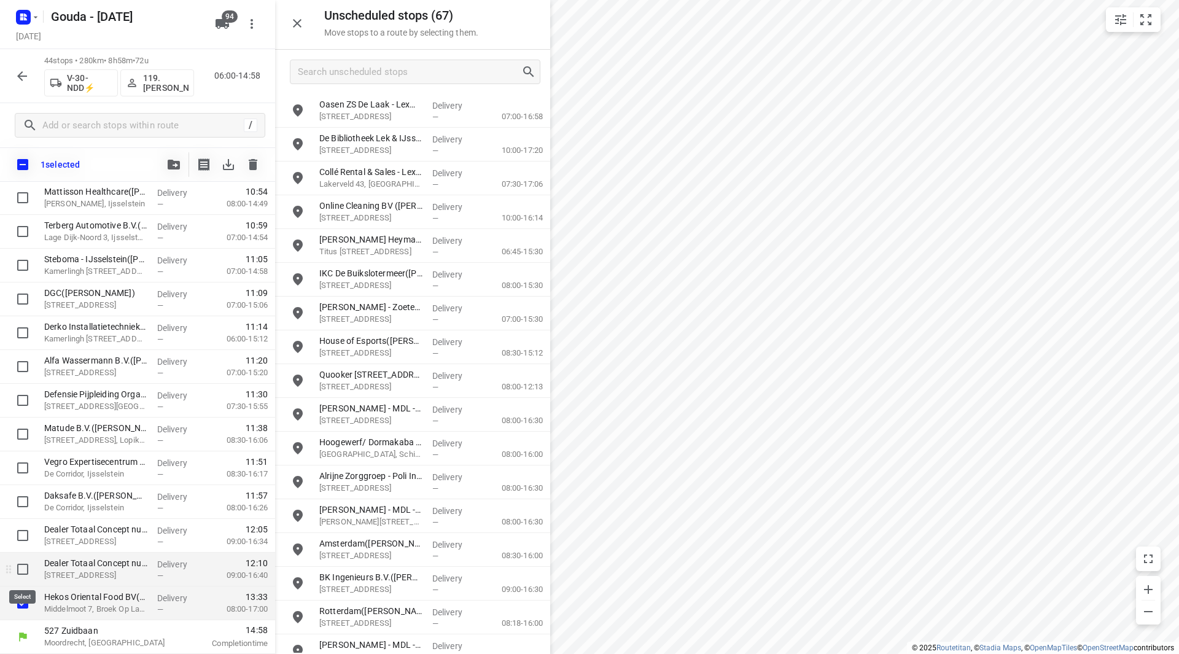
scroll to position [1144, 0]
click at [173, 166] on icon "button" at bounding box center [174, 165] width 12 height 10
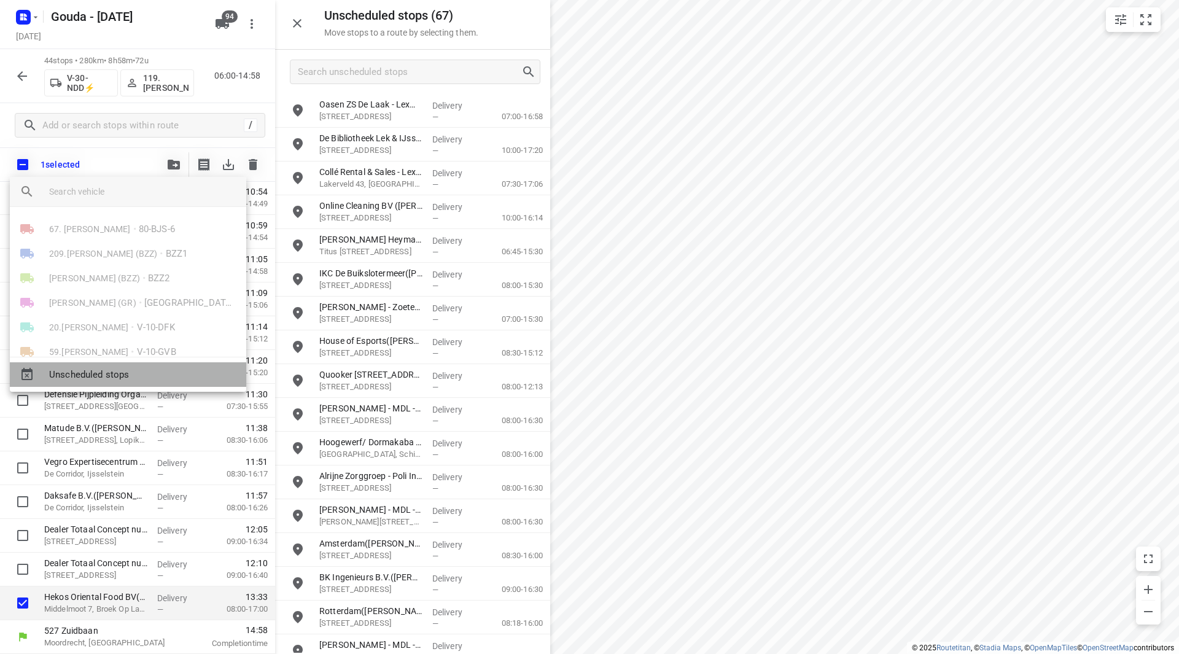
click at [119, 371] on span "Unscheduled stops" at bounding box center [142, 375] width 187 height 14
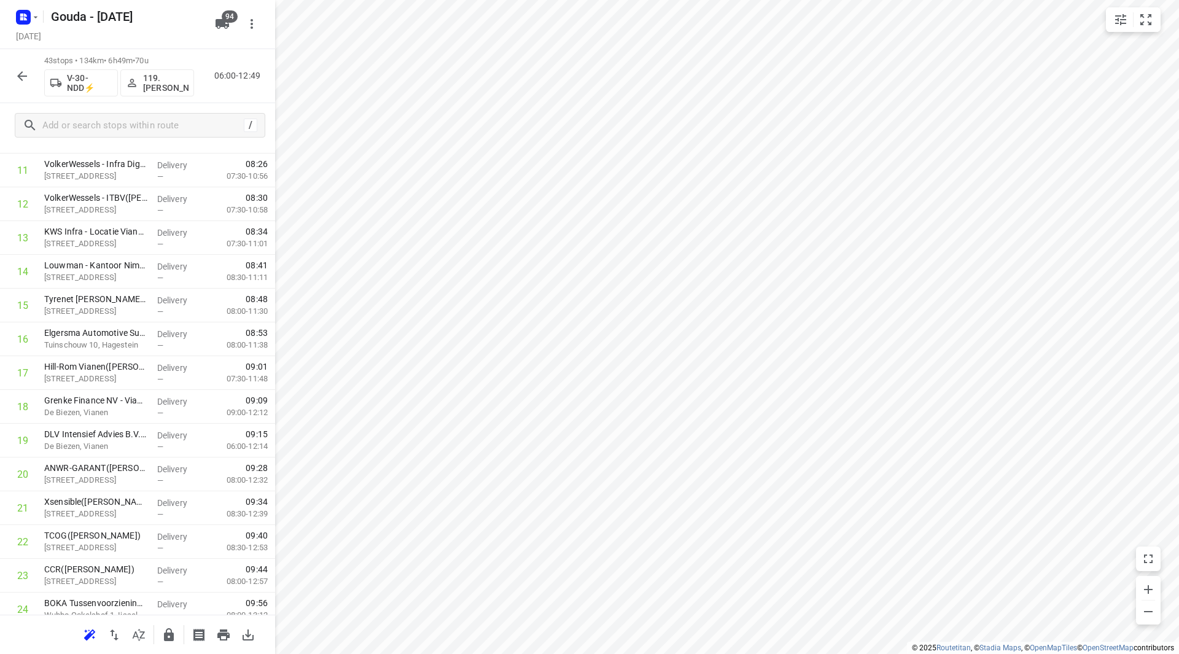
scroll to position [0, 0]
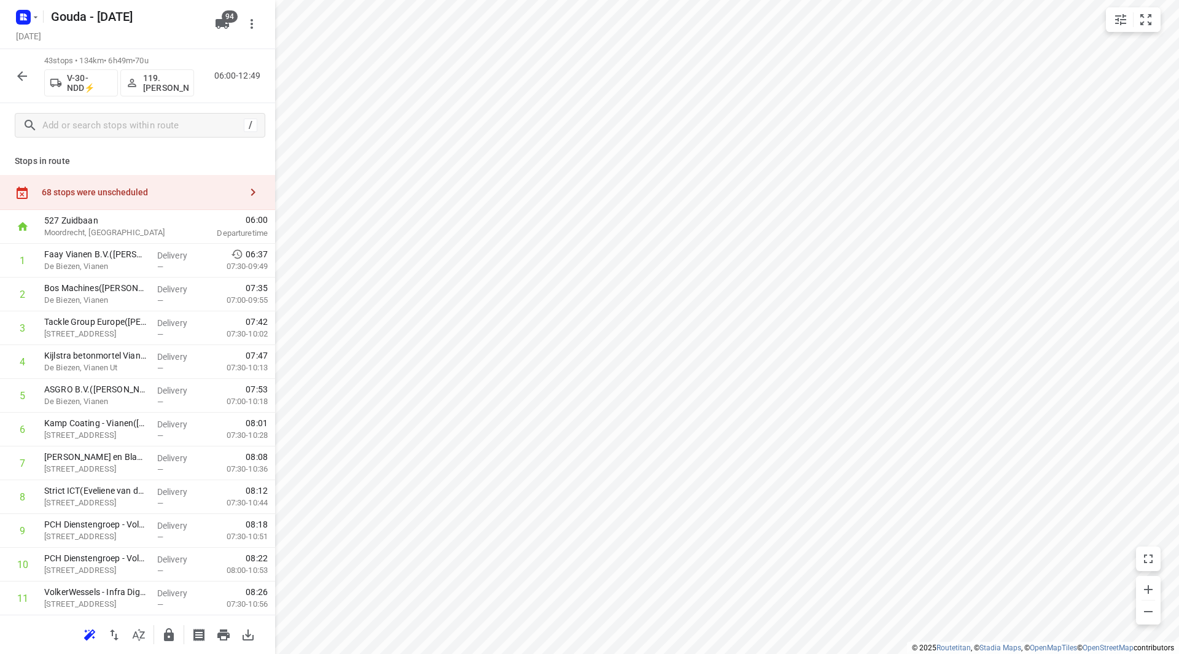
click at [206, 195] on div "68 stops were unscheduled" at bounding box center [141, 192] width 199 height 10
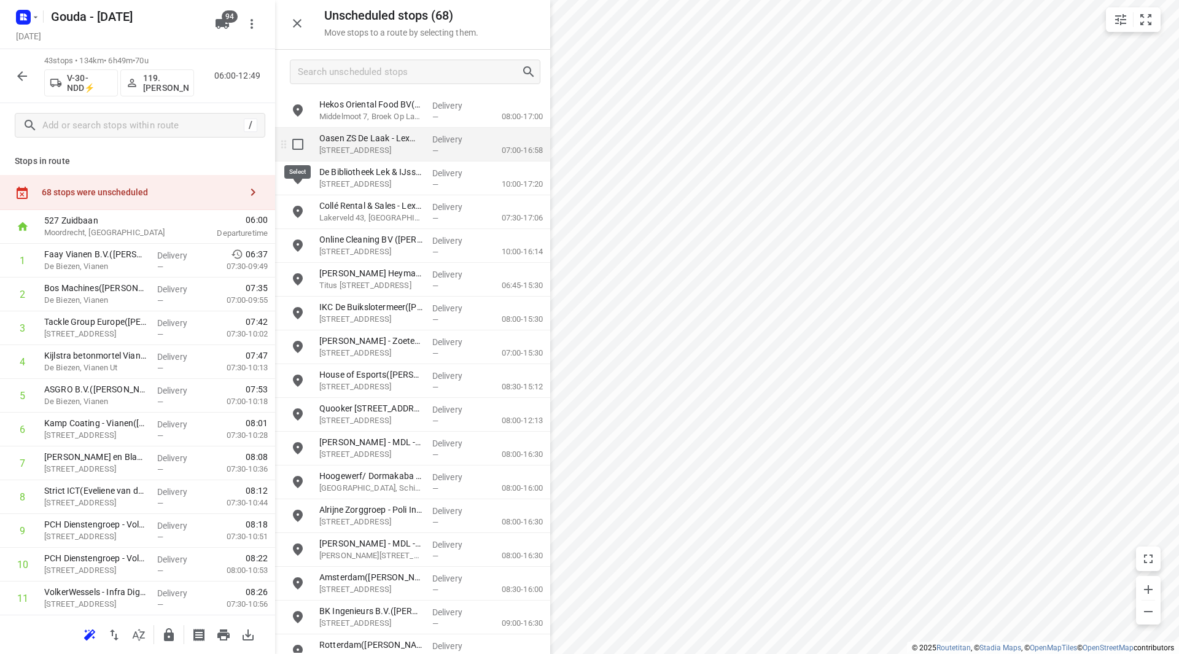
click at [295, 144] on input "grid" at bounding box center [297, 144] width 25 height 25
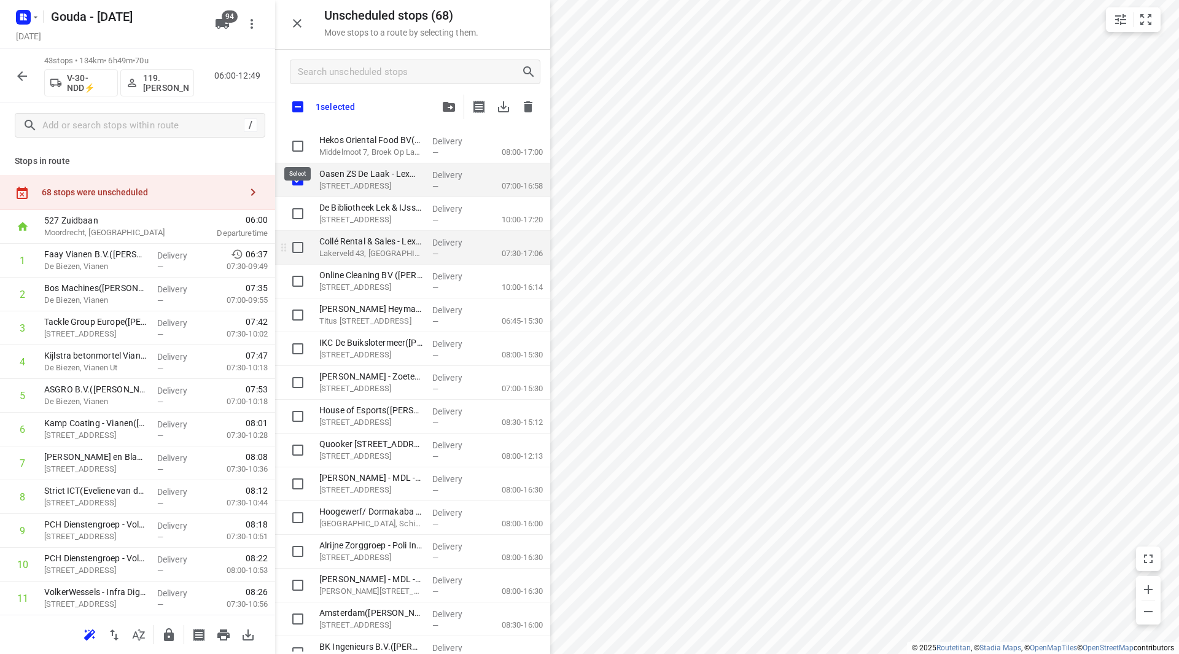
checkbox input "true"
click at [303, 245] on input "grid" at bounding box center [297, 247] width 25 height 25
checkbox input "true"
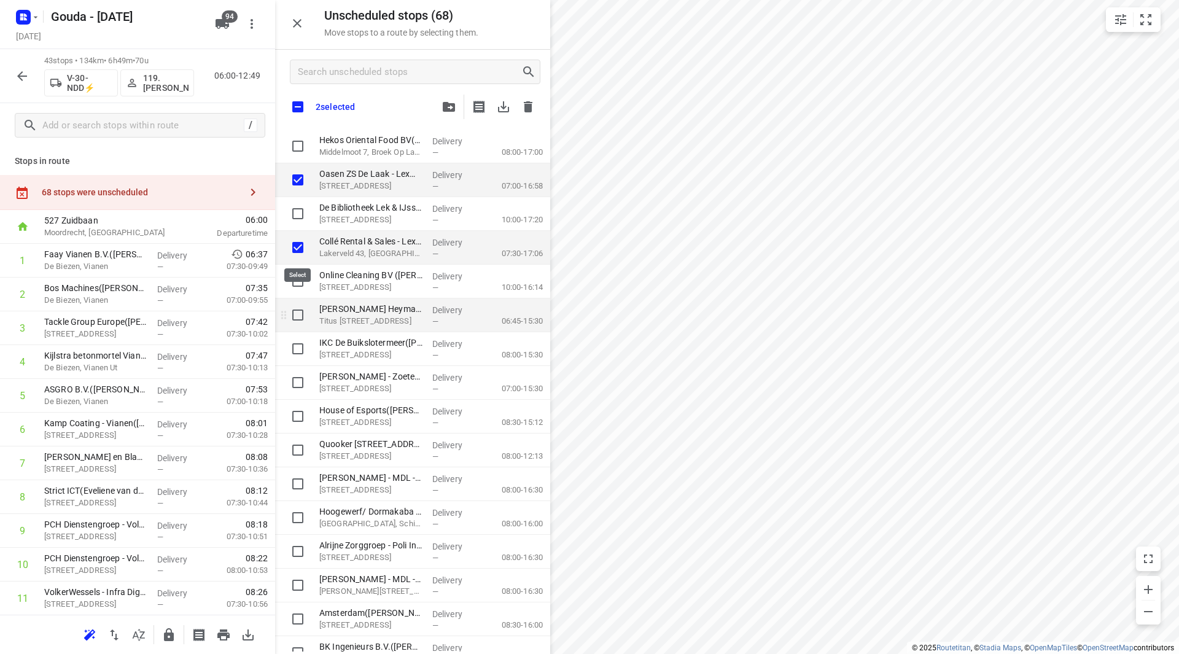
checkbox input "true"
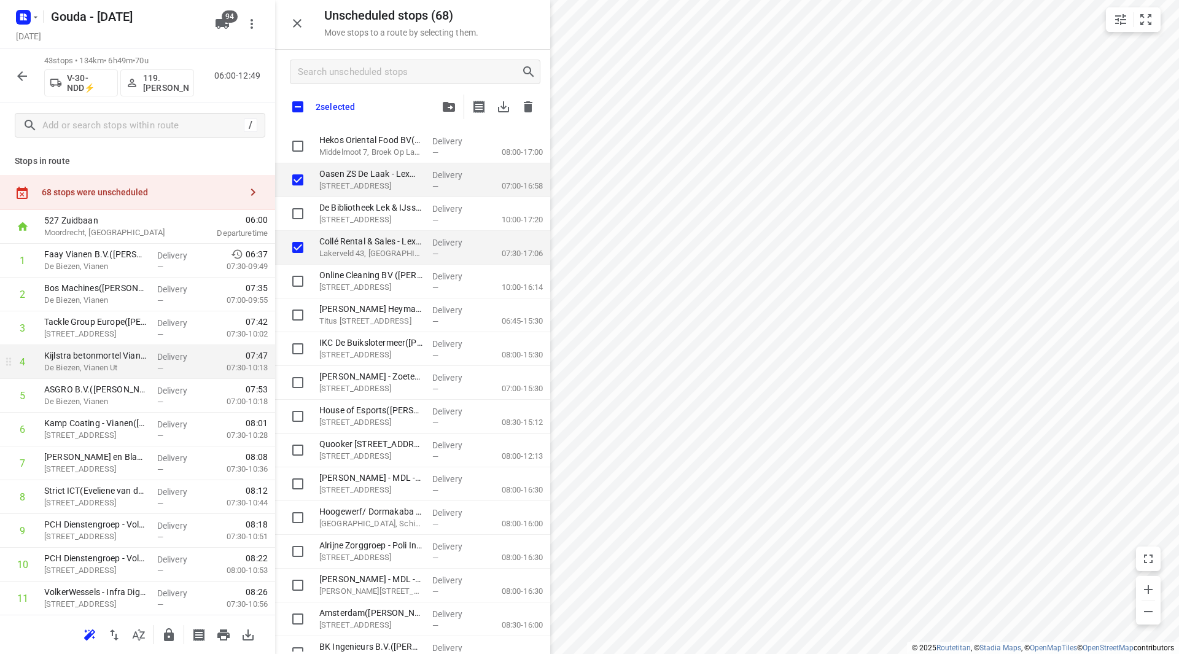
checkbox input "true"
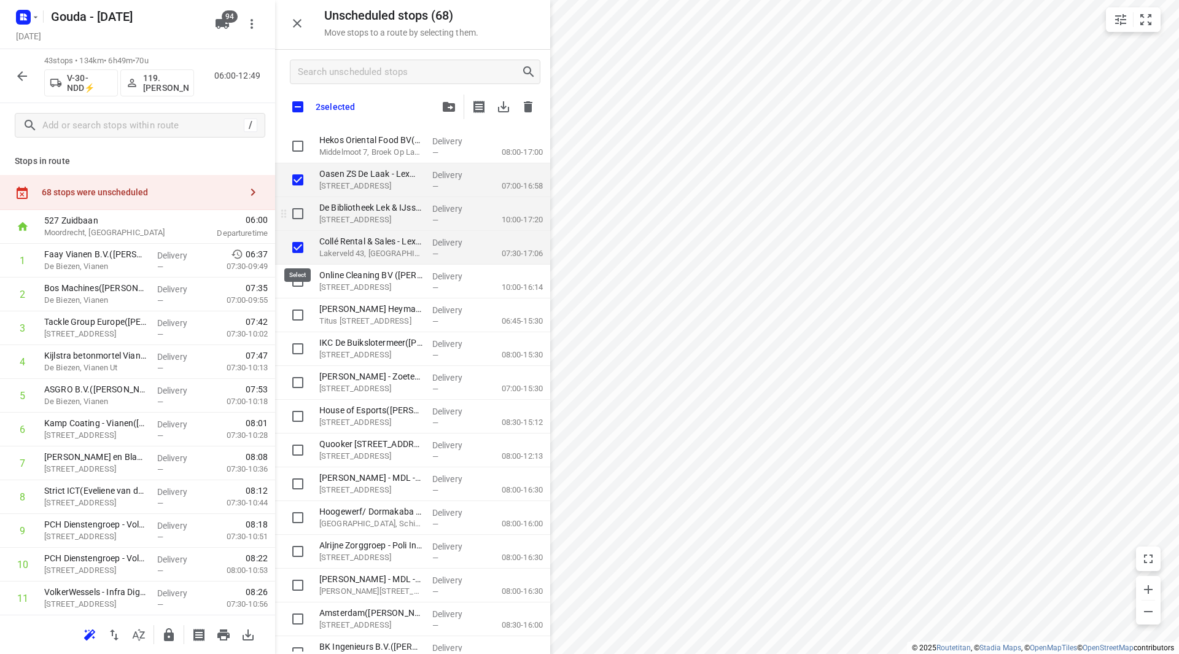
checkbox input "true"
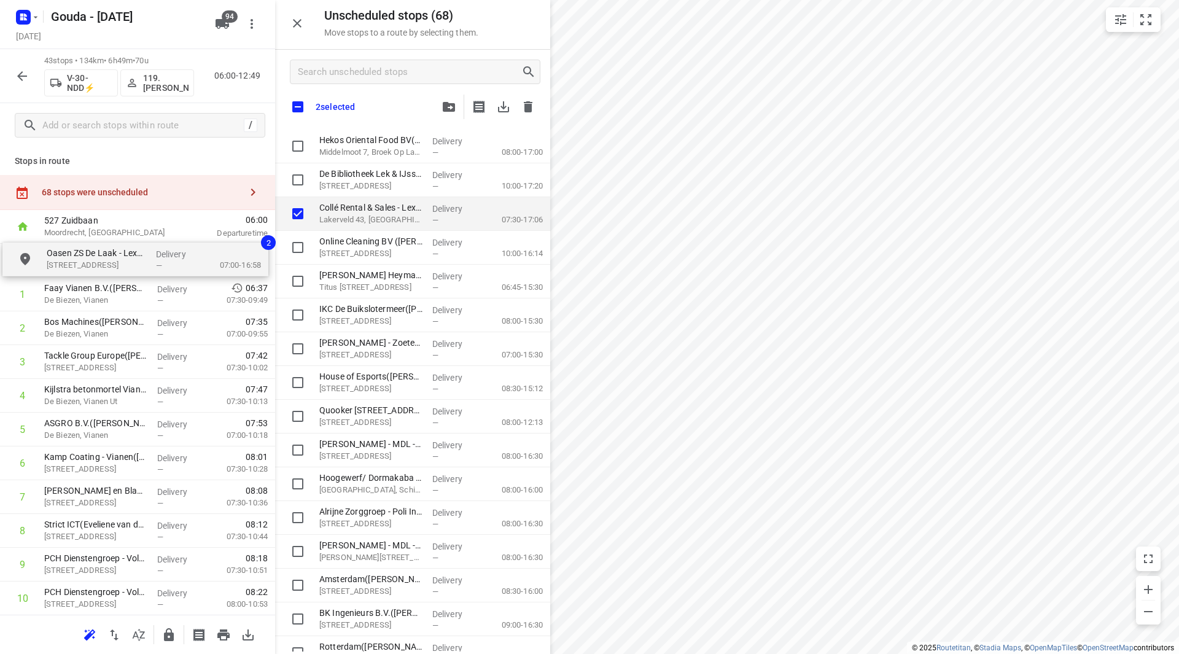
drag, startPoint x: 363, startPoint y: 177, endPoint x: 85, endPoint y: 259, distance: 289.8
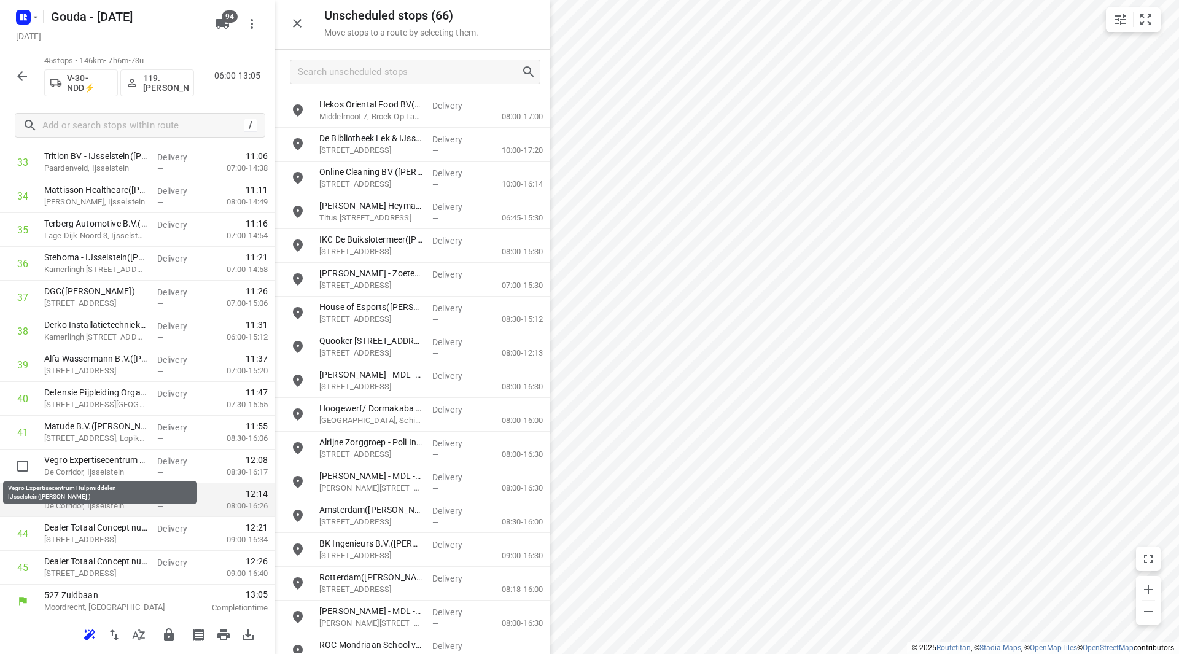
scroll to position [1182, 0]
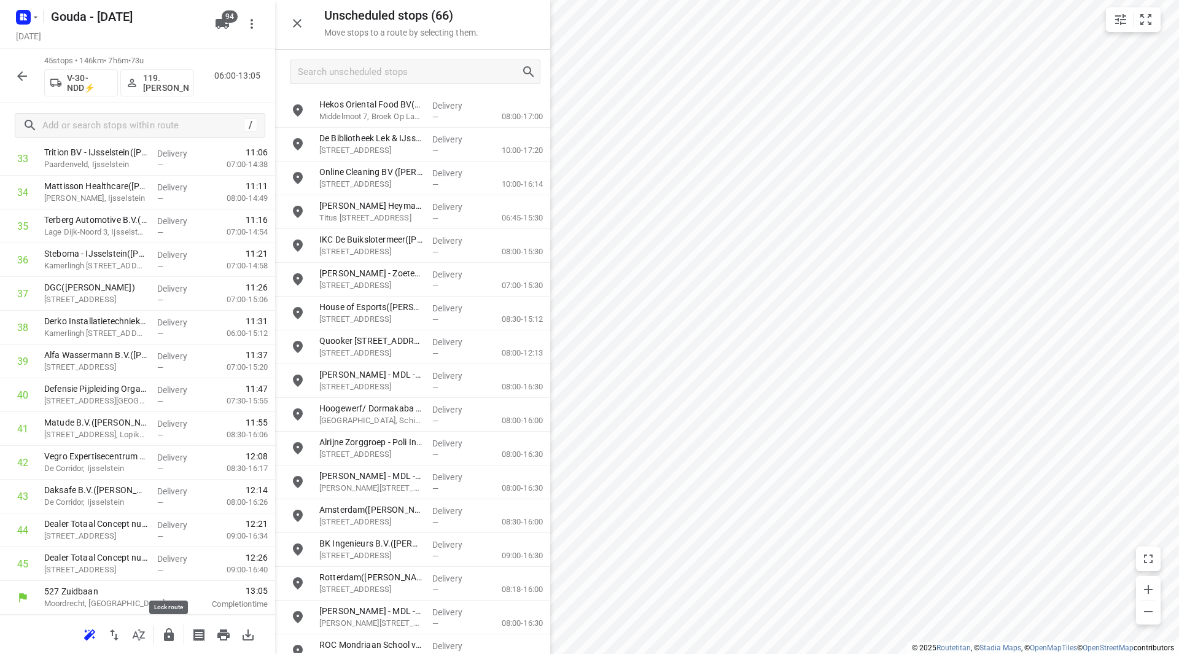
click at [167, 636] on icon "button" at bounding box center [169, 634] width 10 height 13
click at [28, 77] on icon "button" at bounding box center [22, 76] width 15 height 15
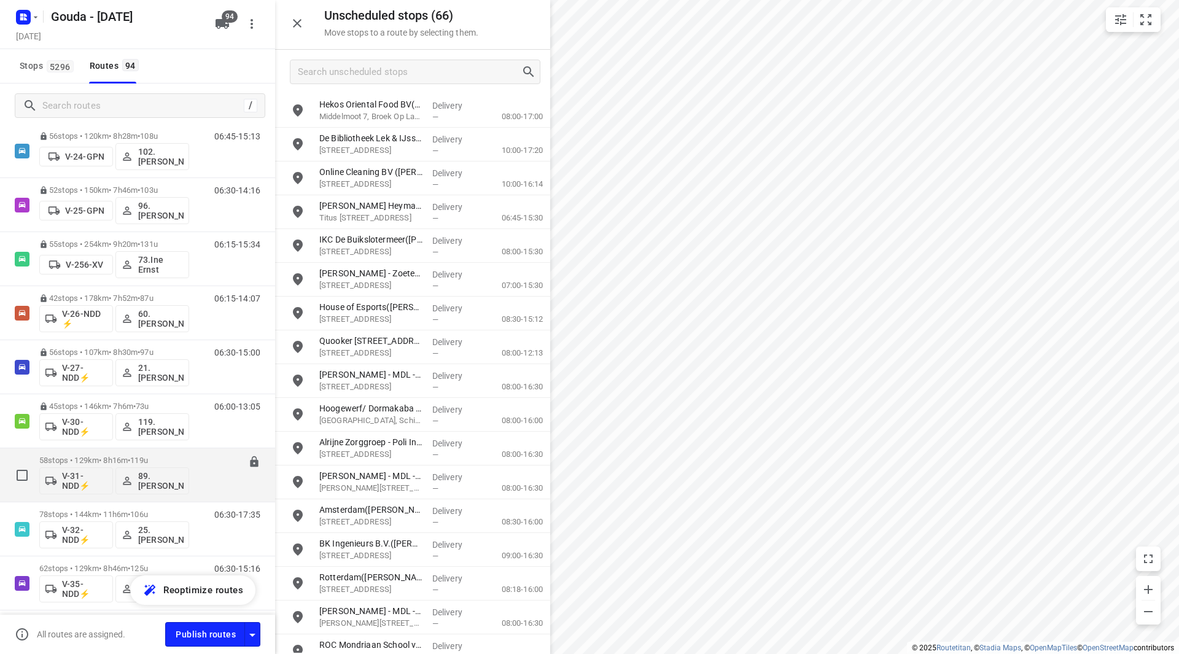
scroll to position [737, 0]
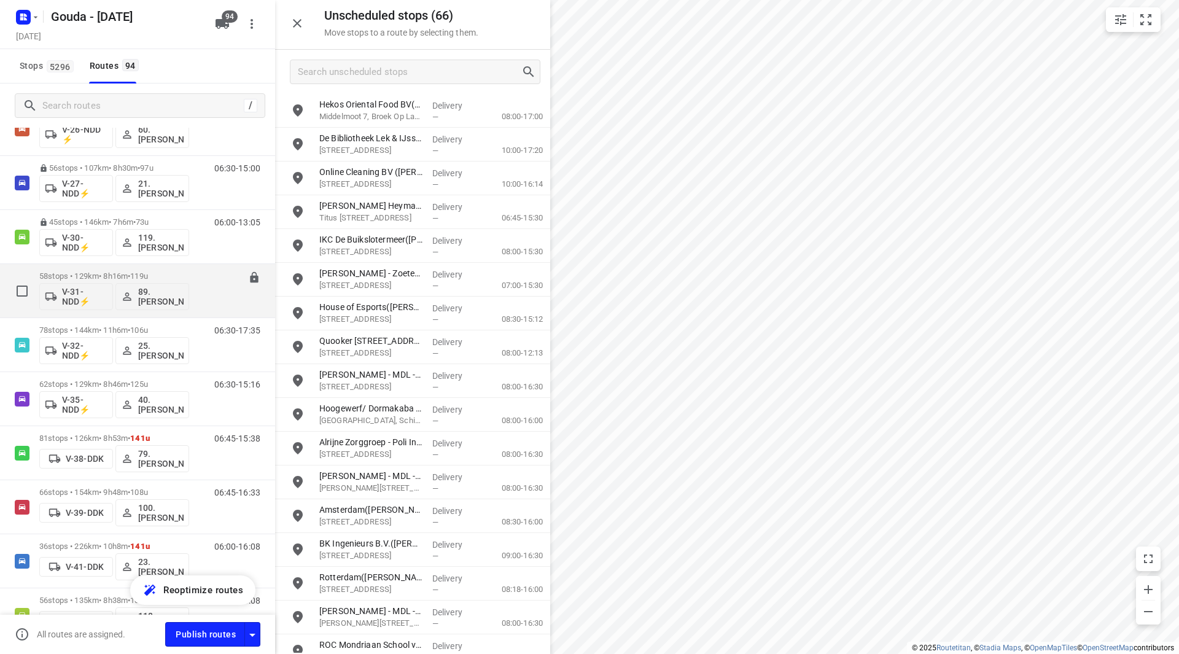
click at [110, 278] on p "58 stops • 129km • 8h16m • 119u" at bounding box center [114, 275] width 150 height 9
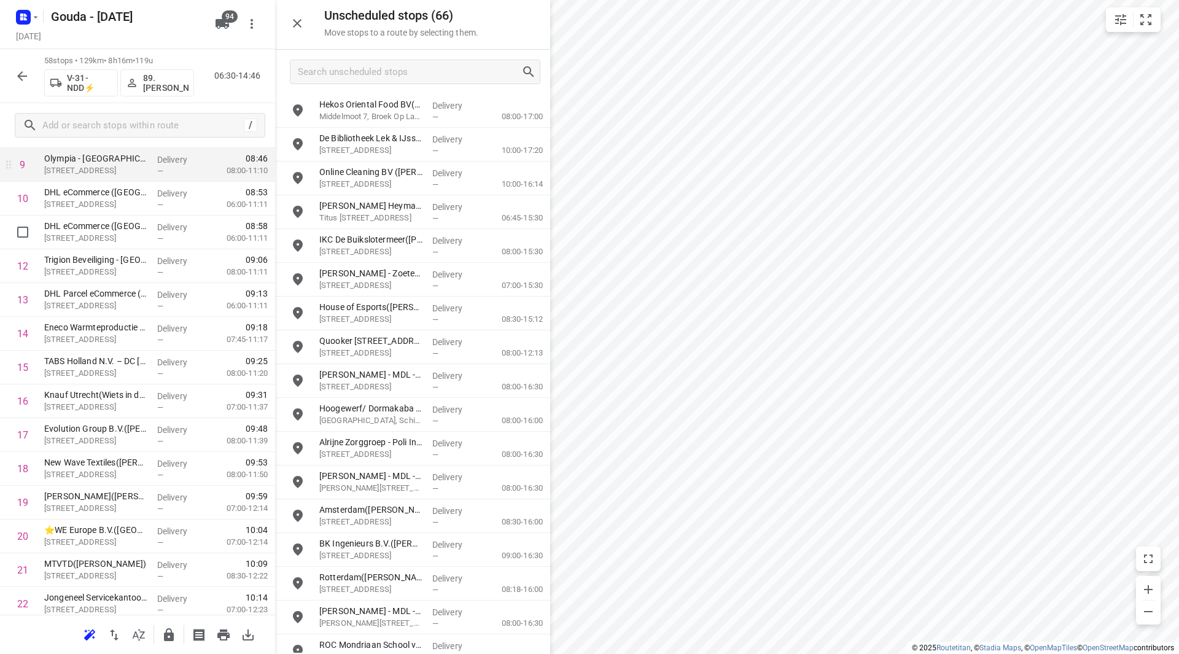
scroll to position [307, 0]
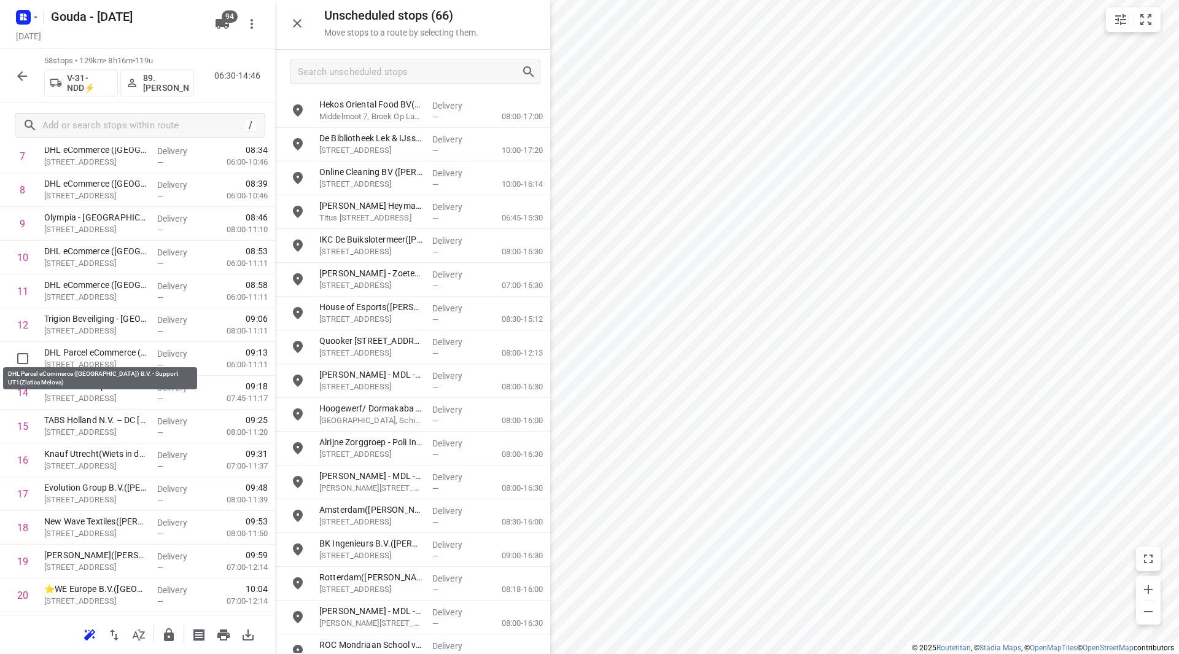
drag, startPoint x: 123, startPoint y: 352, endPoint x: 126, endPoint y: 319, distance: 33.3
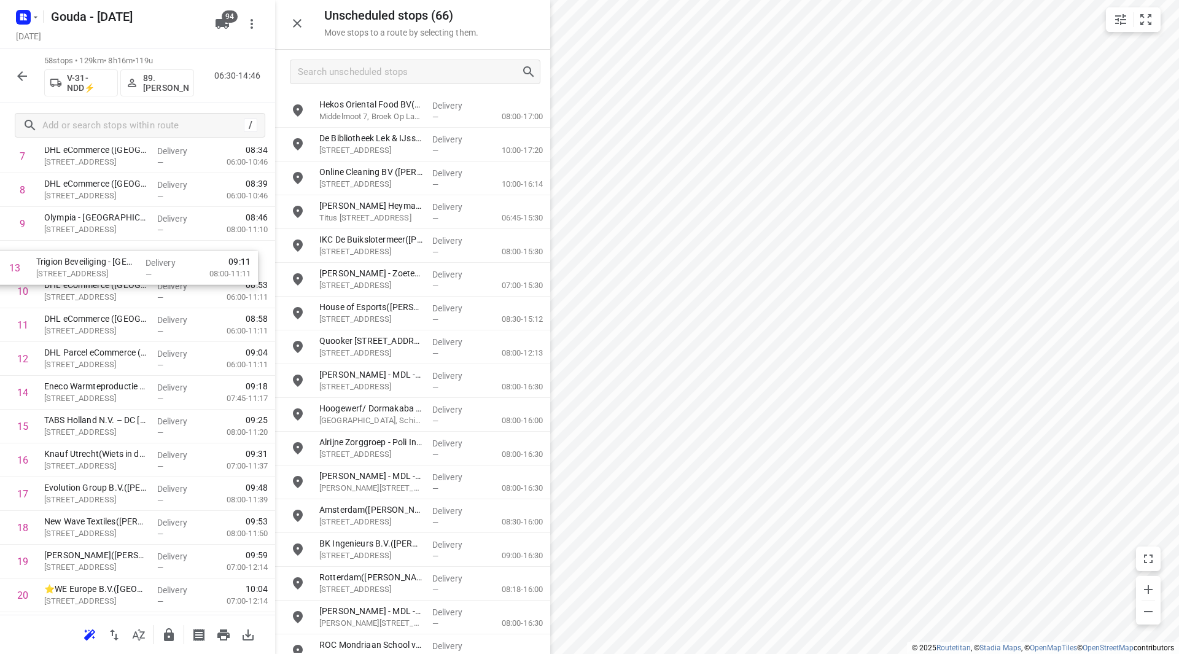
drag, startPoint x: 136, startPoint y: 369, endPoint x: 129, endPoint y: 269, distance: 100.3
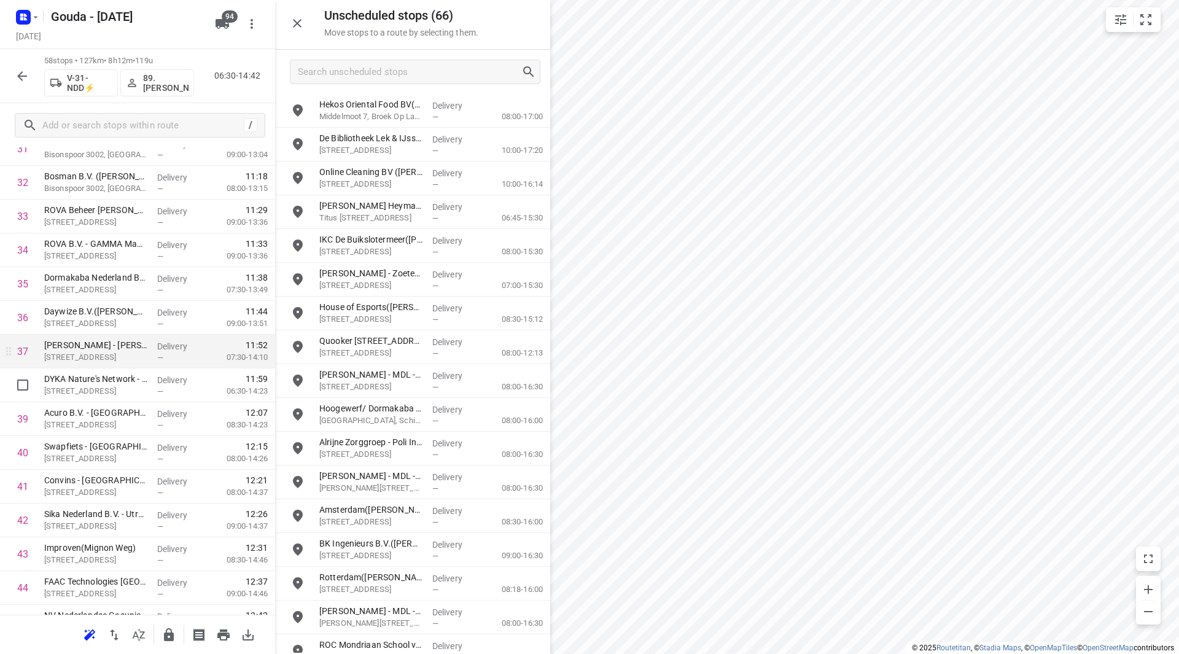
scroll to position [1105, 0]
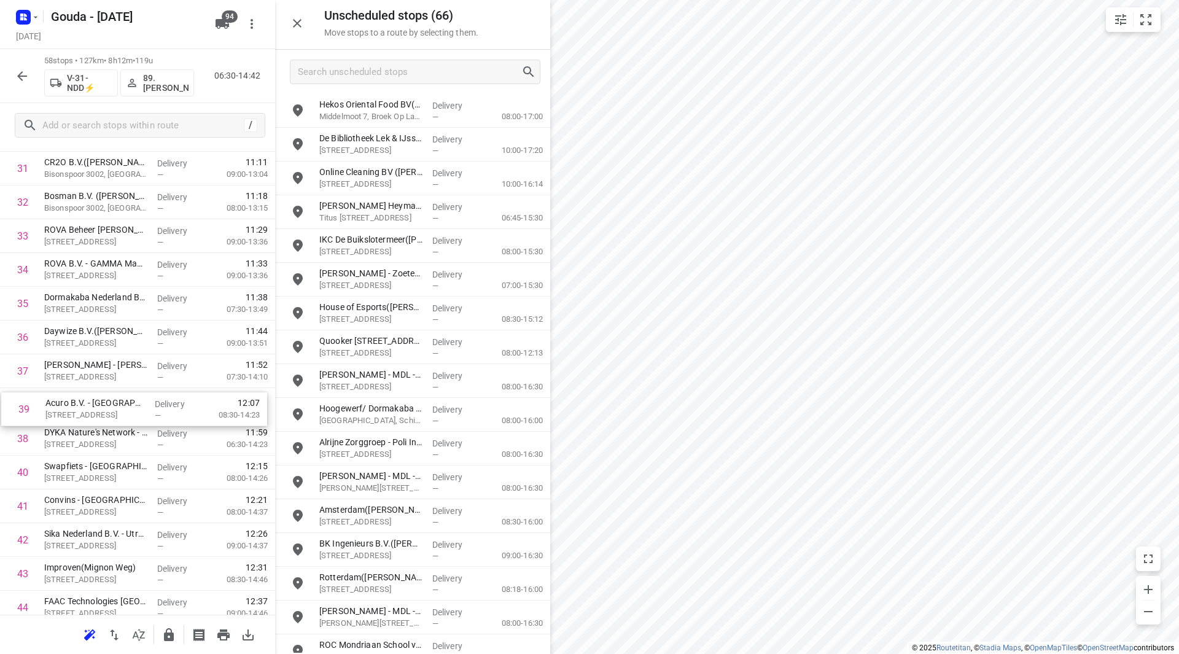
drag, startPoint x: 140, startPoint y: 447, endPoint x: 142, endPoint y: 413, distance: 34.4
click at [141, 413] on div "1 Minkema College - Steinhagenseweg(Renee Boog (a.i. hoofd congierge)) Steinhag…" at bounding box center [137, 118] width 275 height 1958
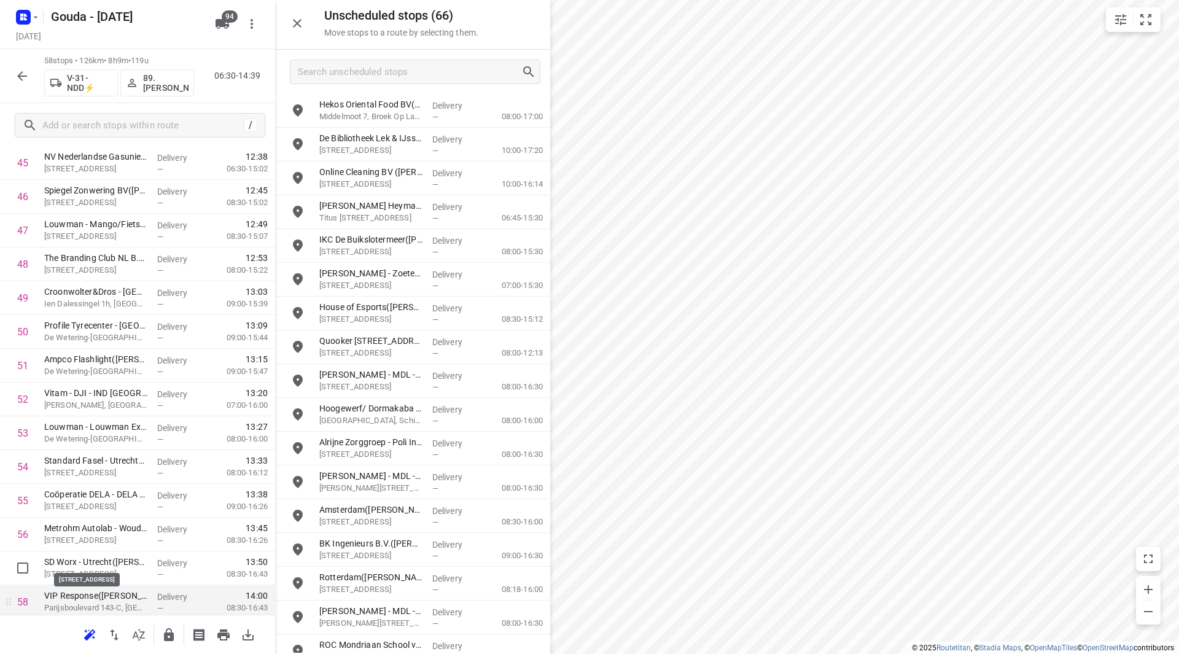
scroll to position [1621, 0]
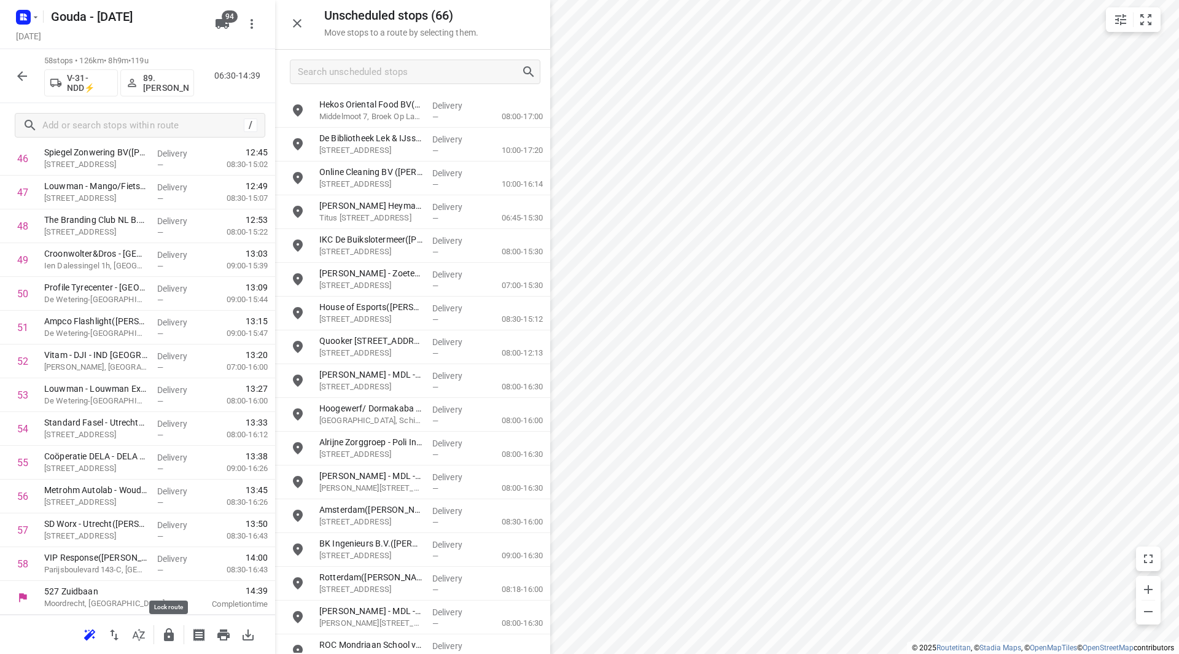
click at [170, 637] on icon "button" at bounding box center [169, 634] width 10 height 13
click at [21, 72] on icon "button" at bounding box center [22, 76] width 10 height 10
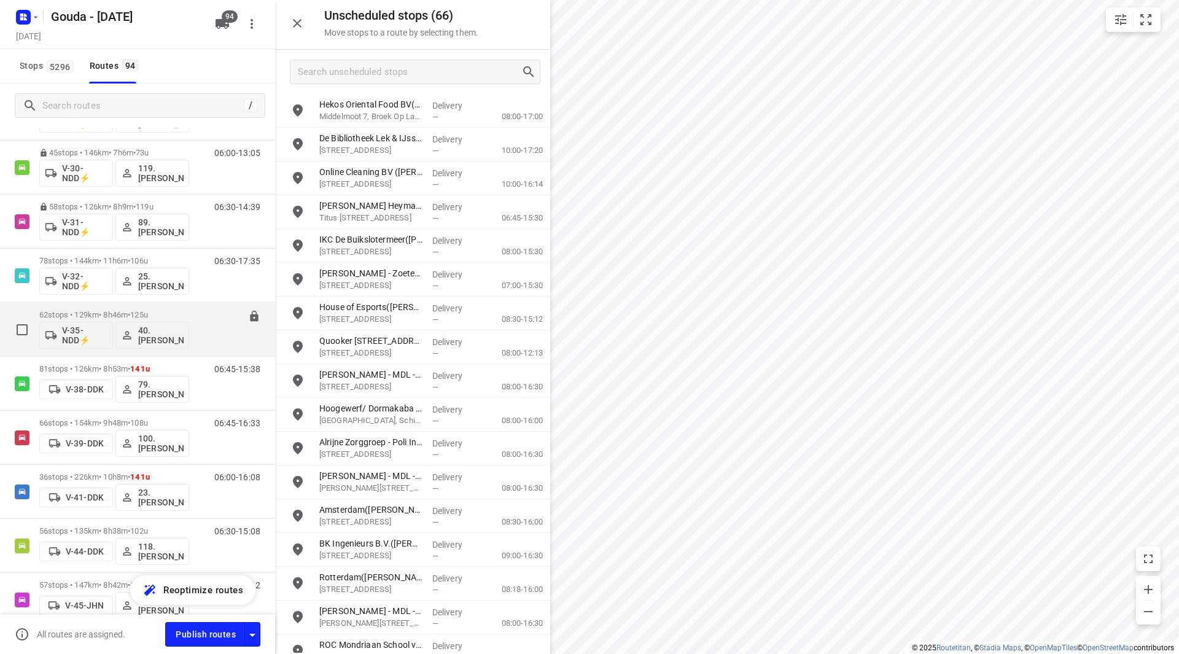
scroll to position [798, 0]
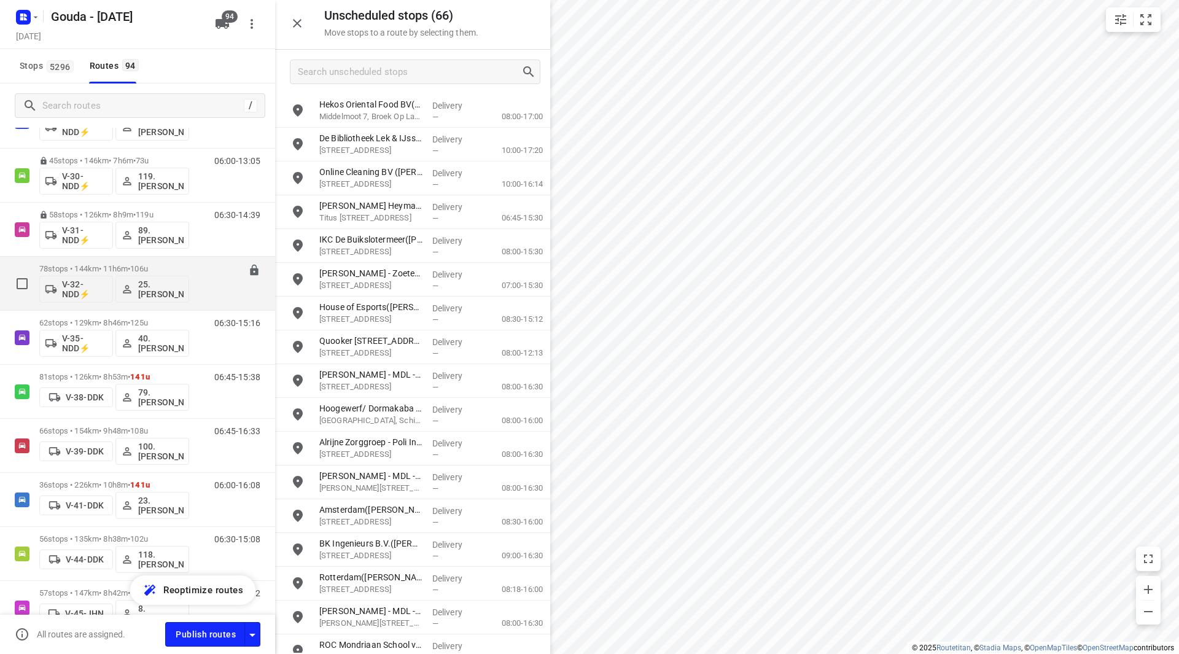
click at [99, 266] on p "78 stops • 144km • 11h6m • 106u" at bounding box center [114, 268] width 150 height 9
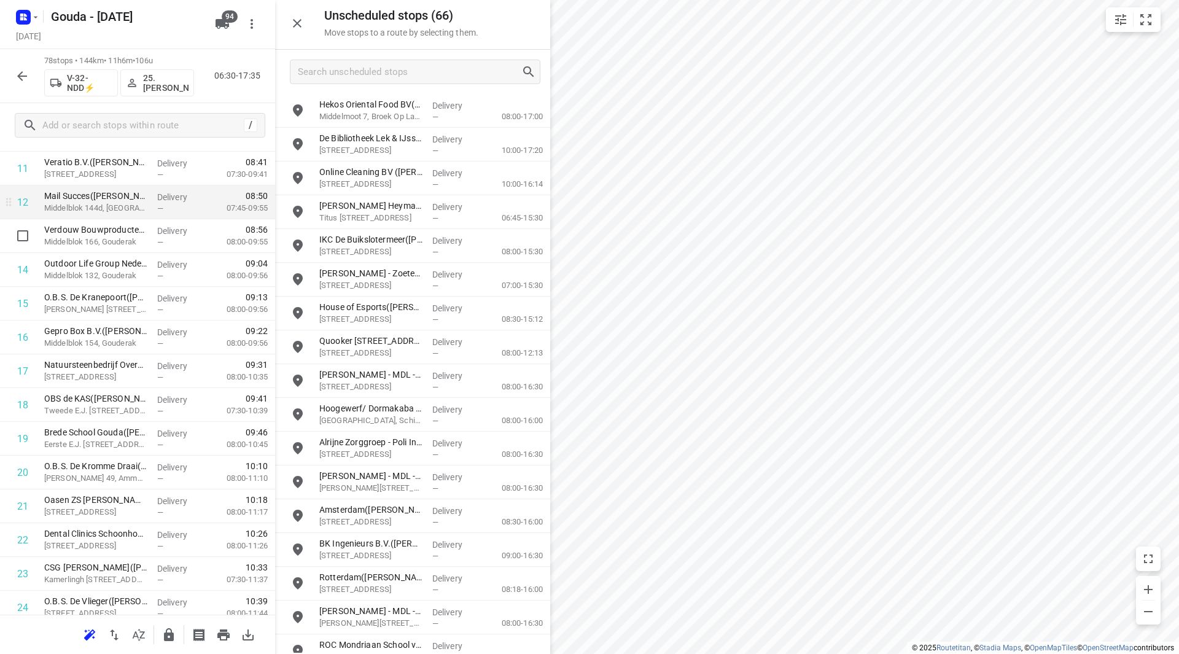
scroll to position [368, 0]
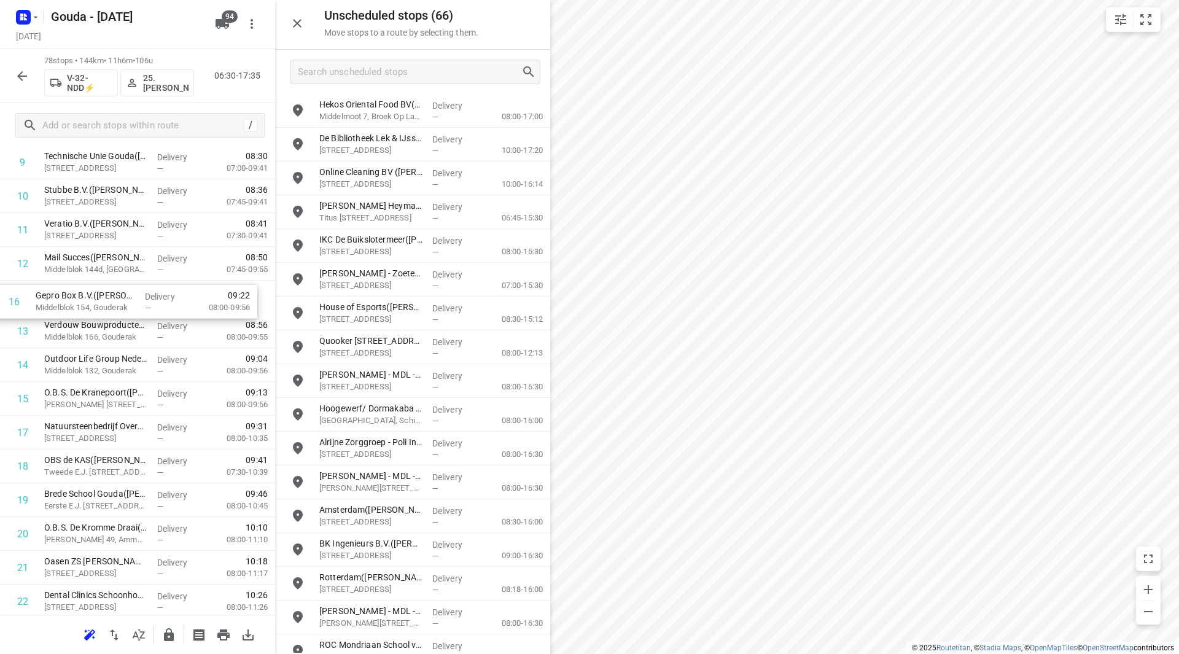
drag, startPoint x: 103, startPoint y: 399, endPoint x: 97, endPoint y: 291, distance: 108.2
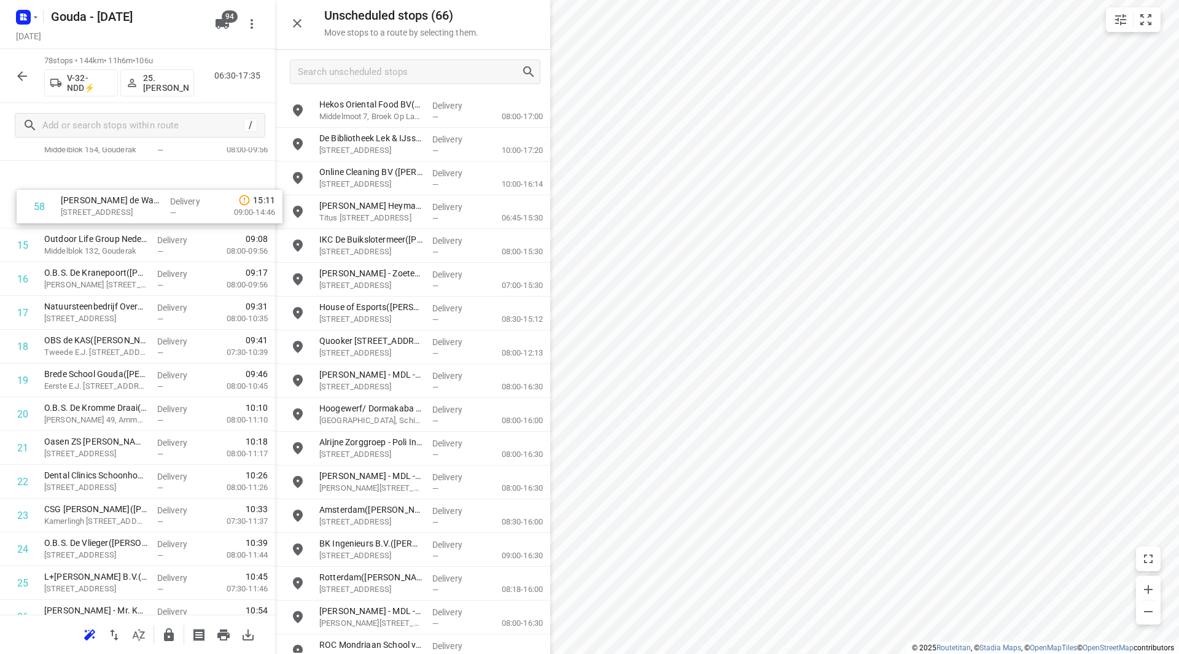
scroll to position [465, 0]
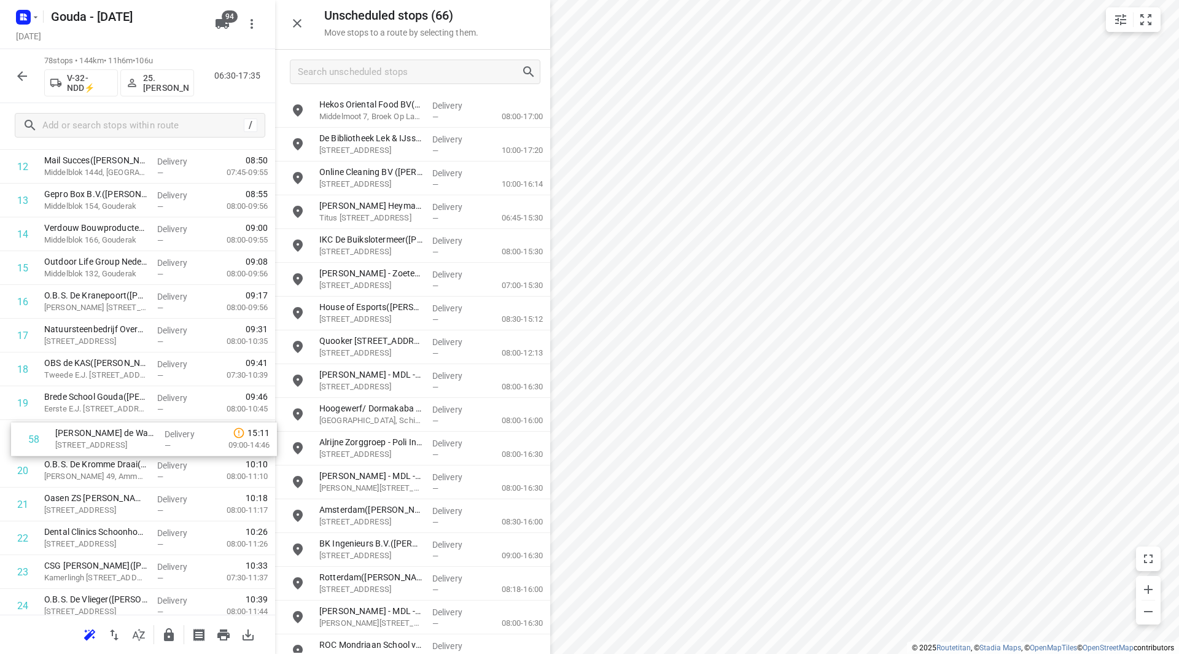
drag, startPoint x: 74, startPoint y: 521, endPoint x: 82, endPoint y: 436, distance: 85.2
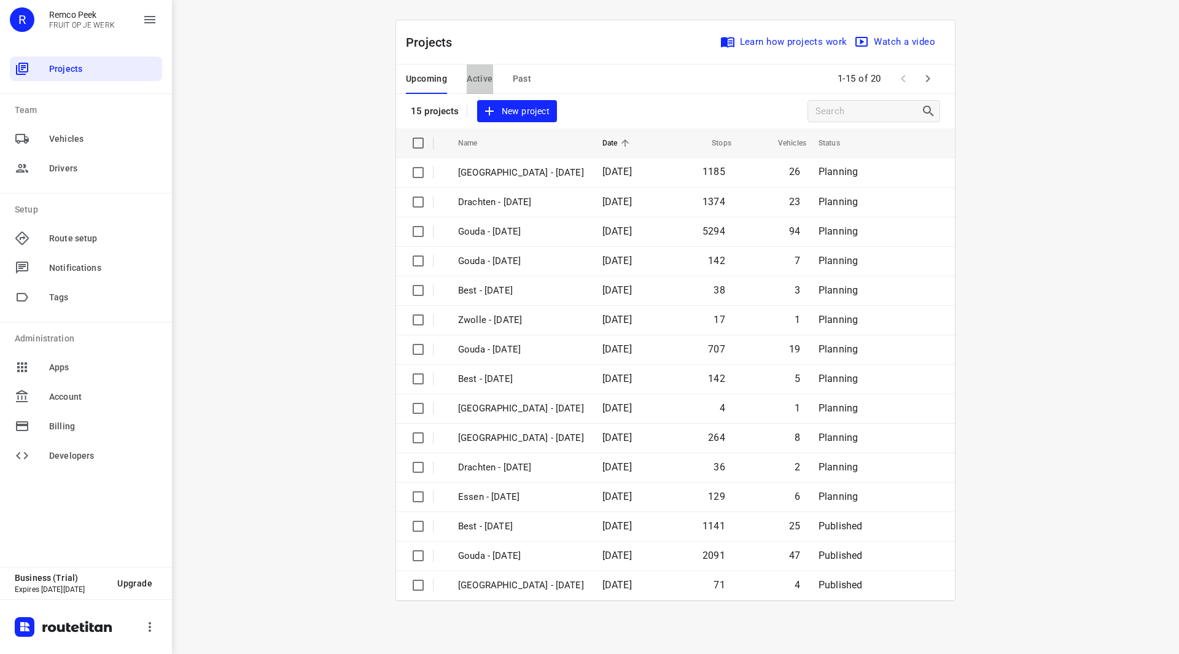
click at [473, 82] on span "Active" at bounding box center [480, 78] width 26 height 15
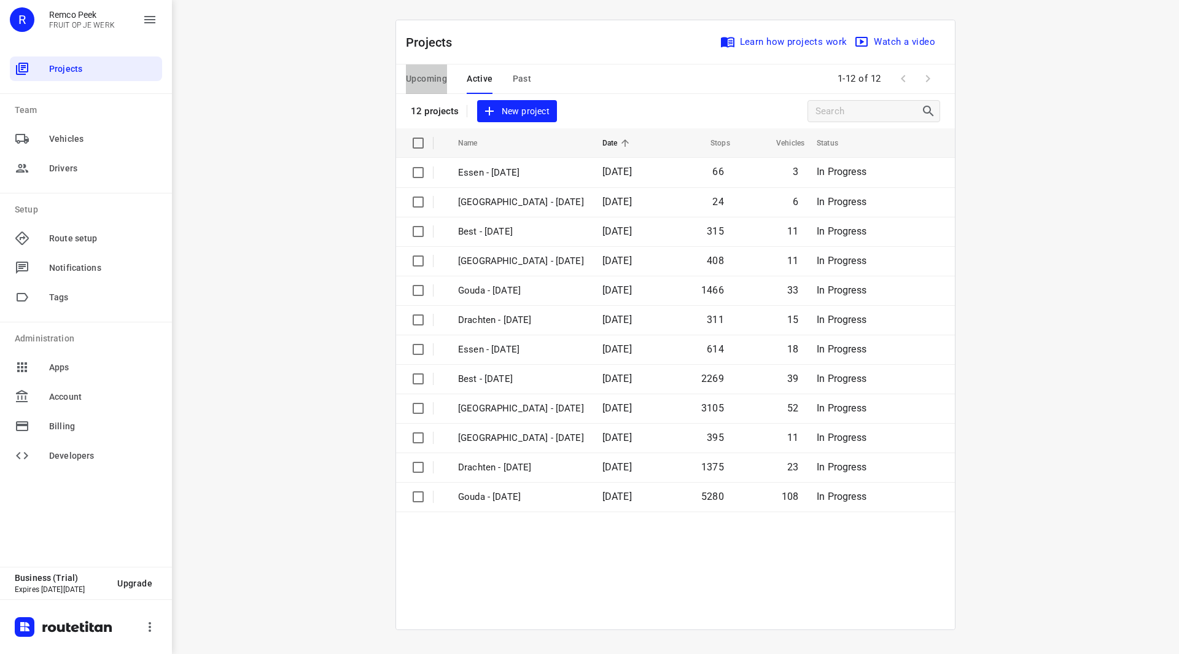
click at [435, 80] on span "Upcoming" at bounding box center [426, 78] width 41 height 15
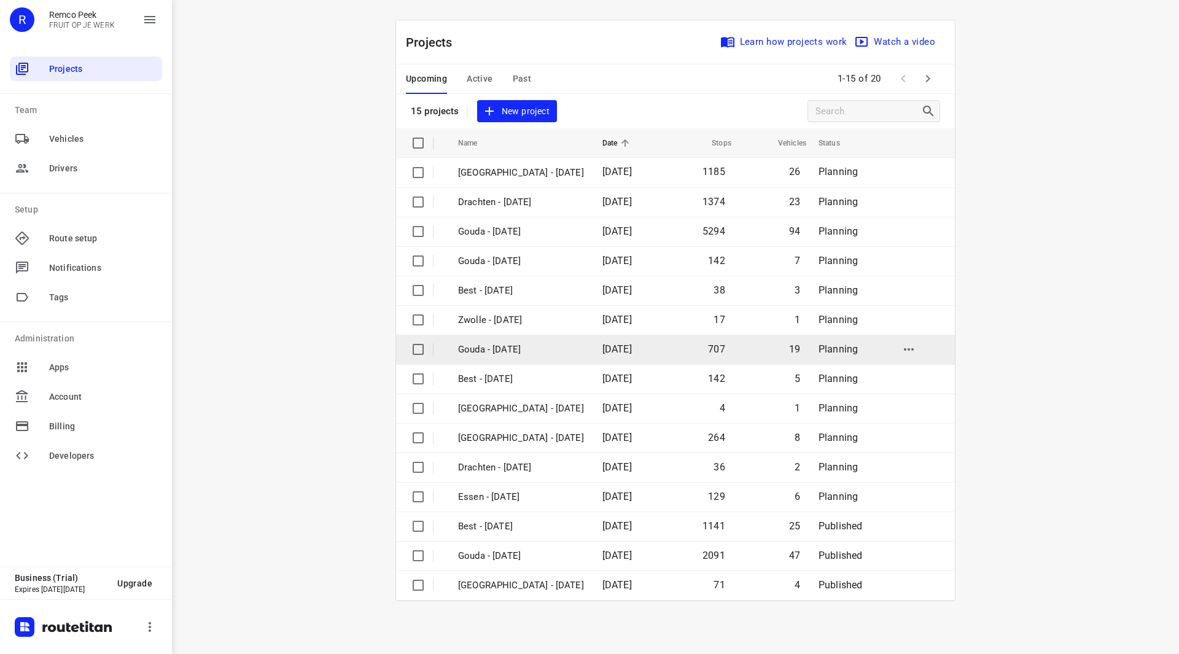
click at [510, 347] on p "Gouda - Thursday" at bounding box center [521, 350] width 126 height 14
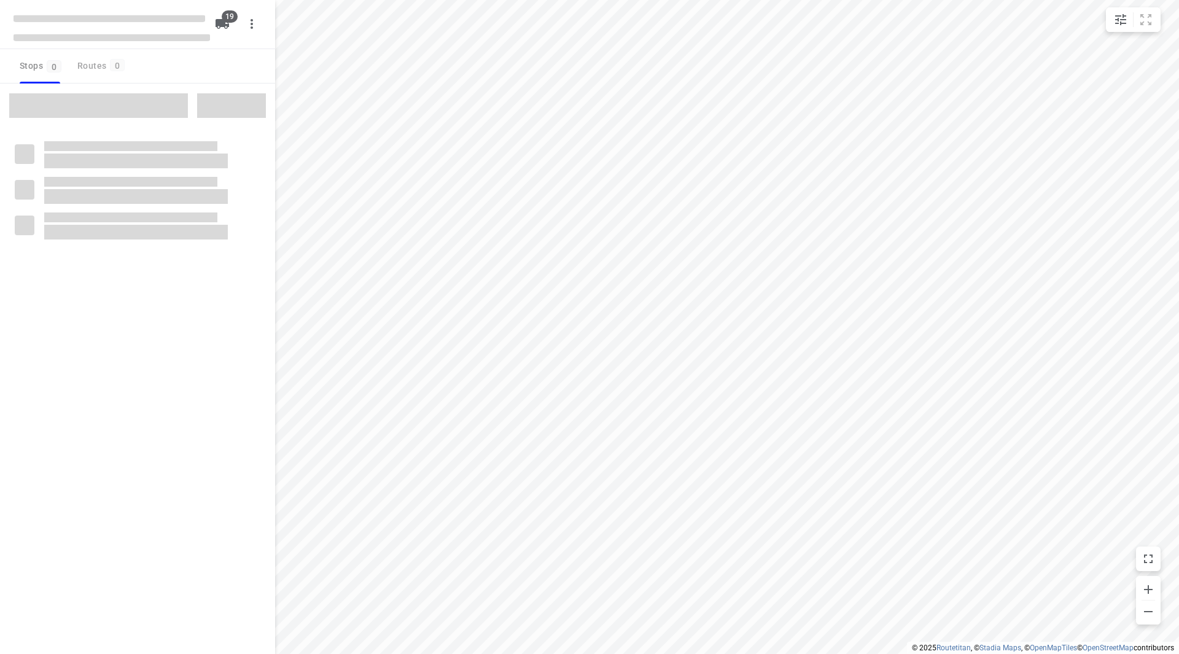
checkbox input "true"
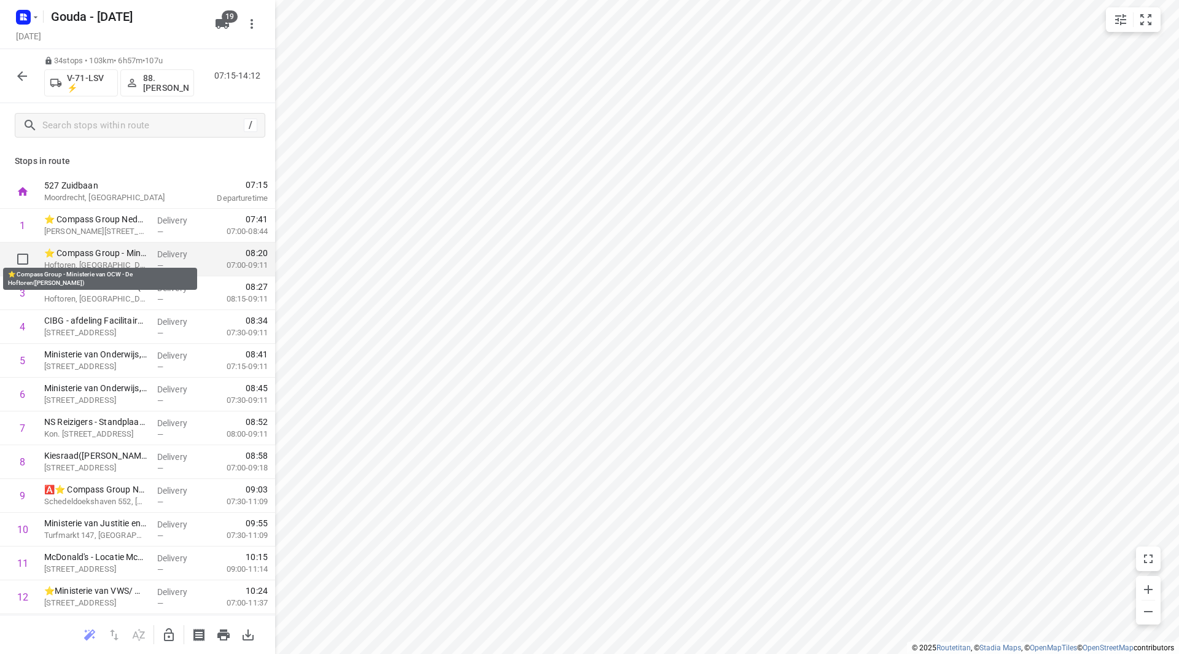
click at [118, 255] on p "⭐ Compass Group - Ministerie van OCW - De Hoftoren(Andre Streijl)" at bounding box center [95, 253] width 103 height 12
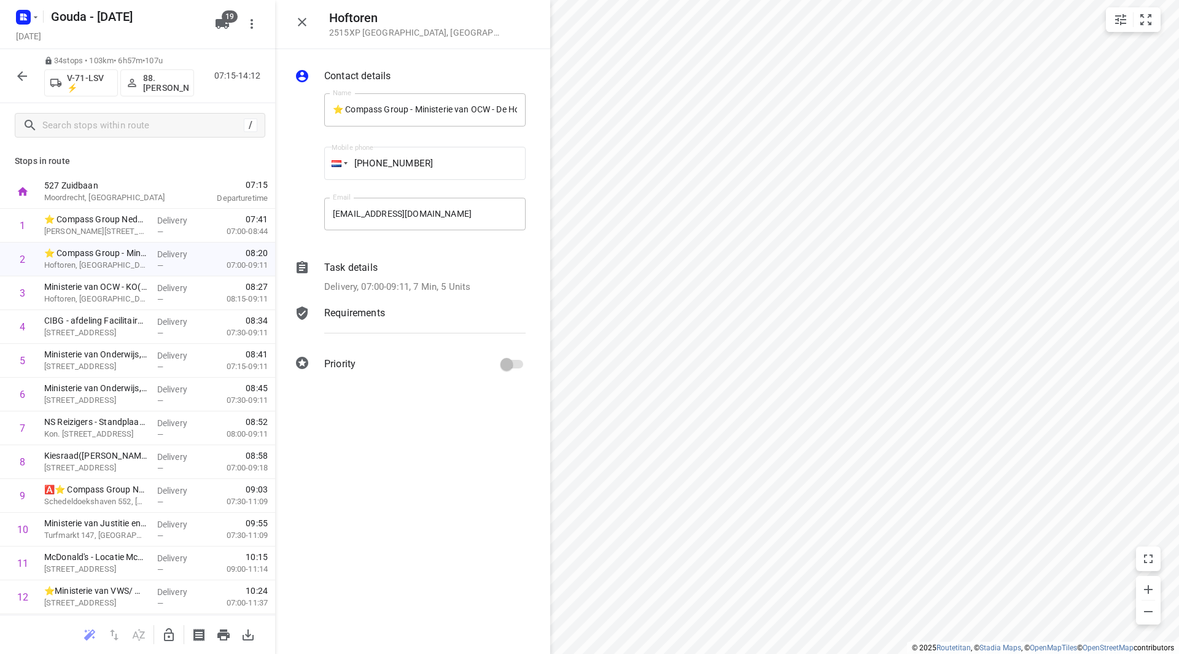
click at [374, 278] on div "Task details Delivery, 07:00-09:11, 7 Min, 5 Units" at bounding box center [425, 277] width 206 height 39
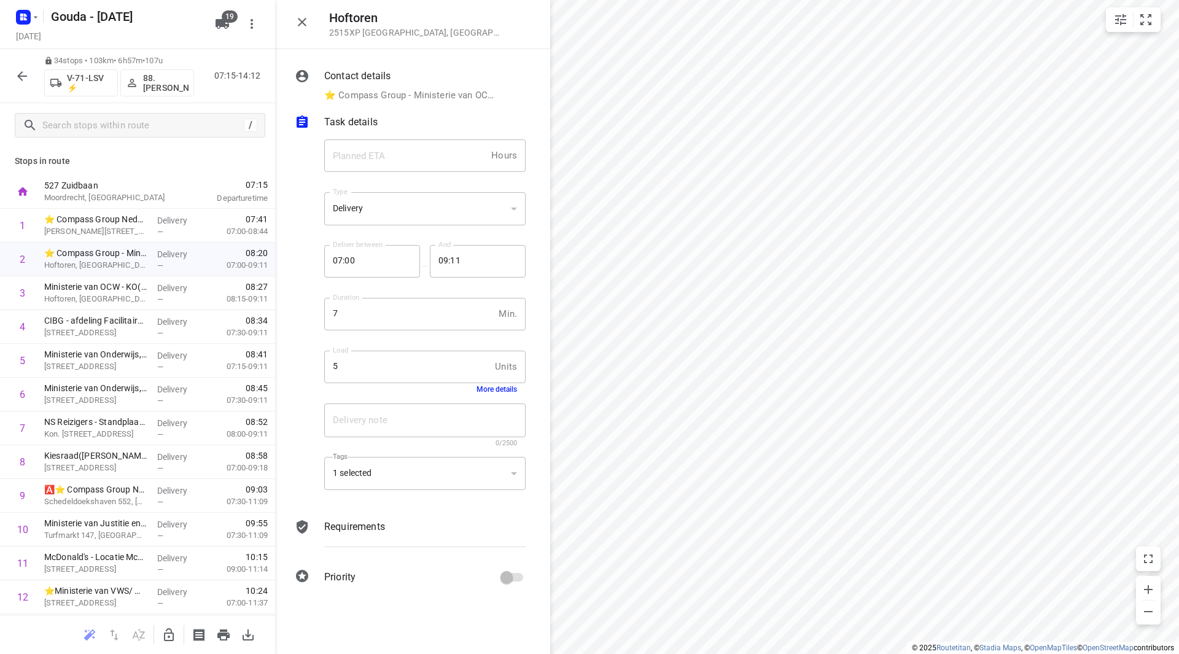
click at [491, 389] on button "More details" at bounding box center [496, 389] width 41 height 9
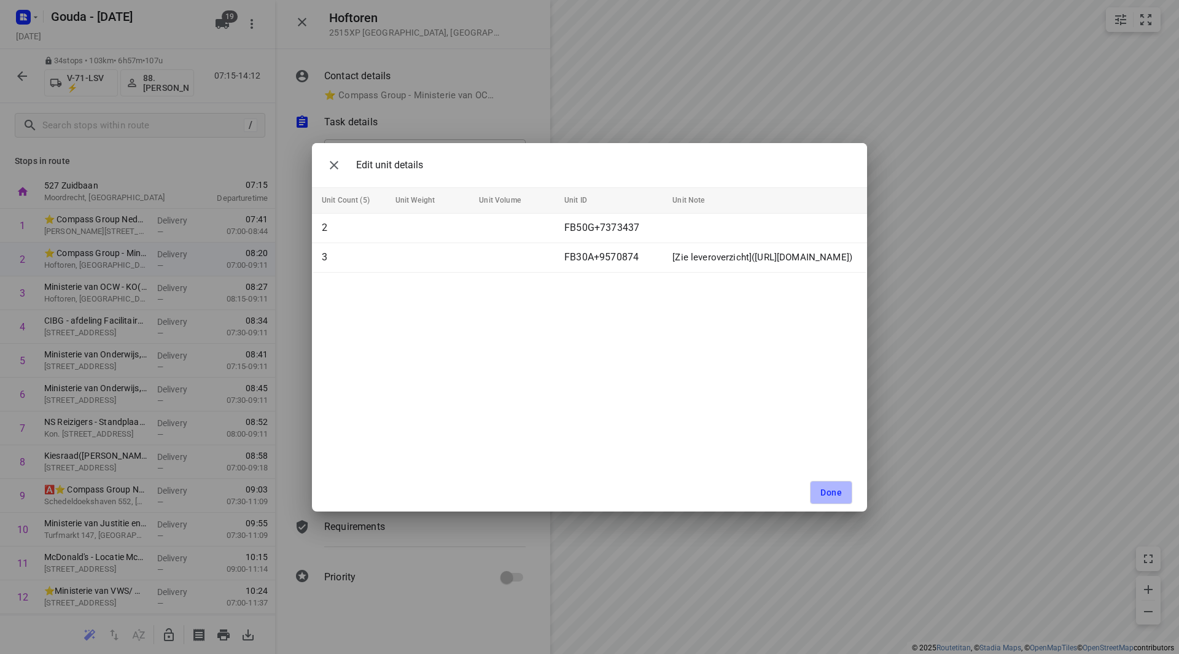
click at [844, 497] on button "Done" at bounding box center [831, 492] width 42 height 23
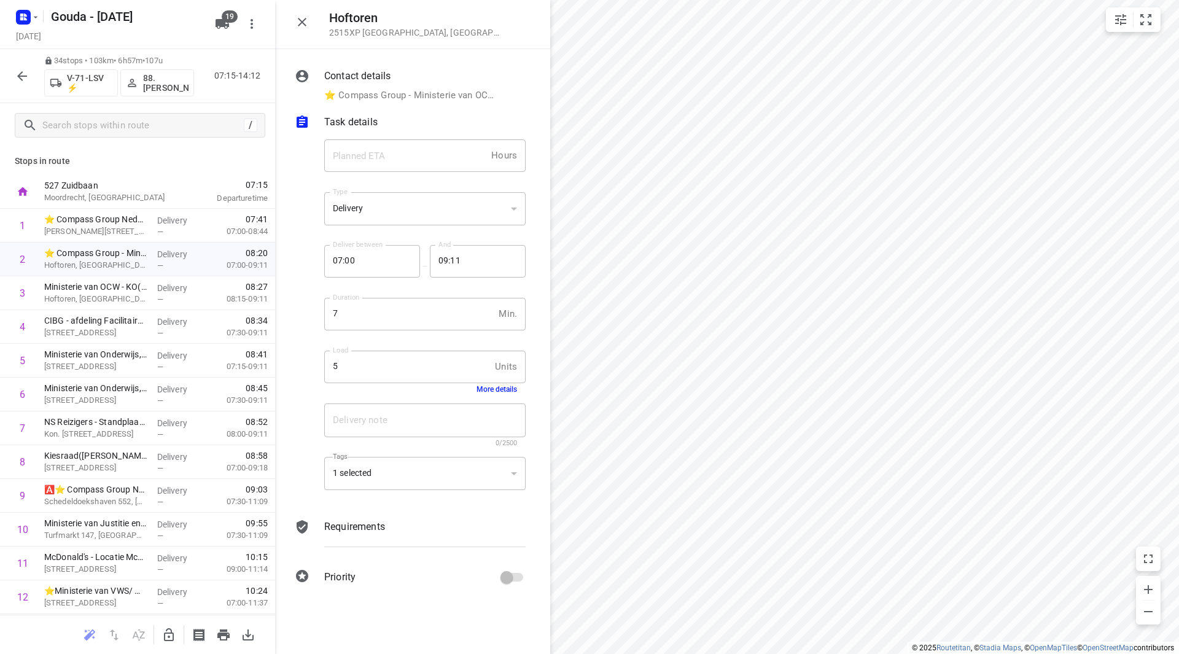
click at [306, 21] on icon "button" at bounding box center [302, 22] width 15 height 15
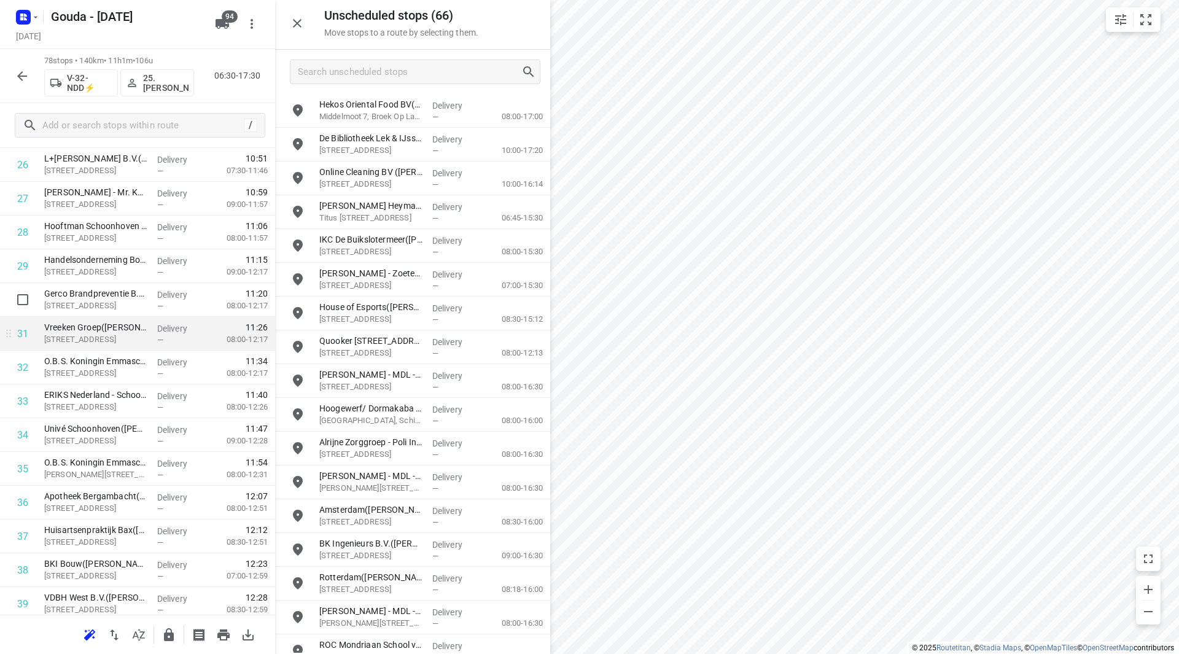
scroll to position [956, 0]
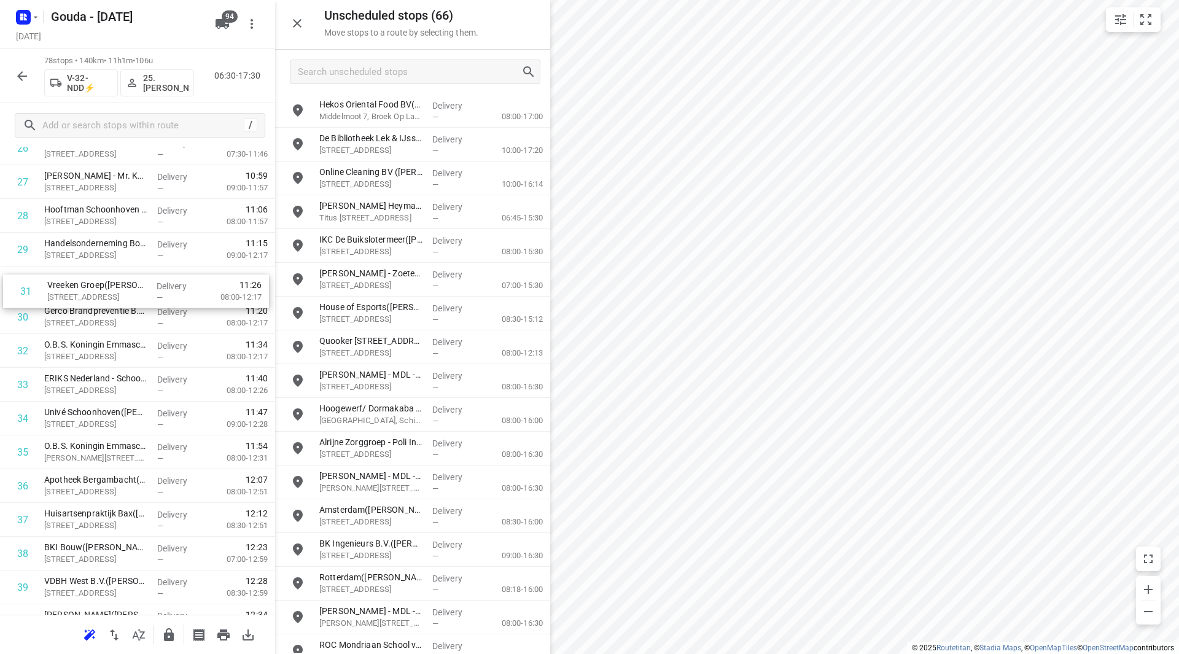
drag, startPoint x: 101, startPoint y: 303, endPoint x: 105, endPoint y: 272, distance: 30.9
click at [105, 272] on div "1 Rubix BT Brammer B.V. - [PERSON_NAME]([PERSON_NAME]) [PERSON_NAME][STREET_ADD…" at bounding box center [137, 604] width 275 height 2634
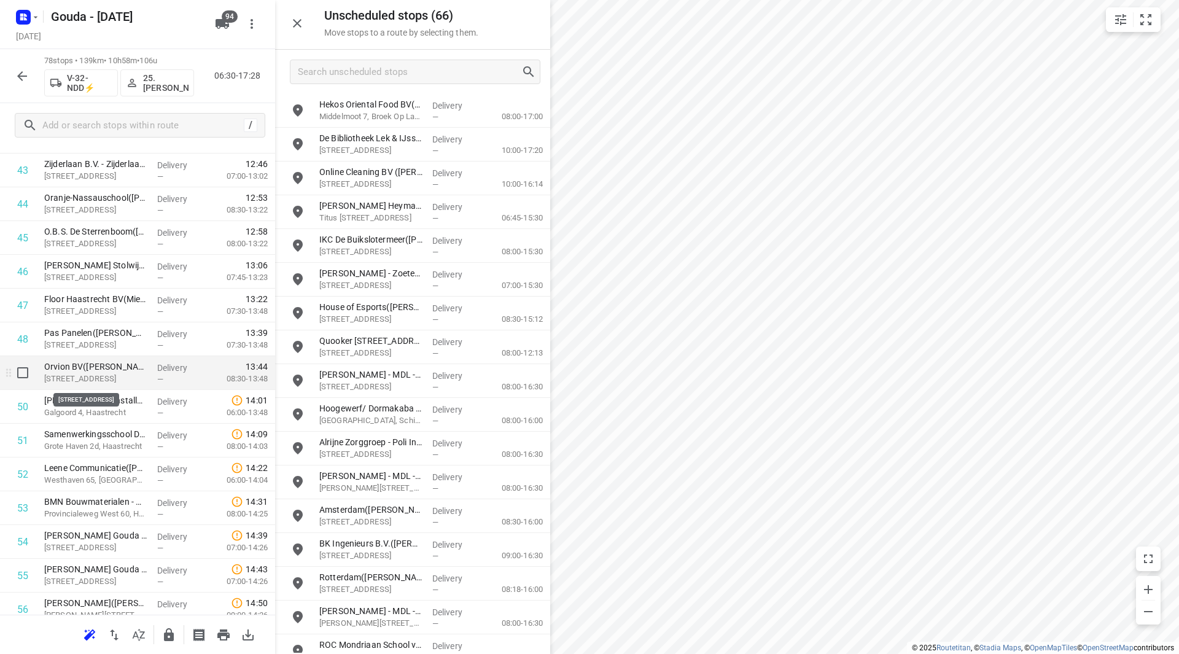
scroll to position [1509, 0]
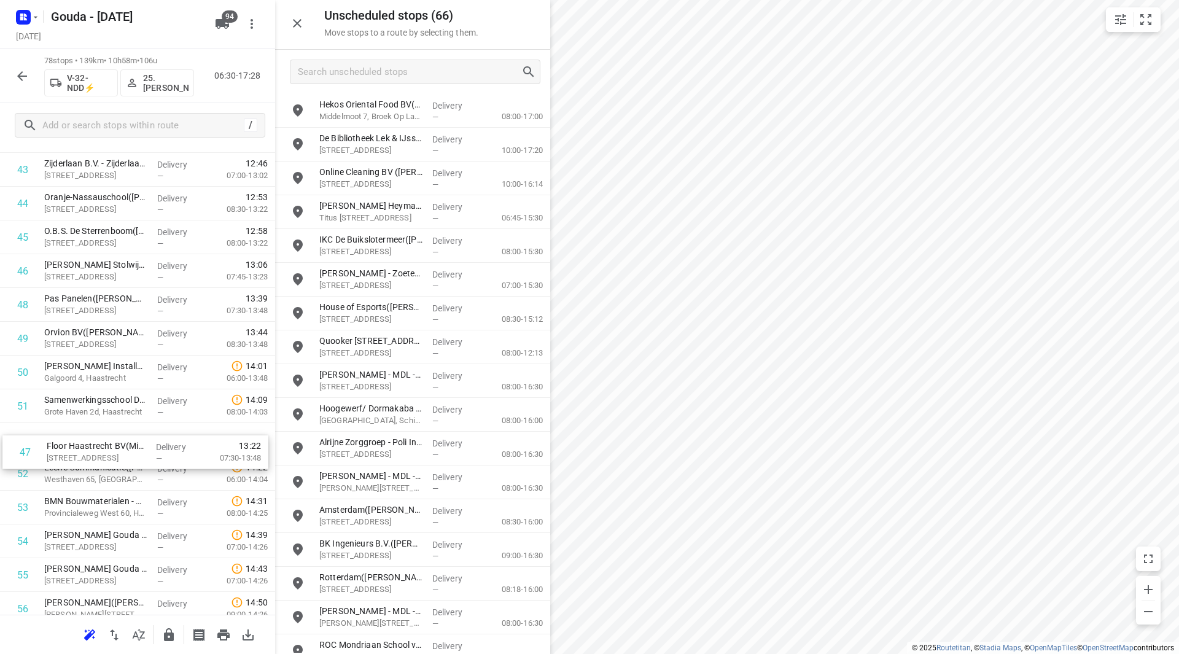
drag, startPoint x: 107, startPoint y: 309, endPoint x: 110, endPoint y: 462, distance: 152.3
click at [110, 462] on div "1 Rubix BT Brammer B.V. - [PERSON_NAME]([PERSON_NAME]) [PERSON_NAME][STREET_ADD…" at bounding box center [137, 52] width 275 height 2634
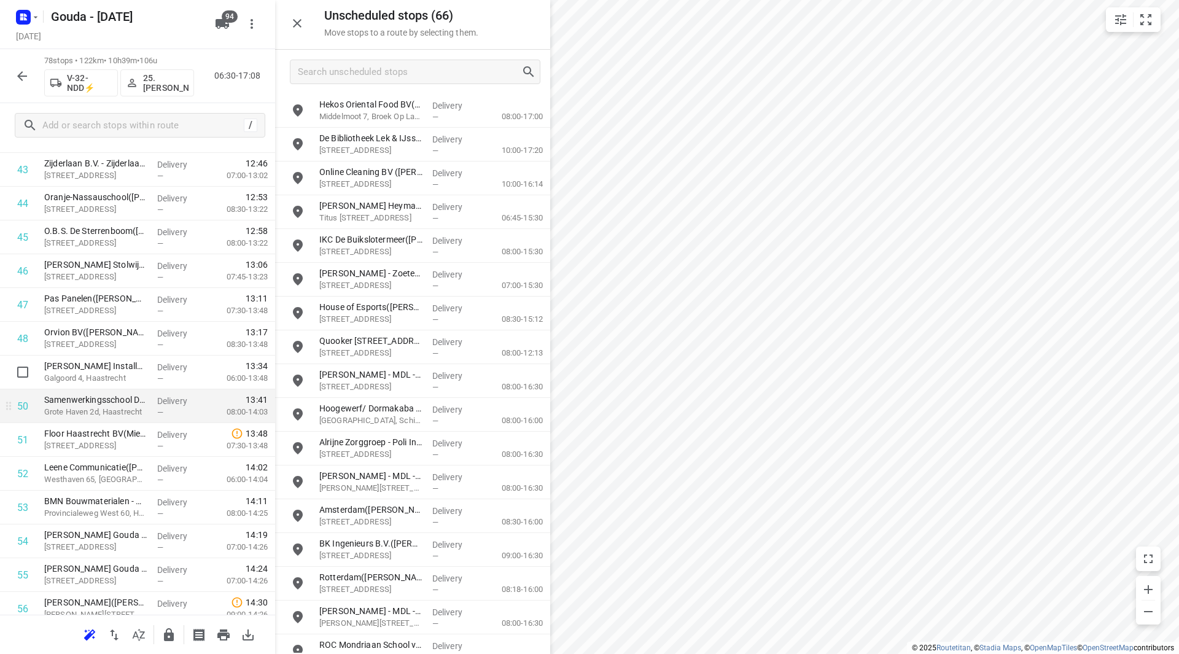
scroll to position [1570, 0]
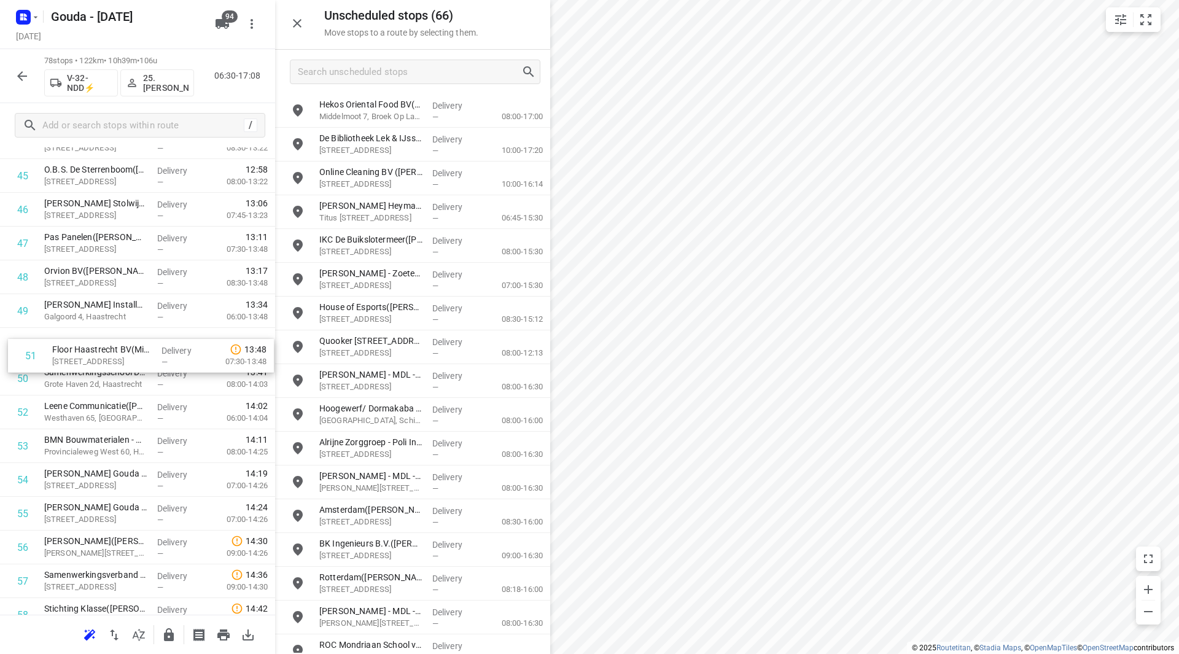
drag, startPoint x: 71, startPoint y: 371, endPoint x: 80, endPoint y: 345, distance: 28.0
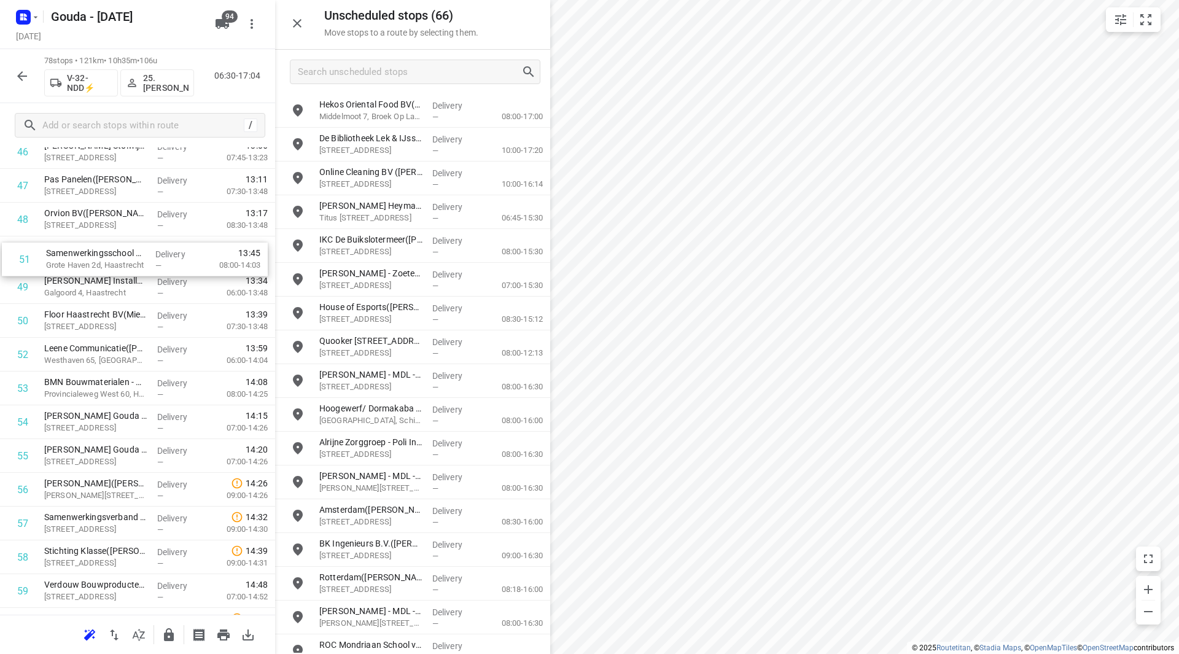
drag, startPoint x: 115, startPoint y: 314, endPoint x: 118, endPoint y: 251, distance: 63.3
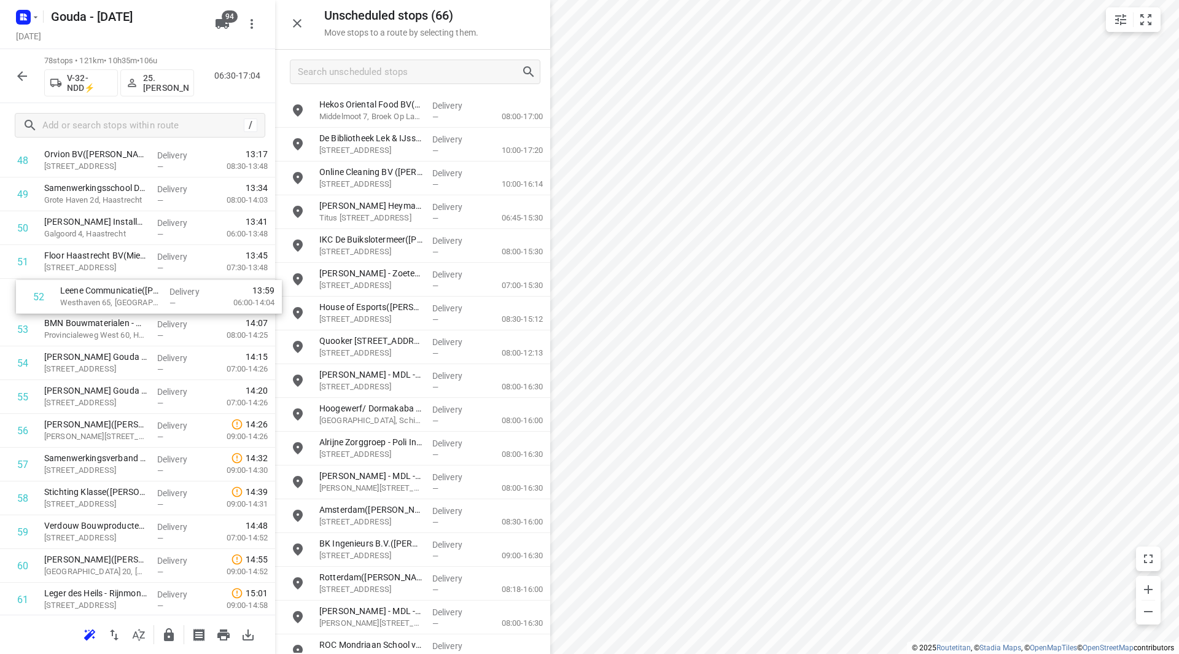
drag, startPoint x: 95, startPoint y: 292, endPoint x: 107, endPoint y: 297, distance: 13.6
drag, startPoint x: 133, startPoint y: 298, endPoint x: 131, endPoint y: 506, distance: 207.5
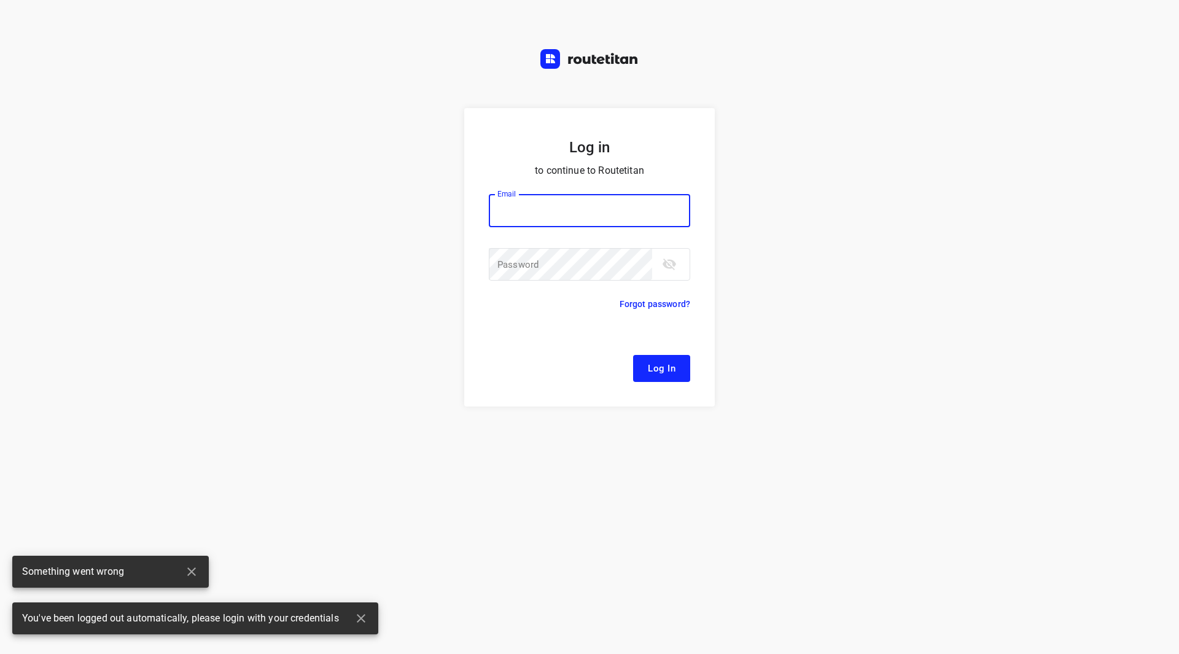
click at [545, 219] on input "email" at bounding box center [589, 210] width 201 height 33
type input "[EMAIL_ADDRESS][DOMAIN_NAME]"
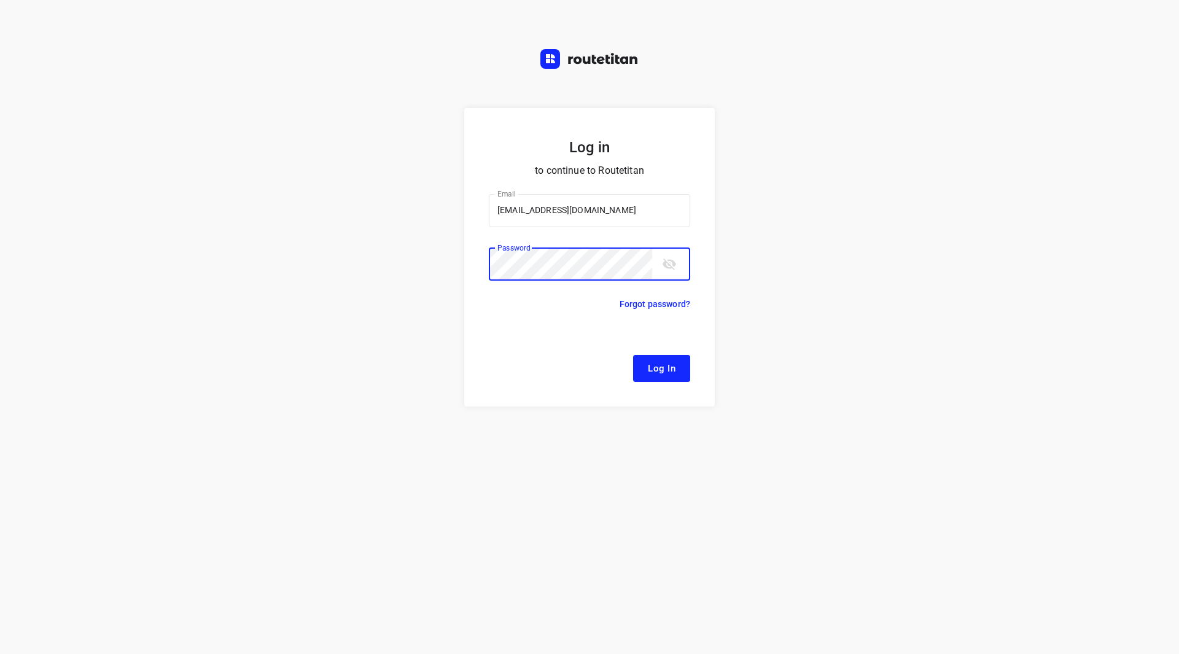
click at [633, 355] on button "Log In" at bounding box center [661, 368] width 57 height 27
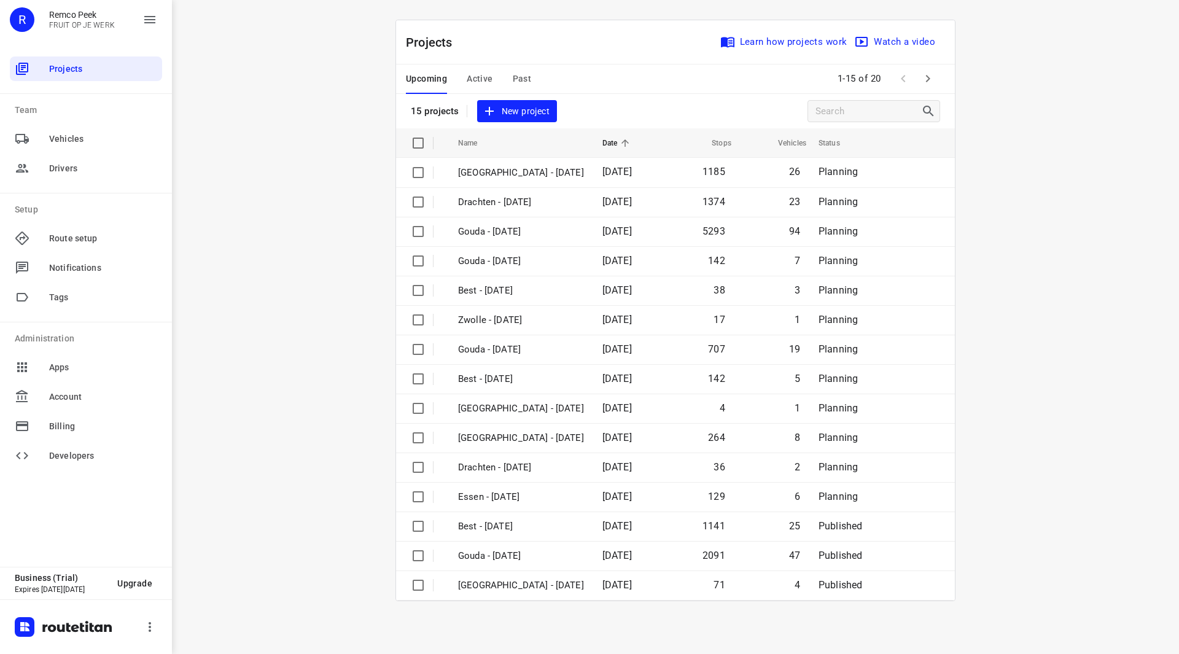
click at [475, 82] on span "Active" at bounding box center [480, 78] width 26 height 15
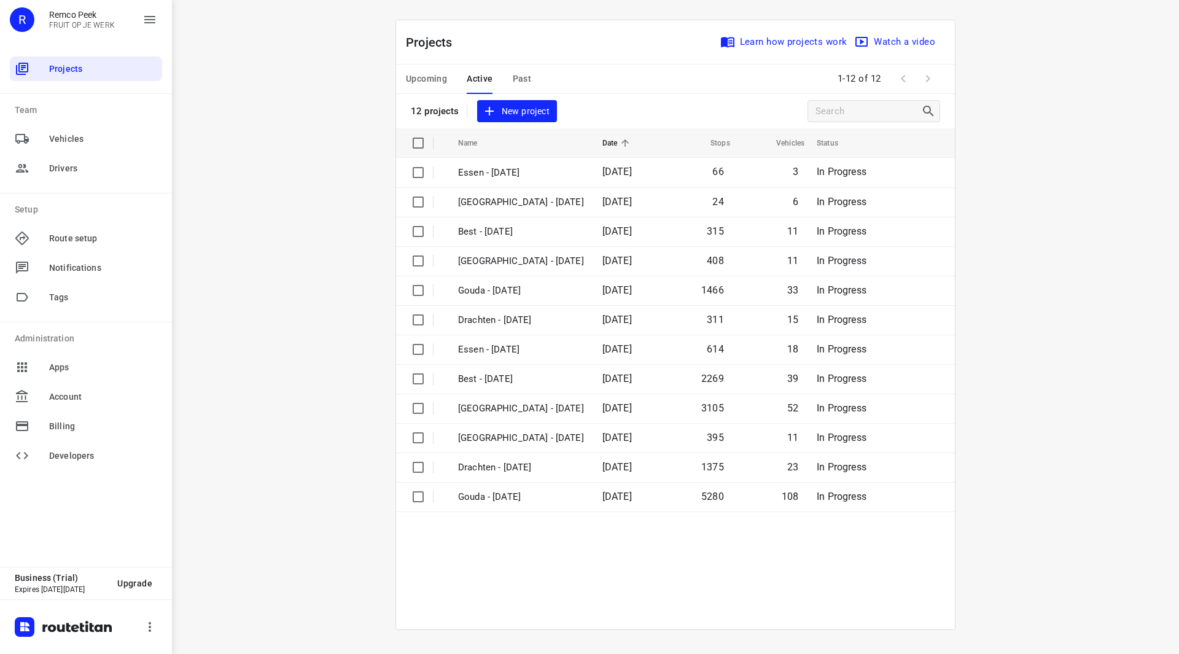
click at [441, 75] on span "Upcoming" at bounding box center [426, 78] width 41 height 15
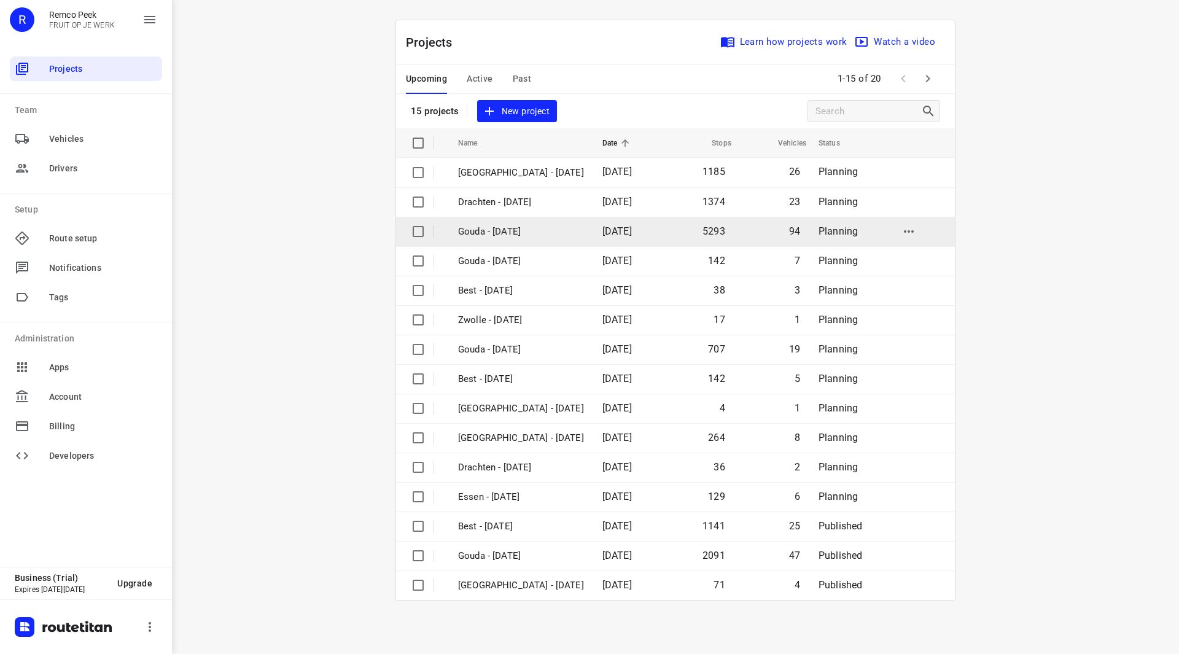
click at [501, 233] on p "Gouda - [DATE]" at bounding box center [521, 232] width 126 height 14
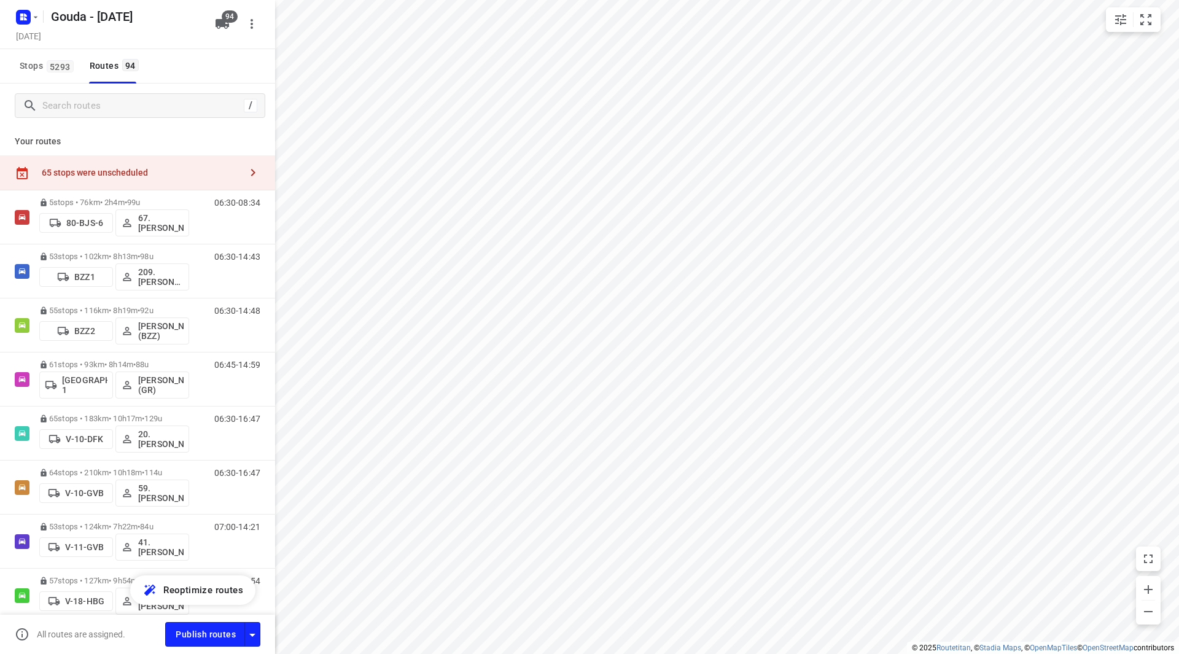
checkbox input "true"
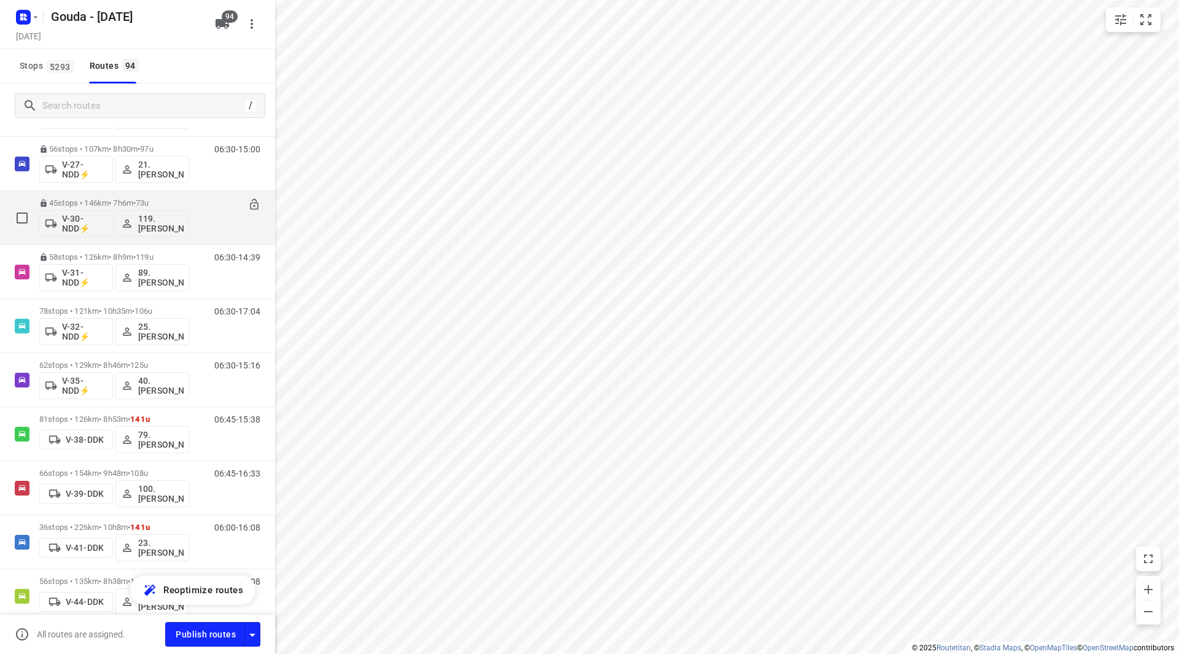
scroll to position [737, 0]
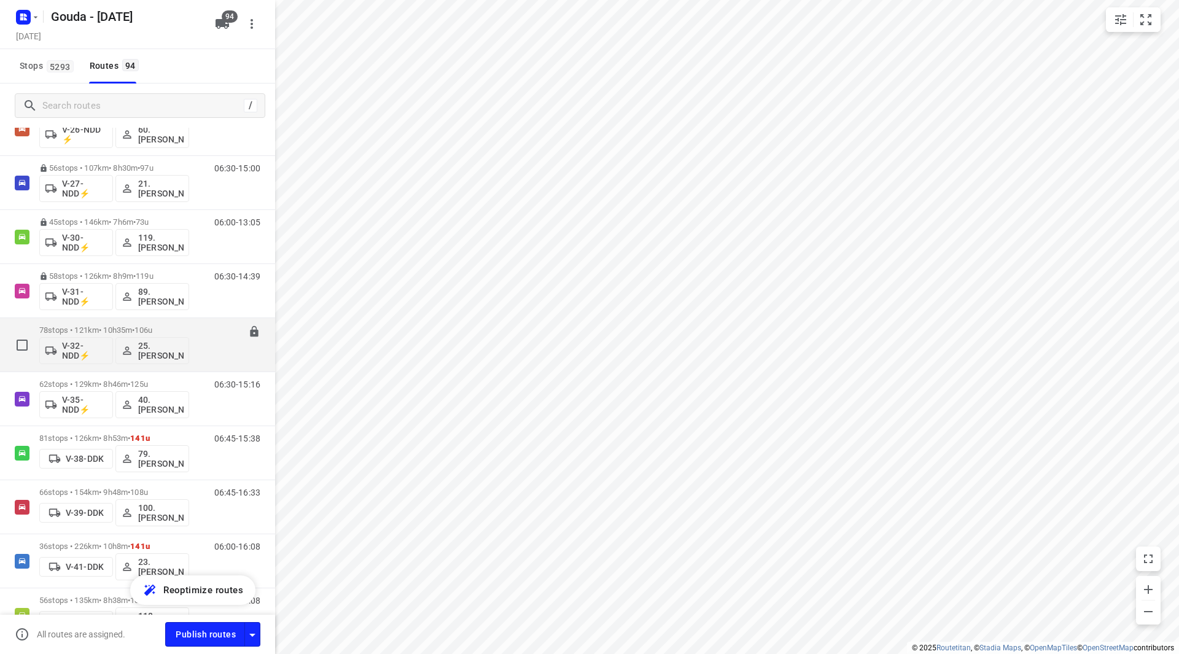
click at [117, 329] on p "78 stops • 121km • 10h35m • 106u" at bounding box center [114, 329] width 150 height 9
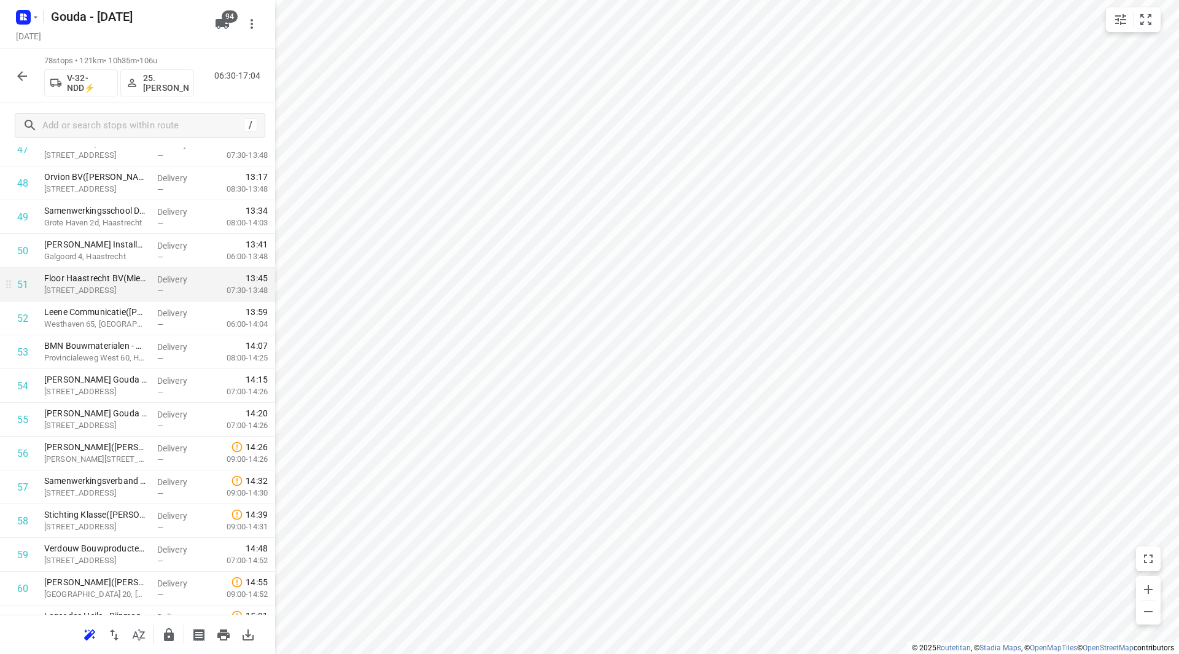
scroll to position [1658, 0]
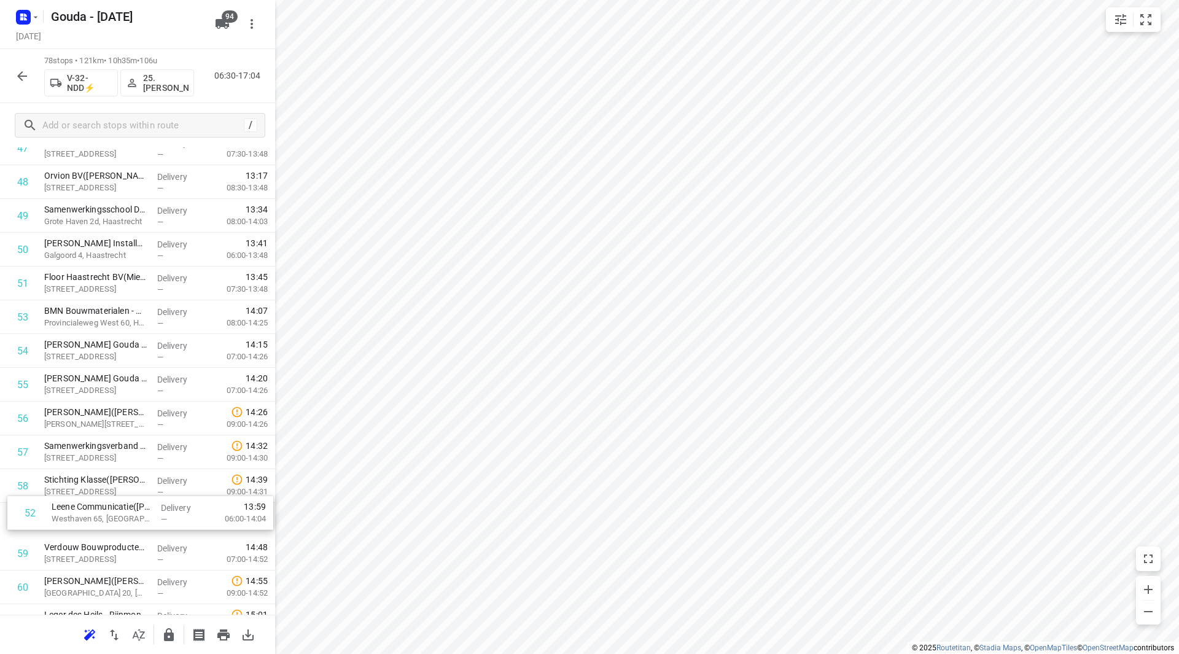
drag, startPoint x: 53, startPoint y: 326, endPoint x: 61, endPoint y: 518, distance: 192.3
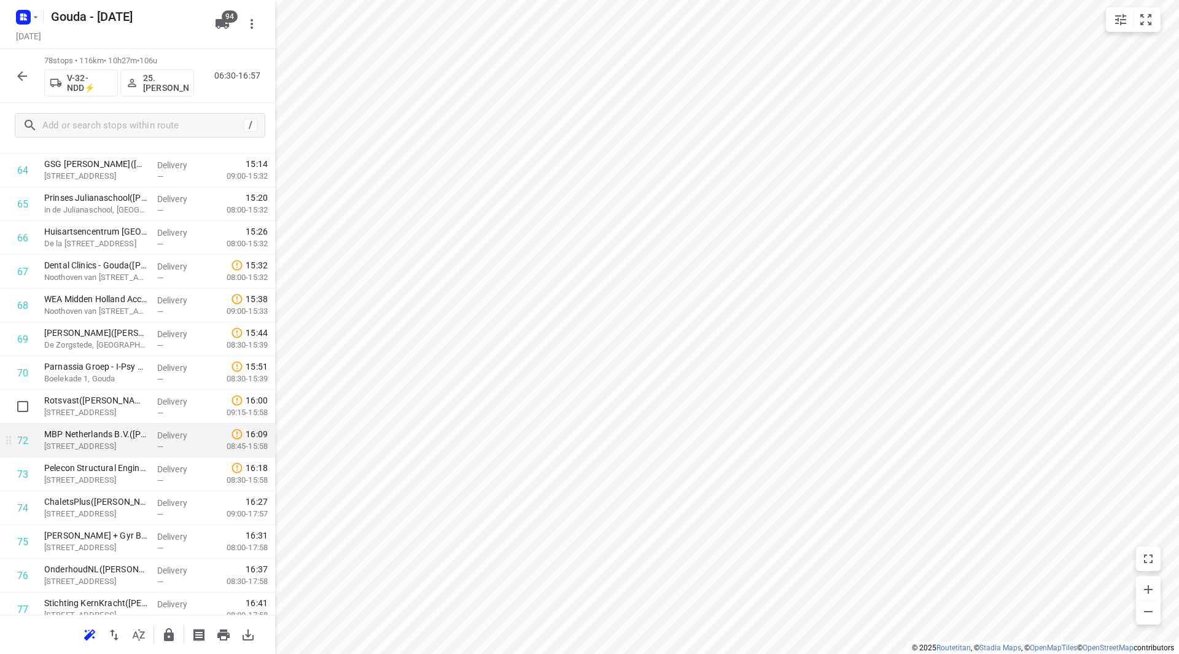
scroll to position [2221, 0]
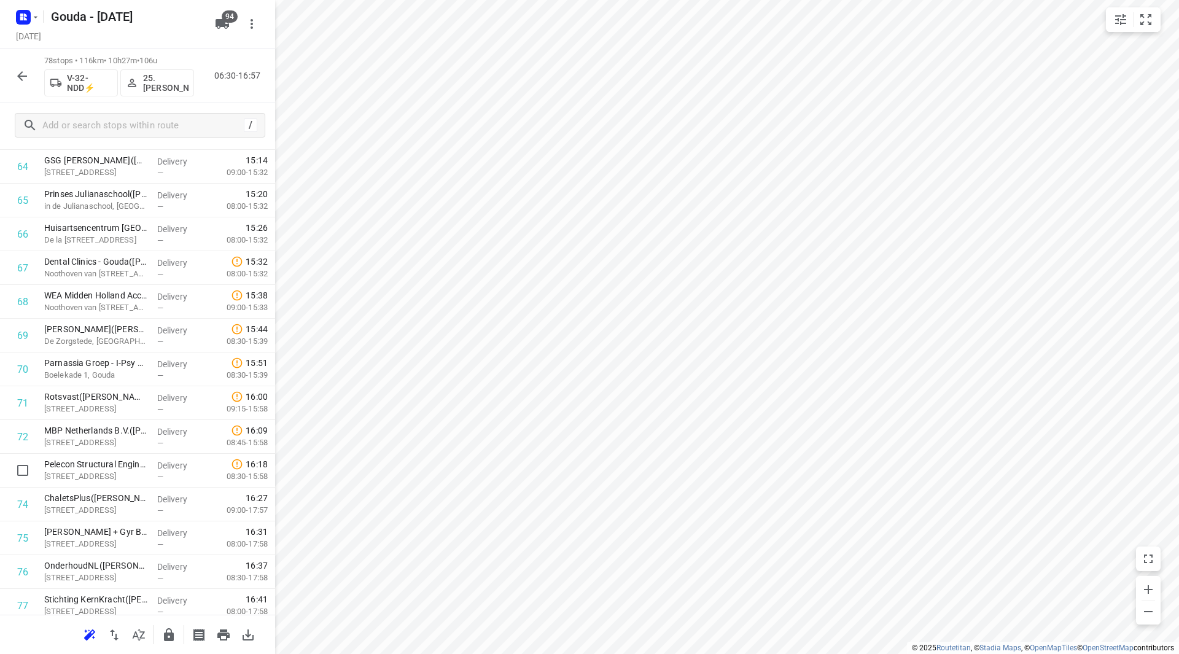
drag, startPoint x: 130, startPoint y: 478, endPoint x: 135, endPoint y: 435, distance: 43.3
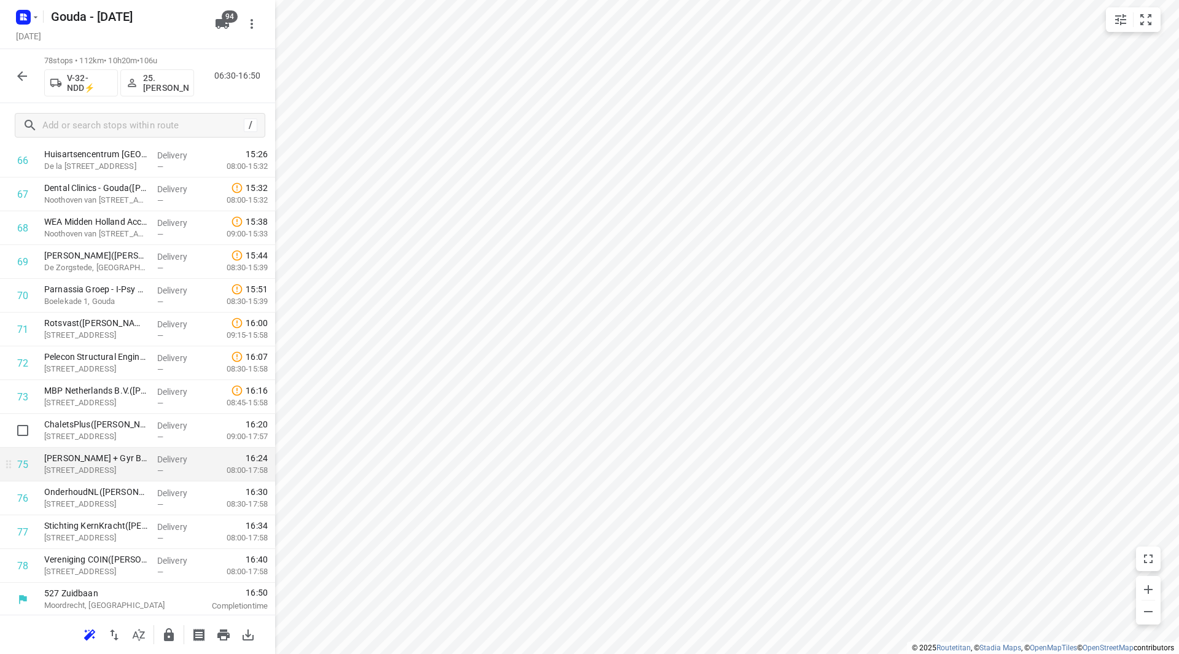
scroll to position [2297, 0]
click at [169, 642] on button "button" at bounding box center [169, 635] width 25 height 25
click at [17, 82] on icon "button" at bounding box center [22, 76] width 15 height 15
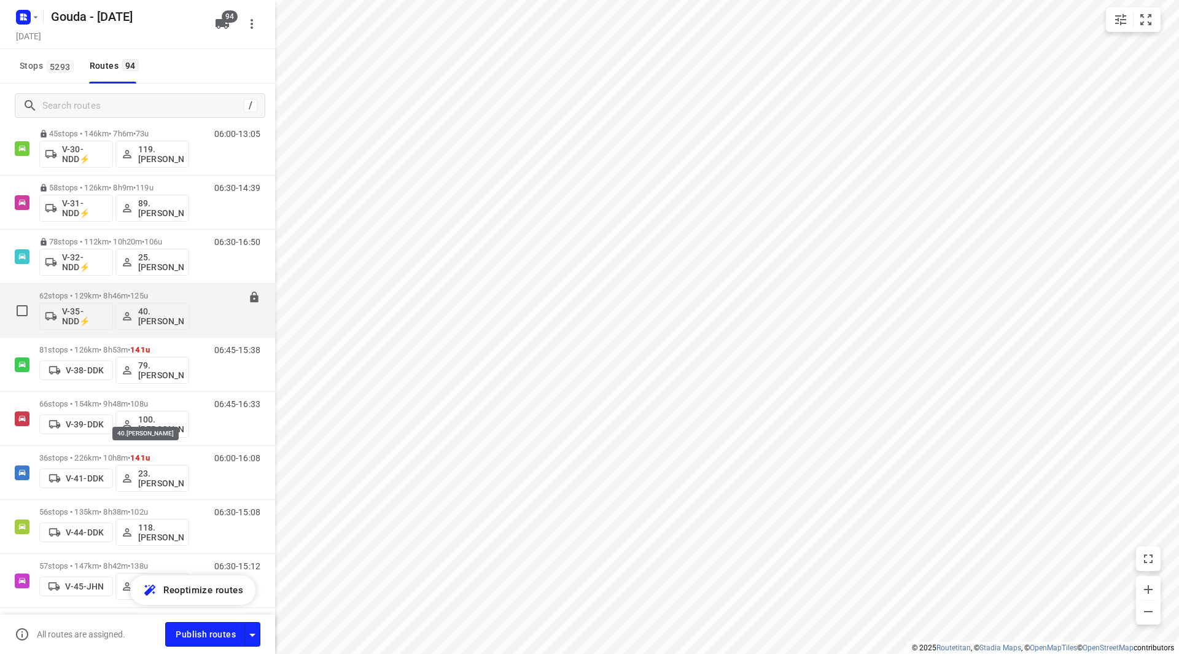
scroll to position [737, 0]
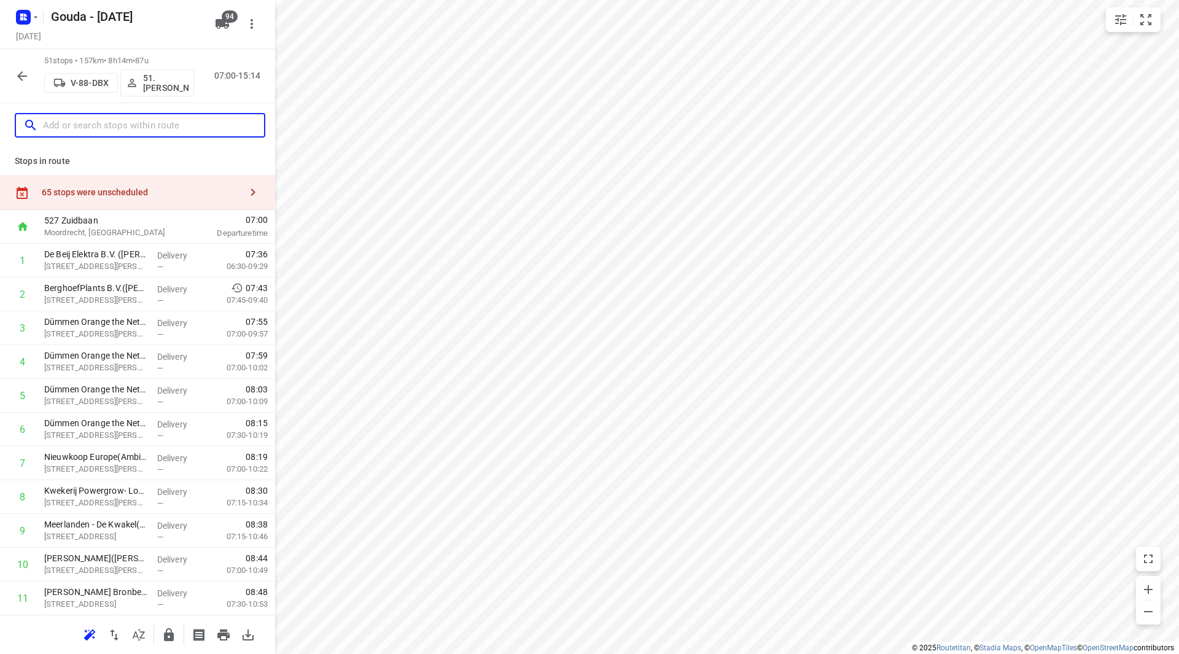
click at [111, 129] on input "text" at bounding box center [153, 125] width 221 height 19
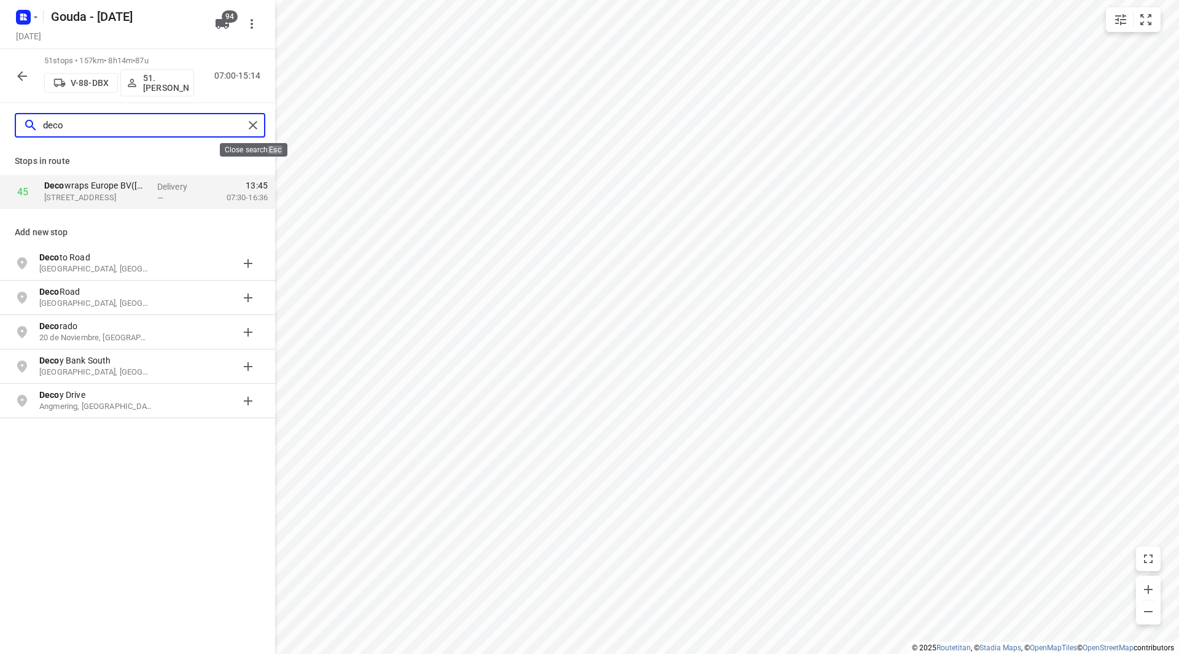
type input "deco"
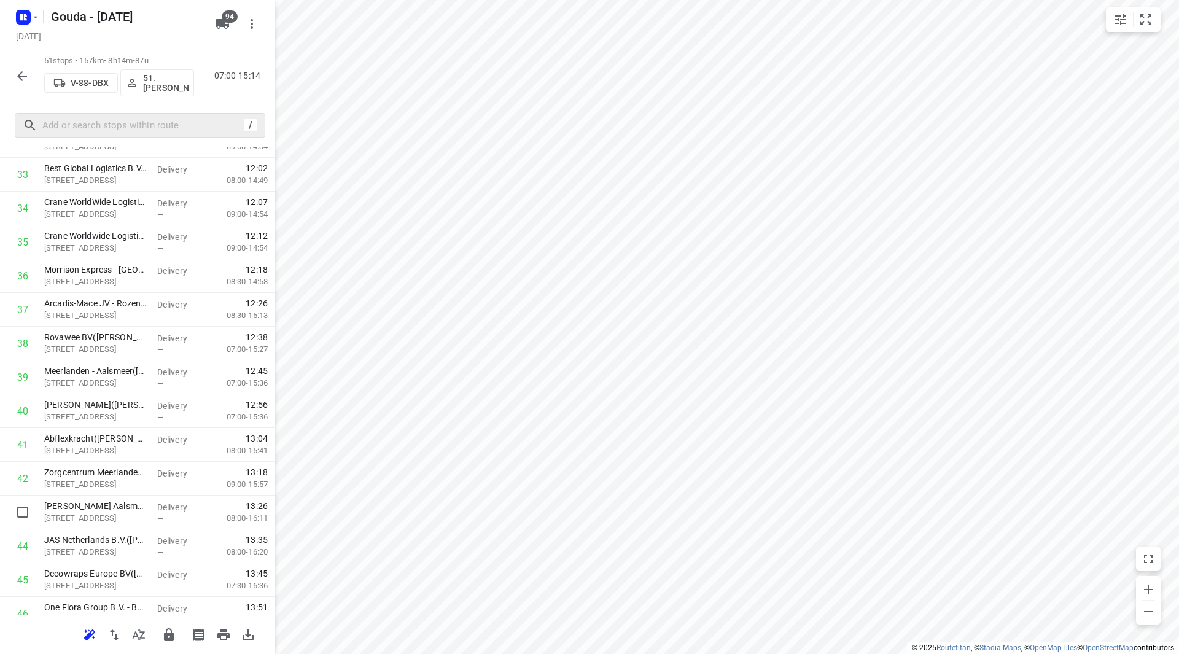
scroll to position [1168, 0]
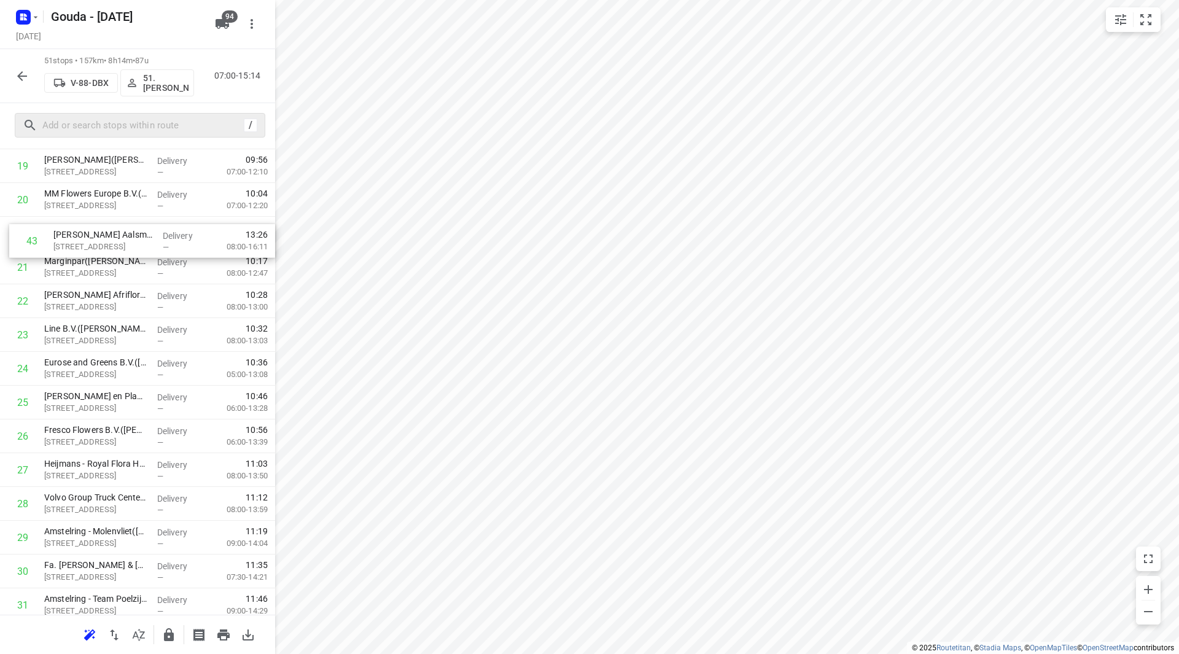
drag, startPoint x: 117, startPoint y: 522, endPoint x: 122, endPoint y: 247, distance: 274.5
click at [122, 246] on div "1 De Beij Elektra B.V. ([PERSON_NAME] ) Voorling 56, De Kwakel Delivery — 07:36…" at bounding box center [137, 402] width 275 height 1722
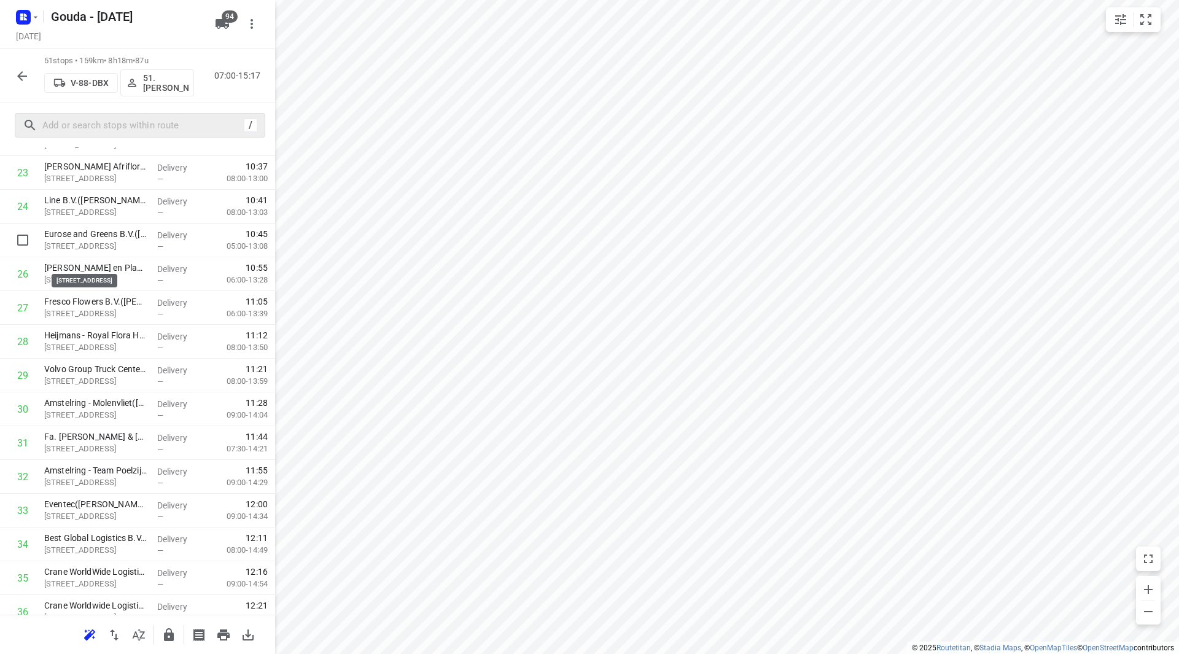
scroll to position [818, 0]
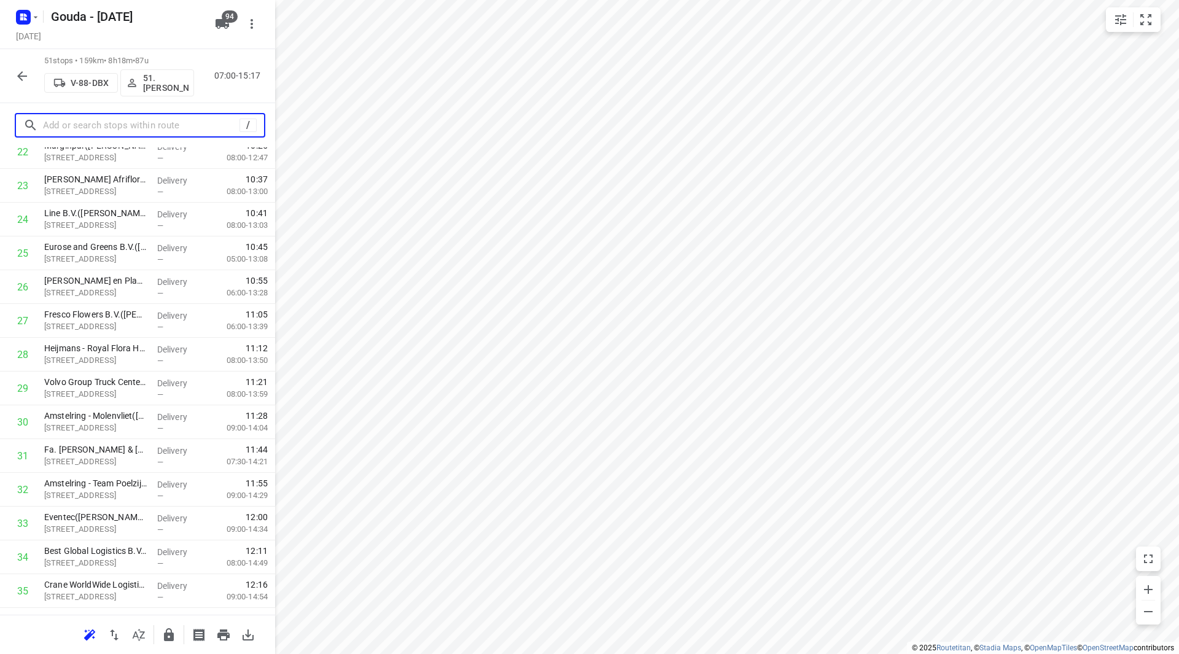
click at [126, 128] on input "text" at bounding box center [141, 125] width 196 height 19
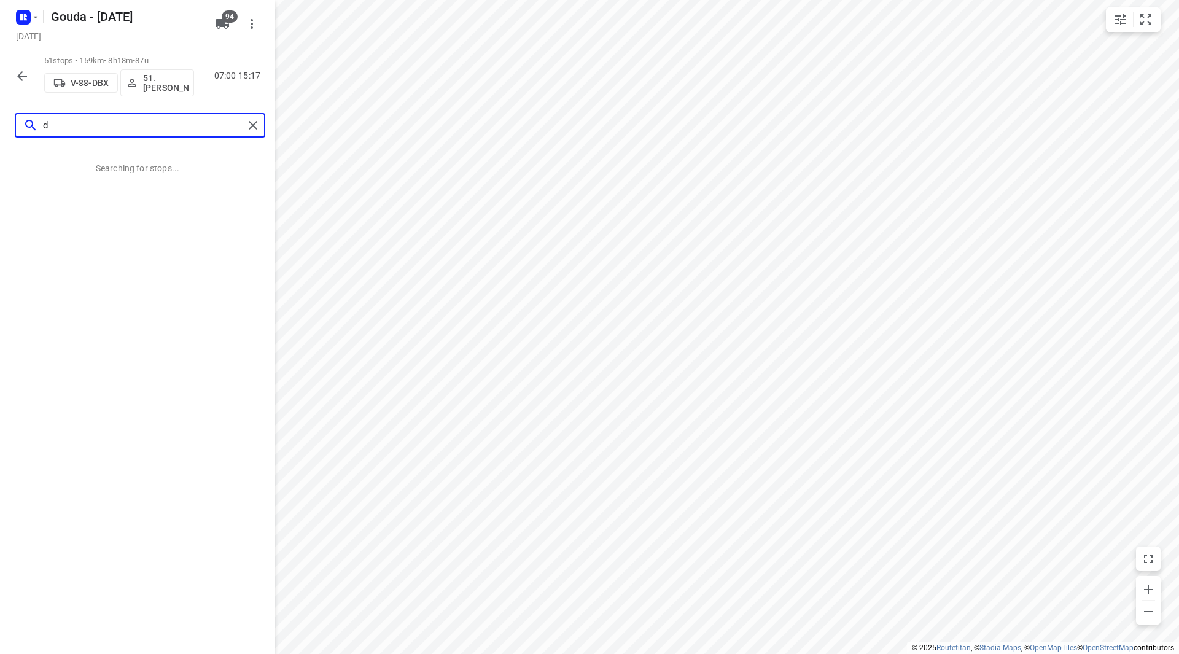
scroll to position [0, 0]
type input "dec"
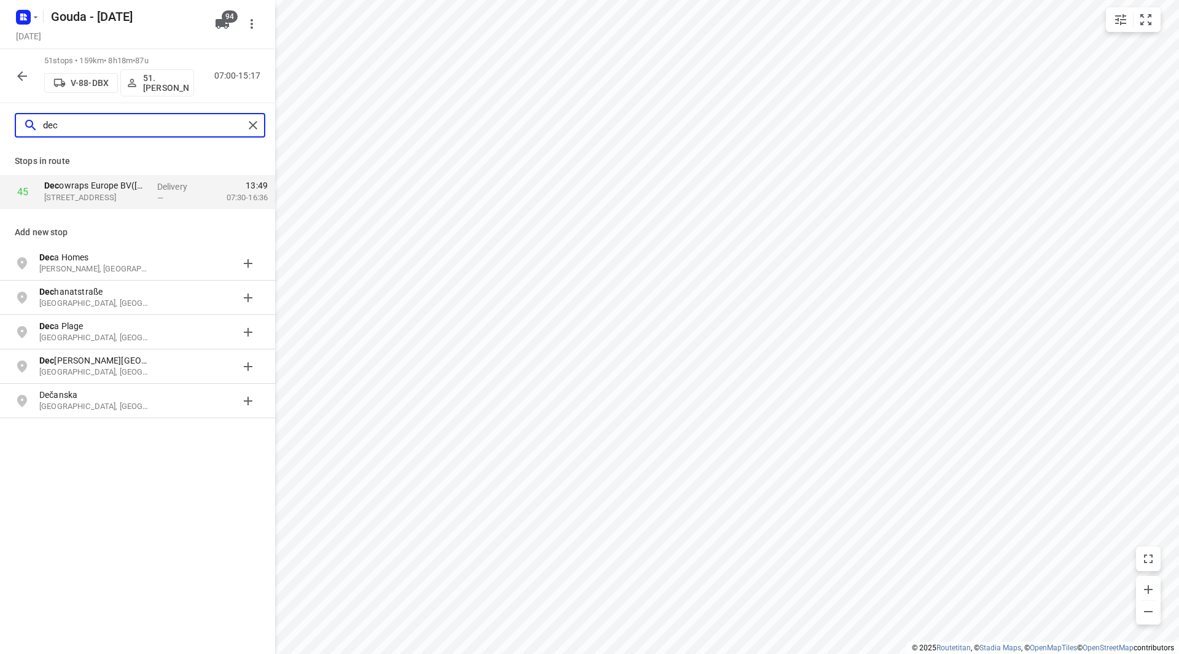
drag, startPoint x: 72, startPoint y: 128, endPoint x: 17, endPoint y: 127, distance: 55.9
click at [17, 127] on div "dec" at bounding box center [130, 125] width 228 height 19
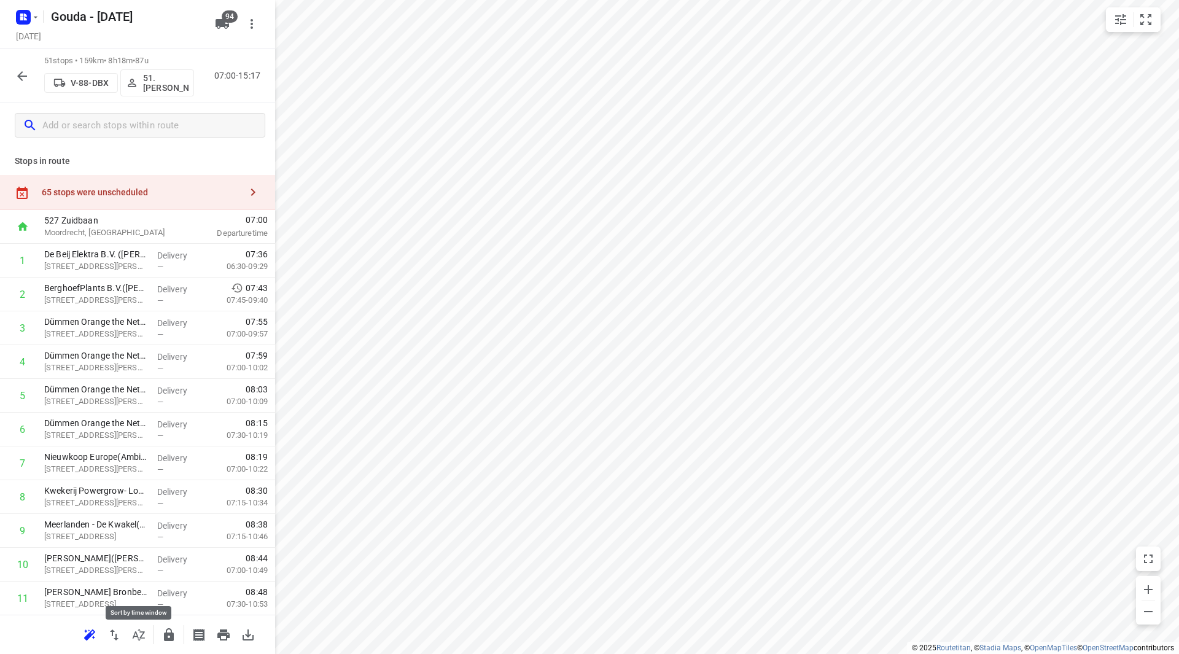
click at [142, 634] on icon "button" at bounding box center [139, 635] width 12 height 12
click at [196, 618] on icon "button" at bounding box center [191, 618] width 15 height 15
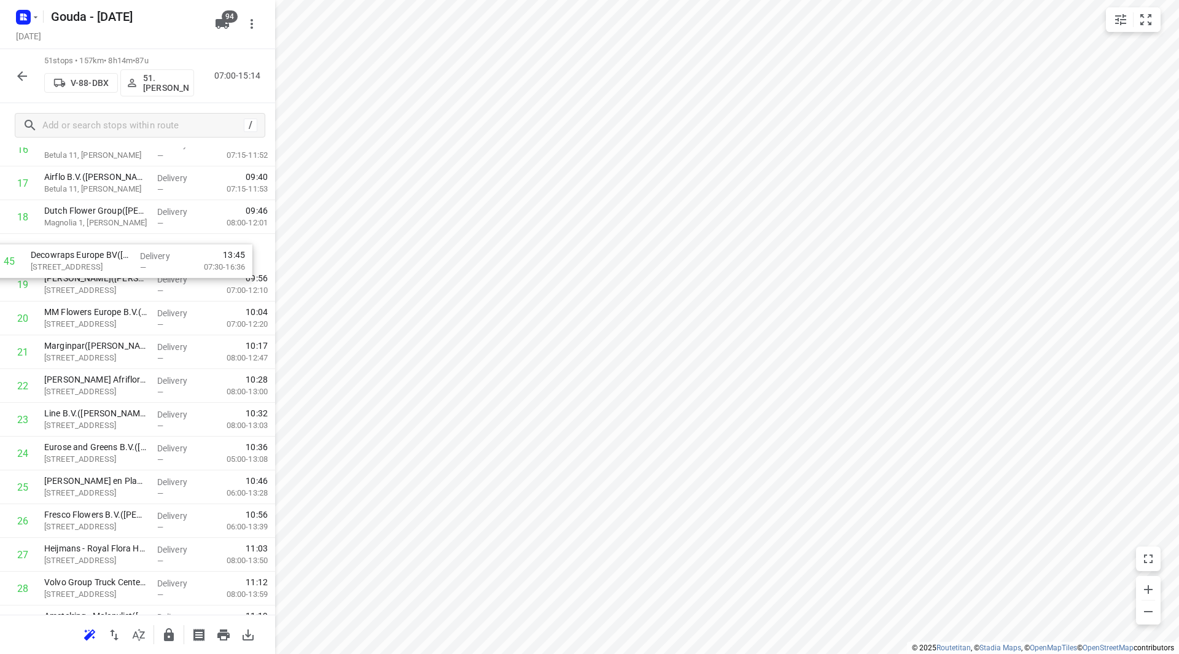
scroll to position [614, 0]
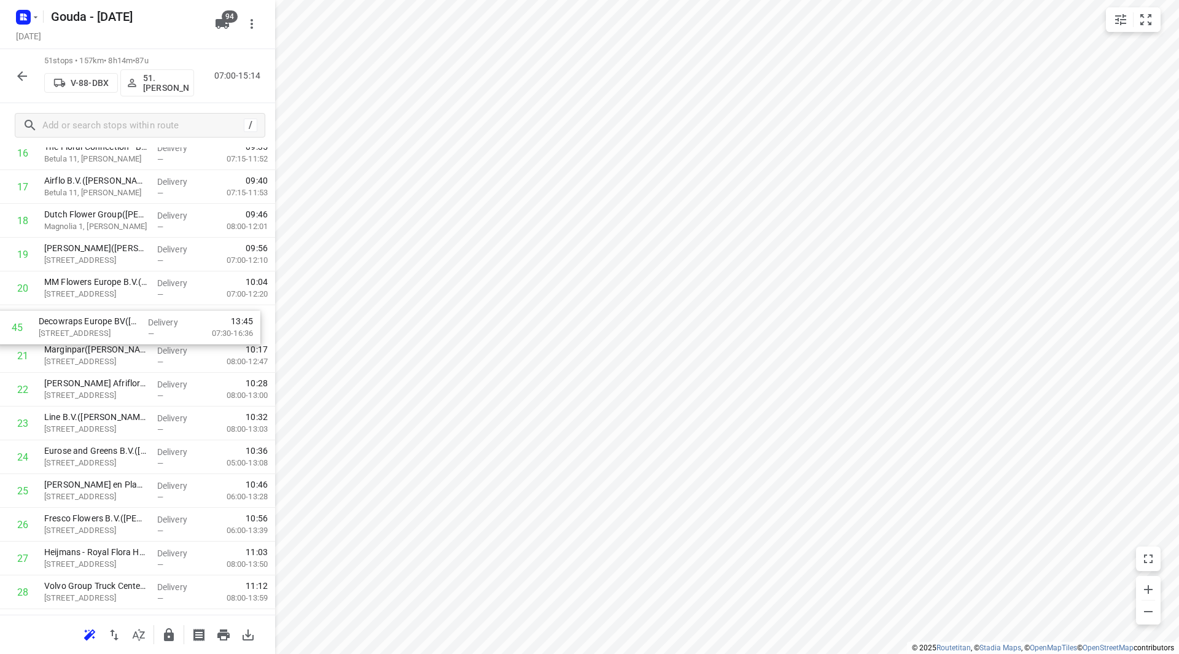
drag, startPoint x: 75, startPoint y: 528, endPoint x: 69, endPoint y: 330, distance: 197.8
click at [69, 330] on div "1 De Beij Elektra B.V. ([PERSON_NAME] ) Voorling 56, De Kwakel Delivery — 07:36…" at bounding box center [137, 491] width 275 height 1722
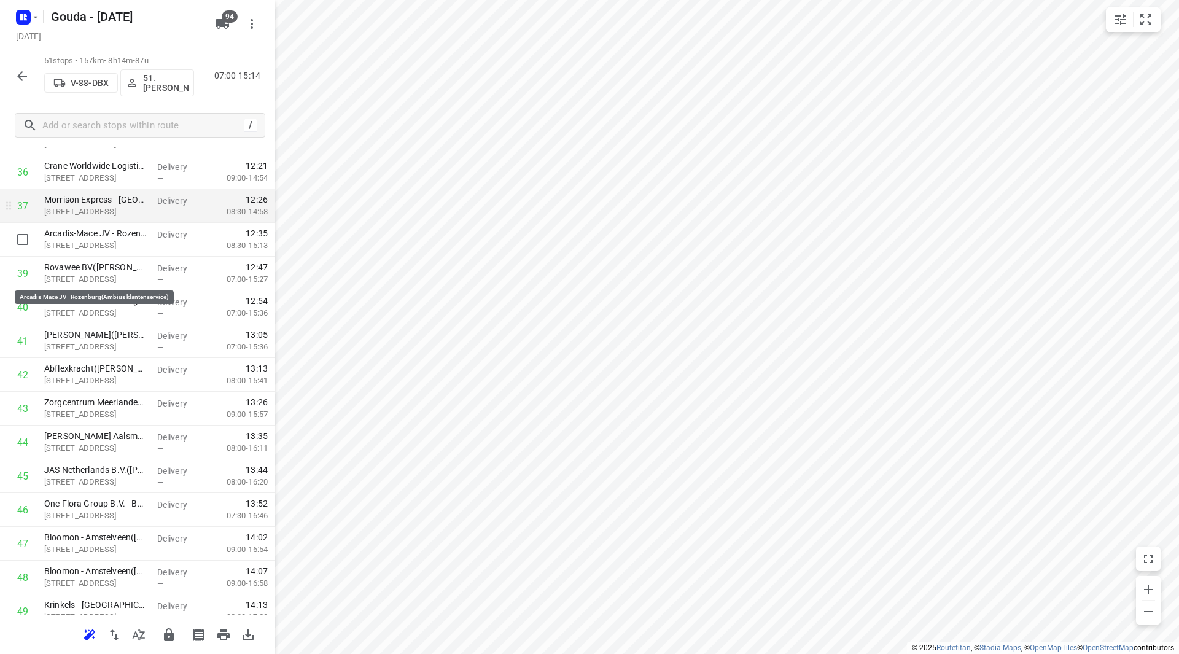
scroll to position [1228, 0]
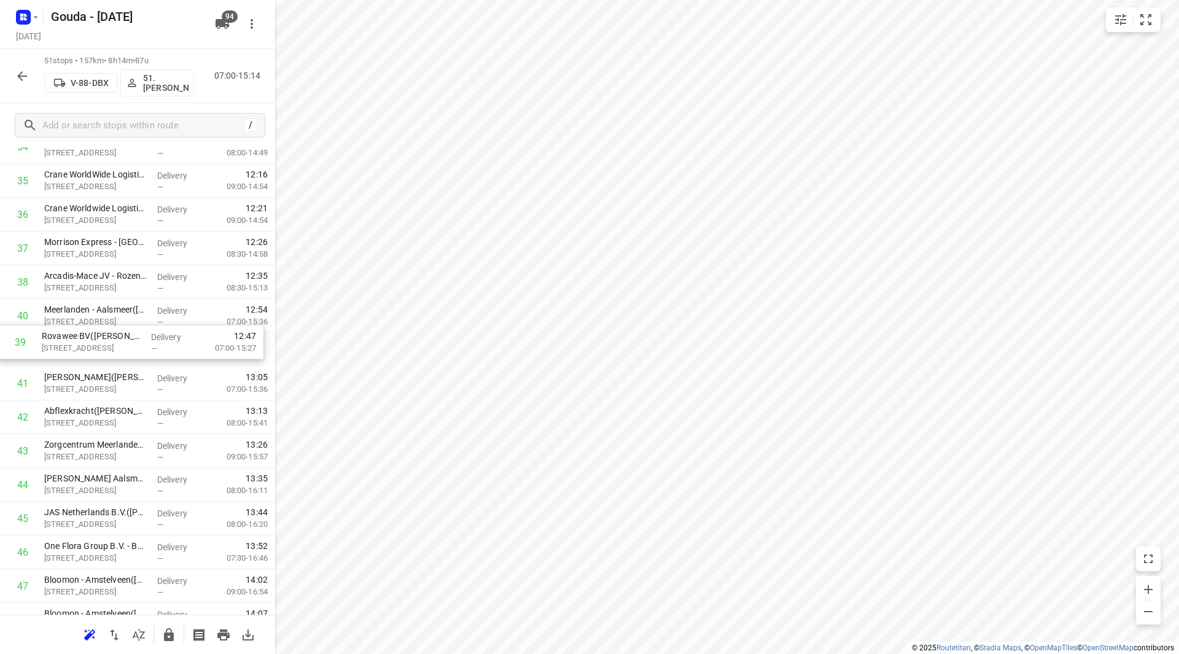
drag, startPoint x: 100, startPoint y: 335, endPoint x: 98, endPoint y: 346, distance: 10.7
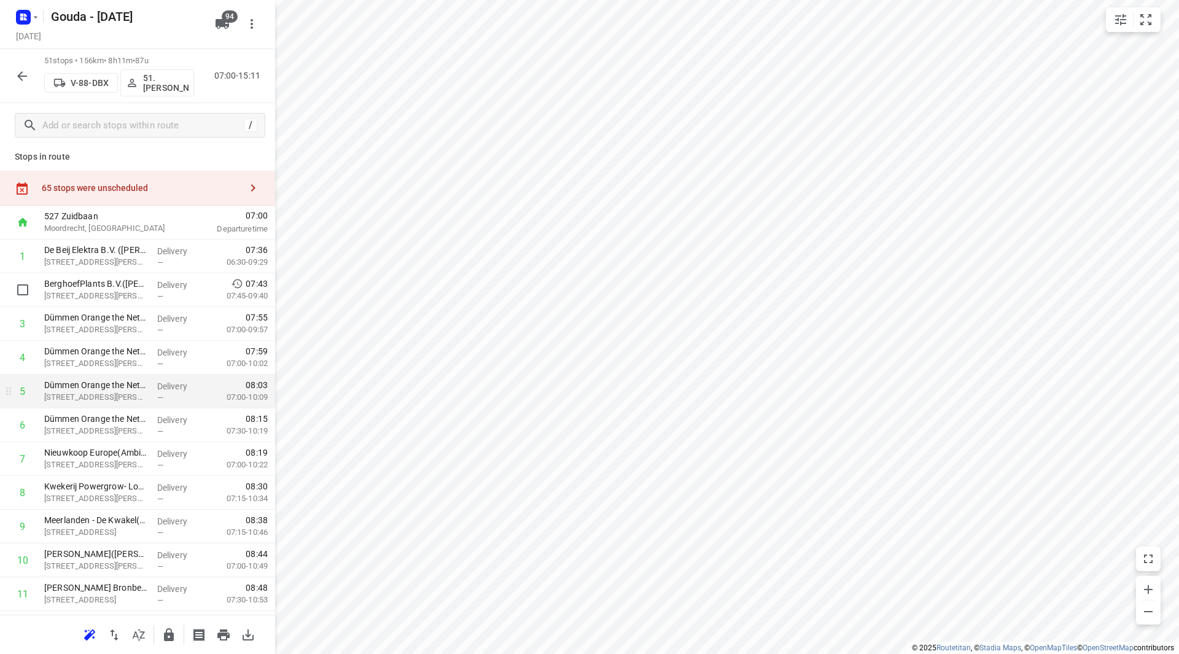
scroll to position [0, 0]
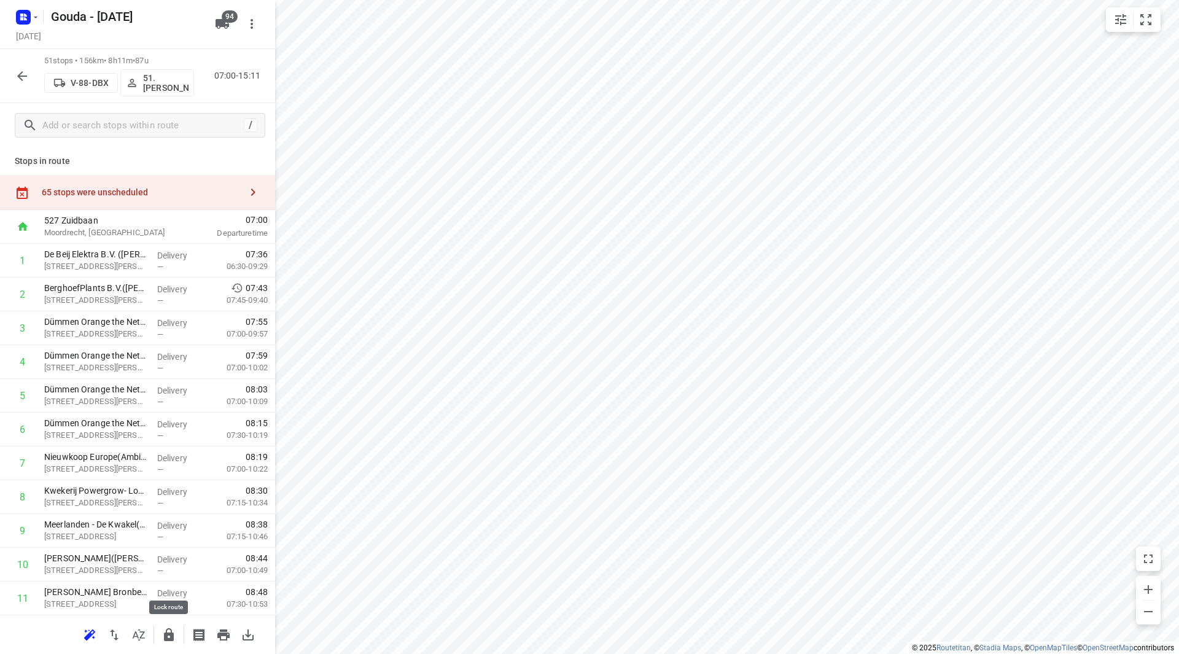
click at [167, 638] on icon "button" at bounding box center [169, 634] width 10 height 13
click at [23, 73] on icon "button" at bounding box center [22, 76] width 15 height 15
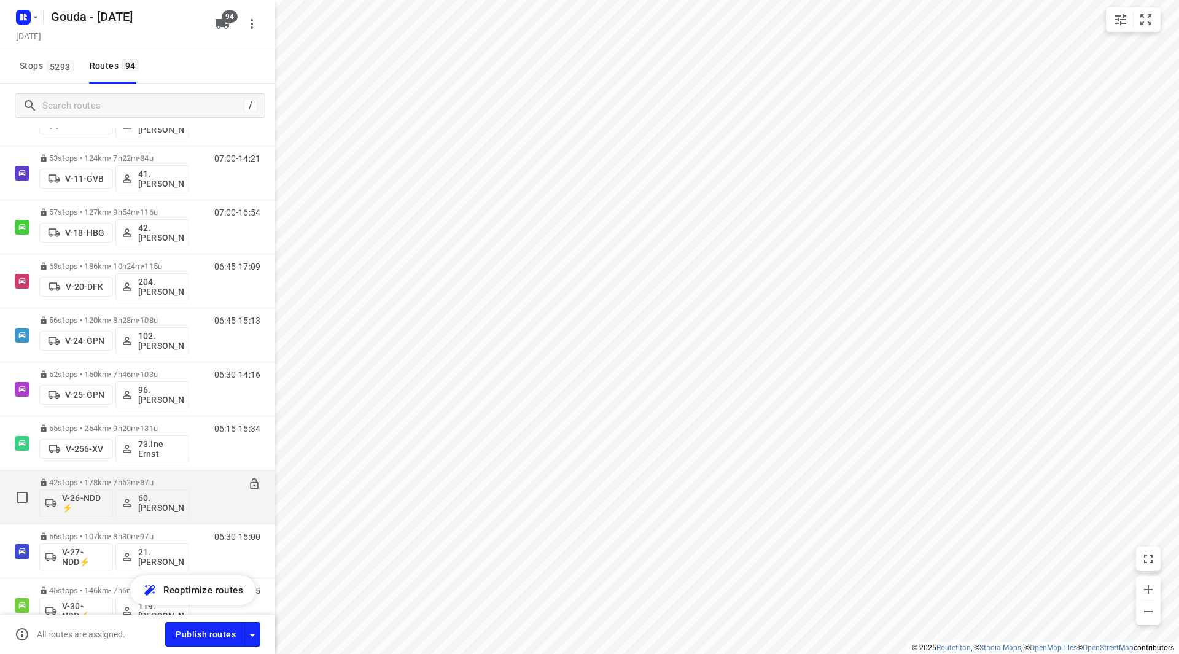
scroll to position [737, 0]
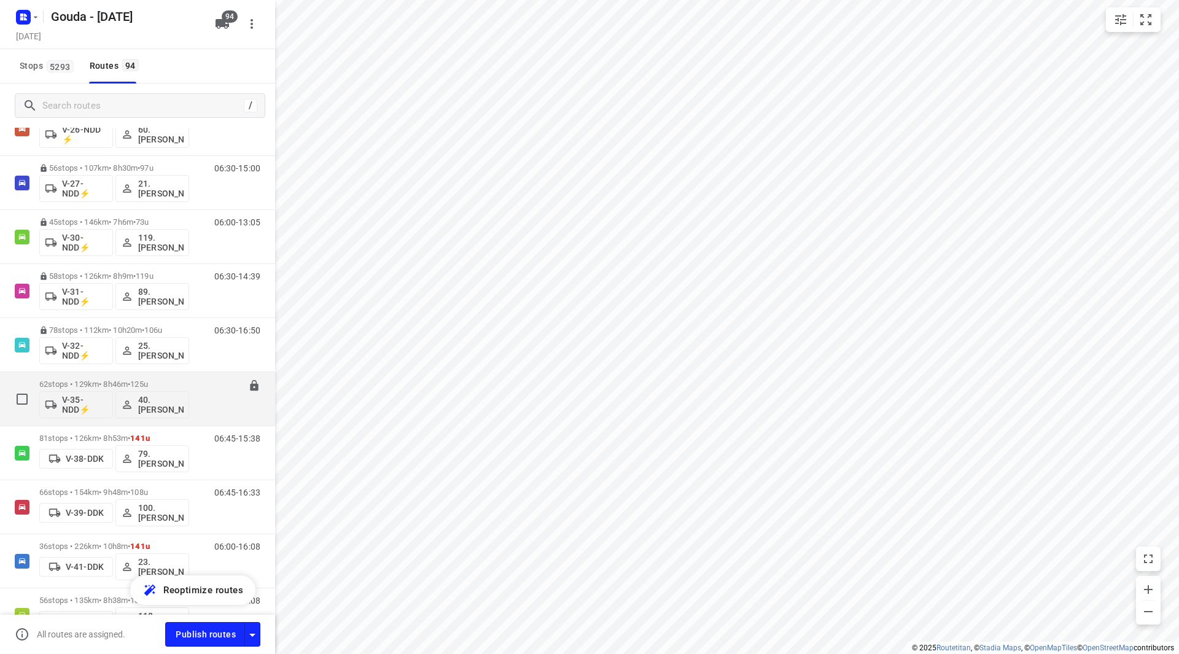
click at [130, 382] on p "62 stops • 129km • 8h46m • 125u" at bounding box center [114, 383] width 150 height 9
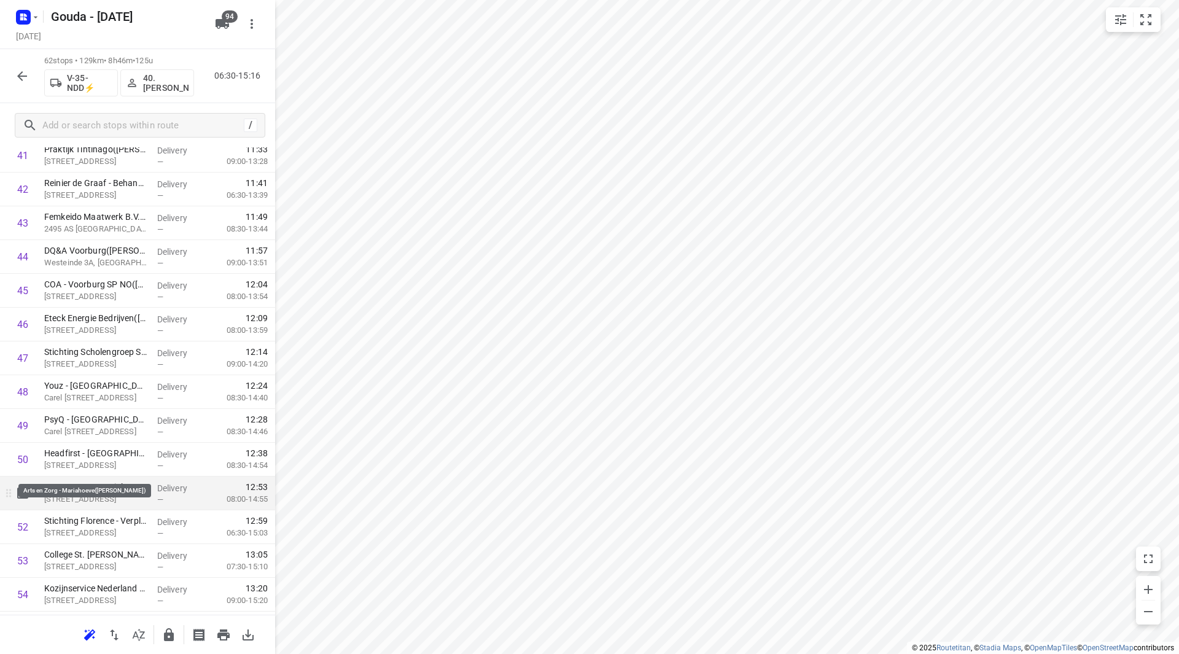
scroll to position [1473, 0]
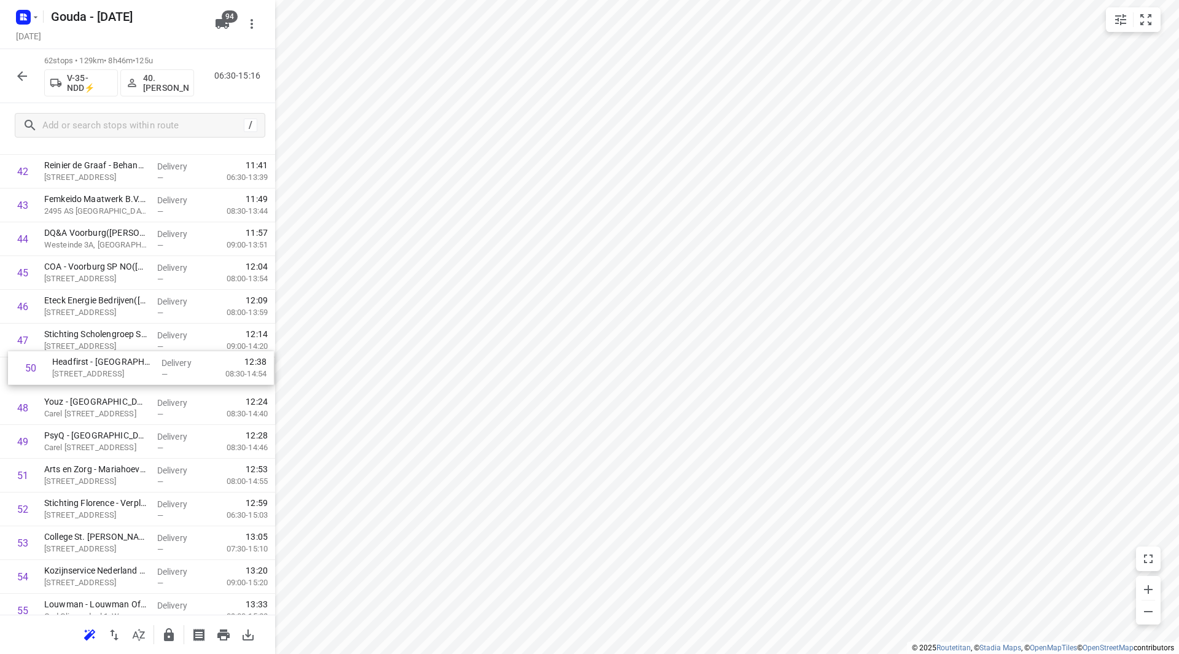
drag, startPoint x: 120, startPoint y: 453, endPoint x: 122, endPoint y: 383, distance: 70.0
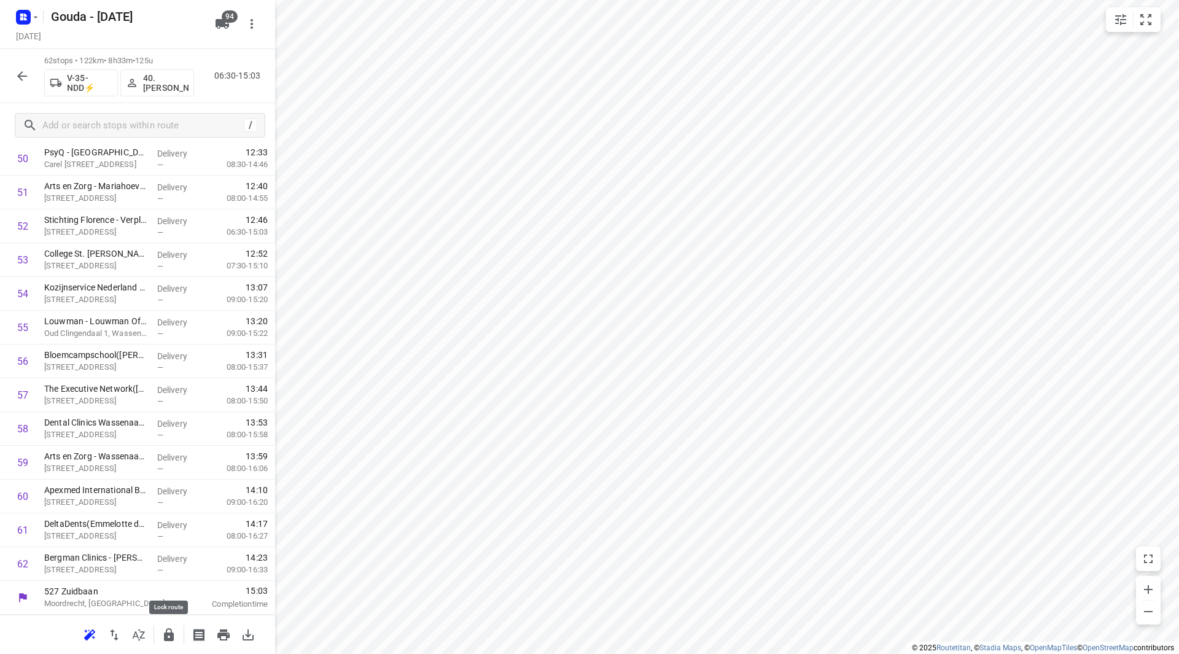
click at [173, 637] on icon "button" at bounding box center [169, 634] width 10 height 13
click at [20, 77] on icon "button" at bounding box center [22, 76] width 10 height 10
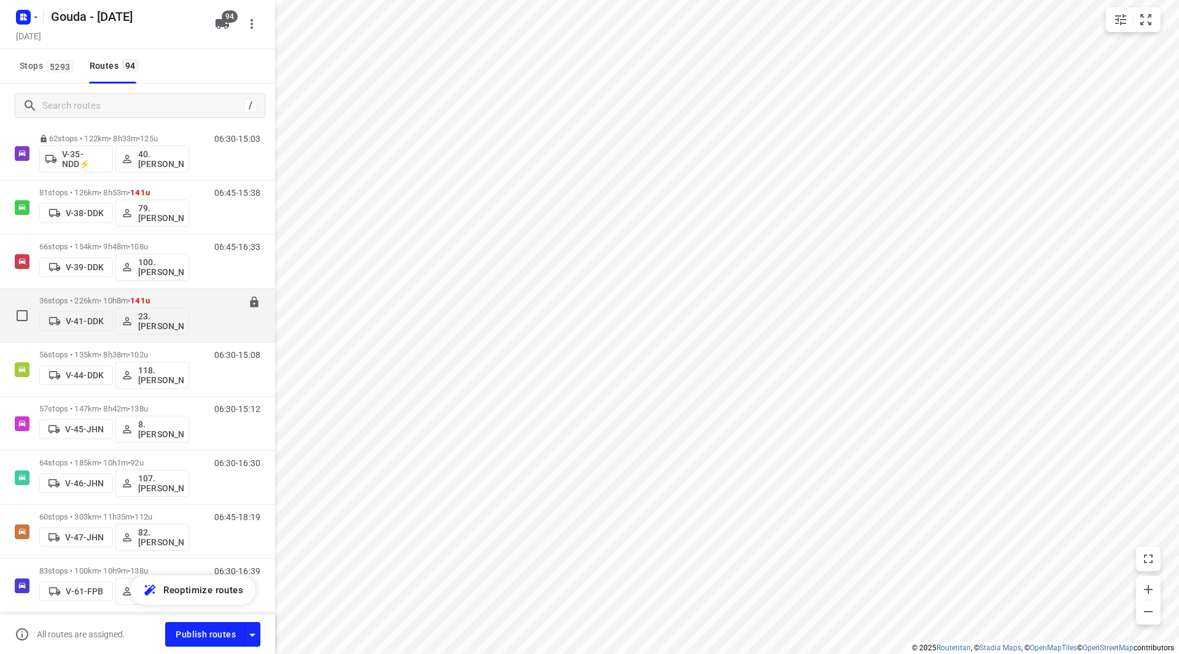
scroll to position [737, 0]
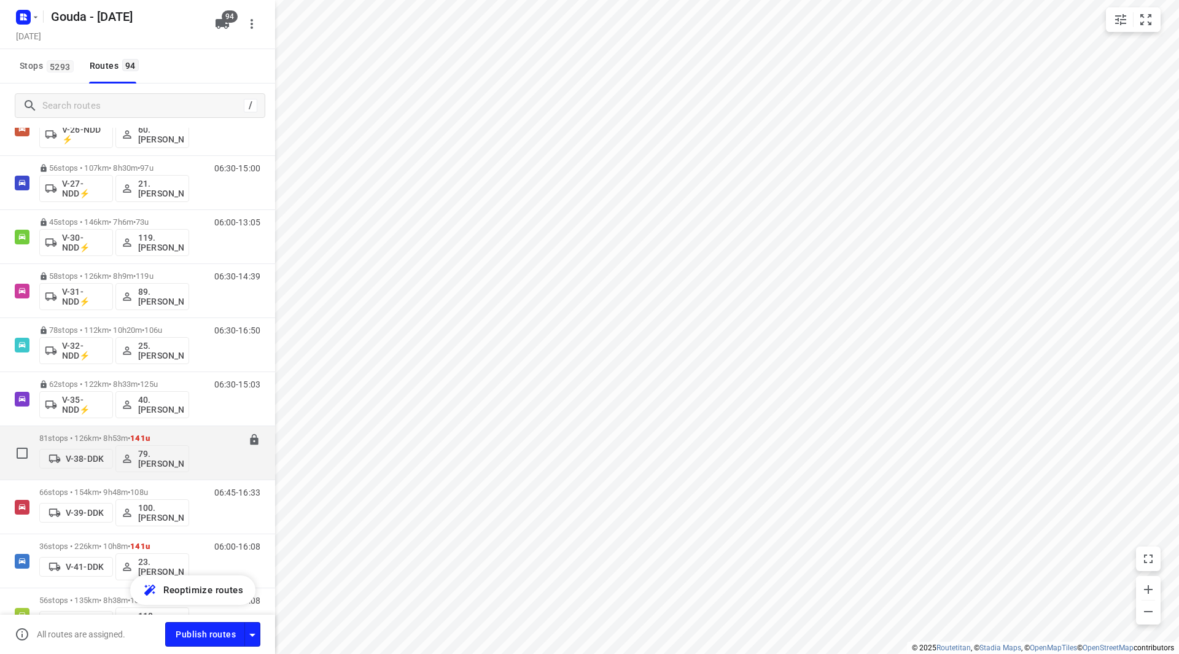
click at [90, 430] on div "81 stops • 126km • 8h53m • 141u V-38-DDK 79. [PERSON_NAME]" at bounding box center [114, 452] width 150 height 51
